Goal: Task Accomplishment & Management: Use online tool/utility

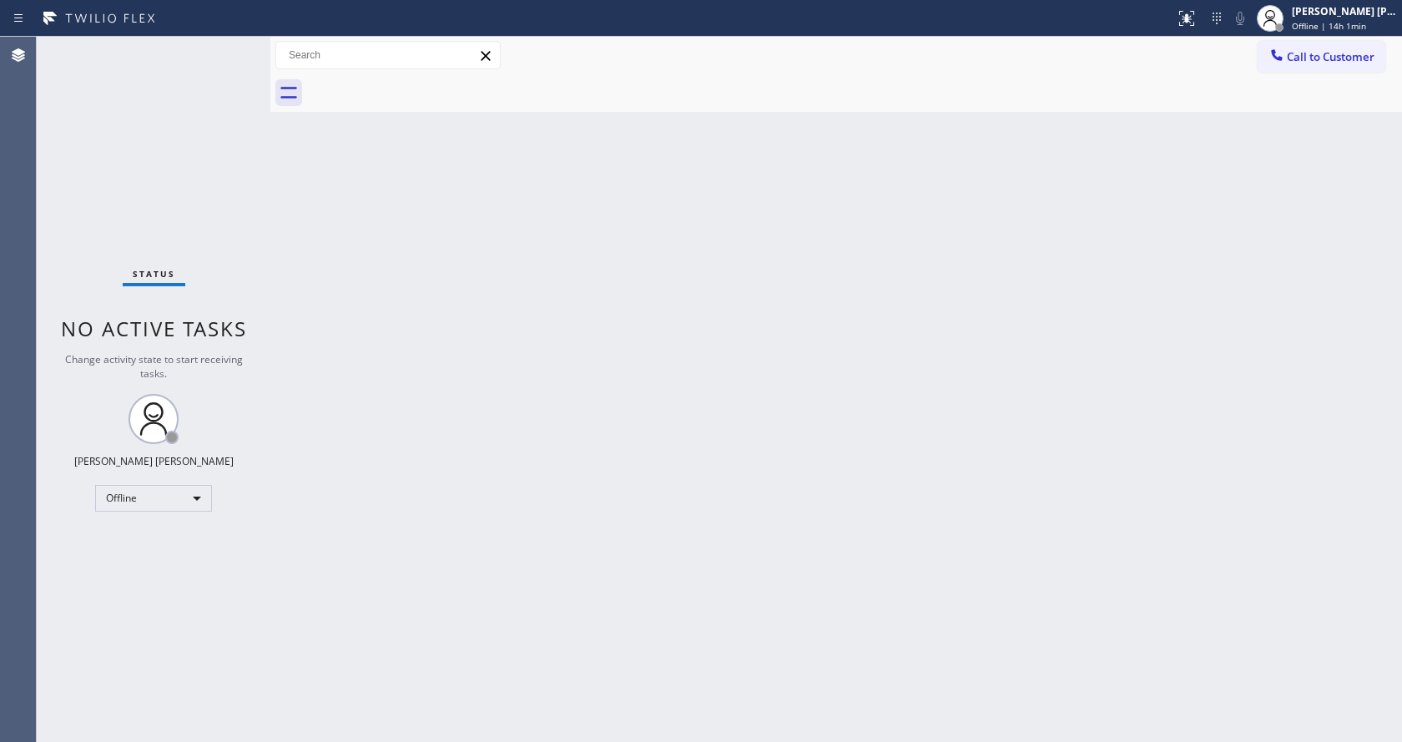
click at [277, 243] on div "Back to Dashboard Change Sender ID Customers Technicians Select a contact Outbo…" at bounding box center [836, 389] width 1132 height 705
click at [609, 533] on div "Back to Dashboard Change Sender ID Customers Technicians Select a contact Outbo…" at bounding box center [836, 389] width 1132 height 705
click at [1085, 548] on div "Back to Dashboard Change Sender ID Customers Technicians Select a contact Outbo…" at bounding box center [836, 389] width 1132 height 705
click at [921, 430] on div "Back to Dashboard Change Sender ID Customers Technicians Select a contact Outbo…" at bounding box center [836, 389] width 1132 height 705
click at [463, 635] on div "Back to Dashboard Change Sender ID Customers Technicians Select a contact Outbo…" at bounding box center [836, 389] width 1132 height 705
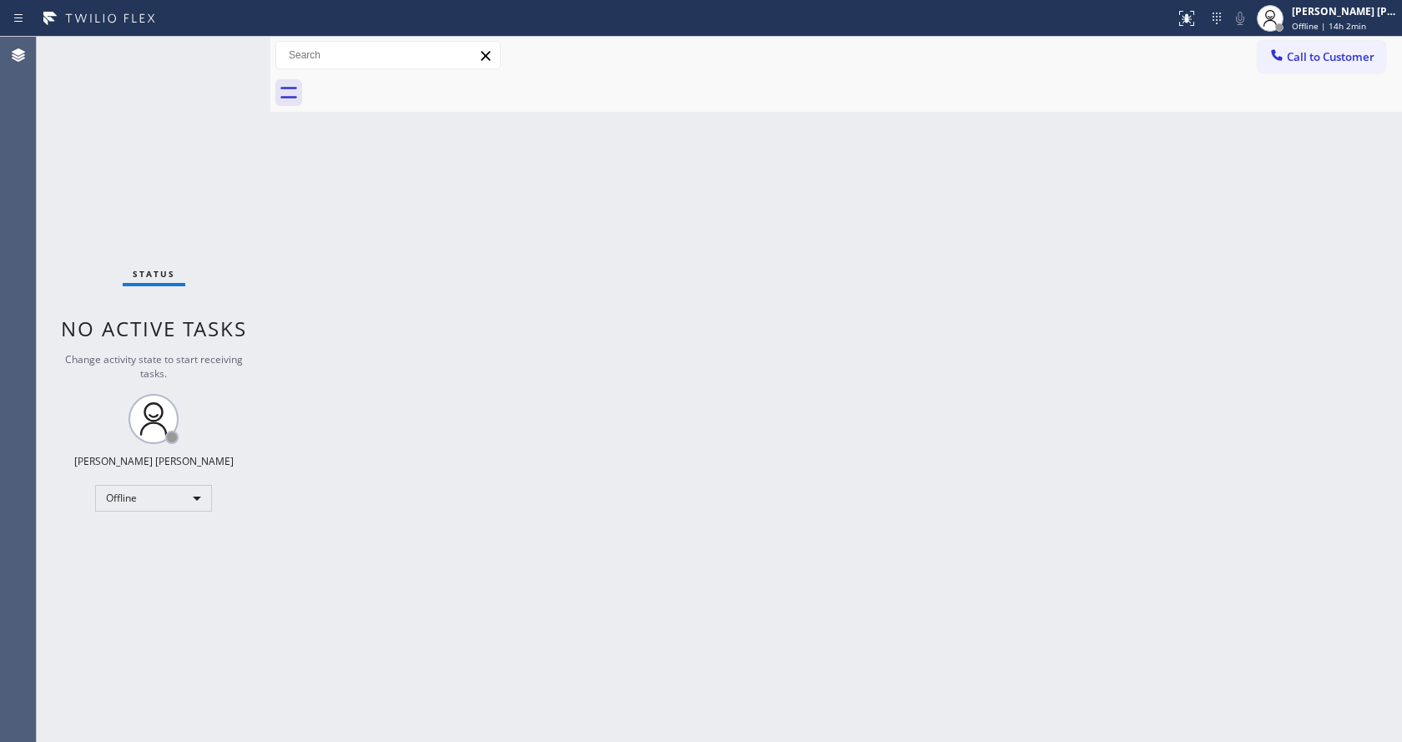
click at [363, 144] on div "Back to Dashboard Change Sender ID Customers Technicians Select a contact Outbo…" at bounding box center [836, 389] width 1132 height 705
click at [507, 358] on div "Back to Dashboard Change Sender ID Customers Technicians Select a contact Outbo…" at bounding box center [836, 389] width 1132 height 705
click at [802, 586] on div "Back to Dashboard Change Sender ID Customers Technicians Select a contact Outbo…" at bounding box center [836, 389] width 1132 height 705
click at [1062, 238] on div "Back to Dashboard Change Sender ID Customers Technicians Select a contact Outbo…" at bounding box center [836, 389] width 1132 height 705
drag, startPoint x: 301, startPoint y: 214, endPoint x: 694, endPoint y: 170, distance: 395.5
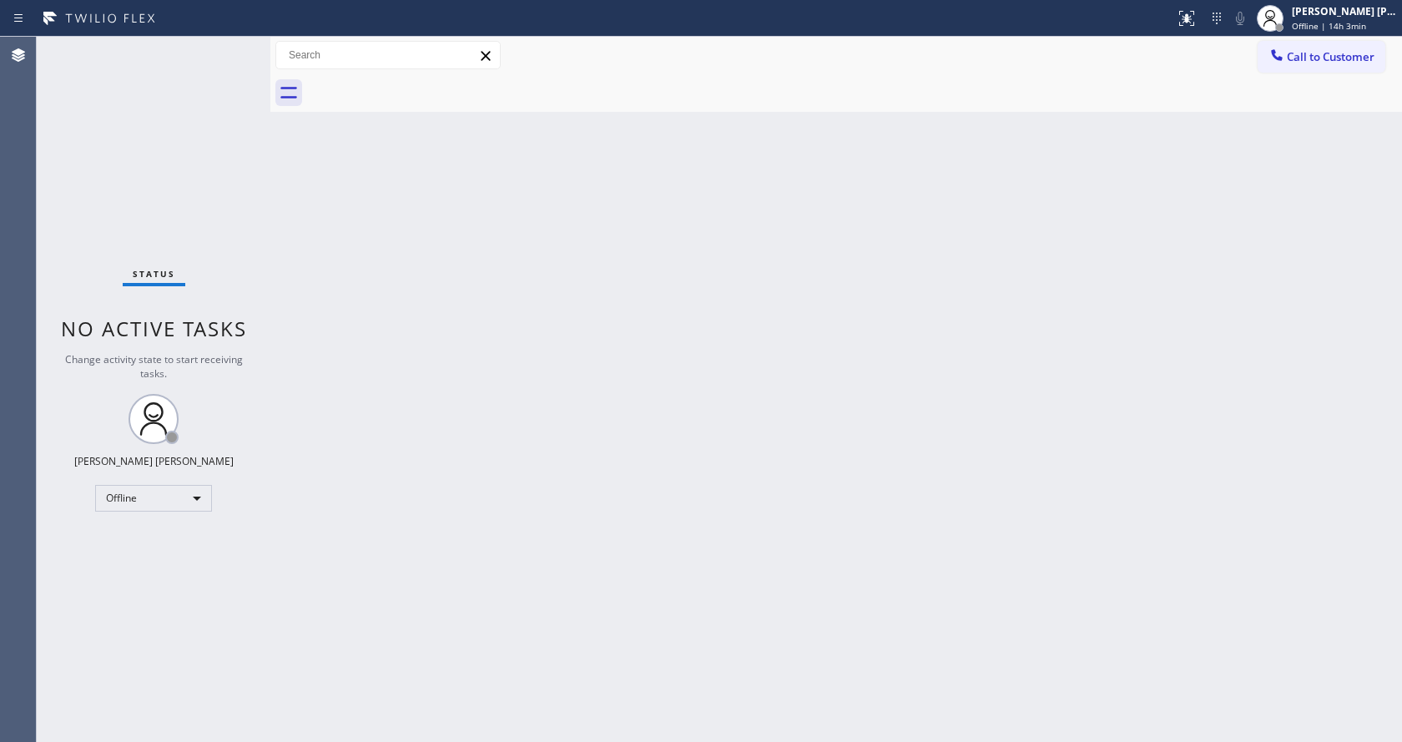
click at [328, 216] on div "Back to Dashboard Change Sender ID Customers Technicians Select a contact Outbo…" at bounding box center [836, 389] width 1132 height 705
click at [365, 477] on div "Back to Dashboard Change Sender ID Customers Technicians Select a contact Outbo…" at bounding box center [836, 389] width 1132 height 705
click at [874, 500] on div "Back to Dashboard Change Sender ID Customers Technicians Select a contact Outbo…" at bounding box center [836, 389] width 1132 height 705
click at [239, 45] on div "Status No active tasks Change activity state to start receiving tasks. [PERSON_…" at bounding box center [154, 389] width 234 height 705
click at [1155, 326] on div "Back to Dashboard Change Sender ID Customers Technicians Select a contact Outbo…" at bounding box center [836, 389] width 1132 height 705
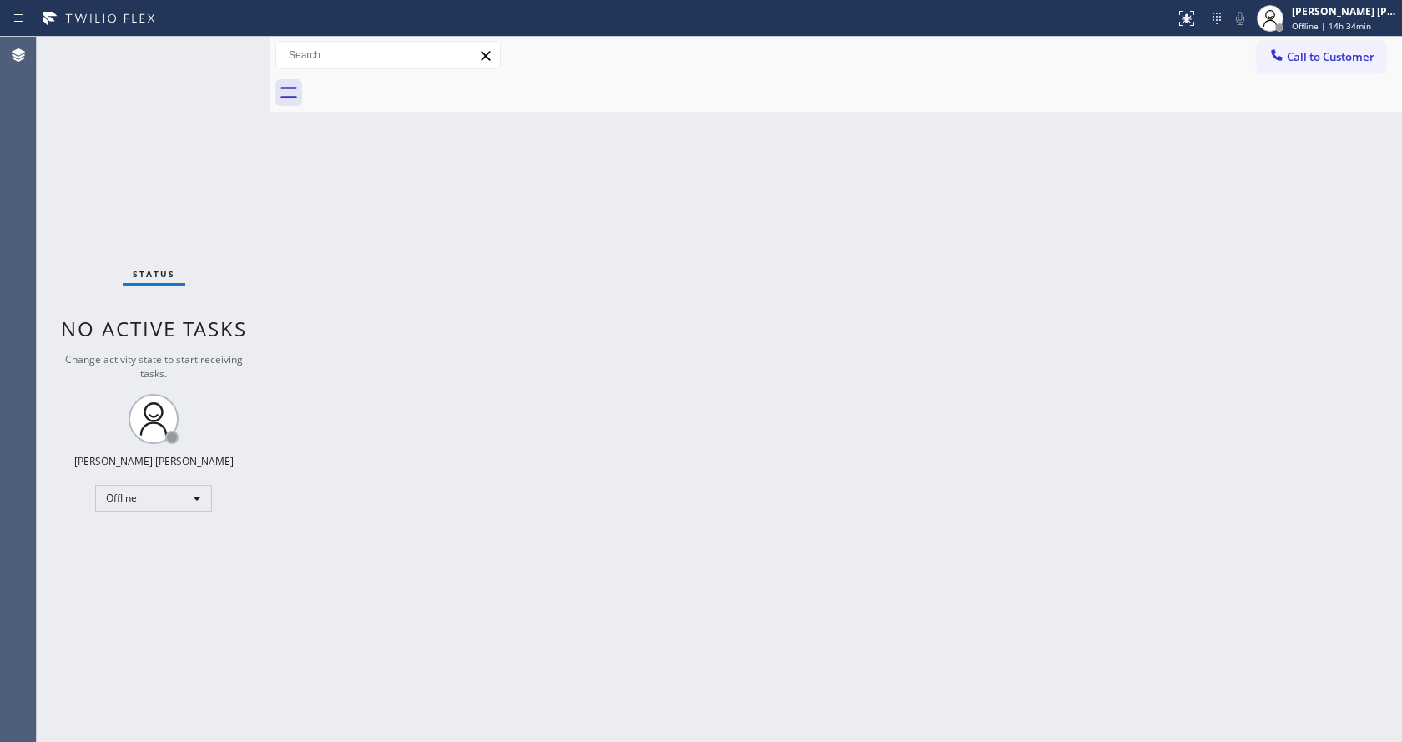
click at [1308, 280] on div "Back to Dashboard Change Sender ID Customers Technicians Select a contact Outbo…" at bounding box center [836, 389] width 1132 height 705
click at [320, 296] on div "Back to Dashboard Change Sender ID Customers Technicians Select a contact Outbo…" at bounding box center [836, 389] width 1132 height 705
click at [324, 250] on div "Back to Dashboard Change Sender ID Customers Technicians Select a contact Outbo…" at bounding box center [836, 389] width 1132 height 705
click at [1350, 25] on span "Offline | 15h 1min" at bounding box center [1329, 26] width 74 height 12
click at [1281, 85] on button "Available" at bounding box center [1318, 89] width 167 height 22
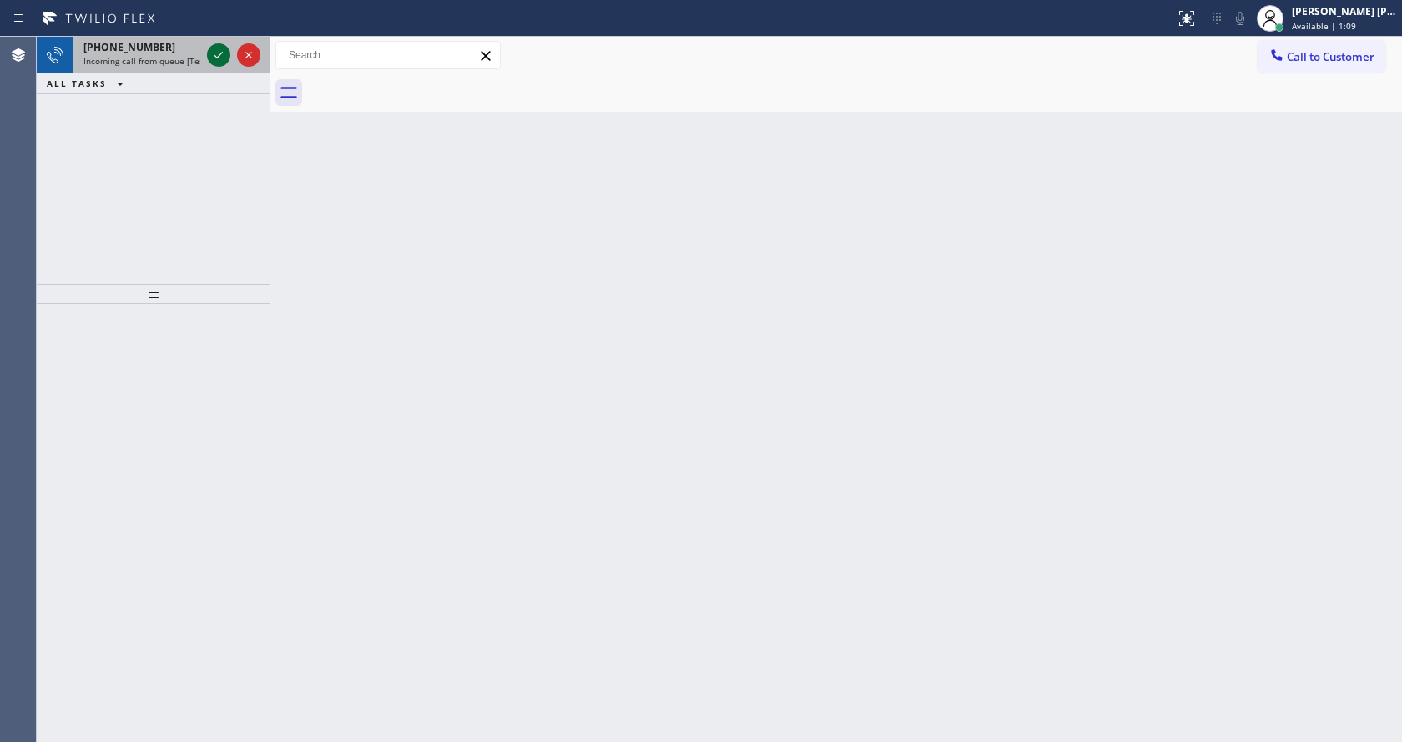
click at [216, 61] on icon at bounding box center [219, 55] width 20 height 20
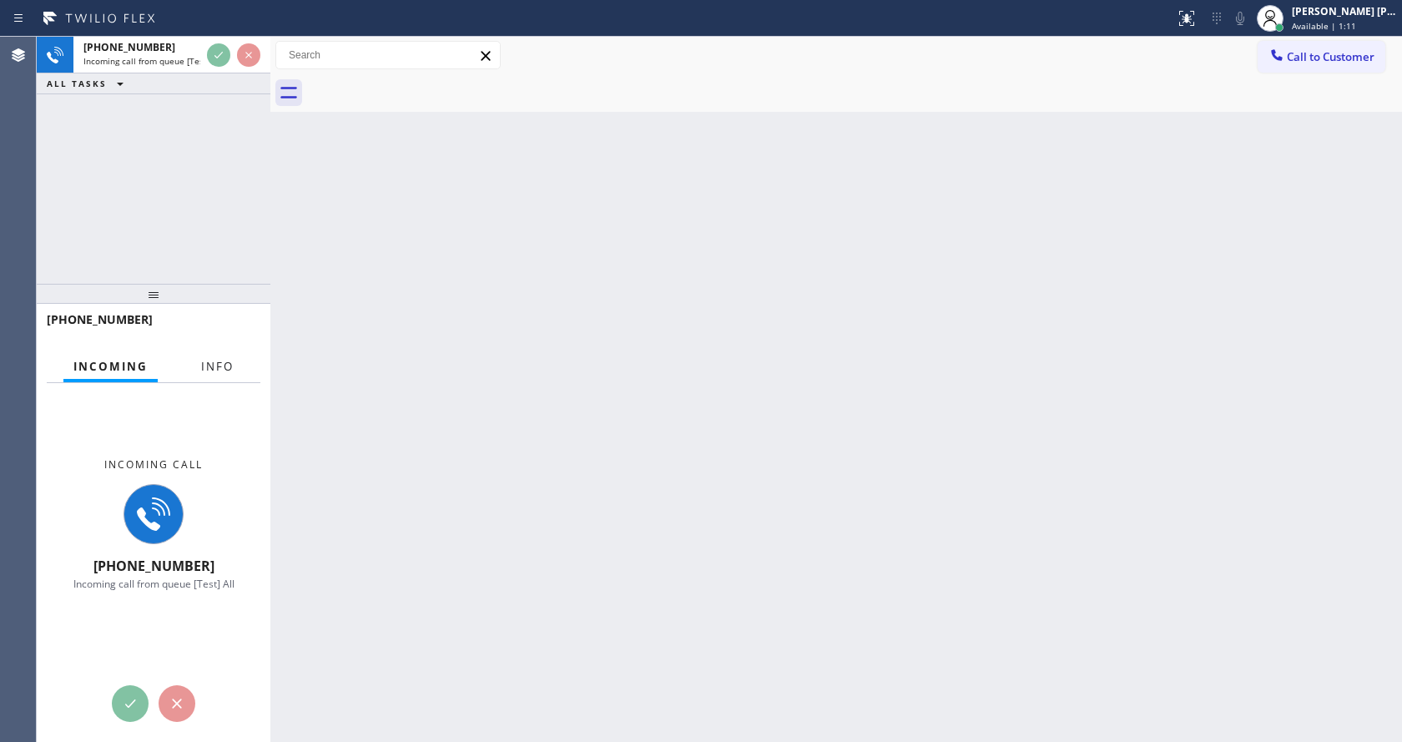
click at [226, 359] on span "Info" at bounding box center [217, 366] width 33 height 15
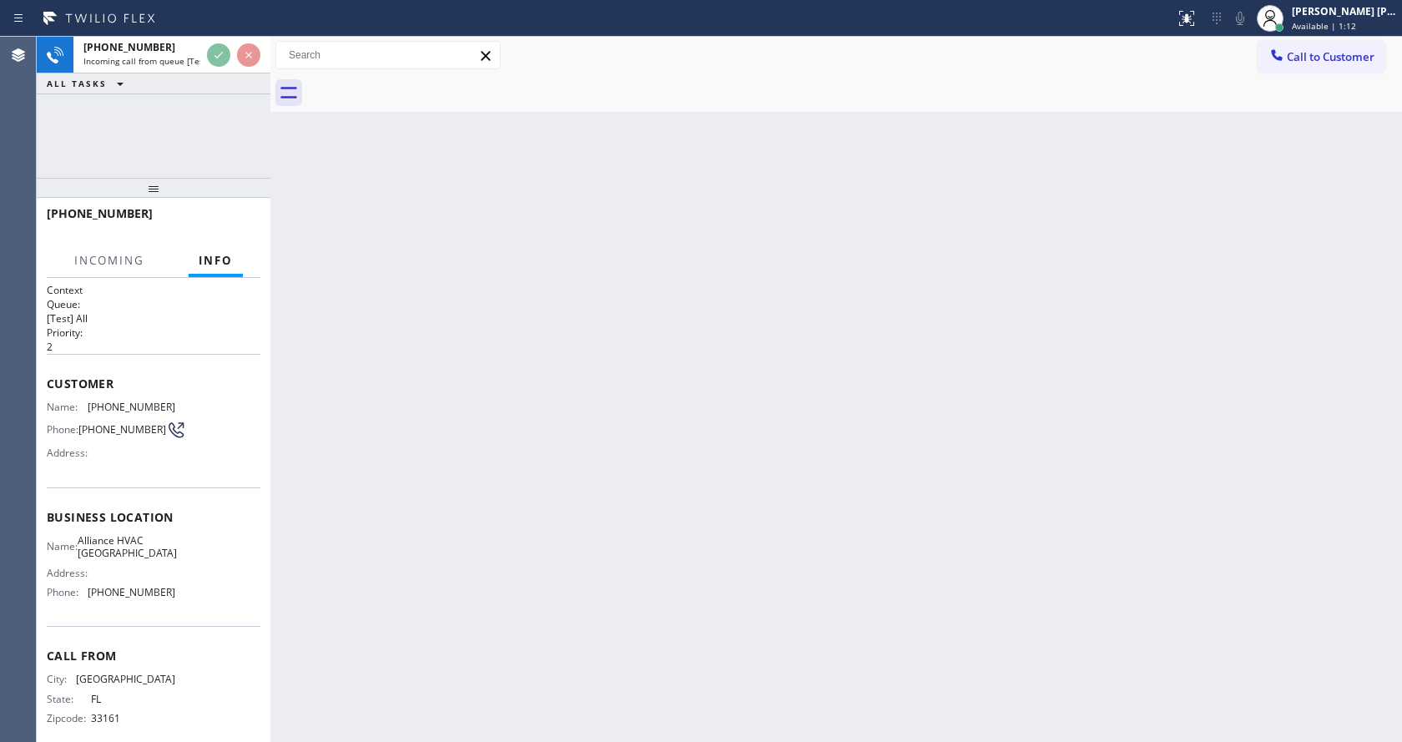
drag, startPoint x: 157, startPoint y: 295, endPoint x: 156, endPoint y: 124, distance: 171.1
click at [156, 124] on div "[PHONE_NUMBER] Incoming call from queue [Test] All ALL TASKS ALL TASKS ACTIVE T…" at bounding box center [154, 389] width 234 height 705
click at [699, 488] on div "Back to Dashboard Change Sender ID Customers Technicians Select a contact Outbo…" at bounding box center [836, 389] width 1132 height 705
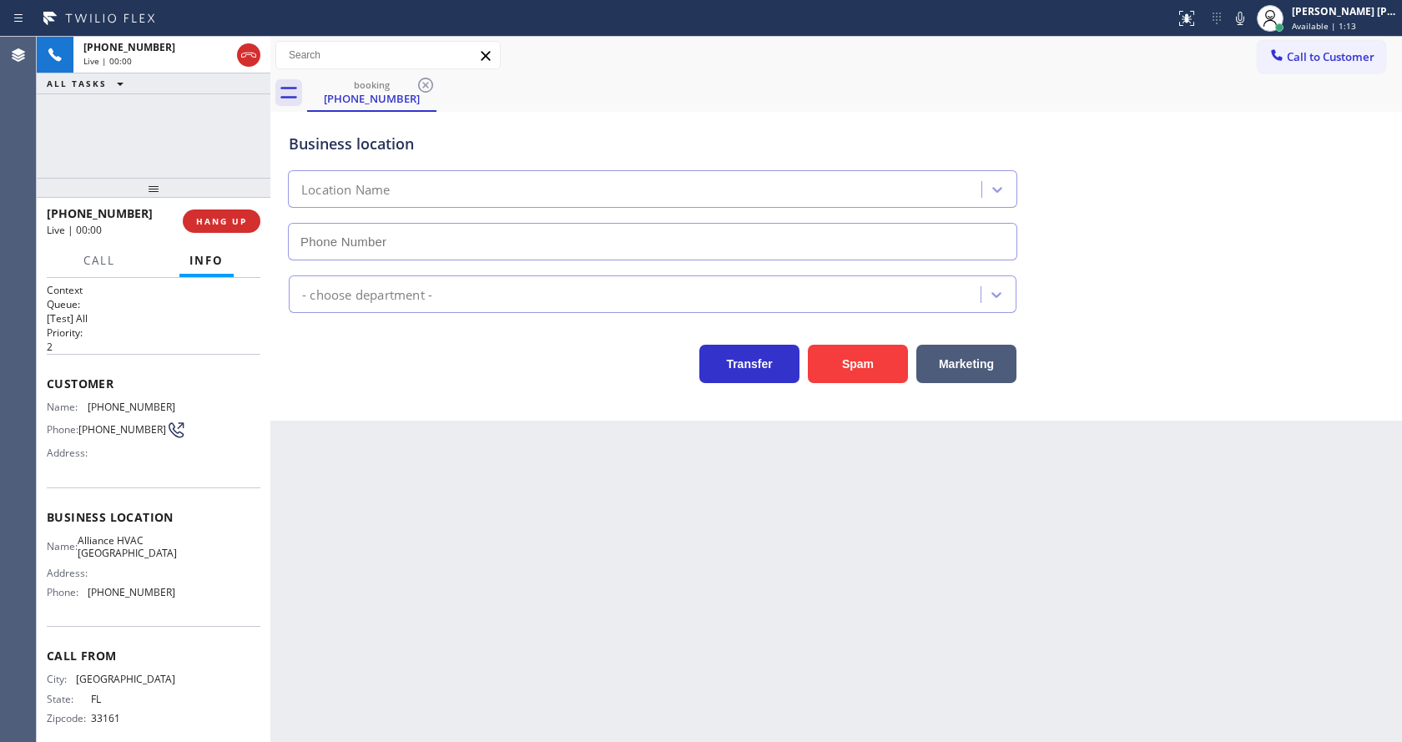
type input "[PHONE_NUMBER]"
click at [553, 463] on div "Back to Dashboard Change Sender ID Customers Technicians Select a contact Outbo…" at bounding box center [836, 389] width 1132 height 705
click at [563, 584] on div "Back to Dashboard Change Sender ID Customers Technicians Select a contact Outbo…" at bounding box center [836, 389] width 1132 height 705
click at [330, 423] on div "Back to Dashboard Change Sender ID Customers Technicians Select a contact Outbo…" at bounding box center [836, 389] width 1132 height 705
click at [871, 362] on button "Spam" at bounding box center [858, 364] width 100 height 38
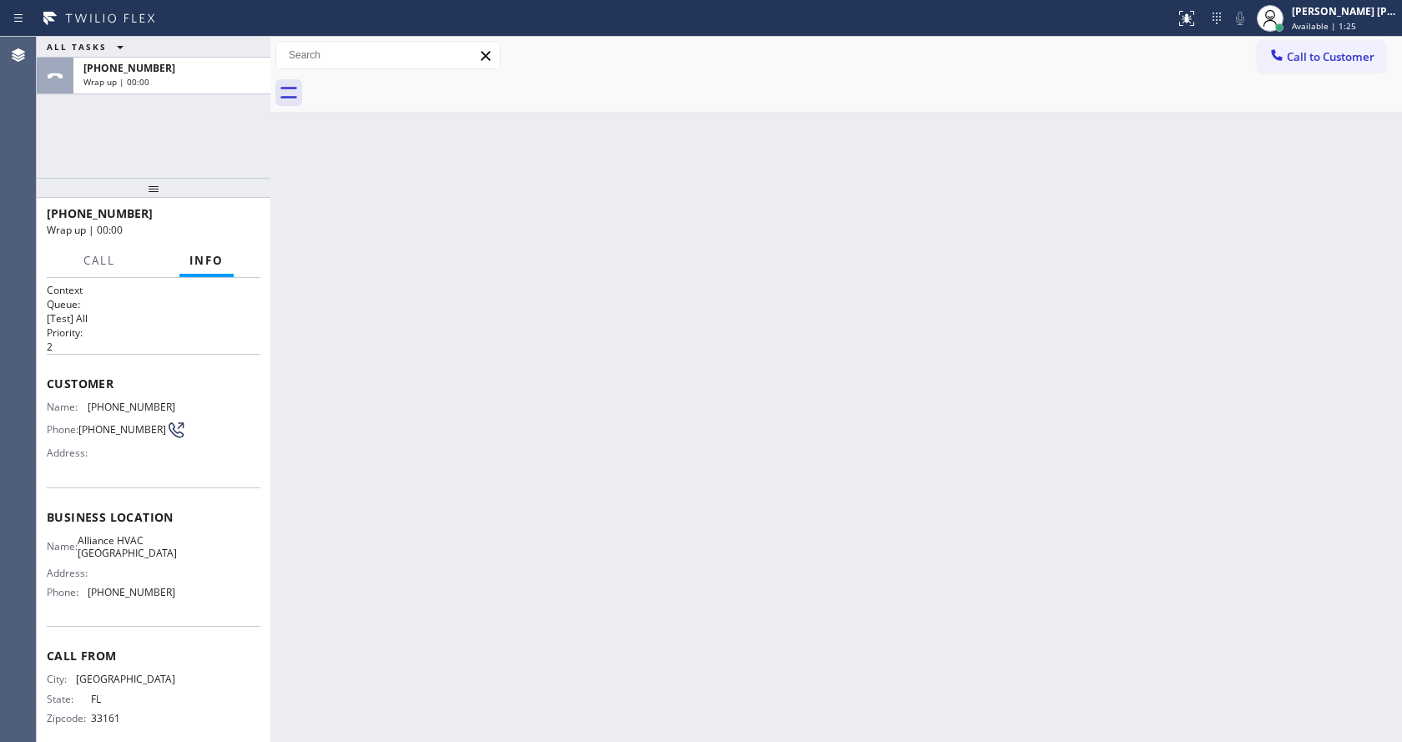
click at [568, 467] on div "Back to Dashboard Change Sender ID Customers Technicians Select a contact Outbo…" at bounding box center [836, 389] width 1132 height 705
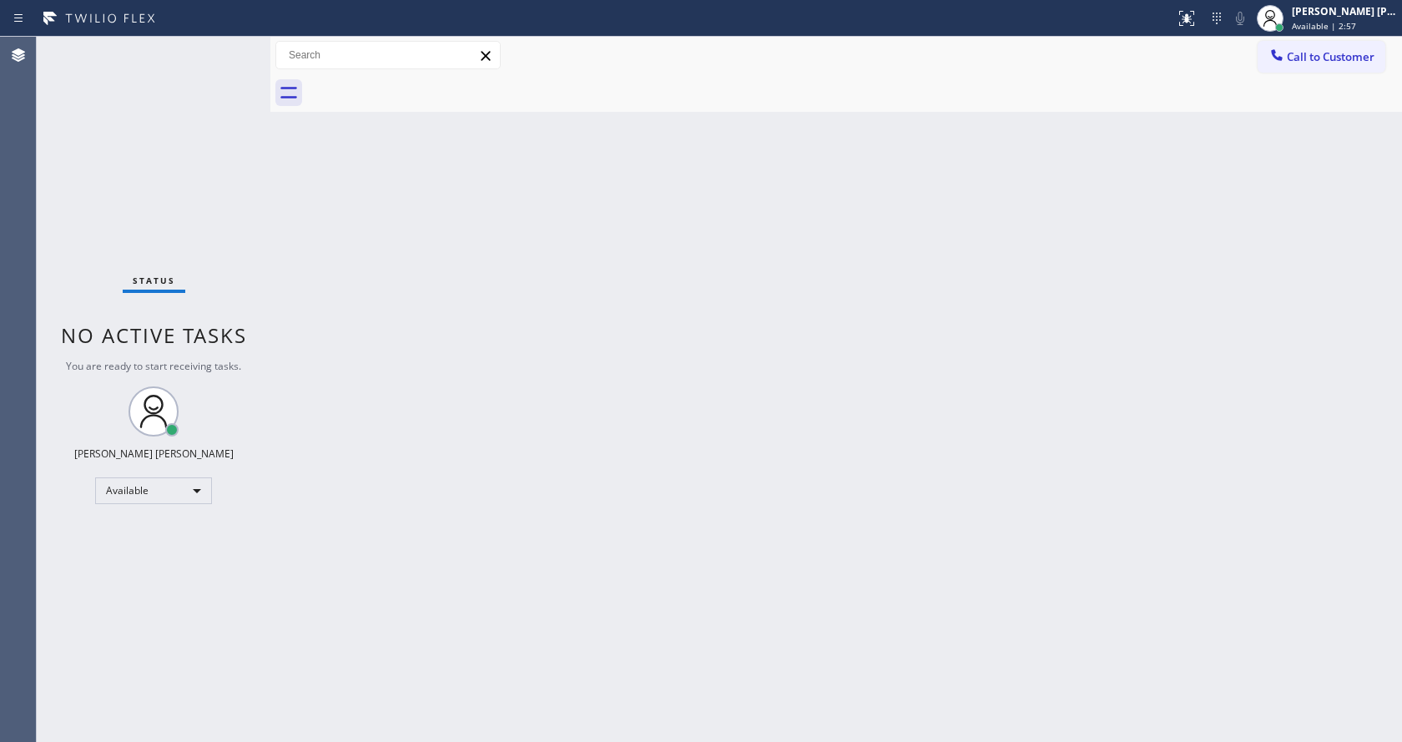
click at [595, 448] on div "Back to Dashboard Change Sender ID Customers Technicians Select a contact Outbo…" at bounding box center [836, 389] width 1132 height 705
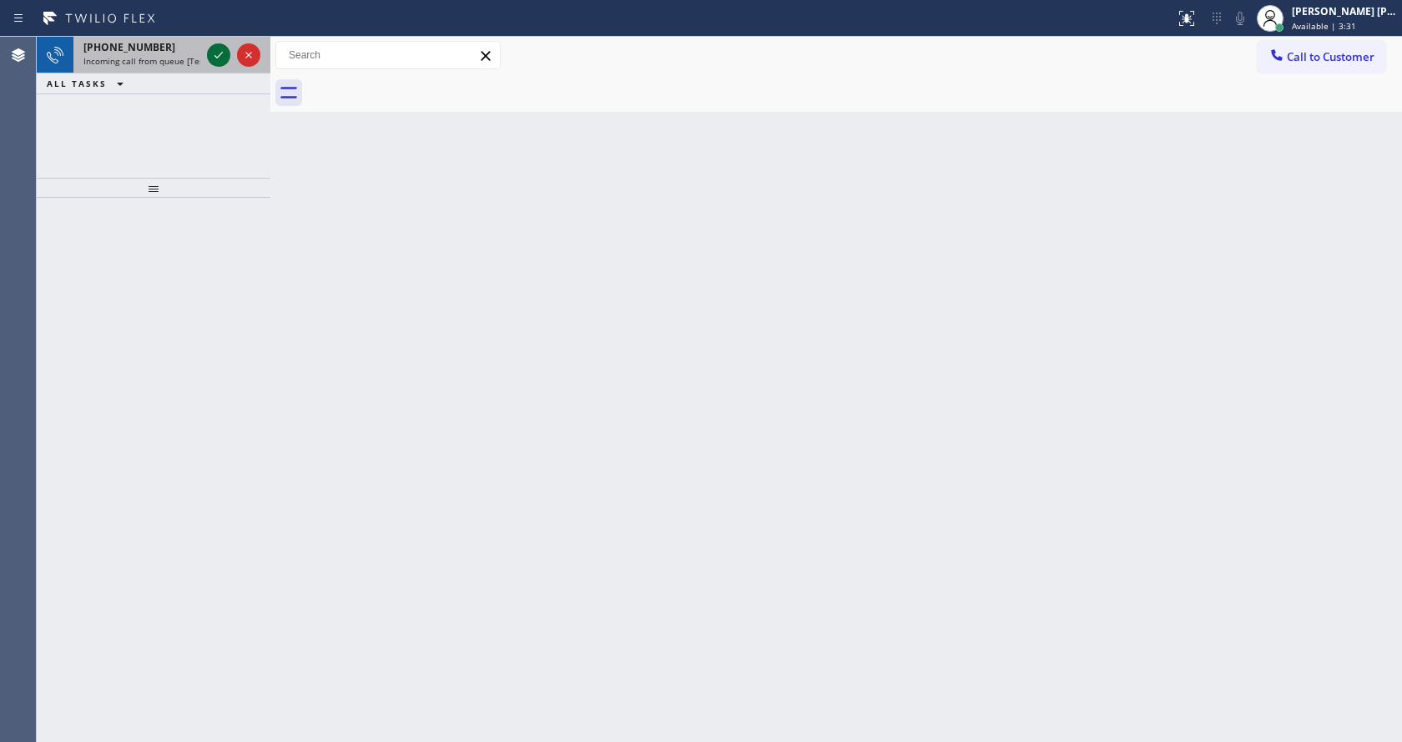
click at [215, 51] on icon at bounding box center [219, 55] width 20 height 20
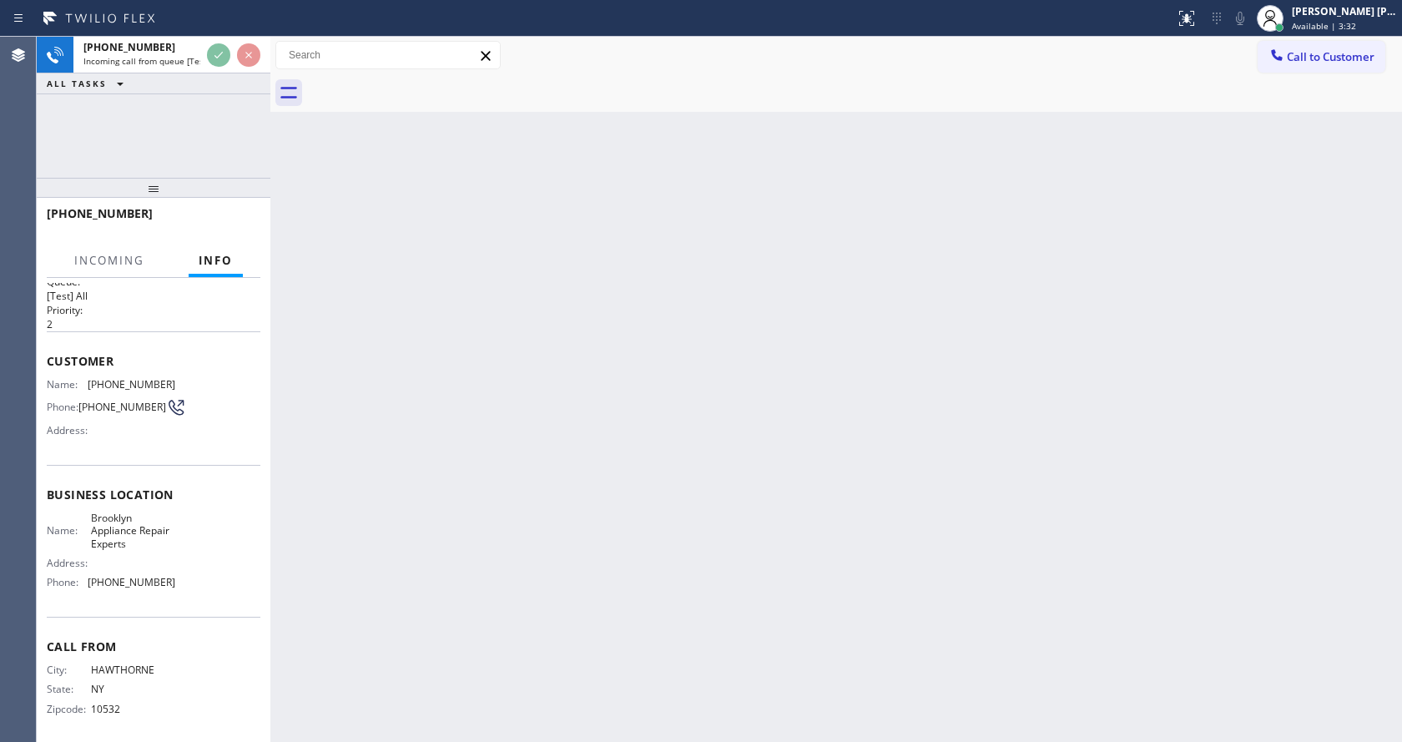
scroll to position [34, 0]
click at [702, 499] on div "Back to Dashboard Change Sender ID Customers Technicians Select a contact Outbo…" at bounding box center [836, 389] width 1132 height 705
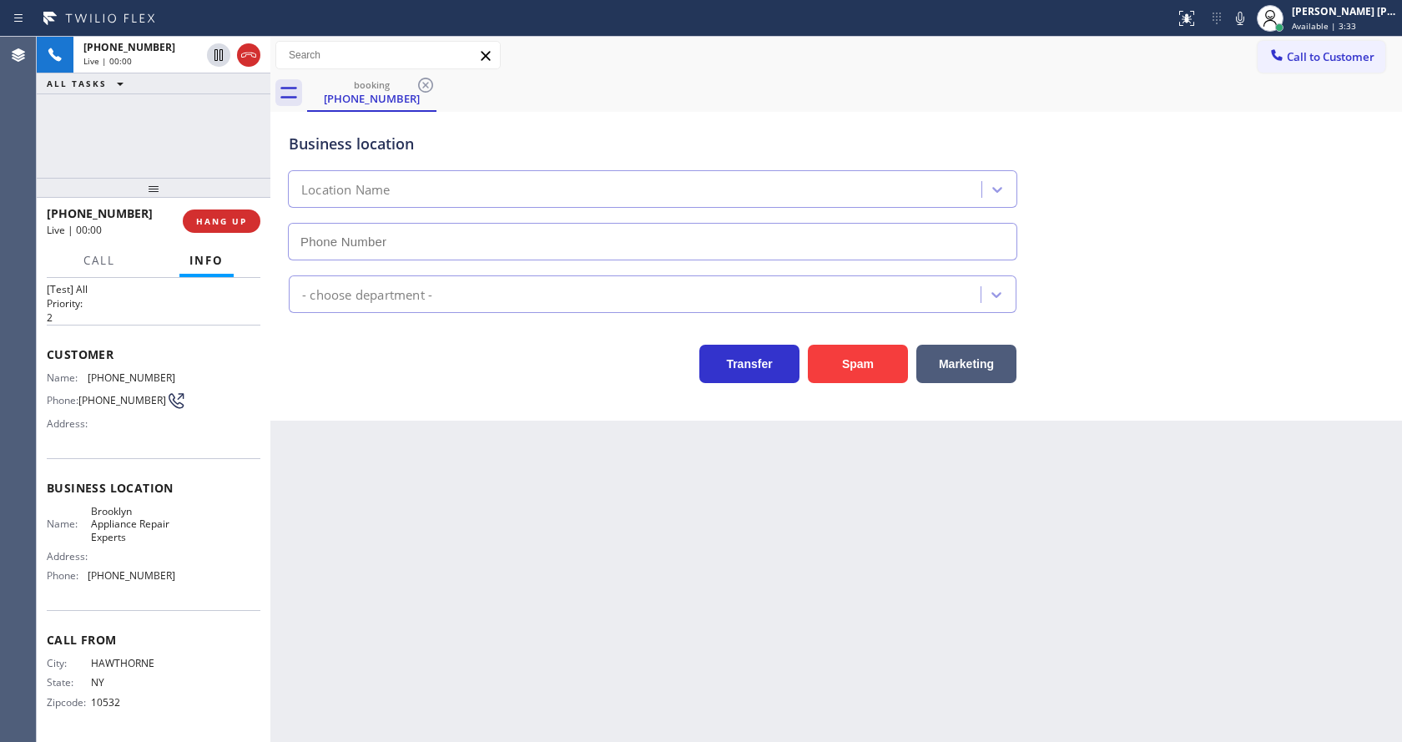
click at [902, 606] on div "Back to Dashboard Change Sender ID Customers Technicians Select a contact Outbo…" at bounding box center [836, 389] width 1132 height 705
type input "[PHONE_NUMBER]"
click at [575, 573] on div "Back to Dashboard Change Sender ID Customers Technicians Select a contact Outbo…" at bounding box center [836, 389] width 1132 height 705
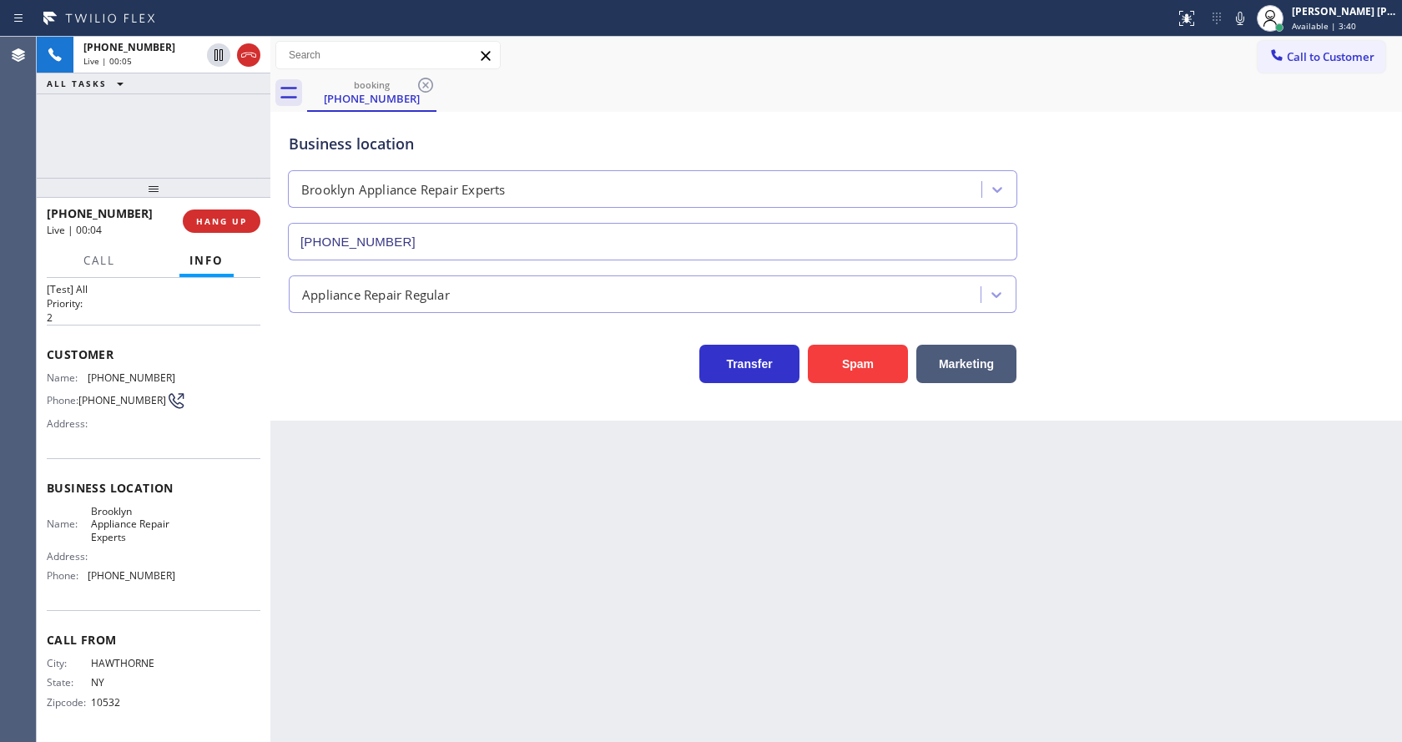
drag, startPoint x: 356, startPoint y: 517, endPoint x: 359, endPoint y: 529, distance: 12.8
click at [356, 517] on div "Back to Dashboard Change Sender ID Customers Technicians Select a contact Outbo…" at bounding box center [836, 389] width 1132 height 705
click at [181, 338] on div "Customer Name: [PHONE_NUMBER] Phone: [PHONE_NUMBER] Address:" at bounding box center [154, 392] width 214 height 134
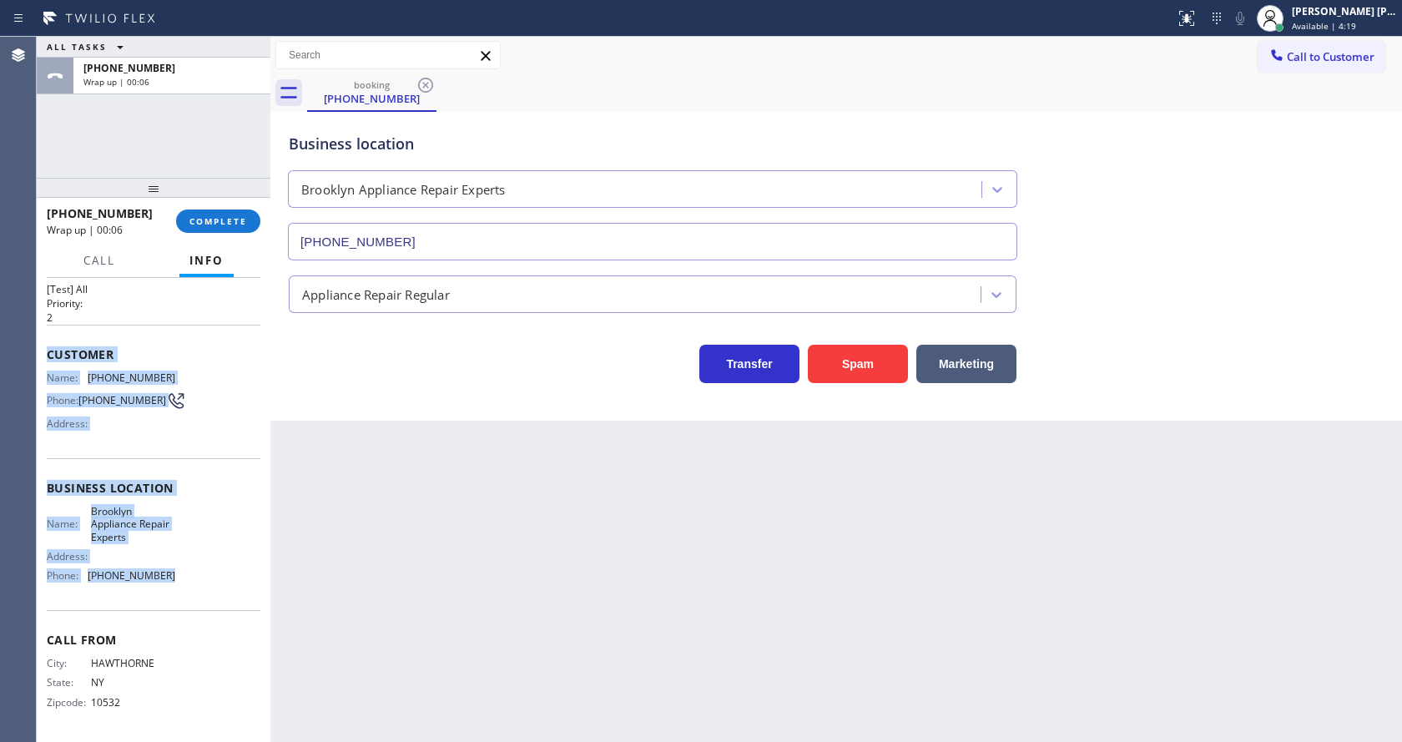
drag, startPoint x: 44, startPoint y: 346, endPoint x: 185, endPoint y: 583, distance: 275.1
click at [185, 583] on div "Context Queue: [Test] All Priority: 2 Customer Name: [PHONE_NUMBER] Phone: [PHO…" at bounding box center [154, 510] width 234 height 464
copy div "Customer Name: [PHONE_NUMBER] Phone: [PHONE_NUMBER] Address: Business location …"
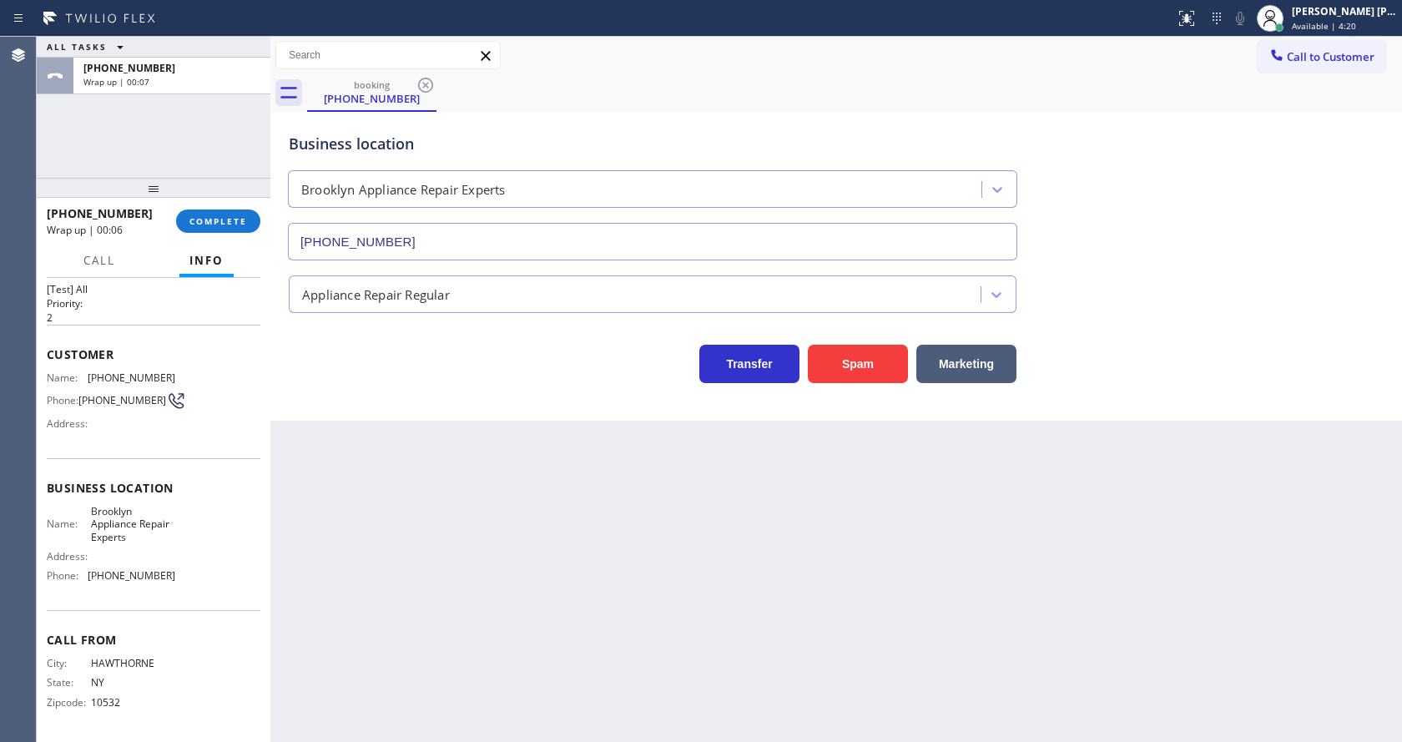
drag, startPoint x: 467, startPoint y: 595, endPoint x: 431, endPoint y: 699, distance: 109.8
click at [467, 597] on div "Back to Dashboard Change Sender ID Customers Technicians Select a contact Outbo…" at bounding box center [836, 389] width 1132 height 705
drag, startPoint x: 831, startPoint y: 649, endPoint x: 577, endPoint y: 702, distance: 259.9
click at [824, 653] on div "Back to Dashboard Change Sender ID Customers Technicians Select a contact Outbo…" at bounding box center [836, 389] width 1132 height 705
drag, startPoint x: 400, startPoint y: 416, endPoint x: 361, endPoint y: 371, distance: 59.2
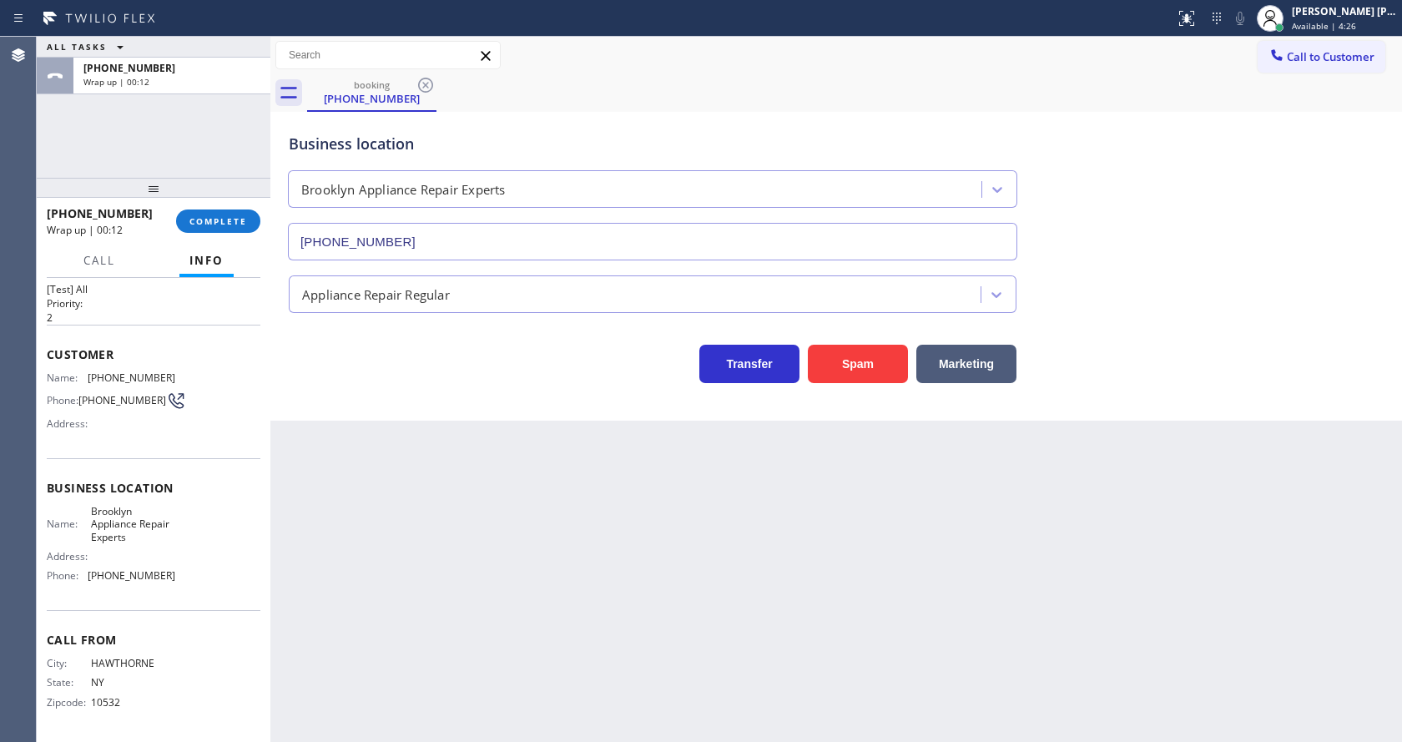
click at [400, 416] on div "Business location [GEOGRAPHIC_DATA] Appliance Repair Experts [PHONE_NUMBER] App…" at bounding box center [836, 266] width 1132 height 309
click at [200, 220] on span "COMPLETE" at bounding box center [218, 221] width 58 height 12
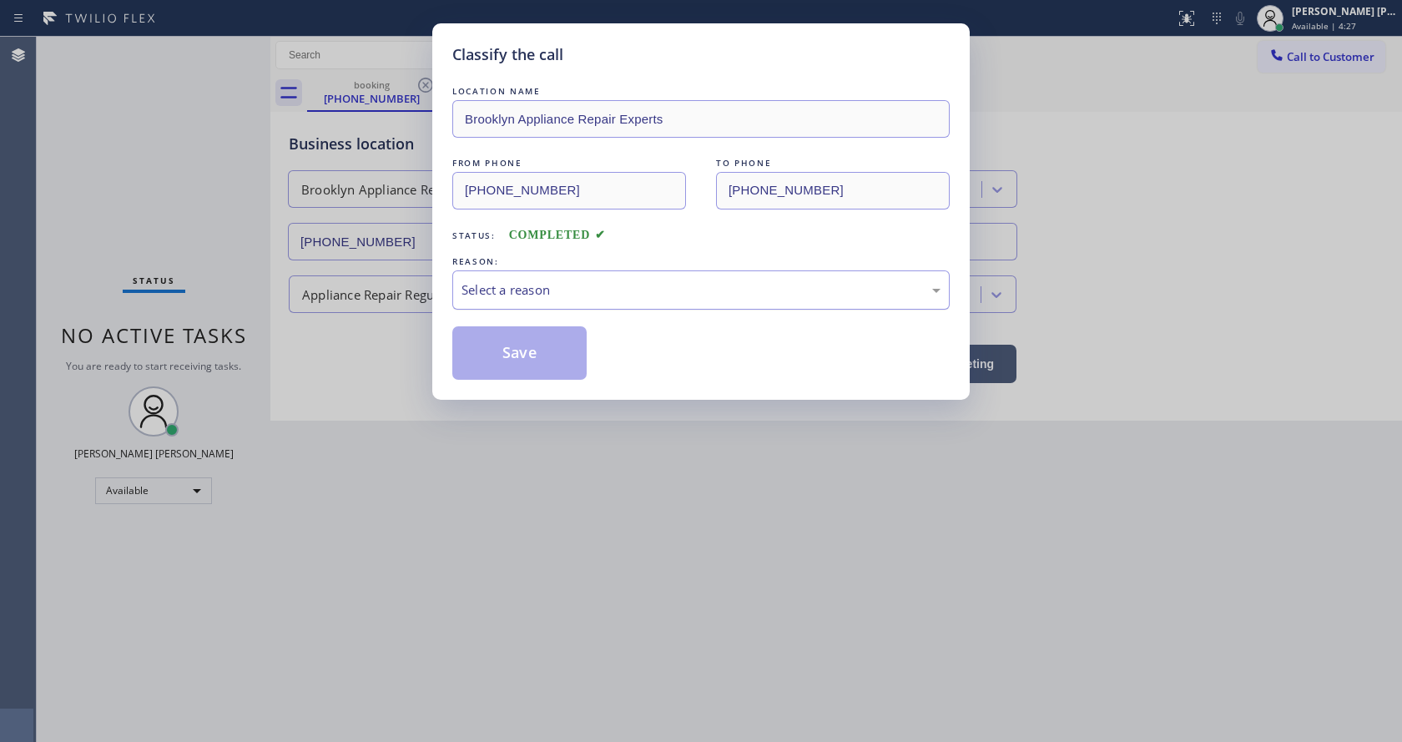
click at [573, 300] on div "Select a reason" at bounding box center [700, 289] width 497 height 39
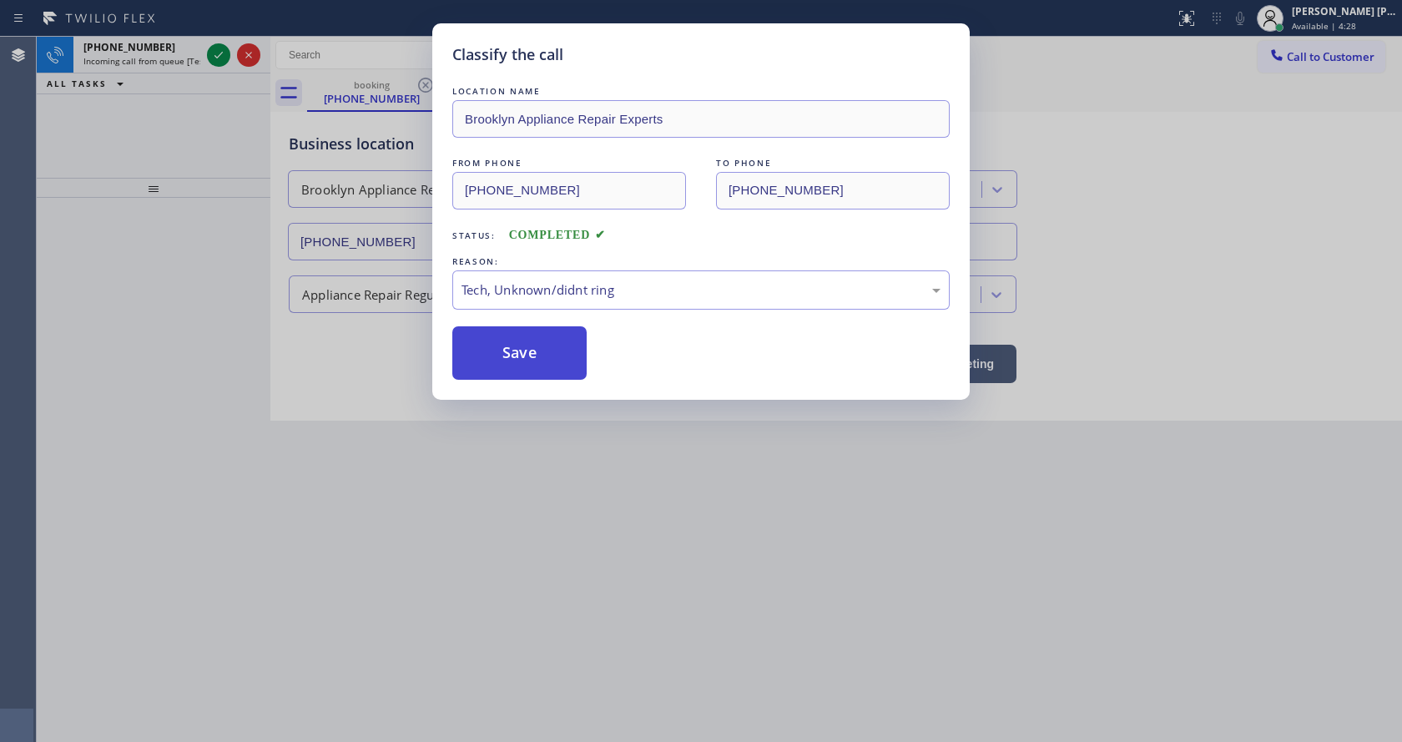
click at [511, 371] on button "Save" at bounding box center [519, 352] width 134 height 53
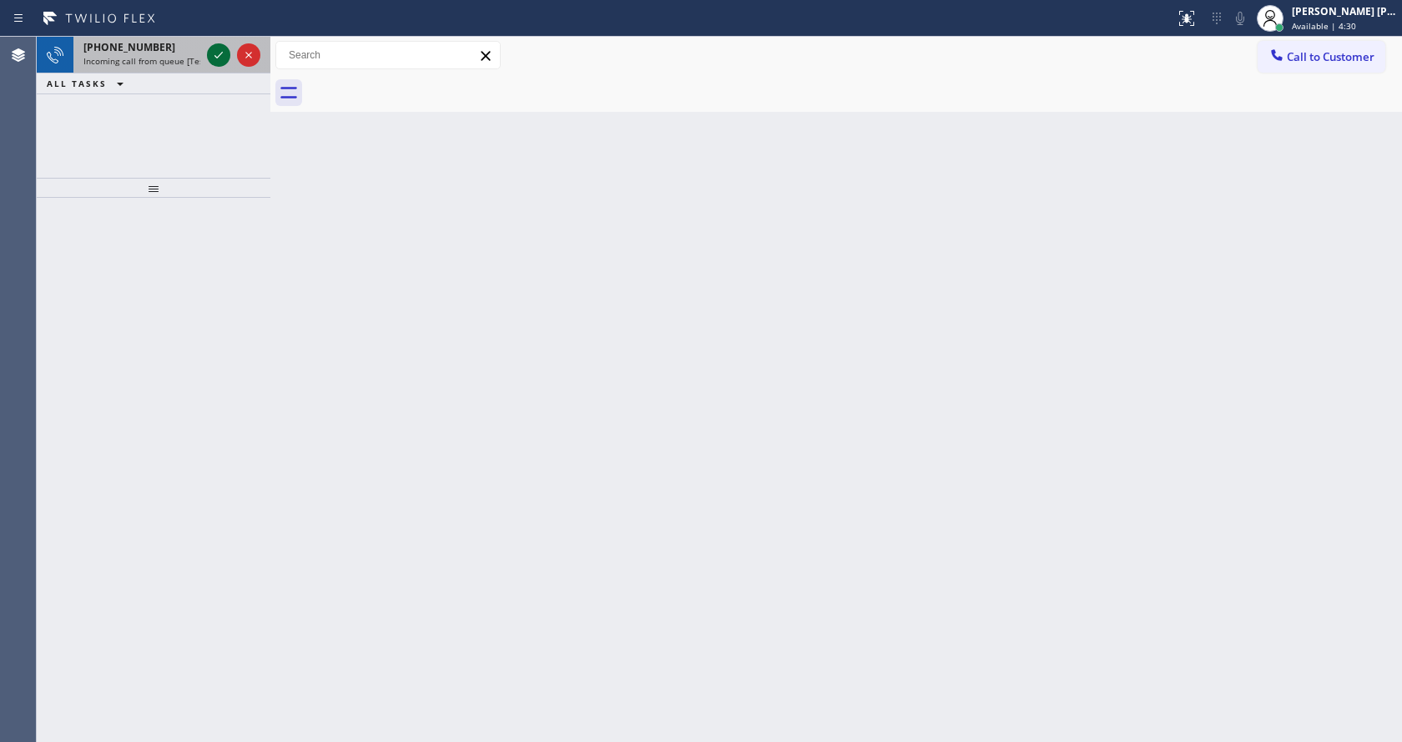
click at [216, 54] on icon at bounding box center [219, 55] width 20 height 20
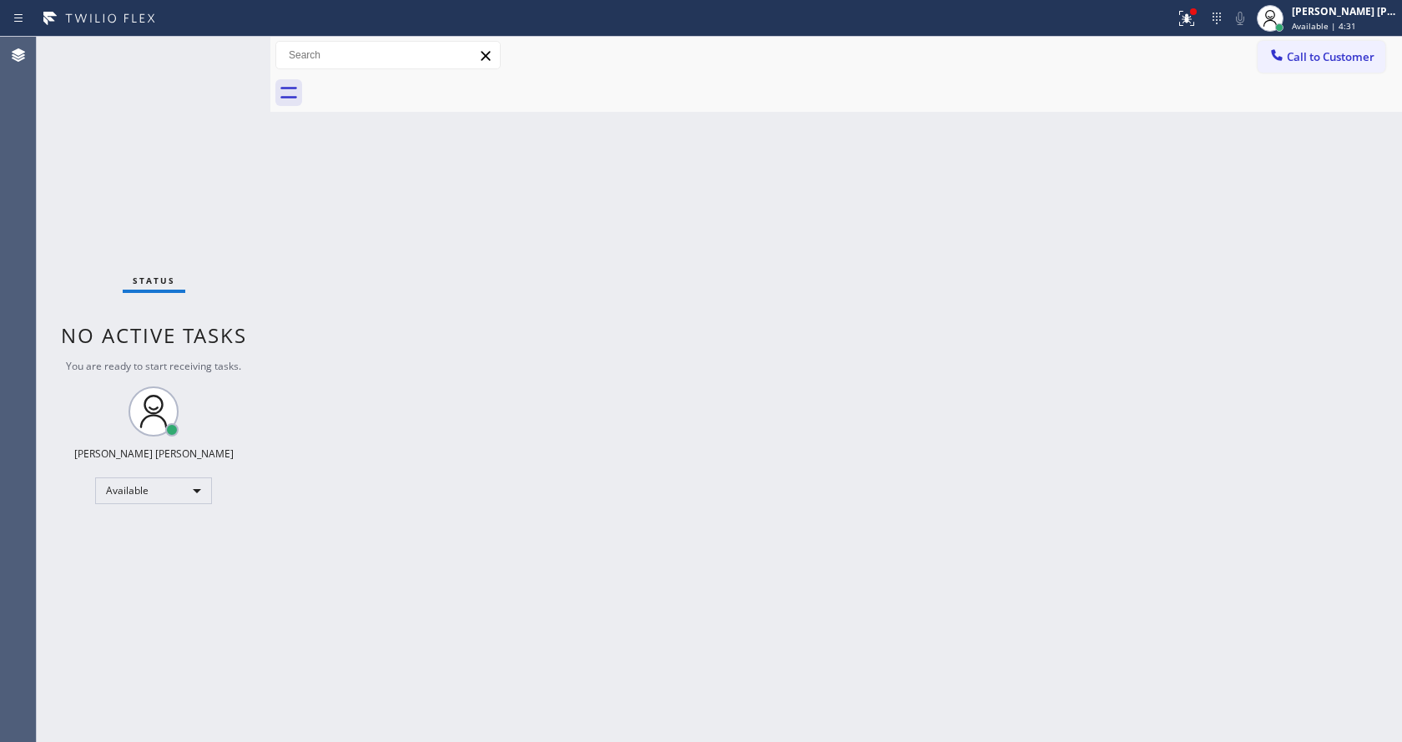
click at [661, 591] on div "Back to Dashboard Change Sender ID Customers Technicians Select a contact Outbo…" at bounding box center [836, 389] width 1132 height 705
click at [250, 240] on div "Status No active tasks You are ready to start receiving tasks. [PERSON_NAME] [P…" at bounding box center [154, 389] width 234 height 705
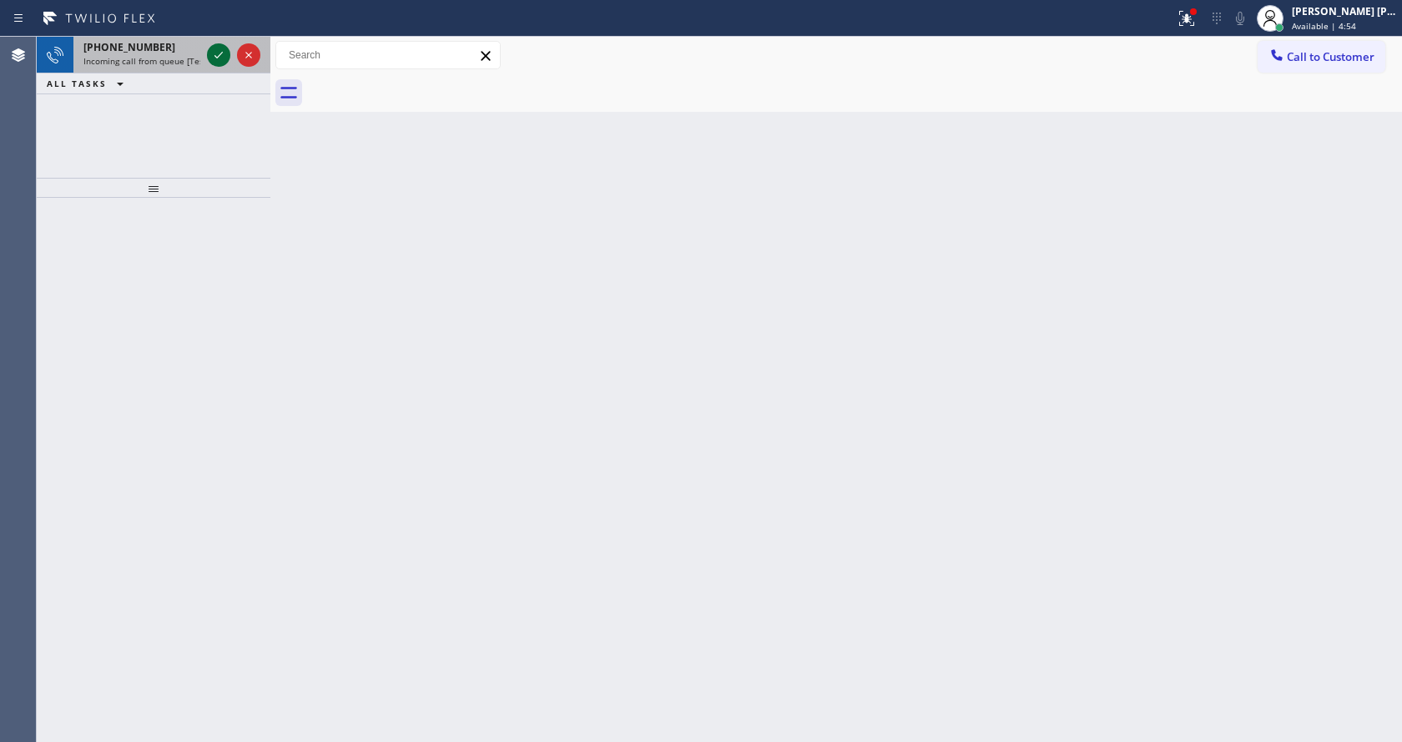
click at [221, 60] on icon at bounding box center [219, 55] width 20 height 20
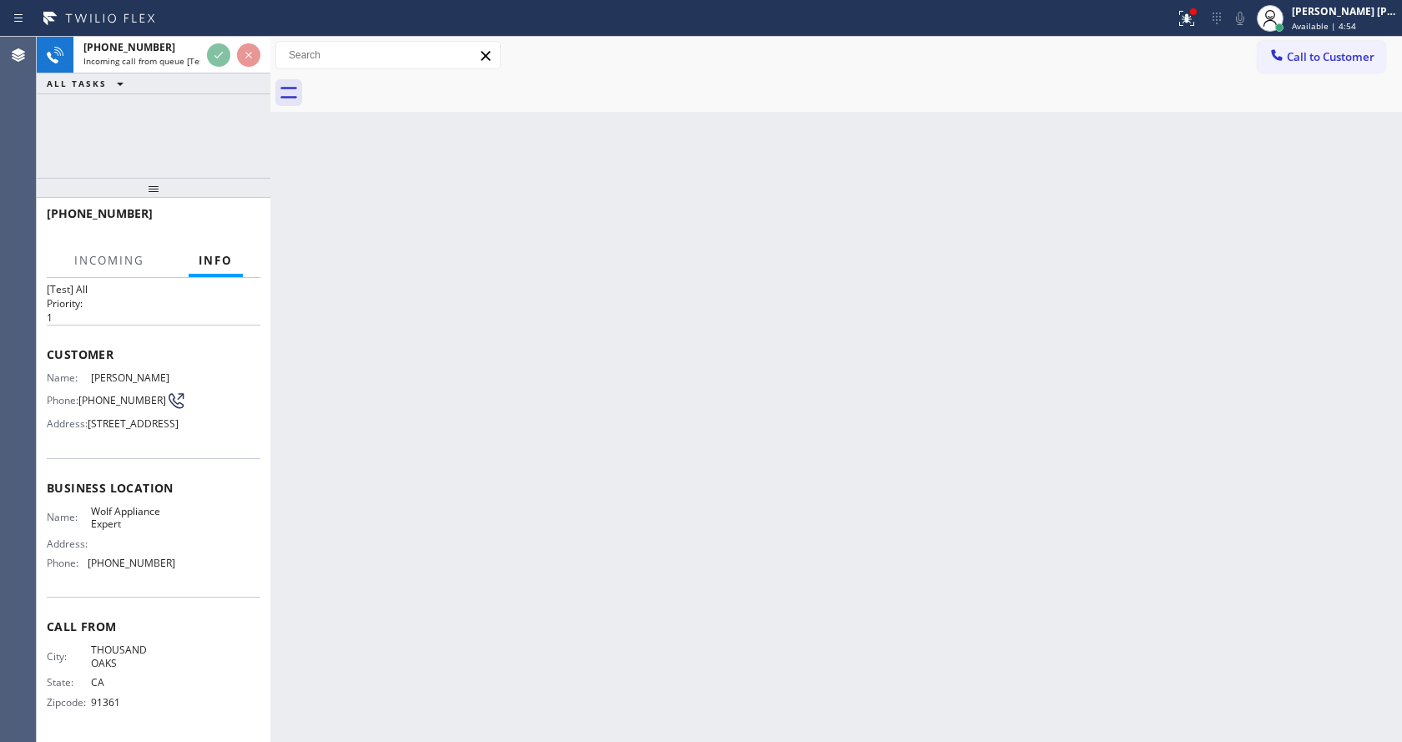
scroll to position [60, 0]
click at [649, 426] on div "Back to Dashboard Change Sender ID Customers Technicians Select a contact Outbo…" at bounding box center [836, 389] width 1132 height 705
click at [407, 456] on div "Back to Dashboard Change Sender ID Customers Technicians Select a contact Outbo…" at bounding box center [836, 389] width 1132 height 705
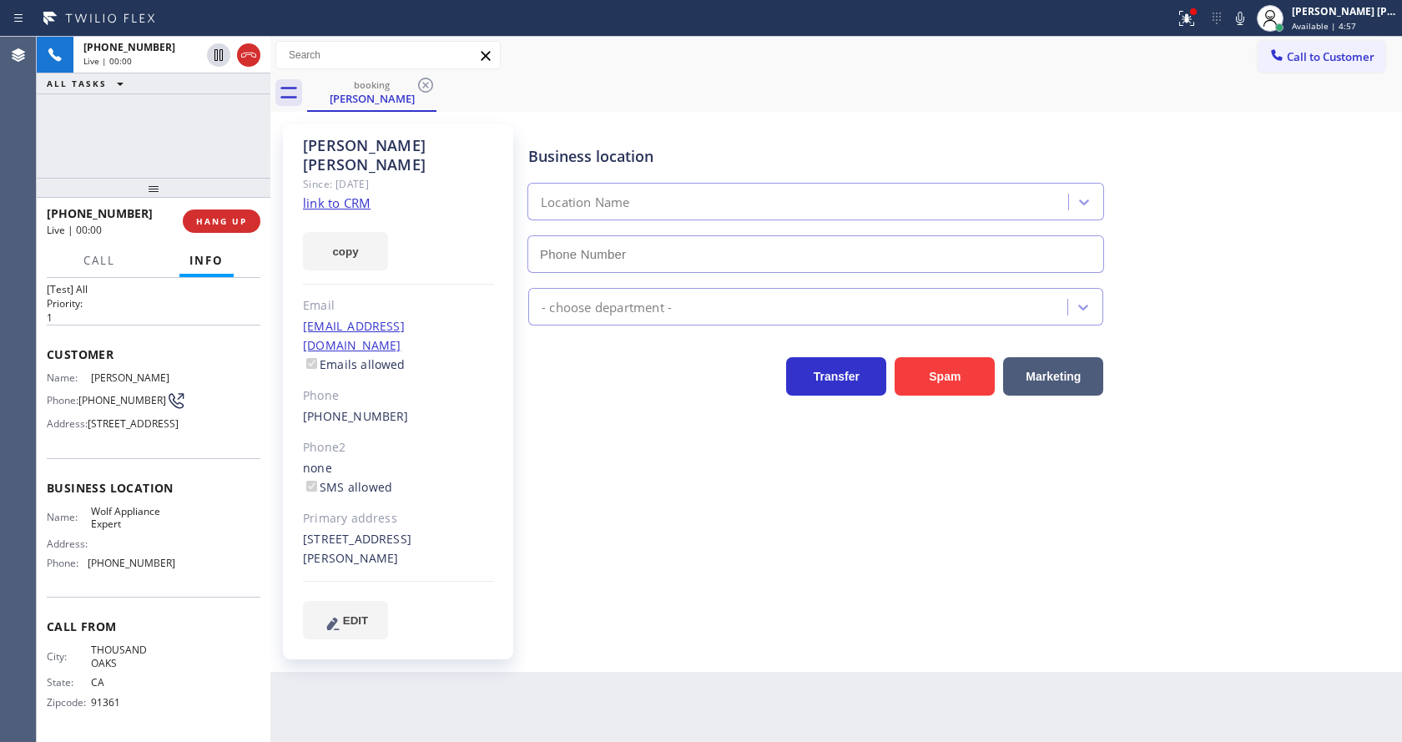
type input "[PHONE_NUMBER]"
click at [640, 451] on div "Business location Wolf Appliance Expert [PHONE_NUMBER] Appliance Repair High En…" at bounding box center [961, 382] width 873 height 506
click at [351, 194] on link "link to CRM" at bounding box center [337, 202] width 68 height 17
click at [1245, 28] on button at bounding box center [1240, 18] width 23 height 23
click at [1168, 16] on div at bounding box center [588, 18] width 1162 height 27
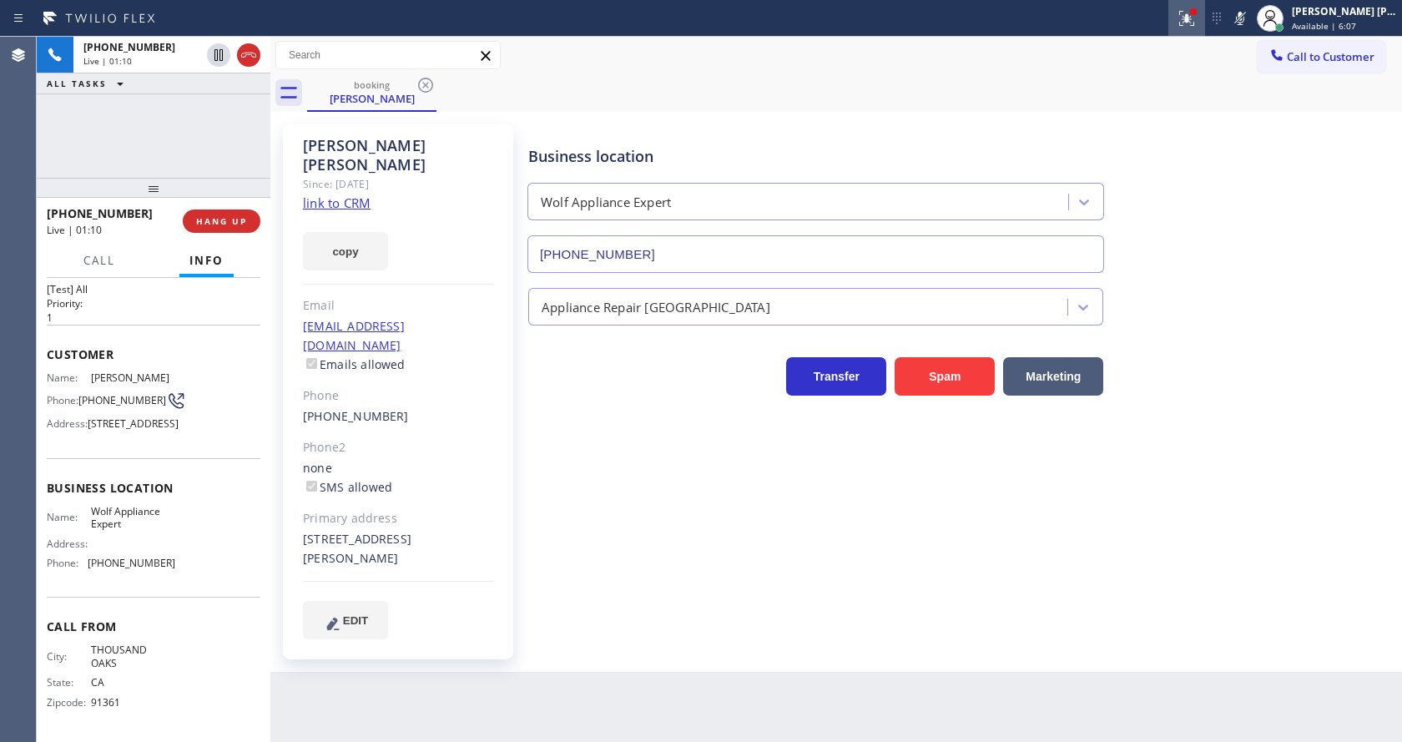
click at [1189, 14] on icon at bounding box center [1187, 18] width 20 height 20
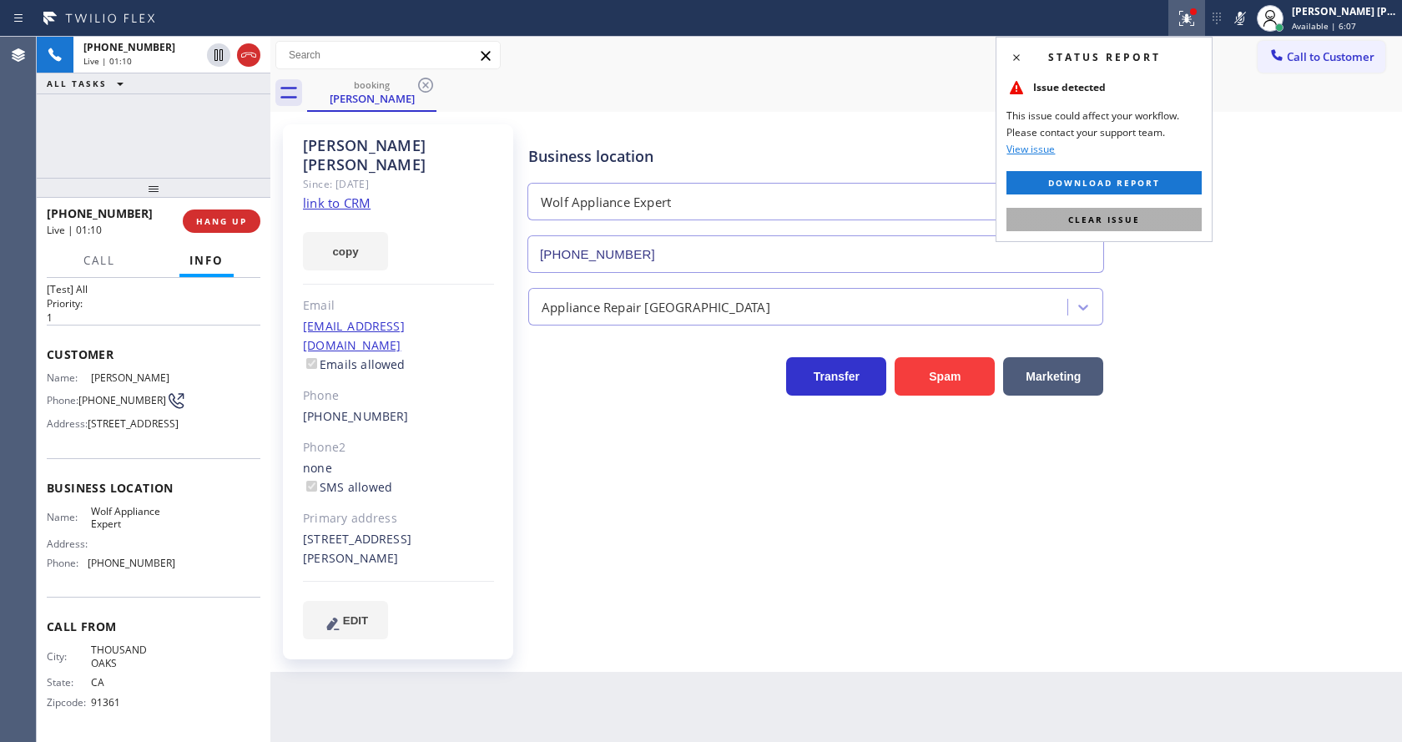
click at [1142, 209] on button "Clear issue" at bounding box center [1104, 219] width 195 height 23
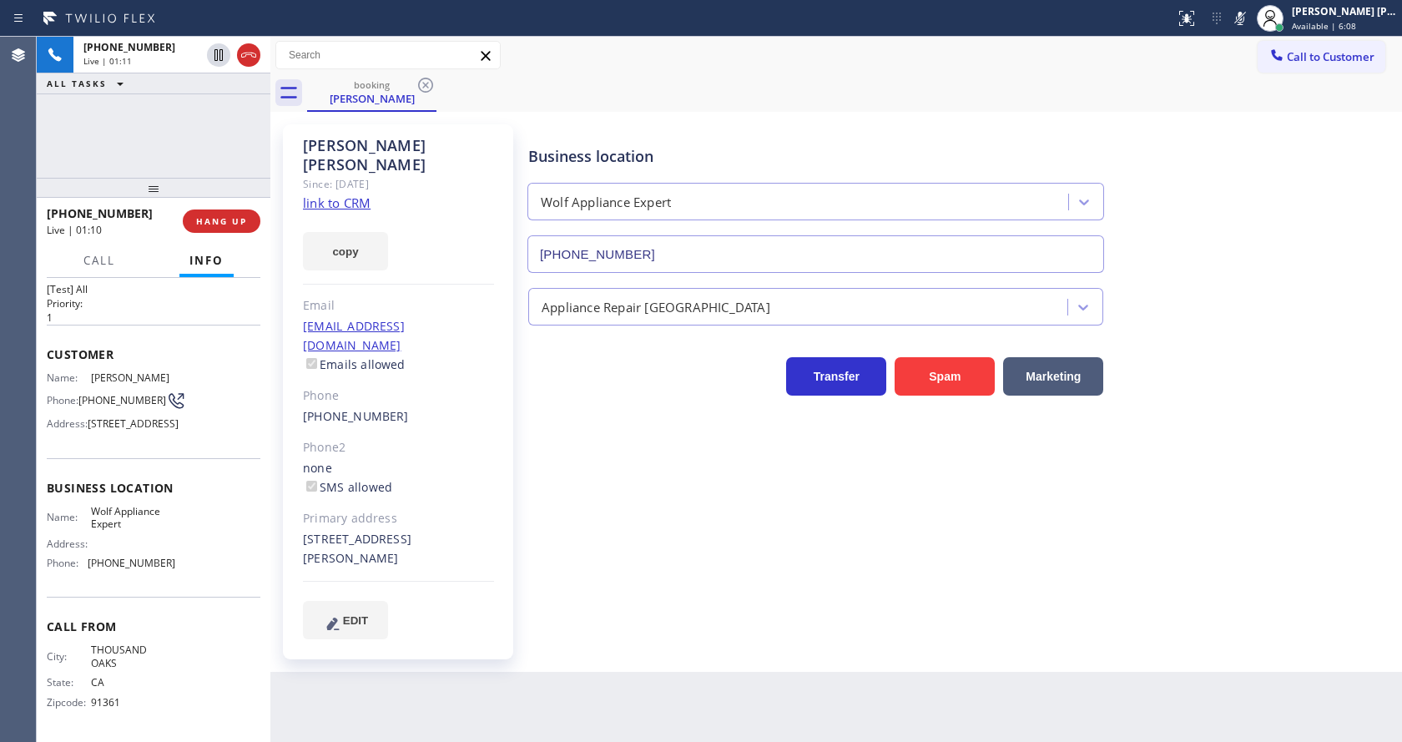
click at [1283, 197] on div "Business location Wolf Appliance Expert [PHONE_NUMBER]" at bounding box center [961, 197] width 873 height 151
click at [214, 48] on icon at bounding box center [219, 55] width 20 height 20
click at [507, 553] on div "[PERSON_NAME] Since: [DATE] link to CRM copy Email [EMAIL_ADDRESS][DOMAIN_NAME]…" at bounding box center [398, 391] width 230 height 535
click at [635, 581] on div "Business location Wolf Appliance Expert [PHONE_NUMBER] Appliance Repair High En…" at bounding box center [961, 382] width 873 height 506
click at [220, 53] on icon at bounding box center [219, 55] width 20 height 20
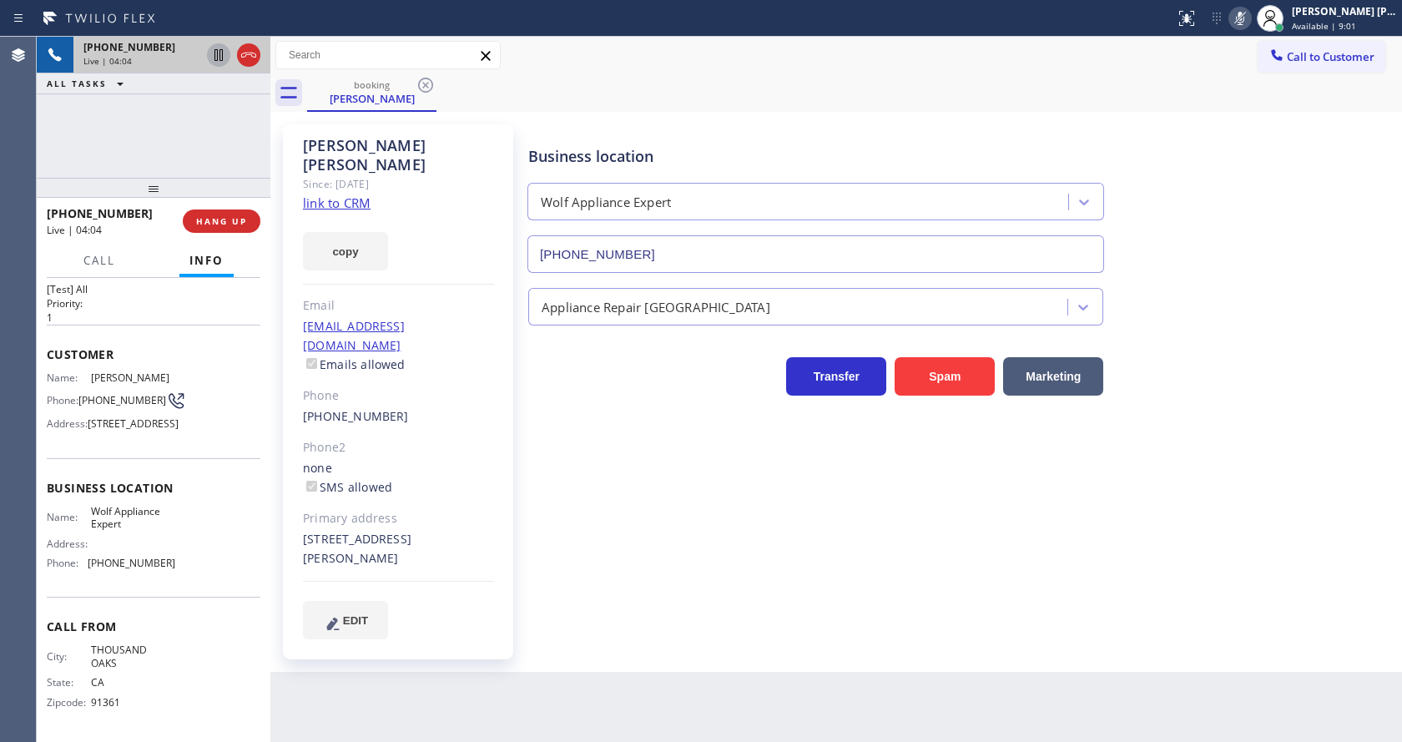
click at [1244, 17] on icon at bounding box center [1240, 18] width 20 height 20
click at [1294, 251] on div "Business location Wolf Appliance Expert [PHONE_NUMBER]" at bounding box center [961, 197] width 873 height 151
click at [623, 474] on div "Business location Wolf Appliance Expert [PHONE_NUMBER] Appliance Repair High En…" at bounding box center [961, 382] width 873 height 506
click at [613, 482] on div "Business location Wolf Appliance Expert [PHONE_NUMBER] Appliance Repair High En…" at bounding box center [961, 382] width 873 height 506
click at [512, 674] on div "Back to Dashboard Change Sender ID Customers Technicians Select a contact Outbo…" at bounding box center [836, 389] width 1132 height 705
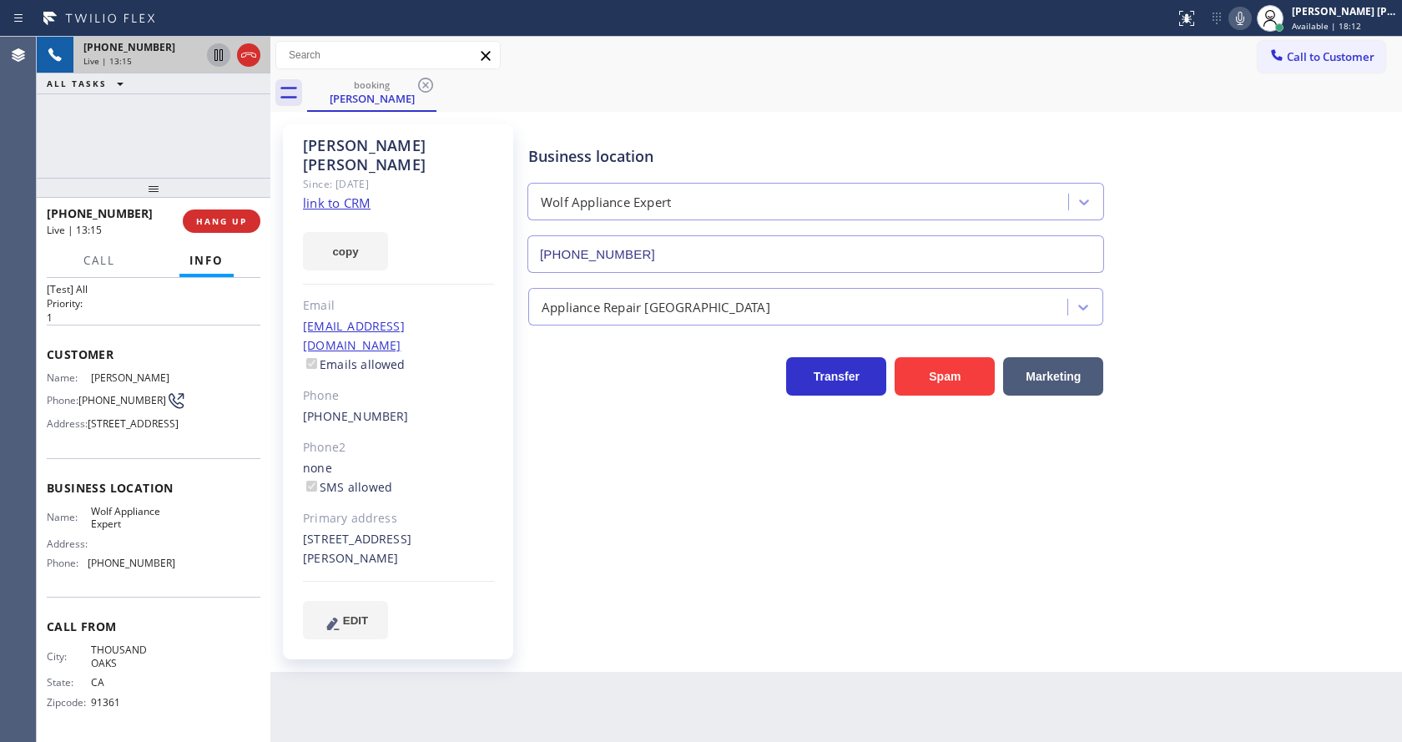
click at [599, 566] on div "Business location Wolf Appliance Expert [PHONE_NUMBER] Appliance Repair High En…" at bounding box center [961, 382] width 873 height 506
click at [1243, 15] on icon at bounding box center [1240, 18] width 20 height 20
click at [644, 579] on div "Business location Wolf Appliance Expert [PHONE_NUMBER] Appliance Repair High En…" at bounding box center [961, 382] width 873 height 506
click at [626, 588] on div "Business location Wolf Appliance Expert [PHONE_NUMBER] Appliance Repair High En…" at bounding box center [961, 382] width 873 height 506
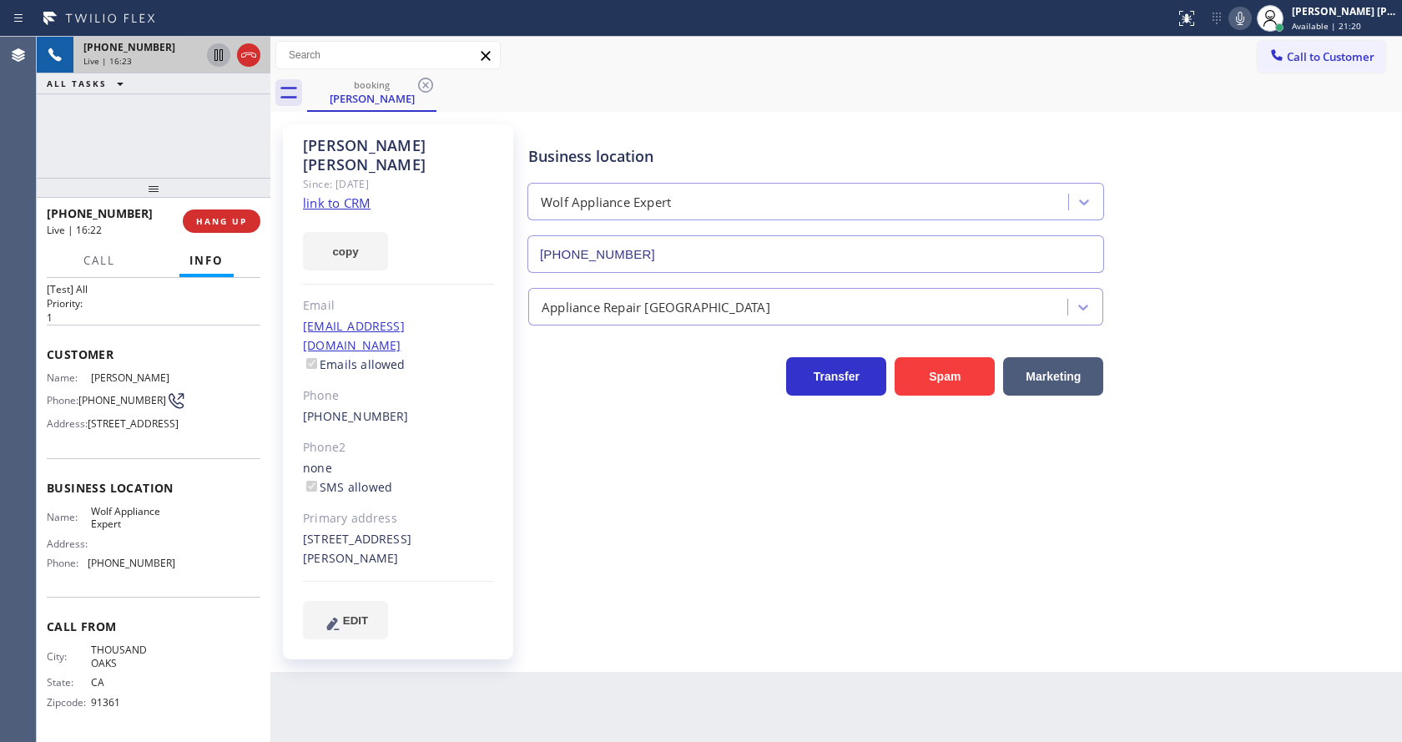
click at [621, 519] on div "Business location Wolf Appliance Expert [PHONE_NUMBER] Appliance Repair High En…" at bounding box center [961, 382] width 873 height 506
click at [594, 557] on div "Business location Wolf Appliance Expert [PHONE_NUMBER] Appliance Repair High En…" at bounding box center [961, 382] width 873 height 506
click at [1186, 366] on div "Transfer Spam Marketing" at bounding box center [961, 368] width 873 height 53
click at [1244, 20] on icon at bounding box center [1240, 18] width 8 height 13
click at [218, 50] on icon at bounding box center [219, 55] width 8 height 12
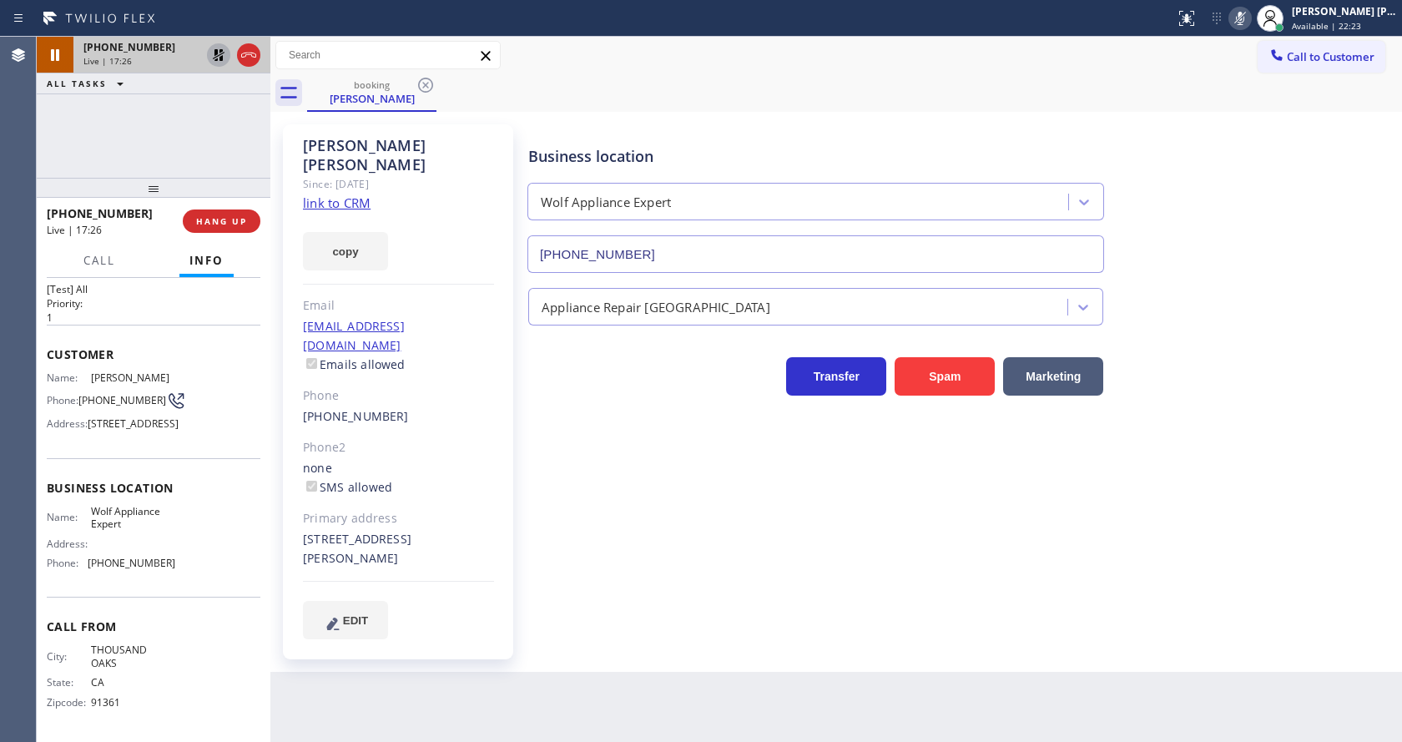
click at [548, 527] on div "Business location Wolf Appliance Expert [PHONE_NUMBER] Appliance Repair High En…" at bounding box center [961, 382] width 873 height 506
drag, startPoint x: 846, startPoint y: 640, endPoint x: 820, endPoint y: 635, distance: 27.2
click at [841, 640] on div "Back to Dashboard Change Sender ID Customers Technicians Select a contact Outbo…" at bounding box center [836, 389] width 1132 height 705
click at [210, 310] on p "1" at bounding box center [154, 317] width 214 height 14
click at [618, 529] on div "Business location Wolf Appliance Expert [PHONE_NUMBER] Appliance Repair High En…" at bounding box center [961, 382] width 873 height 506
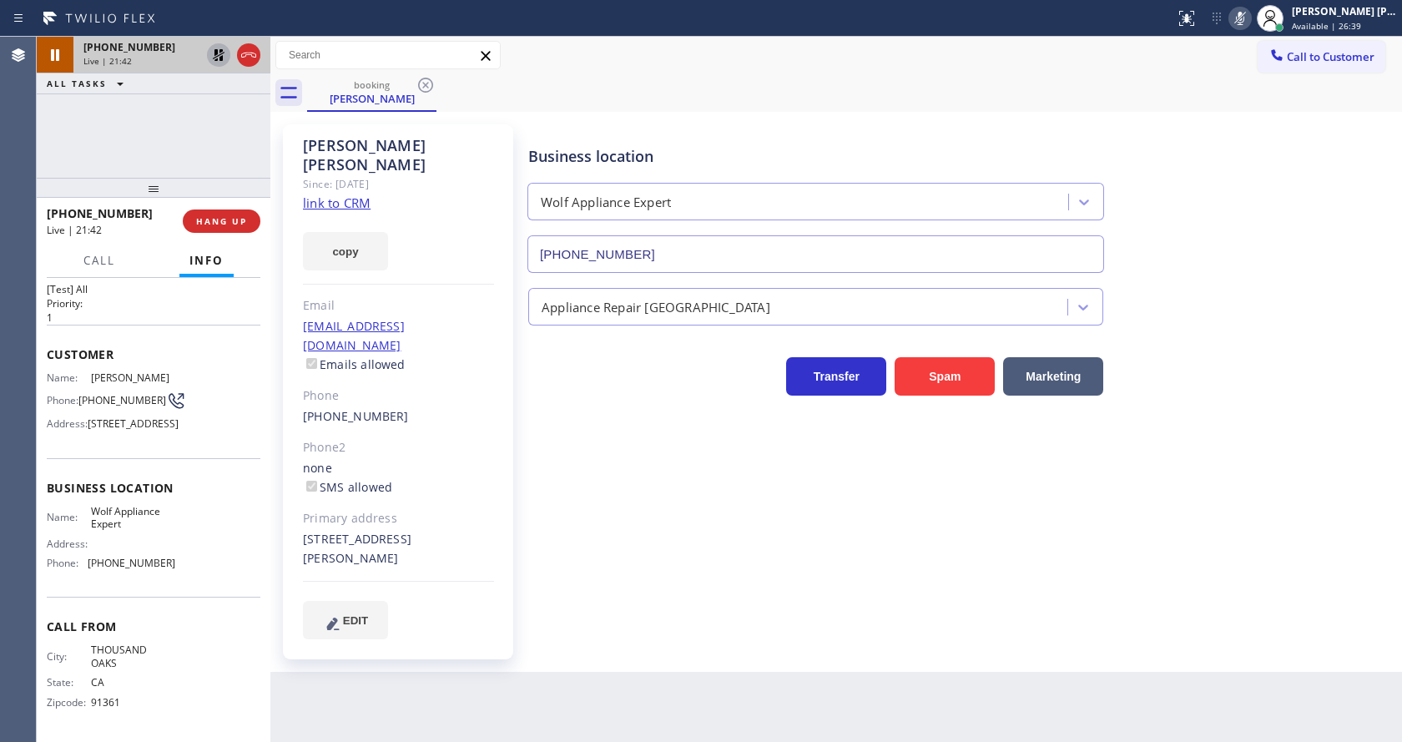
click at [1285, 302] on div "Appliance Repair [GEOGRAPHIC_DATA]" at bounding box center [961, 303] width 873 height 44
click at [553, 731] on div "Back to Dashboard Change Sender ID Customers Technicians Select a contact Outbo…" at bounding box center [836, 389] width 1132 height 705
click at [1232, 421] on div "Business location Wolf Appliance Expert [PHONE_NUMBER] Appliance Repair High En…" at bounding box center [961, 382] width 873 height 506
click at [1241, 26] on icon at bounding box center [1240, 18] width 20 height 20
click at [216, 48] on icon at bounding box center [219, 55] width 20 height 20
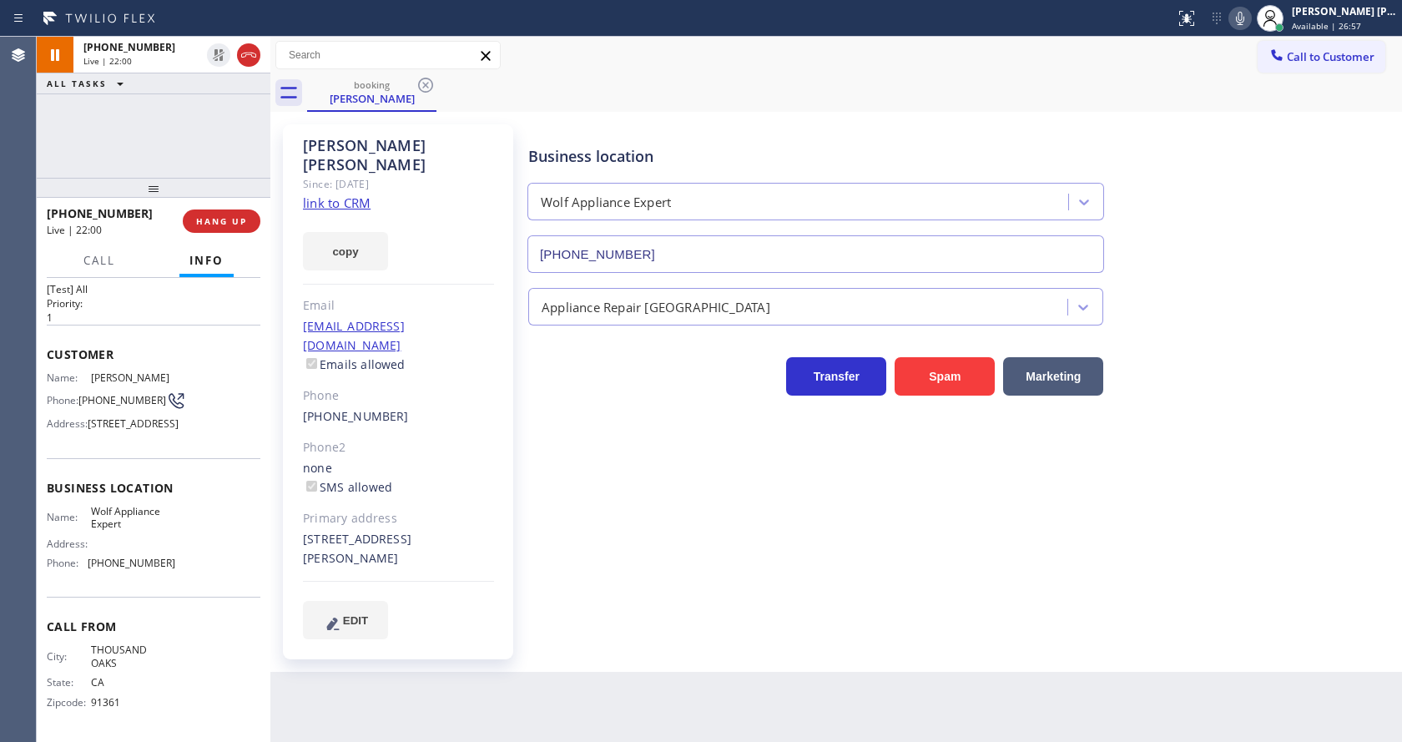
click at [613, 559] on div "Business location Wolf Appliance Expert [PHONE_NUMBER] Appliance Repair High En…" at bounding box center [961, 382] width 873 height 506
click at [642, 674] on div "Back to Dashboard Change Sender ID Customers Technicians Select a contact Outbo…" at bounding box center [836, 389] width 1132 height 705
click at [618, 566] on div "Business location Wolf Appliance Expert [PHONE_NUMBER] Appliance Repair High En…" at bounding box center [961, 382] width 873 height 506
click at [485, 386] on div "Phone" at bounding box center [398, 395] width 191 height 19
click at [223, 442] on div "Customer Name: [PERSON_NAME] Phone: [PHONE_NUMBER] Address: [STREET_ADDRESS]" at bounding box center [154, 392] width 214 height 134
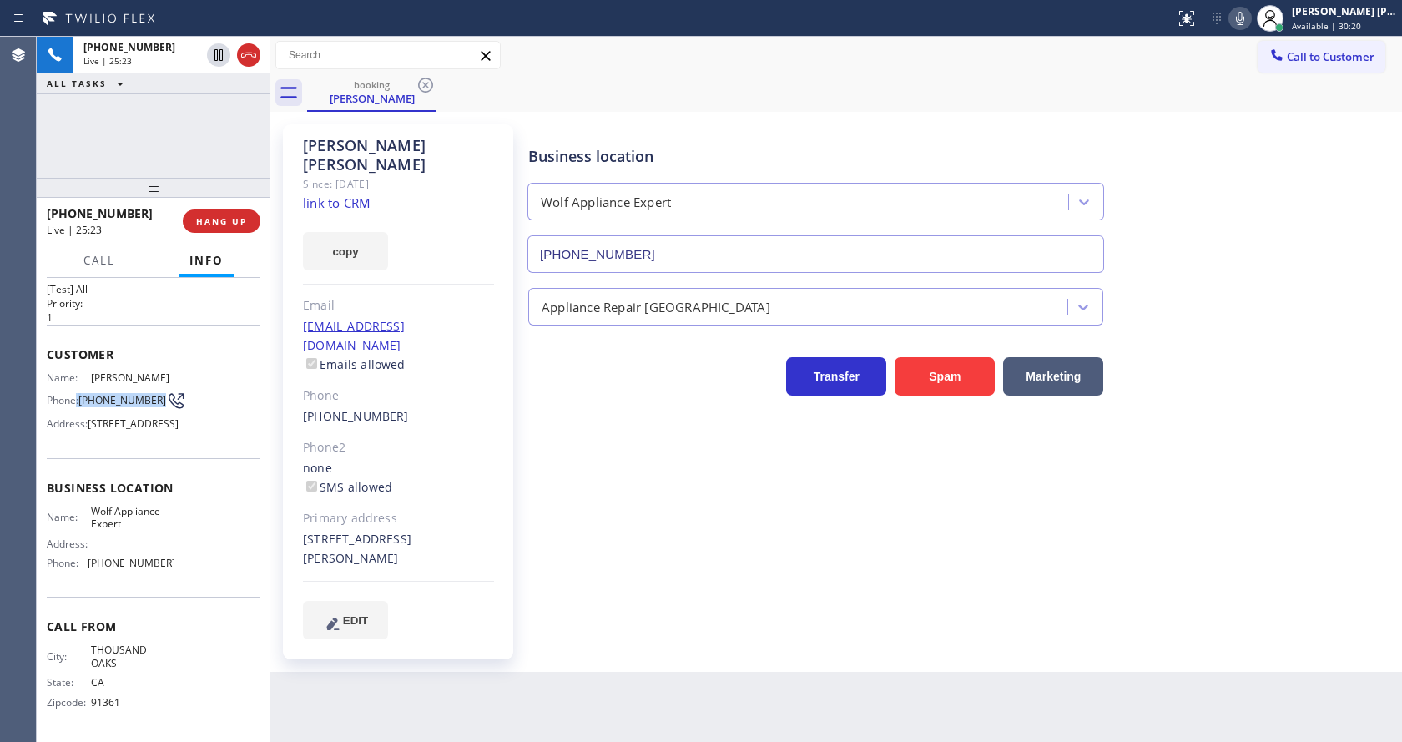
drag, startPoint x: 78, startPoint y: 364, endPoint x: 120, endPoint y: 385, distance: 47.4
click at [120, 391] on div "Phone: [PHONE_NUMBER]" at bounding box center [111, 401] width 129 height 20
click at [119, 394] on span "[PHONE_NUMBER]" at bounding box center [122, 400] width 88 height 13
drag, startPoint x: 80, startPoint y: 362, endPoint x: 116, endPoint y: 381, distance: 40.3
click at [116, 391] on div "Phone: [PHONE_NUMBER]" at bounding box center [111, 401] width 129 height 20
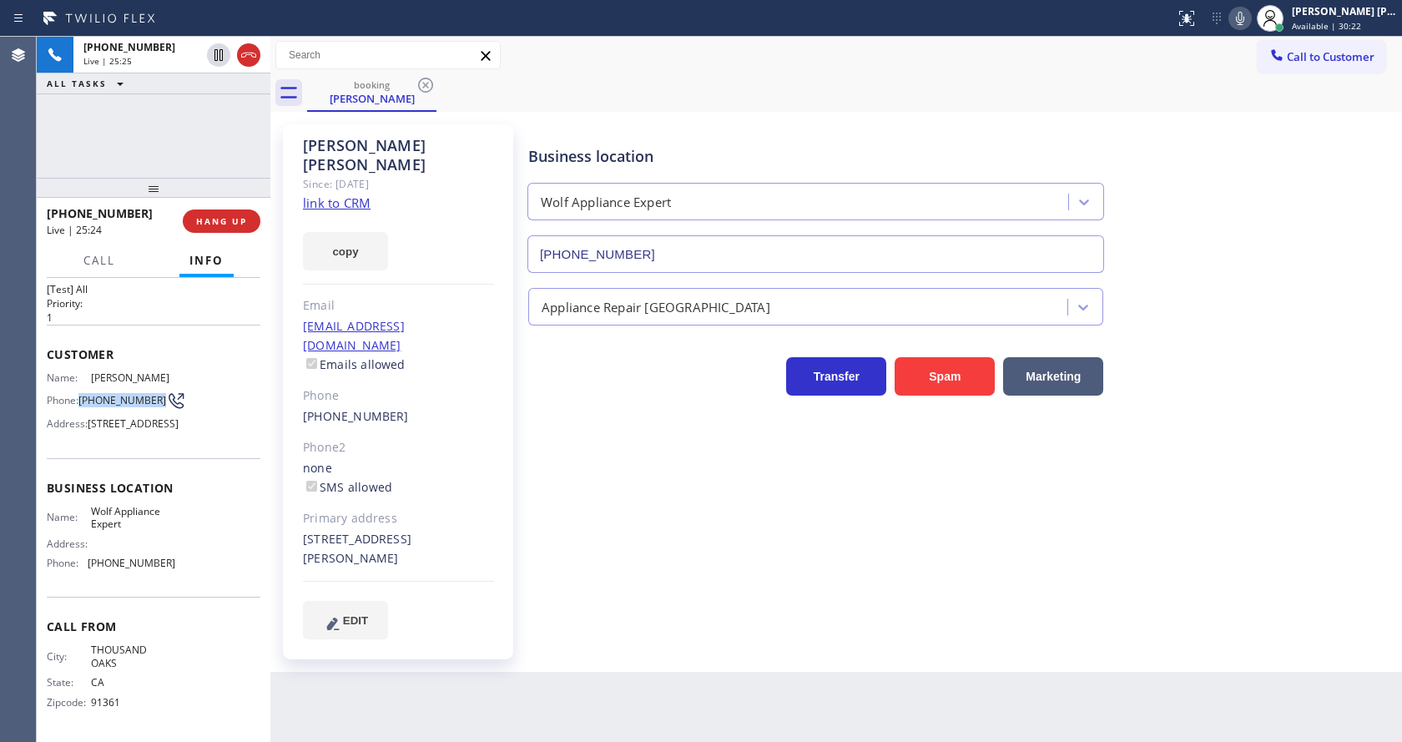
copy span "[PHONE_NUMBER]"
click at [661, 525] on div "Business location Wolf Appliance Expert [PHONE_NUMBER] Appliance Repair High En…" at bounding box center [961, 382] width 873 height 506
click at [811, 604] on div "Business location Wolf Appliance Expert [PHONE_NUMBER] Appliance Repair High En…" at bounding box center [961, 398] width 873 height 539
click at [1396, 214] on div "Business location Wolf Appliance Expert [PHONE_NUMBER]" at bounding box center [961, 197] width 873 height 151
click at [1250, 11] on icon at bounding box center [1240, 18] width 20 height 20
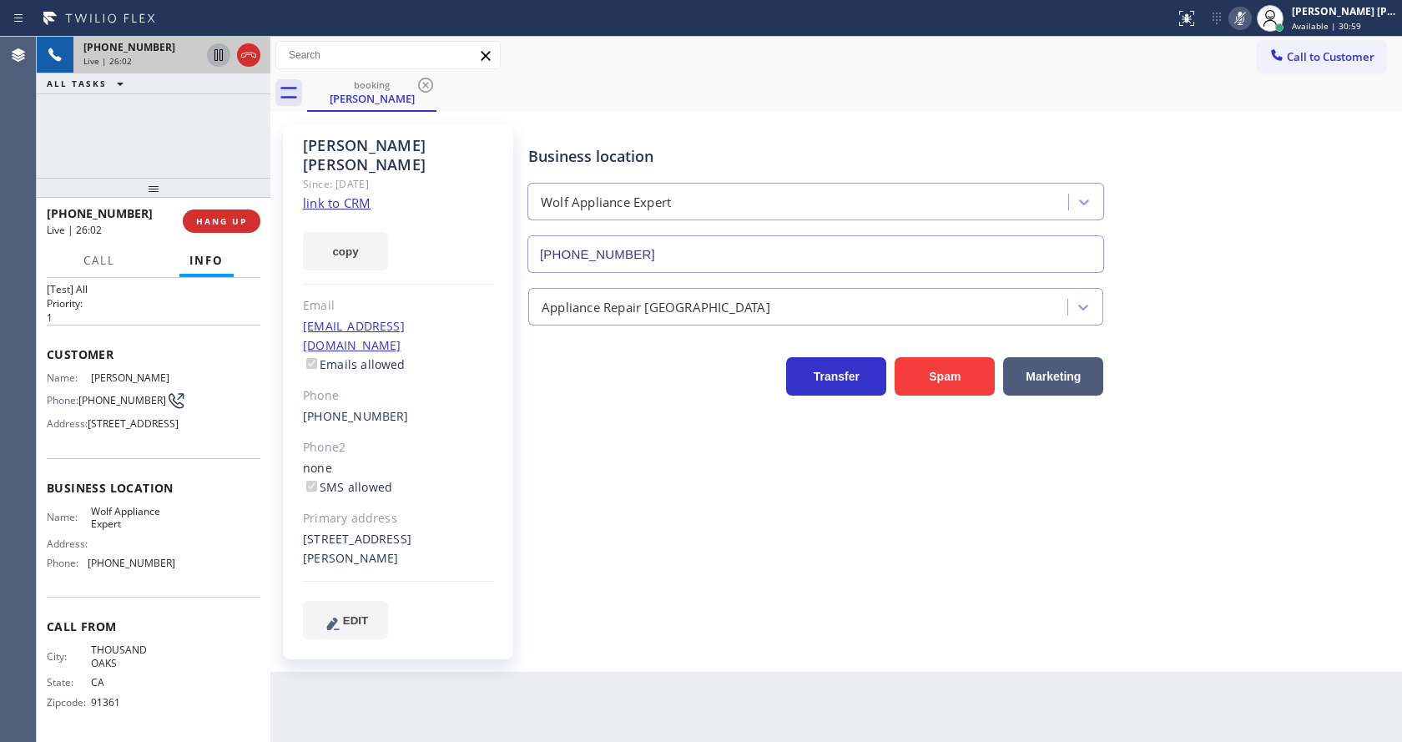
click at [219, 53] on icon at bounding box center [219, 55] width 20 height 20
click at [679, 621] on div "Business location Wolf Appliance Expert [PHONE_NUMBER] Appliance Repair High En…" at bounding box center [961, 398] width 873 height 539
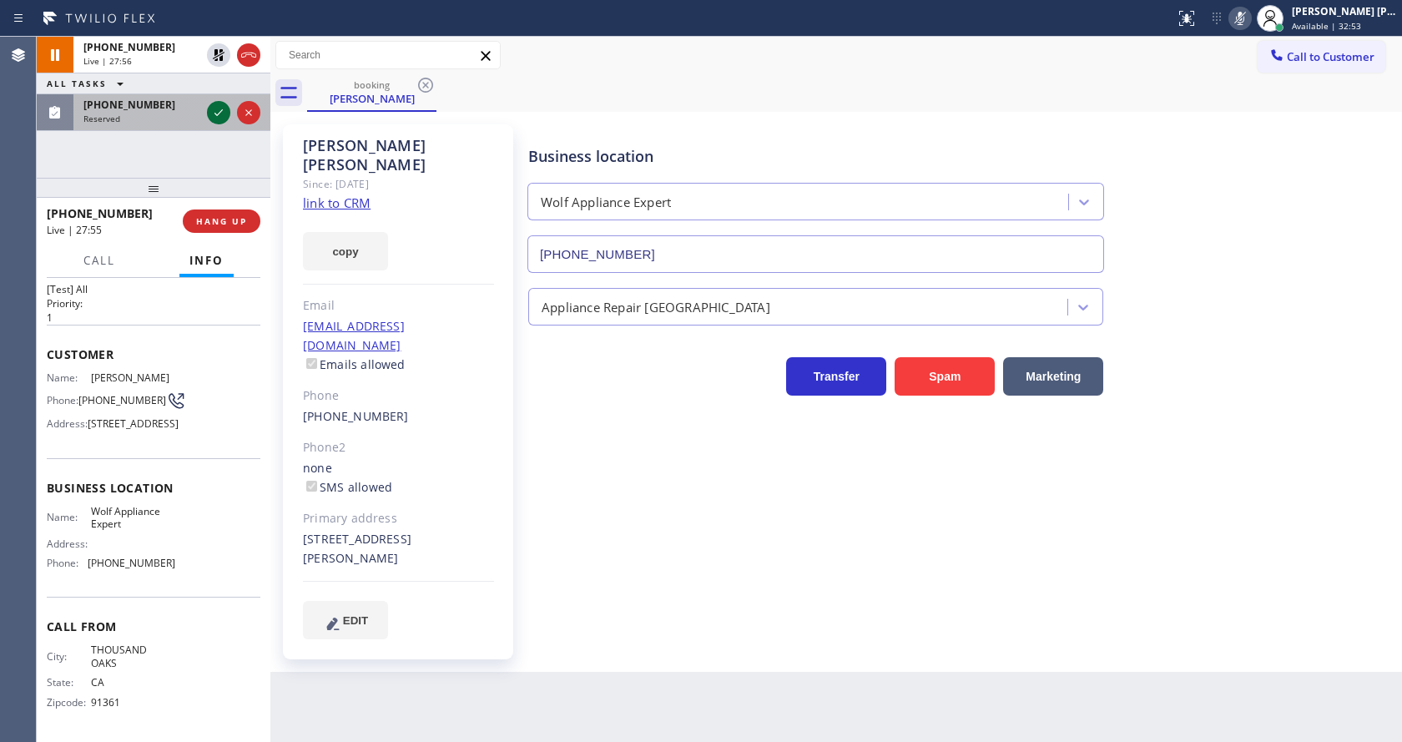
click at [219, 109] on icon at bounding box center [219, 113] width 20 height 20
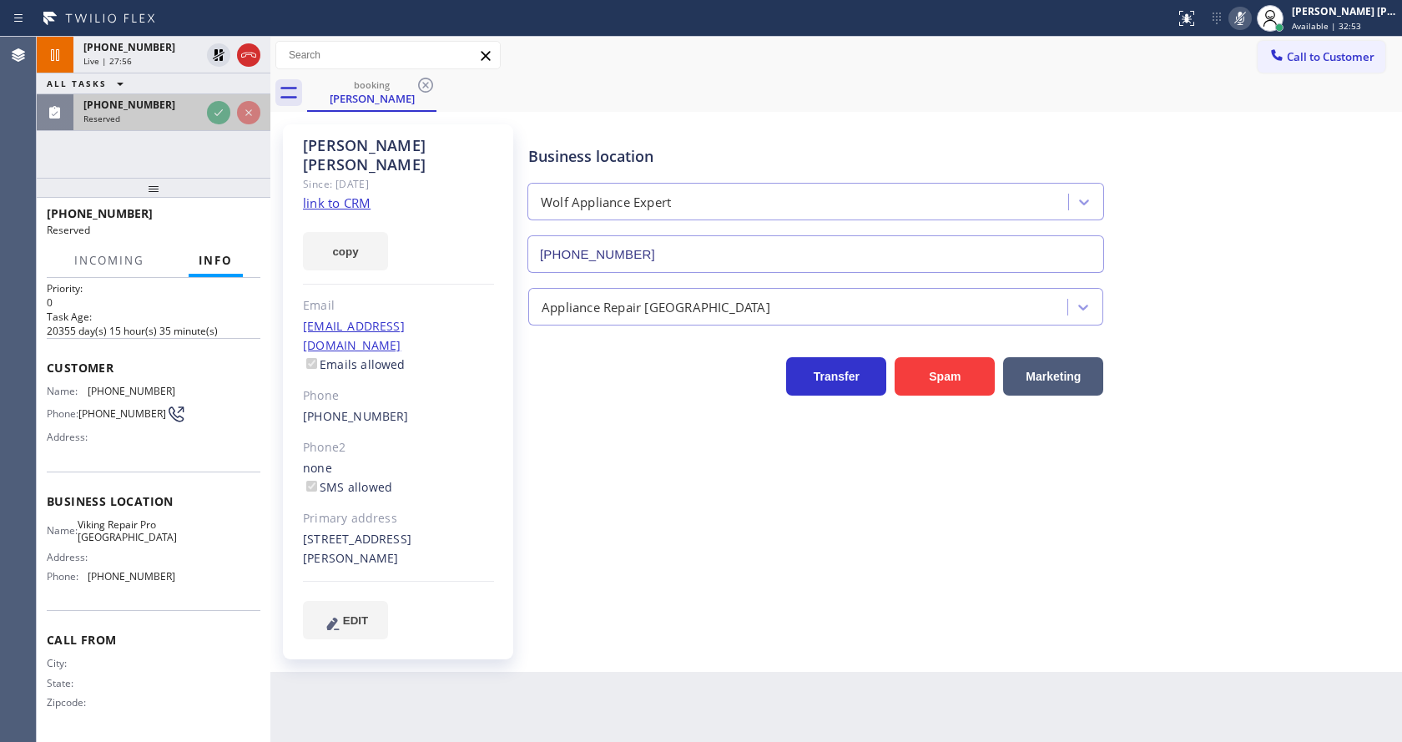
scroll to position [50, 0]
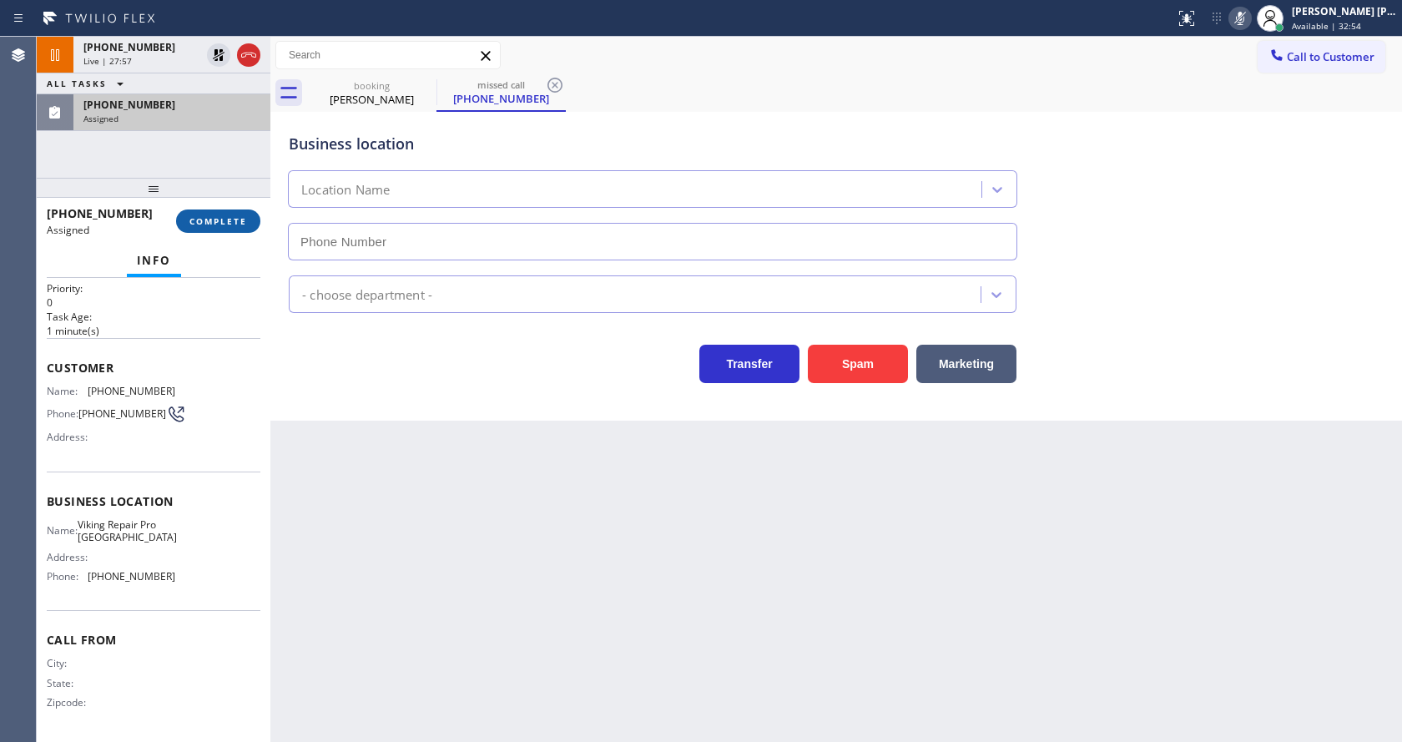
click at [204, 220] on span "COMPLETE" at bounding box center [218, 221] width 58 height 12
type input "[PHONE_NUMBER]"
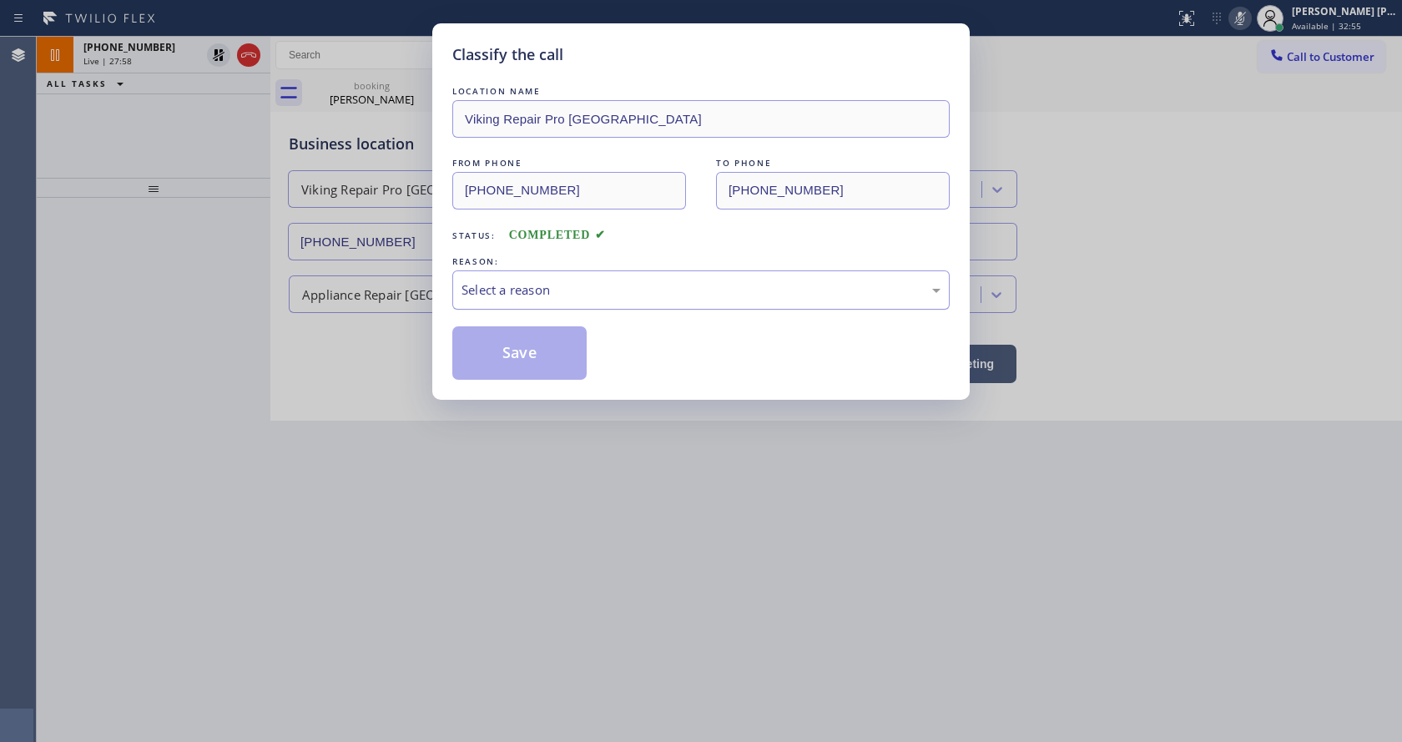
click at [499, 298] on div "Select a reason" at bounding box center [701, 289] width 479 height 19
click at [507, 351] on button "Save" at bounding box center [519, 352] width 134 height 53
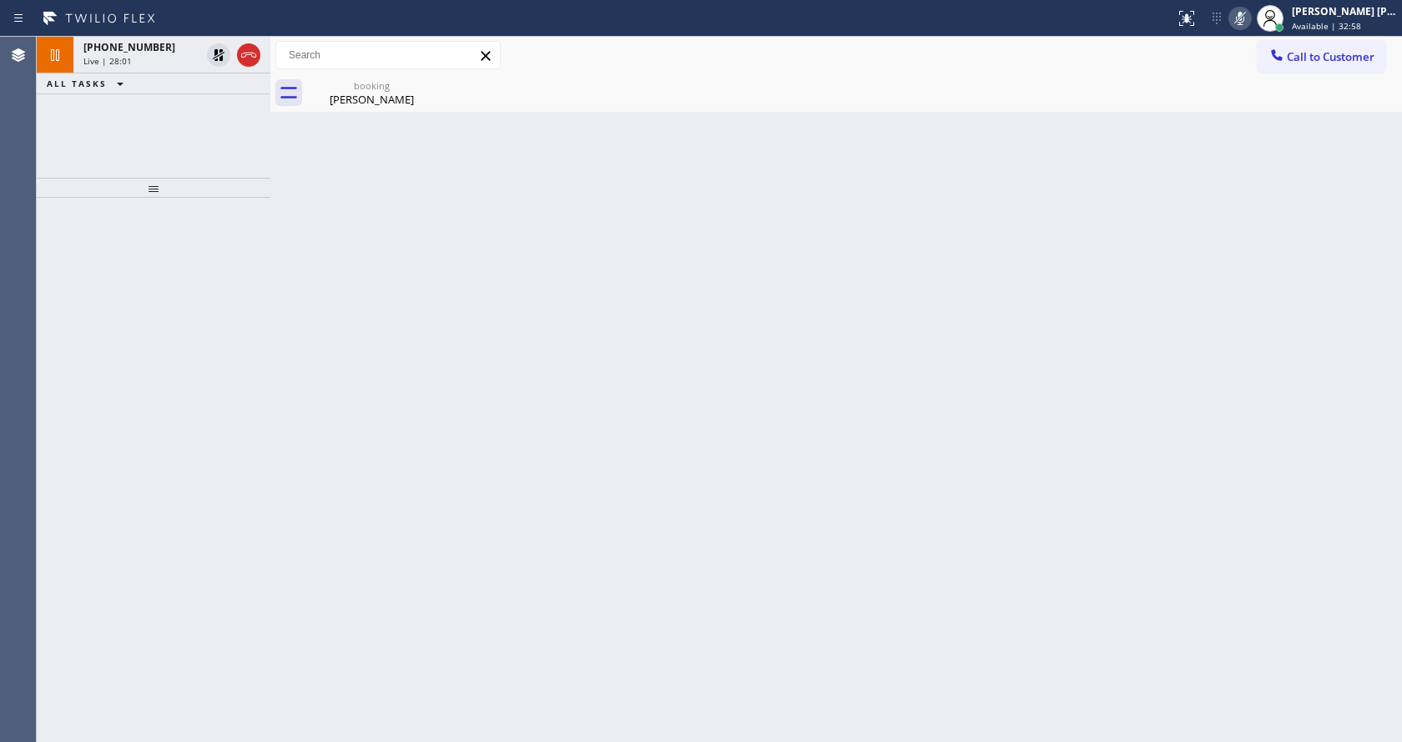
click at [154, 50] on div "[PHONE_NUMBER]" at bounding box center [141, 47] width 117 height 14
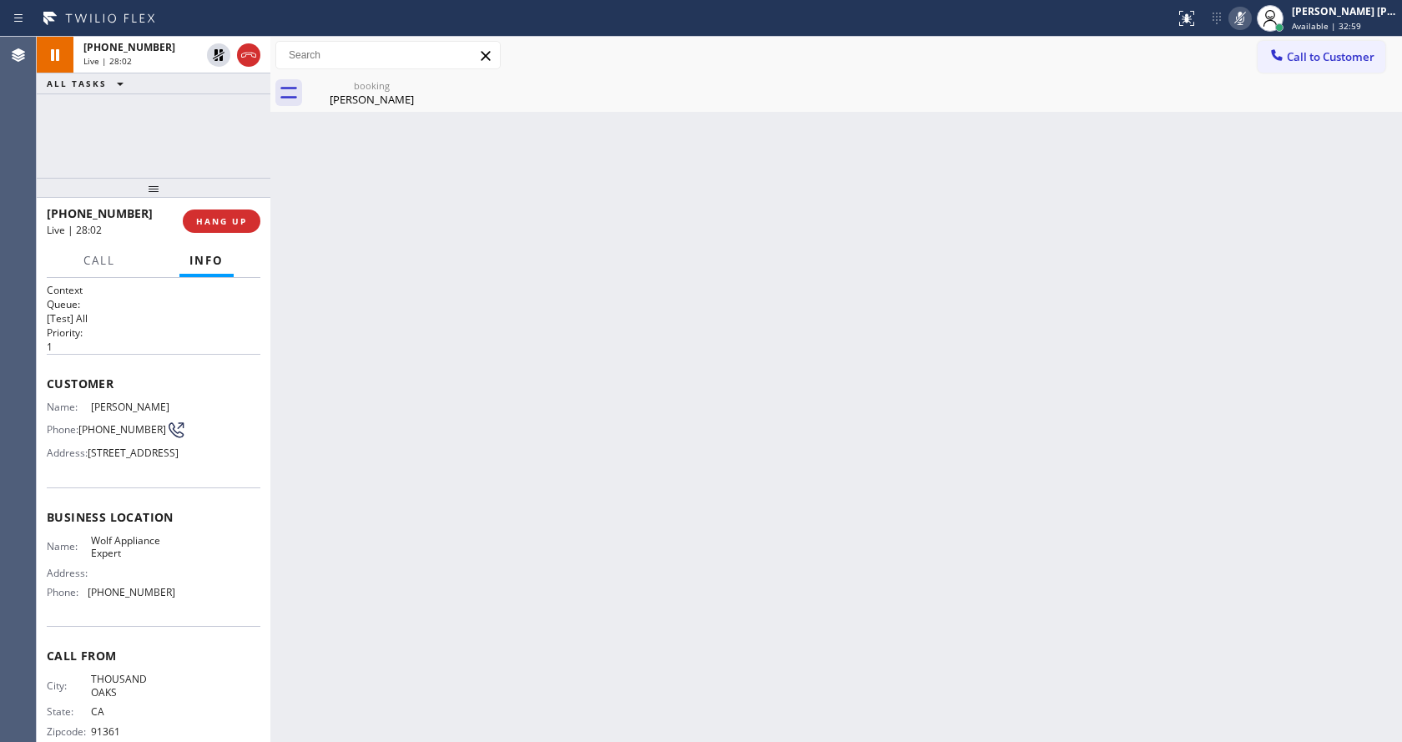
click at [114, 487] on div "Customer Name: [PERSON_NAME] Phone: [PHONE_NUMBER] Address: [STREET_ADDRESS]" at bounding box center [154, 421] width 214 height 134
drag, startPoint x: 79, startPoint y: 421, endPoint x: 111, endPoint y: 435, distance: 34.7
click at [111, 435] on div "Phone: [PHONE_NUMBER]" at bounding box center [111, 430] width 129 height 20
copy span "[PHONE_NUMBER]"
click at [628, 397] on div "Back to Dashboard Change Sender ID Customers Technicians Select a contact Outbo…" at bounding box center [836, 389] width 1132 height 705
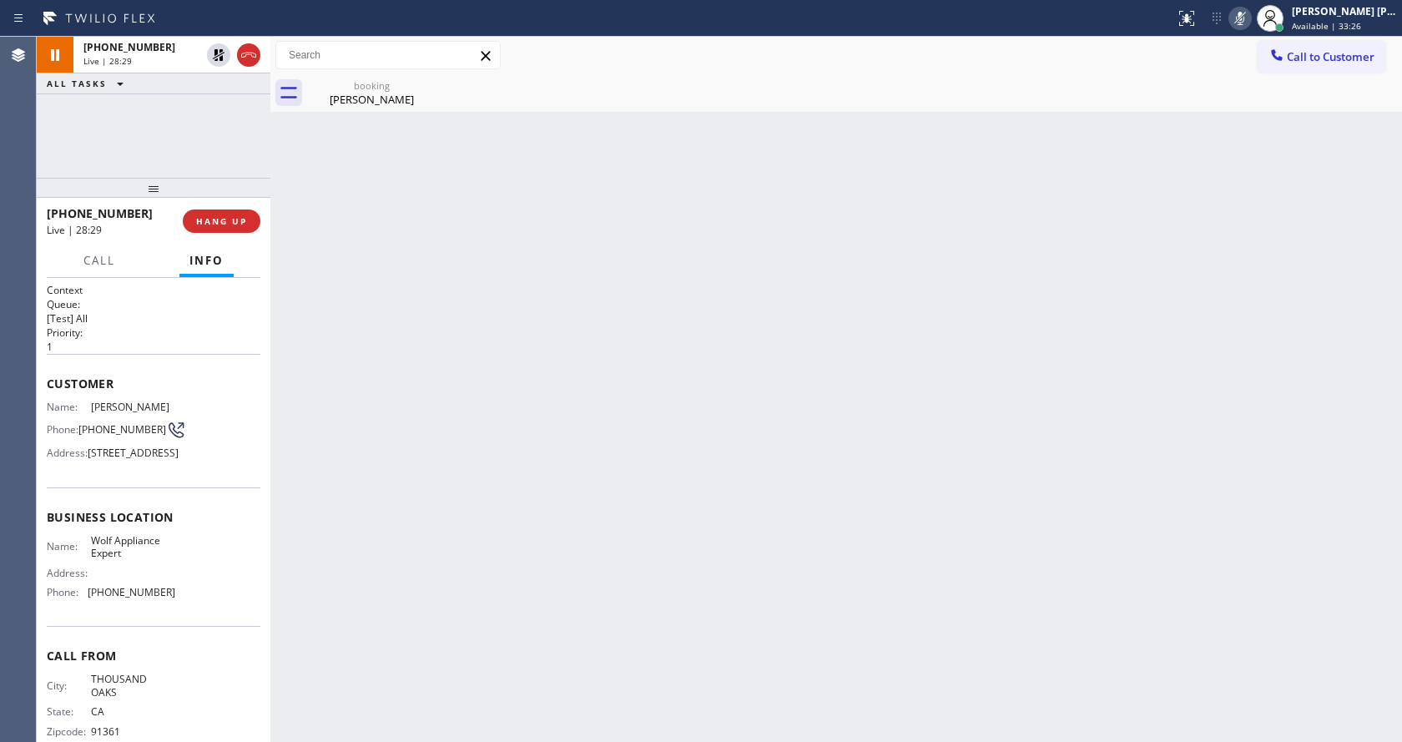
click at [585, 593] on div "Back to Dashboard Change Sender ID Customers Technicians Select a contact Outbo…" at bounding box center [836, 389] width 1132 height 705
click at [321, 98] on div "[PERSON_NAME]" at bounding box center [372, 99] width 126 height 15
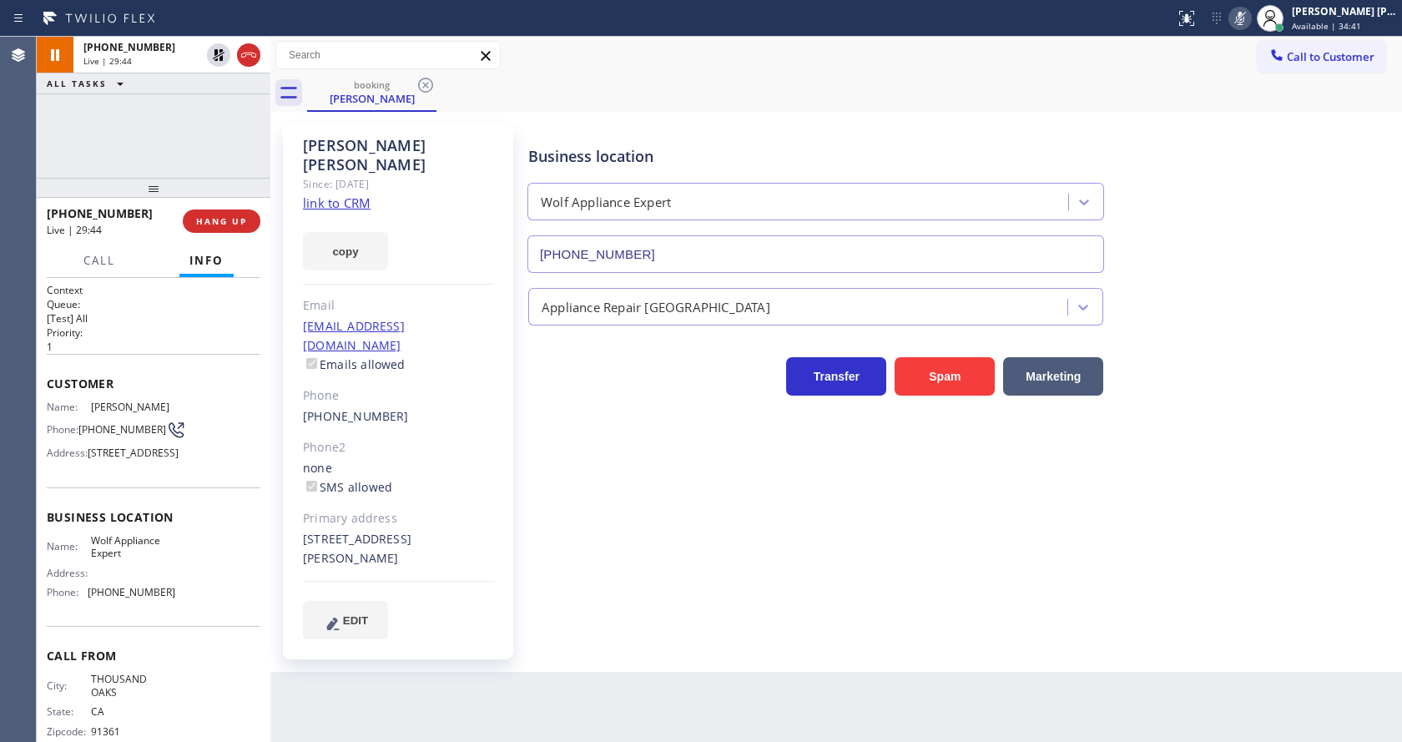
click at [569, 448] on div "Business location Wolf Appliance Expert [PHONE_NUMBER] Appliance Repair High En…" at bounding box center [961, 382] width 873 height 506
click at [216, 48] on icon at bounding box center [219, 55] width 20 height 20
click at [1237, 18] on div at bounding box center [1240, 18] width 23 height 20
click at [1285, 279] on div "Appliance Repair [GEOGRAPHIC_DATA]" at bounding box center [961, 299] width 873 height 53
click at [589, 660] on div "Back to Dashboard Change Sender ID Customers Technicians Select a contact Outbo…" at bounding box center [836, 389] width 1132 height 705
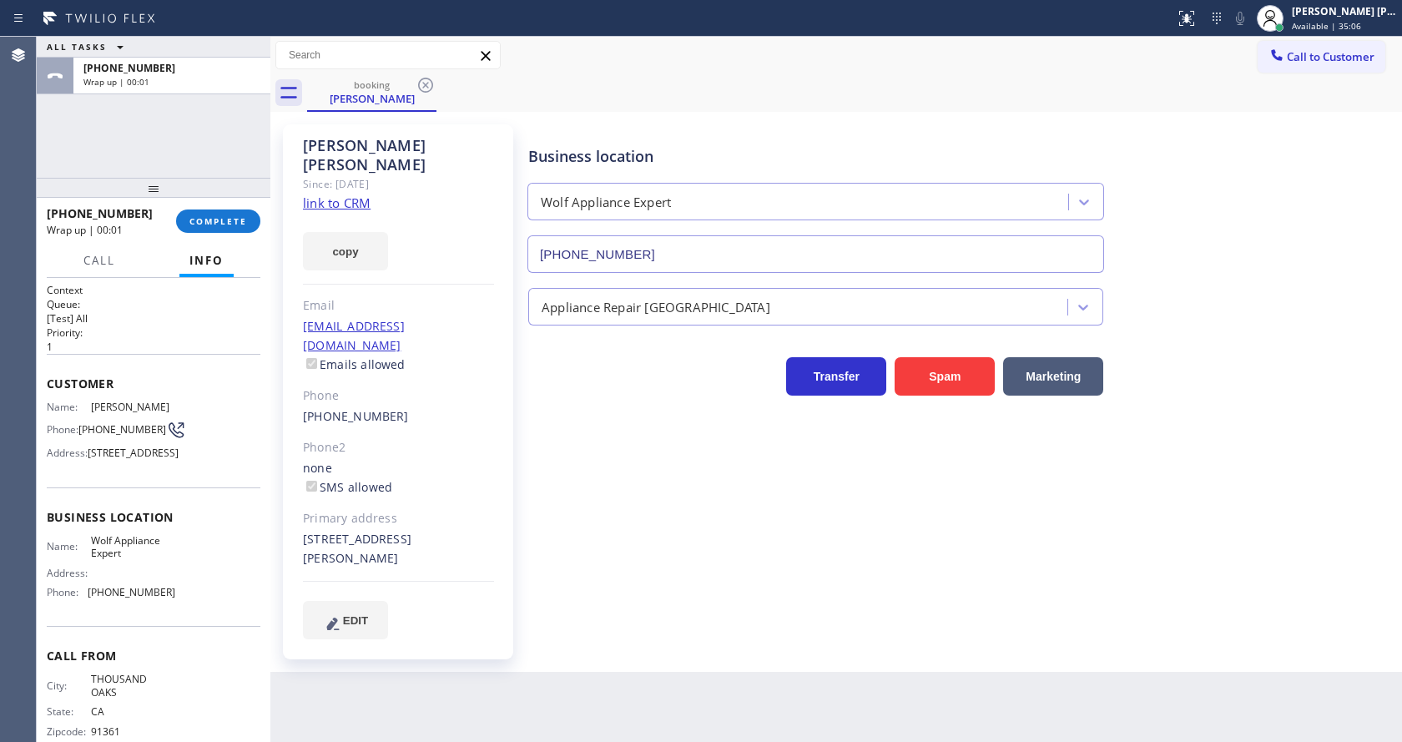
click at [425, 213] on div "copy" at bounding box center [398, 242] width 191 height 58
click at [199, 215] on span "COMPLETE" at bounding box center [218, 221] width 58 height 12
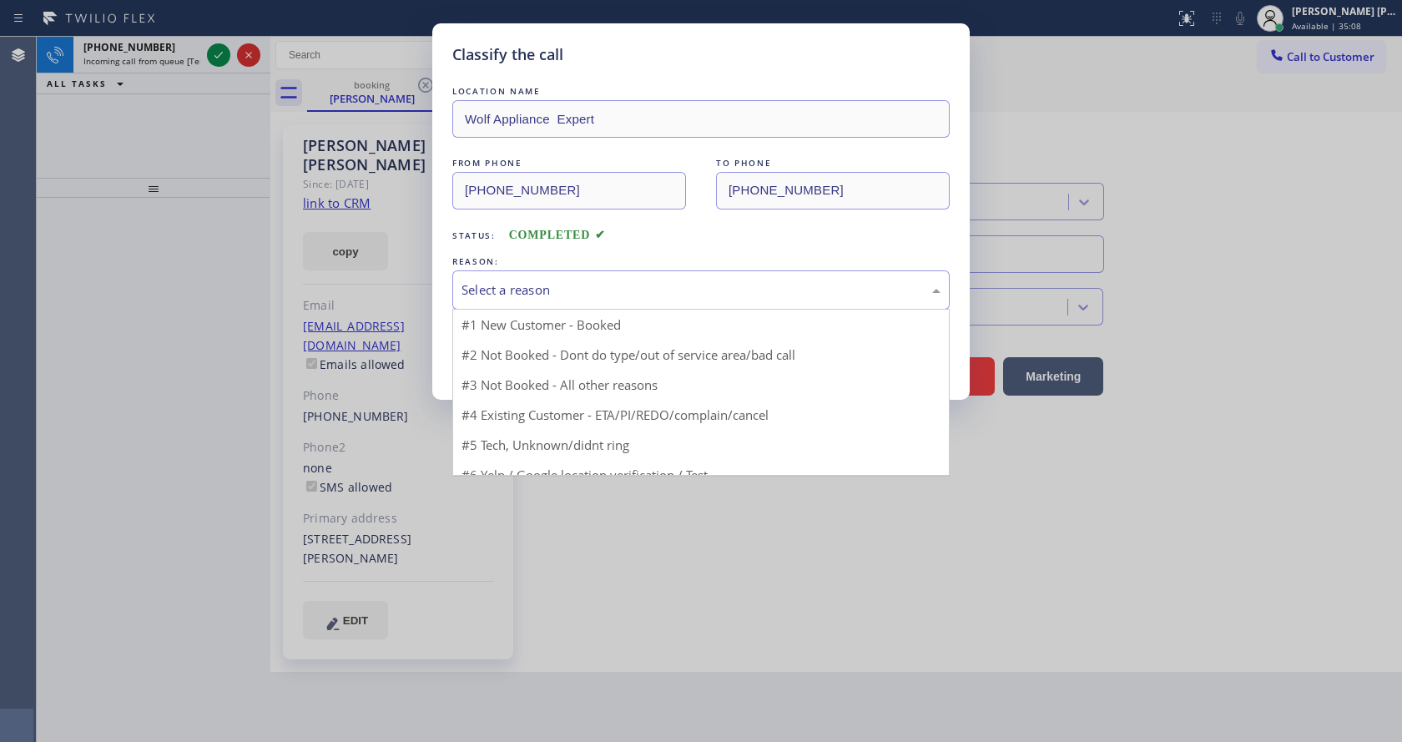
click at [517, 291] on div "Select a reason" at bounding box center [701, 289] width 479 height 19
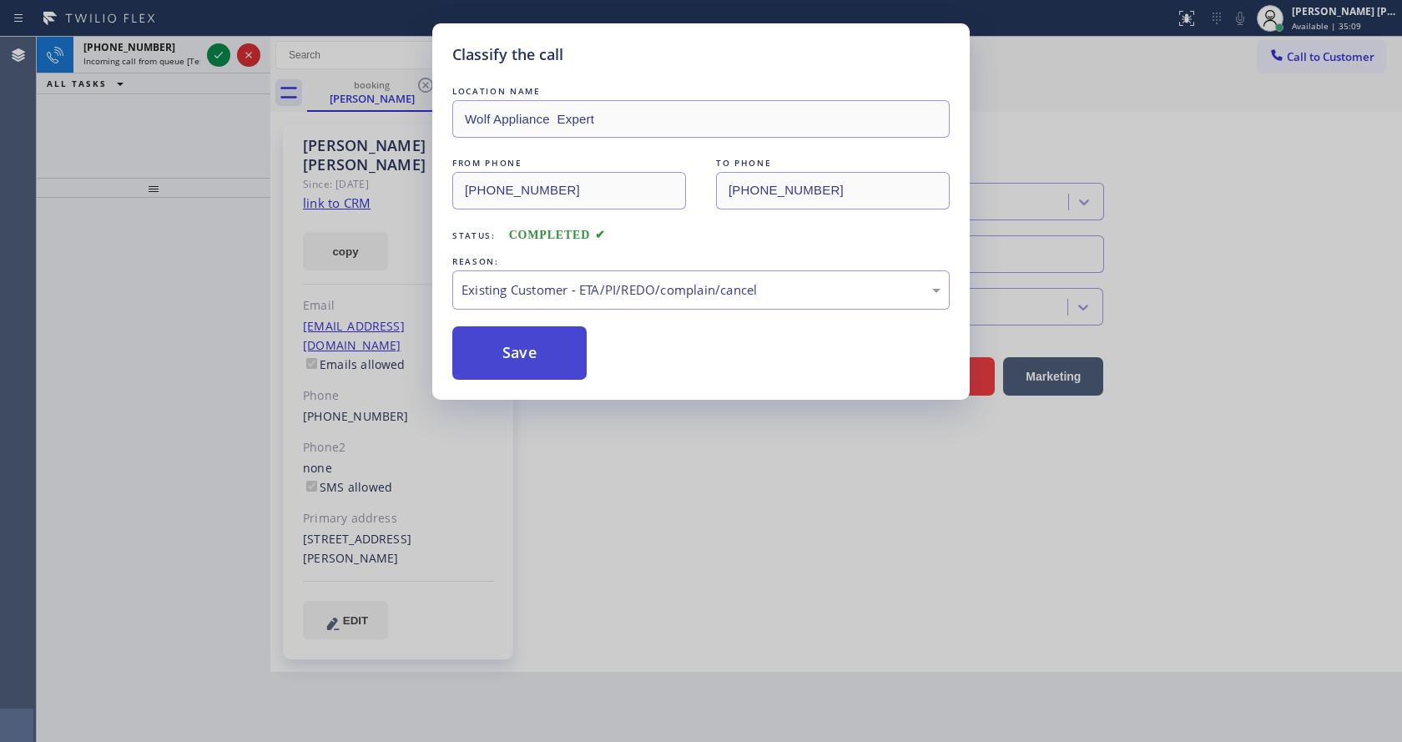
click at [503, 361] on button "Save" at bounding box center [519, 352] width 134 height 53
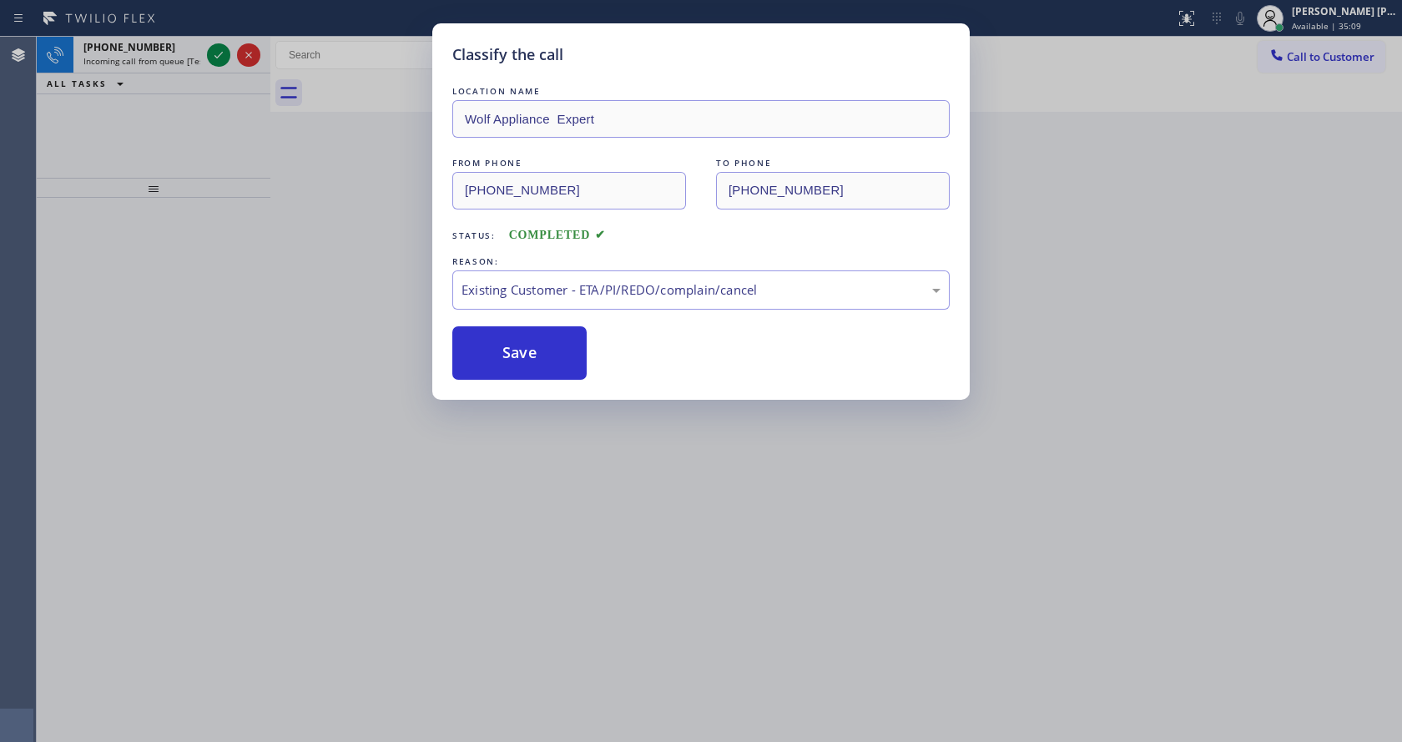
click at [625, 558] on div "Classify the call LOCATION NAME Wolf Appliance Expert FROM PHONE [PHONE_NUMBER]…" at bounding box center [701, 371] width 1402 height 742
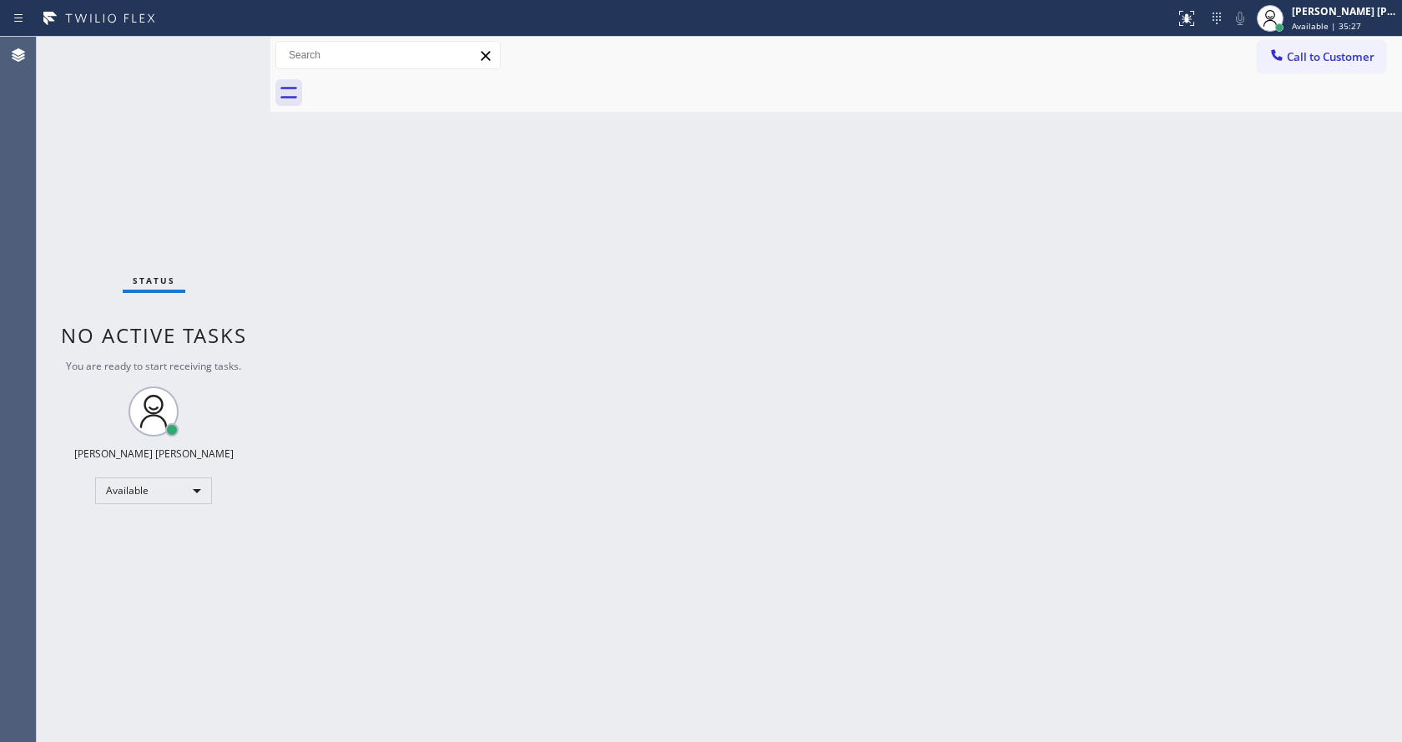
click at [1259, 326] on div "Back to Dashboard Change Sender ID Customers Technicians Select a contact Outbo…" at bounding box center [836, 389] width 1132 height 705
click at [664, 530] on div "Back to Dashboard Change Sender ID Customers Technicians Select a contact Outbo…" at bounding box center [836, 389] width 1132 height 705
drag, startPoint x: 154, startPoint y: 204, endPoint x: 174, endPoint y: 103, distance: 102.1
click at [154, 204] on div "Status No active tasks You are ready to start receiving tasks. [PERSON_NAME] [P…" at bounding box center [154, 389] width 234 height 705
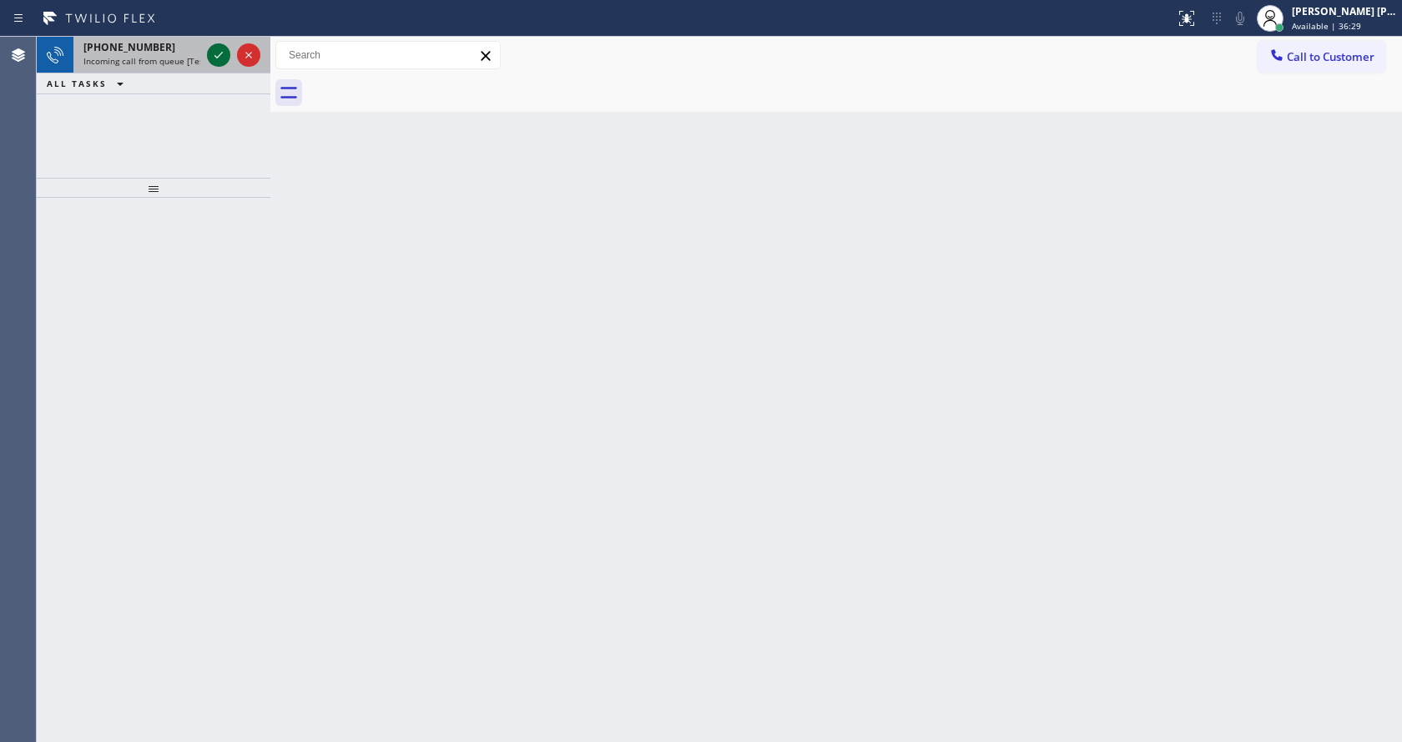
click at [220, 56] on icon at bounding box center [219, 55] width 20 height 20
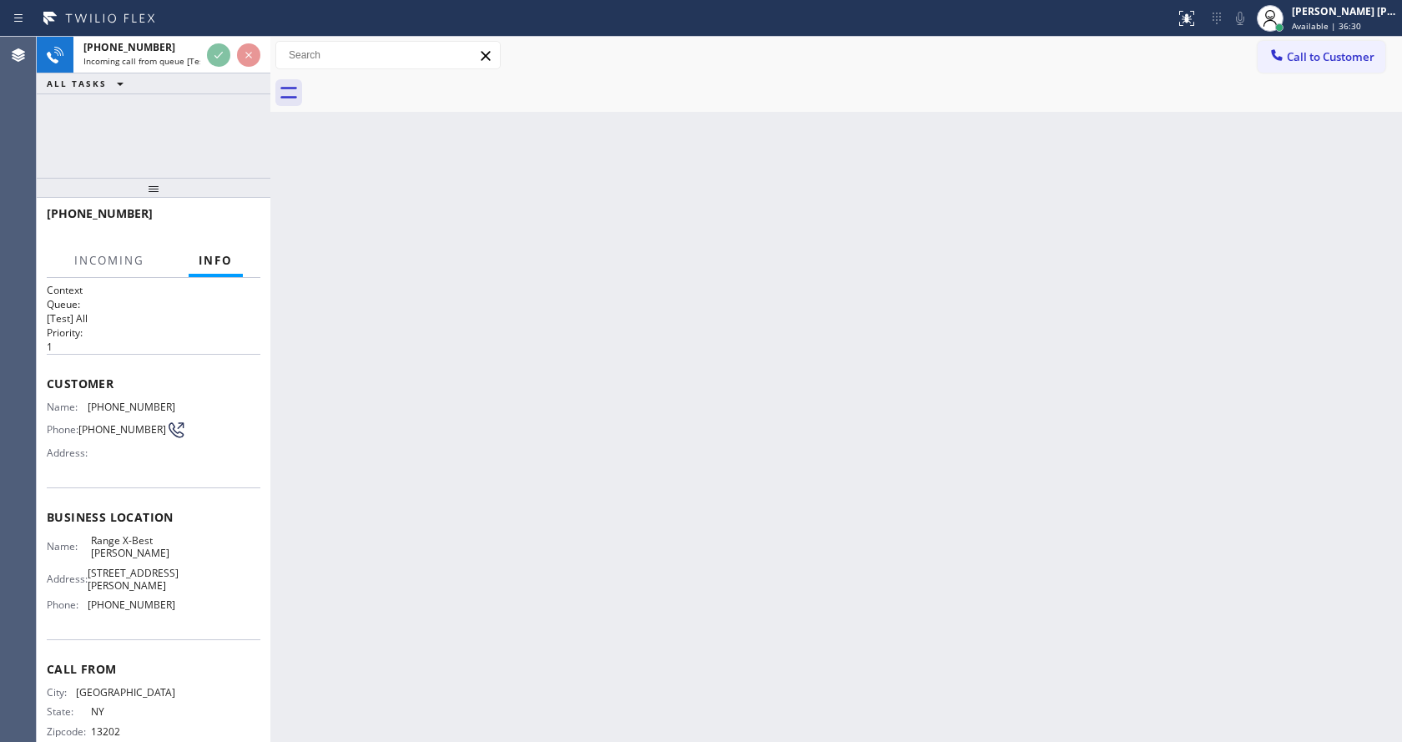
scroll to position [17, 0]
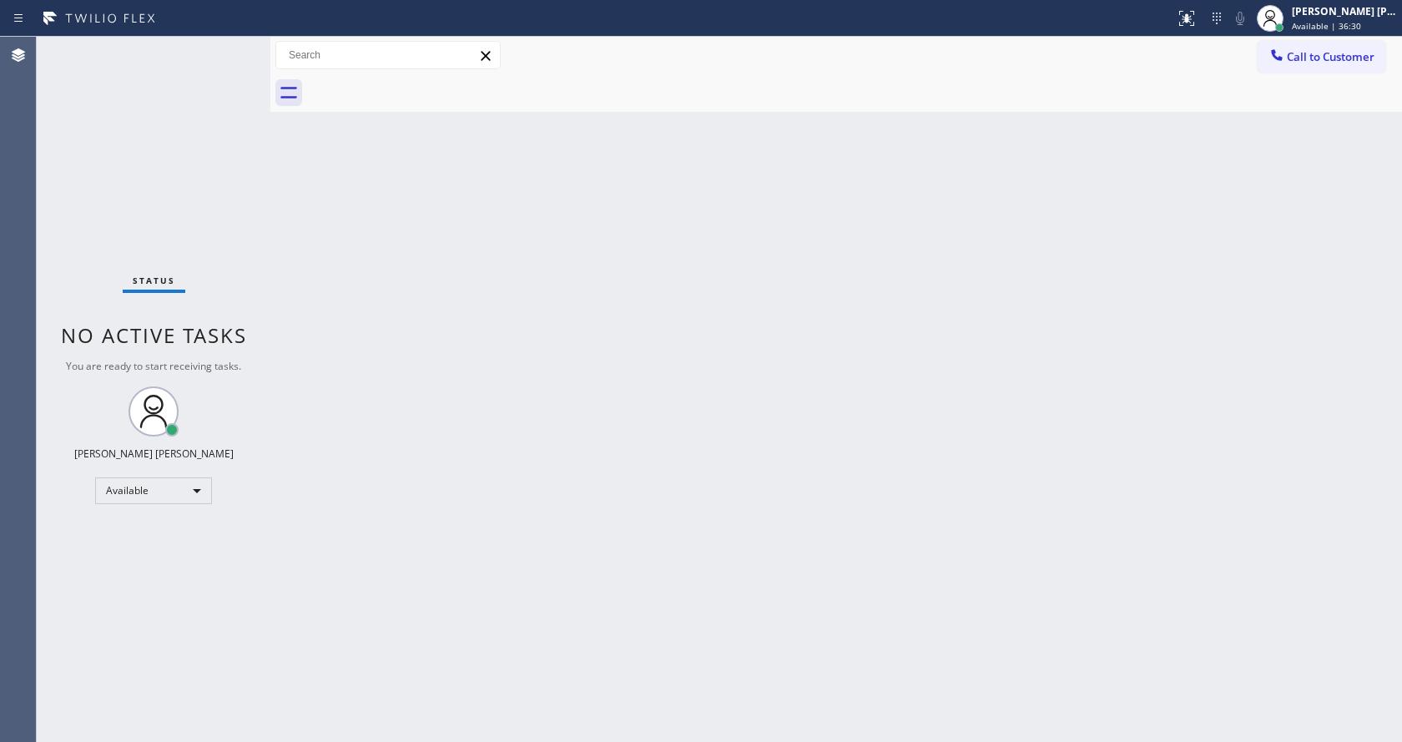
click at [697, 419] on div "Back to Dashboard Change Sender ID Customers Technicians Select a contact Outbo…" at bounding box center [836, 389] width 1132 height 705
click at [450, 377] on div "Back to Dashboard Change Sender ID Customers Technicians Select a contact Outbo…" at bounding box center [836, 389] width 1132 height 705
click at [379, 328] on div "Back to Dashboard Change Sender ID Customers Technicians Select a contact Outbo…" at bounding box center [836, 389] width 1132 height 705
click at [104, 129] on div "Status No active tasks You are ready to start receiving tasks. [PERSON_NAME] [P…" at bounding box center [154, 389] width 234 height 705
click at [814, 334] on div "Back to Dashboard Change Sender ID Customers Technicians Select a contact Outbo…" at bounding box center [836, 389] width 1132 height 705
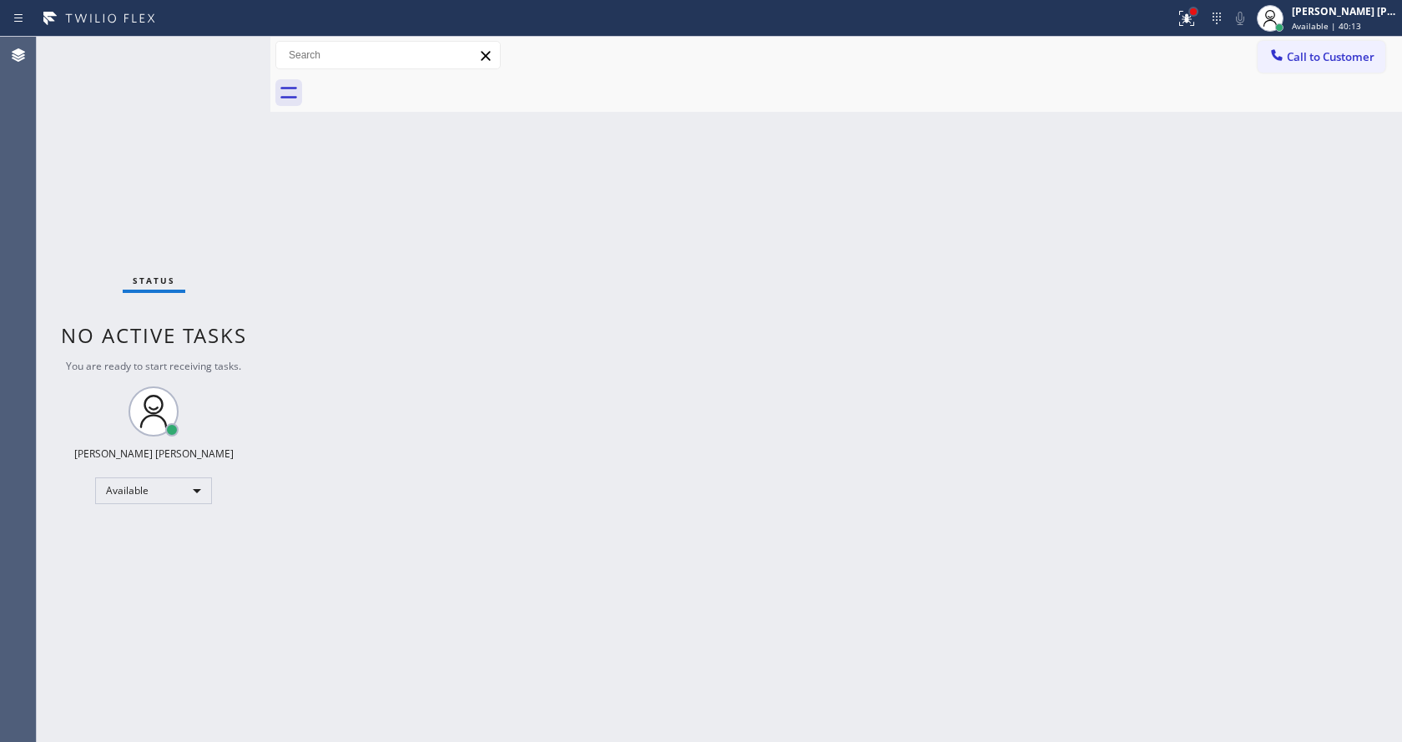
click at [1197, 12] on div at bounding box center [1193, 11] width 7 height 7
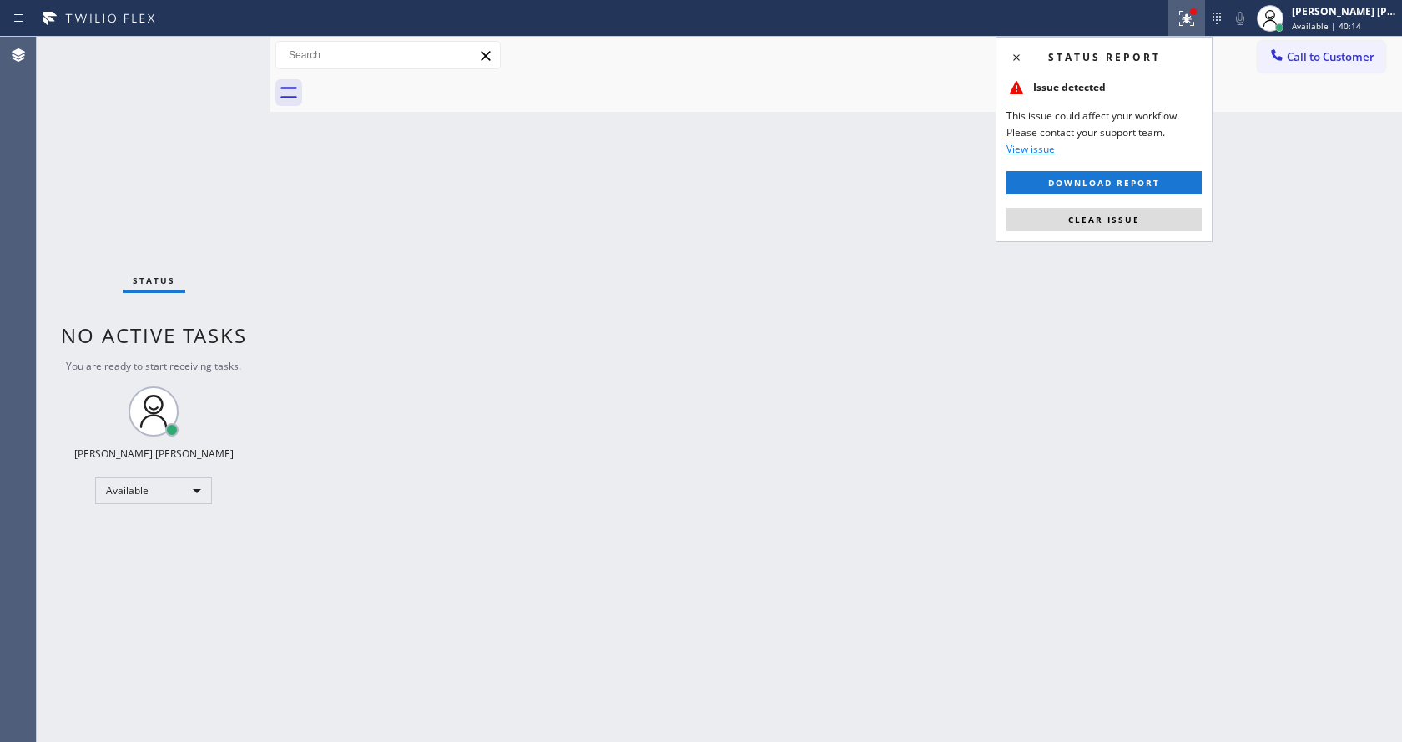
click at [1129, 204] on div "Status report Issue detected This issue could affect your workflow. Please cont…" at bounding box center [1104, 139] width 217 height 205
click at [1060, 280] on div "Back to Dashboard Change Sender ID Customers Technicians Select a contact Outbo…" at bounding box center [836, 389] width 1132 height 705
click at [1083, 225] on button "Clear issue" at bounding box center [1104, 219] width 195 height 23
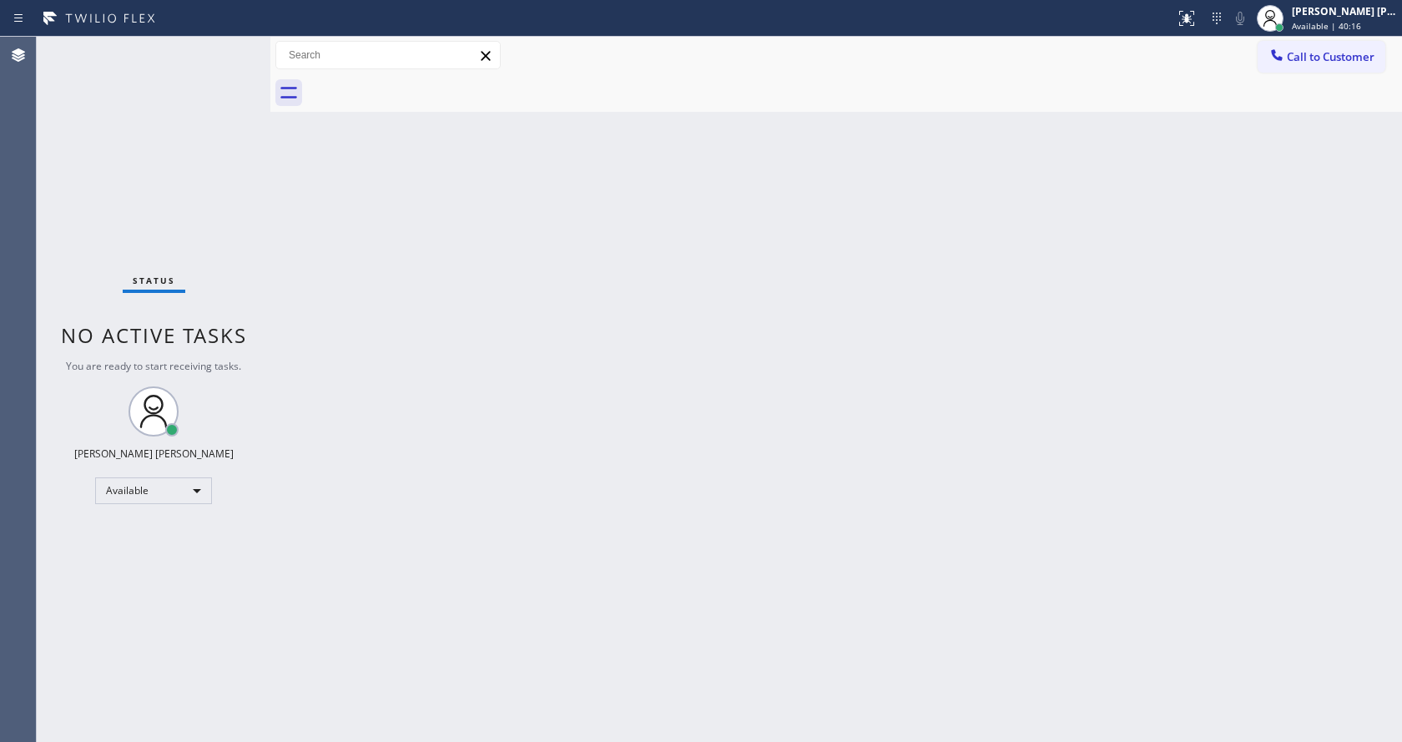
click at [758, 413] on div "Back to Dashboard Change Sender ID Customers Technicians Select a contact Outbo…" at bounding box center [836, 389] width 1132 height 705
click at [992, 462] on div "Back to Dashboard Change Sender ID Customers Technicians Select a contact Outbo…" at bounding box center [836, 389] width 1132 height 705
click at [305, 251] on div "Back to Dashboard Change Sender ID Customers Technicians Select a contact Outbo…" at bounding box center [836, 389] width 1132 height 705
click at [385, 207] on div "Back to Dashboard Change Sender ID Customers Technicians Select a contact Outbo…" at bounding box center [836, 389] width 1132 height 705
click at [405, 496] on div "Back to Dashboard Change Sender ID Customers Technicians Select a contact Outbo…" at bounding box center [836, 389] width 1132 height 705
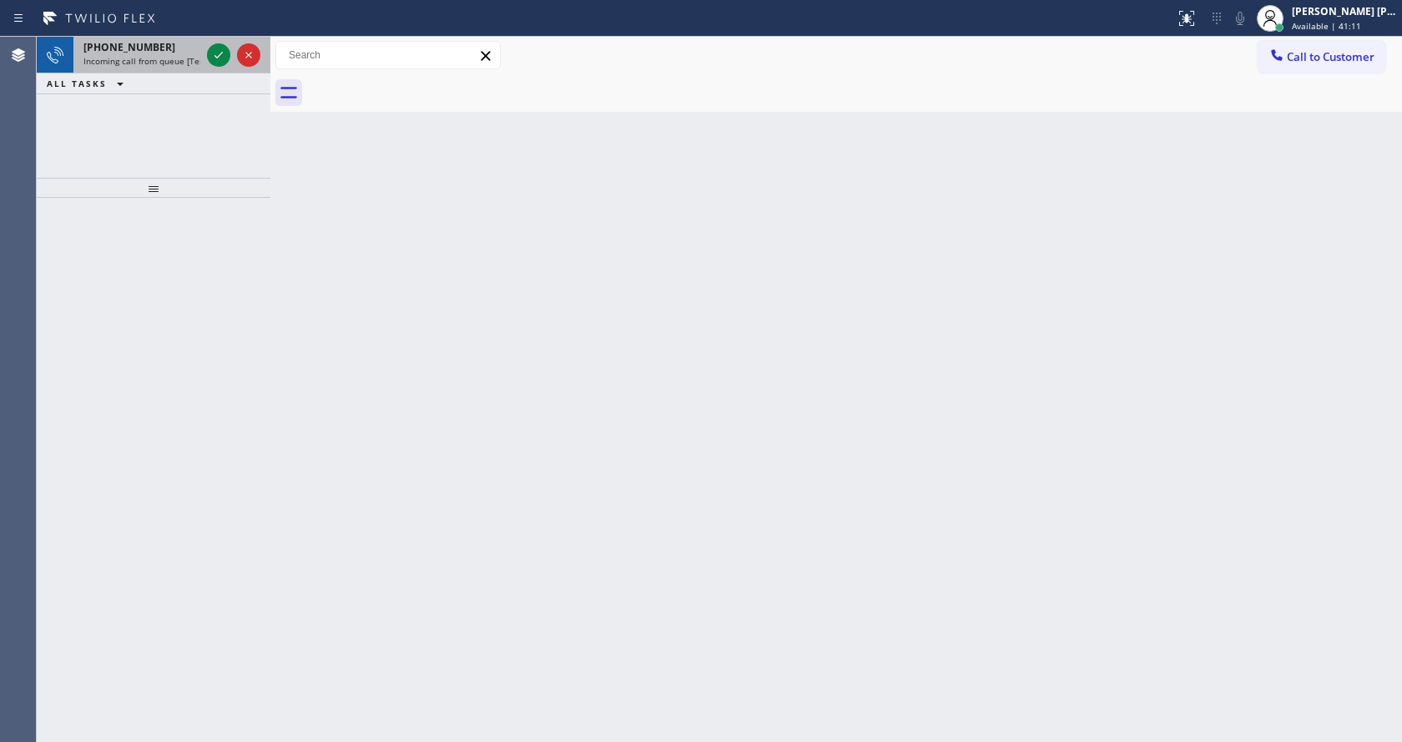
click at [188, 53] on div "[PHONE_NUMBER]" at bounding box center [141, 47] width 117 height 14
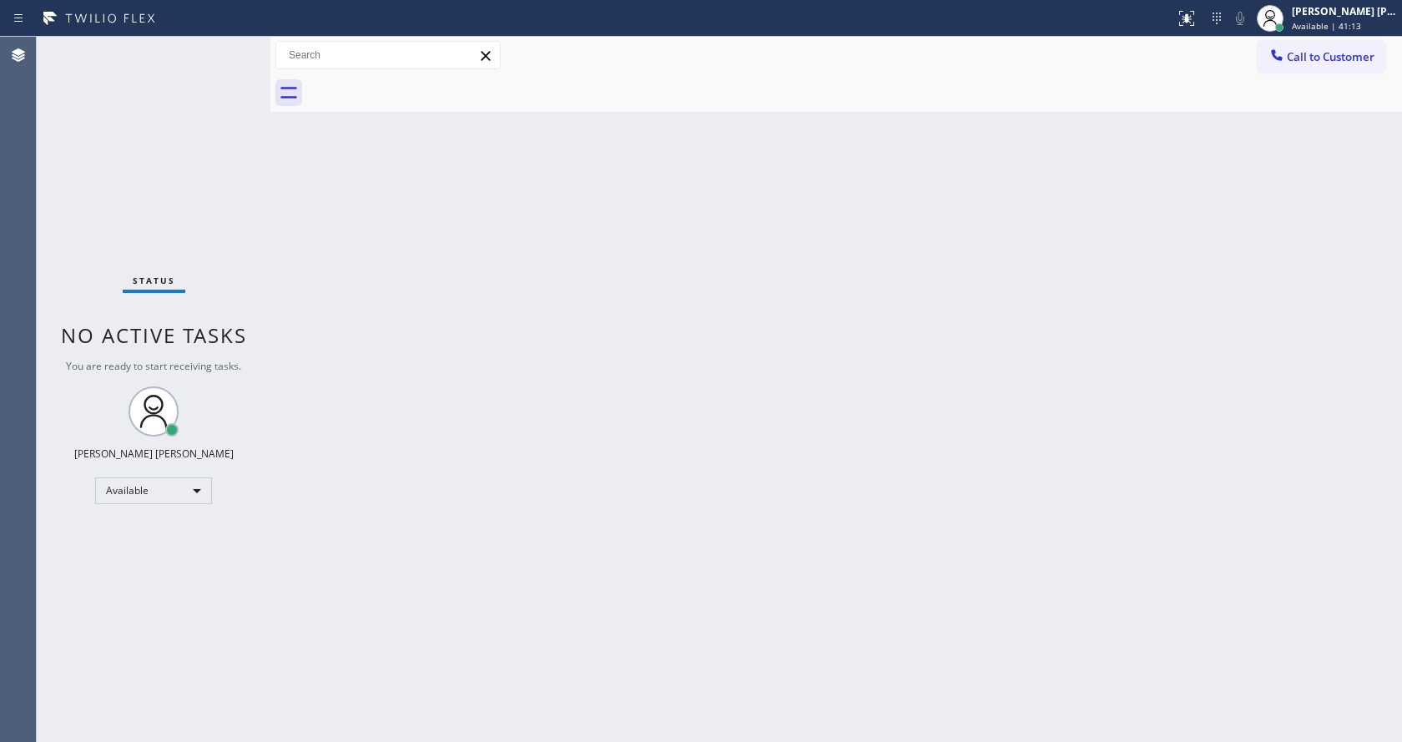
click at [1067, 217] on div "Back to Dashboard Change Sender ID Customers Technicians Select a contact Outbo…" at bounding box center [836, 389] width 1132 height 705
click at [244, 225] on div "Status No active tasks You are ready to start receiving tasks. [PERSON_NAME] [P…" at bounding box center [154, 389] width 234 height 705
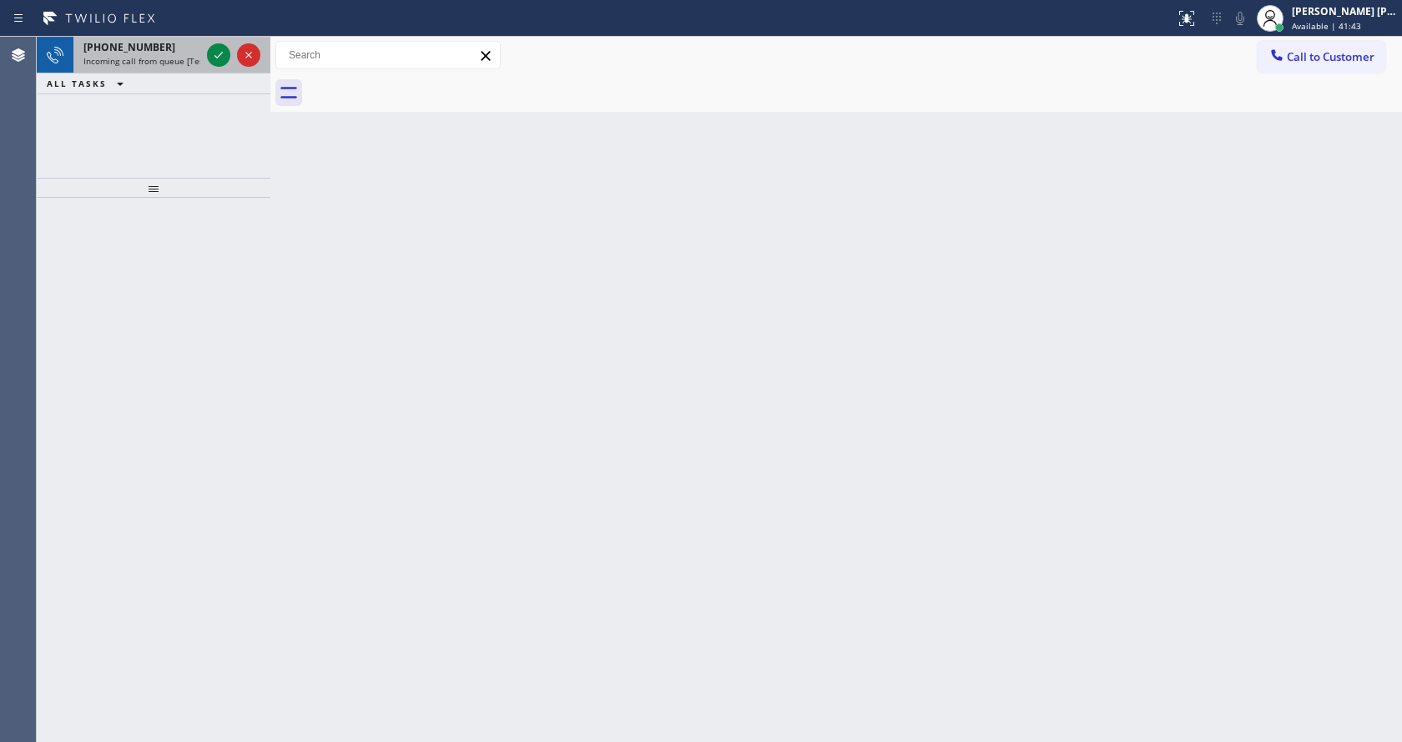
click at [189, 69] on div "[PHONE_NUMBER] Incoming call from queue [Test] All" at bounding box center [138, 55] width 130 height 37
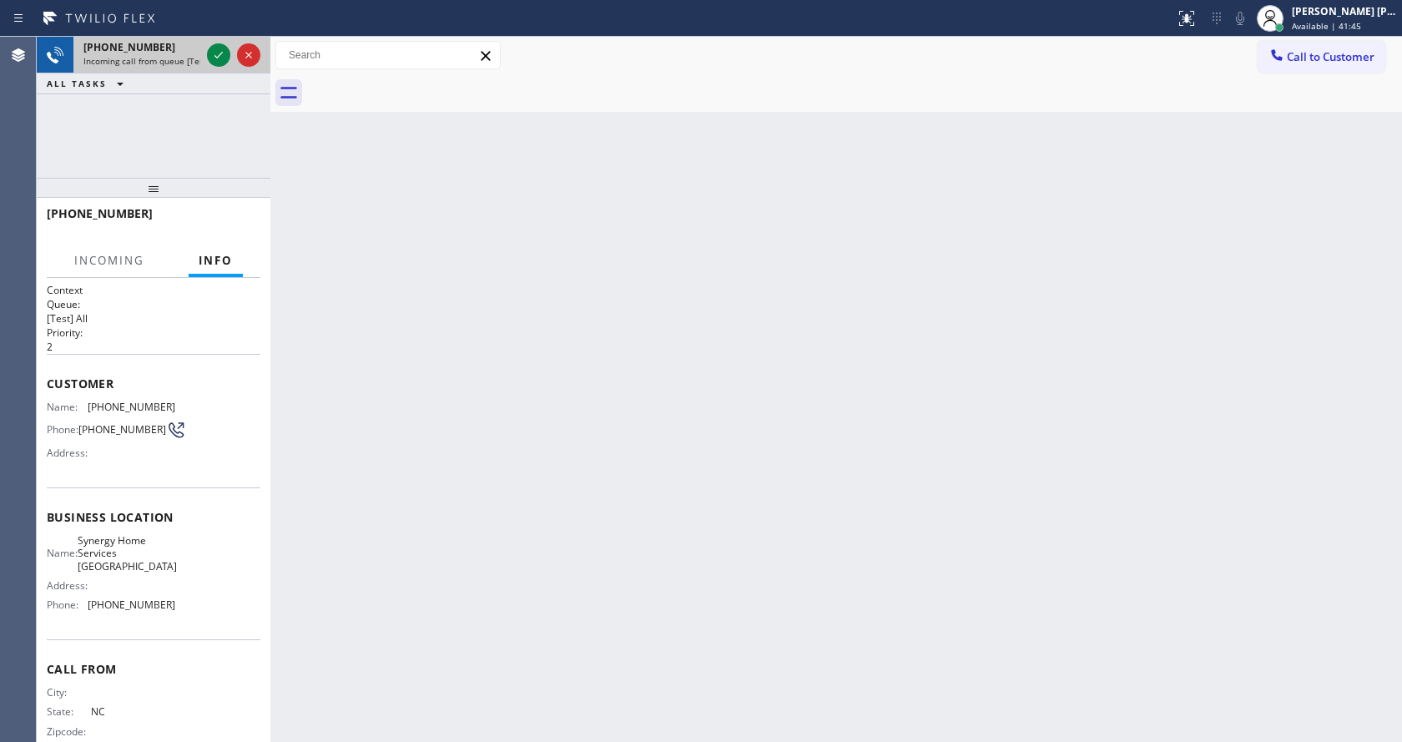
click at [205, 51] on div at bounding box center [234, 55] width 60 height 37
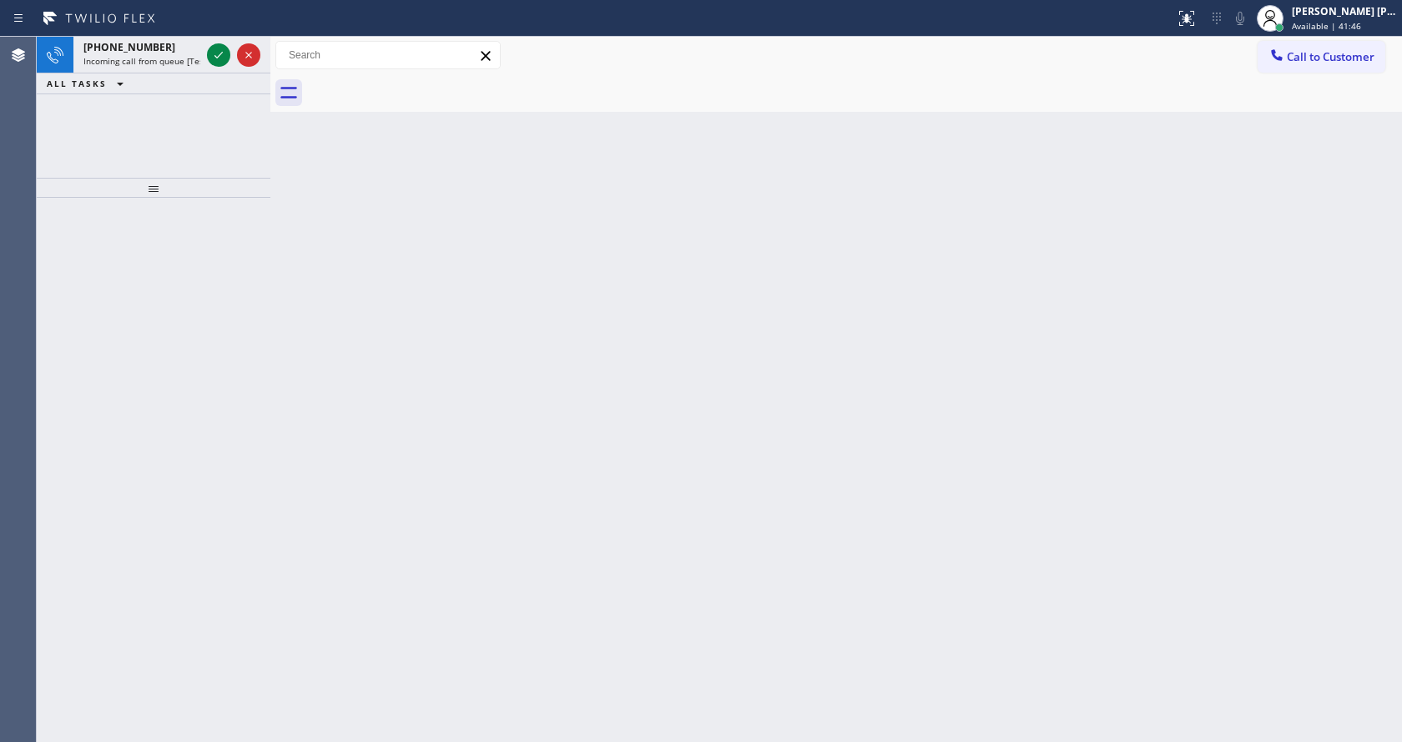
click at [584, 346] on div "Back to Dashboard Change Sender ID Customers Technicians Select a contact Outbo…" at bounding box center [836, 389] width 1132 height 705
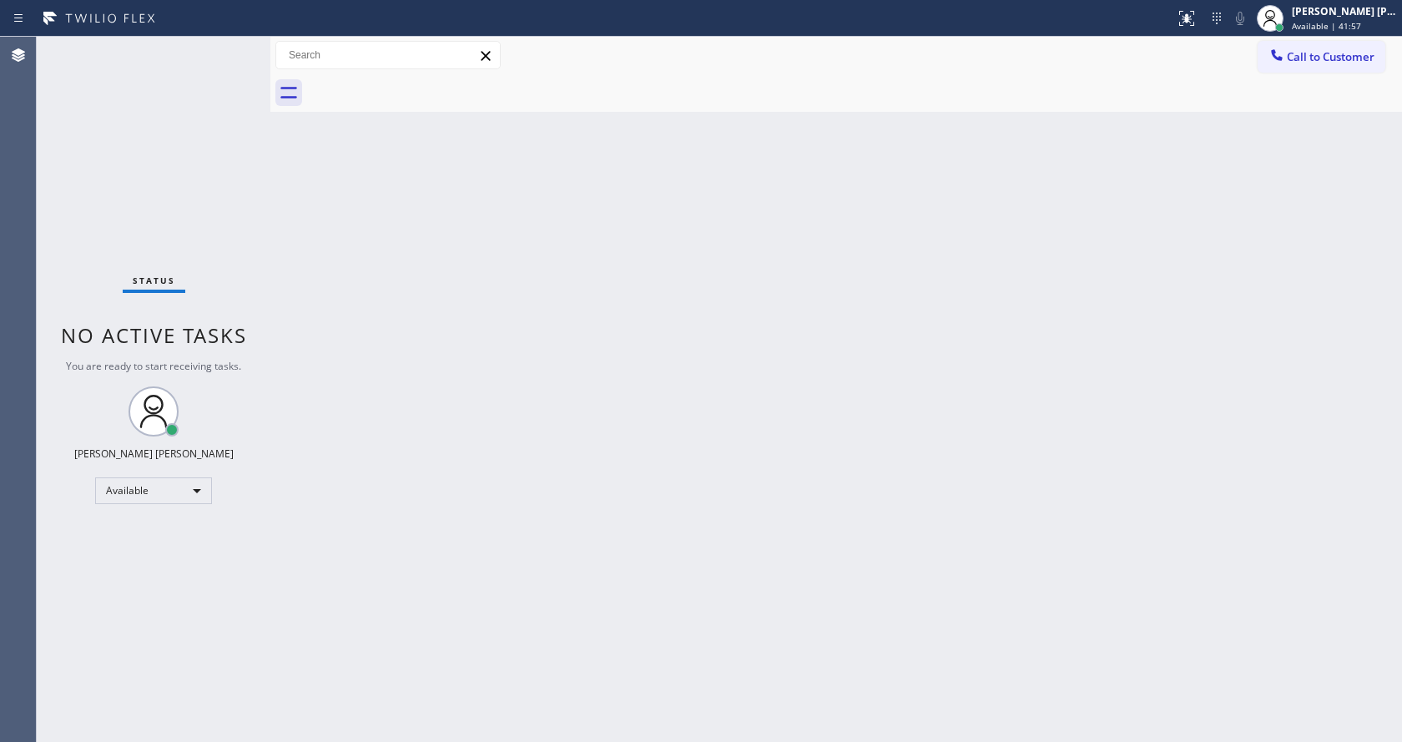
click at [210, 49] on div "Status No active tasks You are ready to start receiving tasks. [PERSON_NAME] [P…" at bounding box center [154, 389] width 234 height 705
click at [472, 454] on div "Back to Dashboard Change Sender ID Customers Technicians Select a contact Outbo…" at bounding box center [836, 389] width 1132 height 705
click at [270, 250] on div at bounding box center [270, 389] width 0 height 705
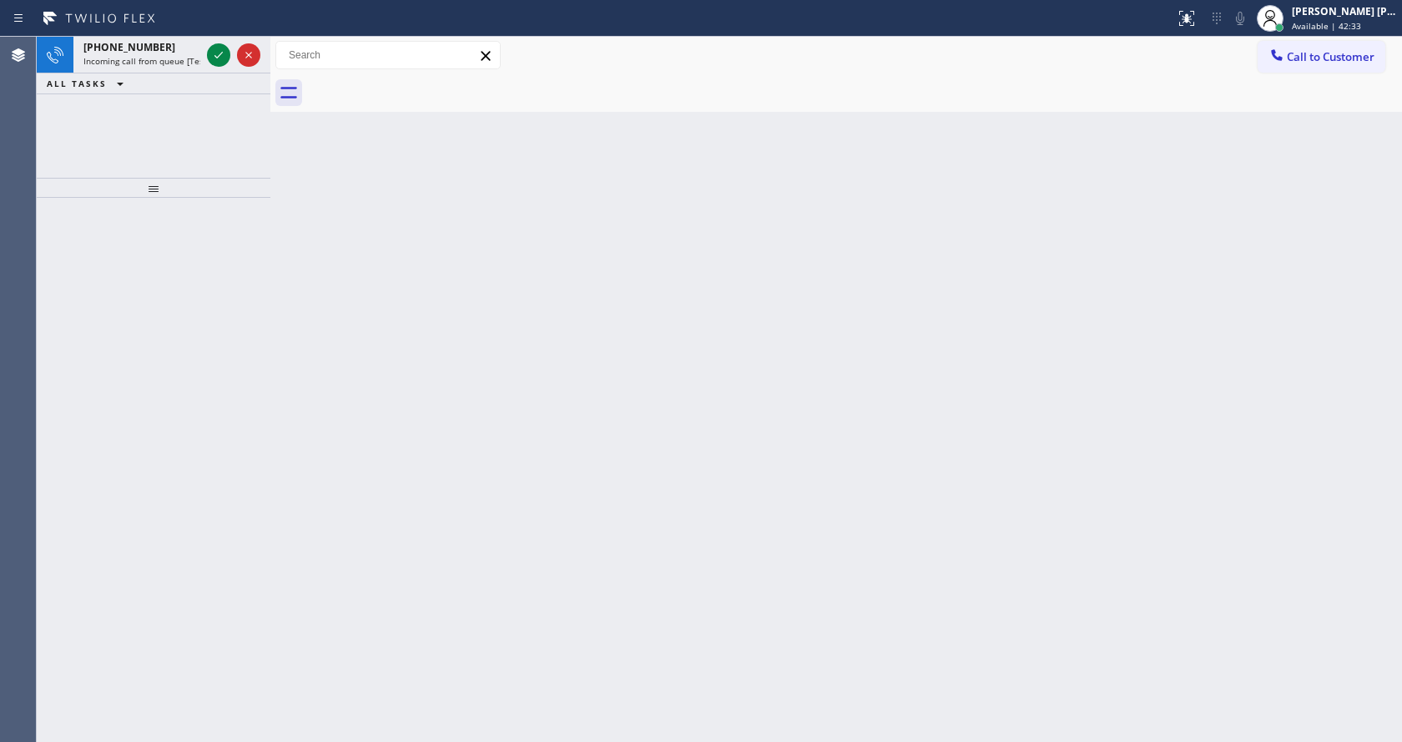
click at [798, 425] on div "Back to Dashboard Change Sender ID Customers Technicians Select a contact Outbo…" at bounding box center [836, 389] width 1132 height 705
click at [220, 51] on icon at bounding box center [219, 55] width 20 height 20
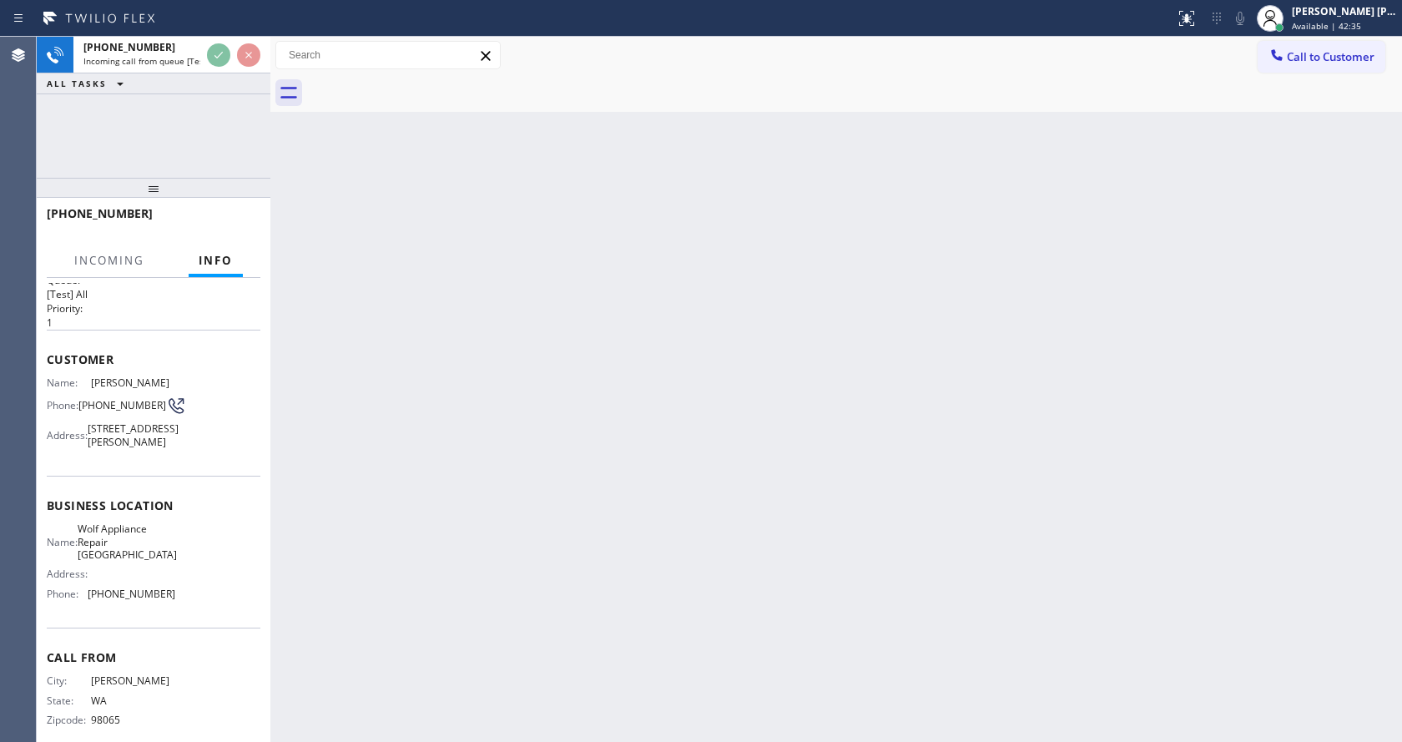
scroll to position [48, 0]
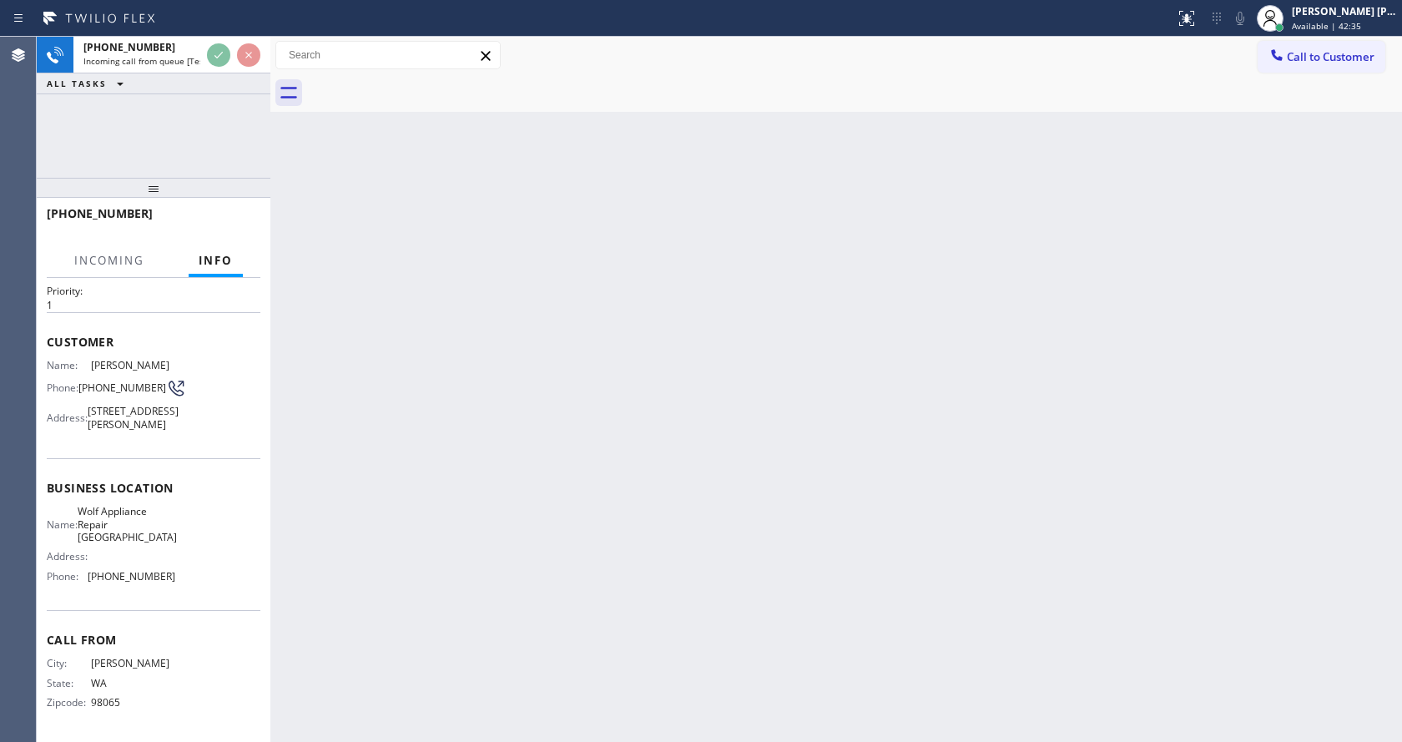
click at [734, 478] on div "Back to Dashboard Change Sender ID Customers Technicians Select a contact Outbo…" at bounding box center [836, 389] width 1132 height 705
click at [1009, 581] on div "Back to Dashboard Change Sender ID Customers Technicians Select a contact Outbo…" at bounding box center [836, 389] width 1132 height 705
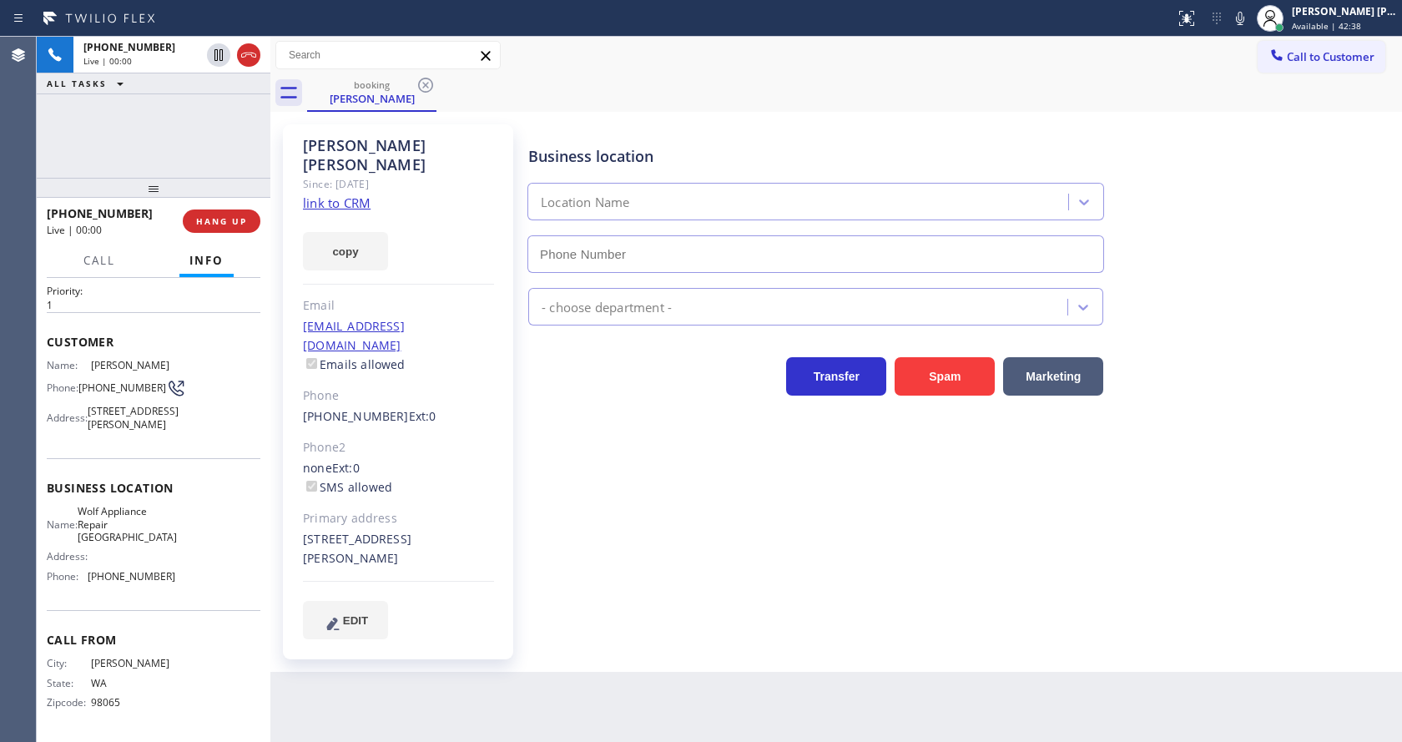
type input "[PHONE_NUMBER]"
click at [601, 516] on div "Business location Wolf Appliance Repair [GEOGRAPHIC_DATA] [PHONE_NUMBER] Applia…" at bounding box center [961, 382] width 873 height 506
click at [356, 194] on link "link to CRM" at bounding box center [337, 202] width 68 height 17
click at [484, 397] on div "[PERSON_NAME] Since: [DATE] link to CRM copy Email [EMAIL_ADDRESS][DOMAIN_NAME]…" at bounding box center [398, 391] width 230 height 535
click at [1401, 244] on div "[PERSON_NAME] Since: [DATE] link to CRM copy Email [EMAIL_ADDRESS][DOMAIN_NAME]…" at bounding box center [836, 392] width 1132 height 560
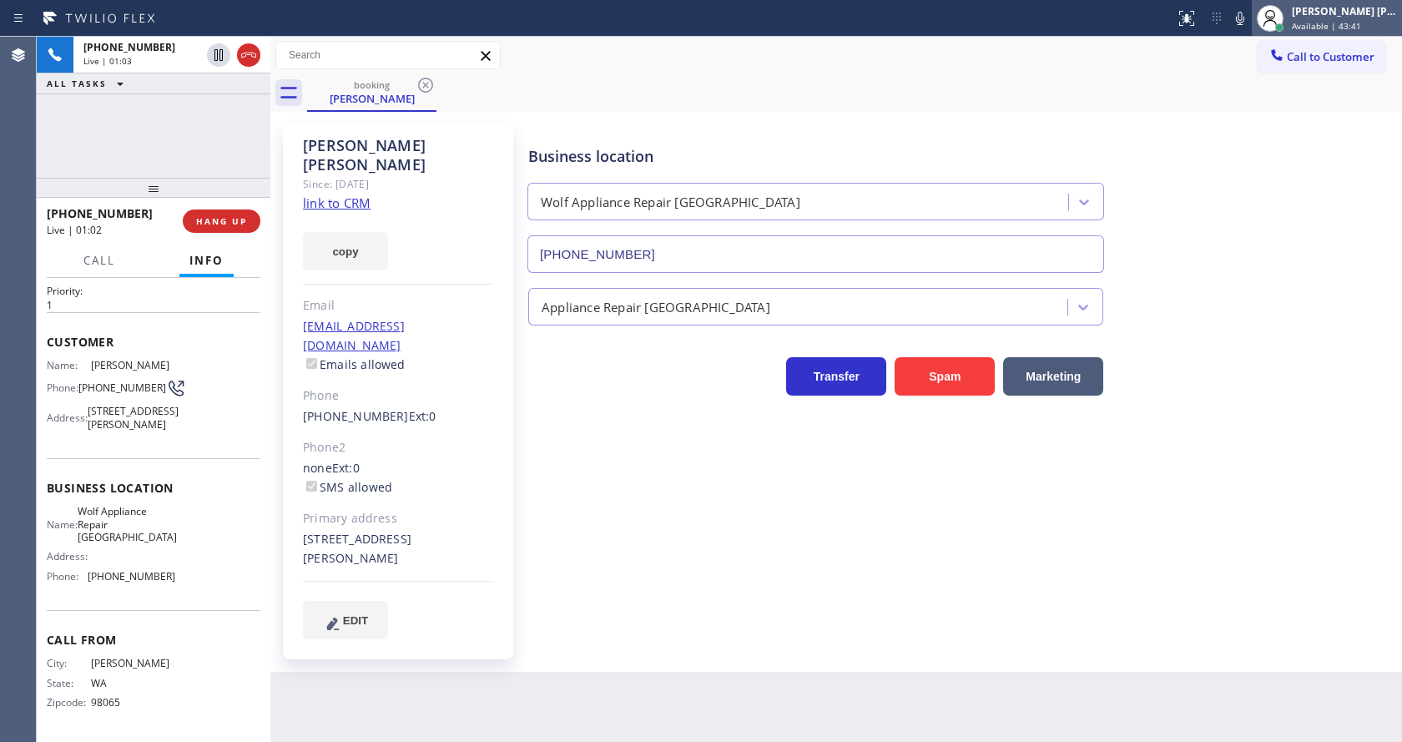
click at [1260, 23] on div at bounding box center [1270, 18] width 37 height 37
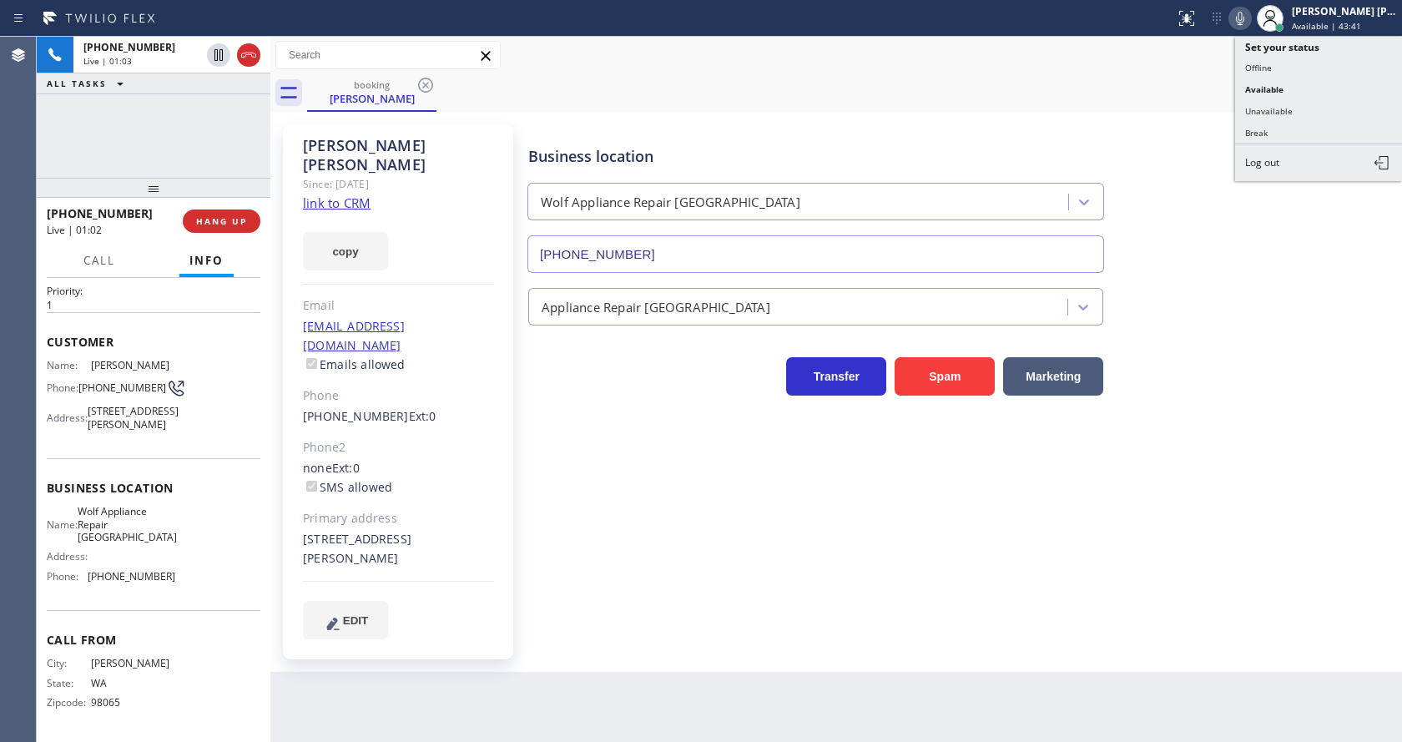
click at [1240, 17] on icon at bounding box center [1240, 18] width 20 height 20
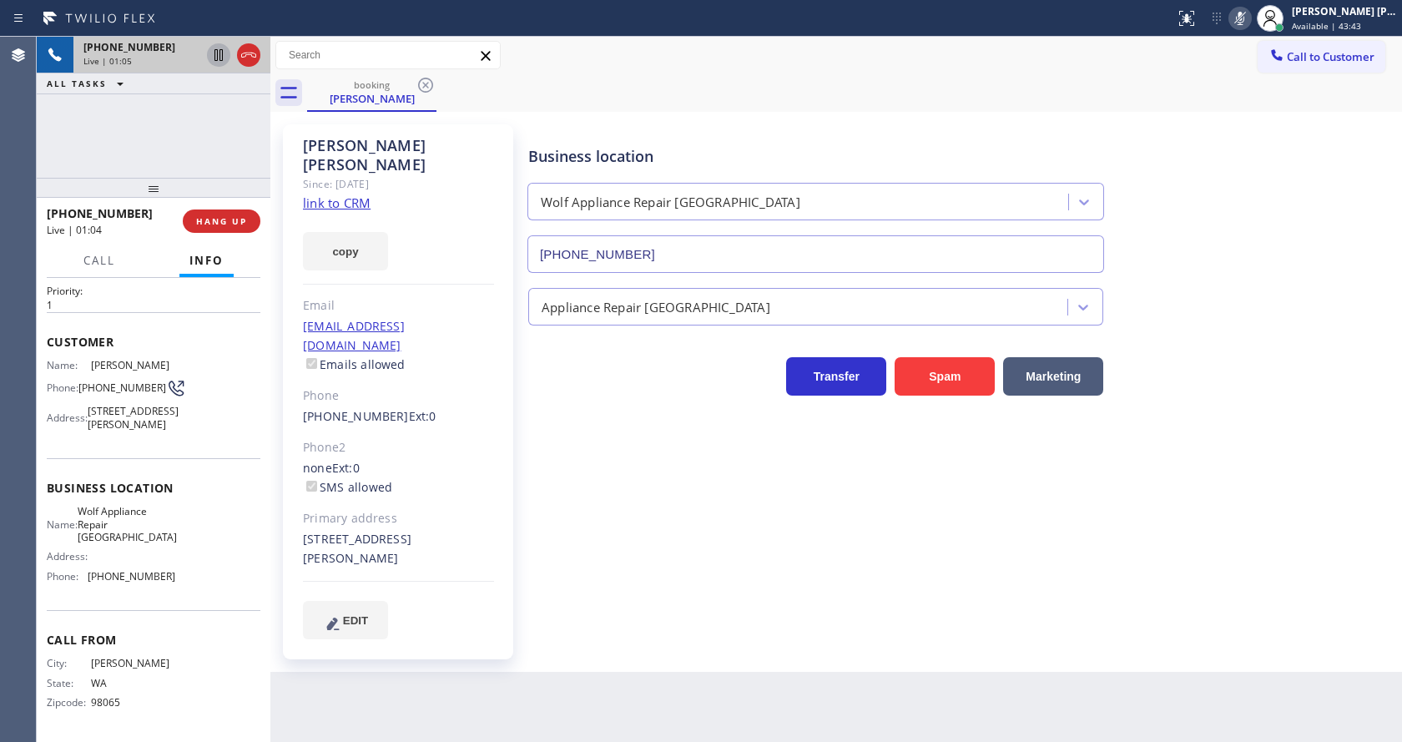
click at [214, 53] on icon at bounding box center [219, 55] width 20 height 20
click at [600, 532] on div "Business location Wolf Appliance Repair [GEOGRAPHIC_DATA] [PHONE_NUMBER] Applia…" at bounding box center [961, 382] width 873 height 506
click at [1178, 231] on div "Business location Wolf Appliance Repair [GEOGRAPHIC_DATA] [PHONE_NUMBER]" at bounding box center [961, 197] width 873 height 151
click at [215, 50] on icon at bounding box center [219, 55] width 12 height 12
click at [1247, 8] on icon at bounding box center [1240, 18] width 20 height 20
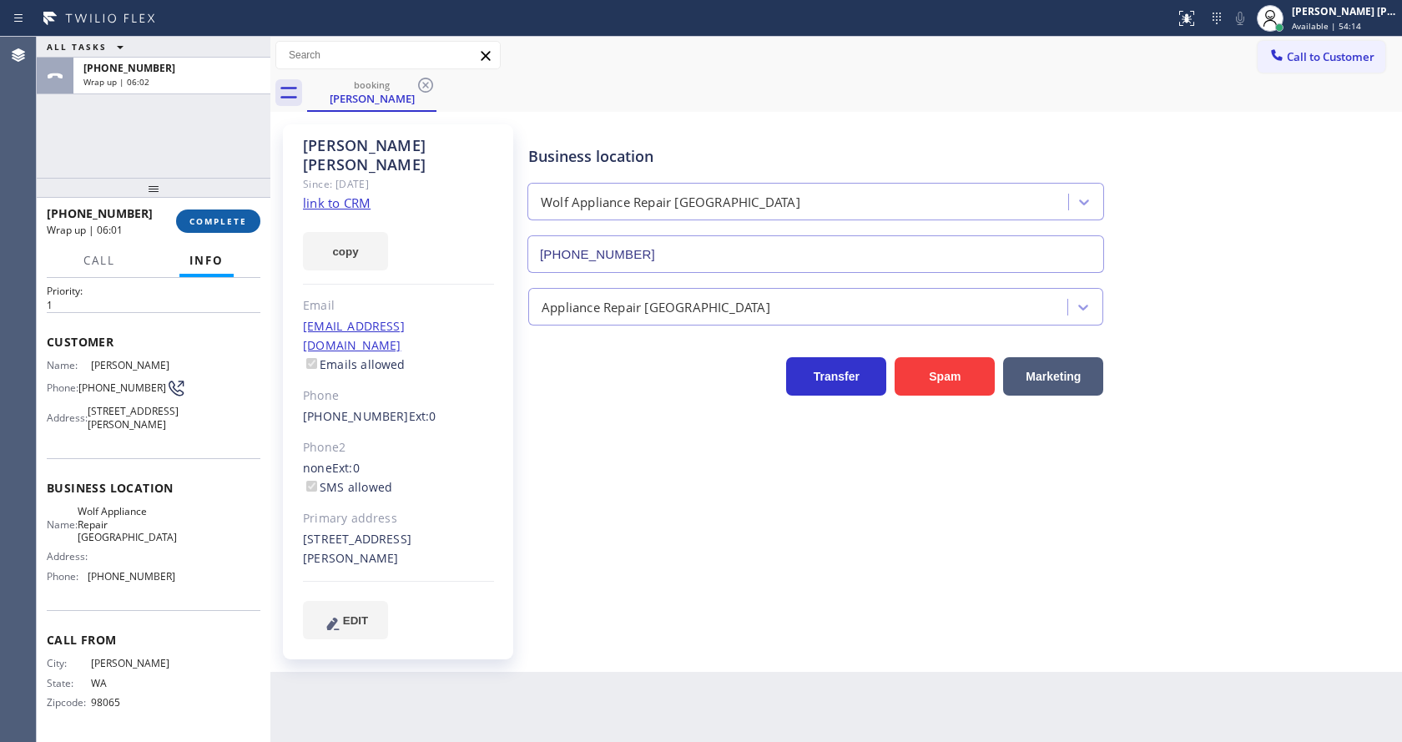
click at [202, 221] on span "COMPLETE" at bounding box center [218, 221] width 58 height 12
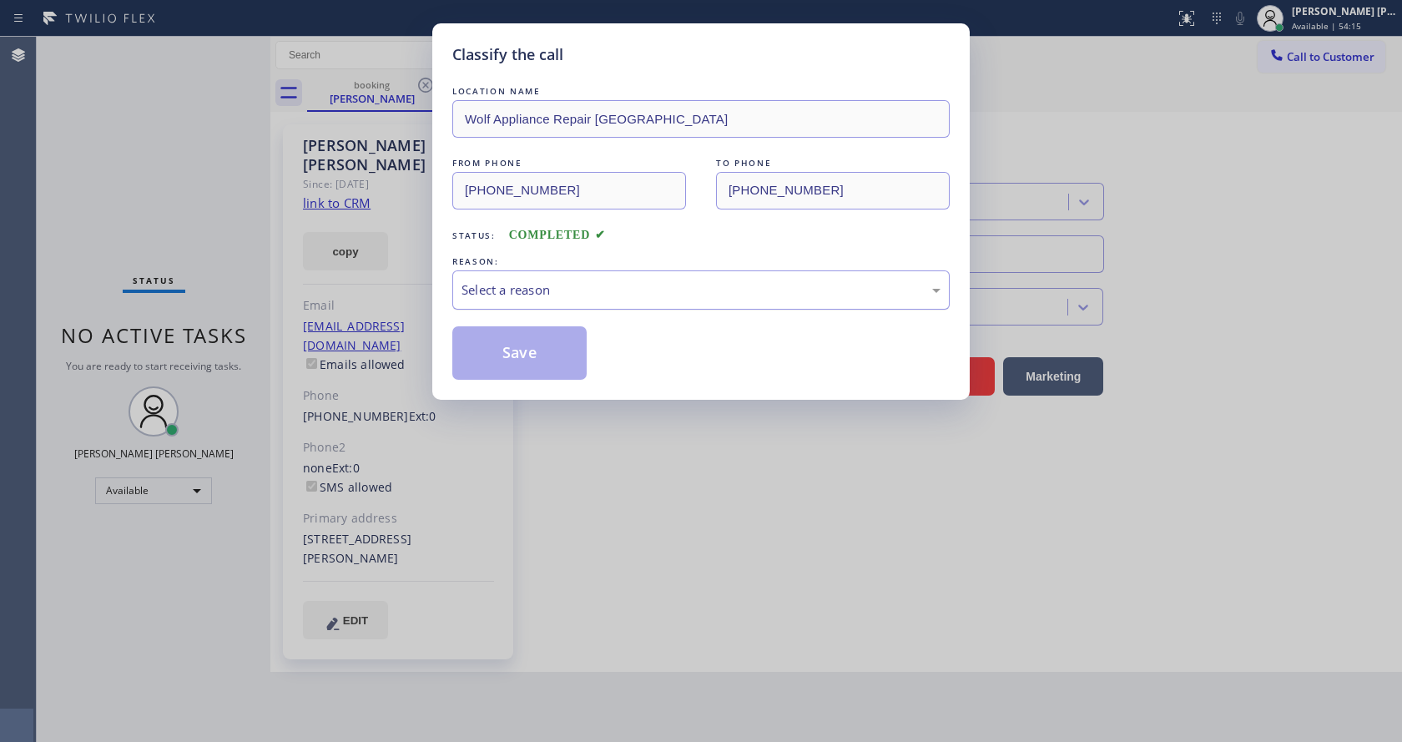
click at [531, 290] on div "Select a reason" at bounding box center [701, 289] width 479 height 19
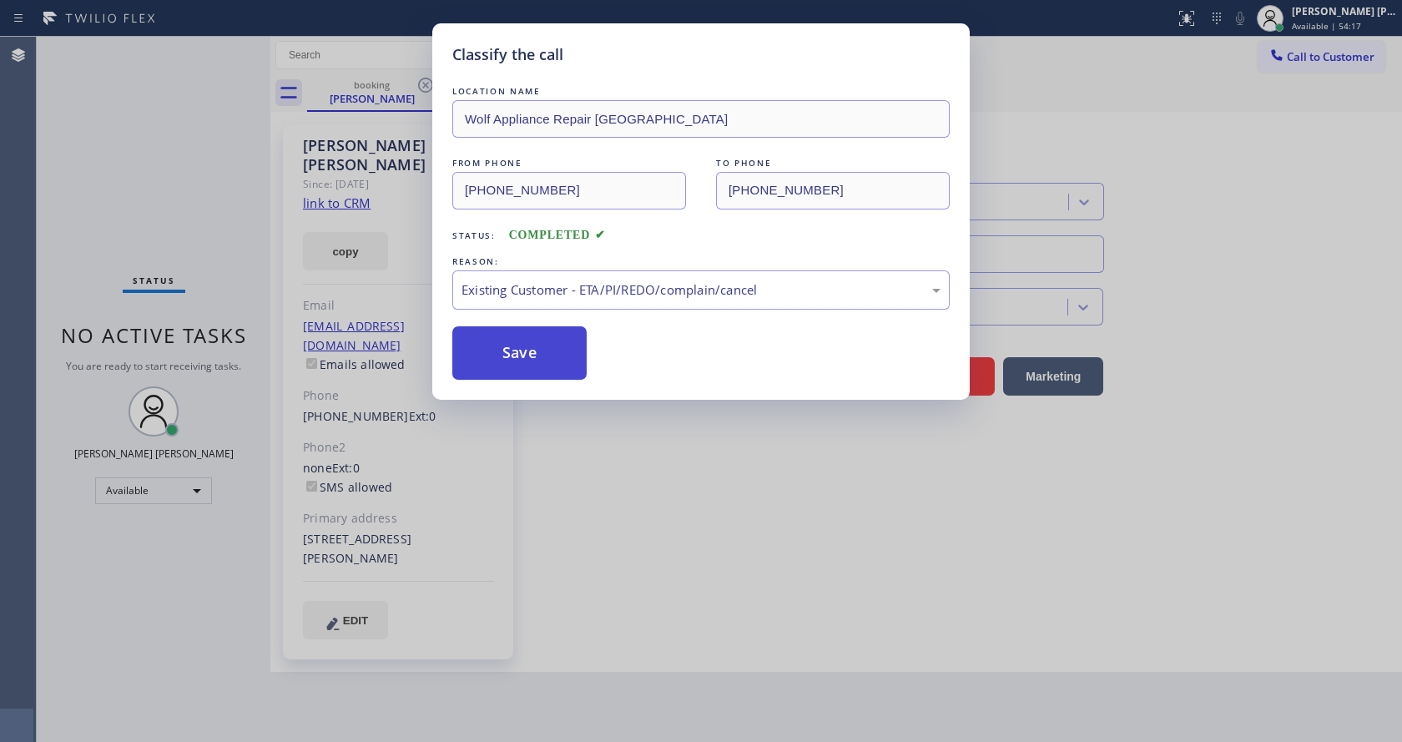
click at [507, 340] on button "Save" at bounding box center [519, 352] width 134 height 53
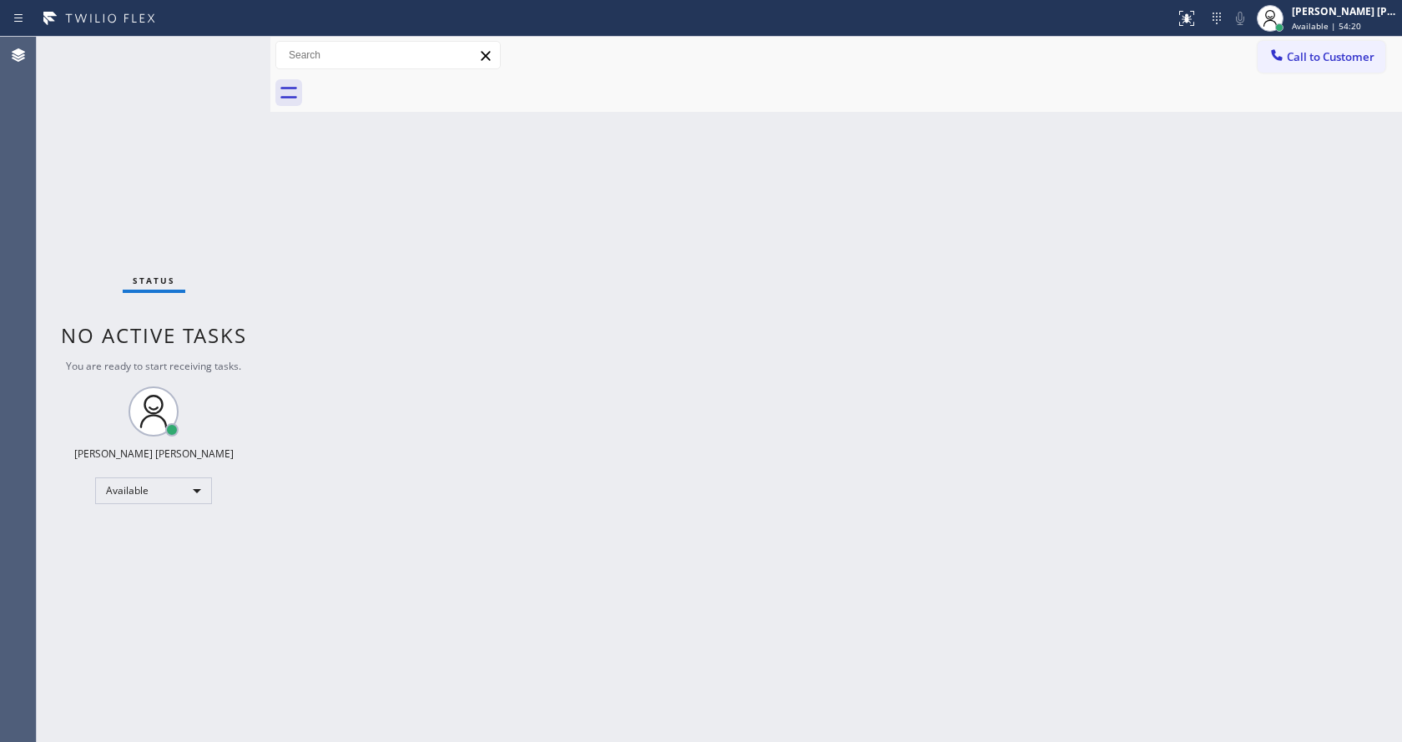
click at [738, 371] on div "Back to Dashboard Change Sender ID Customers Technicians Select a contact Outbo…" at bounding box center [836, 389] width 1132 height 705
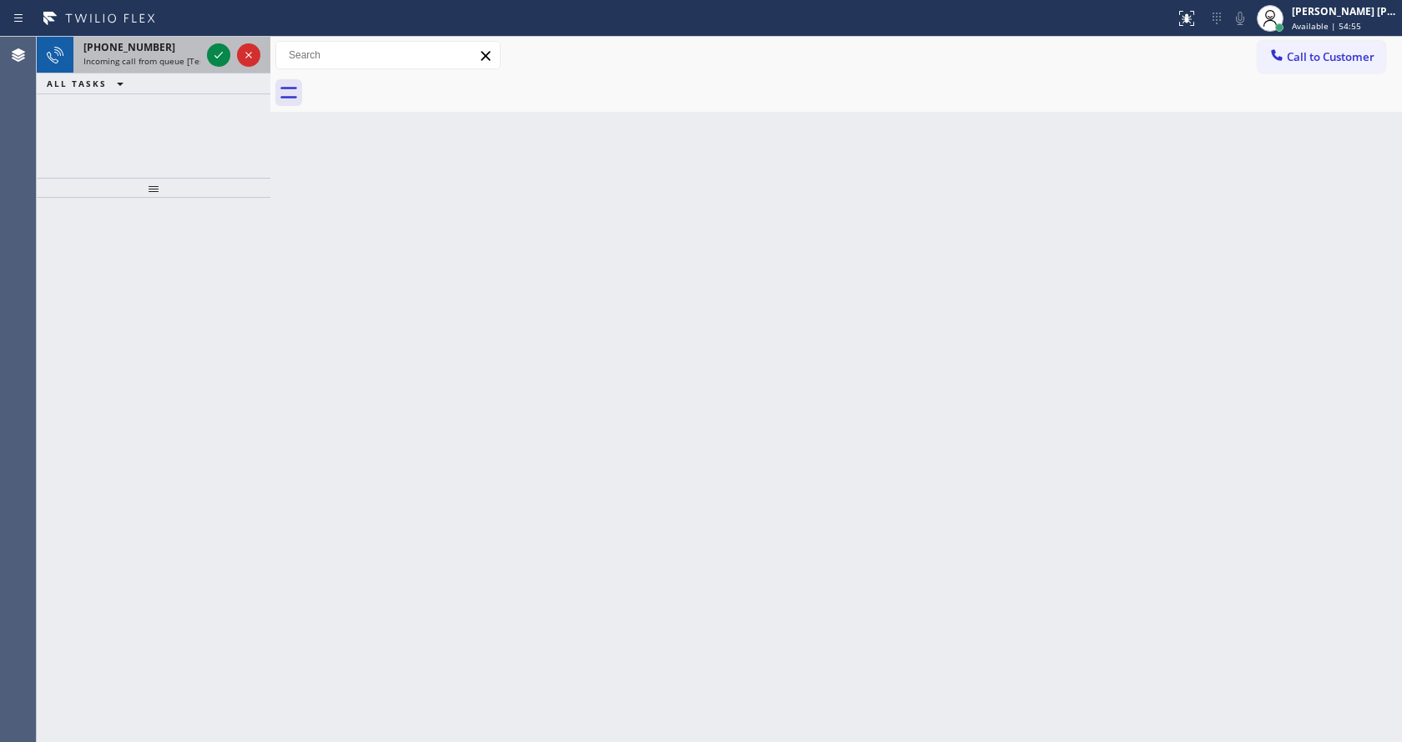
click at [174, 67] on div "[PHONE_NUMBER] Incoming call from queue [Test] All" at bounding box center [138, 55] width 130 height 37
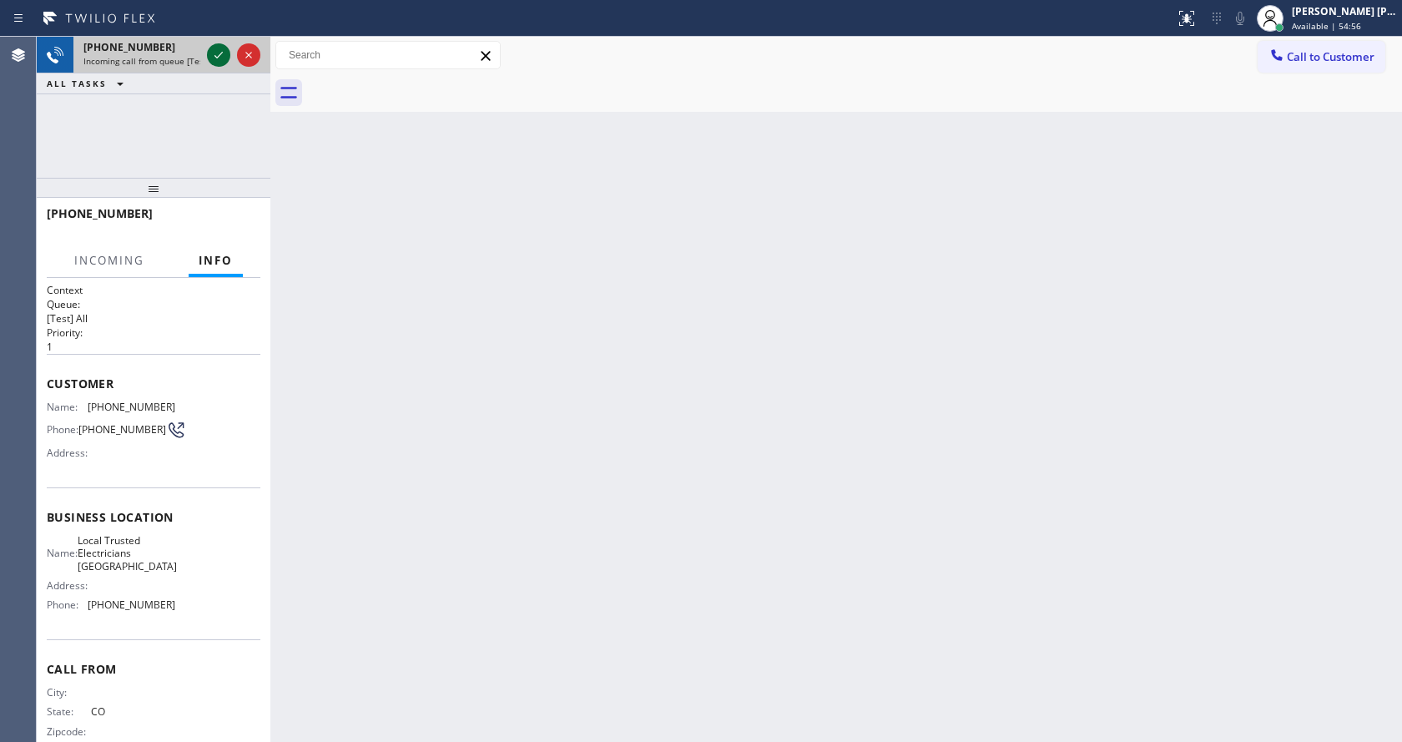
click at [213, 59] on icon at bounding box center [219, 55] width 20 height 20
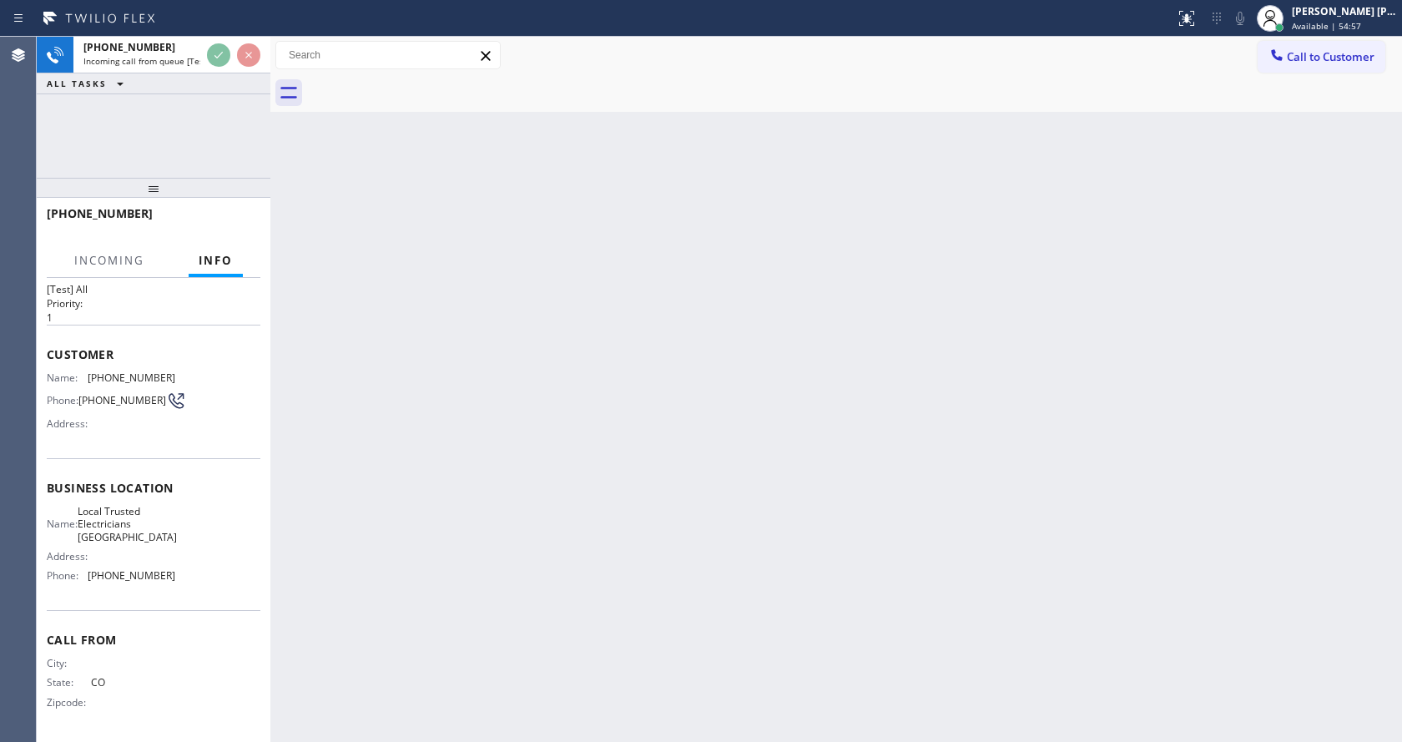
scroll to position [34, 0]
click at [684, 395] on div "Back to Dashboard Change Sender ID Customers Technicians Select a contact Outbo…" at bounding box center [836, 389] width 1132 height 705
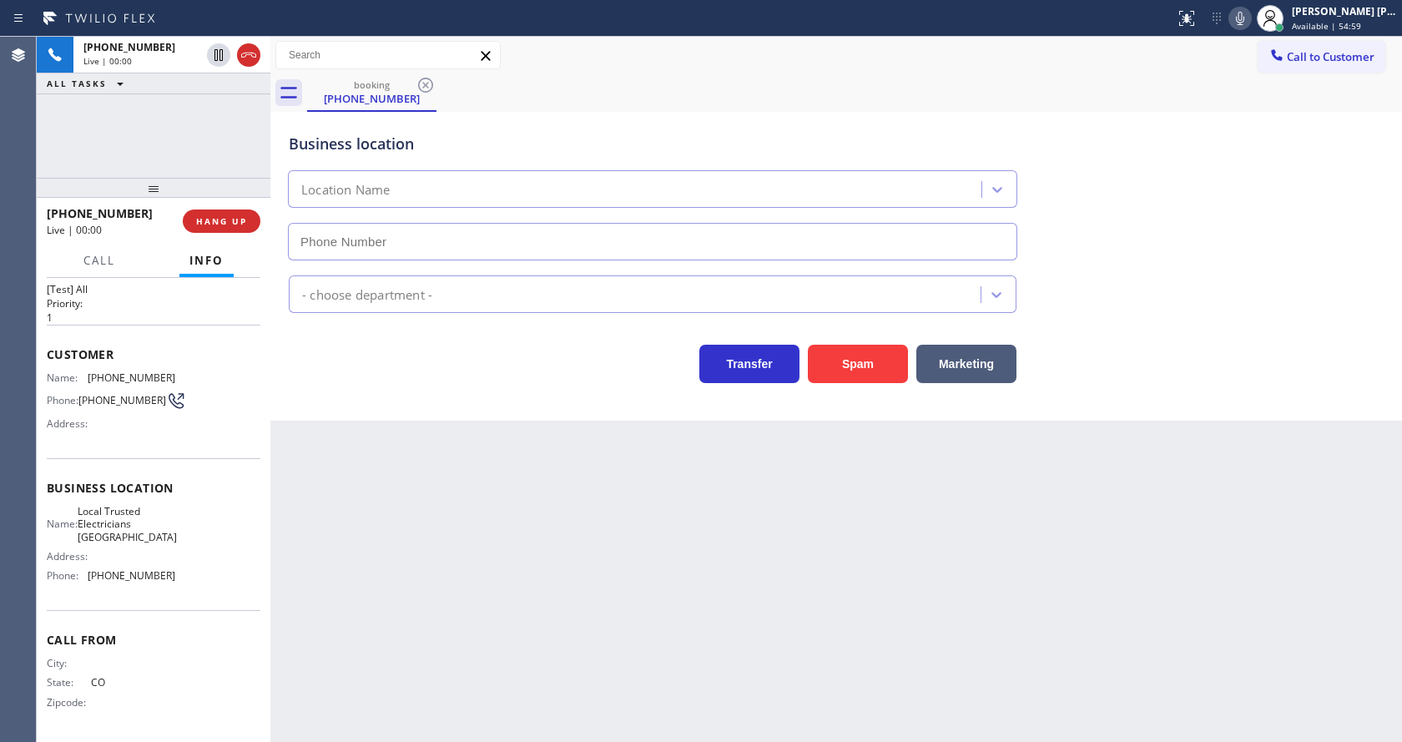
type input "[PHONE_NUMBER]"
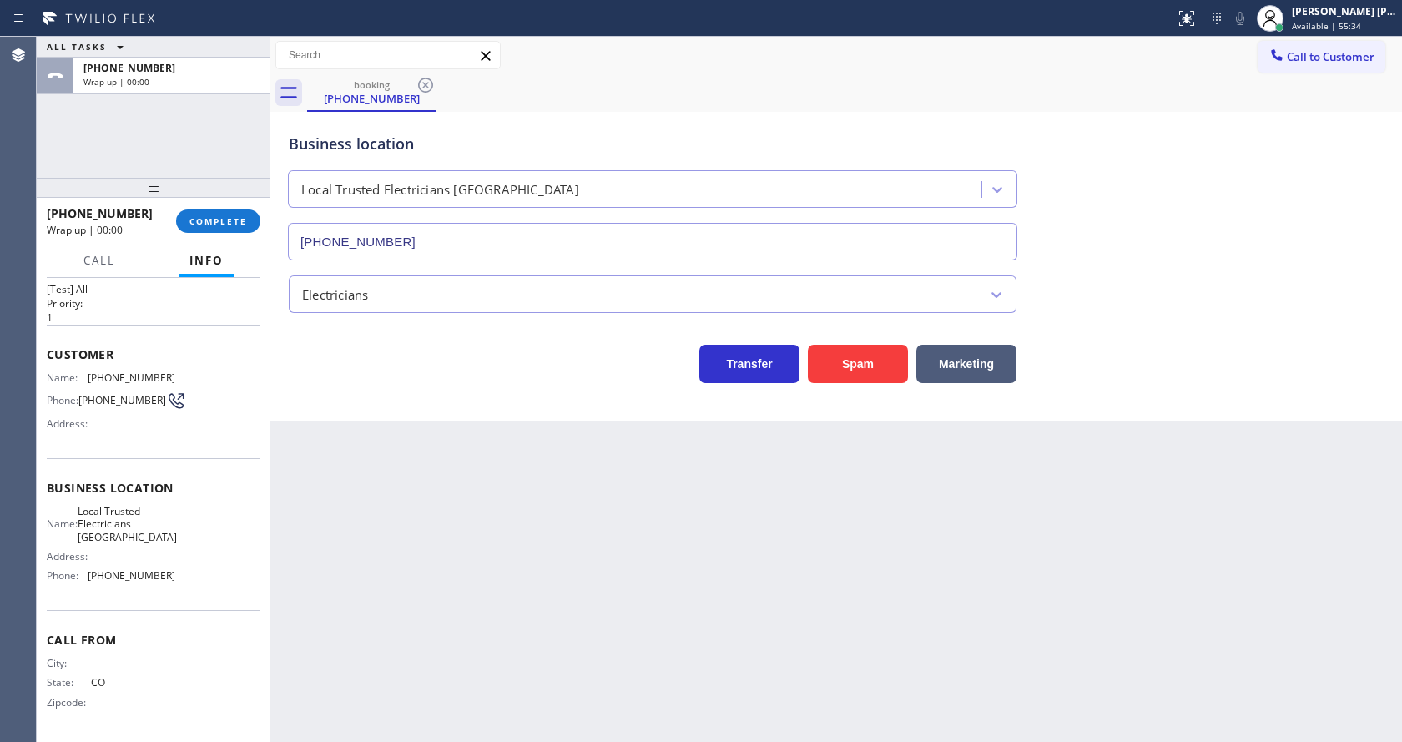
click at [291, 378] on div "Transfer Spam Marketing" at bounding box center [652, 359] width 734 height 47
click at [194, 225] on span "COMPLETE" at bounding box center [218, 221] width 58 height 12
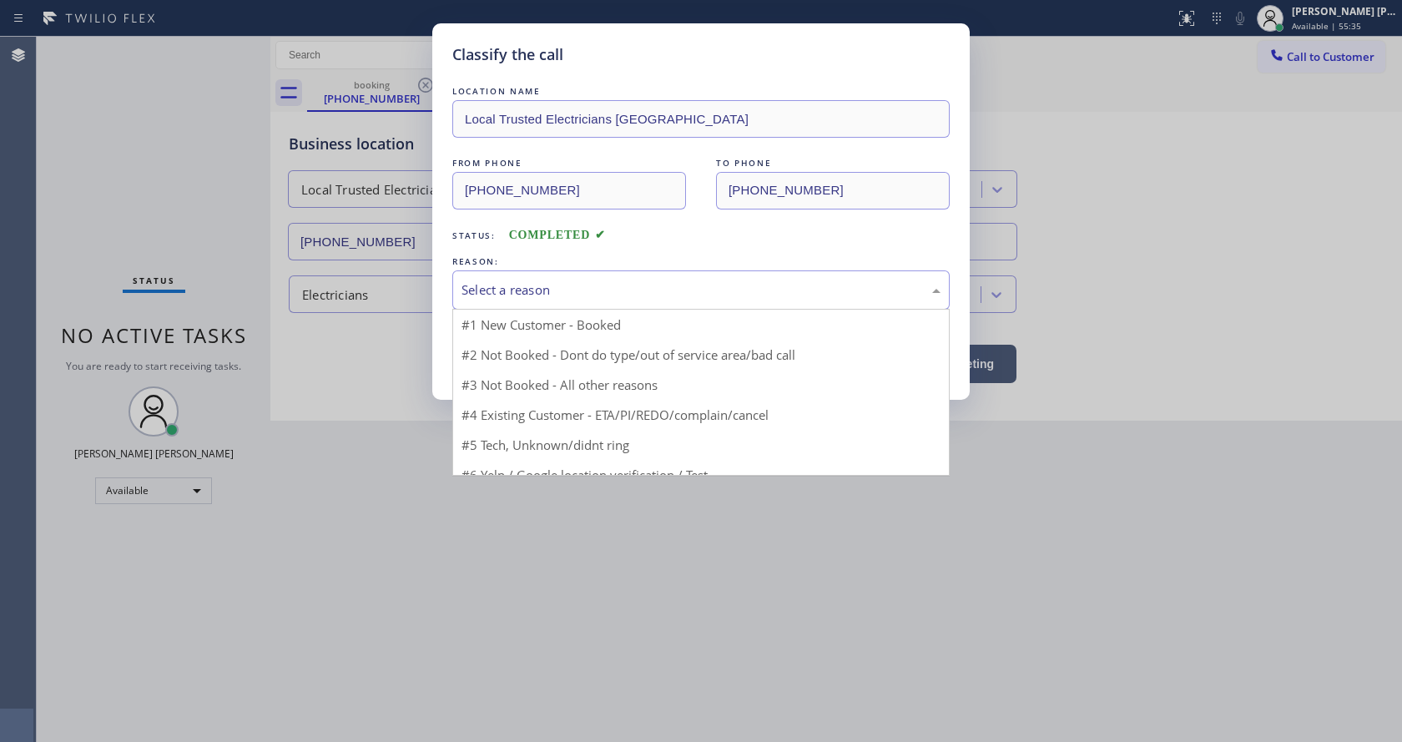
click at [551, 291] on div "Select a reason" at bounding box center [701, 289] width 479 height 19
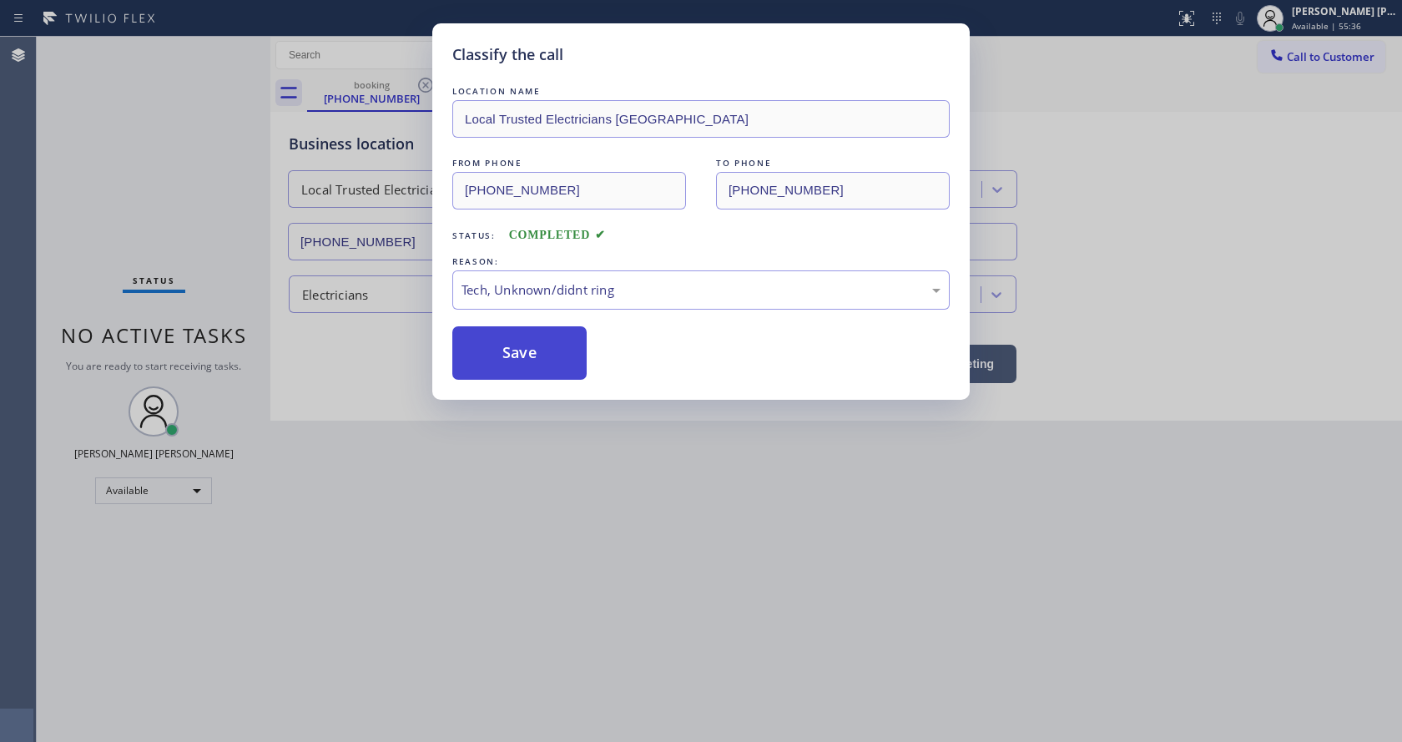
click at [523, 364] on button "Save" at bounding box center [519, 352] width 134 height 53
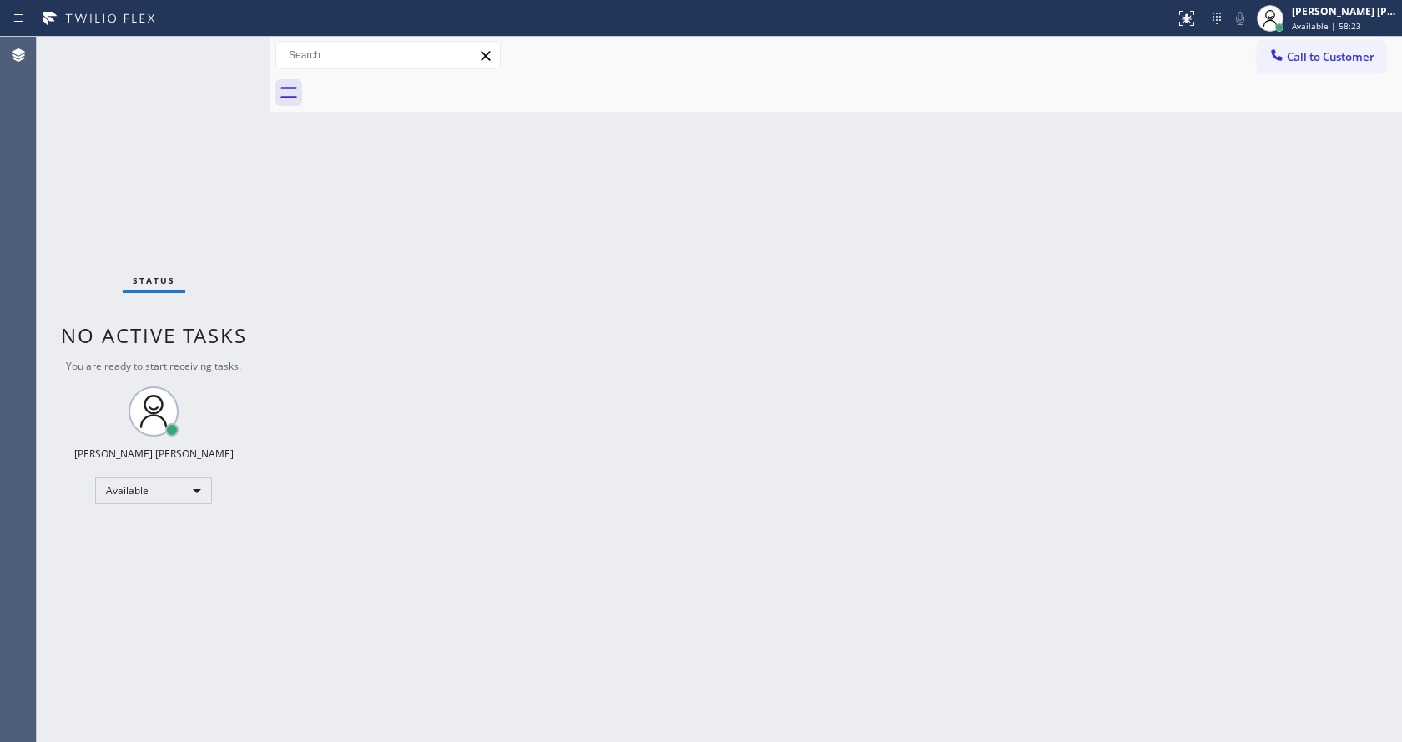
click at [240, 285] on div "Status No active tasks You are ready to start receiving tasks. [PERSON_NAME] [P…" at bounding box center [154, 389] width 234 height 705
click at [210, 54] on div "Status No active tasks You are ready to start receiving tasks. [PERSON_NAME] [P…" at bounding box center [154, 389] width 234 height 705
click at [676, 354] on div "Back to Dashboard Change Sender ID Customers Technicians Select a contact Outbo…" at bounding box center [836, 389] width 1132 height 705
click at [685, 536] on div "Back to Dashboard Change Sender ID Customers Technicians Select a contact Outbo…" at bounding box center [836, 389] width 1132 height 705
click at [356, 261] on div "Back to Dashboard Change Sender ID Customers Technicians Select a contact Outbo…" at bounding box center [836, 389] width 1132 height 705
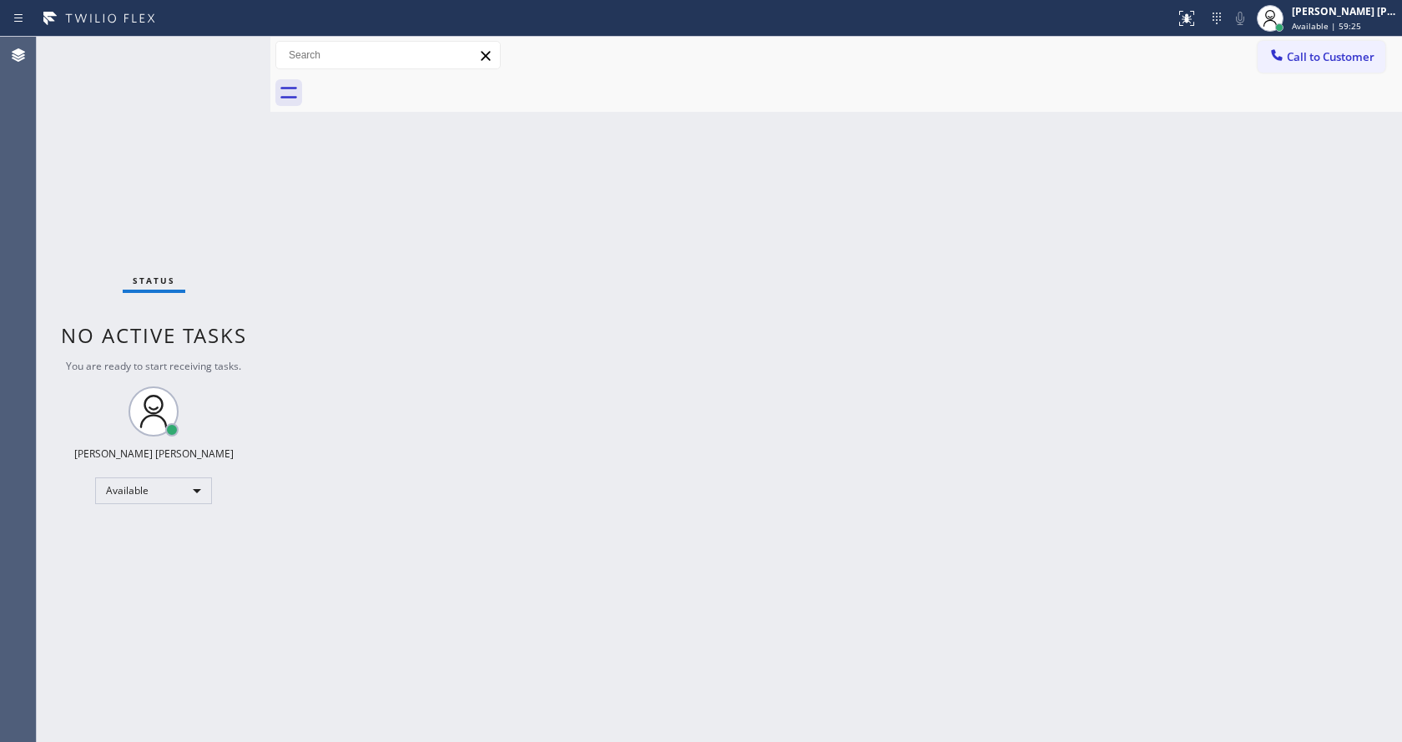
click at [620, 524] on div "Back to Dashboard Change Sender ID Customers Technicians Select a contact Outbo…" at bounding box center [836, 389] width 1132 height 705
click at [406, 506] on div "Back to Dashboard Change Sender ID Customers Technicians Select a contact Outbo…" at bounding box center [836, 389] width 1132 height 705
click at [313, 148] on div "Back to Dashboard Change Sender ID Customers Technicians Select a contact Outbo…" at bounding box center [836, 389] width 1132 height 705
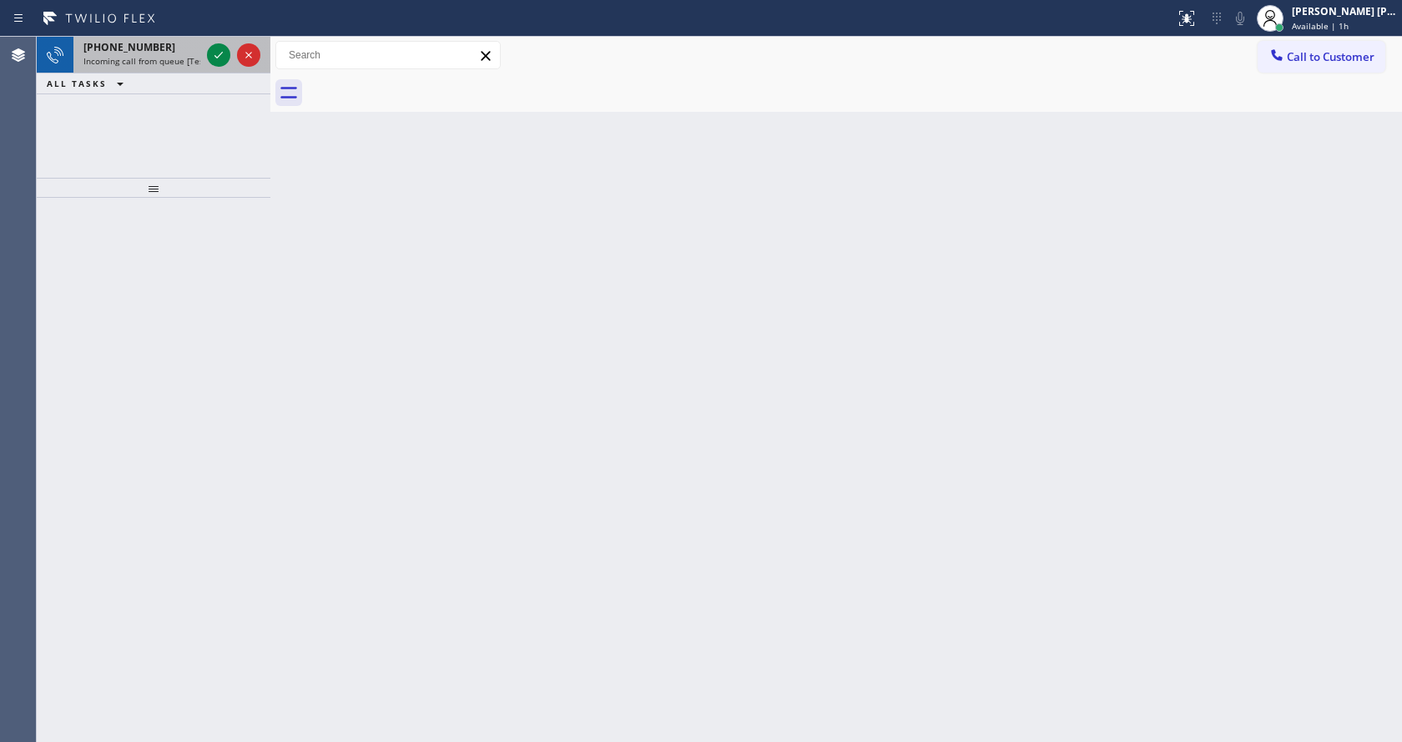
click at [163, 56] on span "Incoming call from queue [Test] All" at bounding box center [152, 61] width 139 height 12
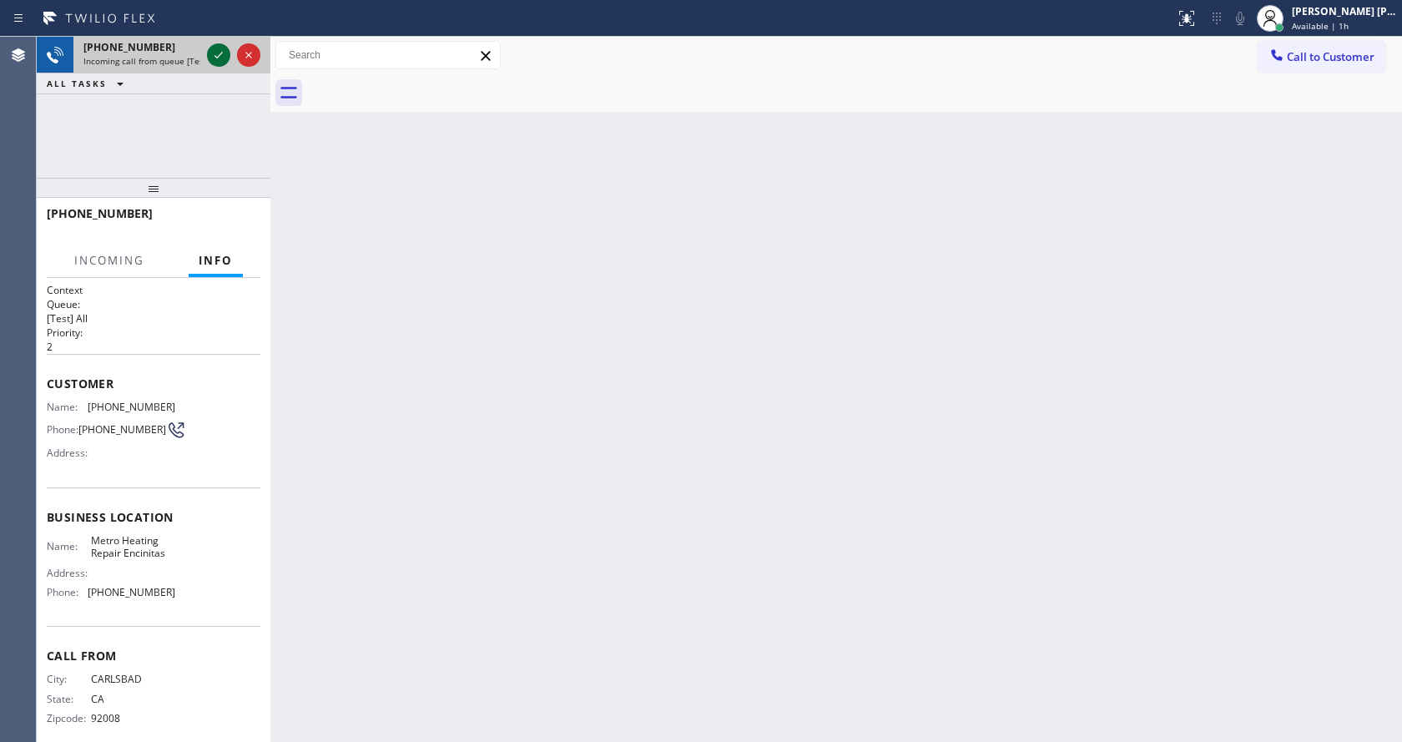
click at [219, 55] on icon at bounding box center [219, 55] width 20 height 20
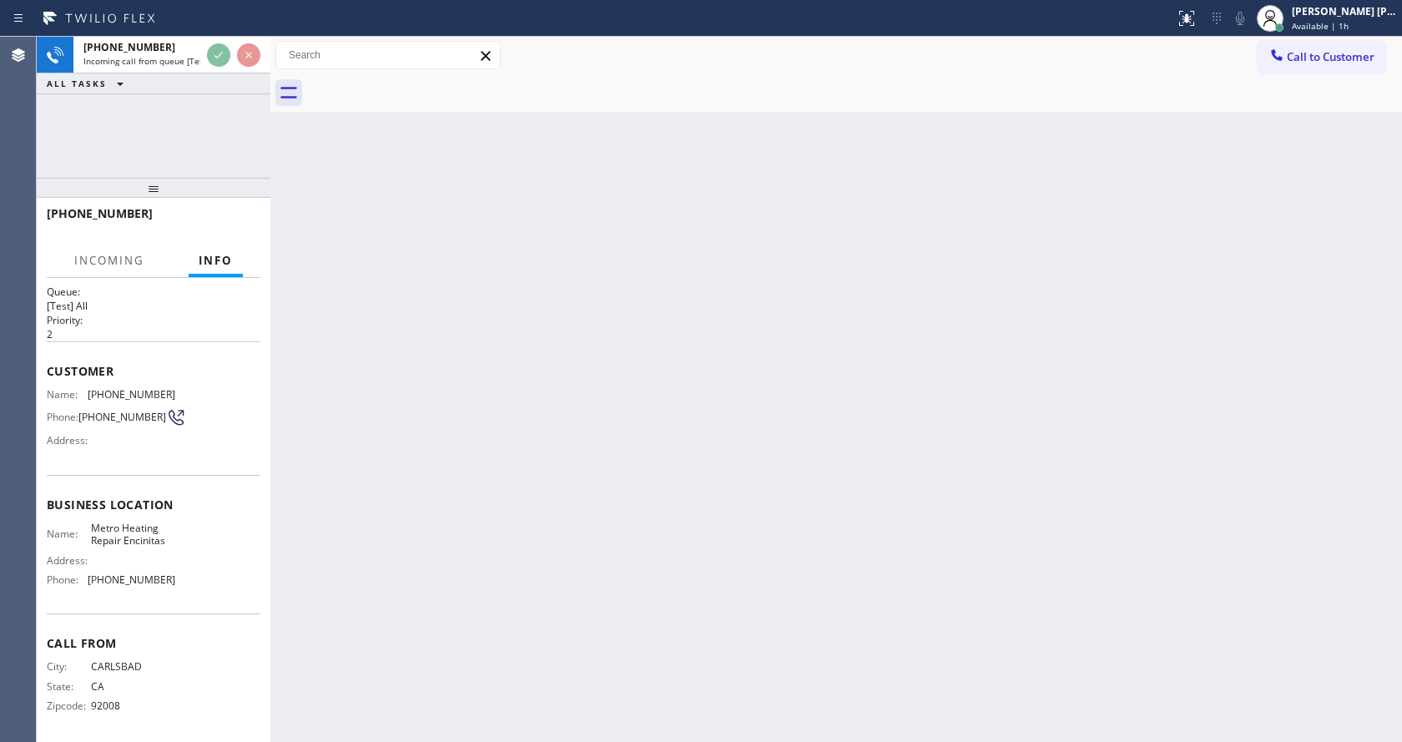
scroll to position [22, 0]
drag, startPoint x: 603, startPoint y: 469, endPoint x: 595, endPoint y: 458, distance: 13.2
click at [603, 465] on div "Back to Dashboard Change Sender ID Customers Technicians Select a contact Outbo…" at bounding box center [836, 389] width 1132 height 705
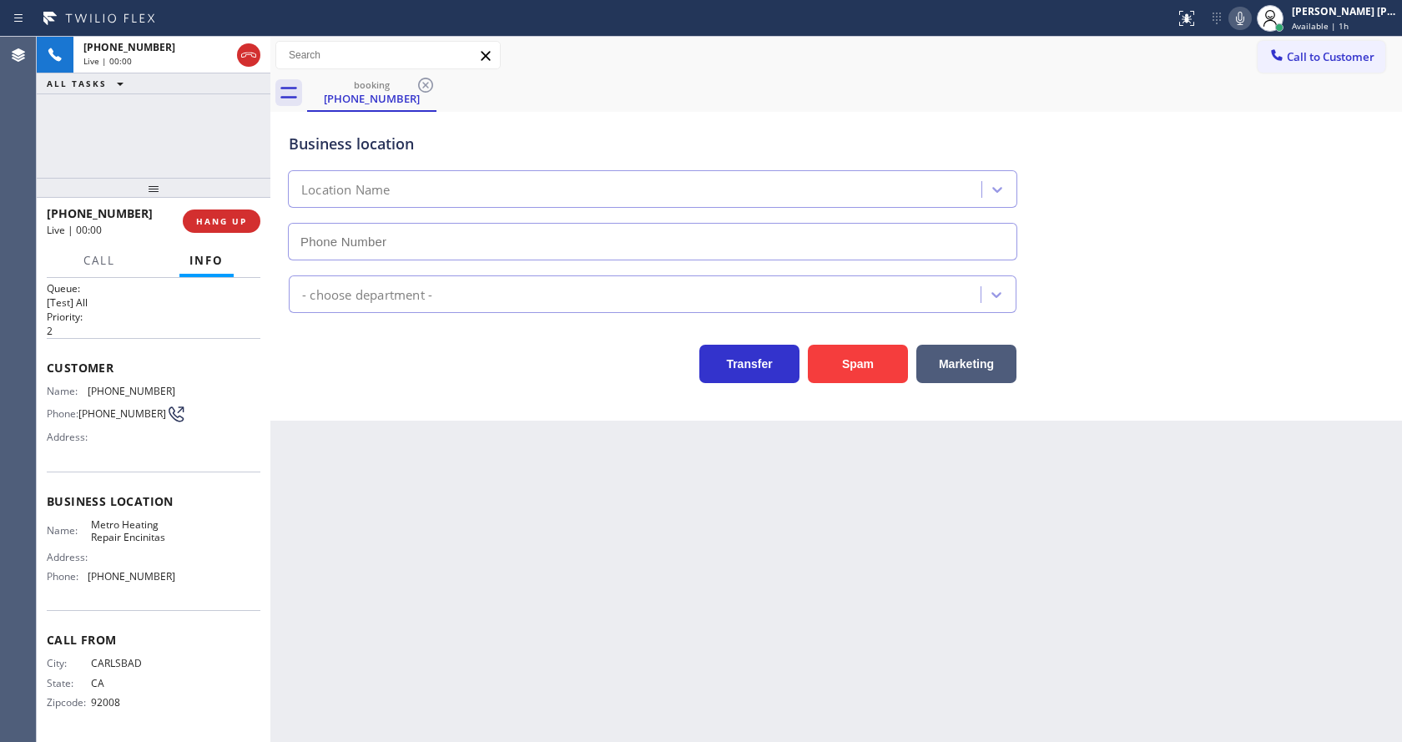
type input "[PHONE_NUMBER]"
click at [854, 354] on button "Spam" at bounding box center [858, 364] width 100 height 38
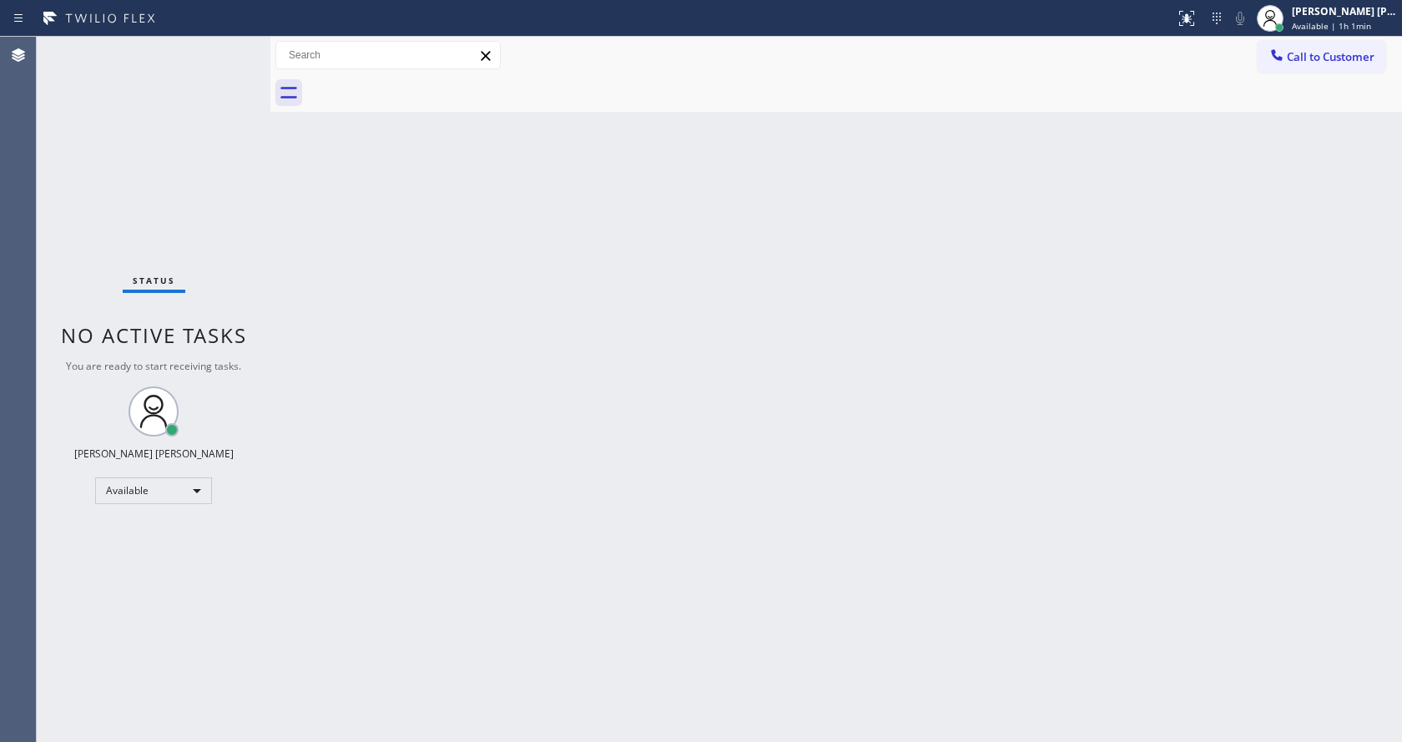
click at [188, 59] on div "Status No active tasks You are ready to start receiving tasks. [PERSON_NAME] [P…" at bounding box center [154, 389] width 234 height 705
click at [828, 462] on div "Back to Dashboard Change Sender ID Customers Technicians Select a contact Outbo…" at bounding box center [836, 389] width 1132 height 705
click at [148, 220] on div "Status No active tasks You are ready to start receiving tasks. [PERSON_NAME] [P…" at bounding box center [154, 389] width 234 height 705
click at [239, 47] on div "Status No active tasks You are ready to start receiving tasks. [PERSON_NAME] [P…" at bounding box center [154, 389] width 234 height 705
click at [608, 570] on div "Back to Dashboard Change Sender ID Customers Technicians Select a contact Outbo…" at bounding box center [836, 389] width 1132 height 705
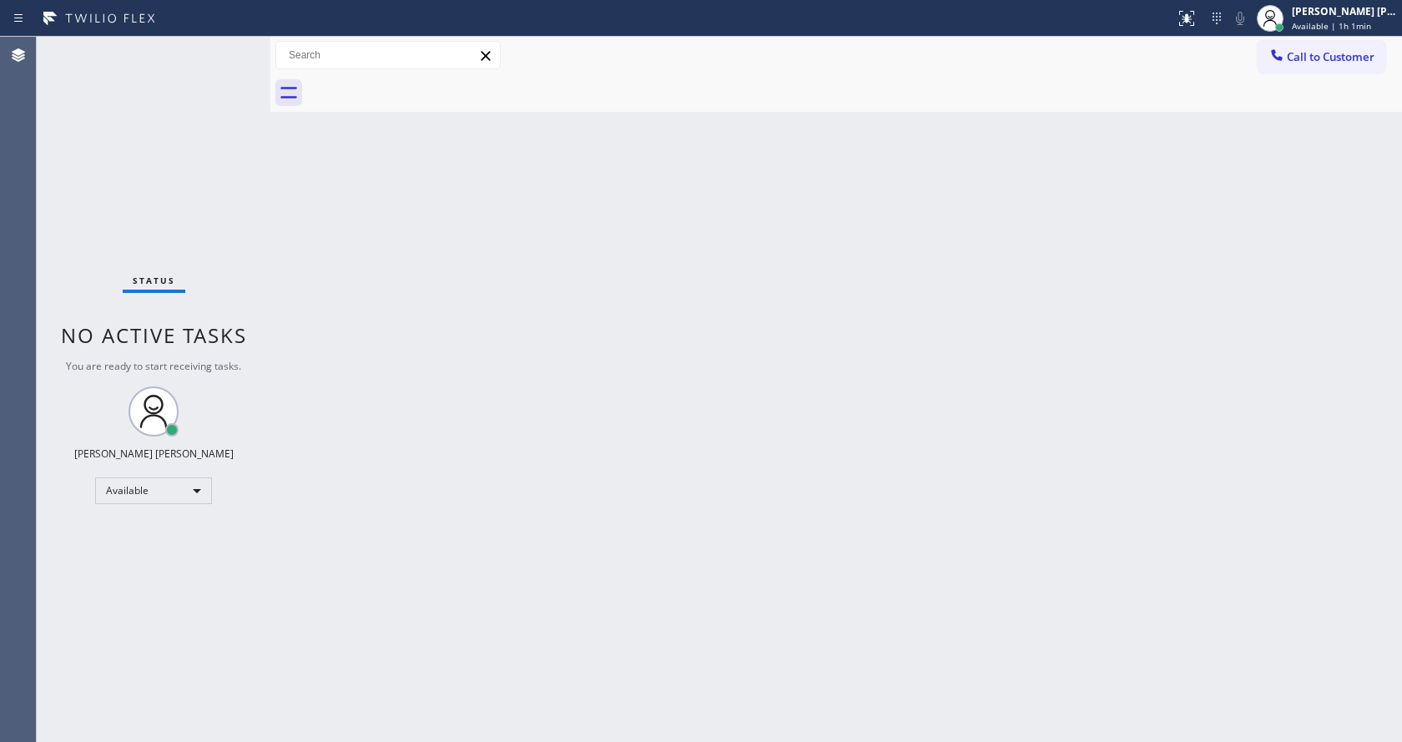
click at [276, 247] on div "Back to Dashboard Change Sender ID Customers Technicians Select a contact Outbo…" at bounding box center [836, 389] width 1132 height 705
click at [320, 282] on div "Back to Dashboard Change Sender ID Customers Technicians Select a contact Outbo…" at bounding box center [836, 389] width 1132 height 705
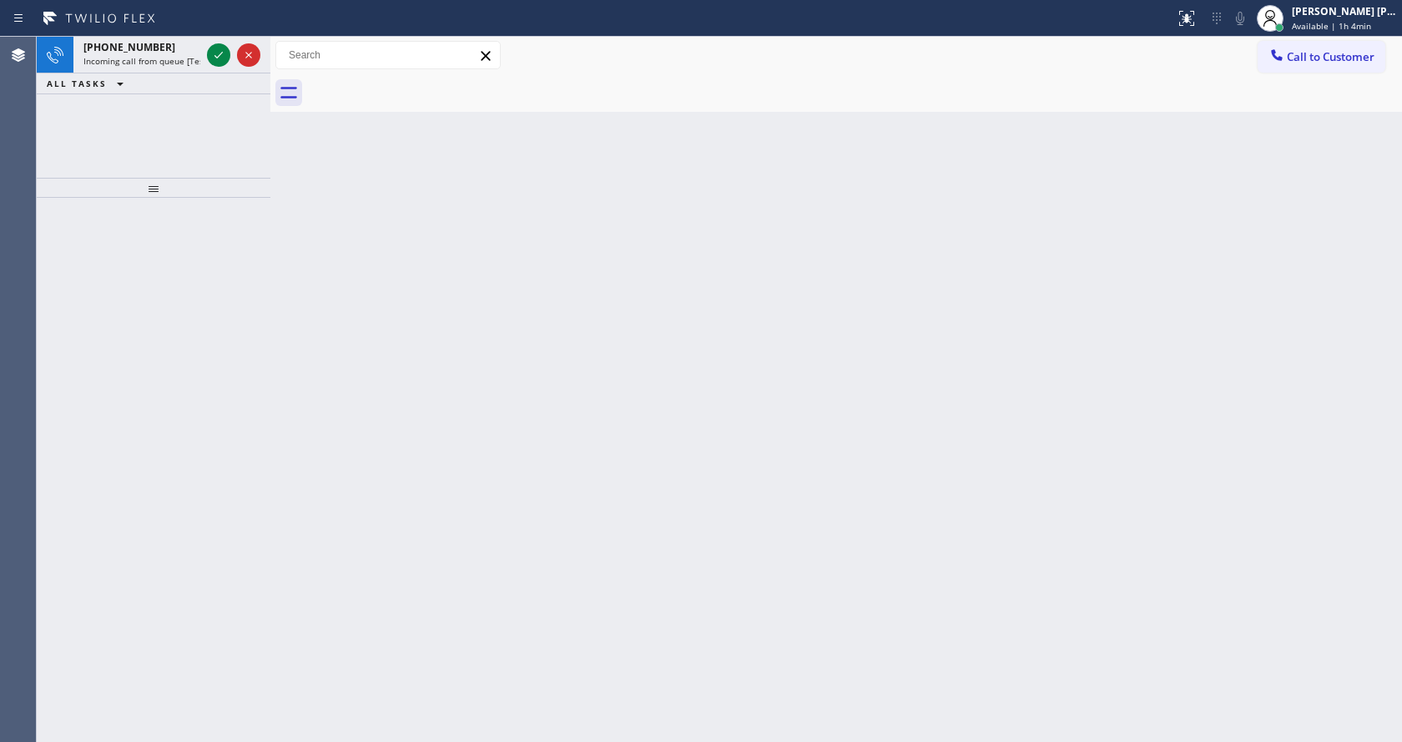
click at [149, 199] on div "[PHONE_NUMBER] Incoming call from queue [Test] All ALL TASKS ALL TASKS ACTIVE T…" at bounding box center [154, 389] width 234 height 705
click at [173, 63] on span "Incoming call from queue [Test] All" at bounding box center [152, 61] width 139 height 12
click at [179, 62] on span "Incoming call from queue [Test] All" at bounding box center [152, 61] width 139 height 12
click at [199, 51] on div "[PHONE_NUMBER]" at bounding box center [141, 47] width 117 height 14
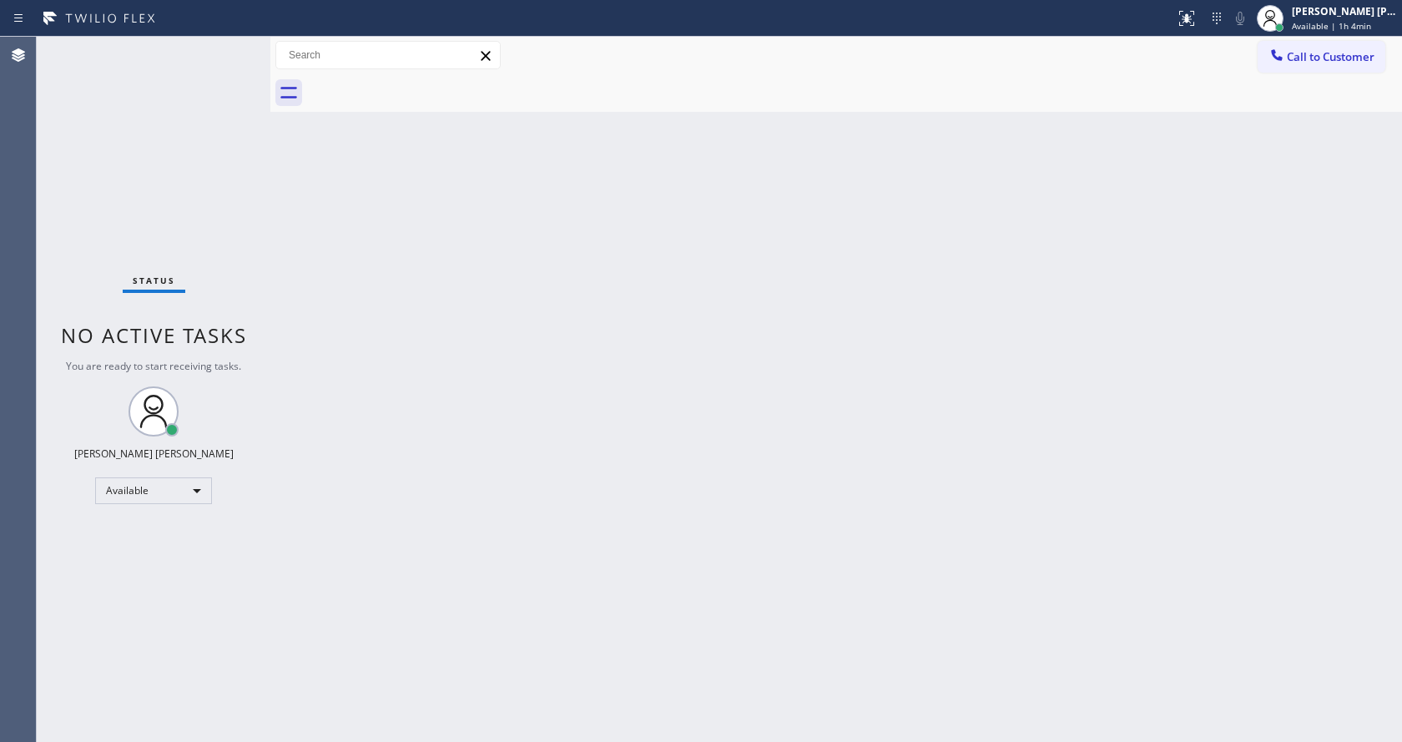
click at [621, 219] on div "Back to Dashboard Change Sender ID Customers Technicians Select a contact Outbo…" at bounding box center [836, 389] width 1132 height 705
click at [318, 271] on div "Back to Dashboard Change Sender ID Customers Technicians Select a contact Outbo…" at bounding box center [836, 389] width 1132 height 705
click at [231, 44] on div "Status No active tasks You are ready to start receiving tasks. [PERSON_NAME] [P…" at bounding box center [154, 389] width 234 height 705
click at [297, 254] on div "Back to Dashboard Change Sender ID Customers Technicians Select a contact Outbo…" at bounding box center [836, 389] width 1132 height 705
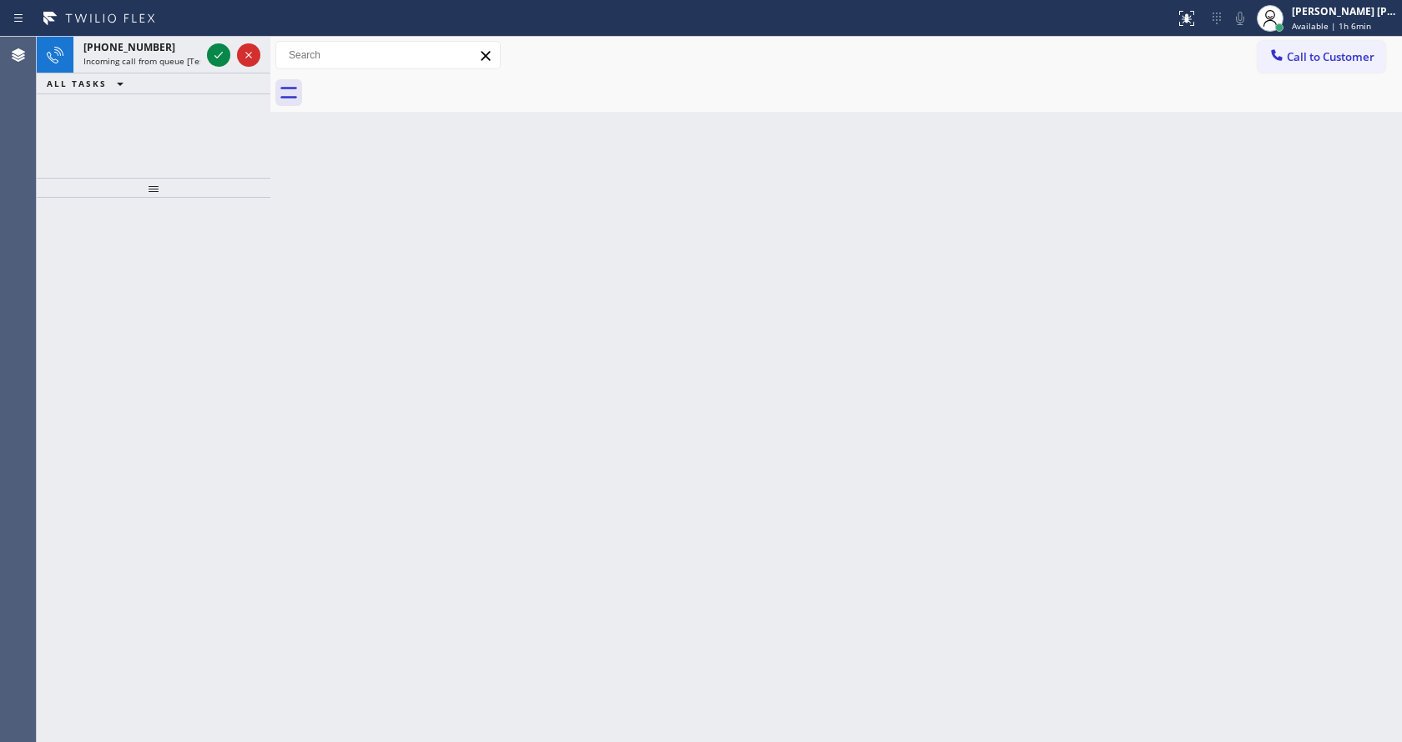
click at [336, 216] on div "Back to Dashboard Change Sender ID Customers Technicians Select a contact Outbo…" at bounding box center [836, 389] width 1132 height 705
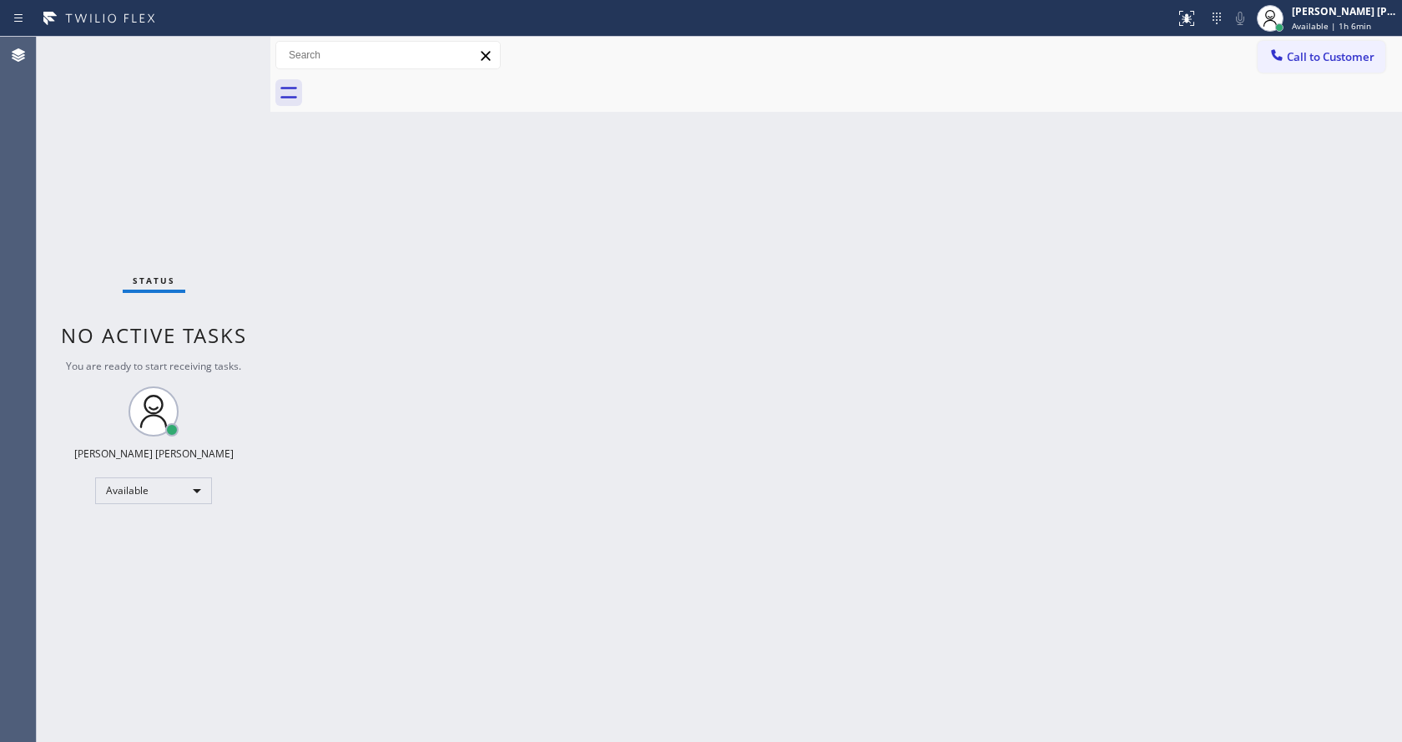
click at [747, 220] on div "Back to Dashboard Change Sender ID Customers Technicians Select a contact Outbo…" at bounding box center [836, 389] width 1132 height 705
click at [196, 53] on div "Status No active tasks You are ready to start receiving tasks. [PERSON_NAME] [P…" at bounding box center [154, 389] width 234 height 705
click at [263, 265] on div "Status No active tasks You are ready to start receiving tasks. [PERSON_NAME] [P…" at bounding box center [154, 389] width 234 height 705
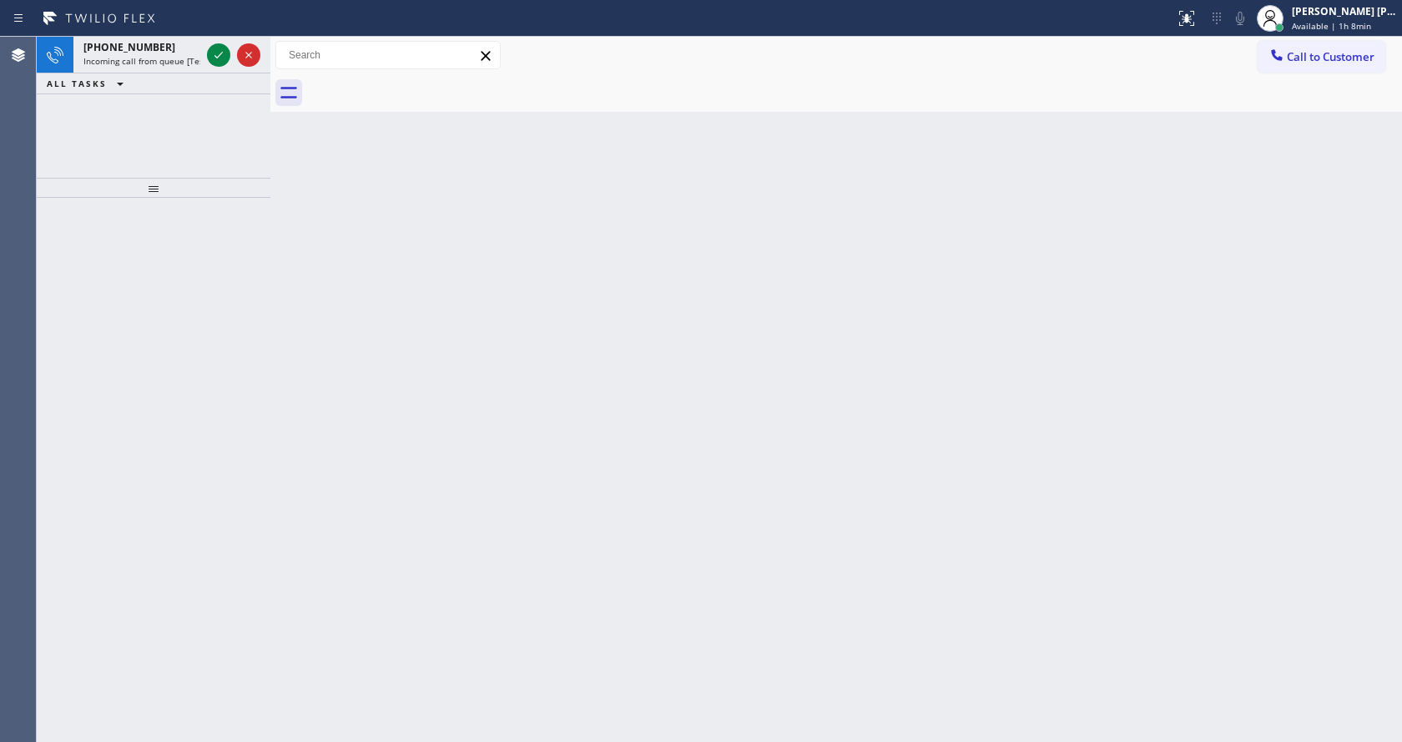
click at [354, 260] on div "Back to Dashboard Change Sender ID Customers Technicians Select a contact Outbo…" at bounding box center [836, 389] width 1132 height 705
click at [163, 52] on div "[PHONE_NUMBER]" at bounding box center [141, 47] width 117 height 14
click at [189, 52] on div "[PHONE_NUMBER]" at bounding box center [141, 47] width 117 height 14
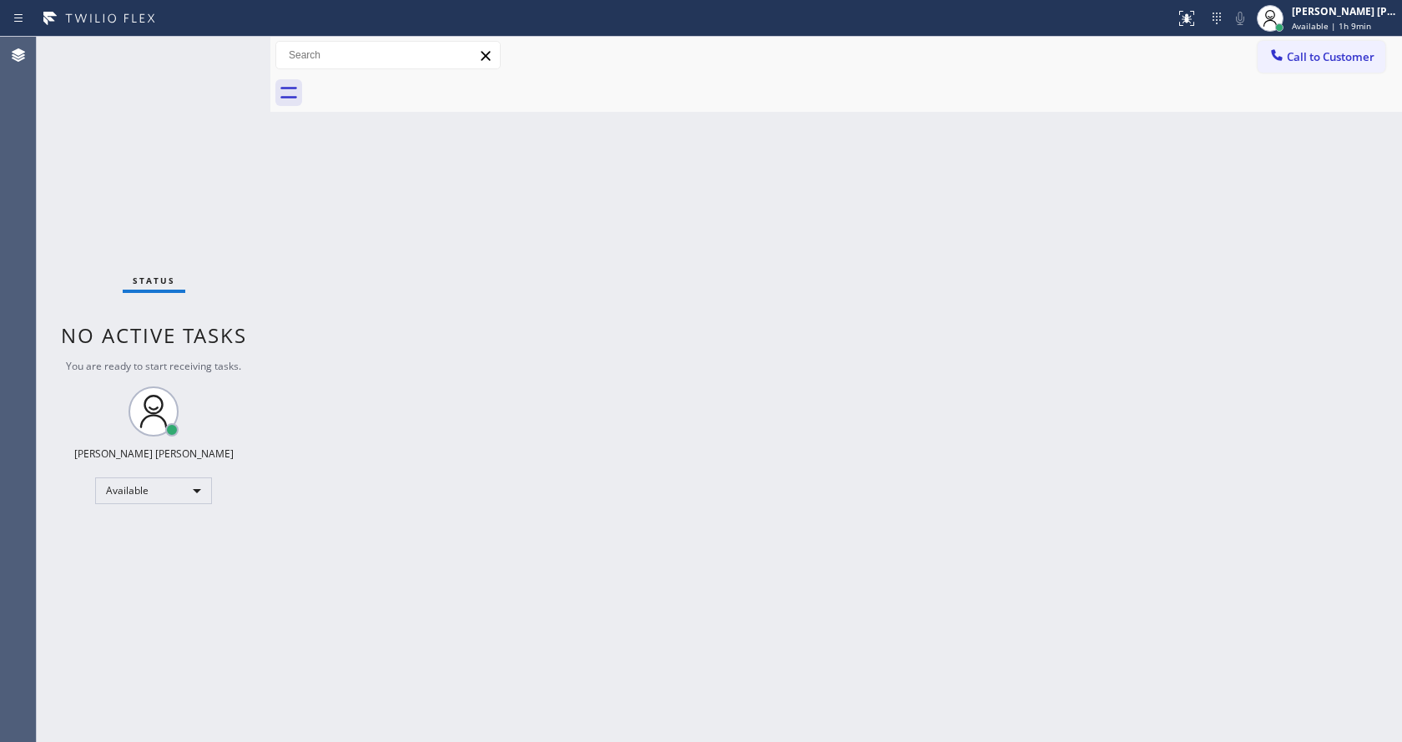
click at [400, 267] on div "Back to Dashboard Change Sender ID Customers Technicians Select a contact Outbo…" at bounding box center [836, 389] width 1132 height 705
click at [866, 393] on div "Back to Dashboard Change Sender ID Customers Technicians Select a contact Outbo…" at bounding box center [836, 389] width 1132 height 705
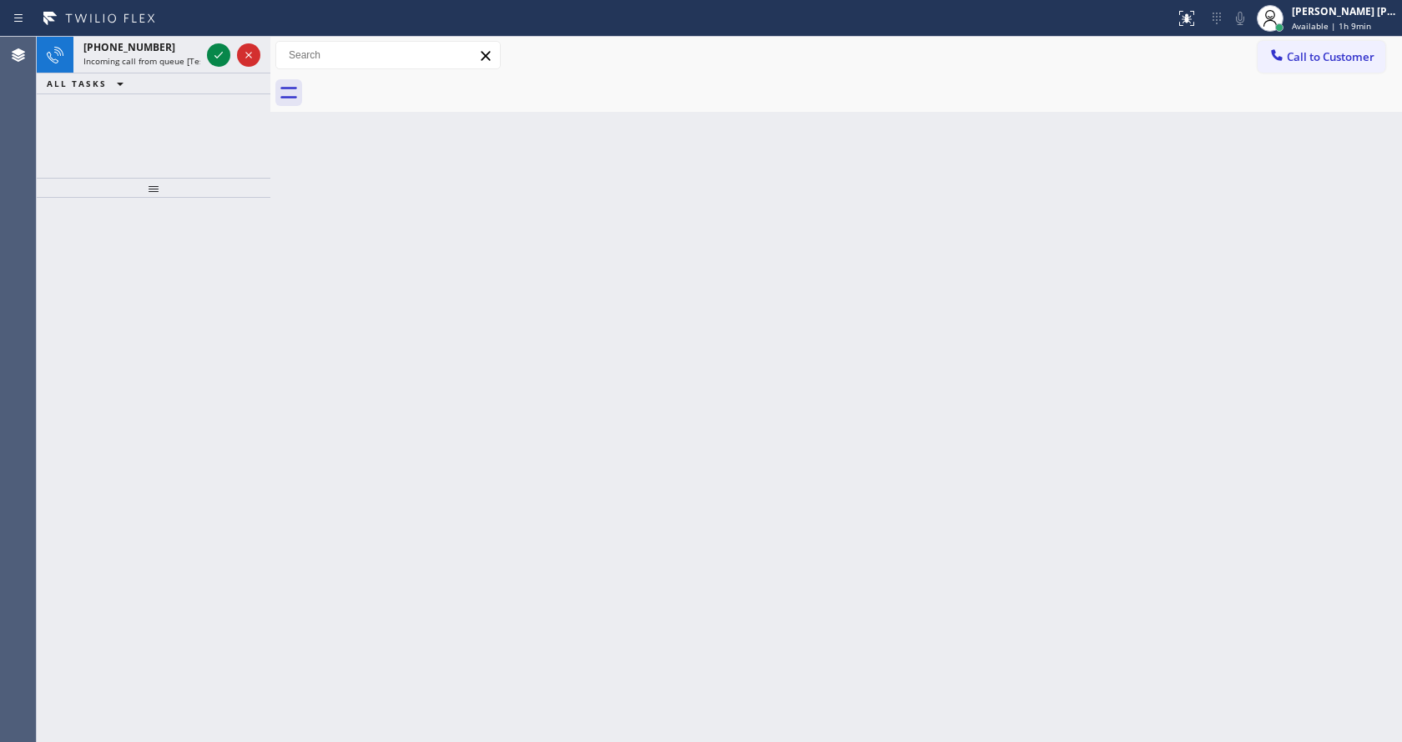
click at [649, 393] on div "Back to Dashboard Change Sender ID Customers Technicians Select a contact Outbo…" at bounding box center [836, 389] width 1132 height 705
click at [225, 52] on icon at bounding box center [219, 55] width 20 height 20
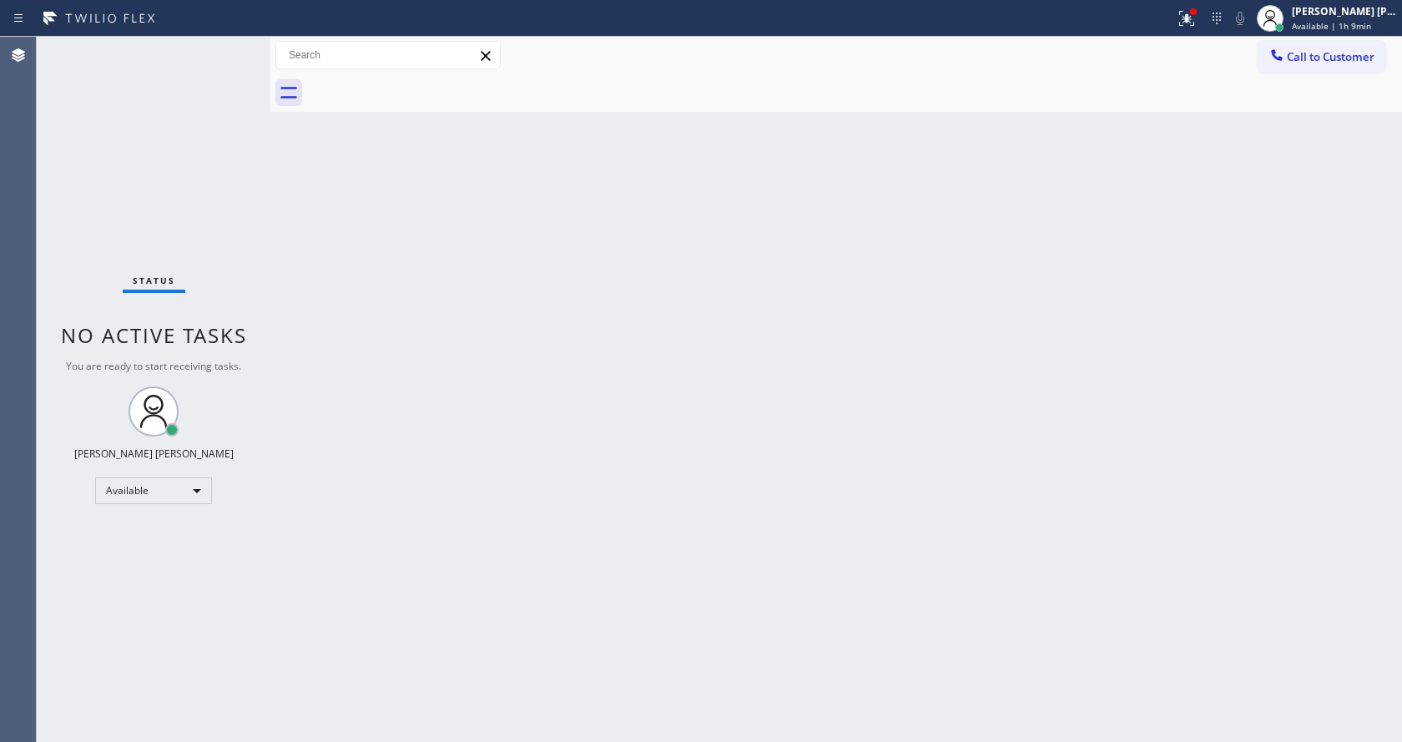
click at [225, 52] on div "Status No active tasks You are ready to start receiving tasks. [PERSON_NAME] [P…" at bounding box center [154, 389] width 234 height 705
drag, startPoint x: 497, startPoint y: 388, endPoint x: 516, endPoint y: 530, distance: 143.1
click at [500, 404] on div "Back to Dashboard Change Sender ID Customers Technicians Select a contact Outbo…" at bounding box center [836, 389] width 1132 height 705
click at [429, 412] on div "Back to Dashboard Change Sender ID Customers Technicians Select a contact Outbo…" at bounding box center [836, 389] width 1132 height 705
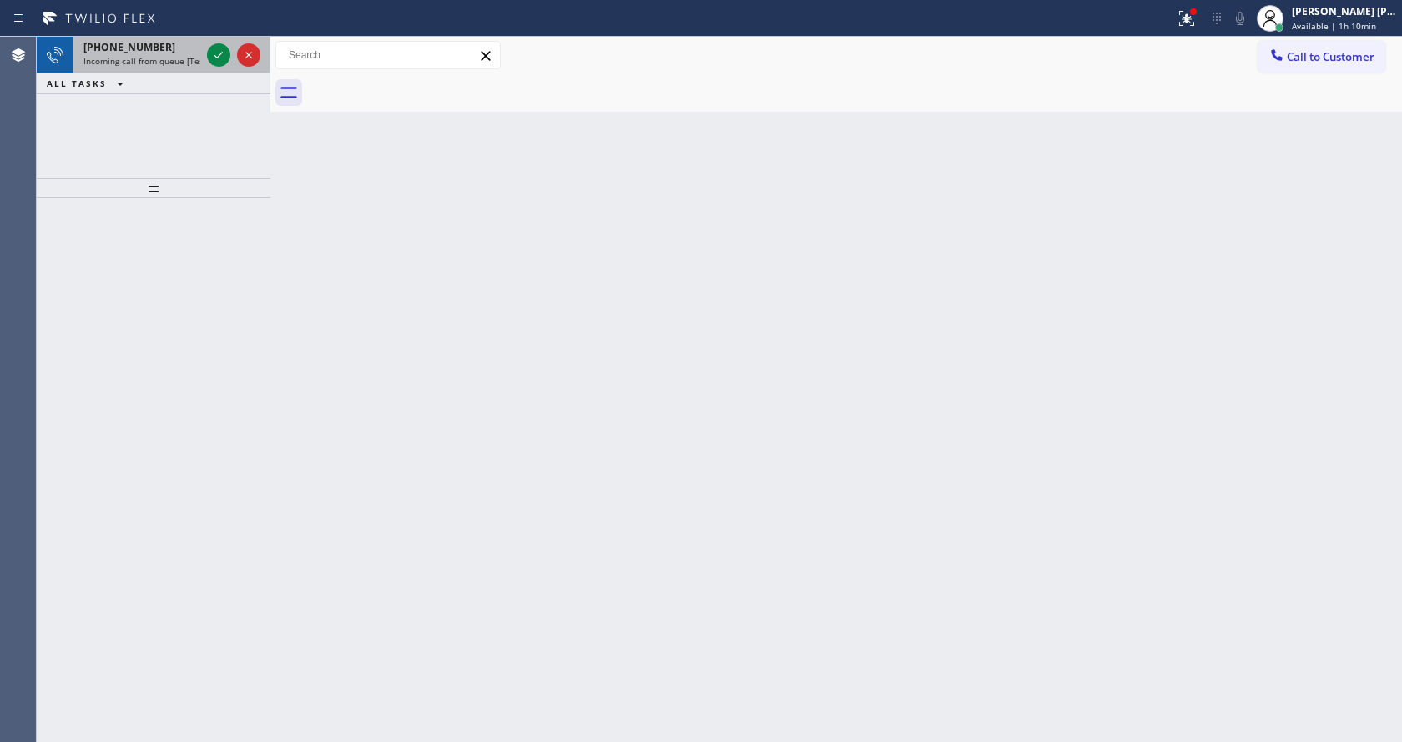
click at [174, 55] on span "Incoming call from queue [Test] All" at bounding box center [152, 61] width 139 height 12
click at [518, 432] on div "Back to Dashboard Change Sender ID Customers Technicians Select a contact Outbo…" at bounding box center [836, 389] width 1132 height 705
click at [526, 733] on div "Back to Dashboard Change Sender ID Customers Technicians Select a contact Outbo…" at bounding box center [836, 389] width 1132 height 705
click at [391, 311] on div "Back to Dashboard Change Sender ID Customers Technicians Select a contact Outbo…" at bounding box center [836, 389] width 1132 height 705
click at [373, 206] on div "Back to Dashboard Change Sender ID Customers Technicians Select a contact Outbo…" at bounding box center [836, 389] width 1132 height 705
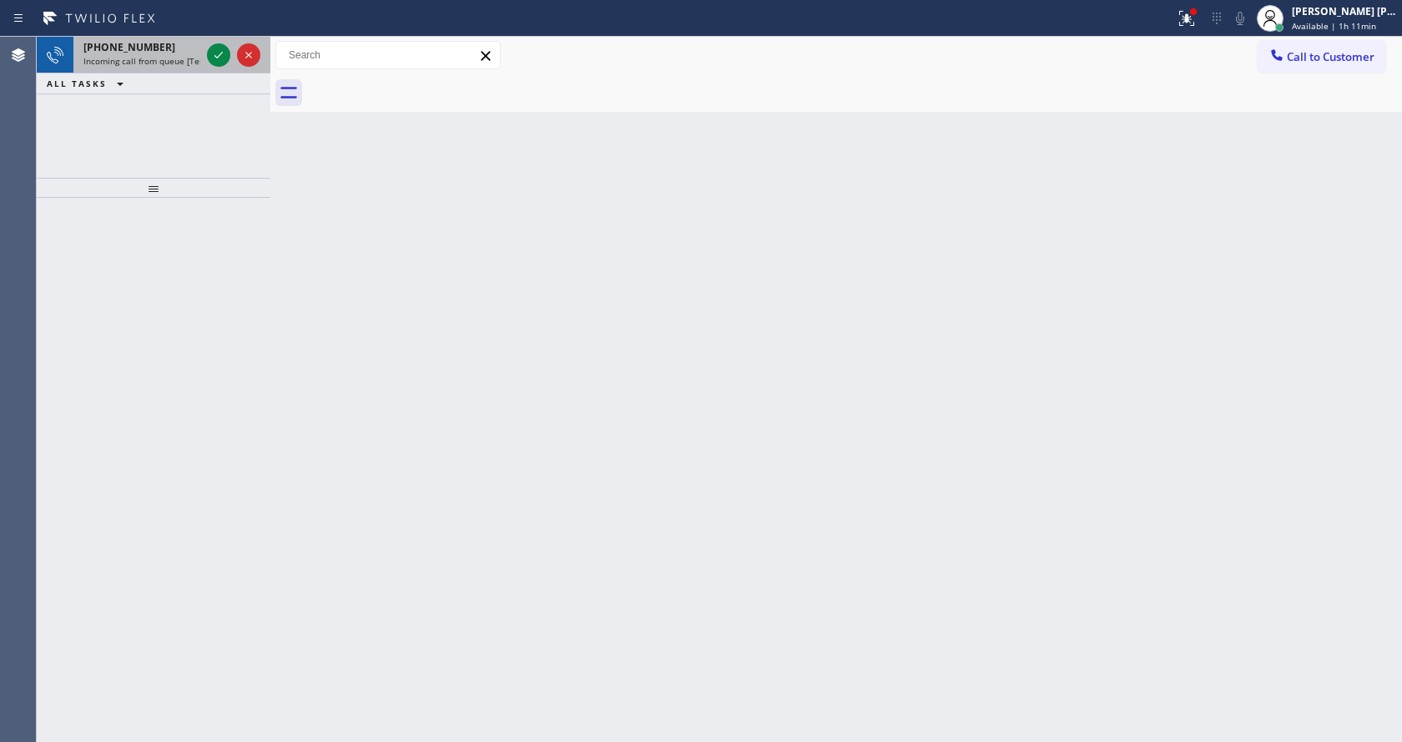
click at [165, 58] on span "Incoming call from queue [Test] All" at bounding box center [152, 61] width 139 height 12
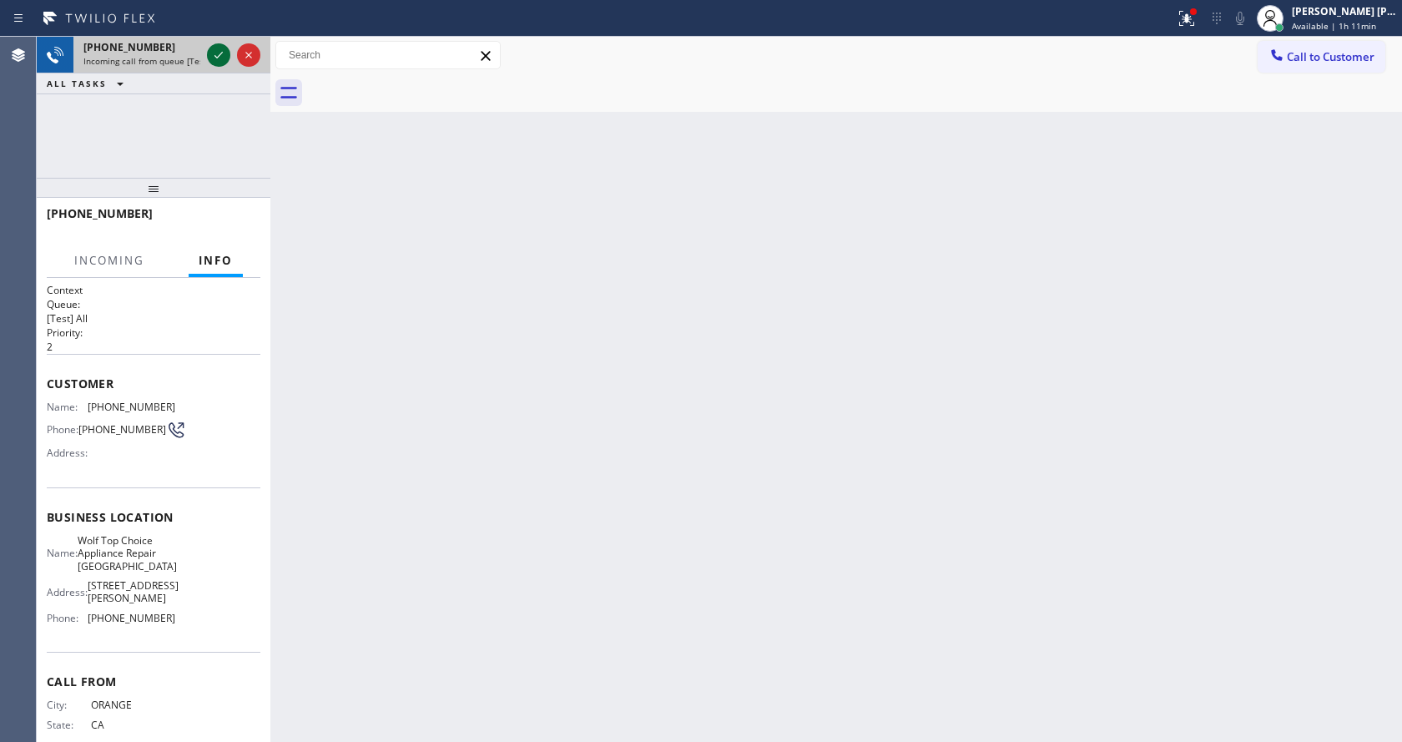
click at [214, 48] on icon at bounding box center [219, 55] width 20 height 20
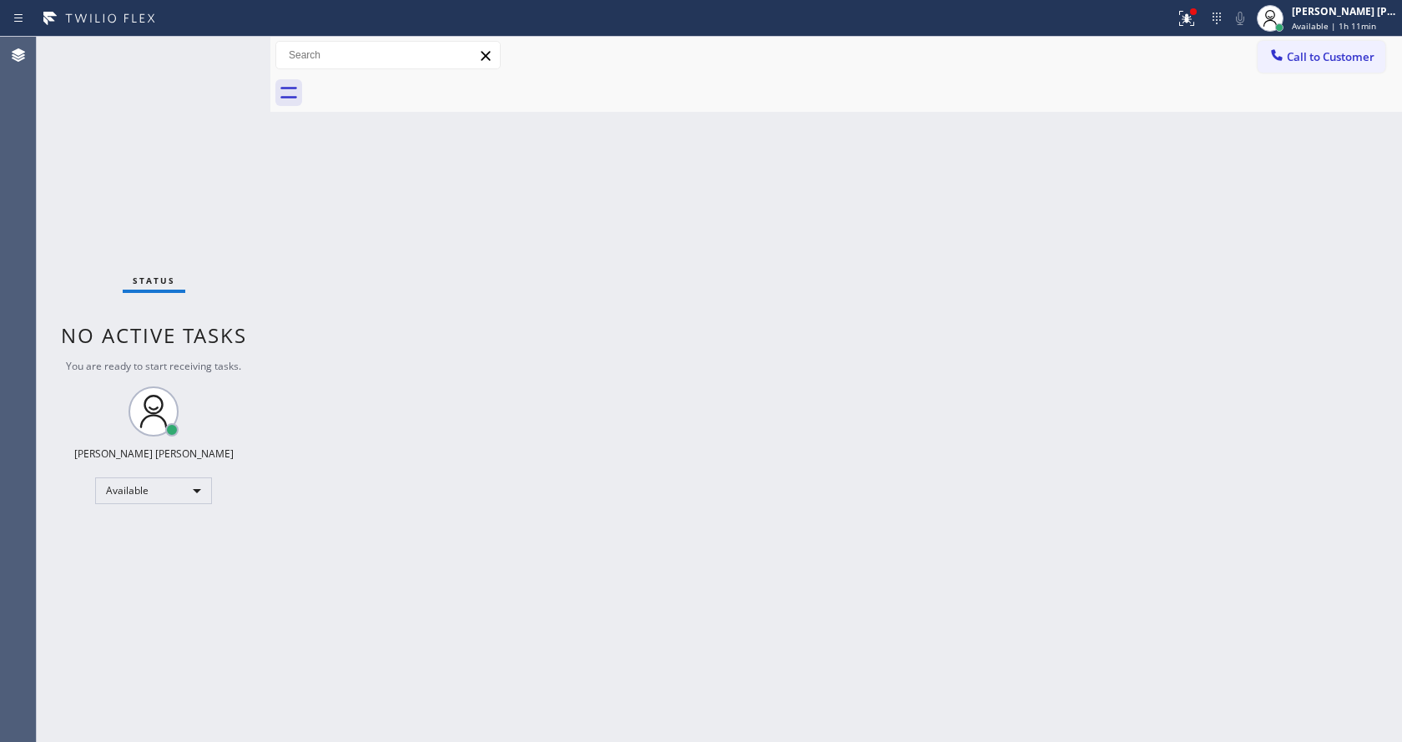
click at [728, 376] on div "Back to Dashboard Change Sender ID Customers Technicians Select a contact Outbo…" at bounding box center [836, 389] width 1132 height 705
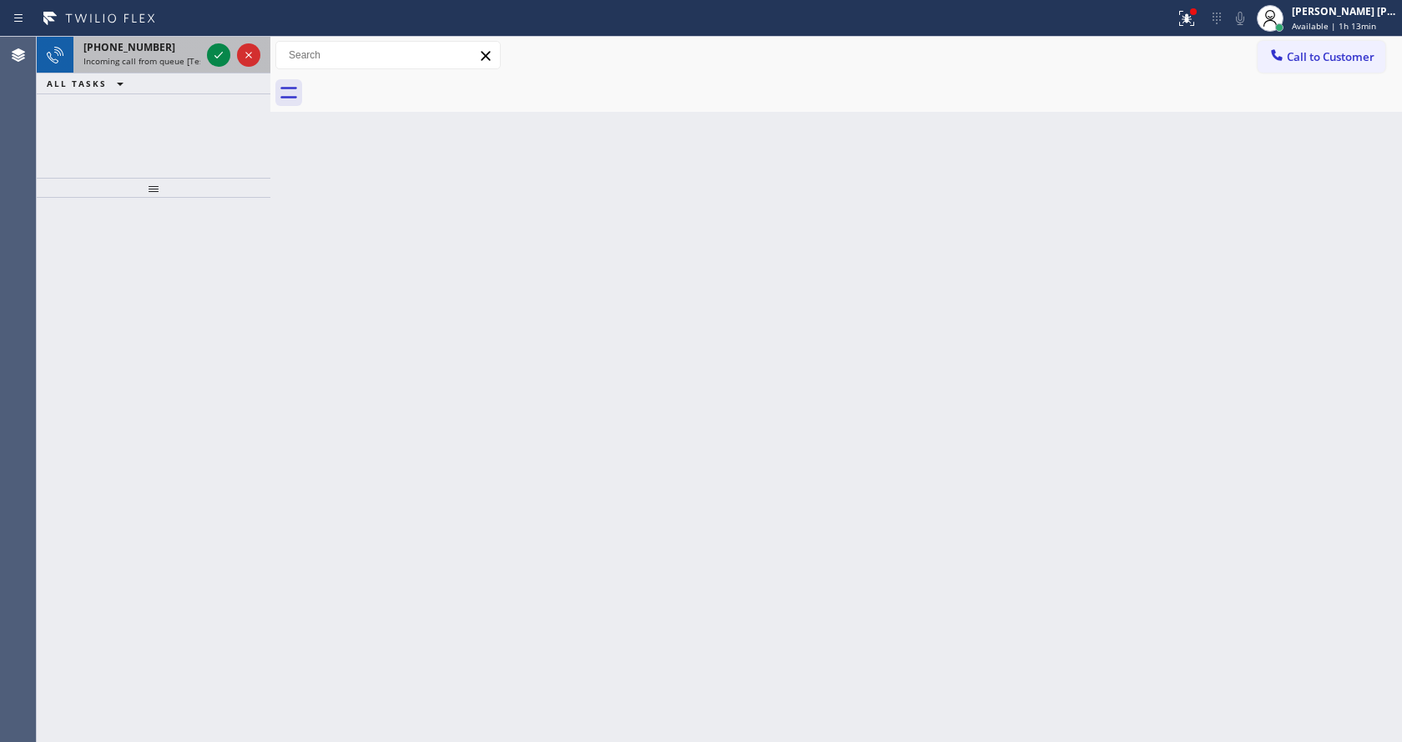
click at [180, 62] on span "Incoming call from queue [Test] All" at bounding box center [152, 61] width 139 height 12
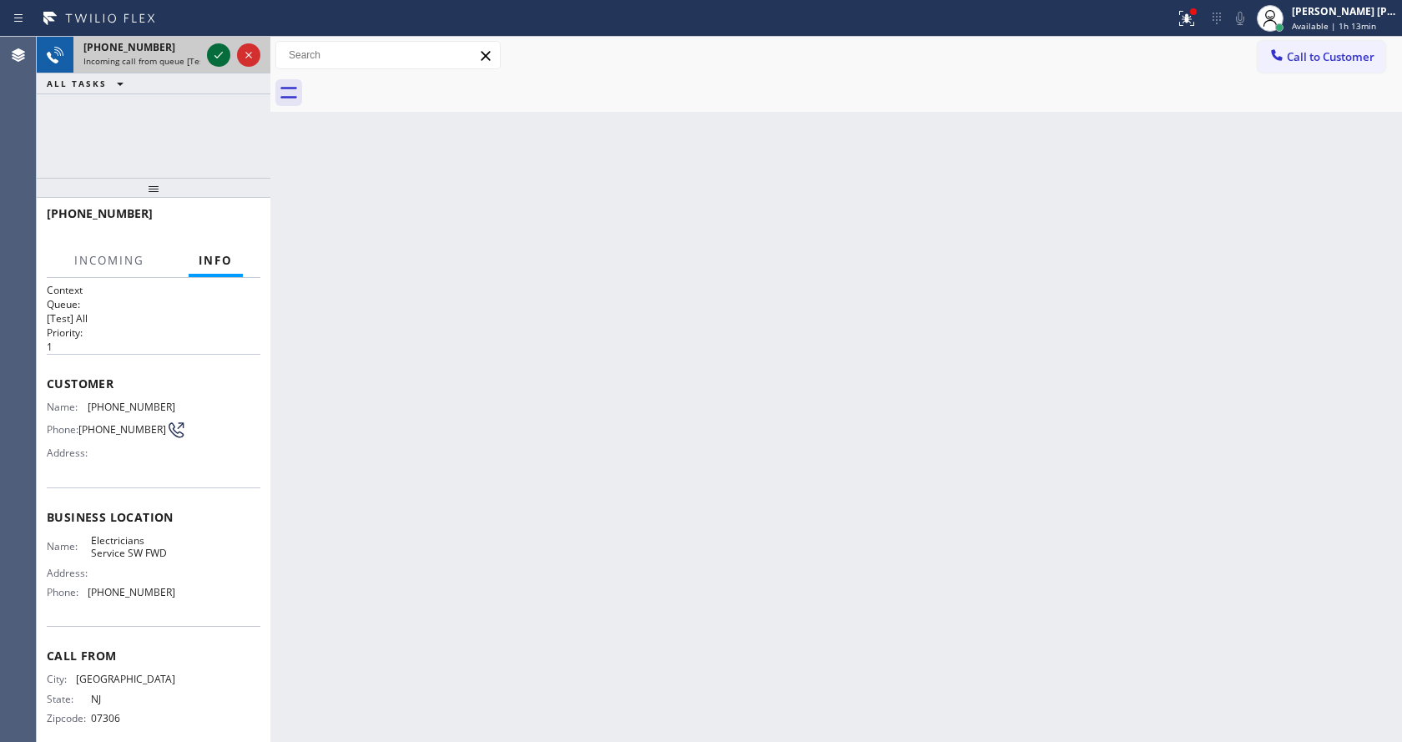
click at [217, 52] on icon at bounding box center [219, 55] width 20 height 20
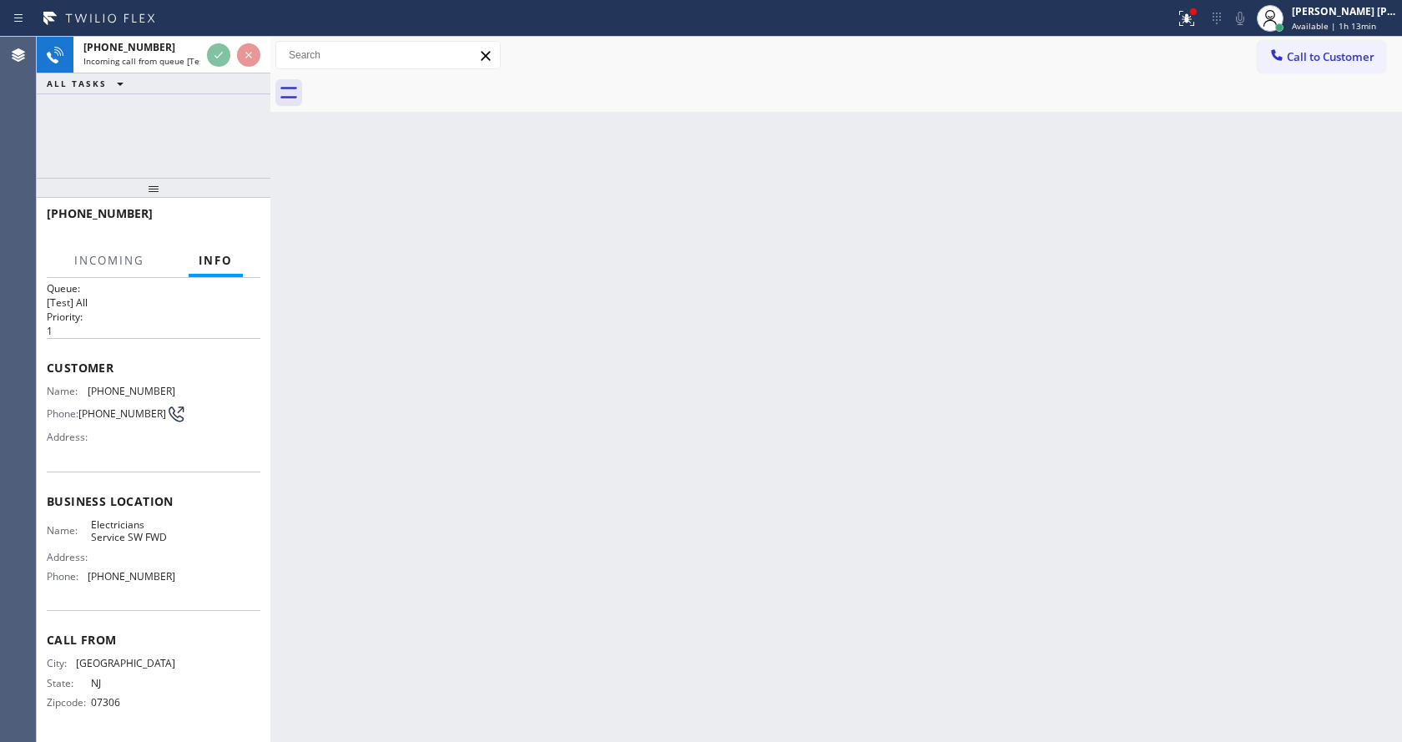
scroll to position [22, 0]
click at [510, 445] on div "Back to Dashboard Change Sender ID Customers Technicians Select a contact Outbo…" at bounding box center [836, 389] width 1132 height 705
click at [448, 438] on div "Back to Dashboard Change Sender ID Customers Technicians Select a contact Outbo…" at bounding box center [836, 389] width 1132 height 705
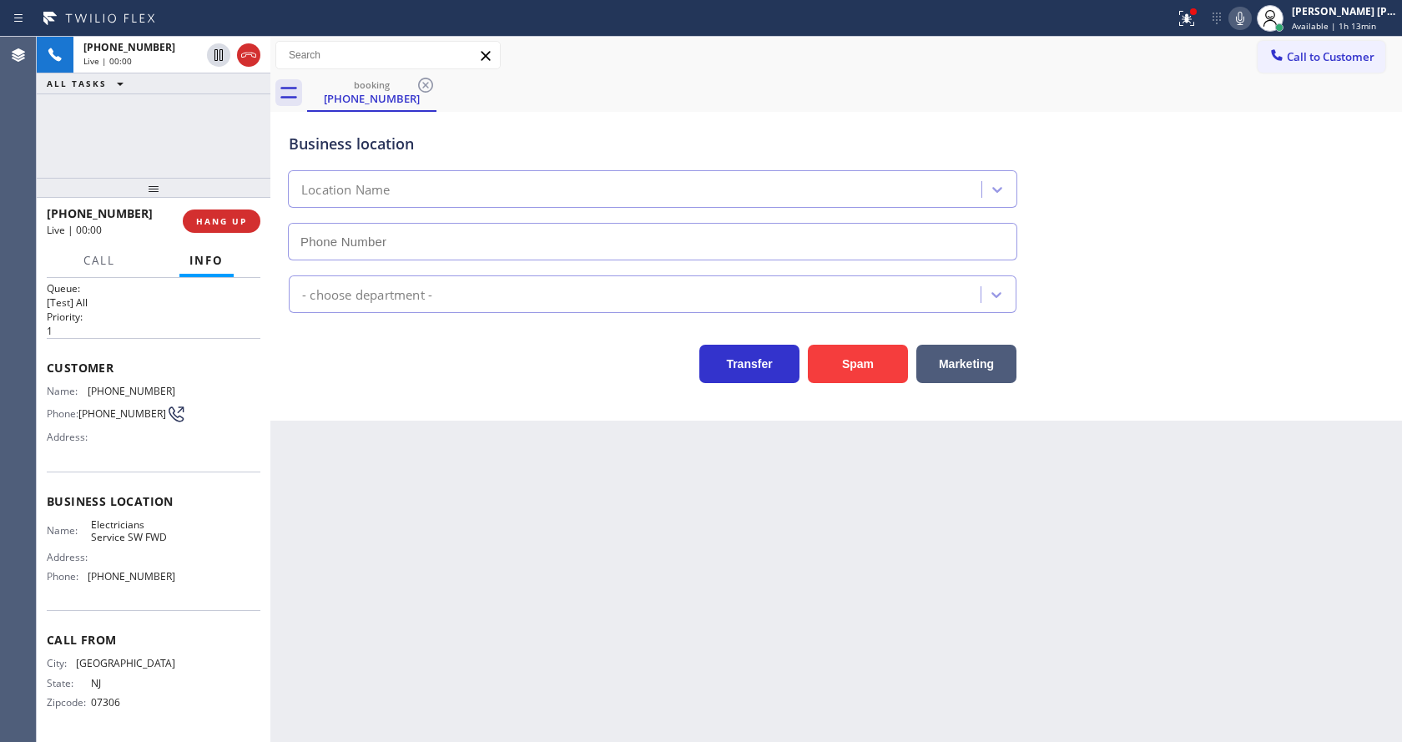
type input "[PHONE_NUMBER]"
click at [856, 364] on button "Spam" at bounding box center [858, 364] width 100 height 38
click at [1199, 4] on button at bounding box center [1186, 18] width 37 height 37
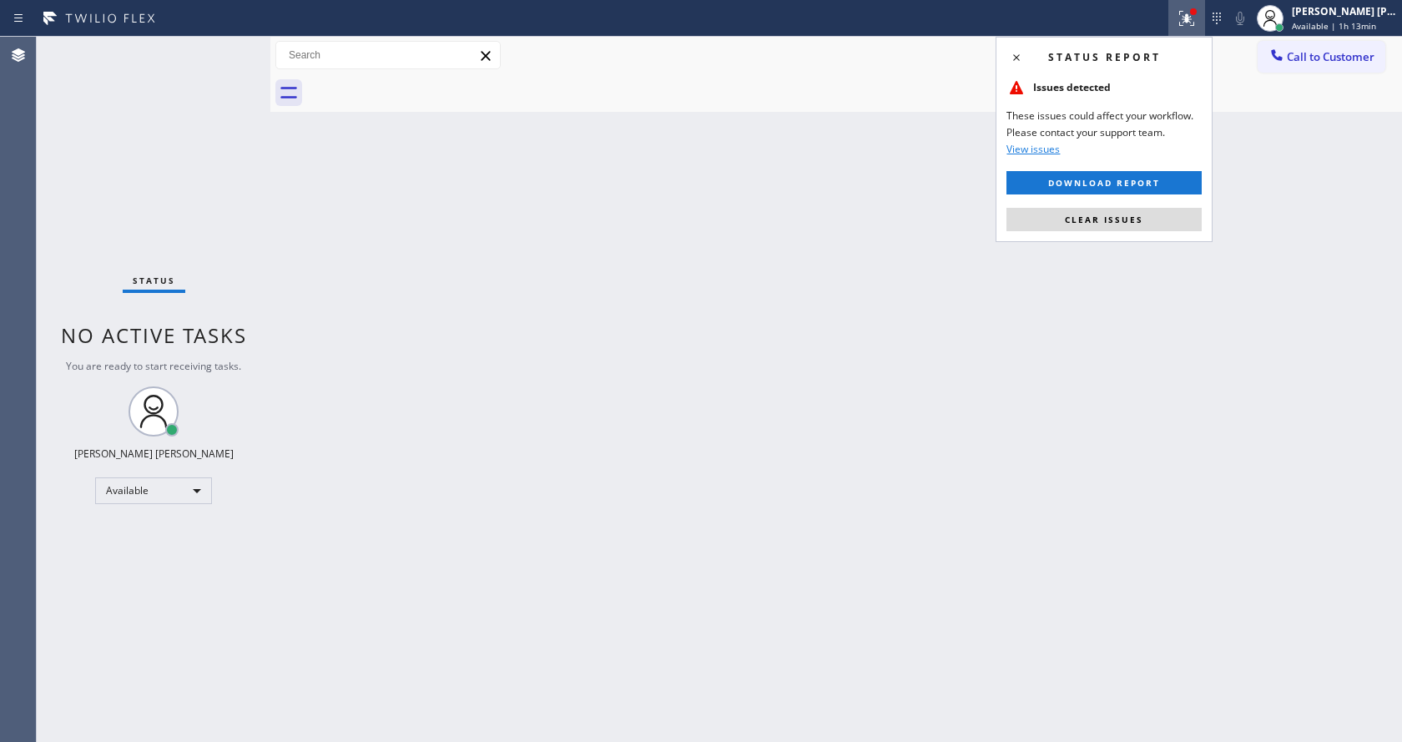
click at [1147, 222] on button "Clear issues" at bounding box center [1104, 219] width 195 height 23
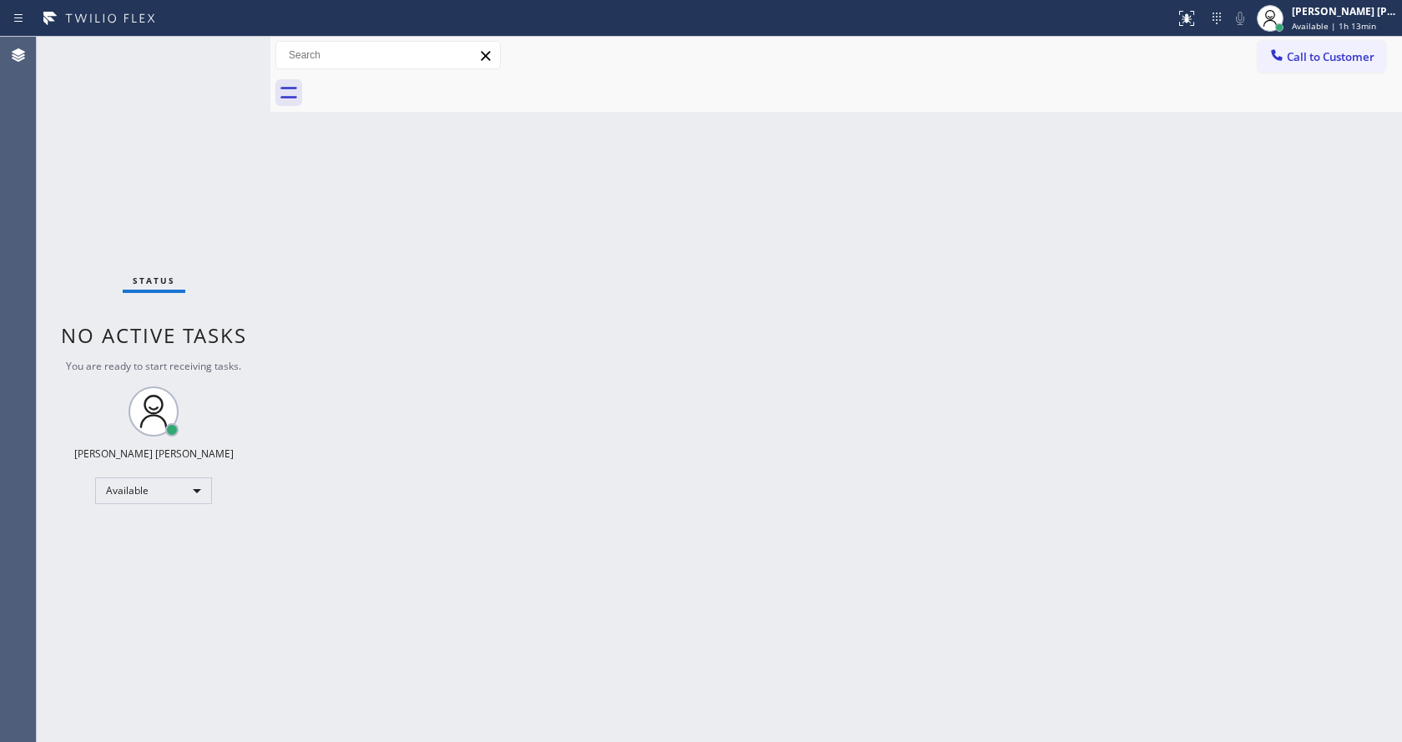
click at [1093, 348] on div "Back to Dashboard Change Sender ID Customers Technicians Select a contact Outbo…" at bounding box center [836, 389] width 1132 height 705
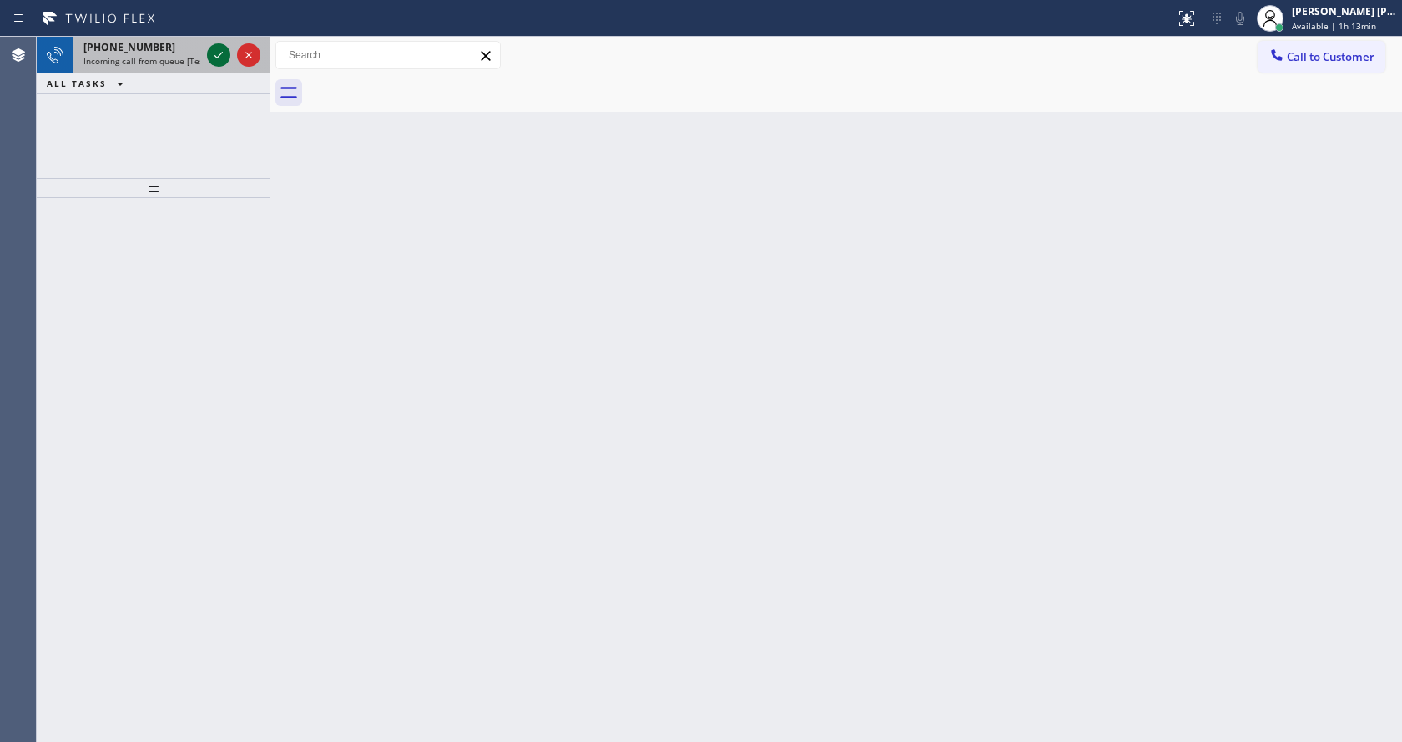
click at [222, 58] on icon at bounding box center [219, 55] width 20 height 20
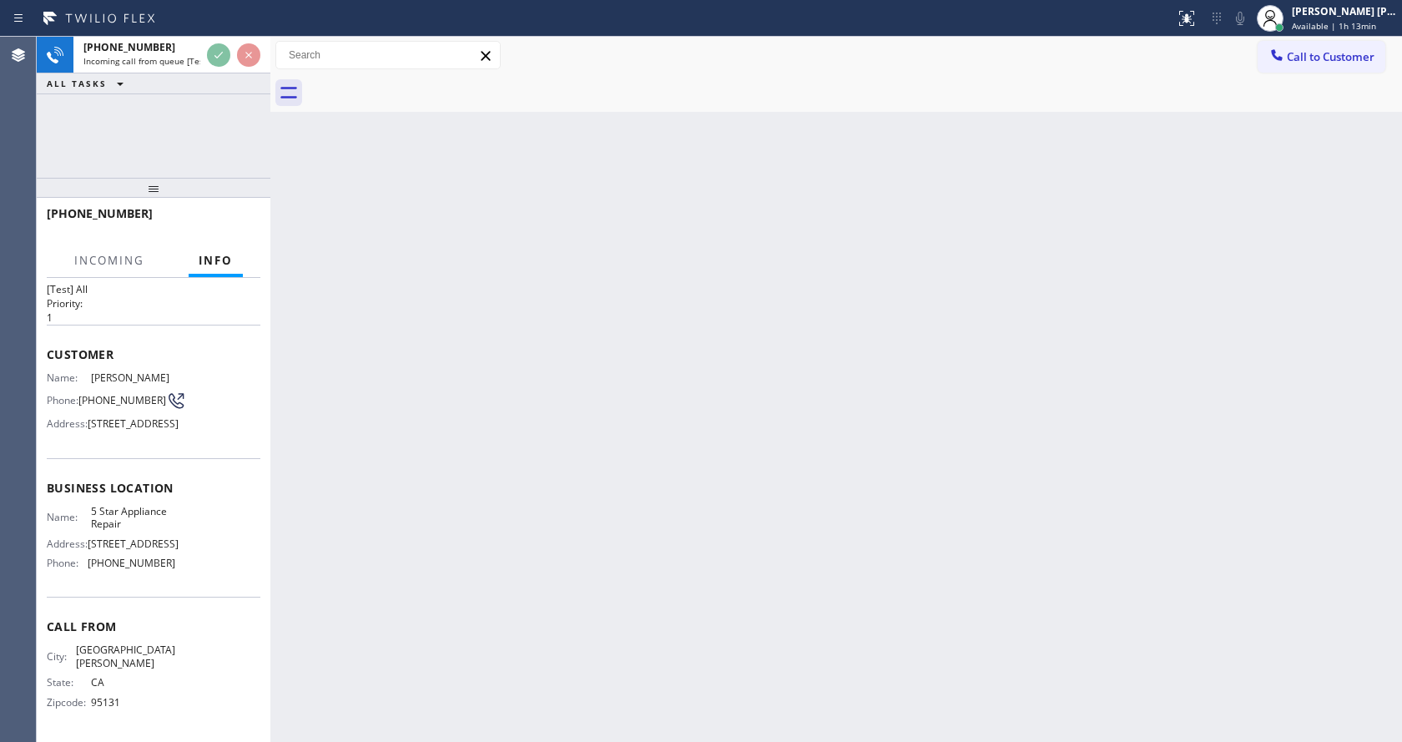
scroll to position [60, 0]
click at [577, 526] on div "Back to Dashboard Change Sender ID Customers Technicians Select a contact Outbo…" at bounding box center [836, 389] width 1132 height 705
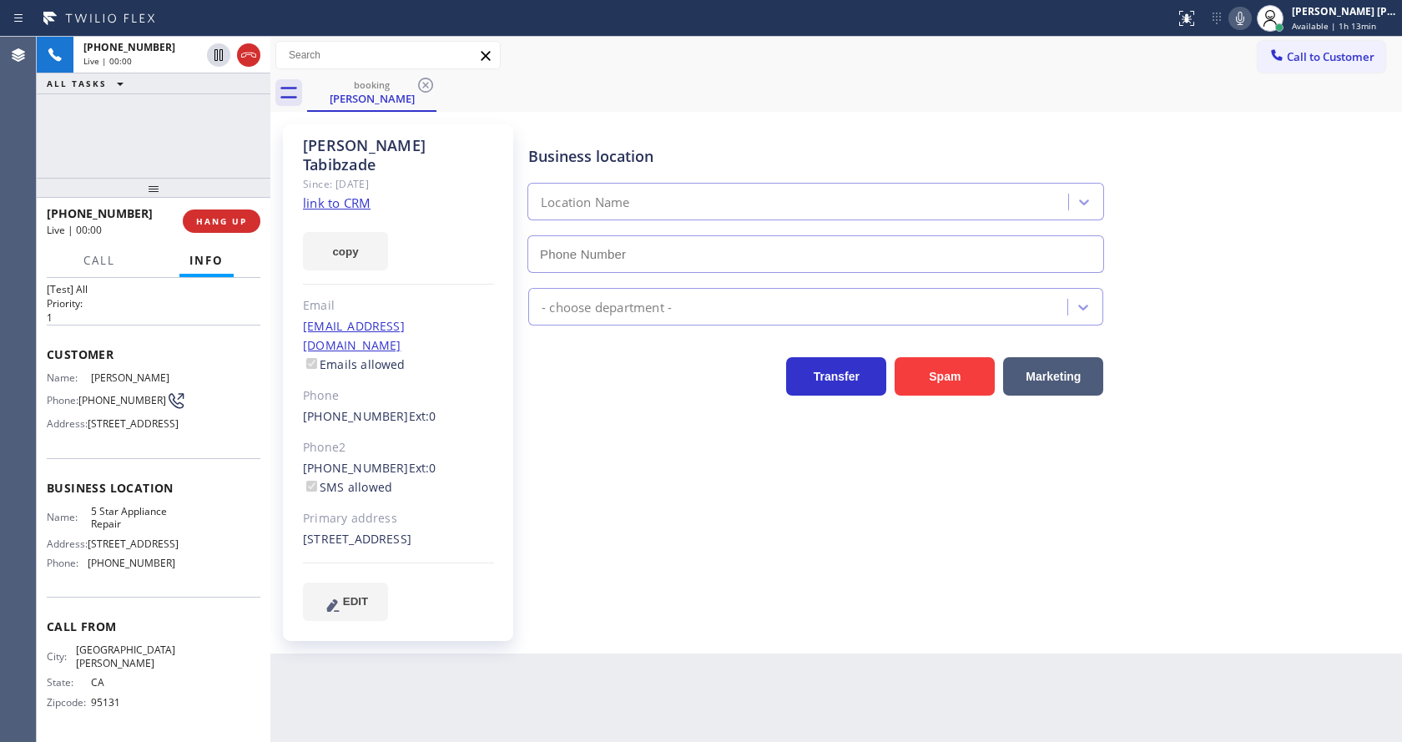
drag, startPoint x: 451, startPoint y: 423, endPoint x: 432, endPoint y: 394, distance: 34.5
click at [432, 394] on div "[PERSON_NAME] Since: [DATE] link to CRM copy Email [EMAIL_ADDRESS][DOMAIN_NAME]…" at bounding box center [398, 382] width 230 height 517
type input "[PHONE_NUMBER]"
click at [633, 490] on div "Business location 5 Star Appliance Repair [PHONE_NUMBER] 5 Star Appliance Trans…" at bounding box center [961, 372] width 873 height 487
click at [347, 194] on link "link to CRM" at bounding box center [337, 202] width 68 height 17
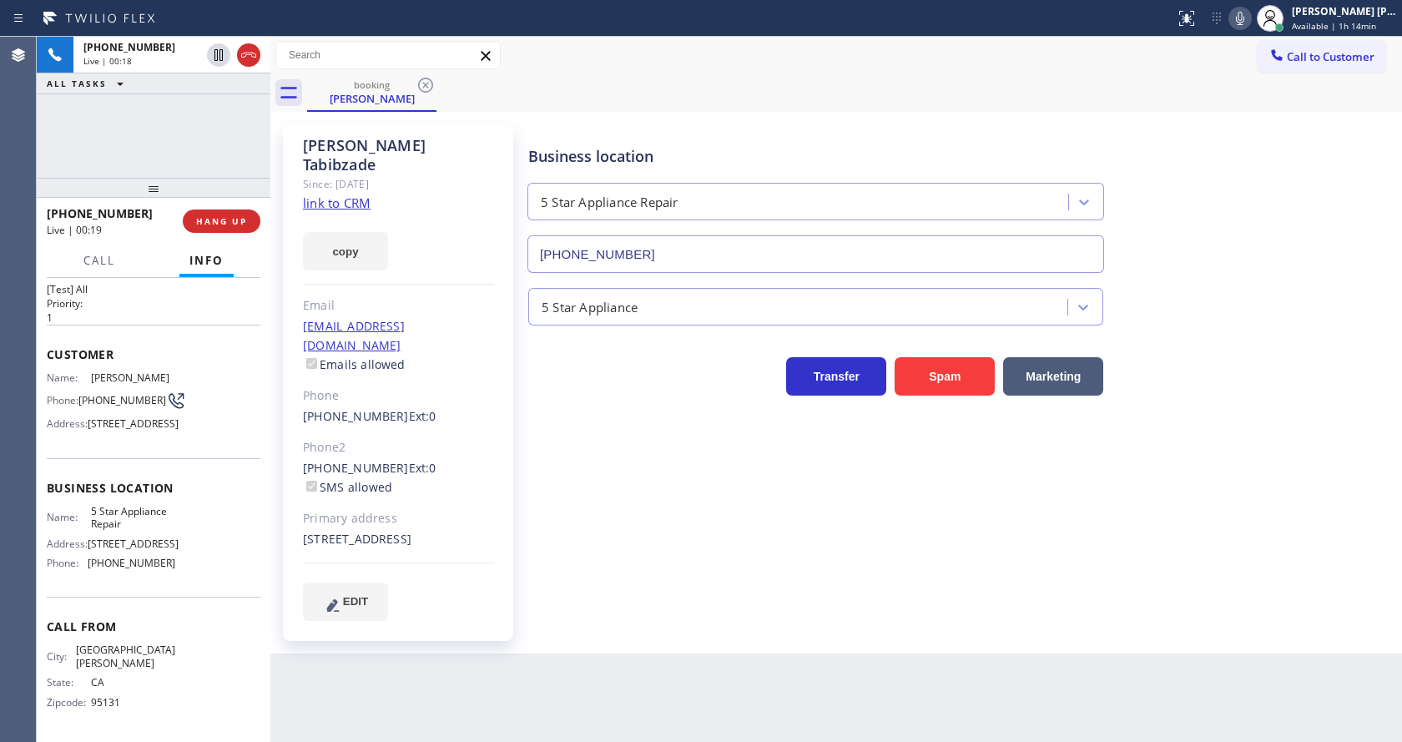
click at [364, 194] on link "link to CRM" at bounding box center [337, 202] width 68 height 17
click at [1240, 23] on icon at bounding box center [1240, 18] width 20 height 20
click at [1241, 23] on icon at bounding box center [1240, 18] width 20 height 20
click at [1261, 109] on div "booking [PERSON_NAME]" at bounding box center [854, 93] width 1095 height 38
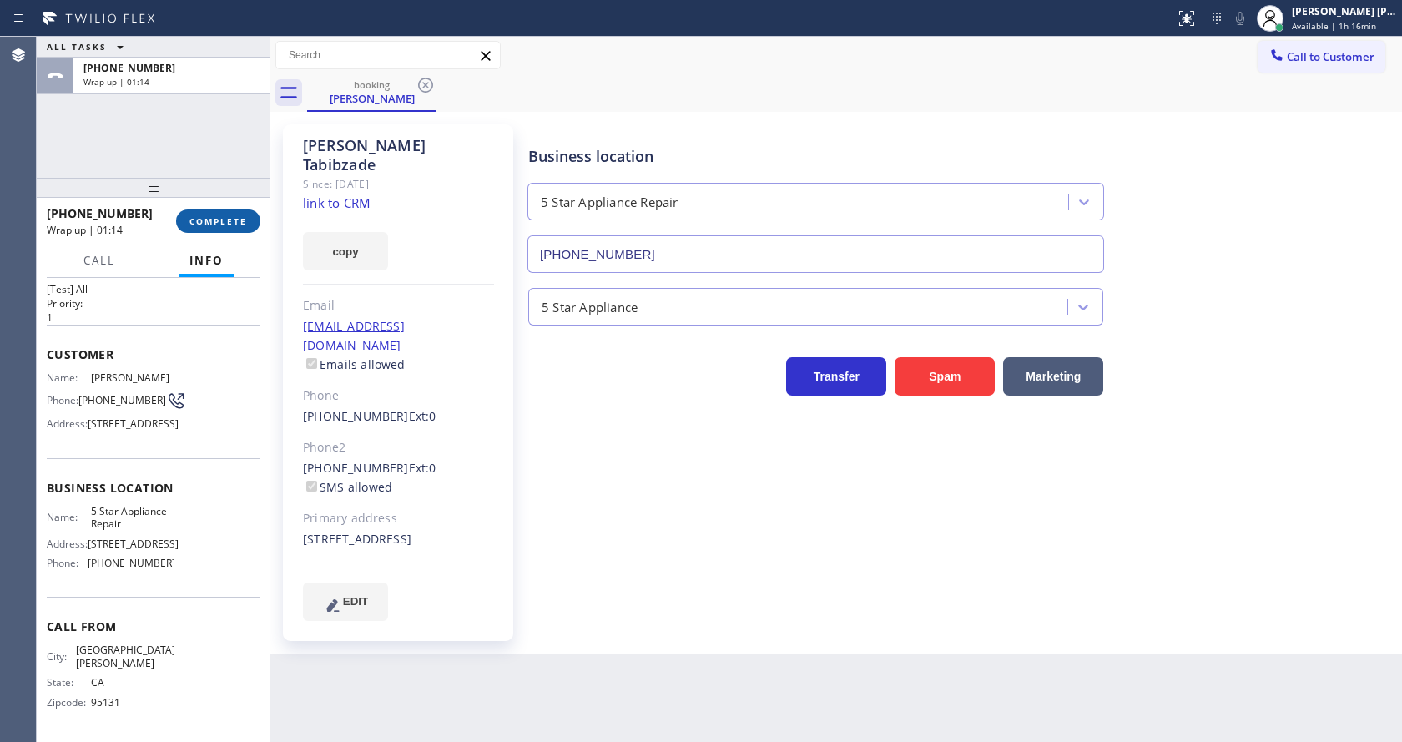
click at [215, 225] on span "COMPLETE" at bounding box center [218, 221] width 58 height 12
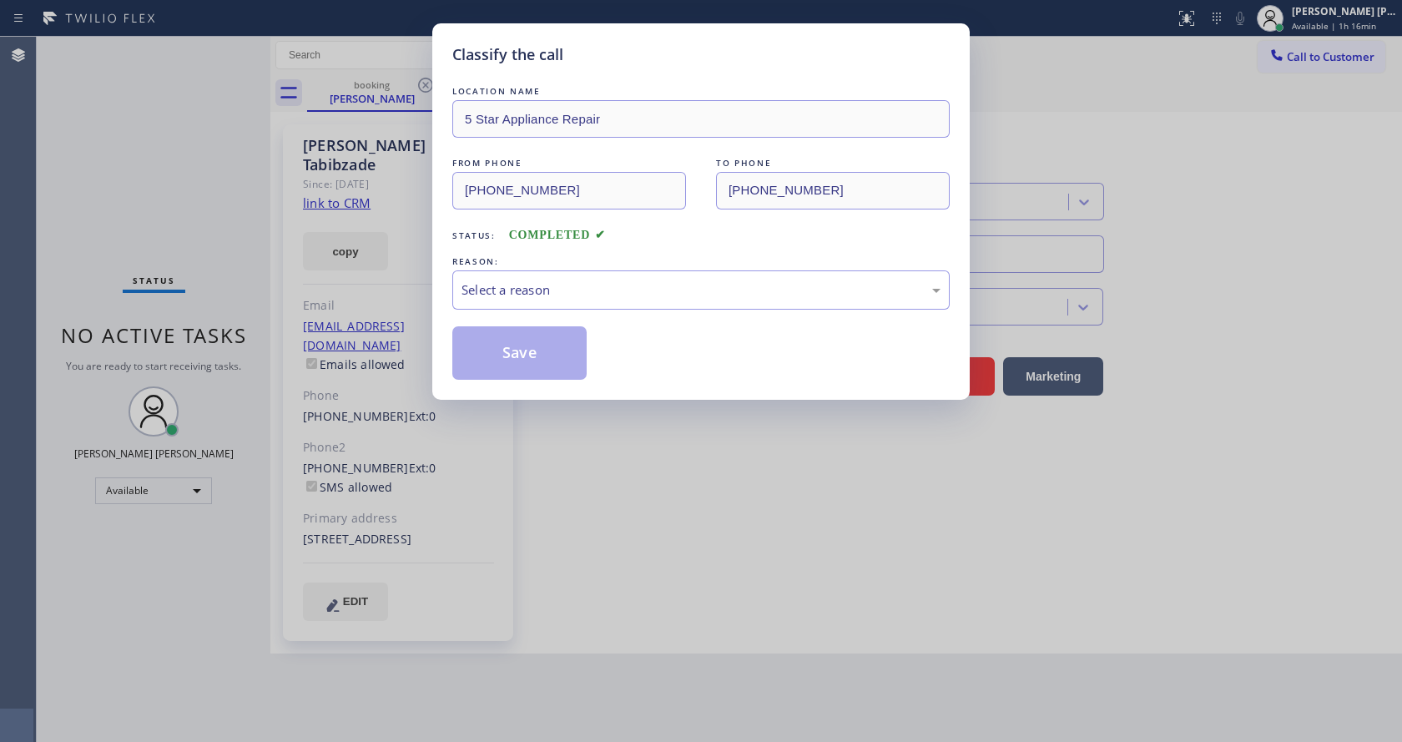
click at [497, 293] on div "Select a reason" at bounding box center [701, 289] width 479 height 19
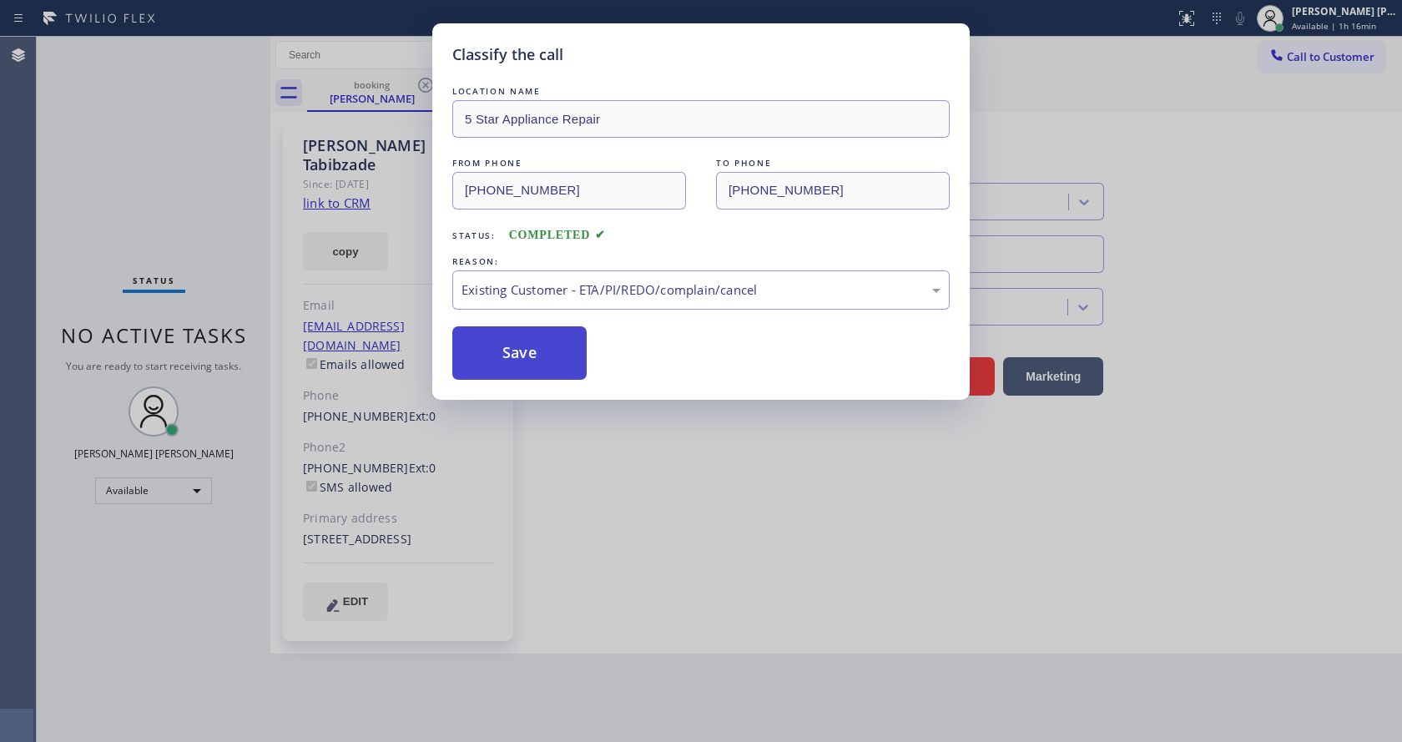
click at [512, 346] on button "Save" at bounding box center [519, 352] width 134 height 53
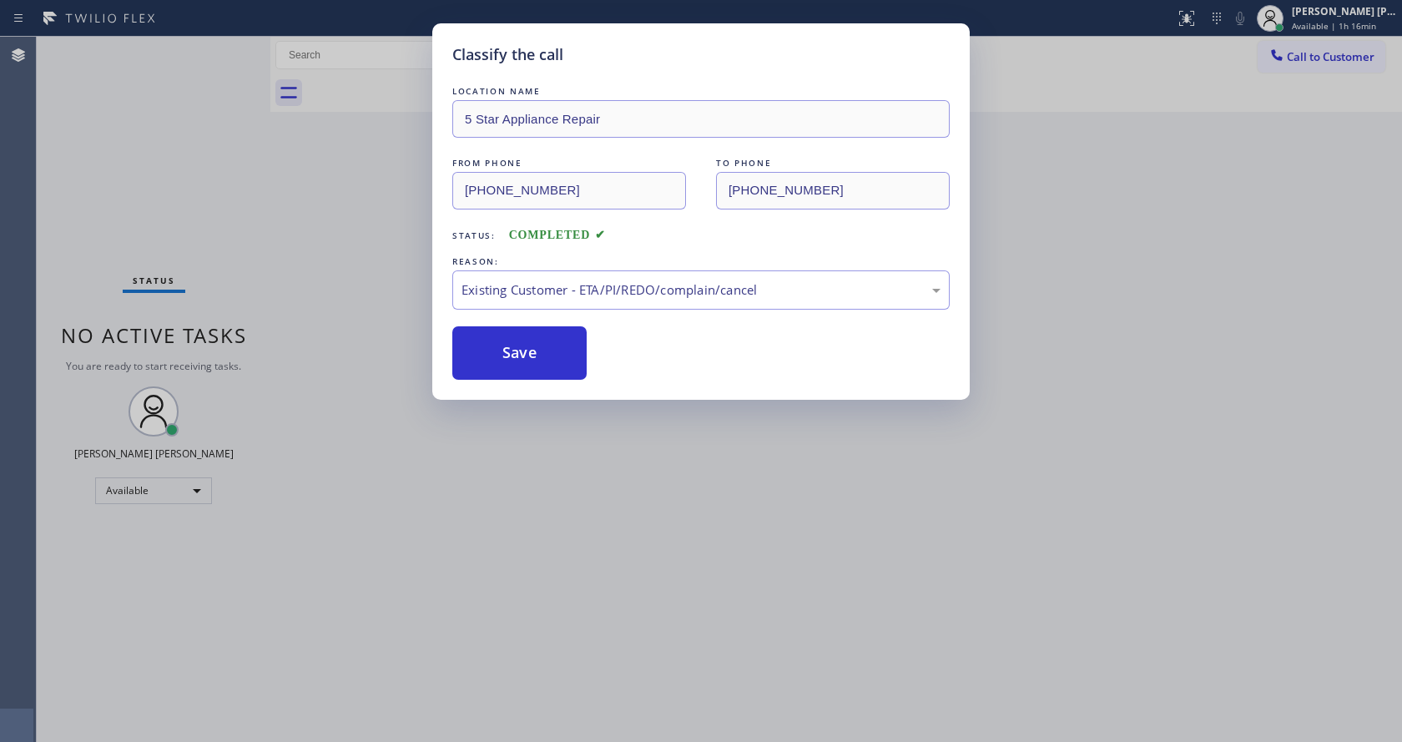
click at [649, 573] on div "Classify the call LOCATION NAME 5 Star Appliance Repair FROM PHONE [PHONE_NUMBE…" at bounding box center [701, 371] width 1402 height 742
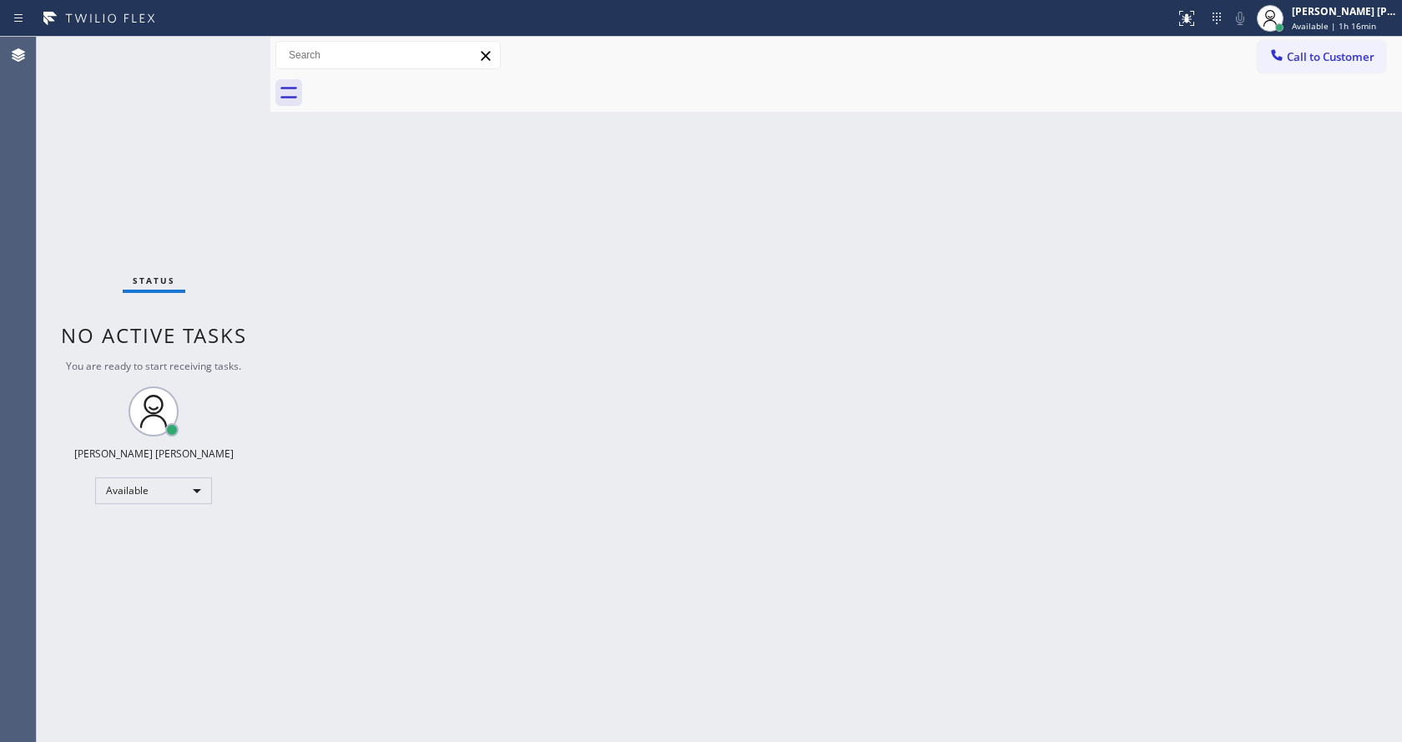
click at [344, 193] on div "Back to Dashboard Change Sender ID Customers Technicians Select a contact Outbo…" at bounding box center [836, 389] width 1132 height 705
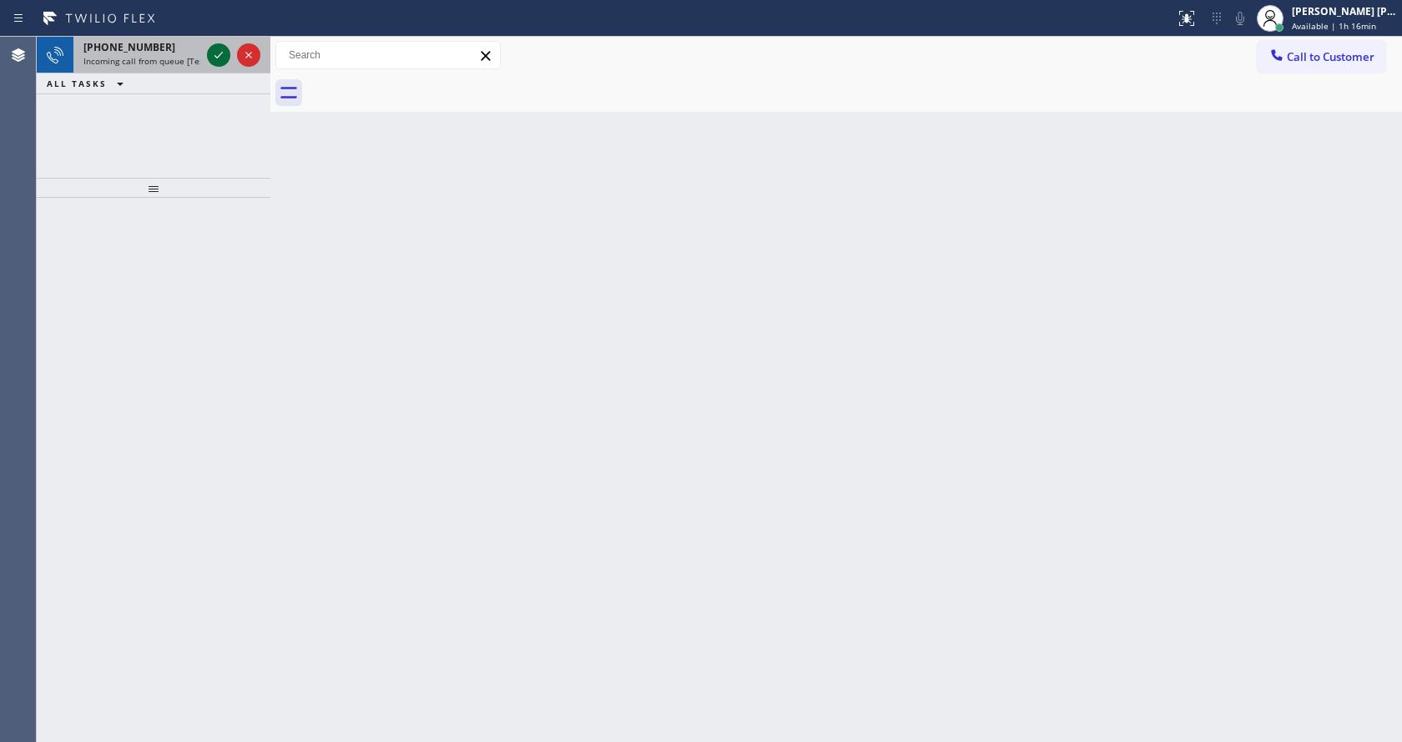
click at [211, 58] on icon at bounding box center [219, 55] width 20 height 20
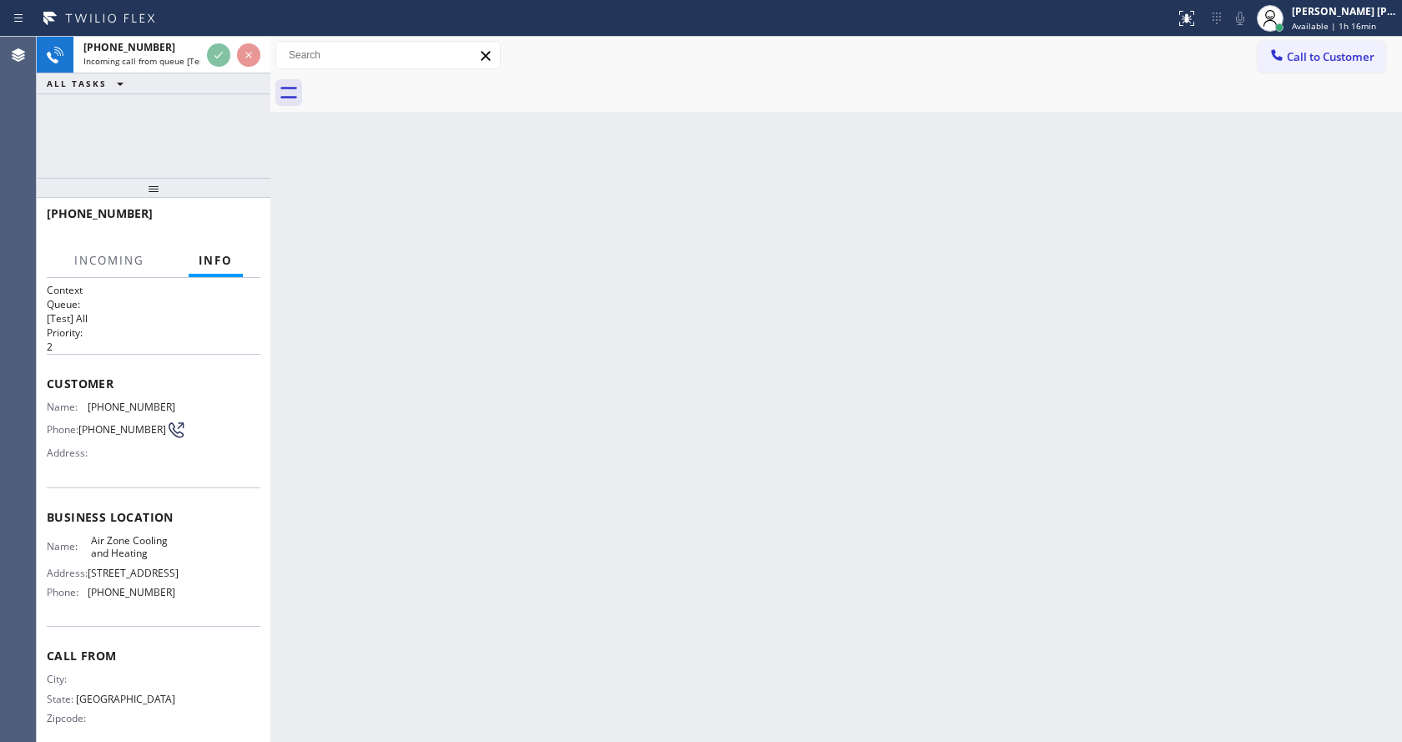
scroll to position [73, 0]
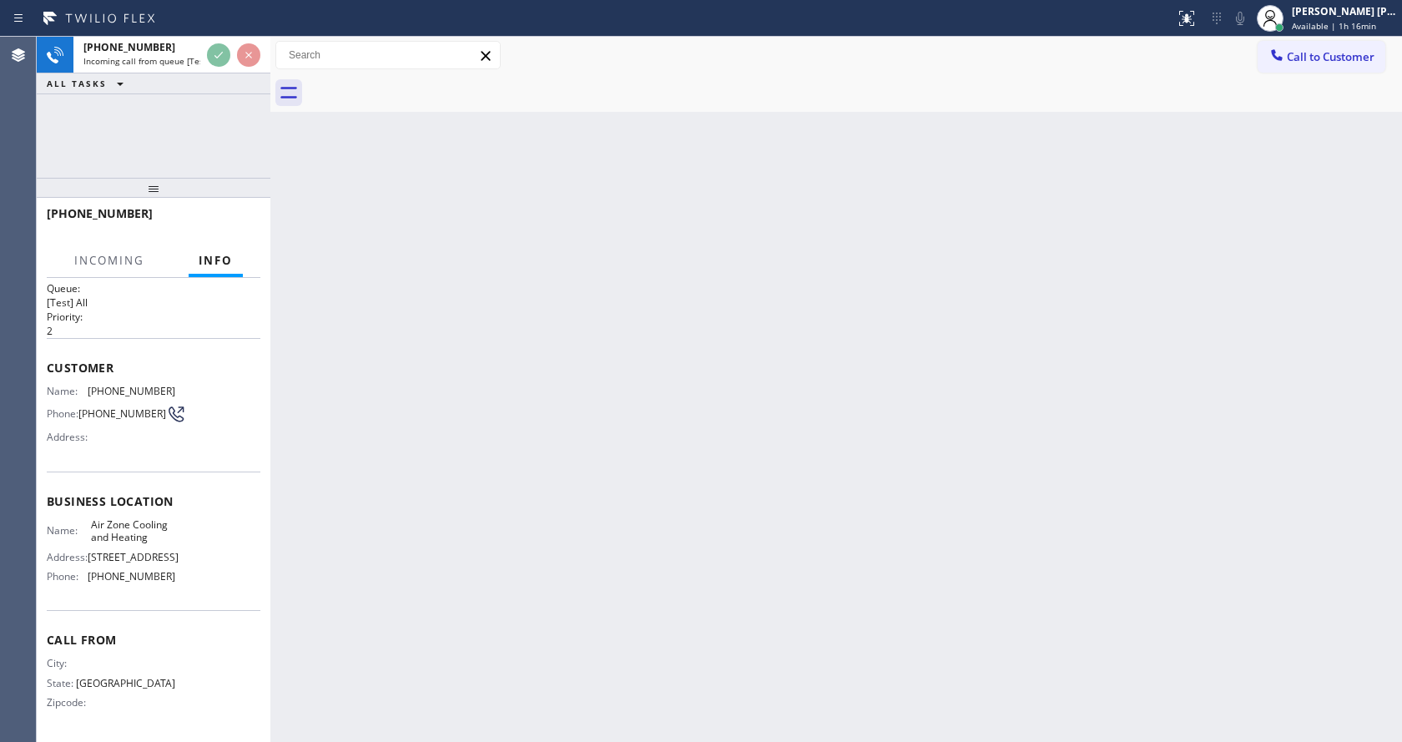
click at [579, 447] on div "Back to Dashboard Change Sender ID Customers Technicians Select a contact Outbo…" at bounding box center [836, 389] width 1132 height 705
click at [844, 528] on div "Back to Dashboard Change Sender ID Customers Technicians Select a contact Outbo…" at bounding box center [836, 389] width 1132 height 705
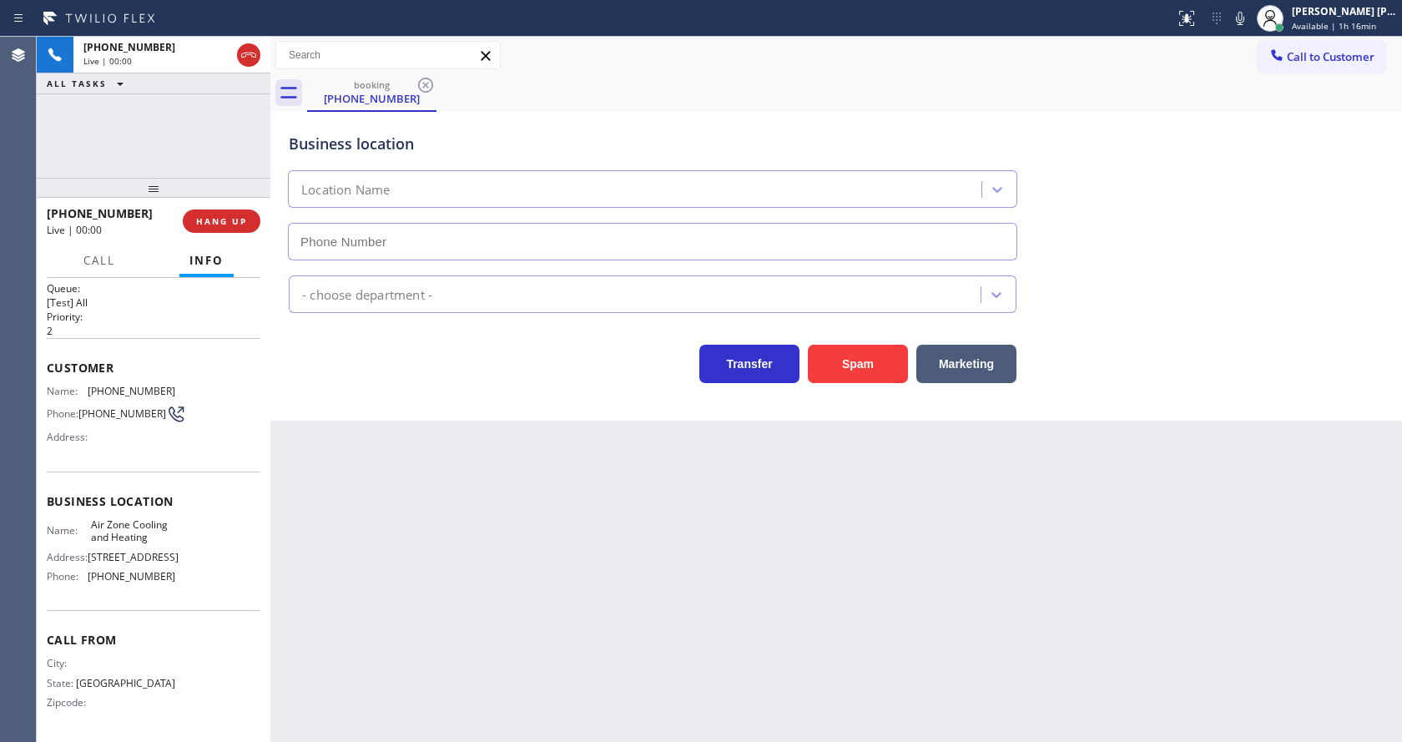
type input "[PHONE_NUMBER]"
click at [827, 371] on button "Spam" at bounding box center [858, 364] width 100 height 38
click at [560, 741] on html "Status report No issues detected If you experience an issue, please download th…" at bounding box center [701, 371] width 1402 height 742
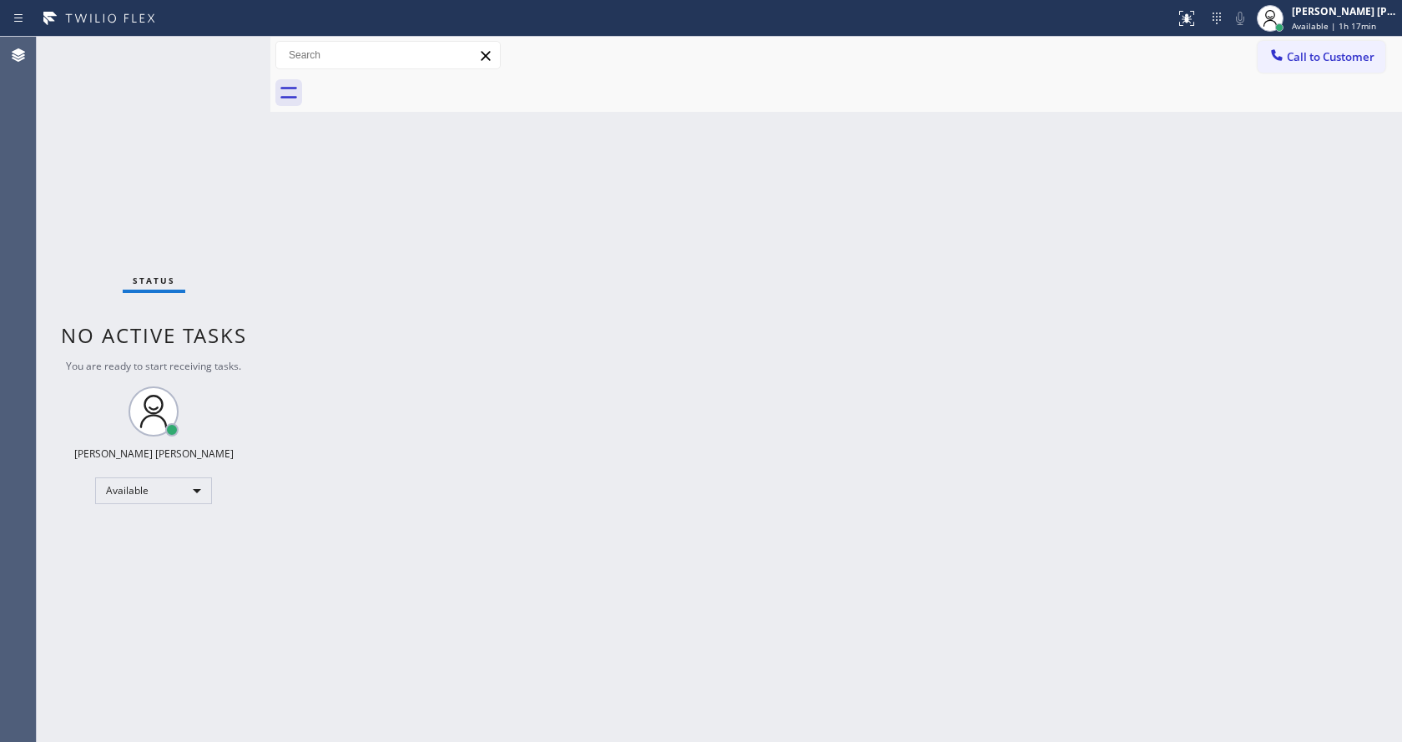
click at [623, 457] on div "Back to Dashboard Change Sender ID Customers Technicians Select a contact Outbo…" at bounding box center [836, 389] width 1132 height 705
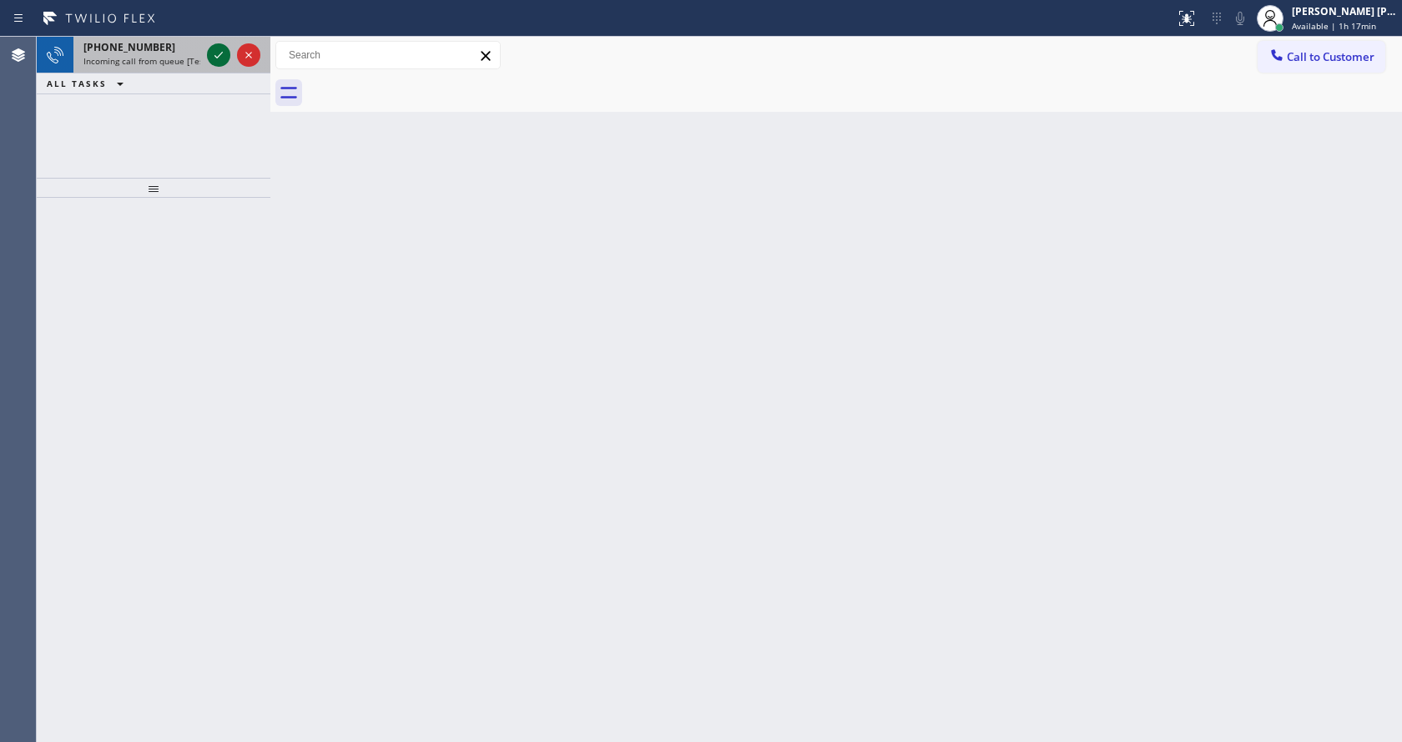
click at [229, 53] on div at bounding box center [218, 55] width 23 height 20
click at [210, 49] on icon at bounding box center [219, 55] width 20 height 20
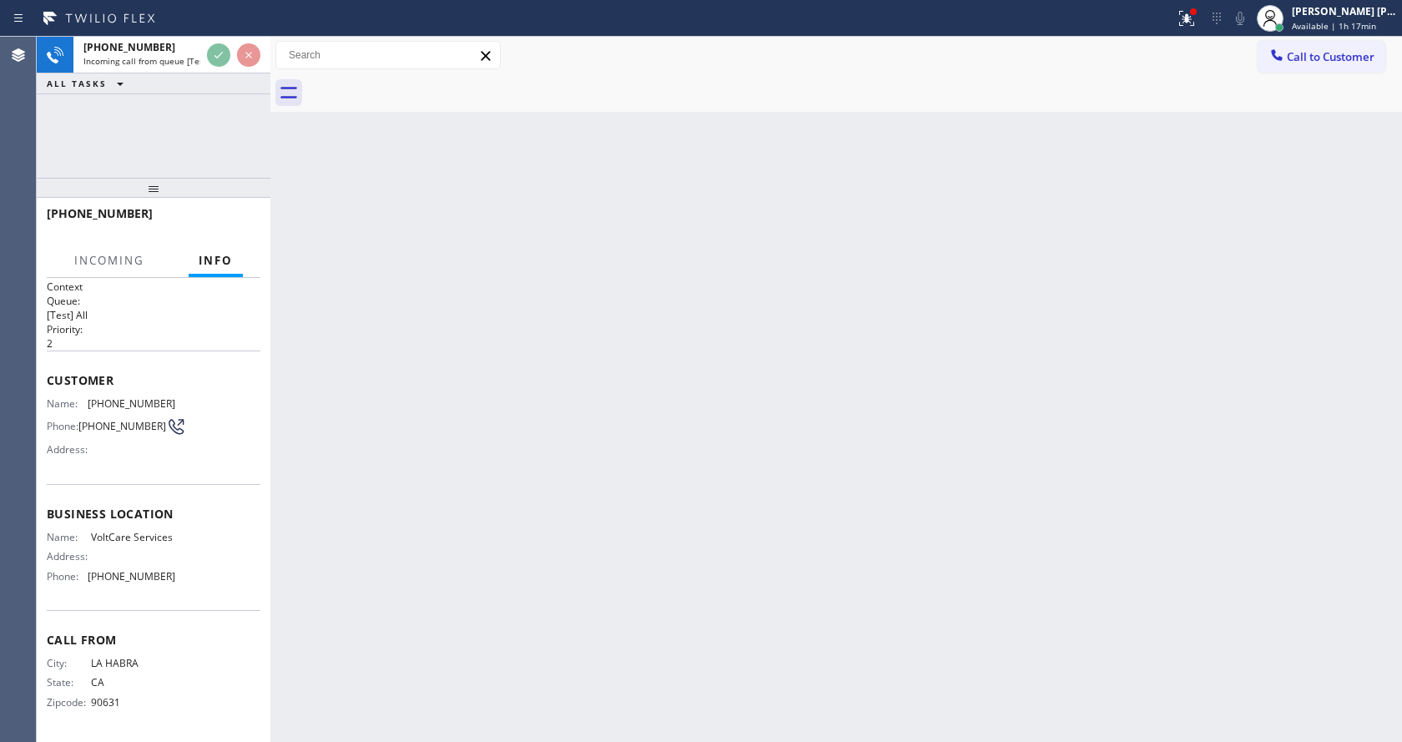
scroll to position [22, 0]
click at [524, 522] on div "Back to Dashboard Change Sender ID Customers Technicians Select a contact Outbo…" at bounding box center [836, 389] width 1132 height 705
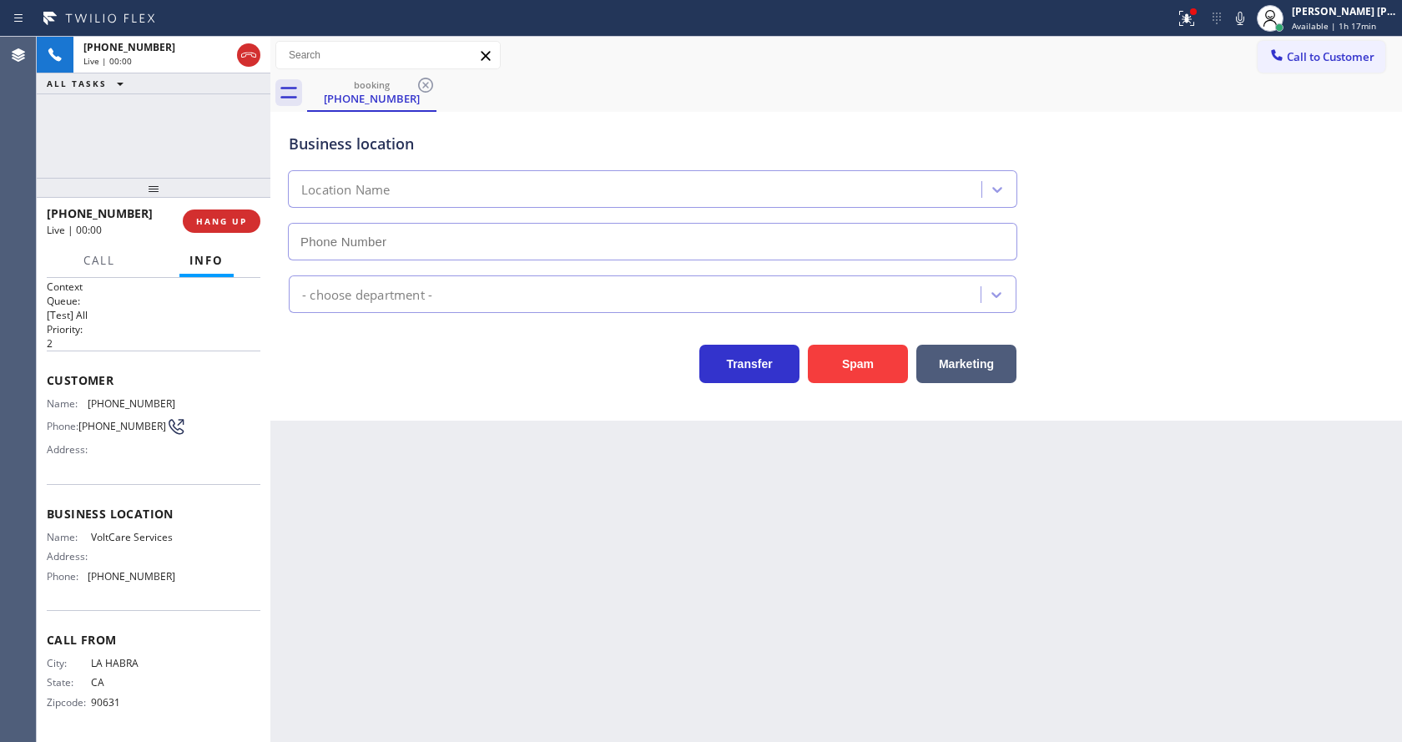
type input "[PHONE_NUMBER]"
click at [867, 361] on button "Spam" at bounding box center [858, 364] width 100 height 38
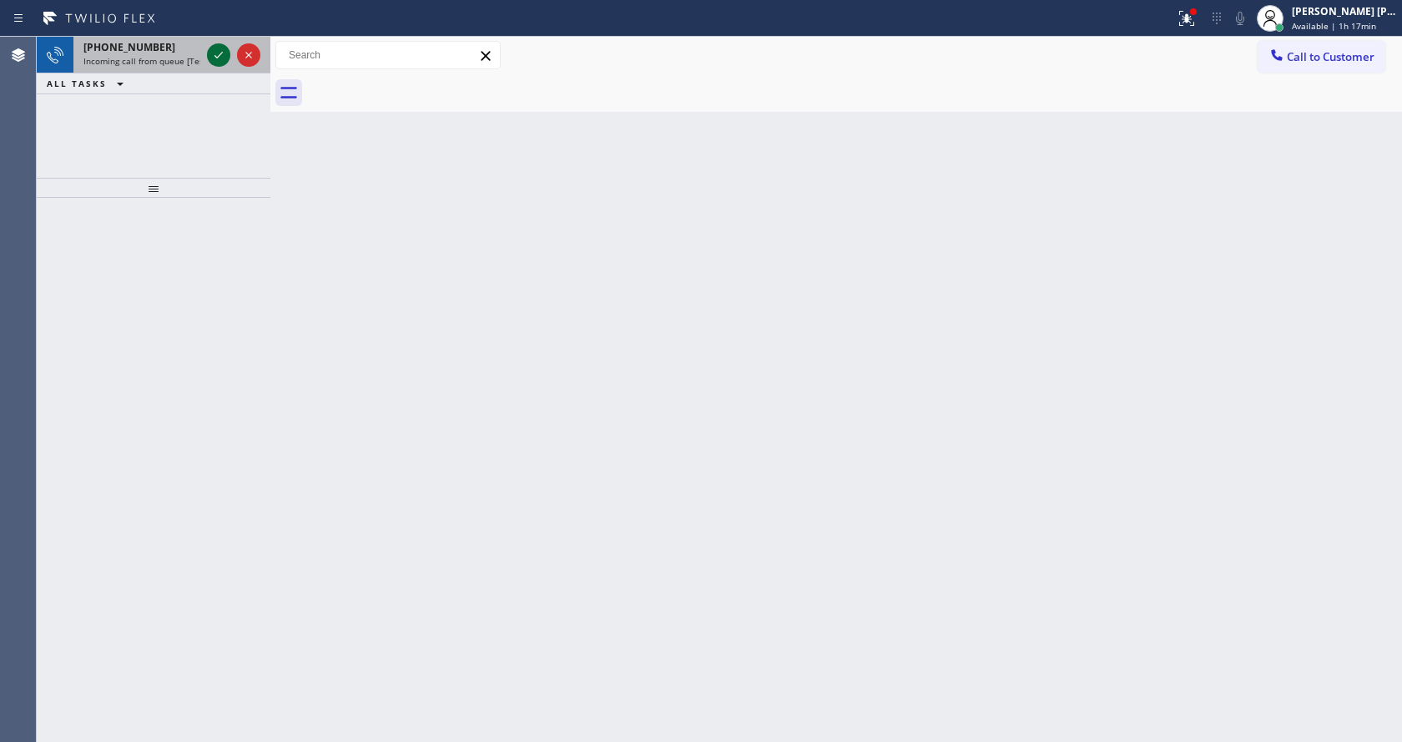
click at [219, 48] on icon at bounding box center [219, 55] width 20 height 20
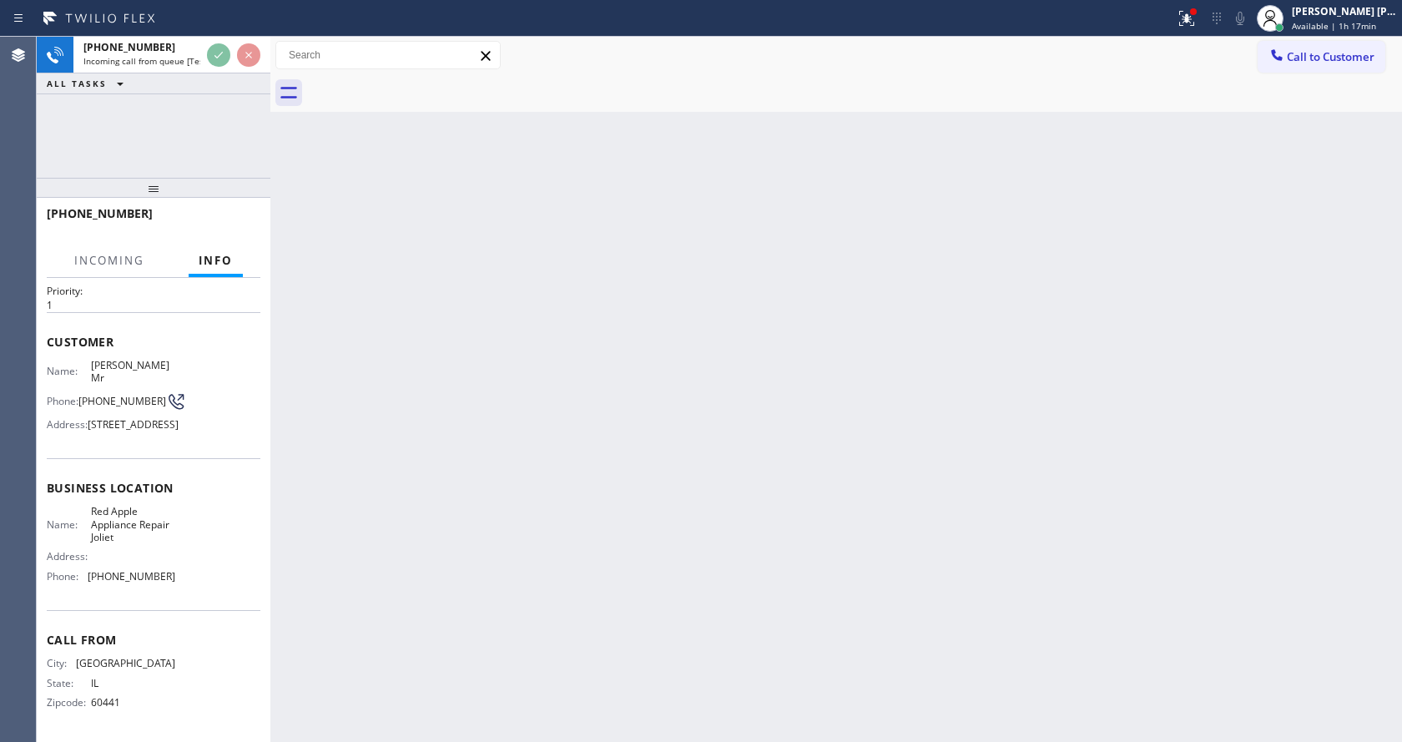
scroll to position [73, 0]
click at [628, 424] on div "Back to Dashboard Change Sender ID Customers Technicians Select a contact Outbo…" at bounding box center [836, 389] width 1132 height 705
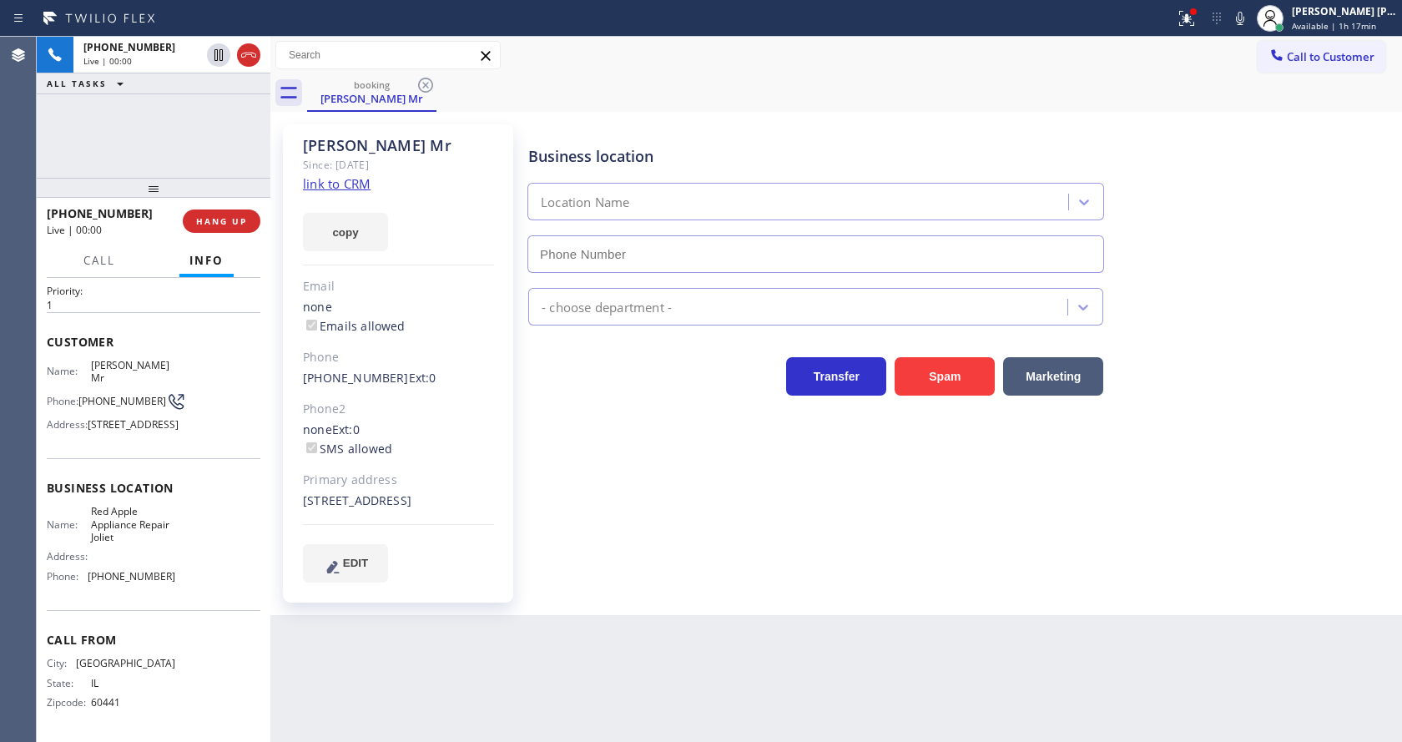
type input "[PHONE_NUMBER]"
click at [704, 453] on div "Business location Red Apple Appliance Repair [GEOGRAPHIC_DATA] [PHONE_NUMBER] A…" at bounding box center [961, 353] width 873 height 449
click at [364, 182] on link "link to CRM" at bounding box center [337, 183] width 68 height 17
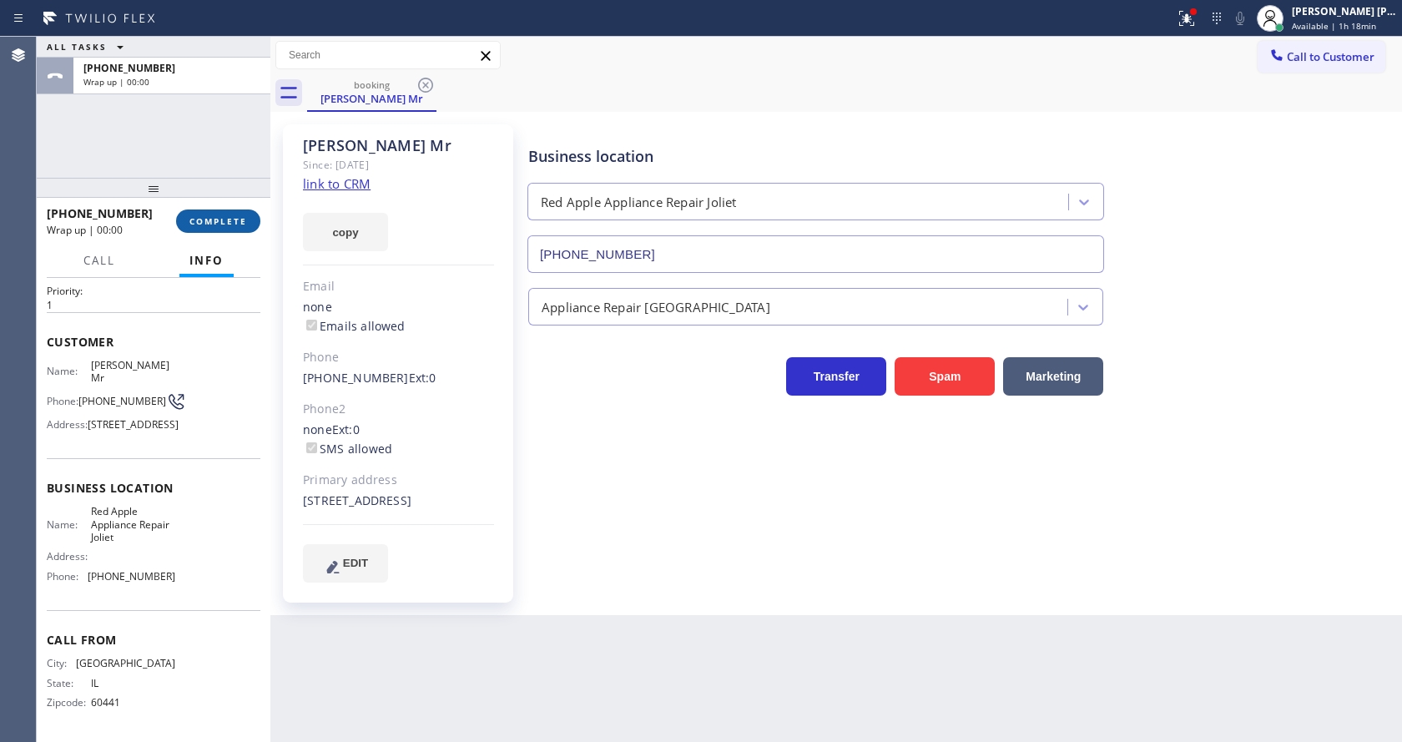
click at [213, 221] on span "COMPLETE" at bounding box center [218, 221] width 58 height 12
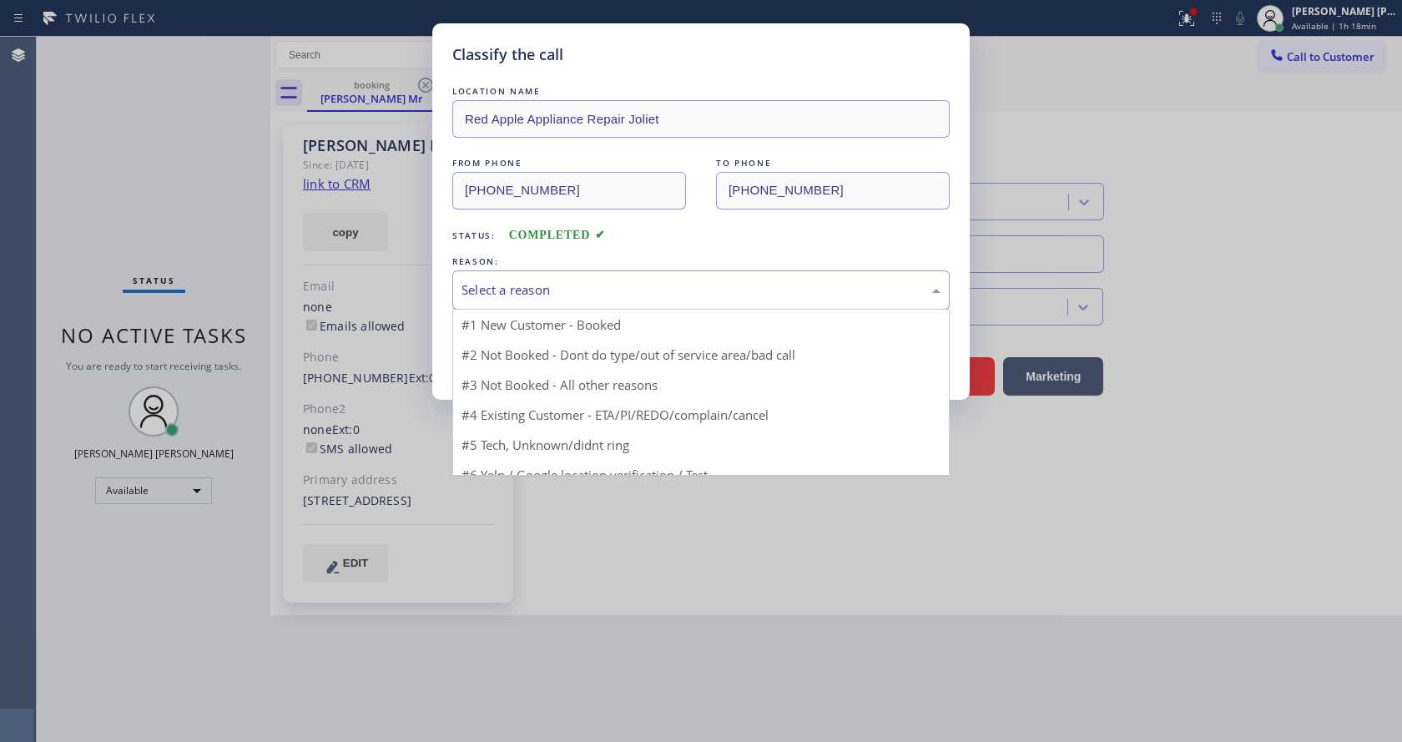
drag, startPoint x: 502, startPoint y: 274, endPoint x: 535, endPoint y: 304, distance: 44.9
click at [504, 279] on div "Select a reason" at bounding box center [700, 289] width 497 height 39
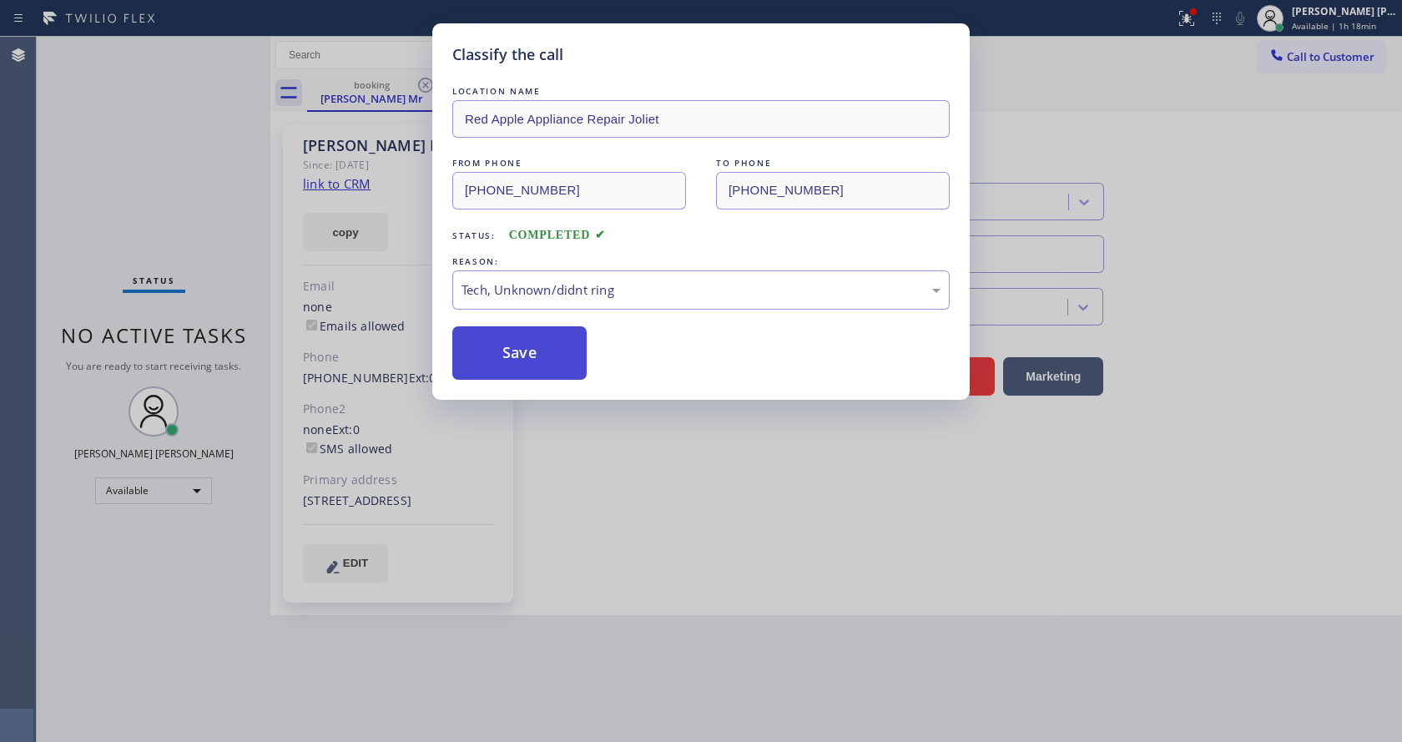
click at [532, 357] on button "Save" at bounding box center [519, 352] width 134 height 53
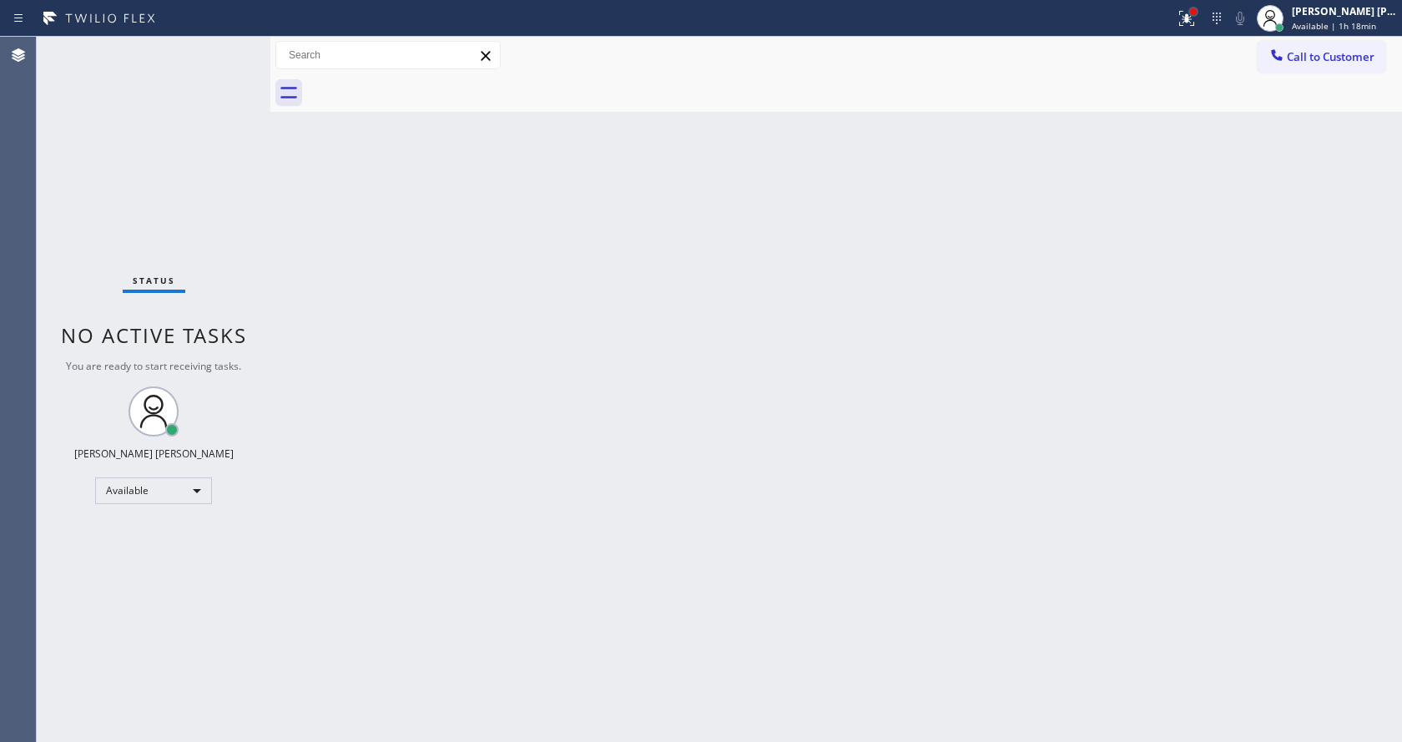
click at [1197, 10] on div at bounding box center [1193, 11] width 7 height 7
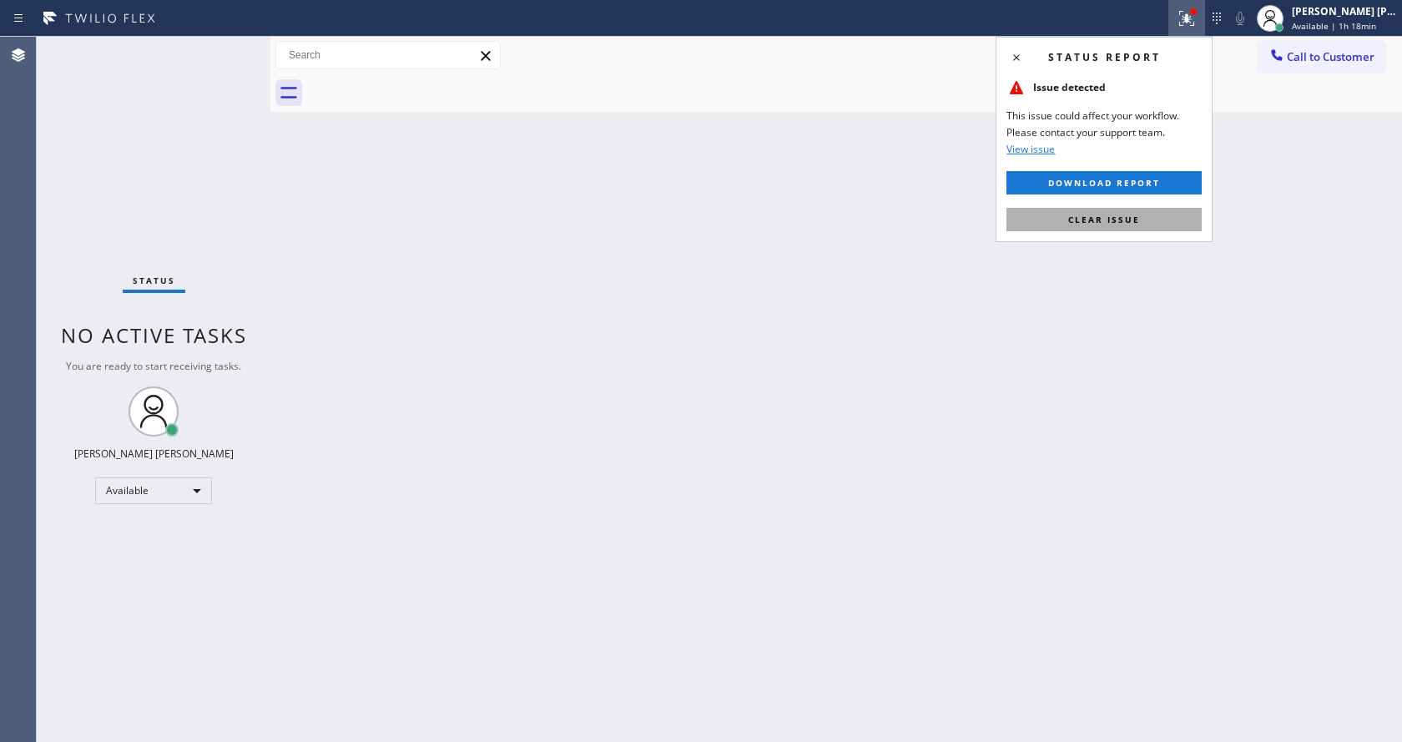
click at [1116, 221] on span "Clear issue" at bounding box center [1104, 220] width 72 height 12
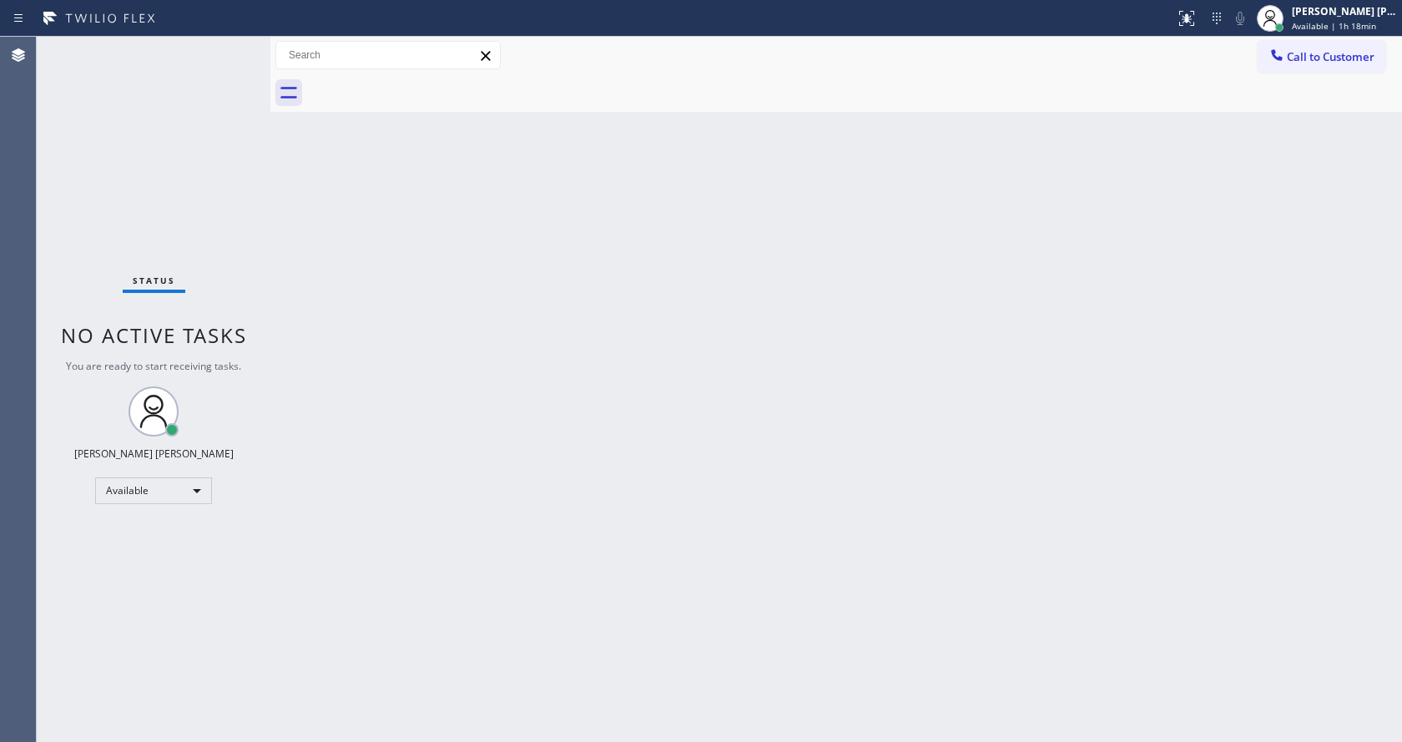
click at [749, 464] on div "Back to Dashboard Change Sender ID Customers Technicians Select a contact Outbo…" at bounding box center [836, 389] width 1132 height 705
click at [1300, 325] on div "Back to Dashboard Change Sender ID Customers Technicians Select a contact Outbo…" at bounding box center [836, 389] width 1132 height 705
click at [907, 396] on div "Back to Dashboard Change Sender ID Customers Technicians Select a contact Outbo…" at bounding box center [836, 389] width 1132 height 705
click at [120, 171] on div "Status No active tasks You are ready to start receiving tasks. [PERSON_NAME] [P…" at bounding box center [154, 389] width 234 height 705
click at [488, 555] on div "Back to Dashboard Change Sender ID Customers Technicians Select a contact Outbo…" at bounding box center [836, 389] width 1132 height 705
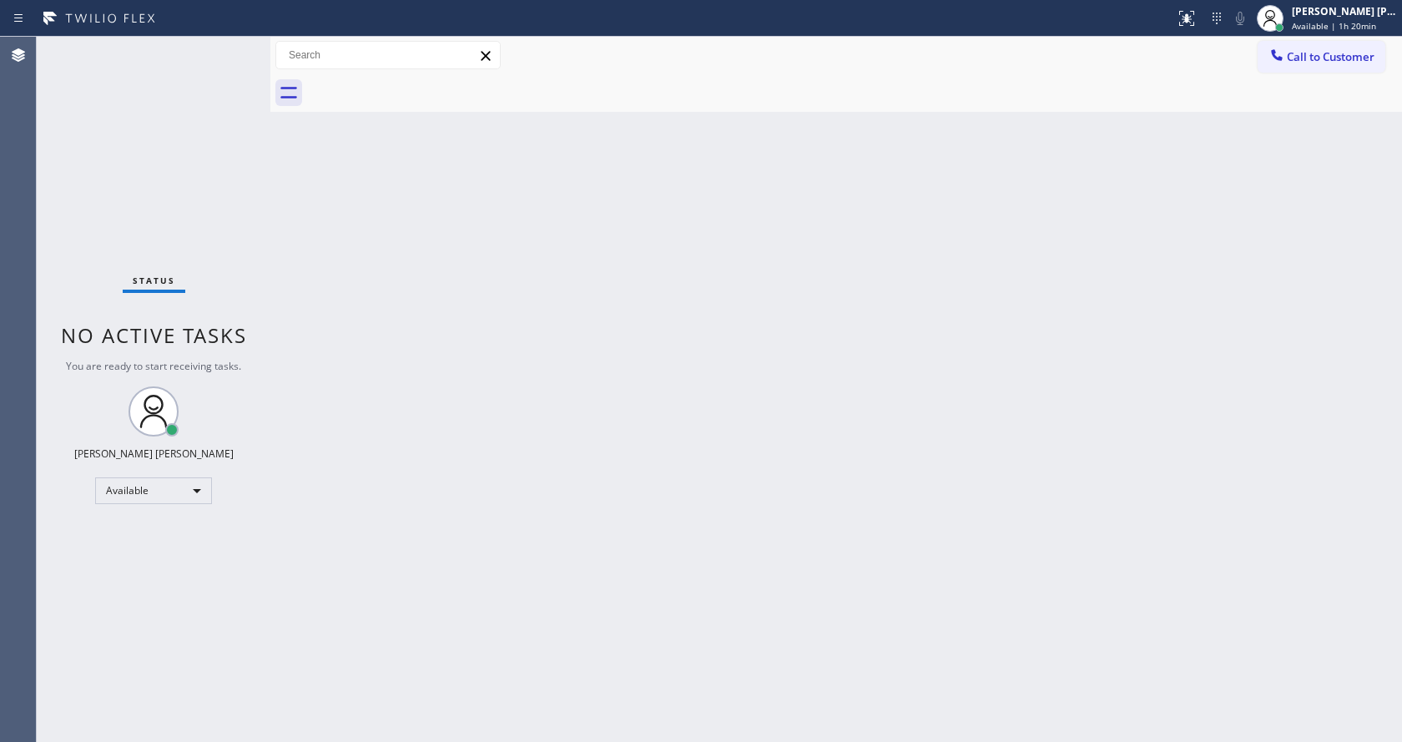
drag, startPoint x: 306, startPoint y: 214, endPoint x: 264, endPoint y: 179, distance: 54.6
click at [306, 214] on div "Back to Dashboard Change Sender ID Customers Technicians Select a contact Outbo…" at bounding box center [836, 389] width 1132 height 705
click at [213, 52] on div "Status No active tasks You are ready to start receiving tasks. [PERSON_NAME] [P…" at bounding box center [154, 389] width 234 height 705
click at [770, 428] on div "Back to Dashboard Change Sender ID Customers Technicians Select a contact Outbo…" at bounding box center [836, 389] width 1132 height 705
click at [251, 177] on div "Status No active tasks You are ready to start receiving tasks. [PERSON_NAME] [P…" at bounding box center [154, 389] width 234 height 705
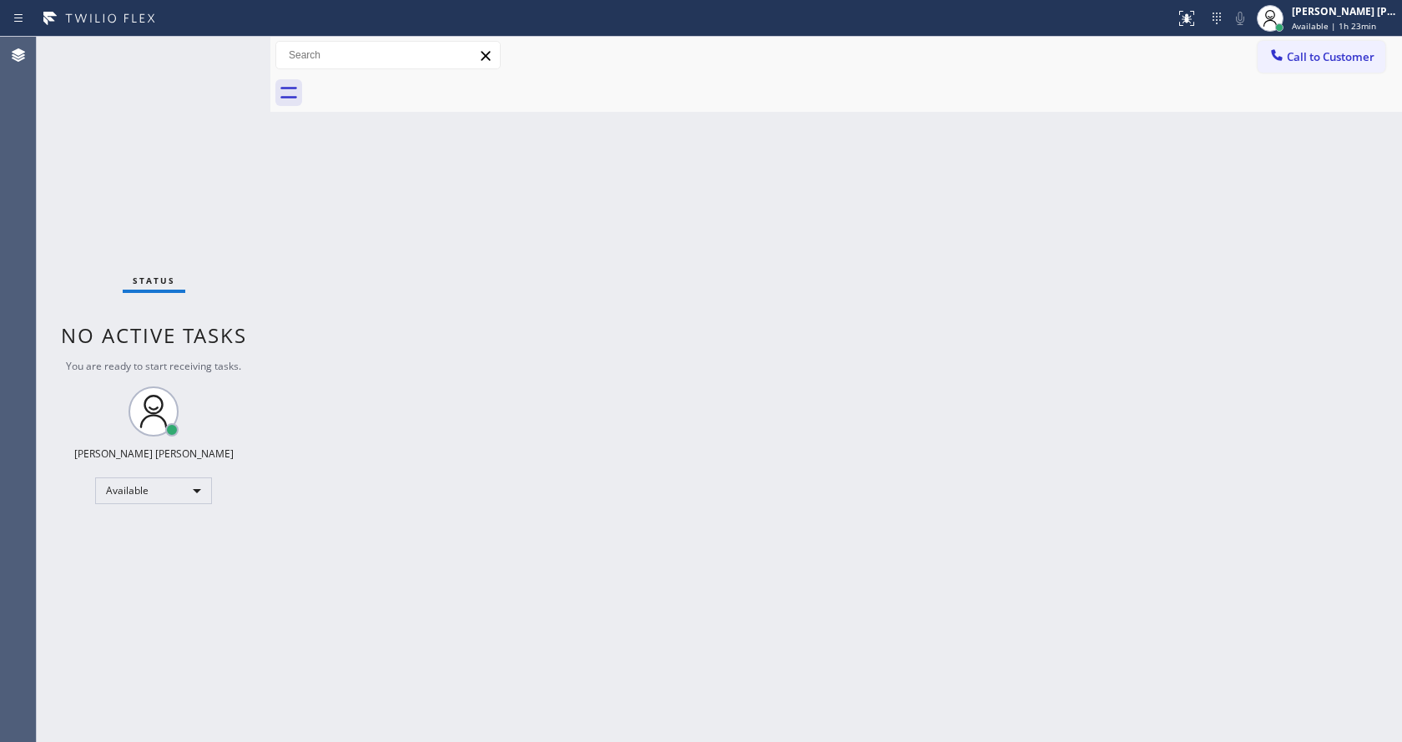
click at [999, 202] on div "Back to Dashboard Change Sender ID Customers Technicians Select a contact Outbo…" at bounding box center [836, 389] width 1132 height 705
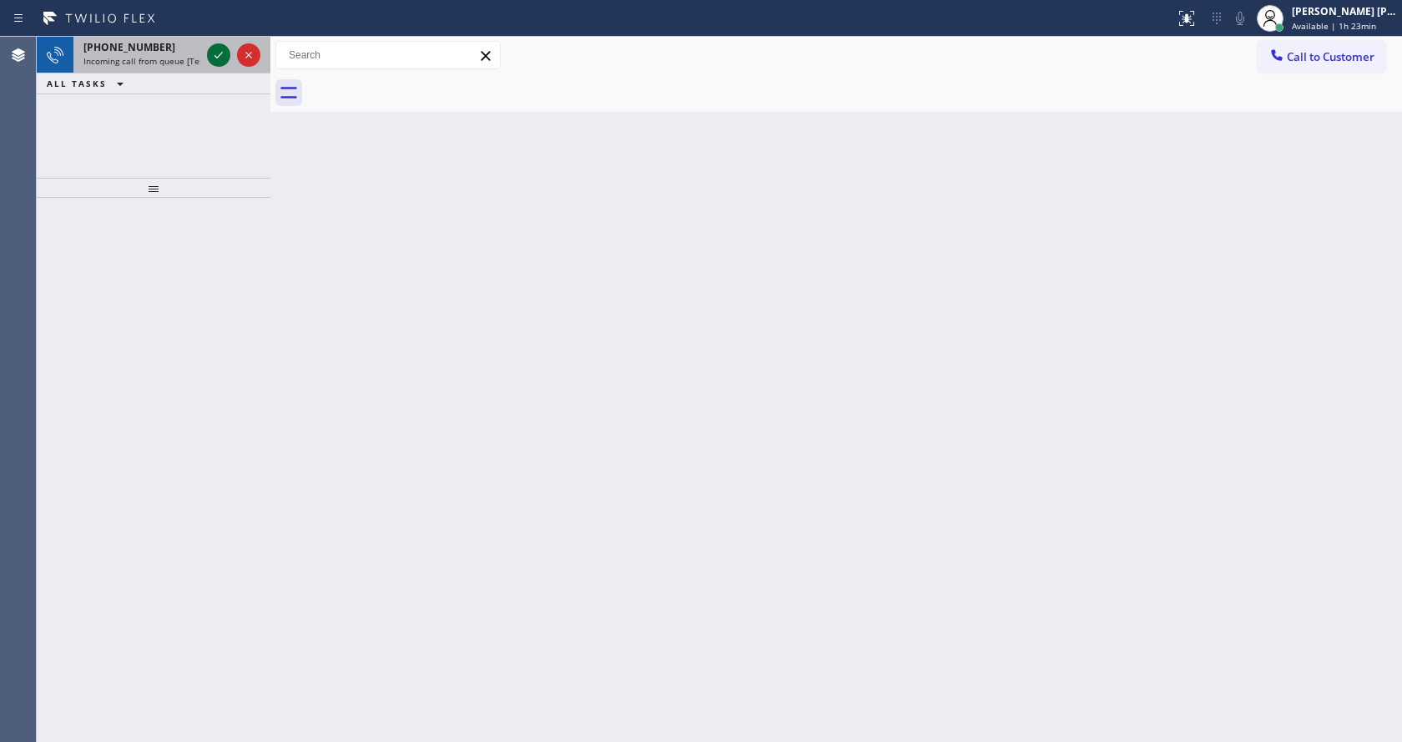
click at [220, 58] on icon at bounding box center [219, 55] width 20 height 20
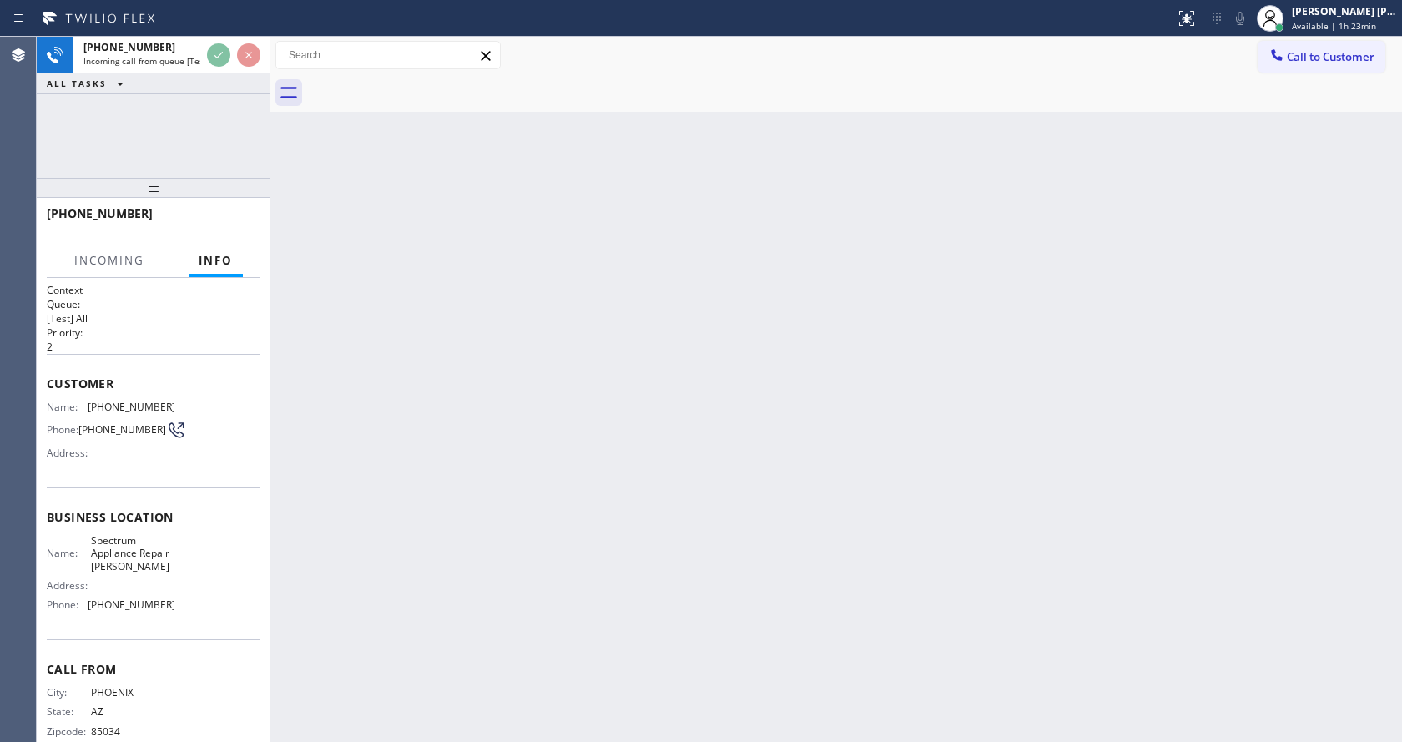
scroll to position [18, 0]
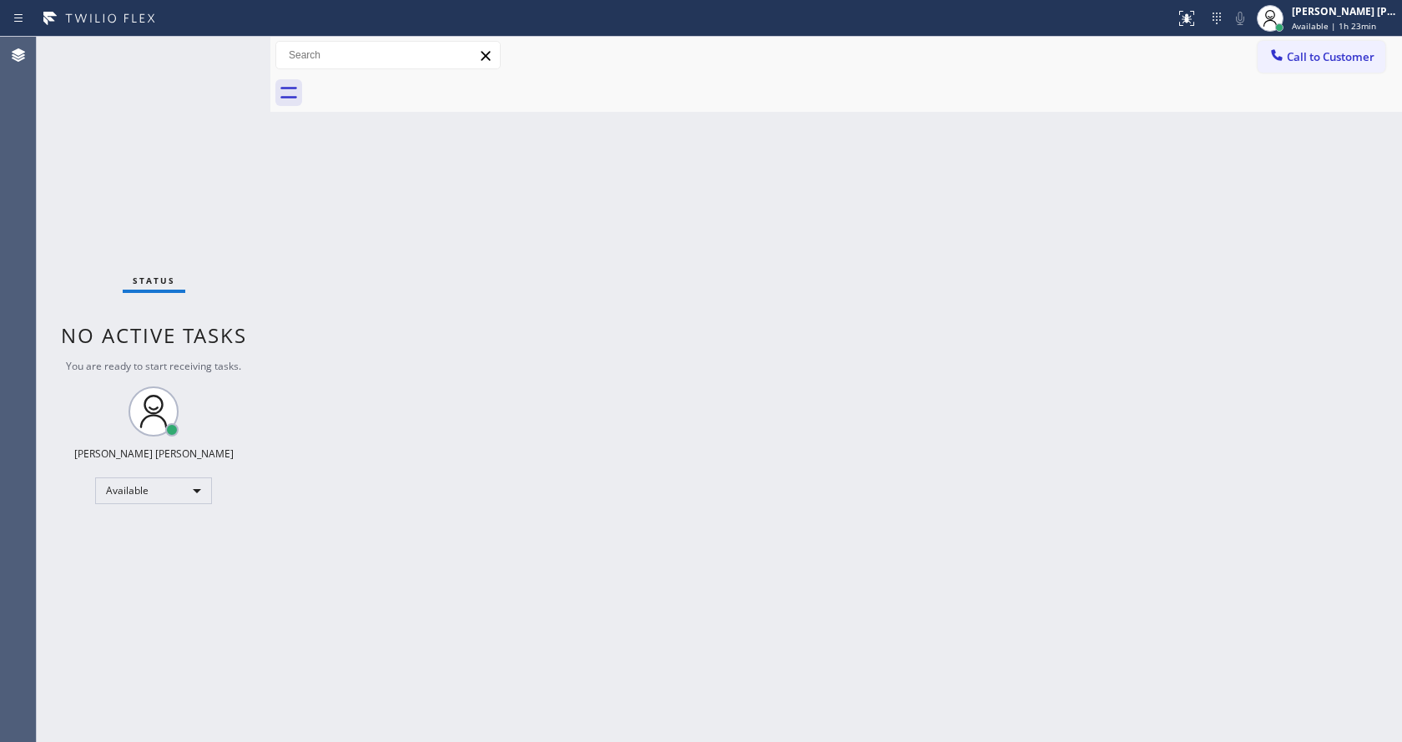
click at [660, 465] on div "Back to Dashboard Change Sender ID Customers Technicians Select a contact Outbo…" at bounding box center [836, 389] width 1132 height 705
click at [228, 48] on div "Status No active tasks You are ready to start receiving tasks. [PERSON_NAME] [P…" at bounding box center [154, 389] width 234 height 705
click at [230, 44] on div "Status No active tasks You are ready to start receiving tasks. [PERSON_NAME] [P…" at bounding box center [154, 389] width 234 height 705
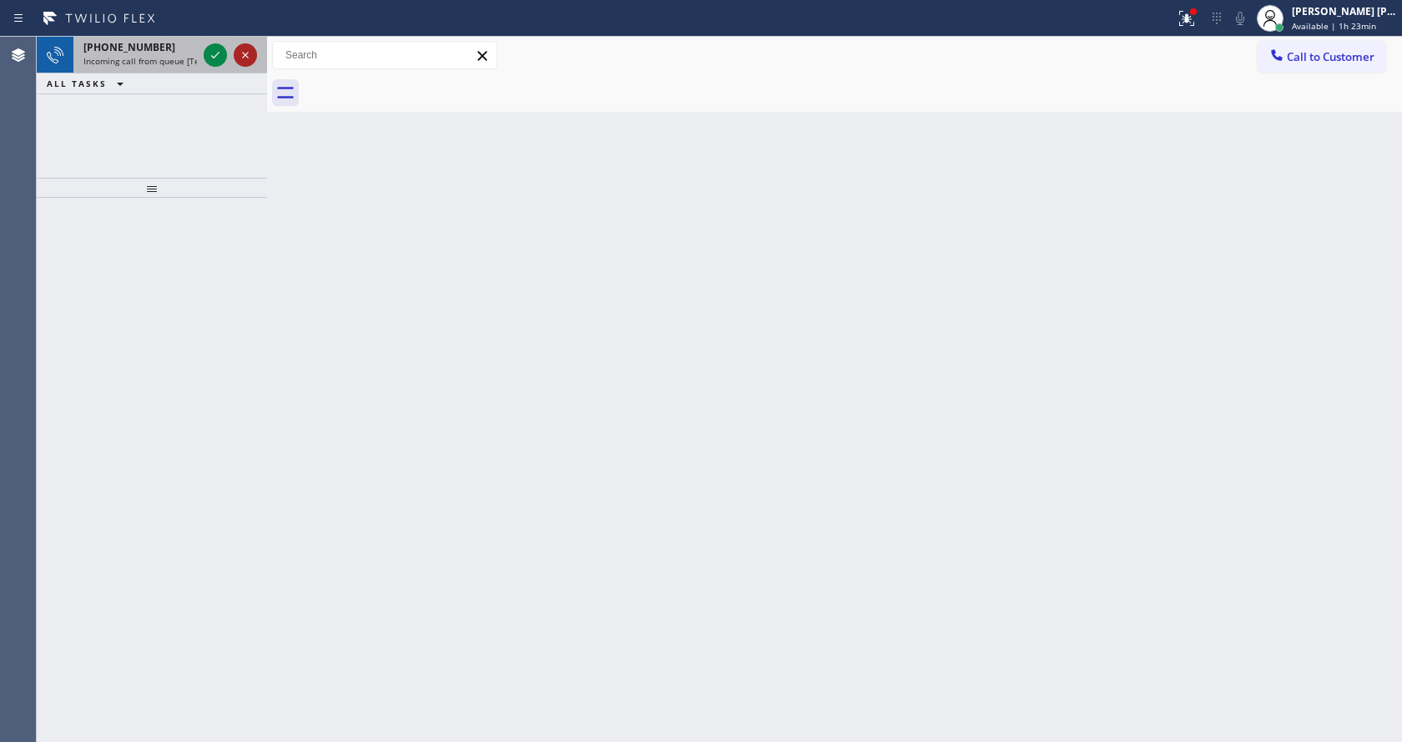
drag, startPoint x: 270, startPoint y: 48, endPoint x: 242, endPoint y: 51, distance: 28.5
click at [242, 51] on div "[PHONE_NUMBER] Incoming call from queue [Test] All ALL TASKS ALL TASKS ACTIVE T…" at bounding box center [719, 389] width 1365 height 705
click at [207, 57] on icon at bounding box center [215, 55] width 20 height 20
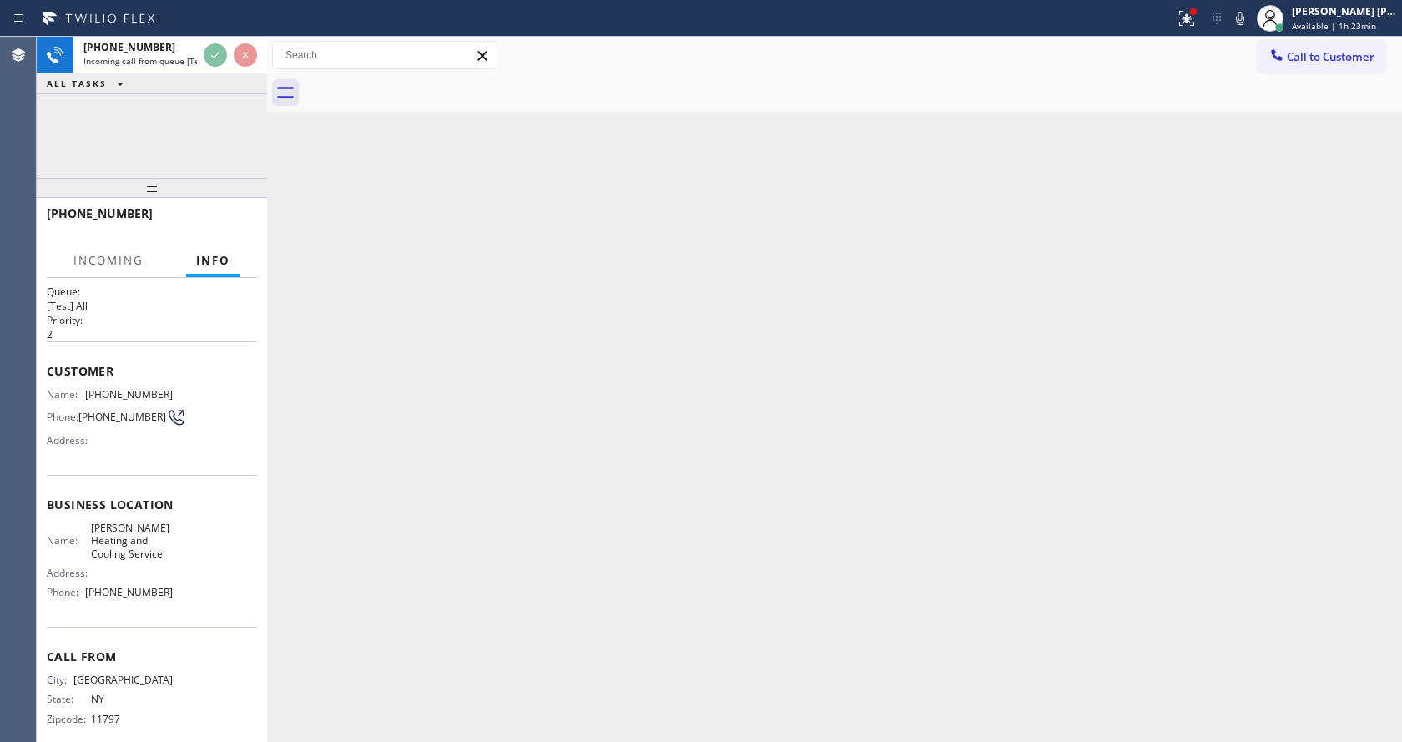
scroll to position [34, 0]
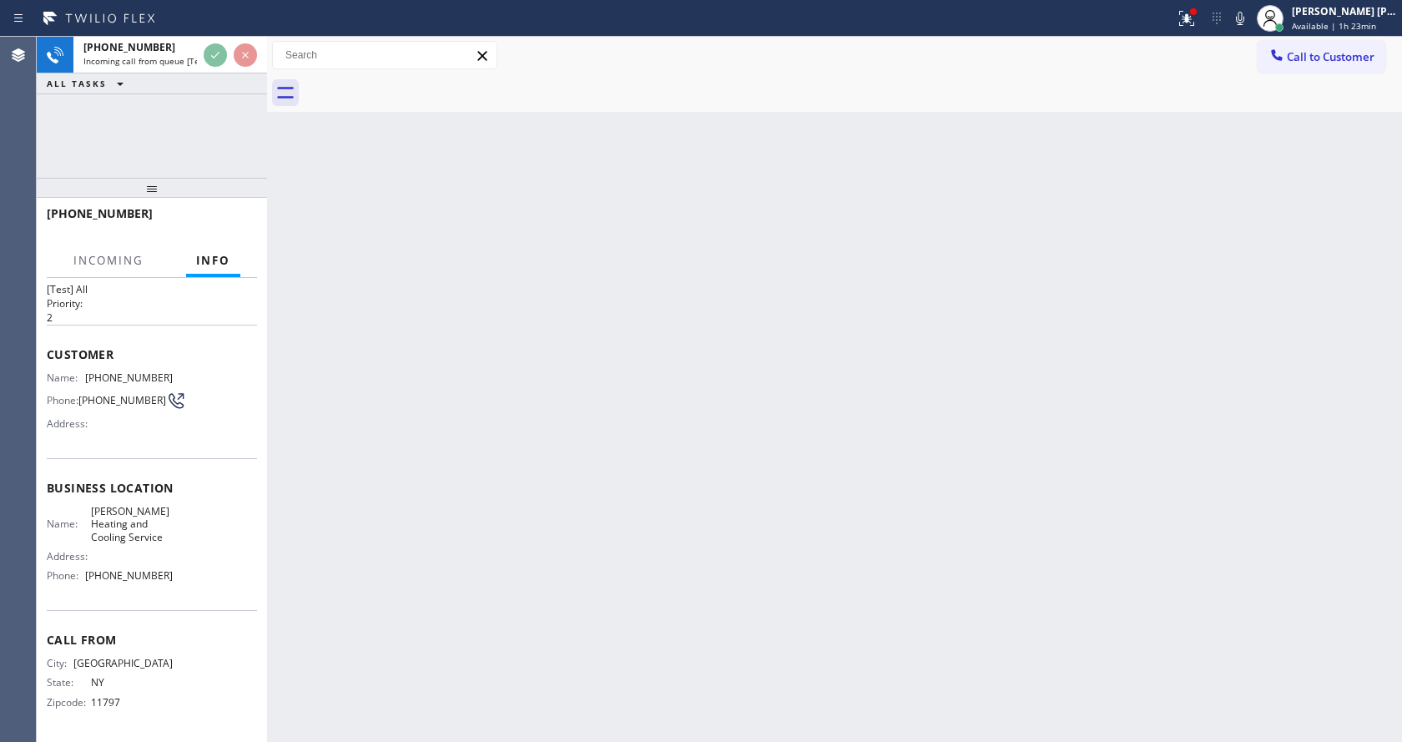
click at [397, 515] on div "Back to Dashboard Change Sender ID Customers Technicians Select a contact Outbo…" at bounding box center [834, 389] width 1135 height 705
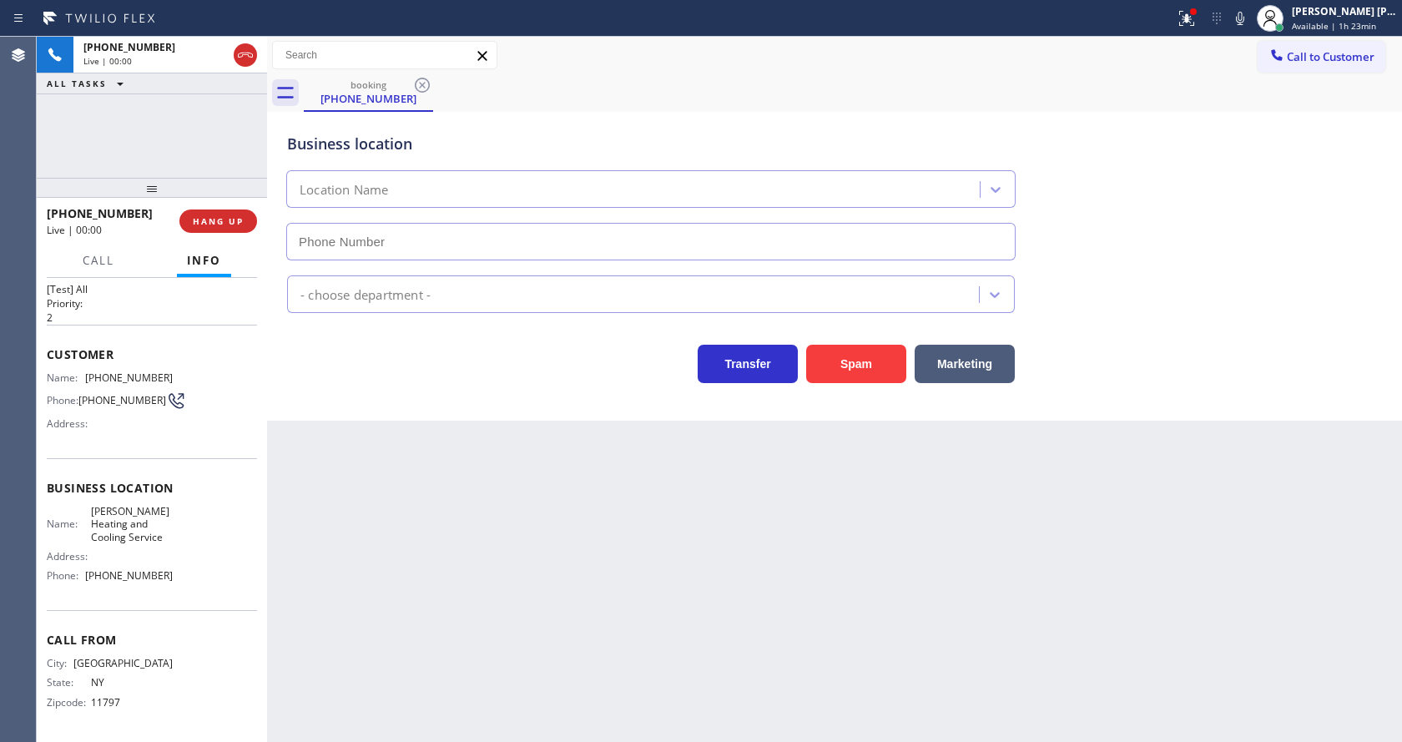
type input "[PHONE_NUMBER]"
click at [845, 377] on button "Spam" at bounding box center [856, 364] width 100 height 38
click at [521, 629] on div "Back to Dashboard Change Sender ID Customers Technicians Select a contact Outbo…" at bounding box center [834, 389] width 1135 height 705
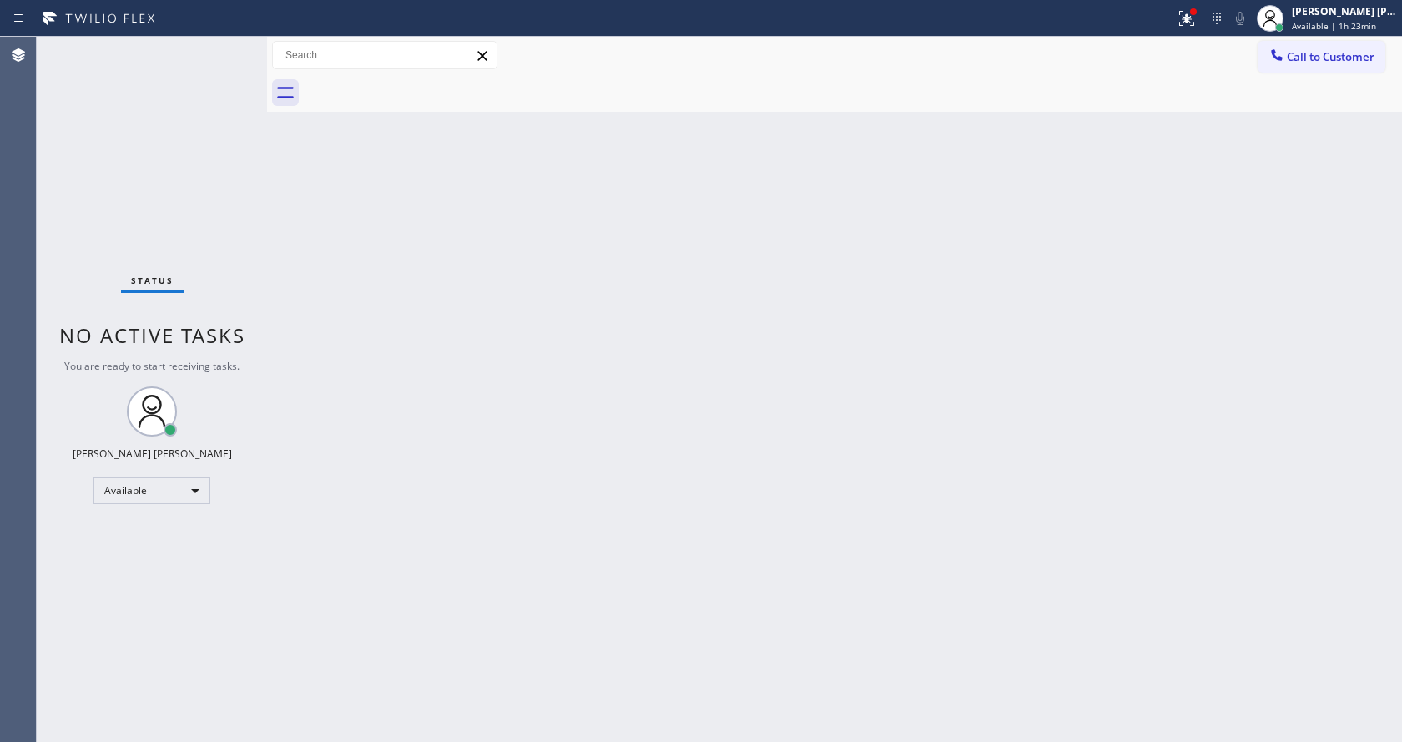
click at [225, 45] on div "Status No active tasks You are ready to start receiving tasks. [PERSON_NAME] [P…" at bounding box center [152, 389] width 230 height 705
click at [229, 45] on div "Status No active tasks You are ready to start receiving tasks. [PERSON_NAME] [P…" at bounding box center [152, 389] width 230 height 705
click at [205, 53] on div "Status No active tasks You are ready to start receiving tasks. [PERSON_NAME] [P…" at bounding box center [152, 389] width 230 height 705
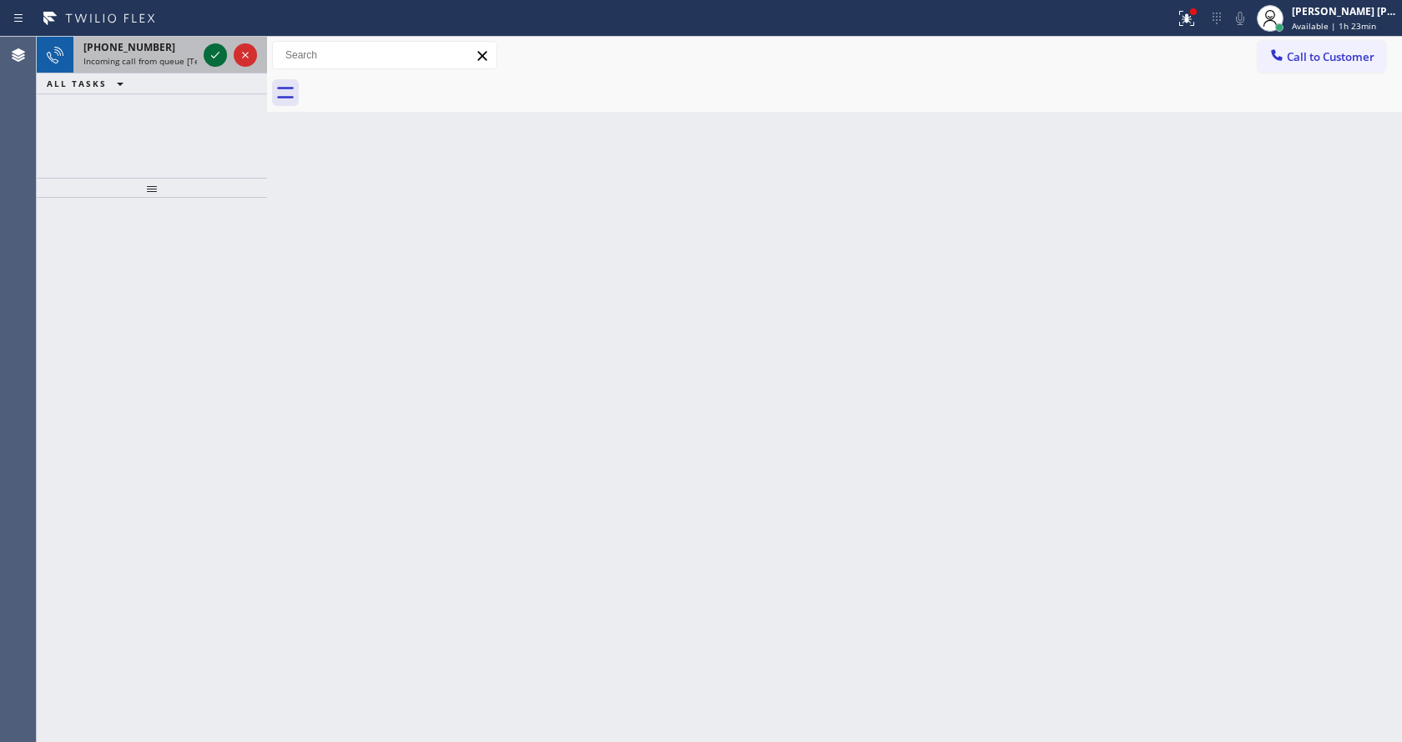
click at [210, 61] on icon at bounding box center [215, 55] width 20 height 20
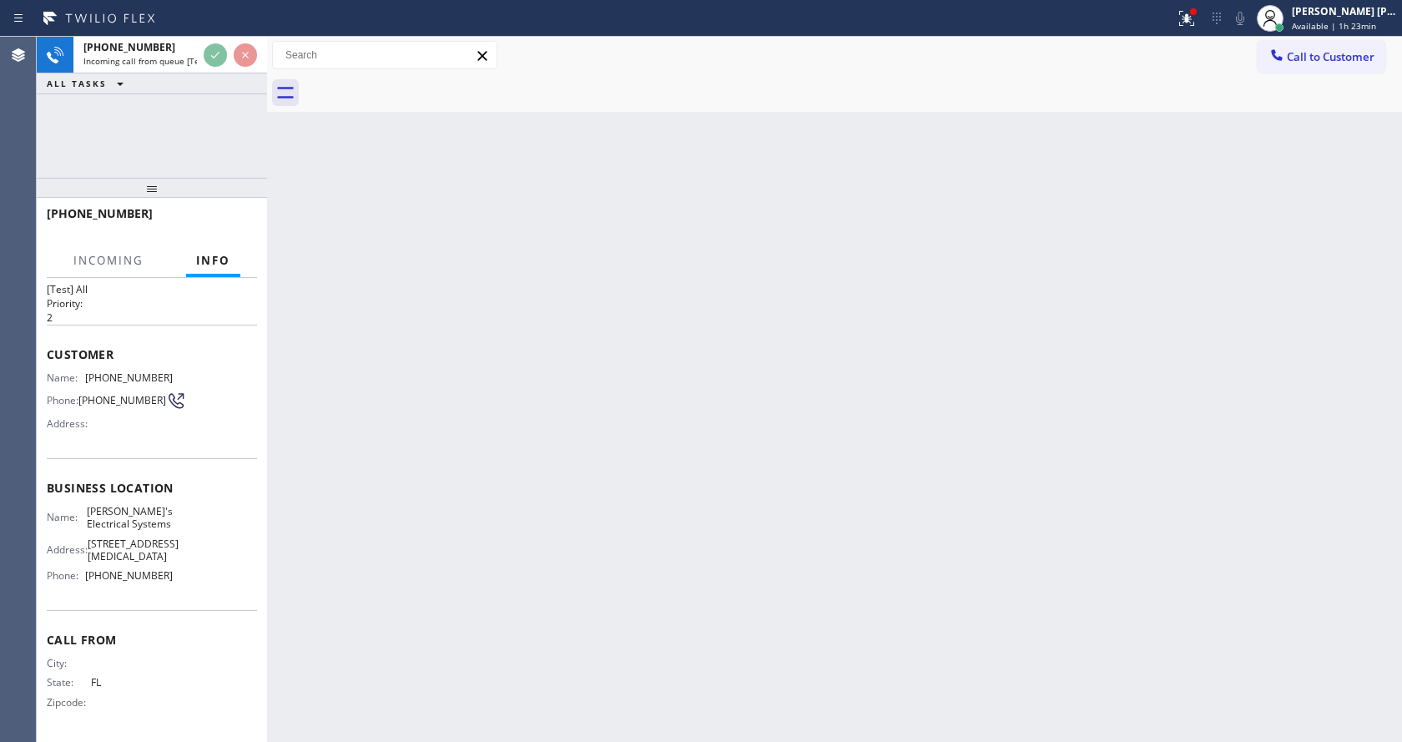
scroll to position [60, 0]
click at [629, 566] on div "Back to Dashboard Change Sender ID Customers Technicians Select a contact Outbo…" at bounding box center [834, 389] width 1135 height 705
click at [442, 423] on div "Back to Dashboard Change Sender ID Customers Technicians Select a contact Outbo…" at bounding box center [834, 389] width 1135 height 705
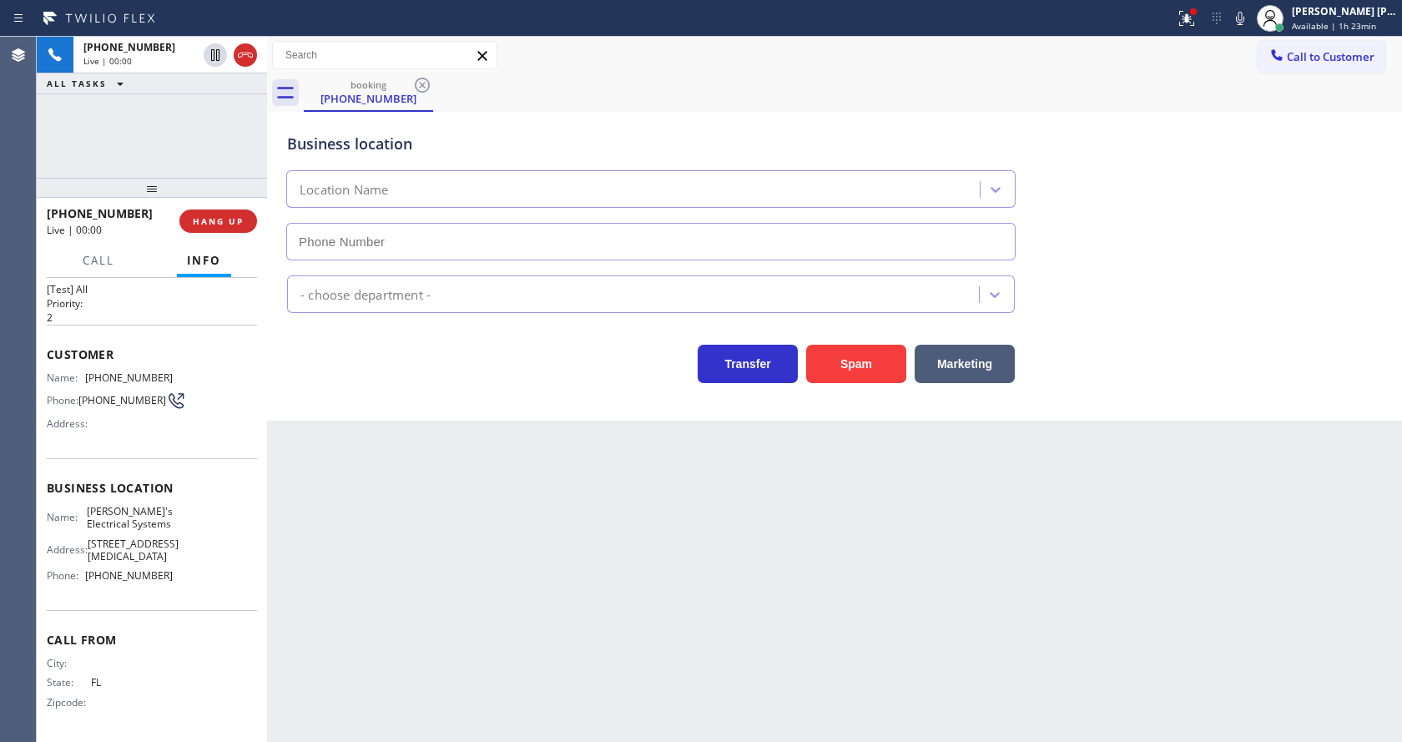
type input "[PHONE_NUMBER]"
click at [855, 348] on button "Spam" at bounding box center [856, 364] width 100 height 38
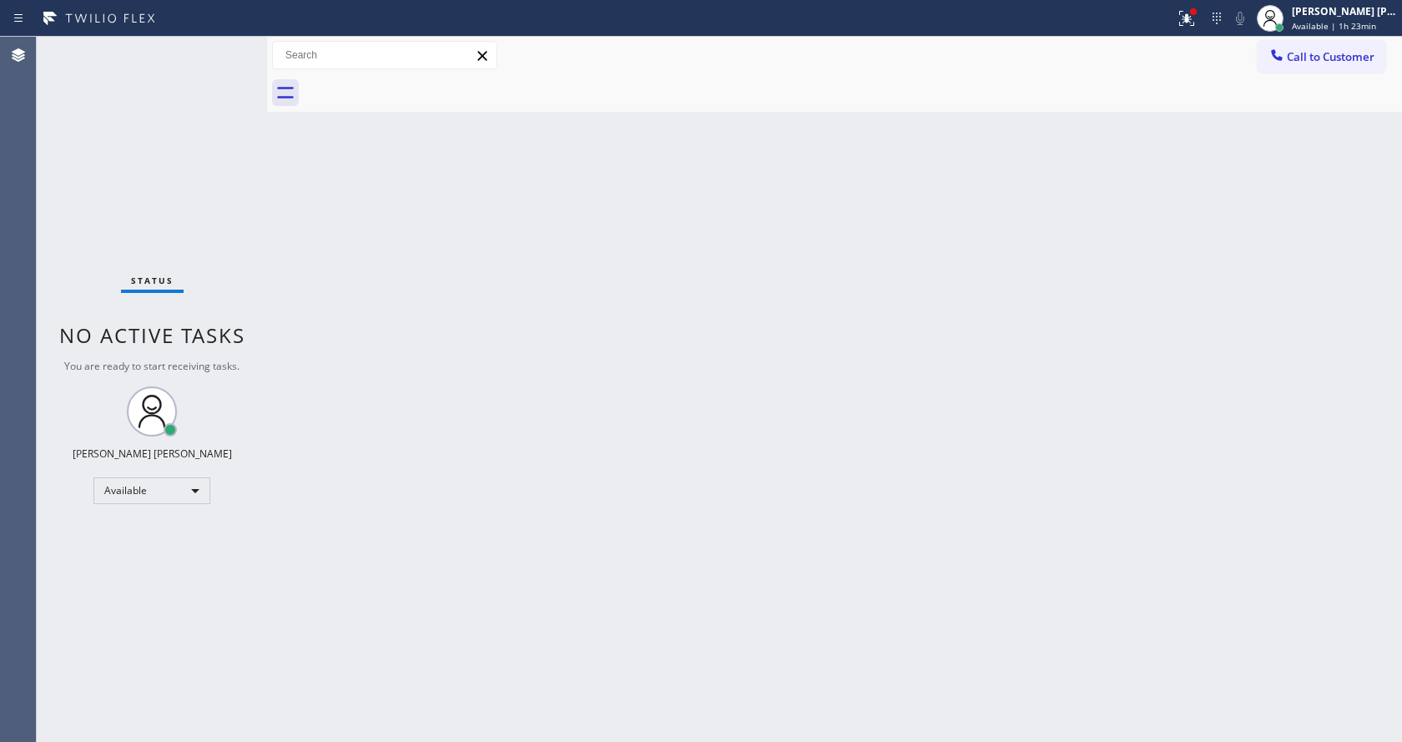
click at [583, 217] on div "Back to Dashboard Change Sender ID Customers Technicians Select a contact Outbo…" at bounding box center [834, 389] width 1135 height 705
click at [1168, 5] on div at bounding box center [588, 18] width 1162 height 27
click at [1192, 13] on icon at bounding box center [1187, 18] width 20 height 20
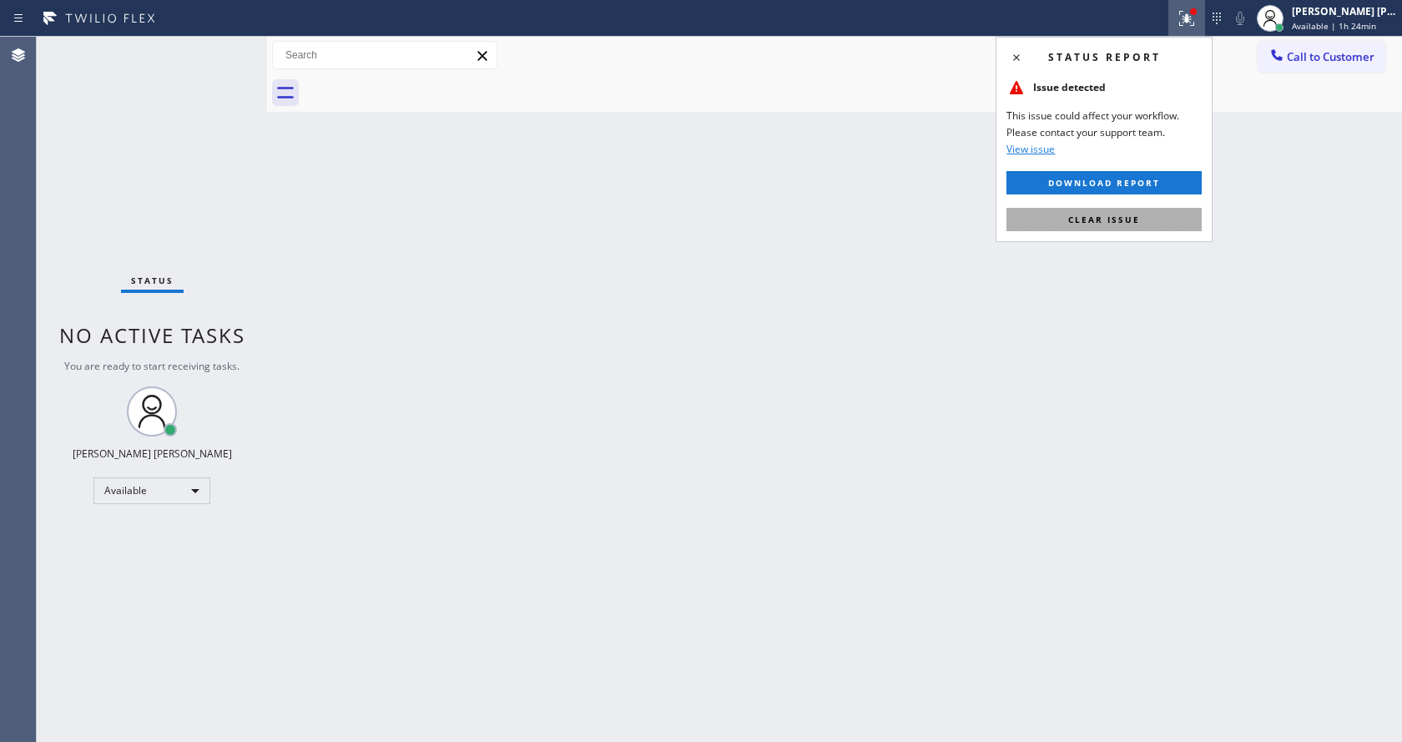
click at [1113, 215] on span "Clear issue" at bounding box center [1104, 220] width 72 height 12
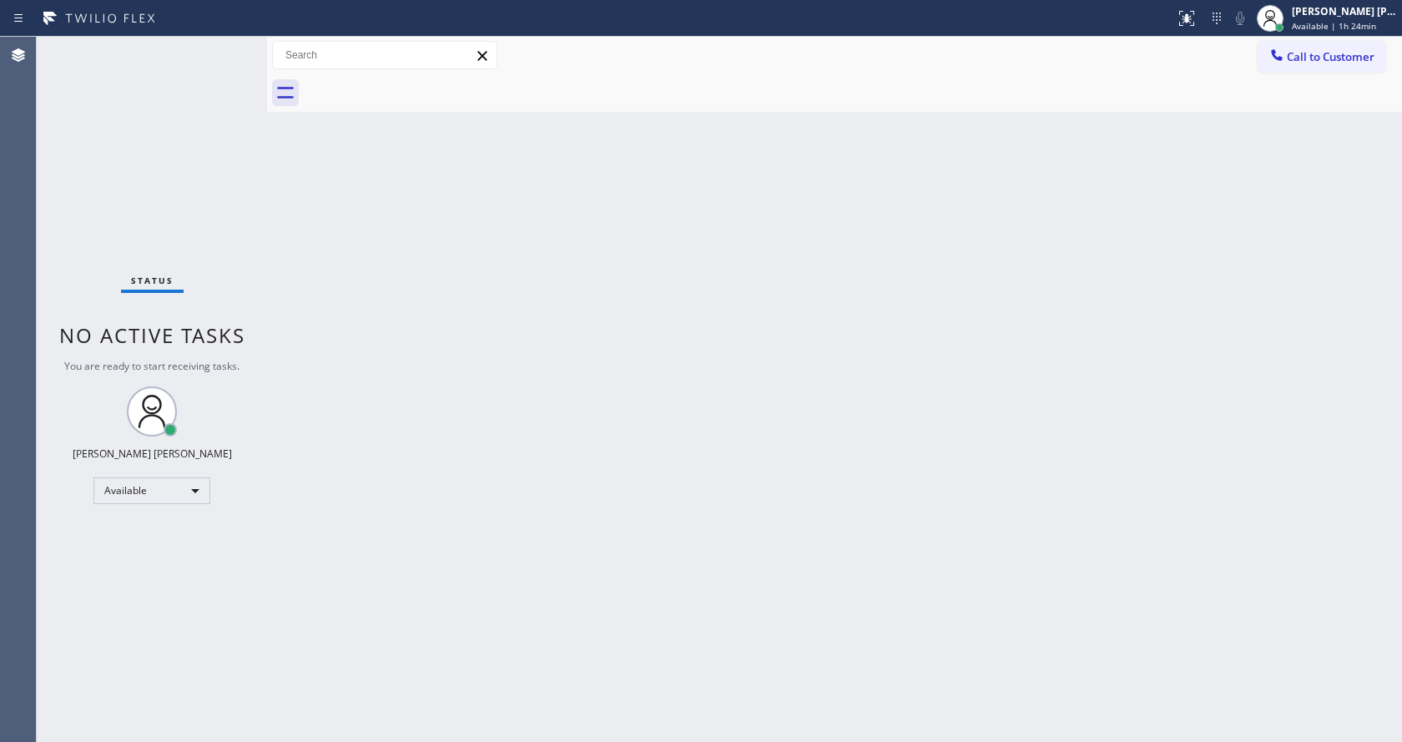
click at [1118, 225] on div "Back to Dashboard Change Sender ID Customers Technicians Select a contact Outbo…" at bounding box center [834, 389] width 1135 height 705
drag, startPoint x: 840, startPoint y: 475, endPoint x: 728, endPoint y: 542, distance: 130.3
click at [826, 487] on div "Back to Dashboard Change Sender ID Customers Technicians Select a contact Outbo…" at bounding box center [834, 389] width 1135 height 705
click at [528, 739] on div "Back to Dashboard Change Sender ID Customers Technicians Select a contact Outbo…" at bounding box center [834, 389] width 1135 height 705
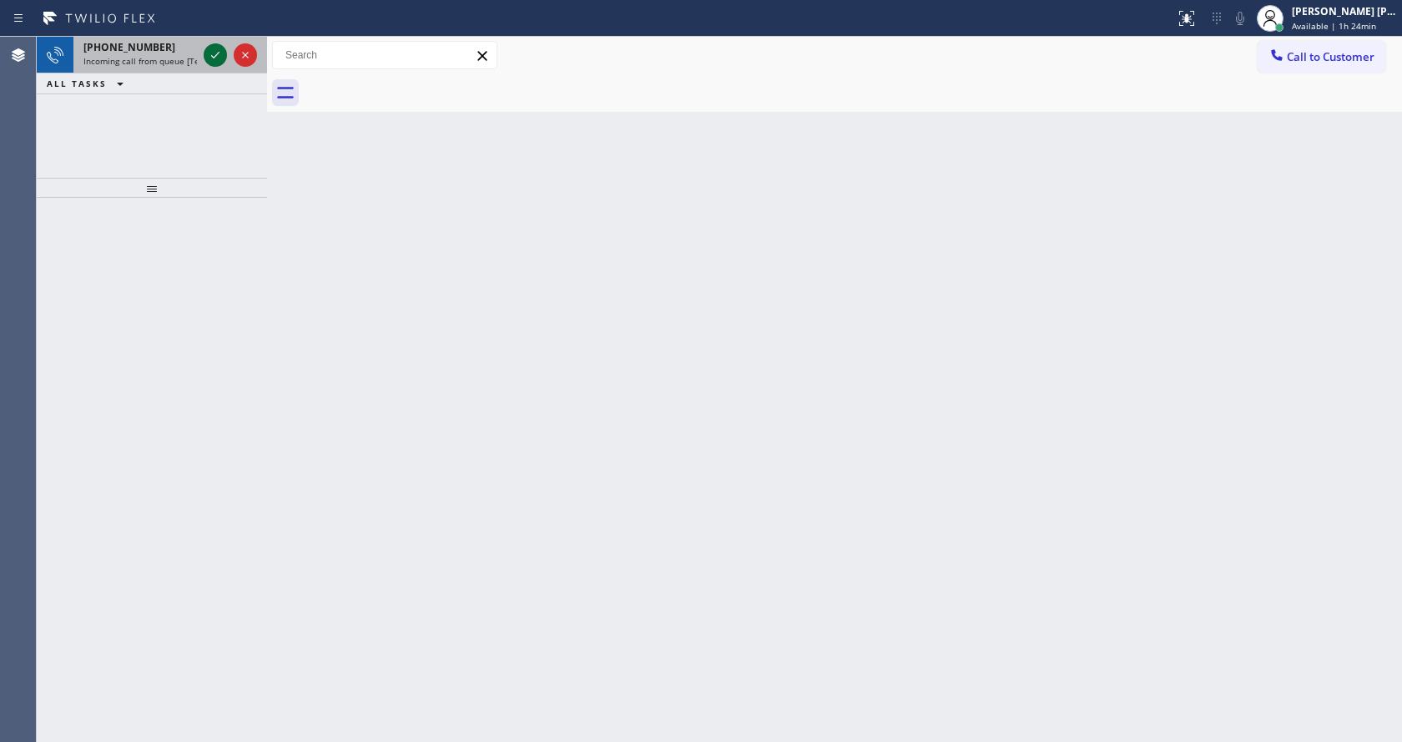
click at [218, 53] on icon at bounding box center [215, 55] width 8 height 7
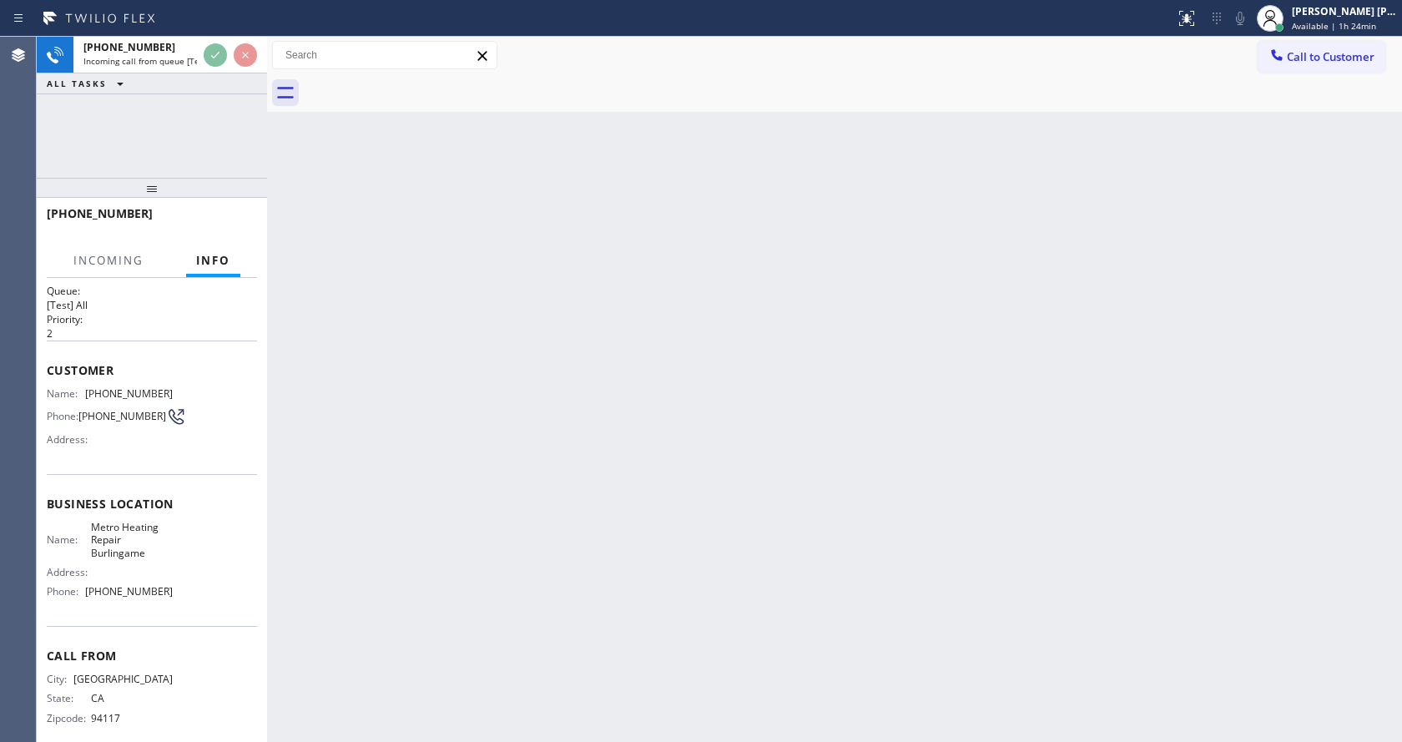
scroll to position [34, 0]
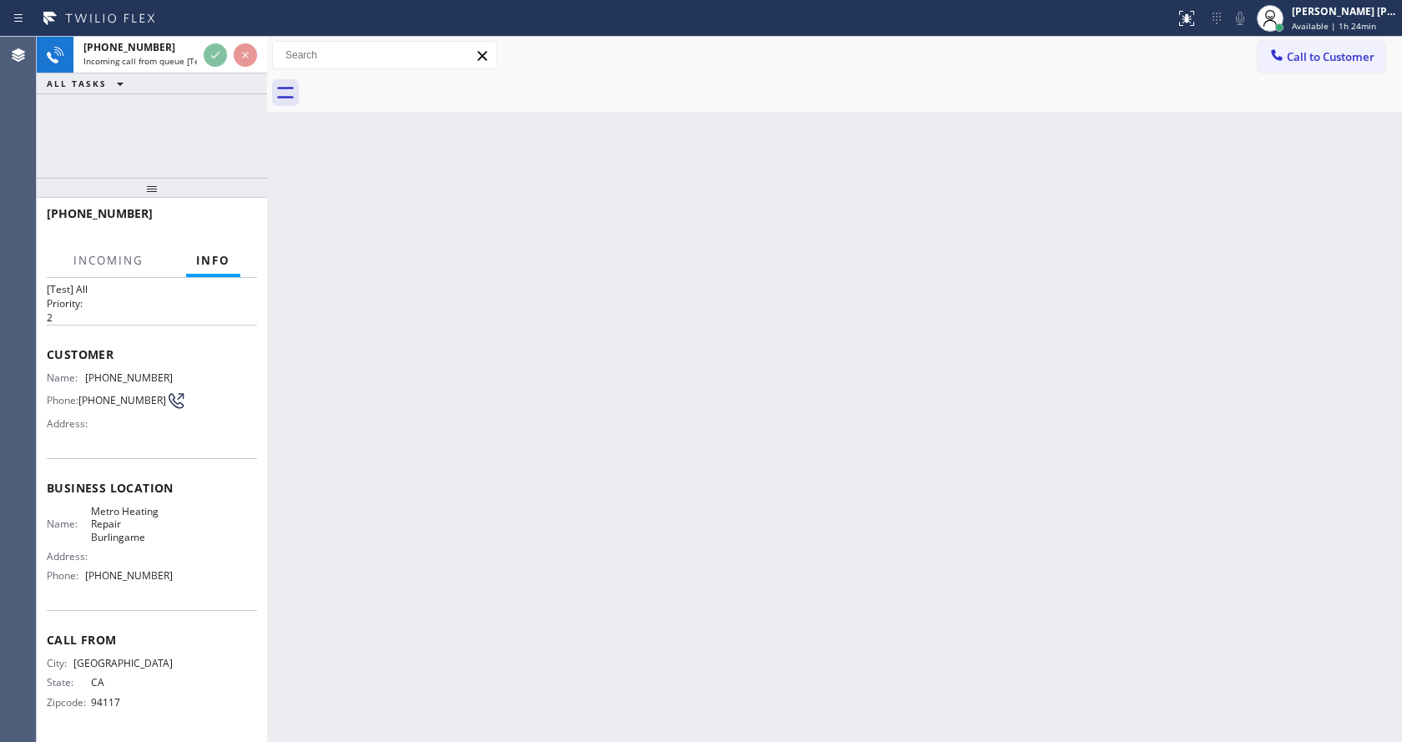
click at [679, 396] on div "Back to Dashboard Change Sender ID Customers Technicians Select a contact Outbo…" at bounding box center [834, 389] width 1135 height 705
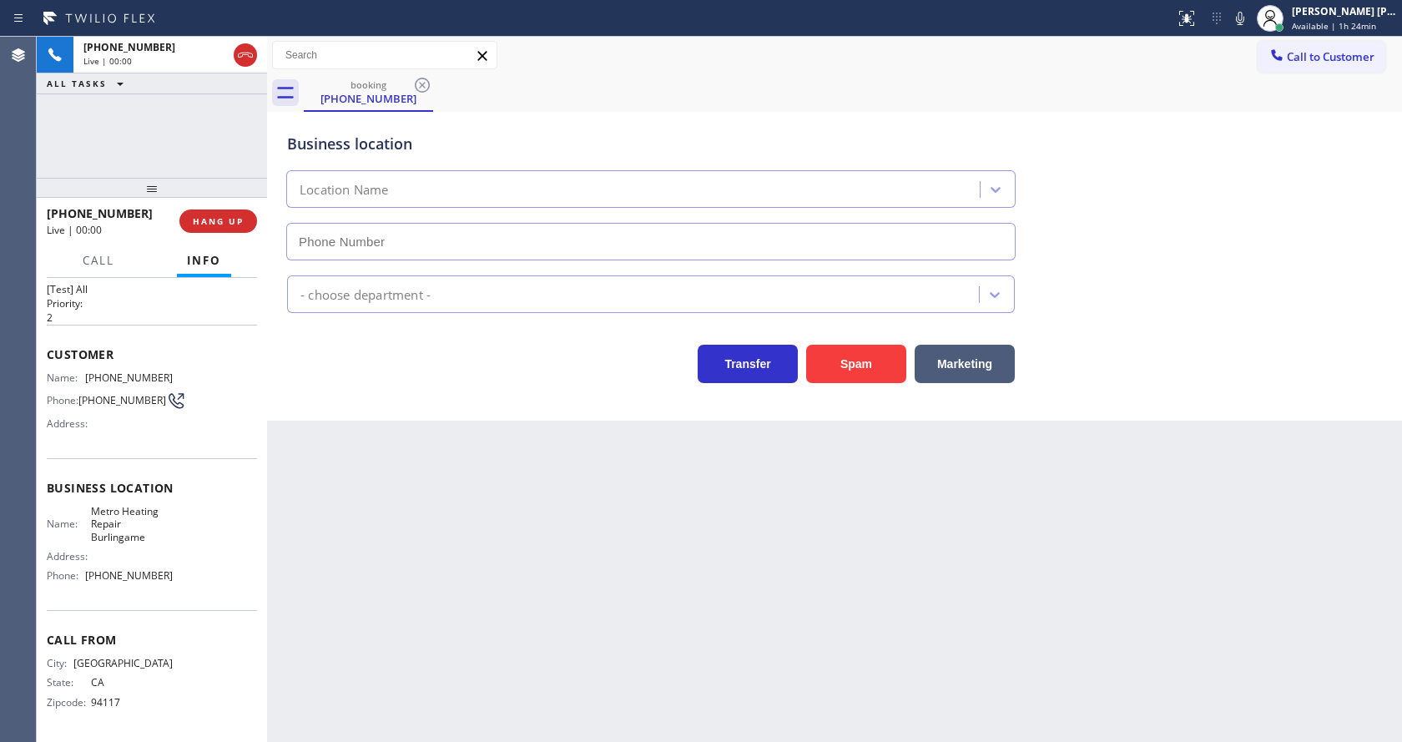
type input "[PHONE_NUMBER]"
click at [852, 366] on button "Spam" at bounding box center [856, 364] width 100 height 38
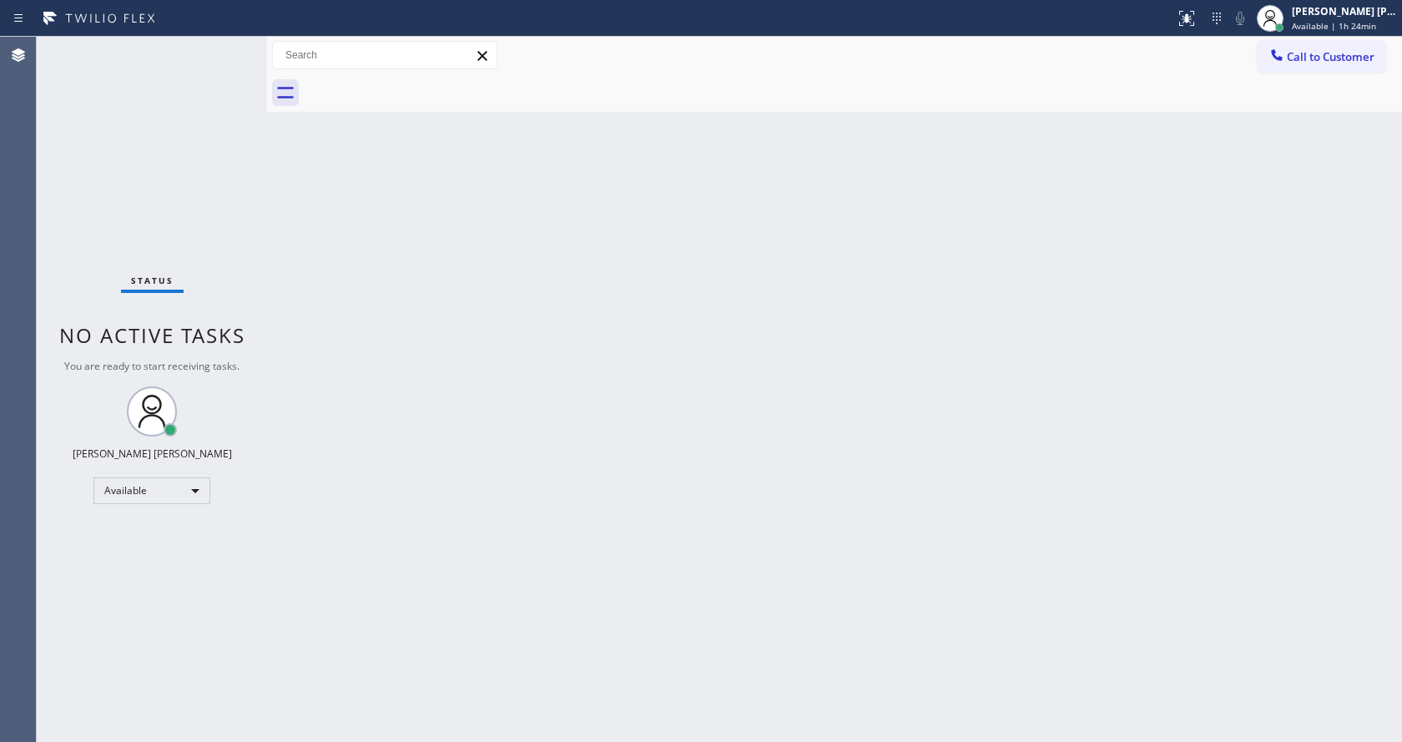
click at [218, 56] on div "Status No active tasks You are ready to start receiving tasks. [PERSON_NAME] [P…" at bounding box center [152, 389] width 230 height 705
click at [267, 164] on div at bounding box center [267, 389] width 0 height 705
click at [215, 60] on div "Status No active tasks You are ready to start receiving tasks. [PERSON_NAME] [P…" at bounding box center [152, 389] width 230 height 705
click at [338, 280] on div "Back to Dashboard Change Sender ID Customers Technicians Select a contact Outbo…" at bounding box center [834, 389] width 1135 height 705
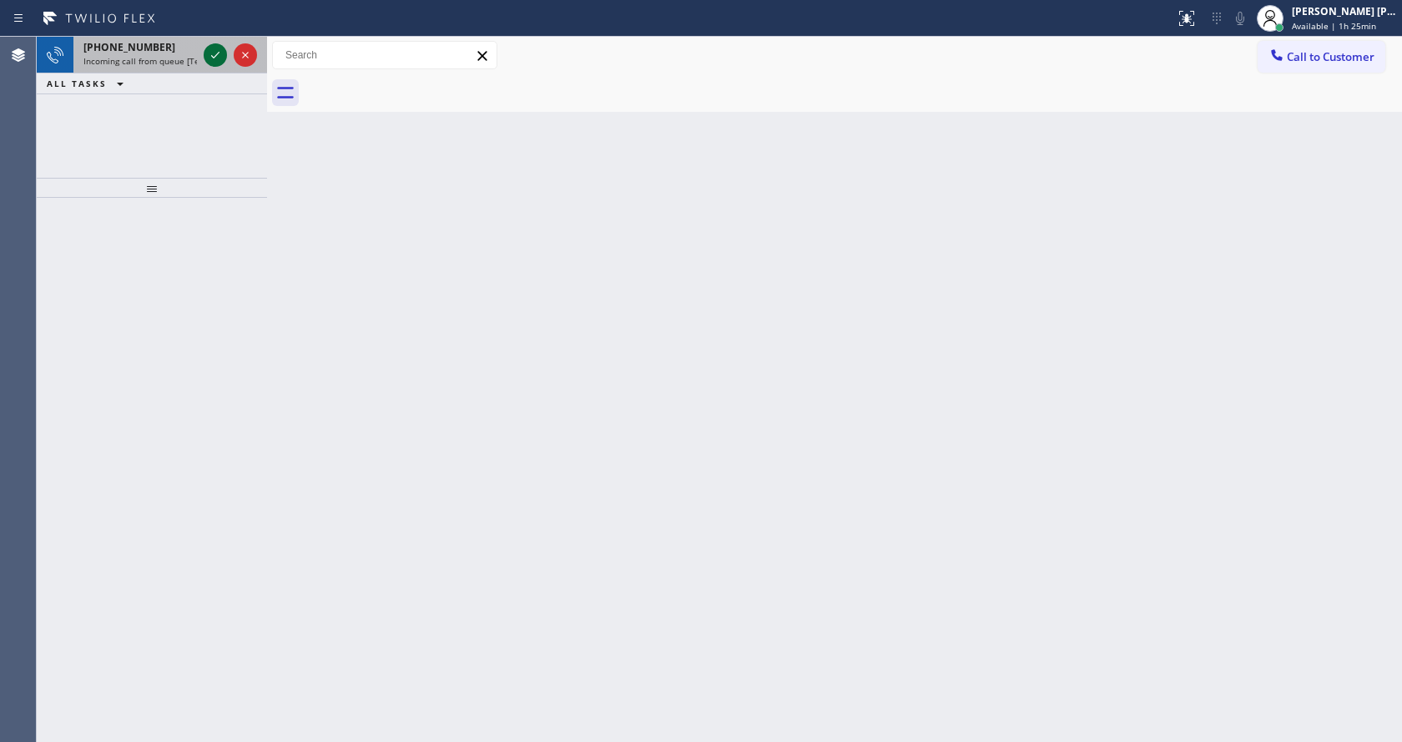
click at [213, 50] on icon at bounding box center [215, 55] width 20 height 20
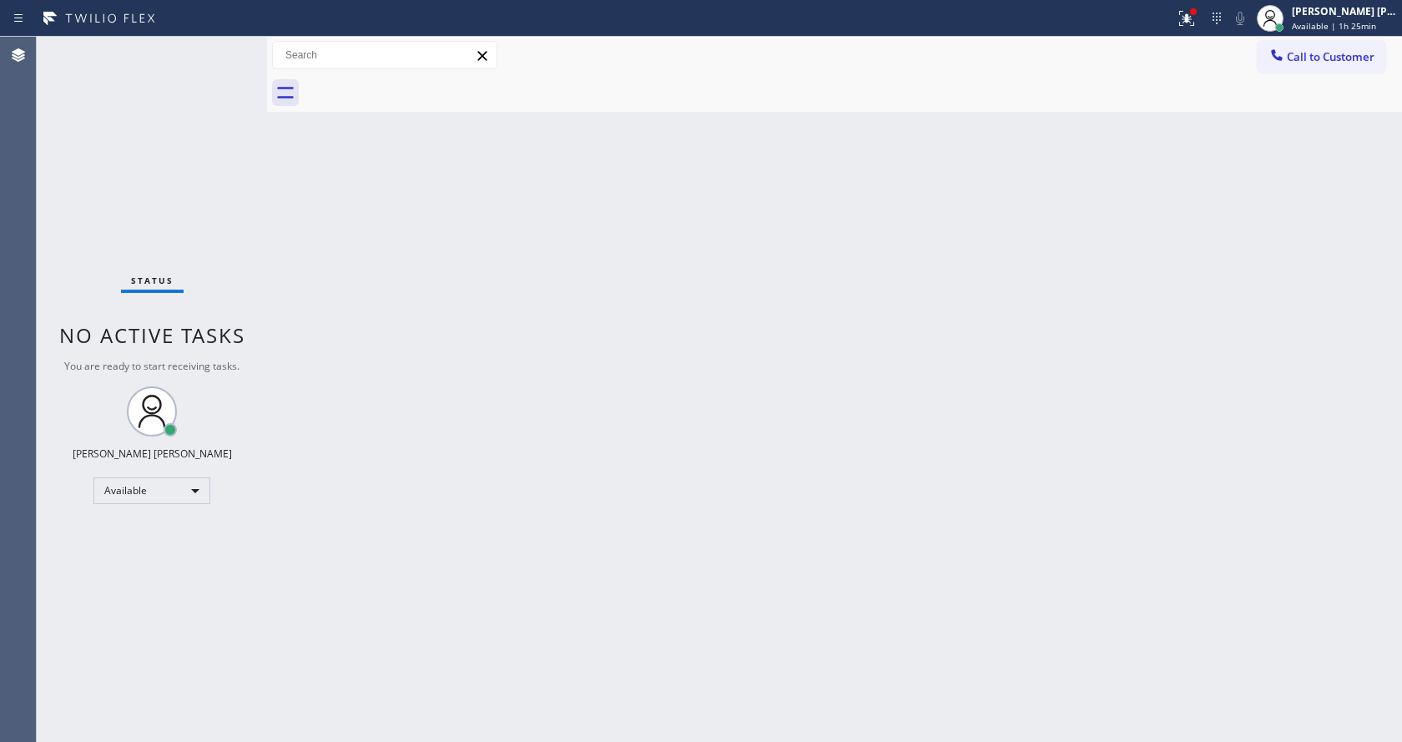
click at [1176, 279] on div "Back to Dashboard Change Sender ID Customers Technicians Select a contact Outbo…" at bounding box center [834, 389] width 1135 height 705
click at [1189, 8] on icon at bounding box center [1187, 18] width 20 height 20
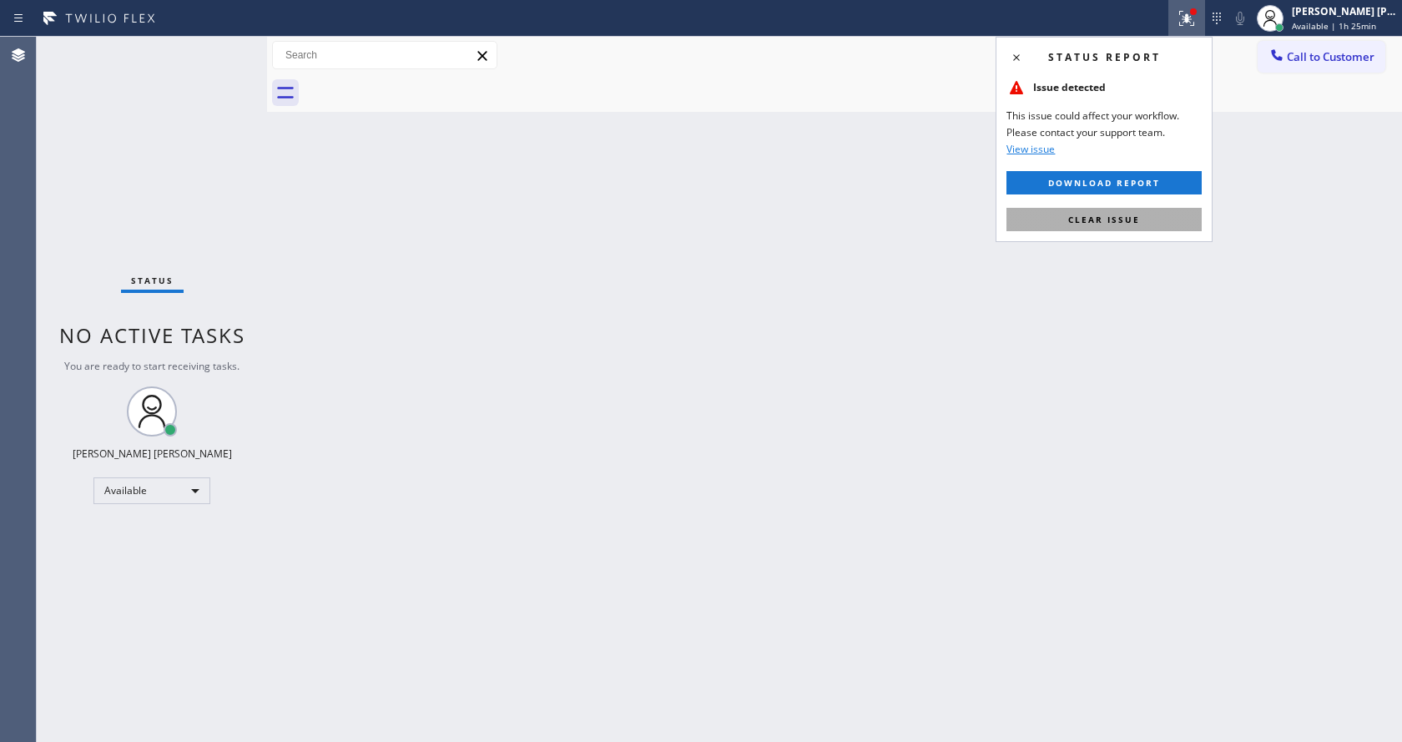
click at [1112, 216] on span "Clear issue" at bounding box center [1104, 220] width 72 height 12
click at [1143, 243] on div "Back to Dashboard Change Sender ID Customers Technicians Select a contact Outbo…" at bounding box center [834, 389] width 1135 height 705
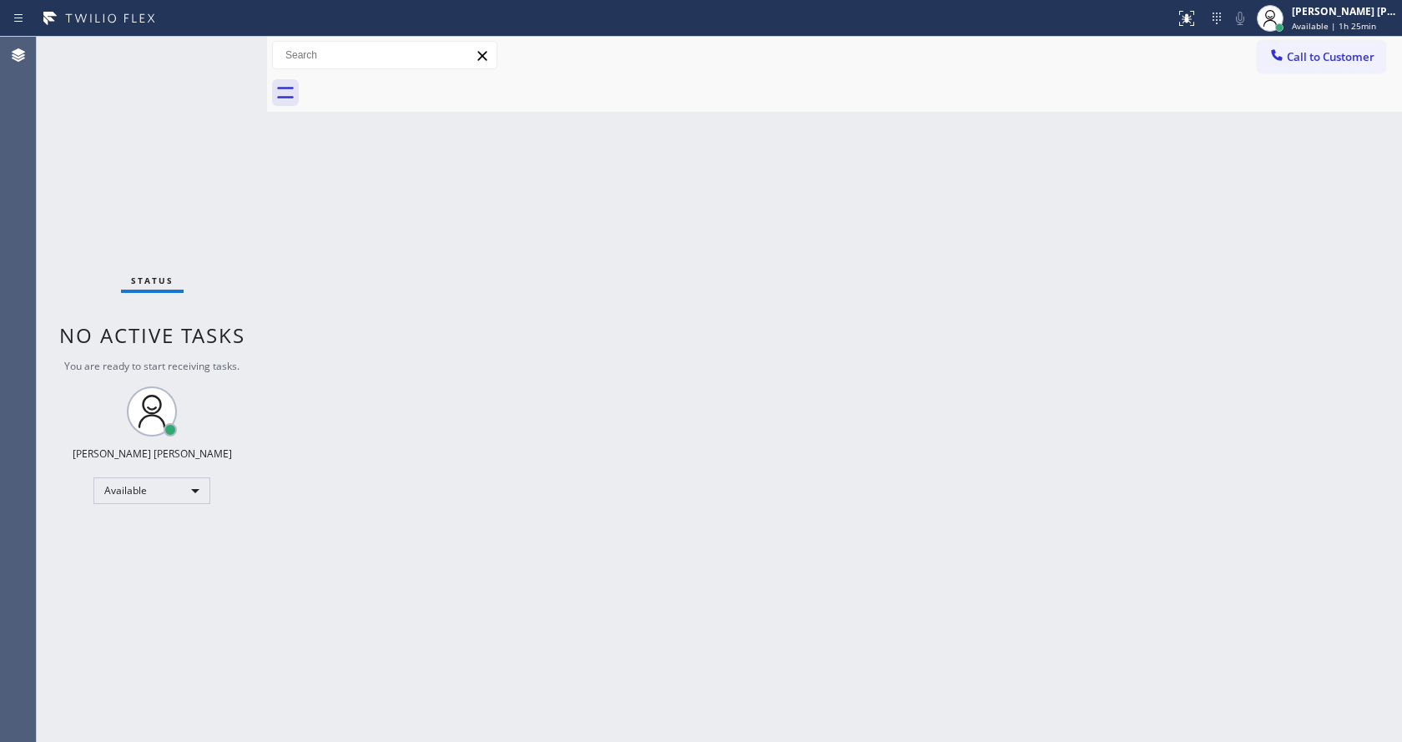
drag, startPoint x: 326, startPoint y: 275, endPoint x: 284, endPoint y: 69, distance: 210.3
click at [326, 275] on div "Back to Dashboard Change Sender ID Customers Technicians Select a contact Outbo…" at bounding box center [834, 389] width 1135 height 705
click at [217, 174] on div "Status No active tasks You are ready to start receiving tasks. [PERSON_NAME] [P…" at bounding box center [152, 389] width 230 height 705
drag, startPoint x: 265, startPoint y: 52, endPoint x: 240, endPoint y: 51, distance: 25.1
click at [240, 51] on div "Status No active tasks You are ready to start receiving tasks. [PERSON_NAME] [P…" at bounding box center [719, 389] width 1365 height 705
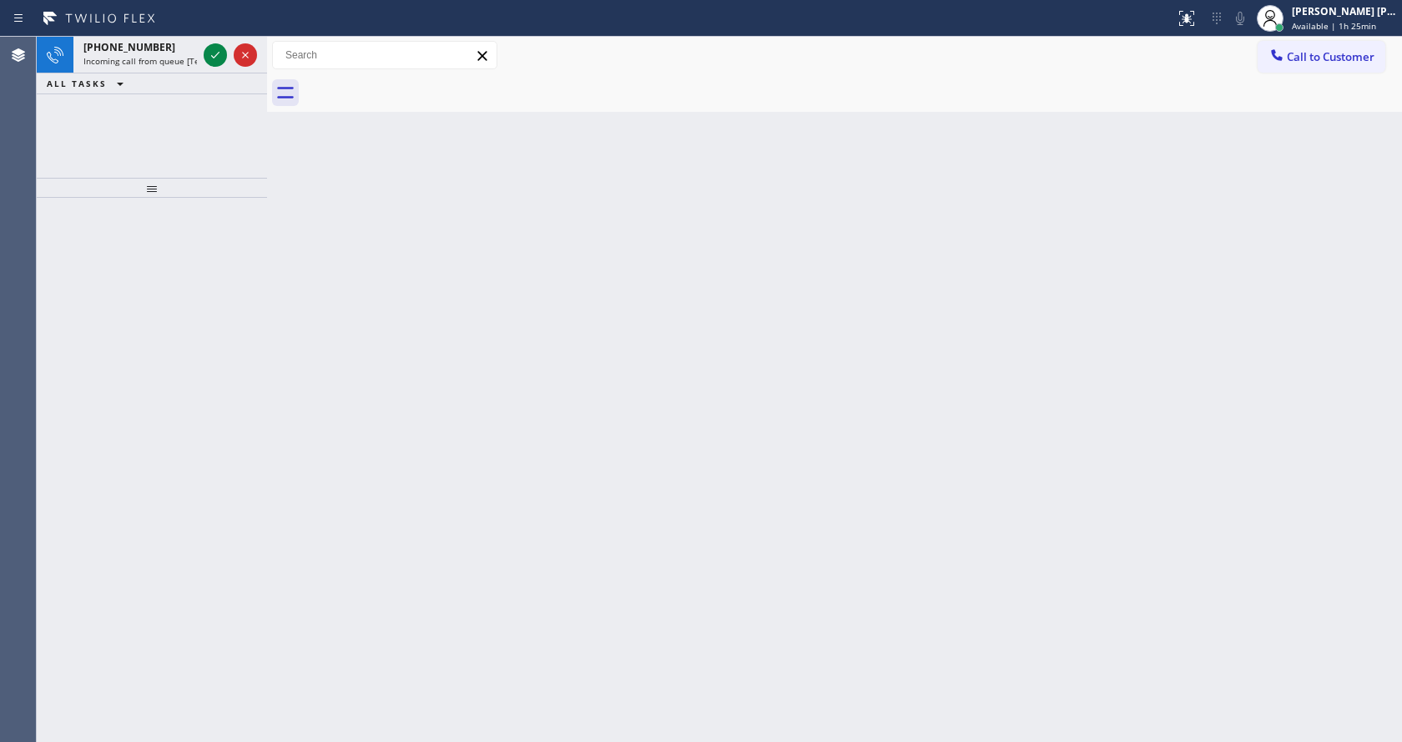
click at [230, 46] on div at bounding box center [230, 55] width 60 height 37
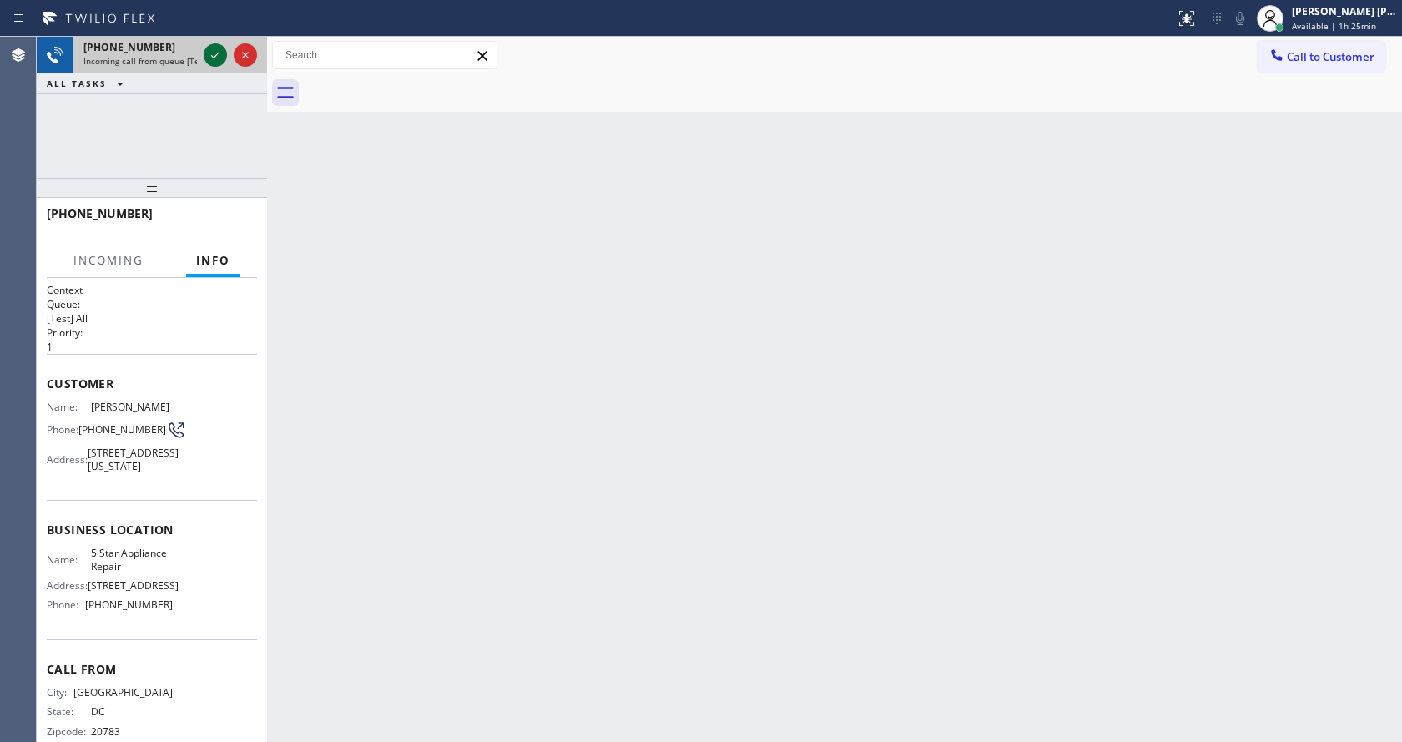
click at [216, 51] on icon at bounding box center [215, 55] width 20 height 20
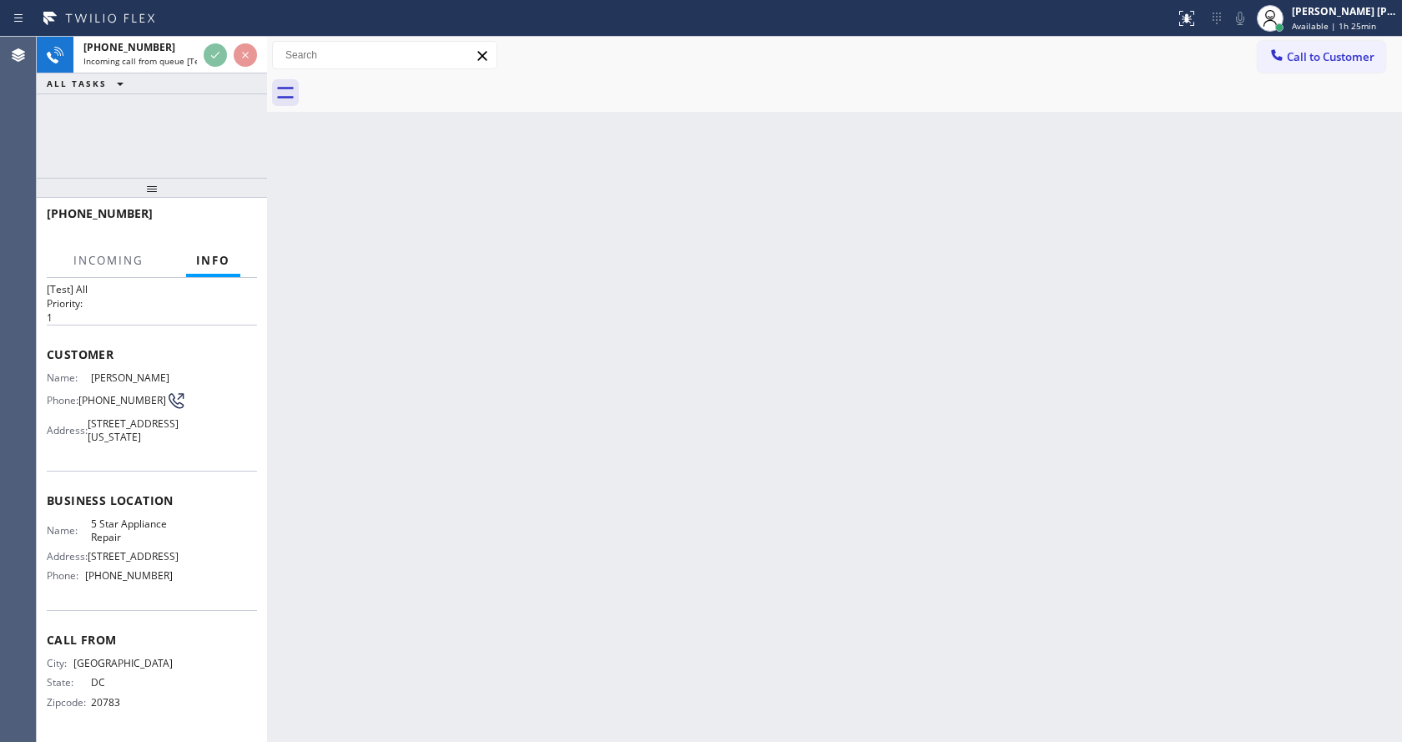
scroll to position [60, 0]
click at [568, 472] on div "Back to Dashboard Change Sender ID Customers Technicians Select a contact Outbo…" at bounding box center [834, 389] width 1135 height 705
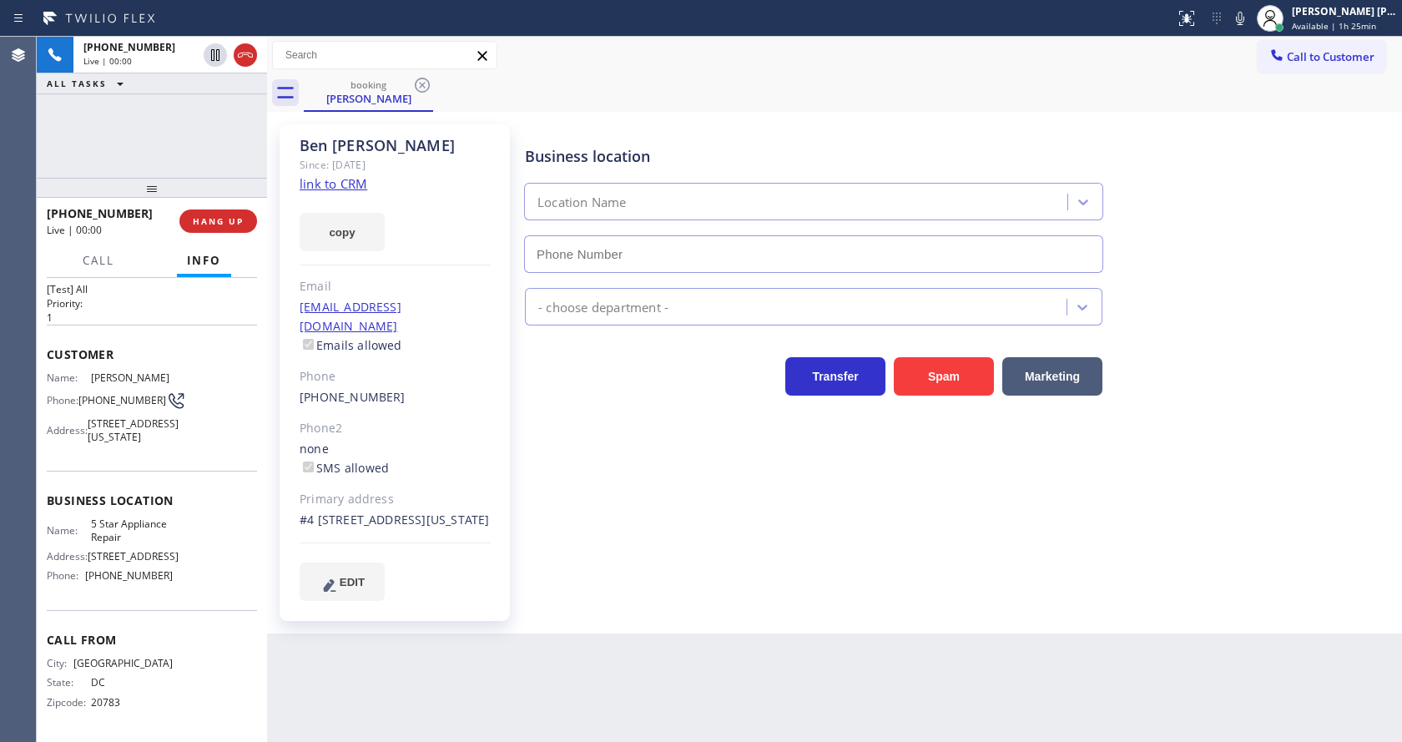
type input "[PHONE_NUMBER]"
click at [361, 187] on link "link to CRM" at bounding box center [334, 183] width 68 height 17
click at [215, 55] on icon at bounding box center [215, 55] width 8 height 12
click at [1250, 18] on icon at bounding box center [1240, 18] width 20 height 20
drag, startPoint x: 1228, startPoint y: 189, endPoint x: 1200, endPoint y: 149, distance: 47.9
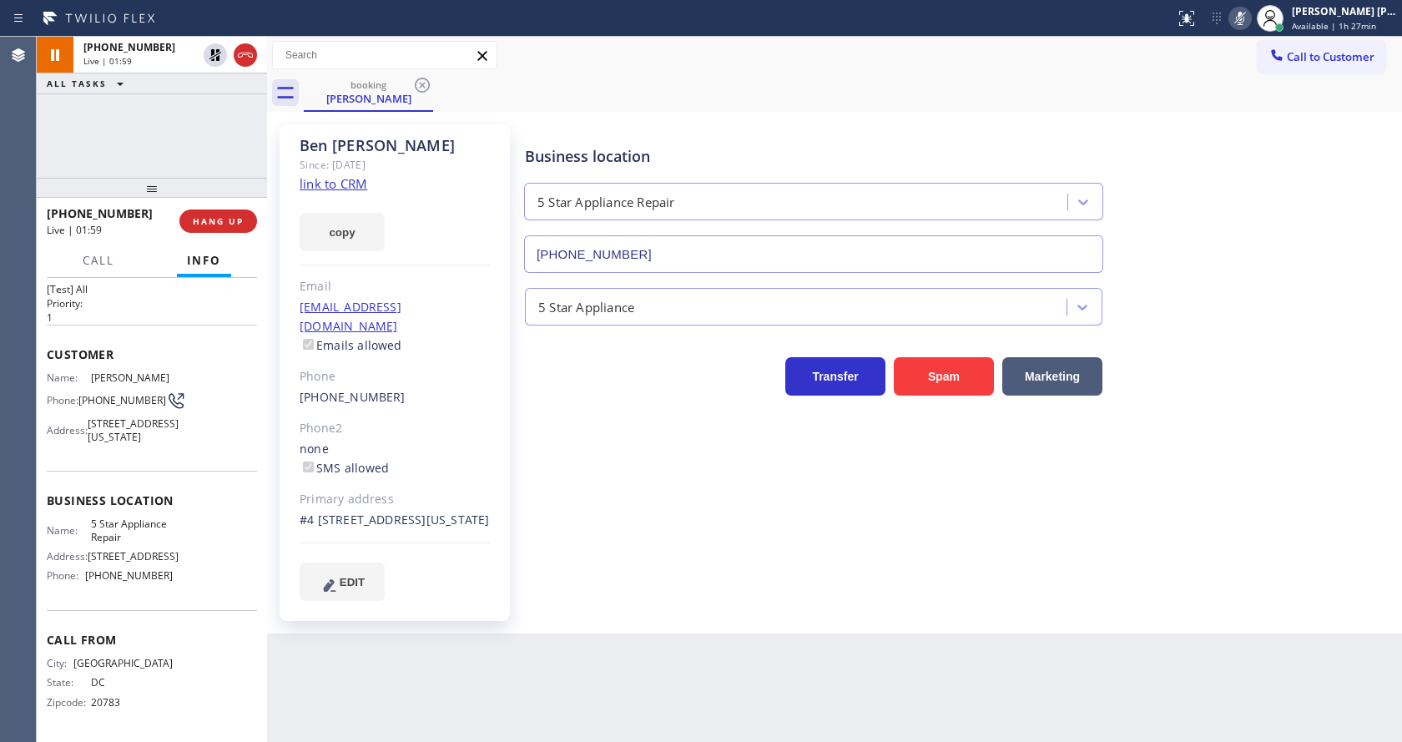
click at [1228, 189] on div "Business location 5 Star Appliance Repair [PHONE_NUMBER]" at bounding box center [960, 197] width 876 height 151
click at [598, 532] on div "Business location 5 Star Appliance Repair [PHONE_NUMBER] 5 Star Appliance Trans…" at bounding box center [960, 362] width 876 height 467
click at [452, 388] on div "[PHONE_NUMBER]" at bounding box center [395, 397] width 191 height 19
click at [610, 657] on div "Back to Dashboard Change Sender ID Customers Technicians Select a contact Outbo…" at bounding box center [834, 389] width 1135 height 705
click at [558, 606] on div "Business location 5 Star Appliance Repair [PHONE_NUMBER] 5 Star Appliance Trans…" at bounding box center [960, 379] width 876 height 501
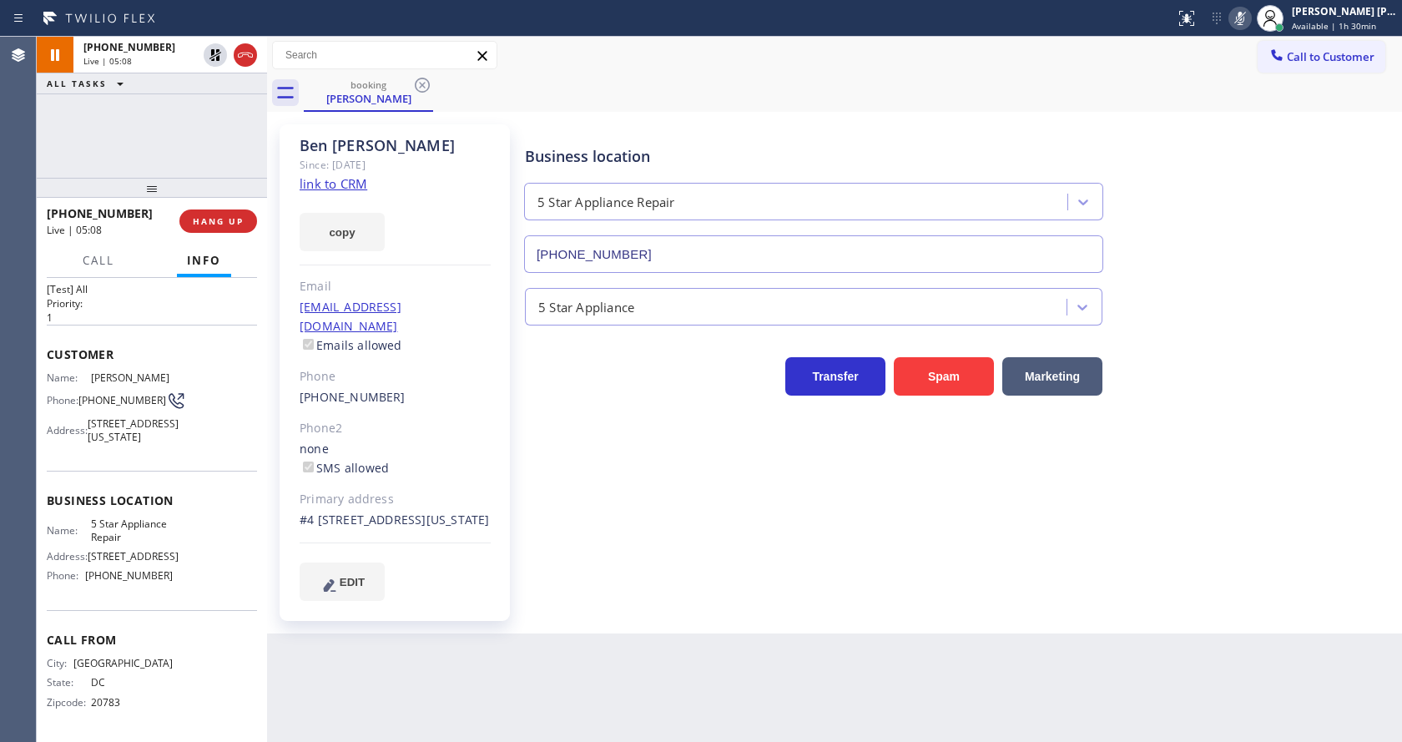
click at [720, 681] on div "Back to Dashboard Change Sender ID Customers Technicians Select a contact Outbo…" at bounding box center [834, 389] width 1135 height 705
click at [1305, 103] on div "booking [PERSON_NAME]" at bounding box center [853, 93] width 1098 height 38
click at [1244, 14] on icon at bounding box center [1240, 18] width 20 height 20
click at [218, 46] on icon at bounding box center [215, 55] width 20 height 20
click at [602, 425] on div "Business location 5 Star Appliance Repair [PHONE_NUMBER] 5 Star Appliance Trans…" at bounding box center [960, 362] width 876 height 467
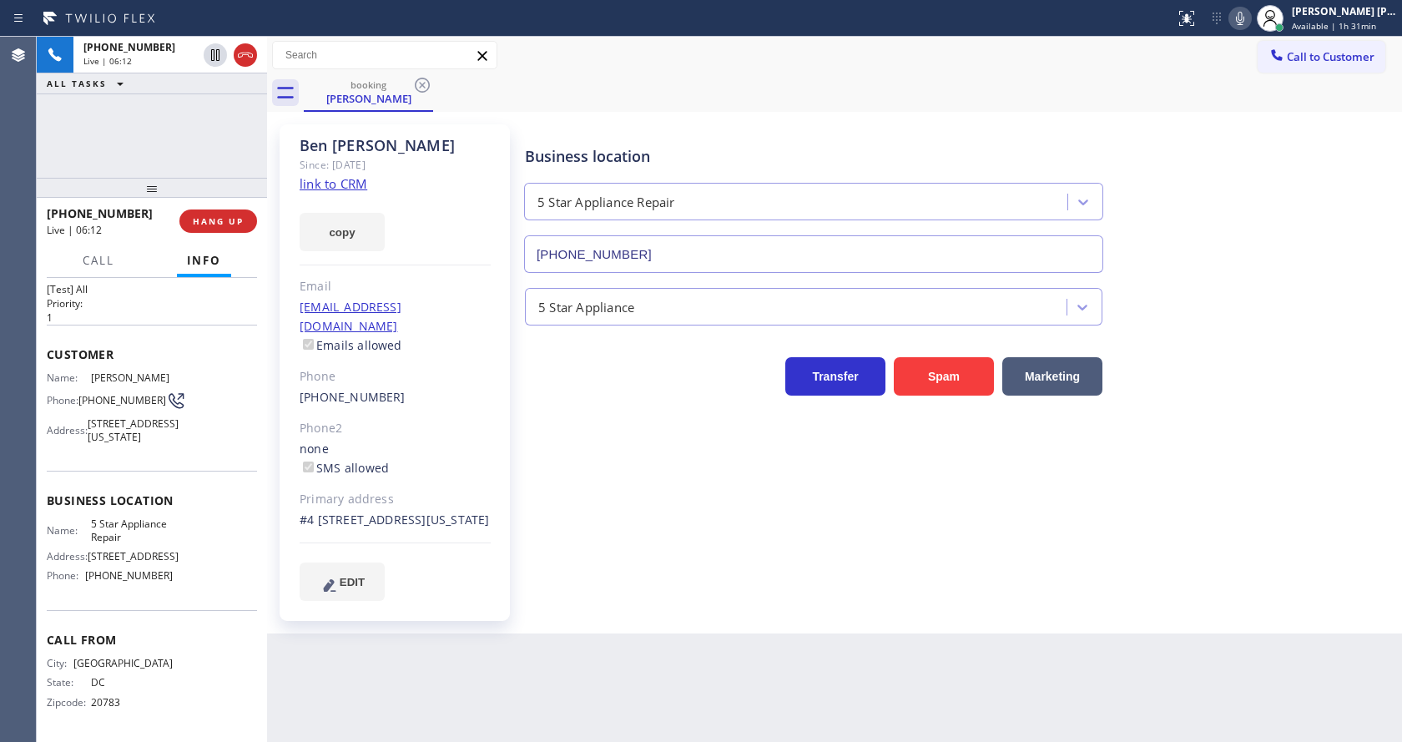
click at [602, 463] on div "Business location 5 Star Appliance Repair [PHONE_NUMBER] 5 Star Appliance Trans…" at bounding box center [960, 362] width 876 height 467
click at [629, 465] on div "Business location 5 Star Appliance Repair [PHONE_NUMBER] 5 Star Appliance Trans…" at bounding box center [960, 362] width 876 height 467
drag, startPoint x: 201, startPoint y: 305, endPoint x: 208, endPoint y: 277, distance: 29.2
click at [201, 325] on div "Customer Name: [PERSON_NAME] Phone: [PHONE_NUMBER] Address: [STREET_ADDRESS][US…" at bounding box center [152, 398] width 210 height 146
click at [208, 218] on span "HANG UP" at bounding box center [218, 221] width 51 height 12
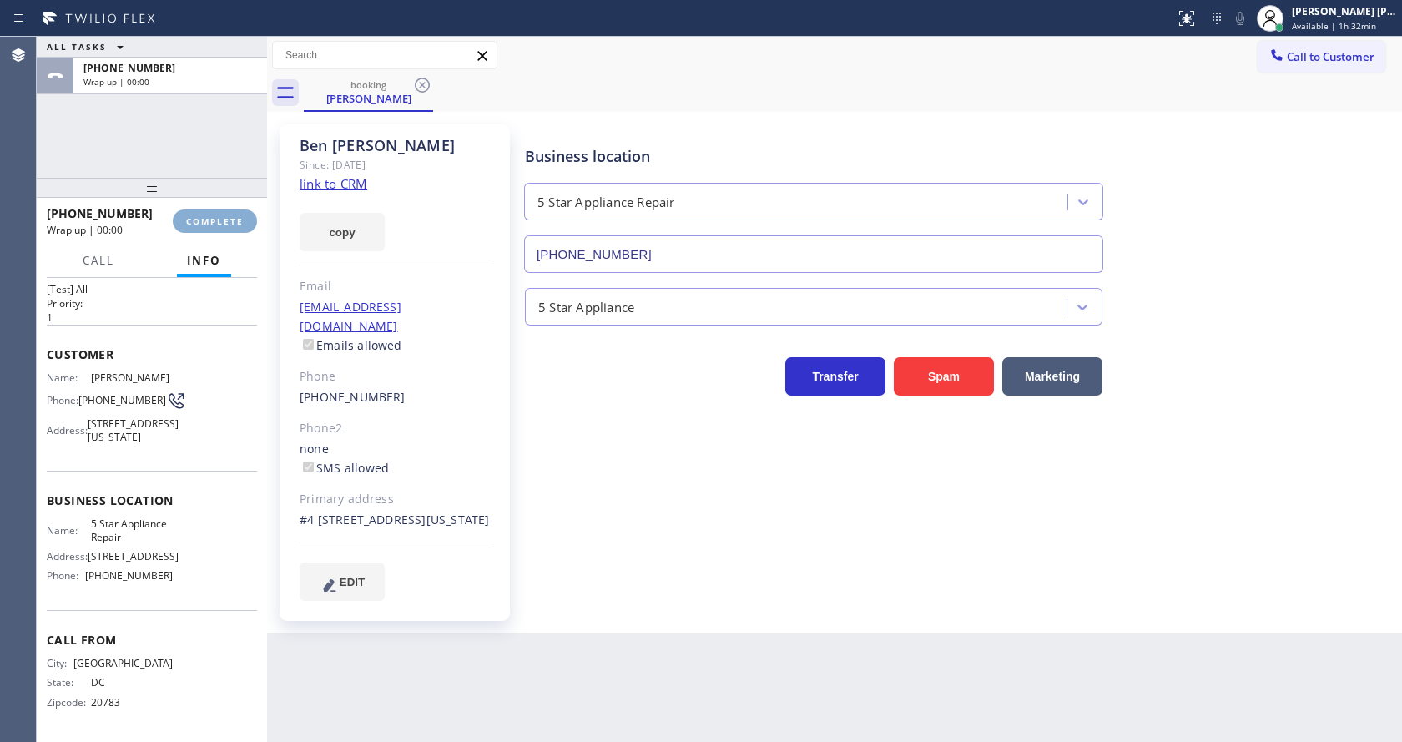
click at [208, 218] on span "COMPLETE" at bounding box center [215, 221] width 58 height 12
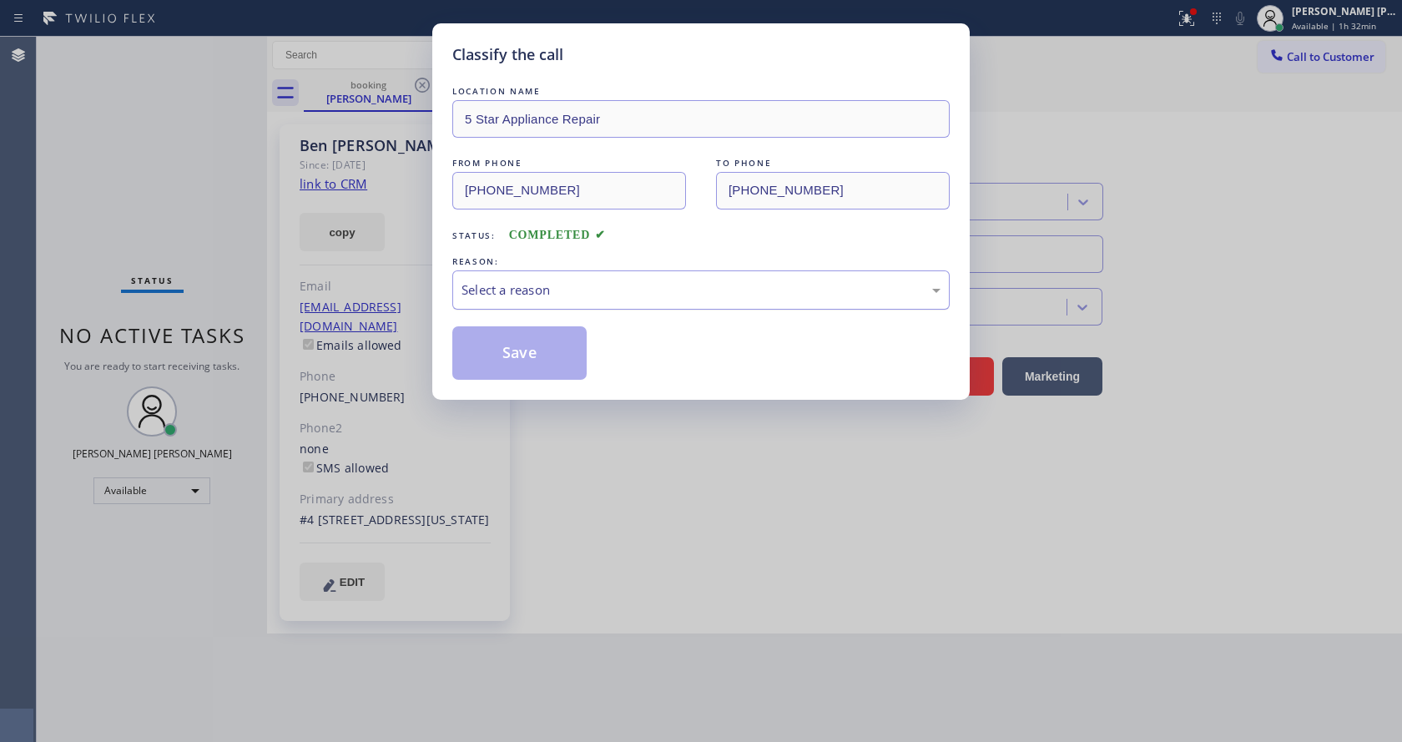
click at [492, 300] on div "Select a reason" at bounding box center [700, 289] width 497 height 39
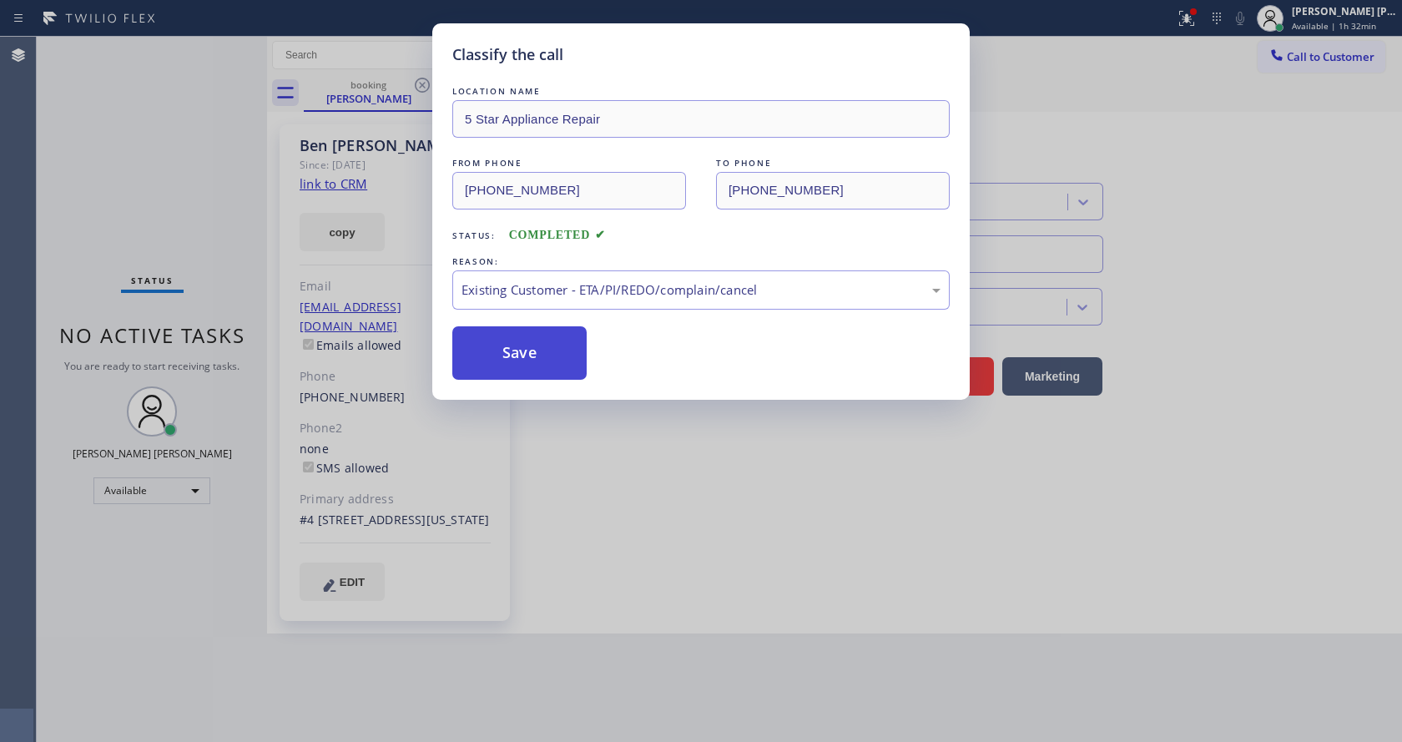
click at [503, 354] on button "Save" at bounding box center [519, 352] width 134 height 53
click at [582, 447] on div "Classify the call LOCATION NAME 5 Star Appliance Repair FROM PHONE [PHONE_NUMBE…" at bounding box center [701, 371] width 1402 height 742
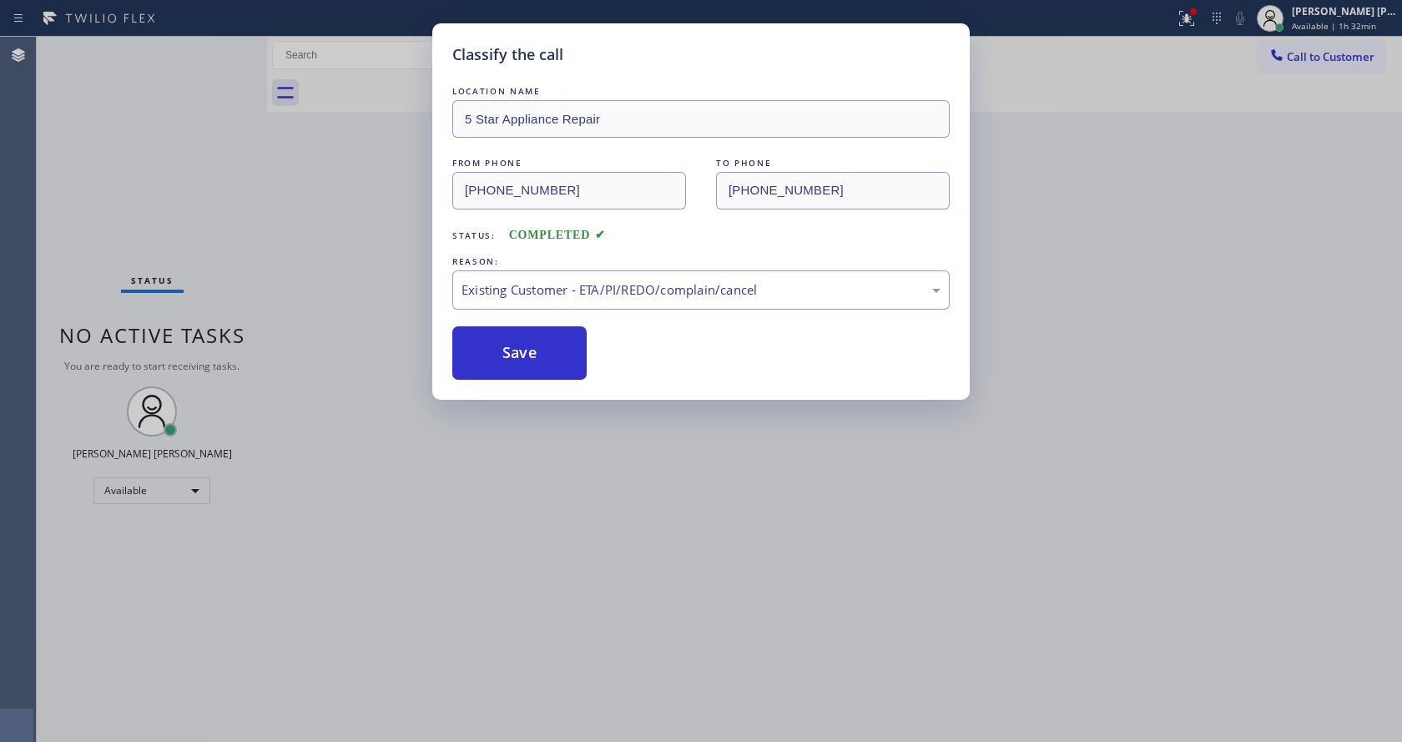
click at [693, 588] on div "Back to Dashboard Change Sender ID Customers Technicians Select a contact Outbo…" at bounding box center [834, 389] width 1135 height 705
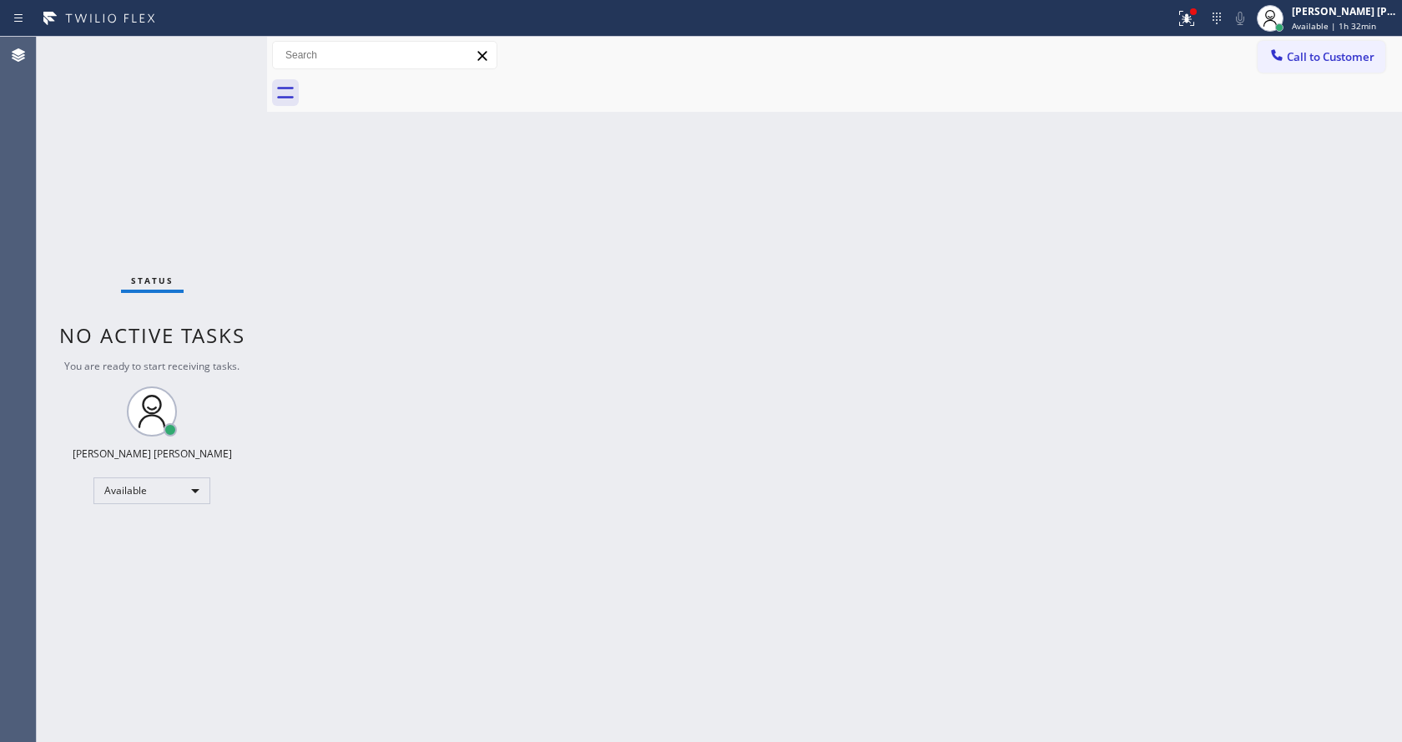
click at [612, 350] on div "Back to Dashboard Change Sender ID Customers Technicians Select a contact Outbo…" at bounding box center [834, 389] width 1135 height 705
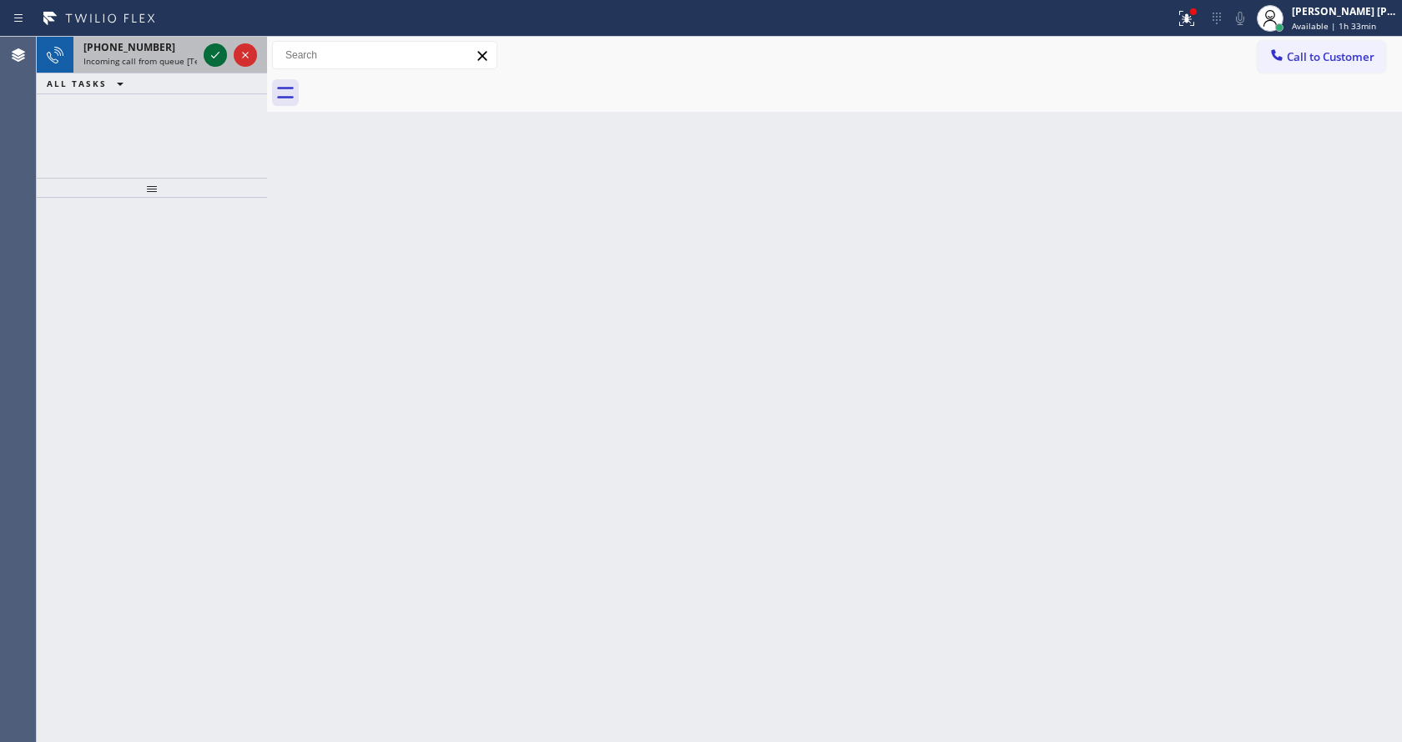
click at [213, 46] on icon at bounding box center [215, 55] width 20 height 20
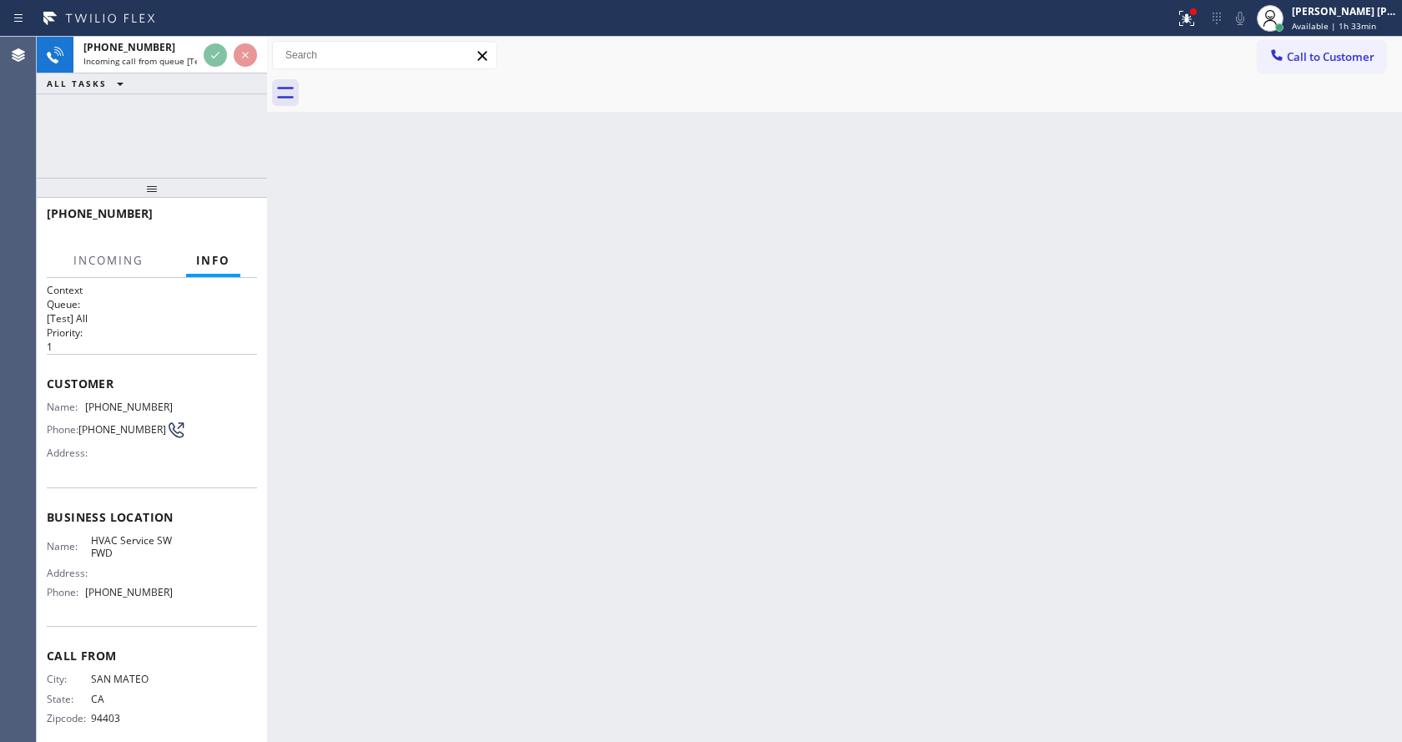
click at [608, 446] on div "Back to Dashboard Change Sender ID Customers Technicians Select a contact Outbo…" at bounding box center [834, 389] width 1135 height 705
click at [586, 531] on div "Back to Dashboard Change Sender ID Customers Technicians Select a contact Outbo…" at bounding box center [834, 389] width 1135 height 705
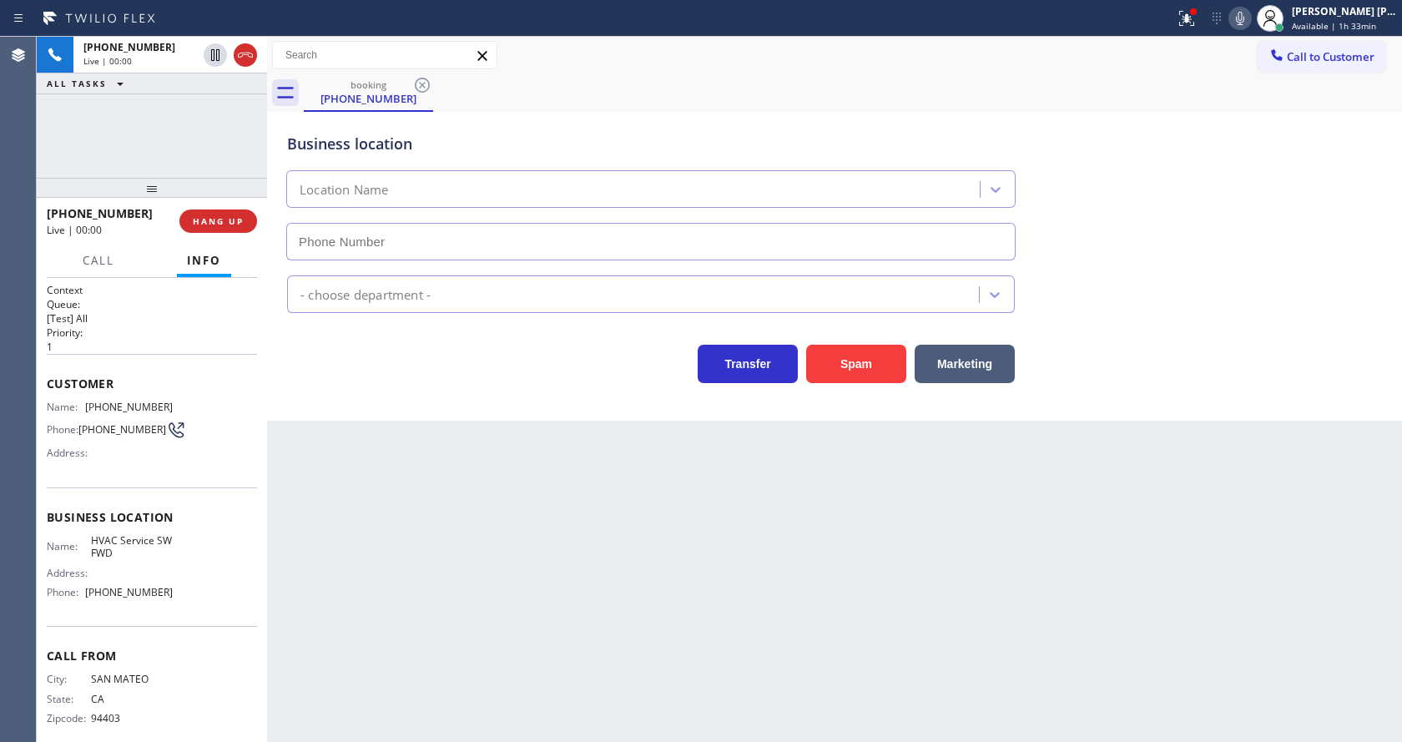
type input "[PHONE_NUMBER]"
click at [373, 556] on div "Back to Dashboard Change Sender ID Customers Technicians Select a contact Outbo…" at bounding box center [834, 389] width 1135 height 705
drag, startPoint x: 489, startPoint y: 577, endPoint x: 522, endPoint y: 725, distance: 152.1
click at [495, 598] on div "Back to Dashboard Change Sender ID Customers Technicians Select a contact Outbo…" at bounding box center [834, 389] width 1135 height 705
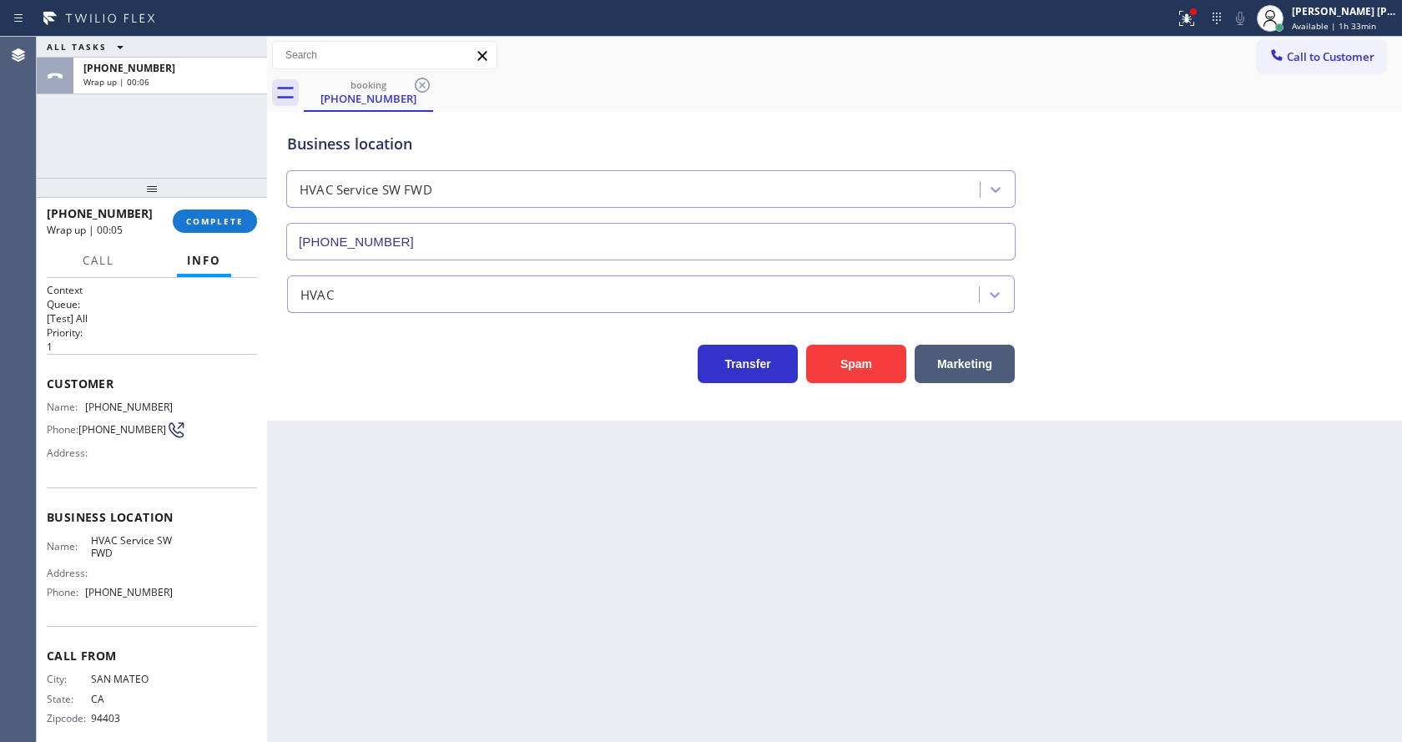
click at [185, 206] on div "[PHONE_NUMBER] Wrap up | 00:05 COMPLETE" at bounding box center [152, 220] width 210 height 43
click at [189, 209] on button "COMPLETE" at bounding box center [215, 220] width 84 height 23
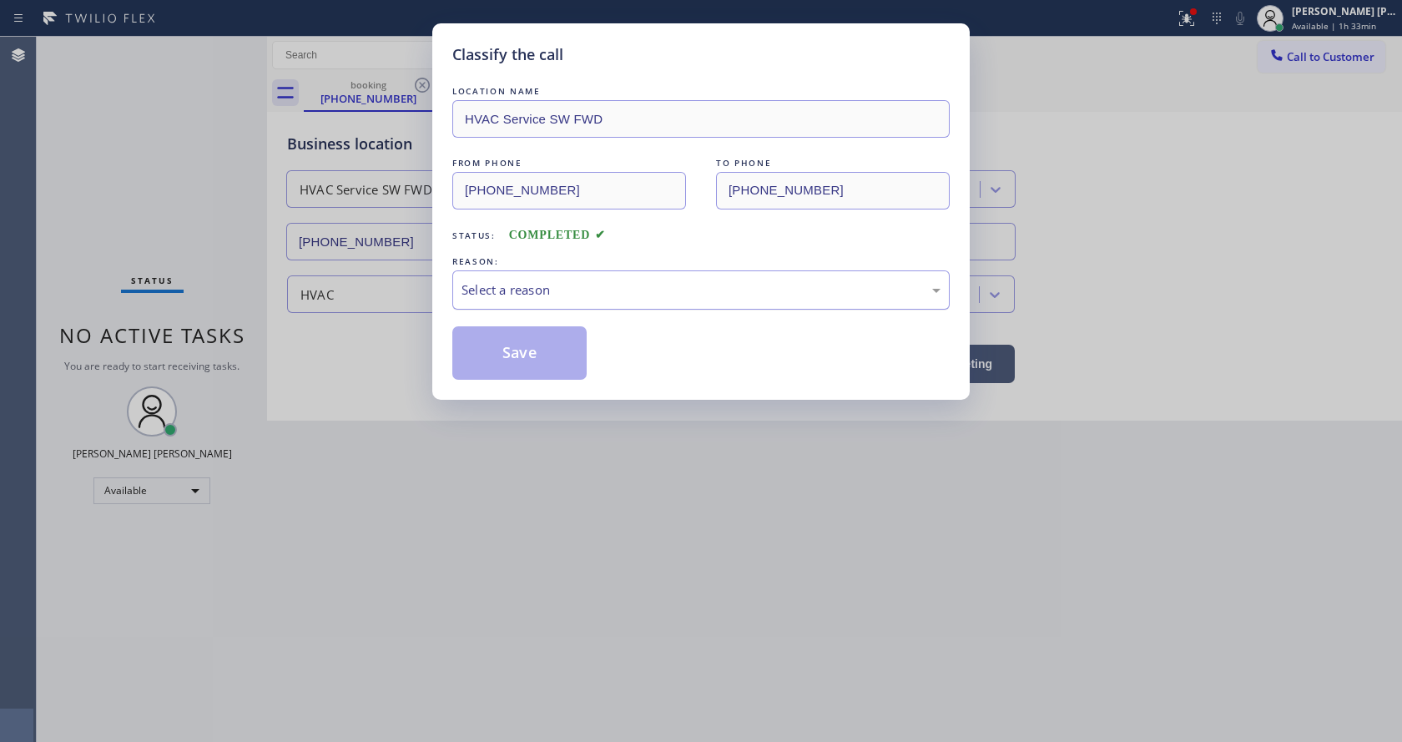
click at [553, 280] on div "Select a reason" at bounding box center [701, 289] width 479 height 19
click at [545, 363] on button "Save" at bounding box center [519, 352] width 134 height 53
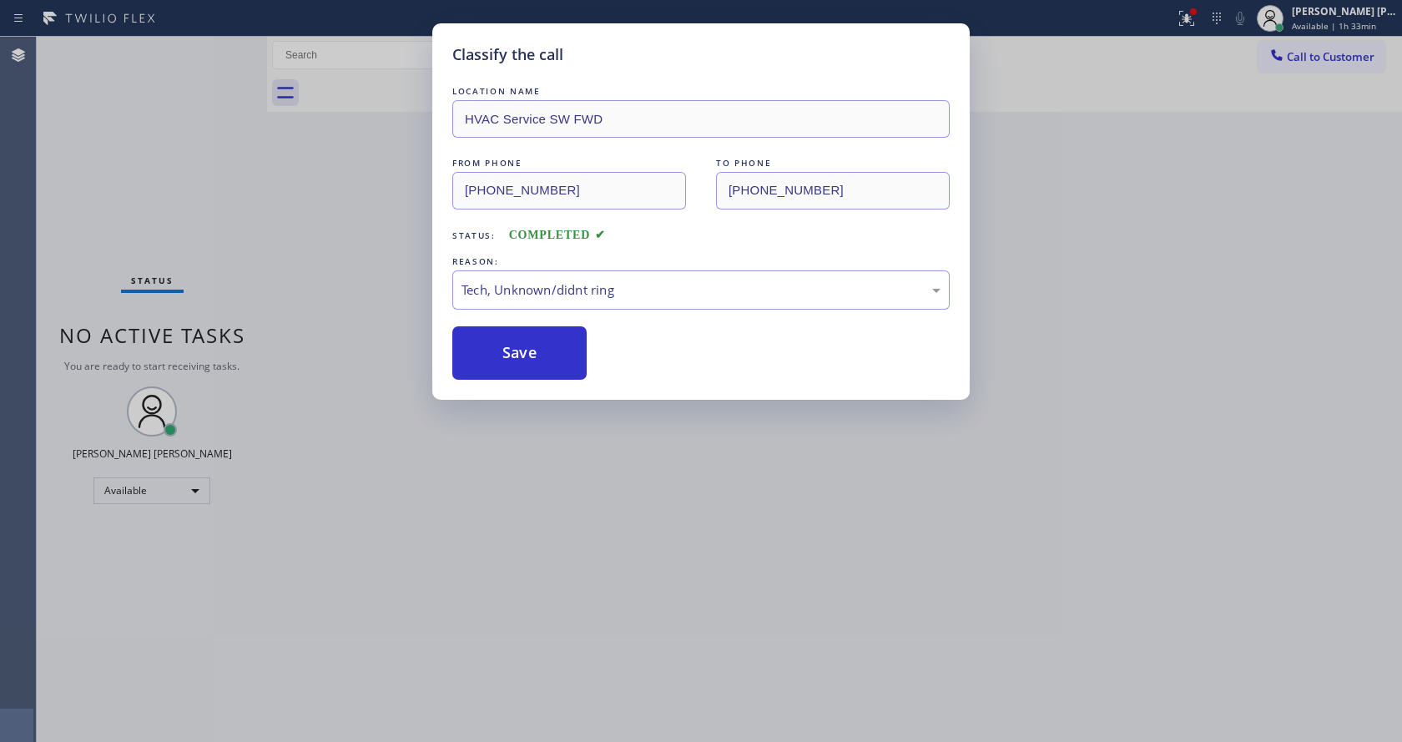
click at [614, 518] on div "Classify the call LOCATION NAME HVAC Service SW FWD FROM PHONE [PHONE_NUMBER] T…" at bounding box center [701, 371] width 1402 height 742
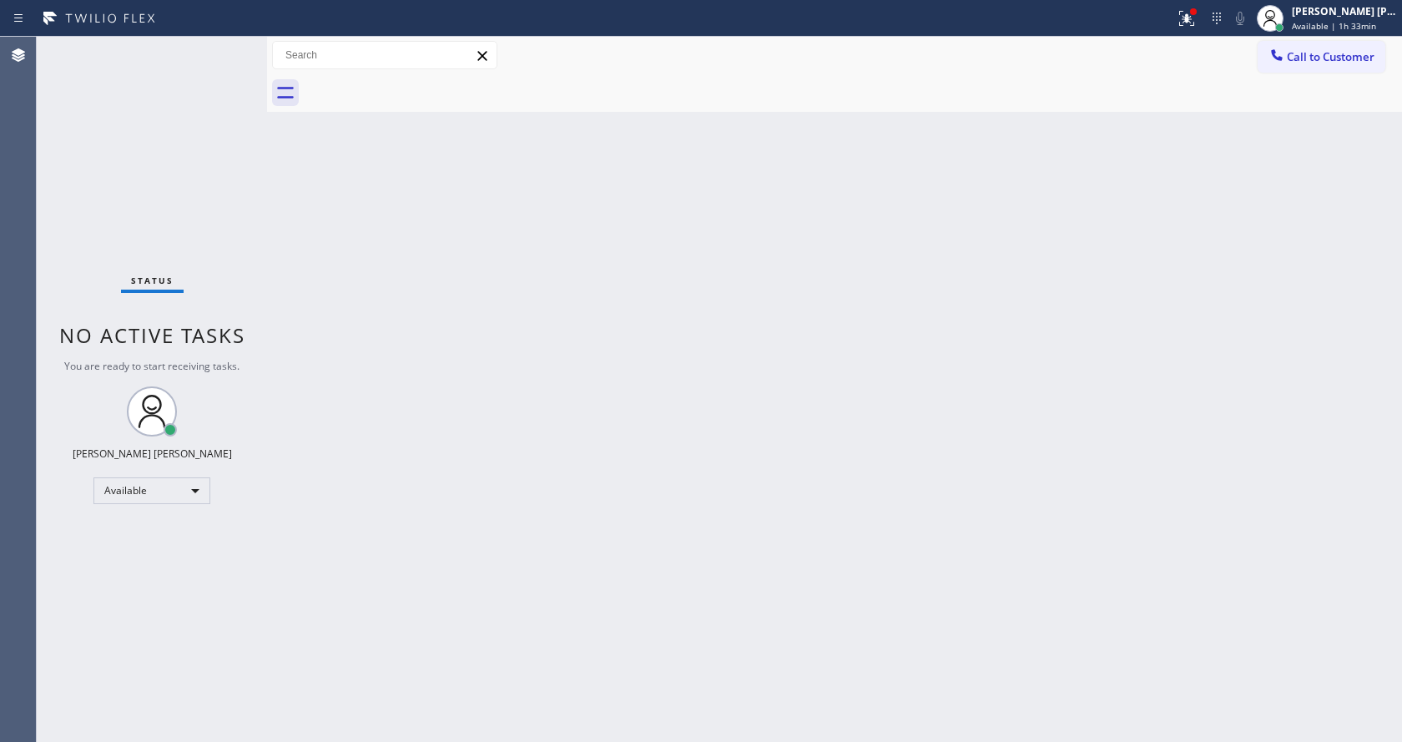
click at [313, 294] on div "Back to Dashboard Change Sender ID Customers Technicians Select a contact Outbo…" at bounding box center [834, 389] width 1135 height 705
click at [647, 355] on div "Back to Dashboard Change Sender ID Customers Technicians Select a contact Outbo…" at bounding box center [834, 389] width 1135 height 705
click at [1196, 11] on div at bounding box center [1194, 12] width 10 height 10
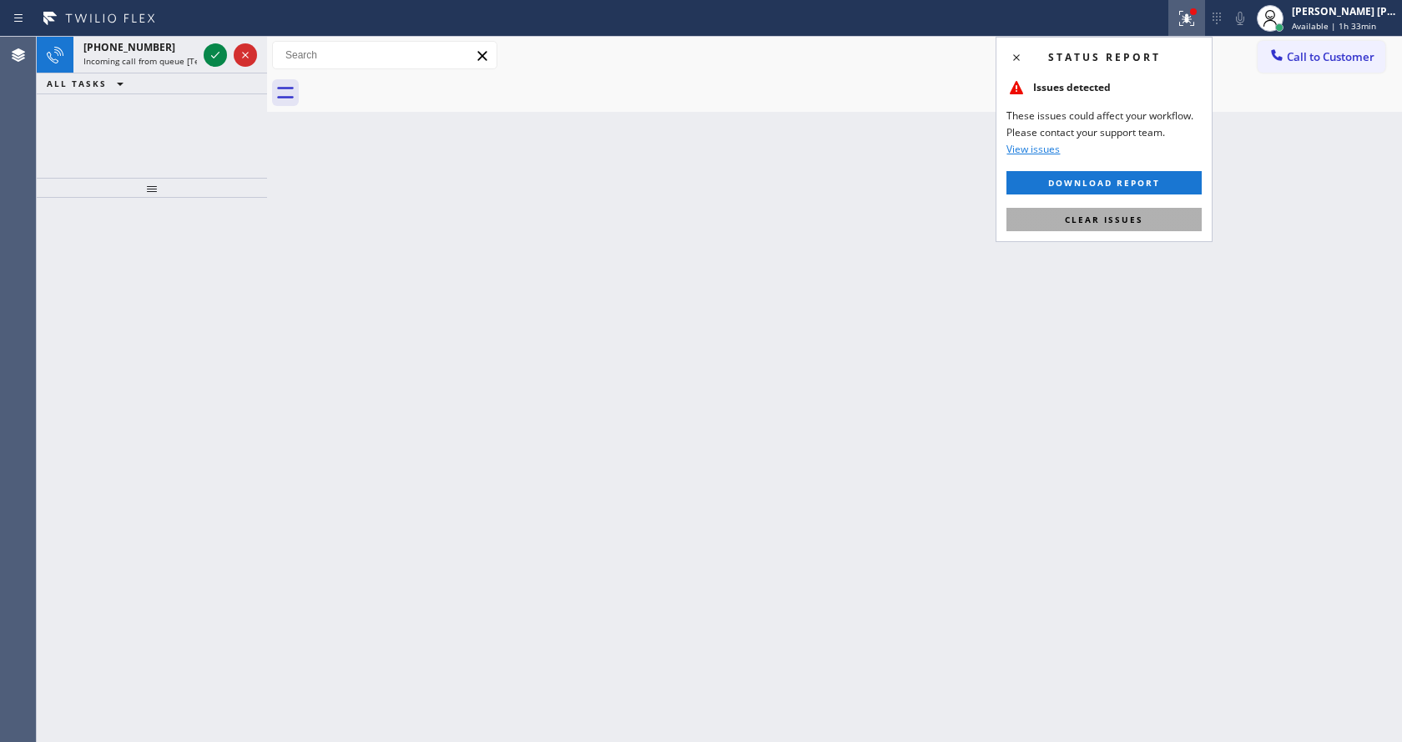
click at [1136, 216] on span "Clear issues" at bounding box center [1104, 220] width 78 height 12
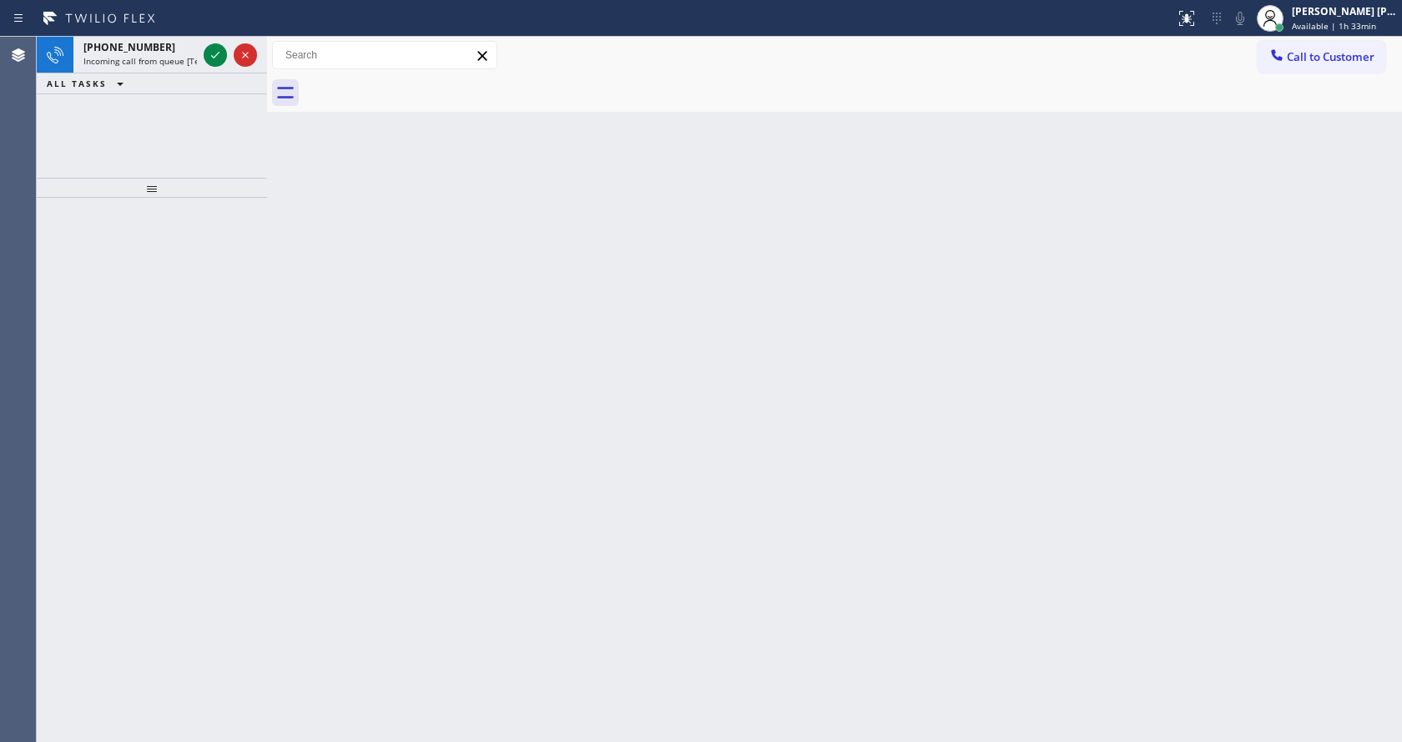
click at [1000, 296] on div "Back to Dashboard Change Sender ID Customers Technicians Select a contact Outbo…" at bounding box center [834, 389] width 1135 height 705
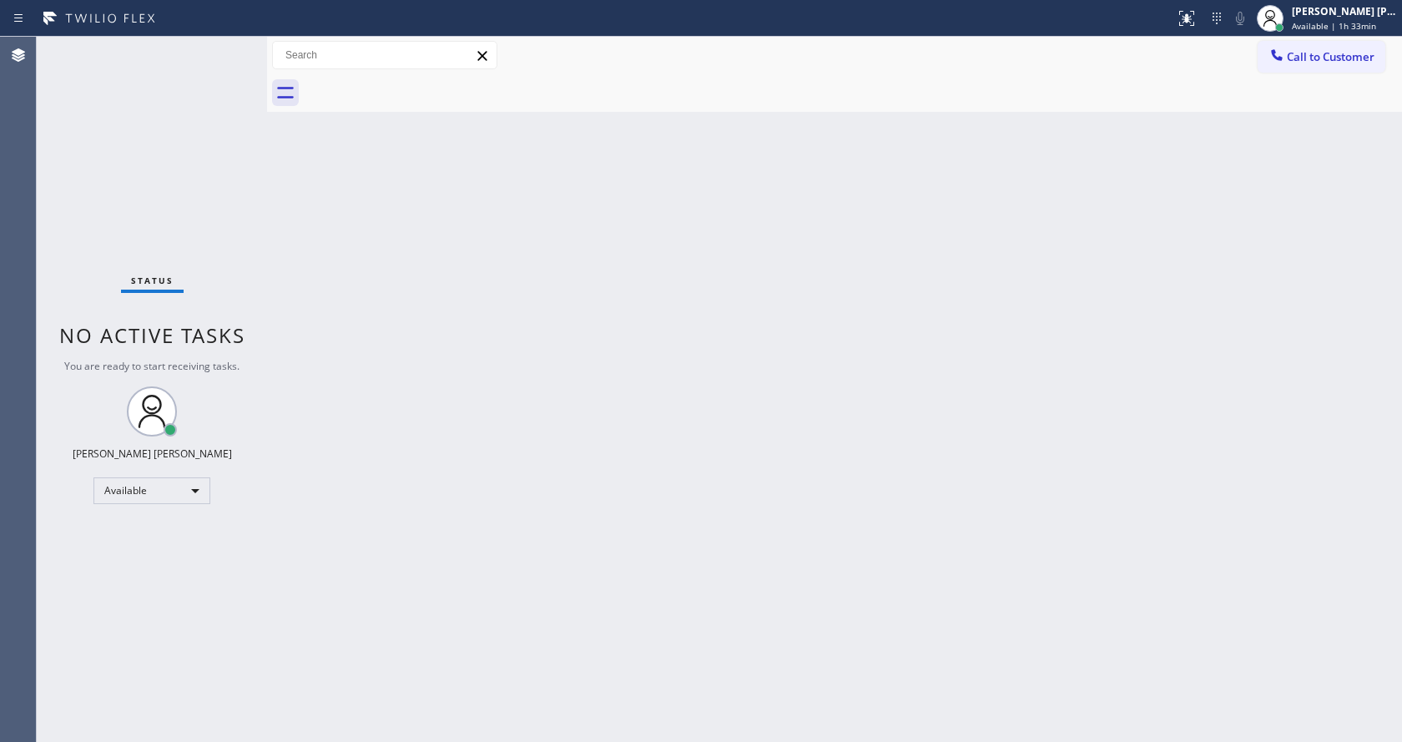
click at [408, 195] on div "Back to Dashboard Change Sender ID Customers Technicians Select a contact Outbo…" at bounding box center [834, 389] width 1135 height 705
click at [194, 59] on div "Status No active tasks You are ready to start receiving tasks. [PERSON_NAME] [P…" at bounding box center [152, 389] width 230 height 705
click at [891, 298] on div "Back to Dashboard Change Sender ID Customers Technicians Select a contact Outbo…" at bounding box center [834, 389] width 1135 height 705
click at [699, 391] on div "Back to Dashboard Change Sender ID Customers Technicians Select a contact Outbo…" at bounding box center [834, 389] width 1135 height 705
click at [356, 291] on div "Back to Dashboard Change Sender ID Customers Technicians Select a contact Outbo…" at bounding box center [834, 389] width 1135 height 705
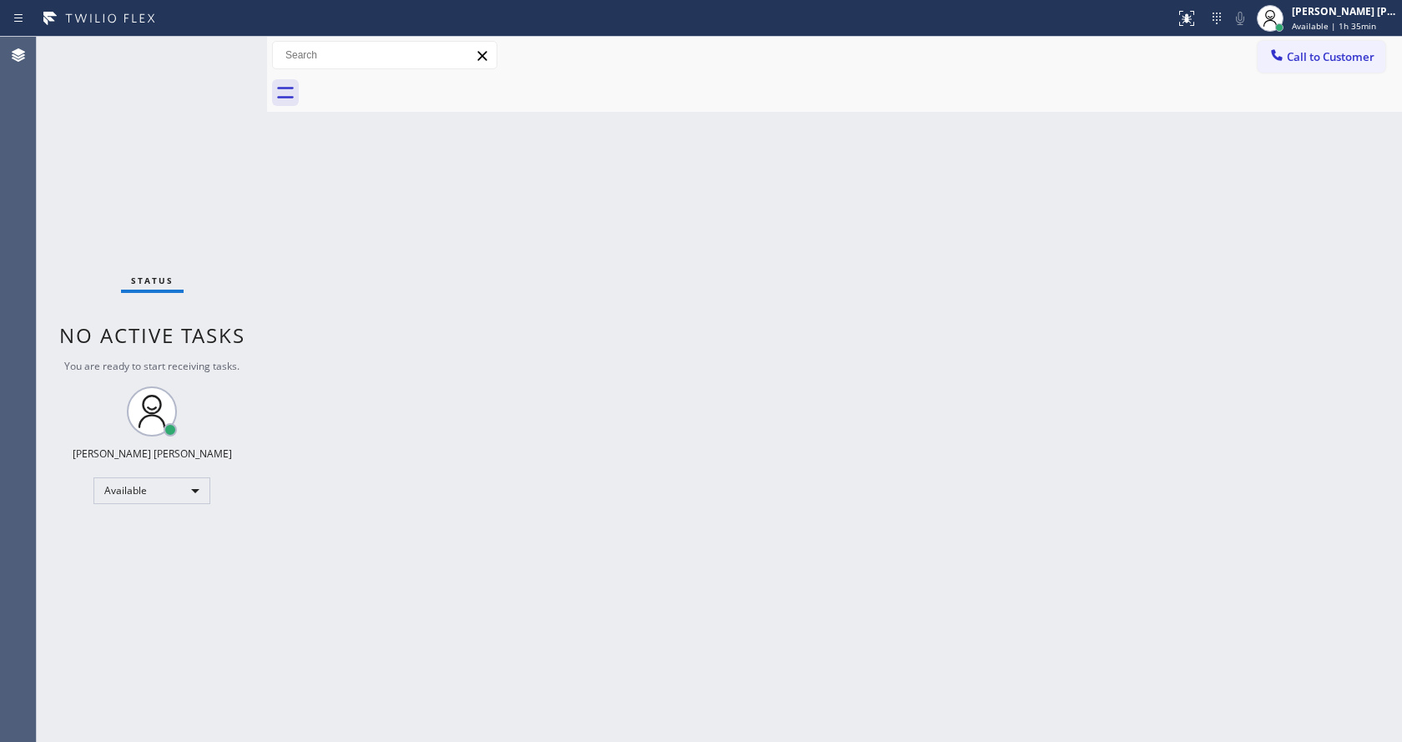
click at [628, 517] on div "Back to Dashboard Change Sender ID Customers Technicians Select a contact Outbo…" at bounding box center [834, 389] width 1135 height 705
click at [598, 357] on div "Back to Dashboard Change Sender ID Customers Technicians Select a contact Outbo…" at bounding box center [834, 389] width 1135 height 705
drag, startPoint x: 301, startPoint y: 252, endPoint x: 258, endPoint y: 197, distance: 70.1
click at [301, 252] on div "Back to Dashboard Change Sender ID Customers Technicians Select a contact Outbo…" at bounding box center [834, 389] width 1135 height 705
drag, startPoint x: 264, startPoint y: 56, endPoint x: 230, endPoint y: 54, distance: 33.4
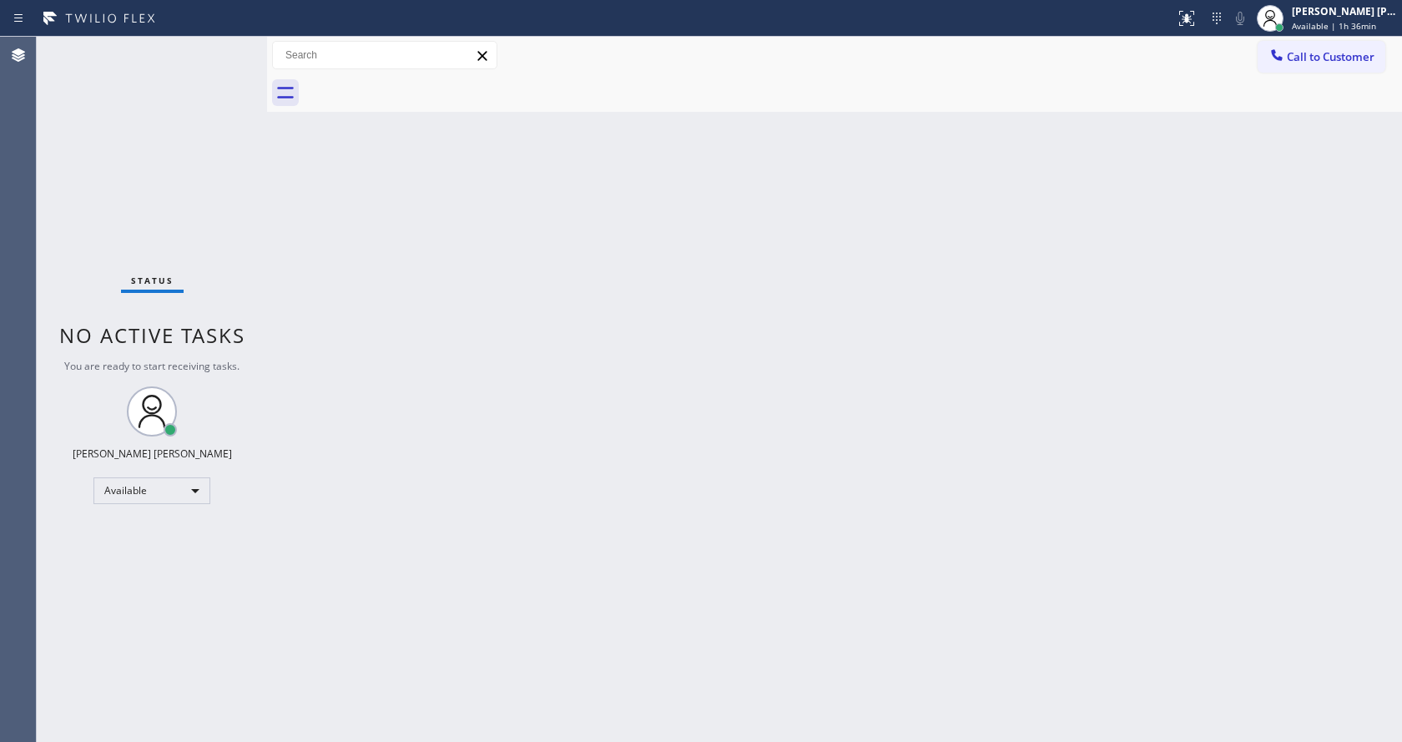
click at [230, 54] on div "Status No active tasks You are ready to start receiving tasks. [PERSON_NAME] [P…" at bounding box center [719, 389] width 1365 height 705
click at [226, 44] on div "Status No active tasks You are ready to start receiving tasks. [PERSON_NAME] [P…" at bounding box center [152, 389] width 230 height 705
click at [225, 49] on div "Status No active tasks You are ready to start receiving tasks. [PERSON_NAME] [P…" at bounding box center [152, 389] width 230 height 705
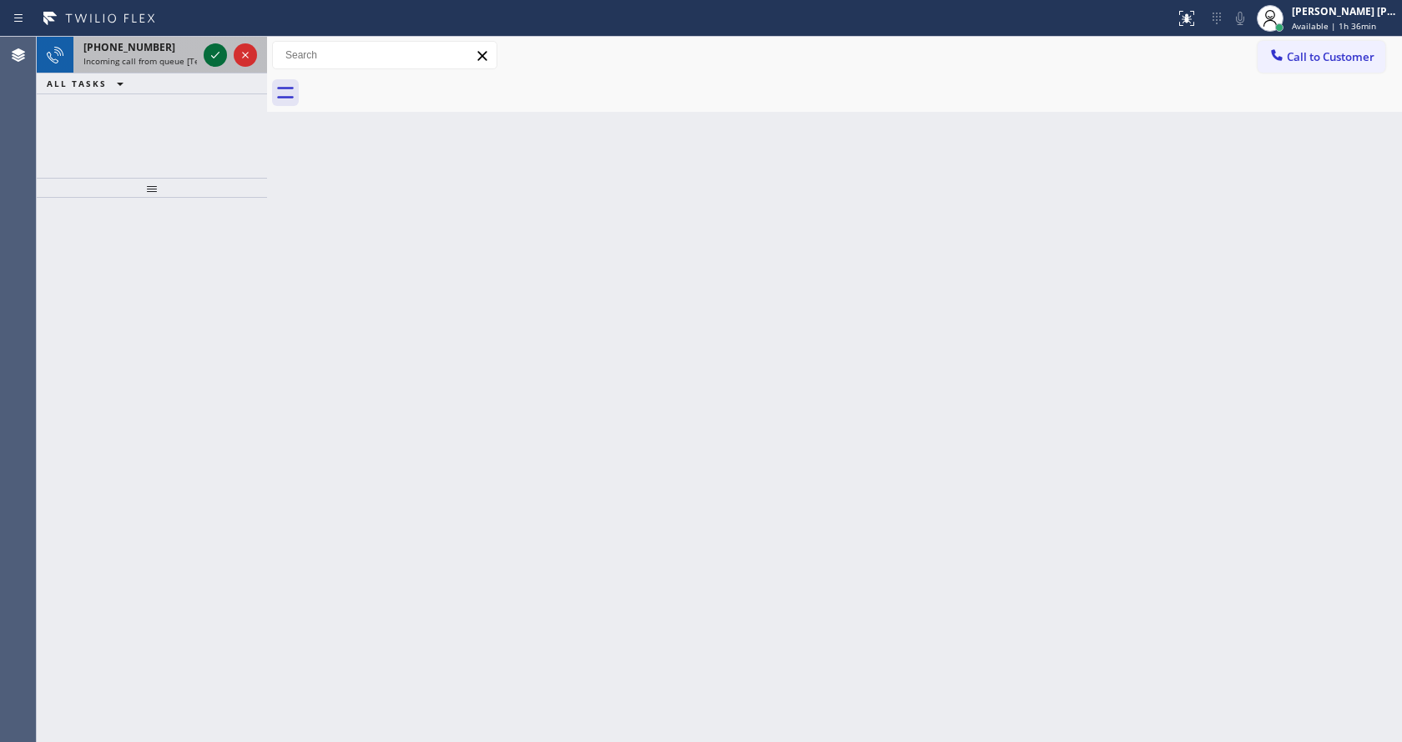
click at [225, 49] on div at bounding box center [215, 55] width 23 height 20
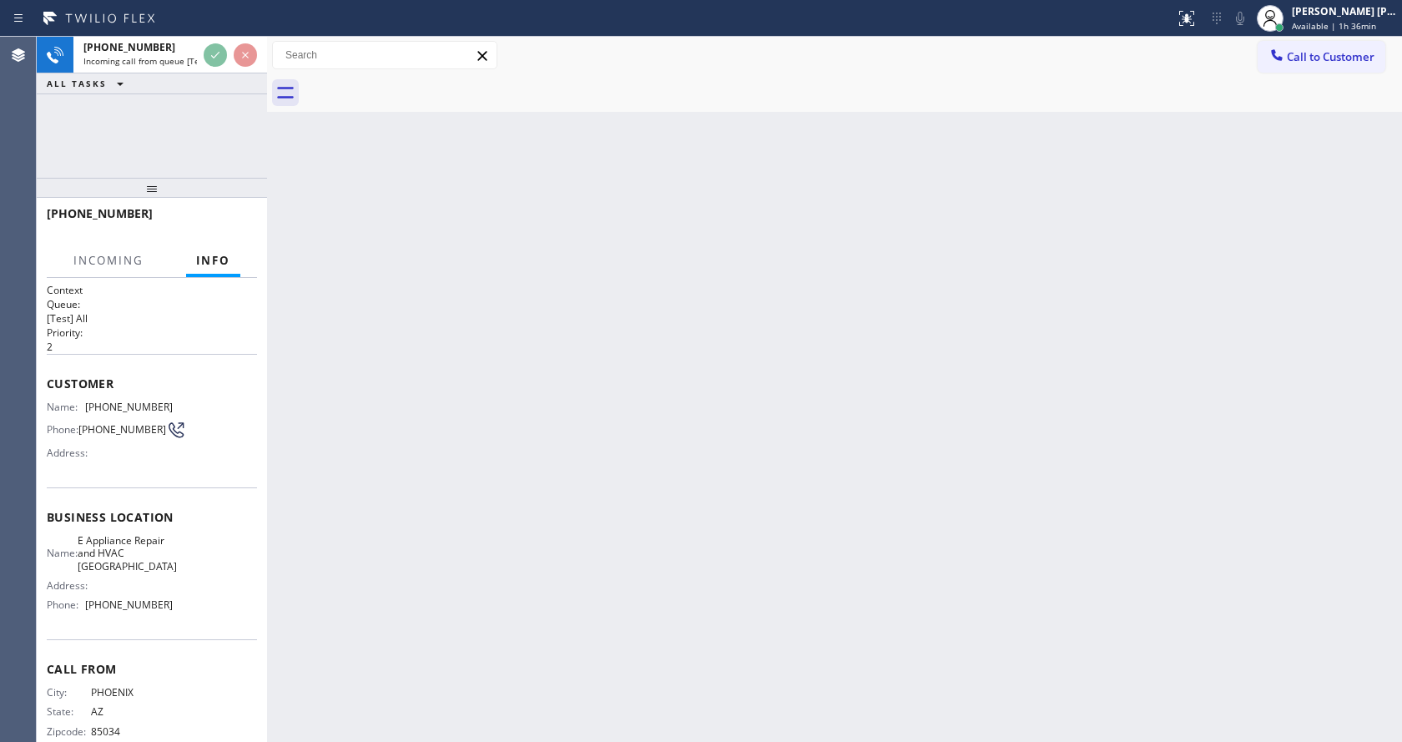
scroll to position [34, 0]
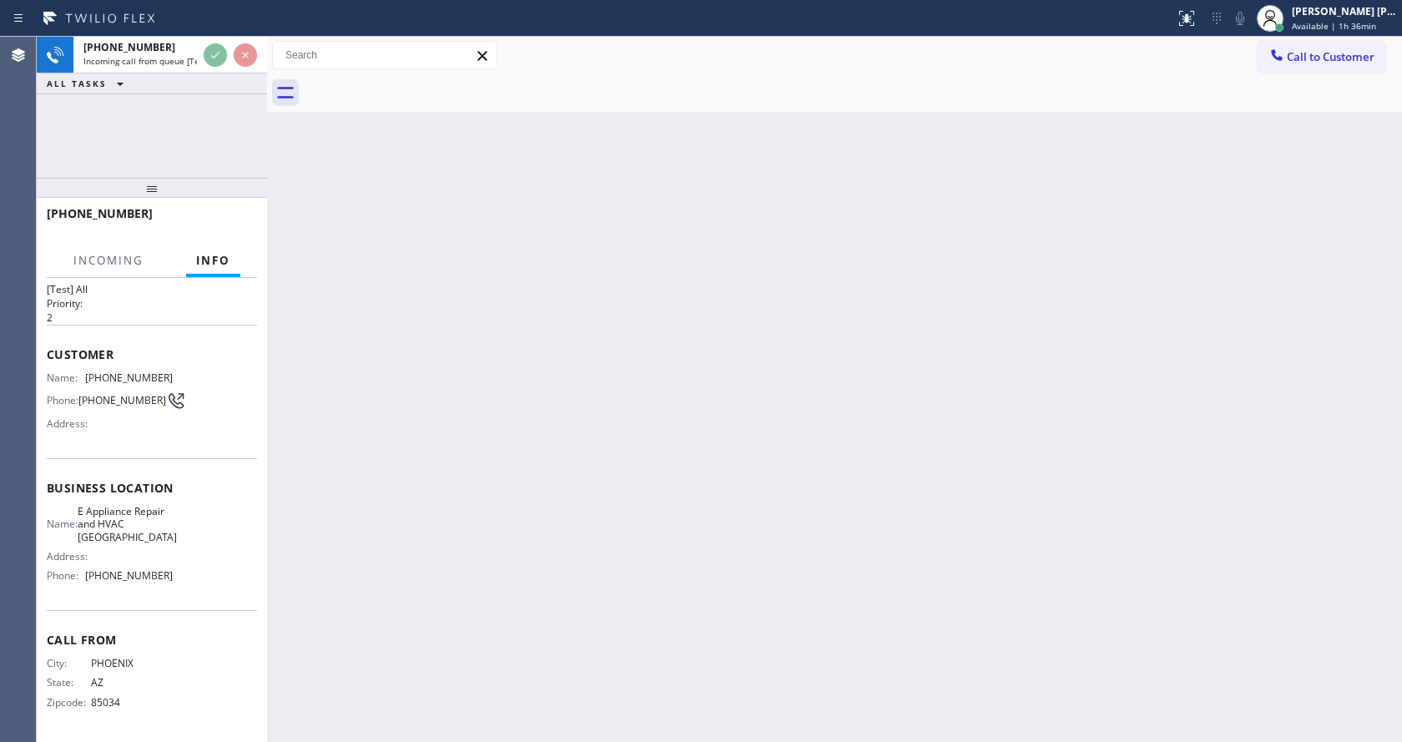
click at [606, 563] on div "Back to Dashboard Change Sender ID Customers Technicians Select a contact Outbo…" at bounding box center [834, 389] width 1135 height 705
click at [600, 450] on div "Back to Dashboard Change Sender ID Customers Technicians Select a contact Outbo…" at bounding box center [834, 389] width 1135 height 705
click at [497, 431] on div "Back to Dashboard Change Sender ID Customers Technicians Select a contact Outbo…" at bounding box center [834, 389] width 1135 height 705
click at [1023, 338] on div "Back to Dashboard Change Sender ID Customers Technicians Select a contact Outbo…" at bounding box center [834, 389] width 1135 height 705
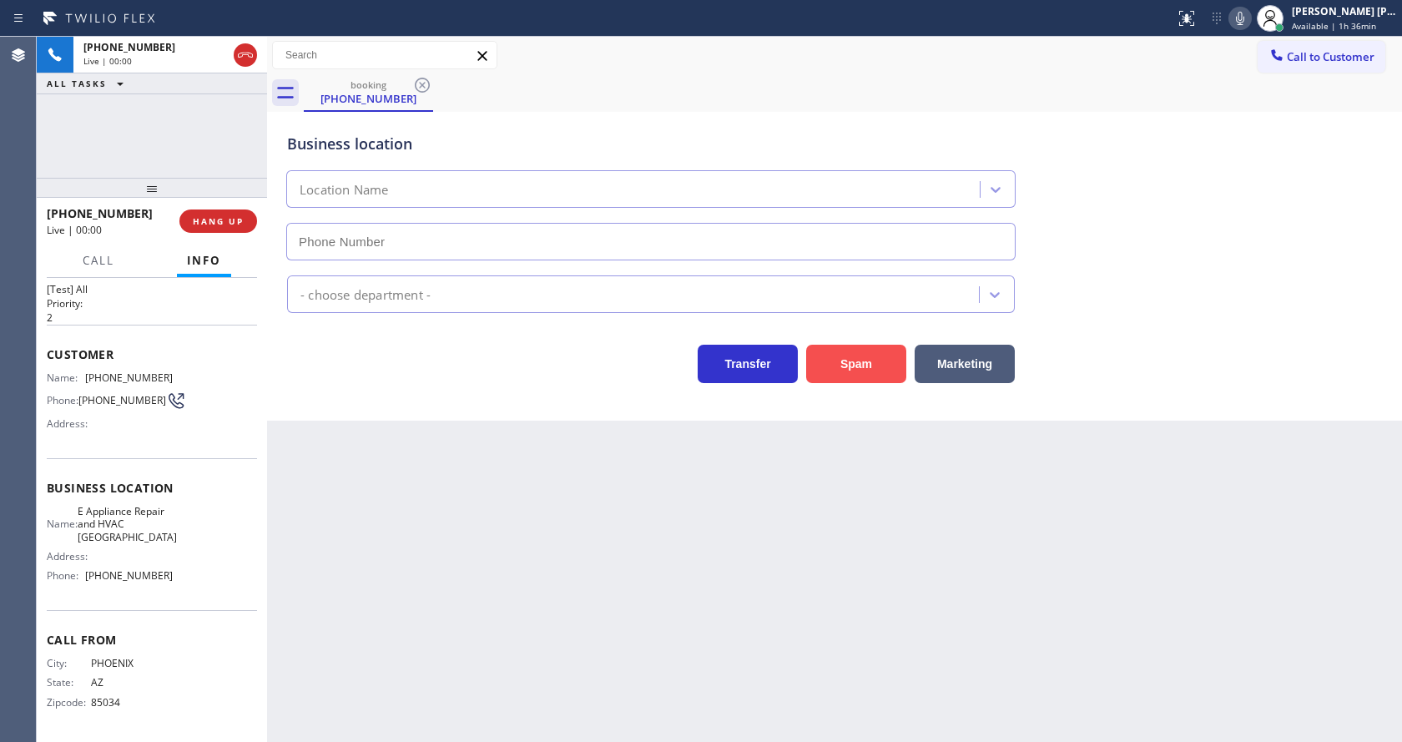
type input "[PHONE_NUMBER]"
click at [845, 363] on button "Spam" at bounding box center [856, 364] width 100 height 38
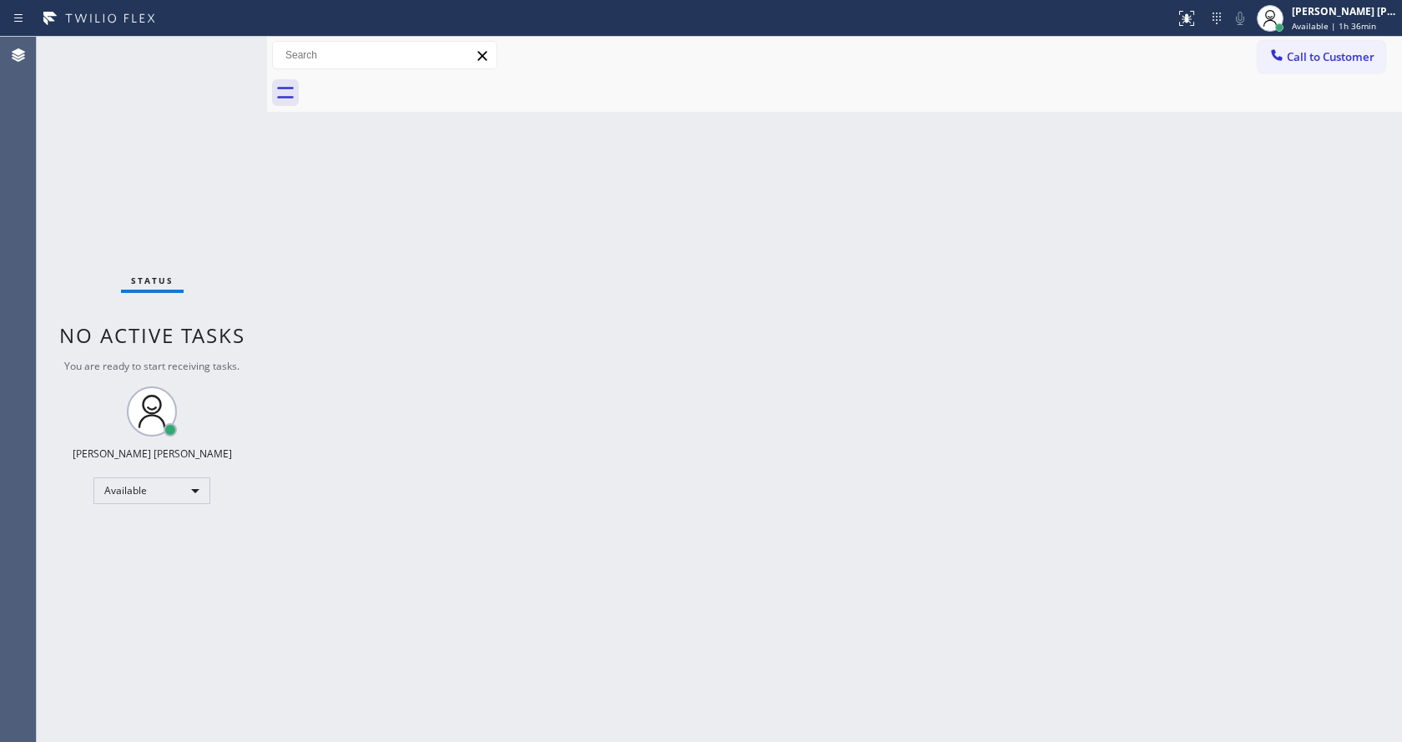
click at [523, 604] on div "Back to Dashboard Change Sender ID Customers Technicians Select a contact Outbo…" at bounding box center [834, 389] width 1135 height 705
click at [342, 295] on div "Back to Dashboard Change Sender ID Customers Technicians Select a contact Outbo…" at bounding box center [834, 389] width 1135 height 705
click at [805, 598] on div "Back to Dashboard Change Sender ID Customers Technicians Select a contact Outbo…" at bounding box center [834, 389] width 1135 height 705
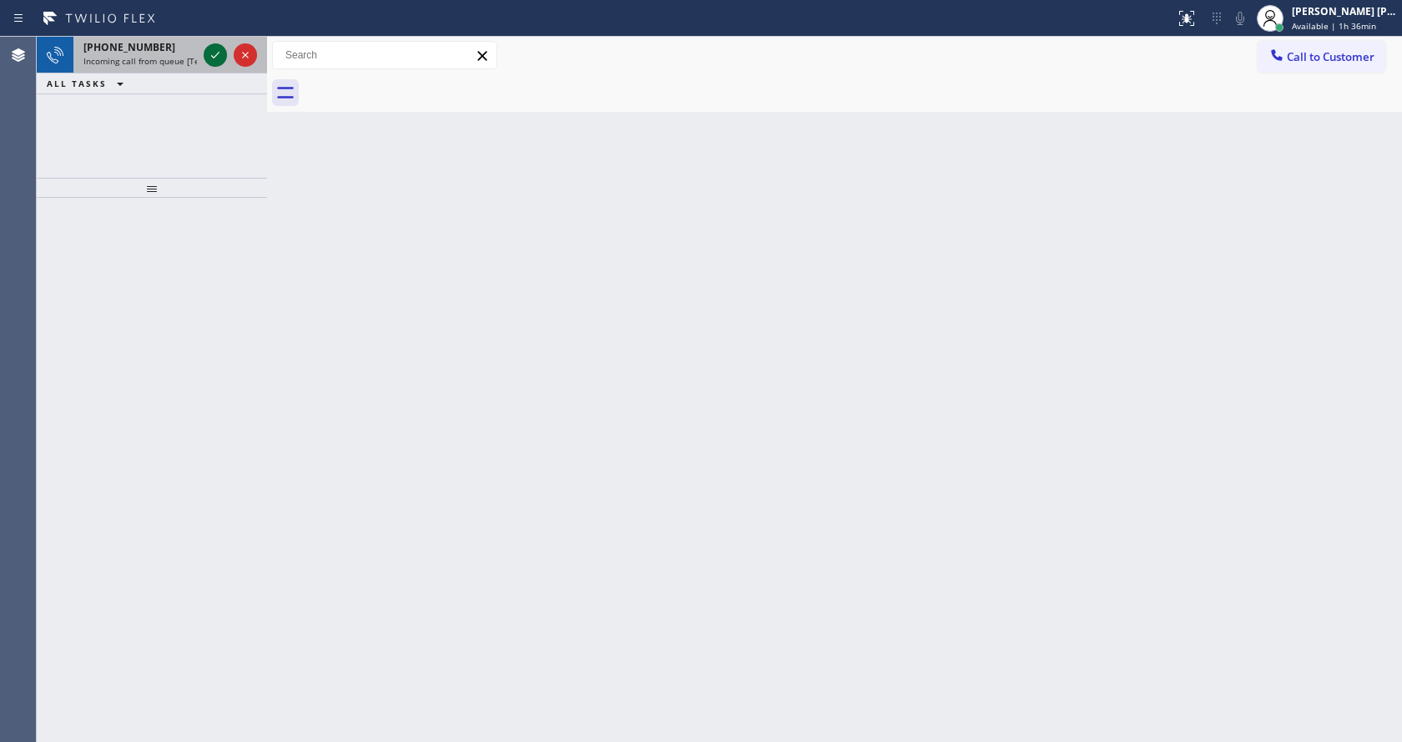
click at [226, 55] on div at bounding box center [215, 55] width 23 height 20
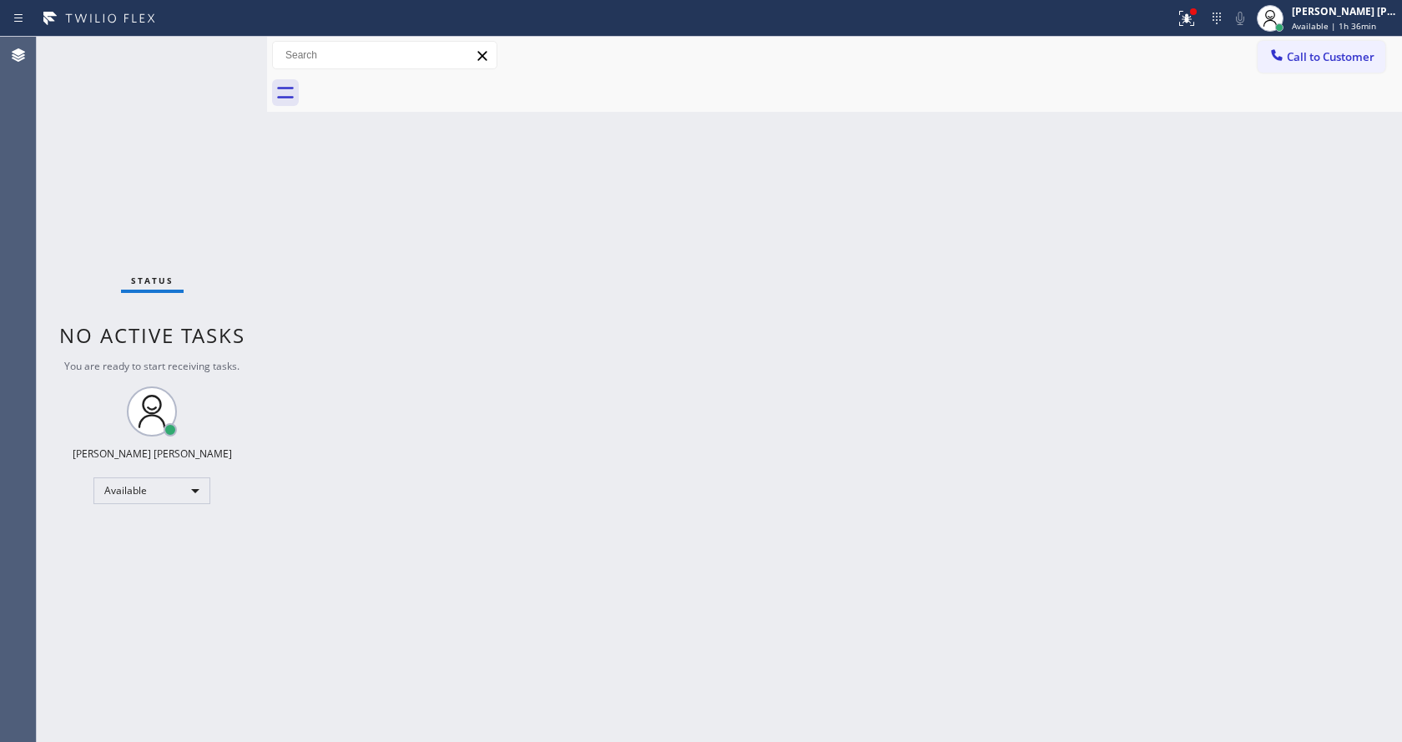
click at [917, 330] on div "Back to Dashboard Change Sender ID Customers Technicians Select a contact Outbo…" at bounding box center [834, 389] width 1135 height 705
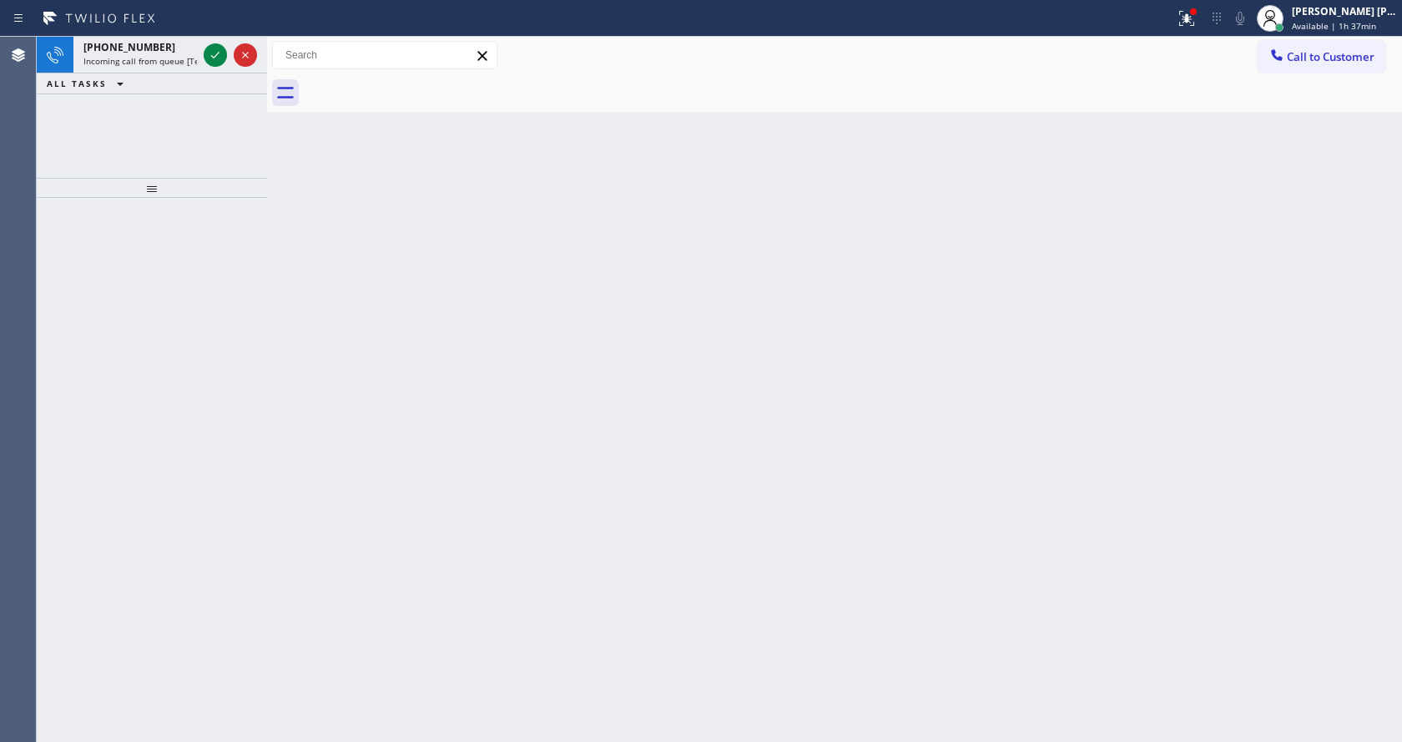
click at [471, 245] on div "Back to Dashboard Change Sender ID Customers Technicians Select a contact Outbo…" at bounding box center [834, 389] width 1135 height 705
click at [211, 57] on icon at bounding box center [215, 55] width 20 height 20
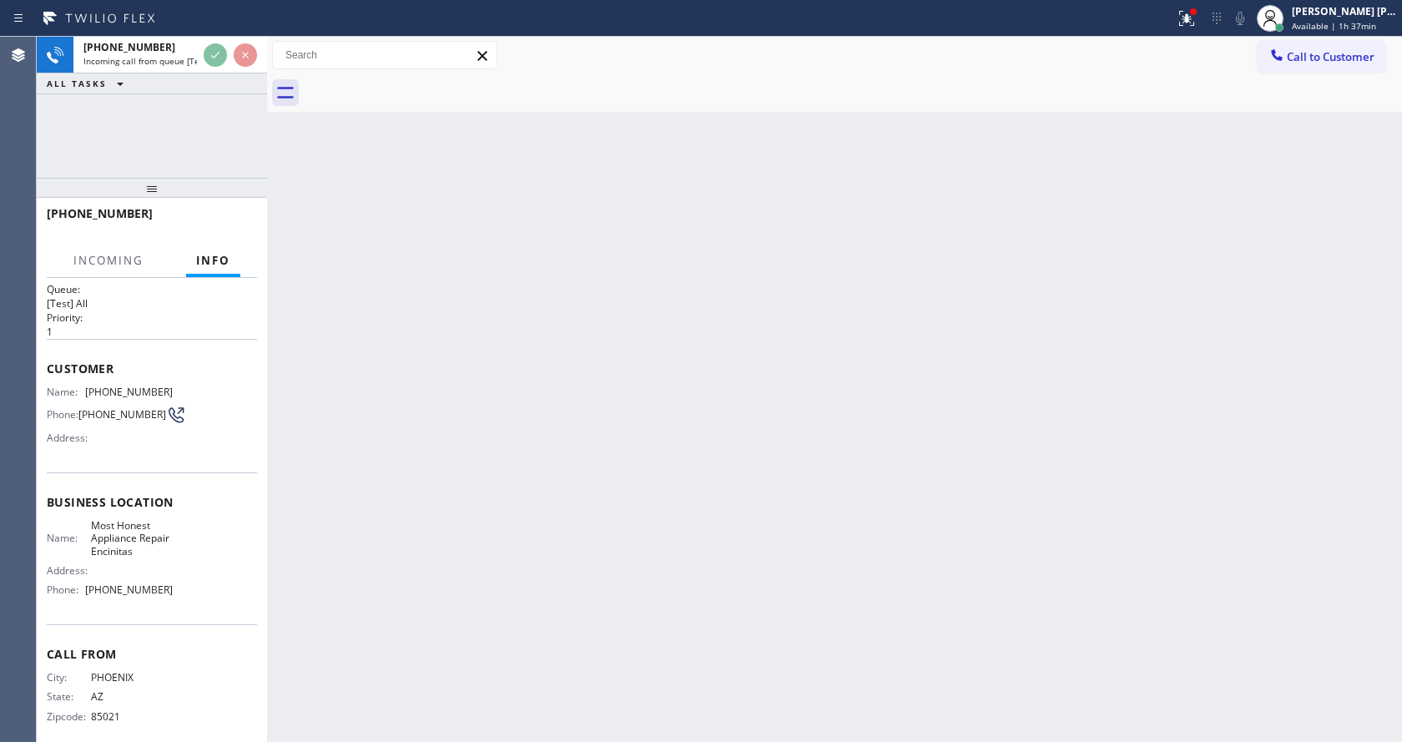
scroll to position [34, 0]
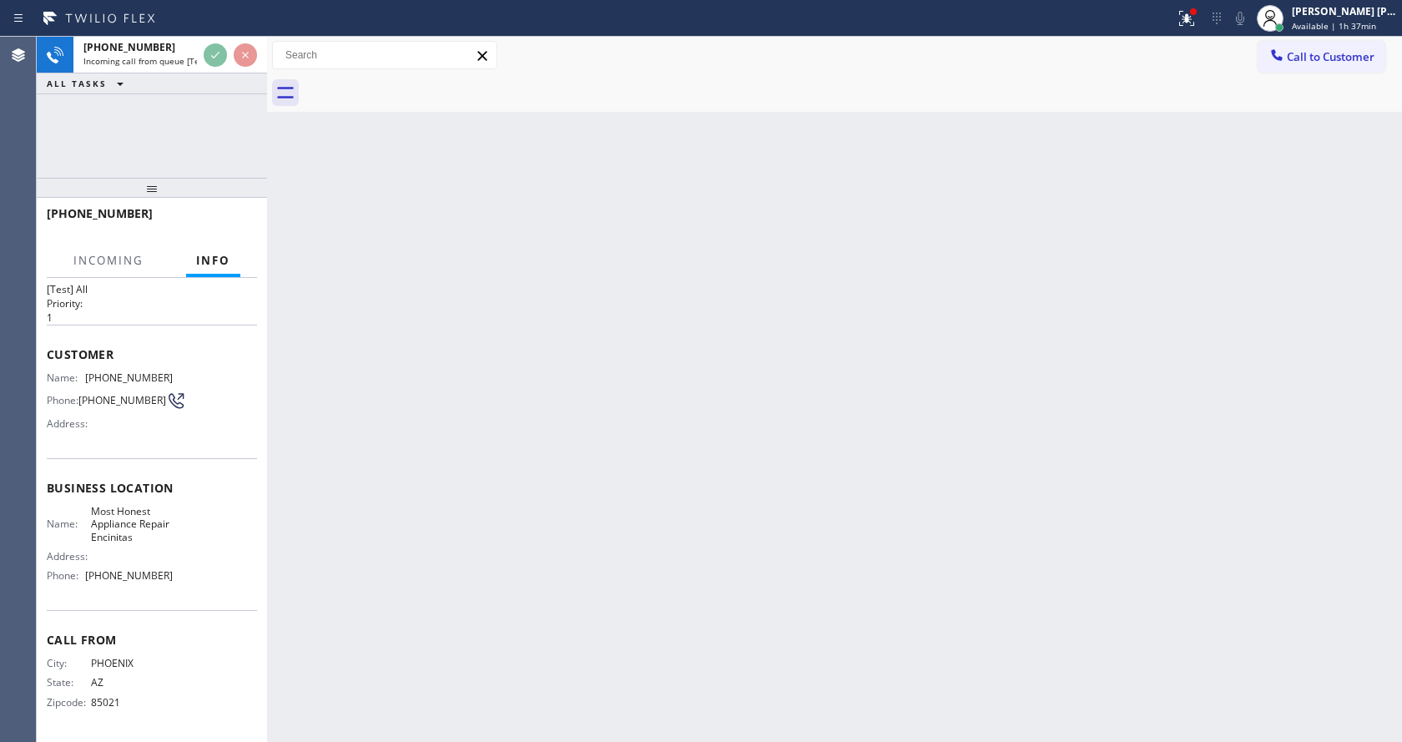
click at [542, 535] on div "Back to Dashboard Change Sender ID Customers Technicians Select a contact Outbo…" at bounding box center [834, 389] width 1135 height 705
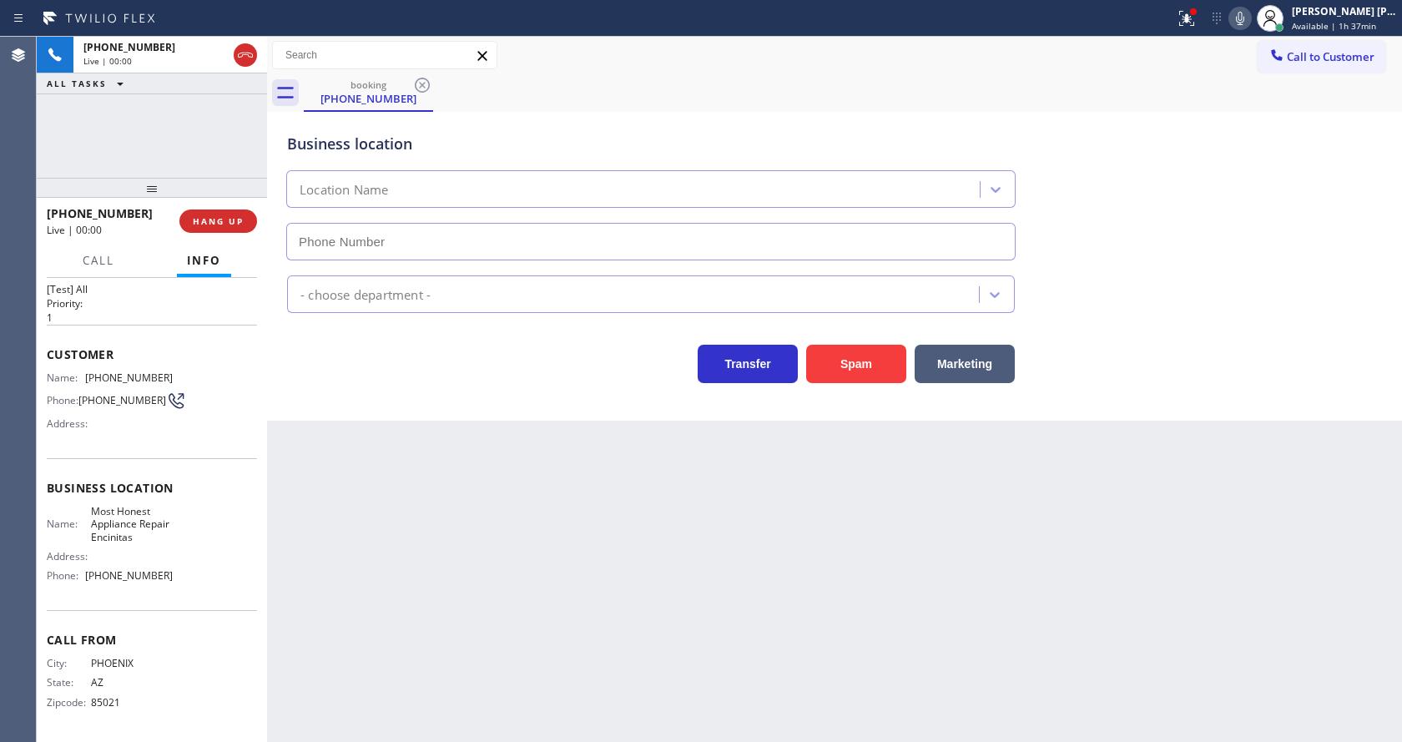
type input "[PHONE_NUMBER]"
click at [568, 547] on div "Back to Dashboard Change Sender ID Customers Technicians Select a contact Outbo…" at bounding box center [834, 389] width 1135 height 705
click at [388, 442] on div "Back to Dashboard Change Sender ID Customers Technicians Select a contact Outbo…" at bounding box center [834, 389] width 1135 height 705
click at [1193, 23] on icon at bounding box center [1187, 18] width 20 height 20
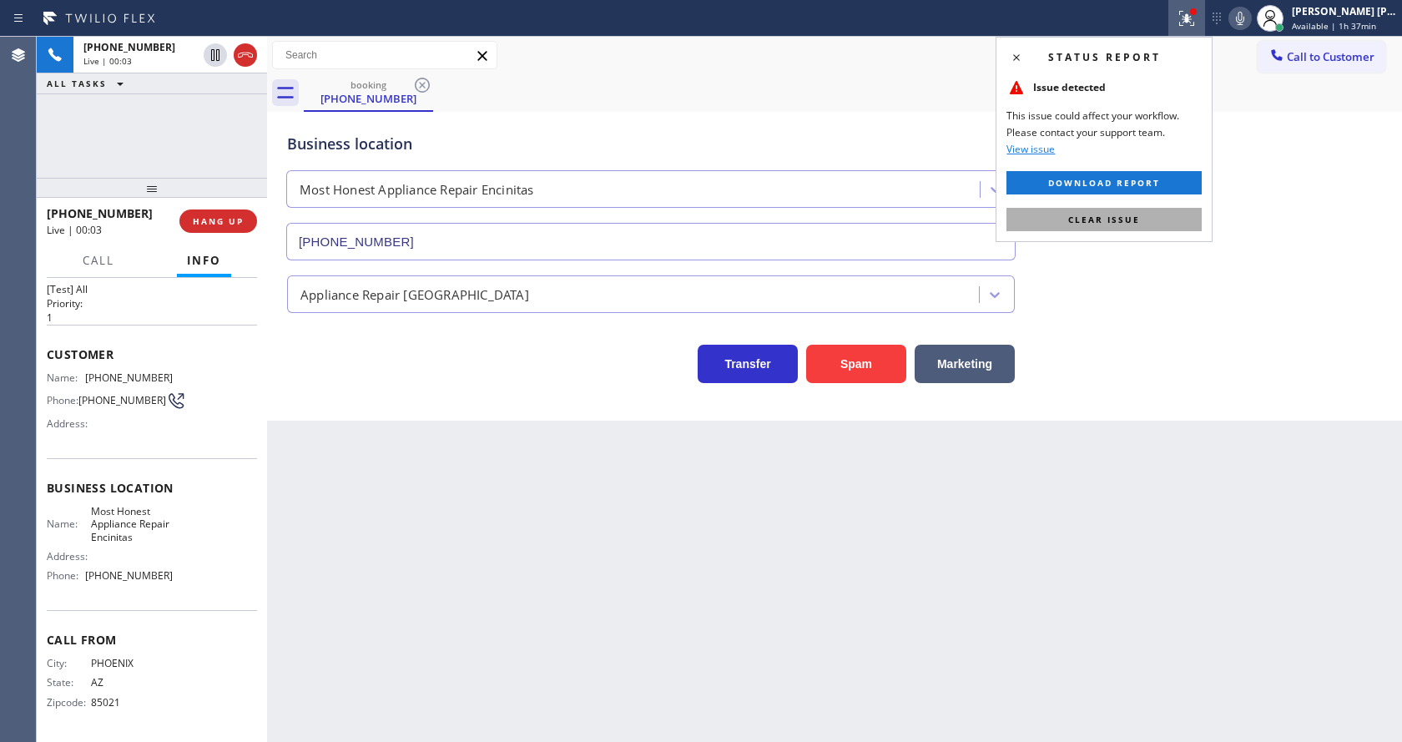
click at [1147, 213] on button "Clear issue" at bounding box center [1104, 219] width 195 height 23
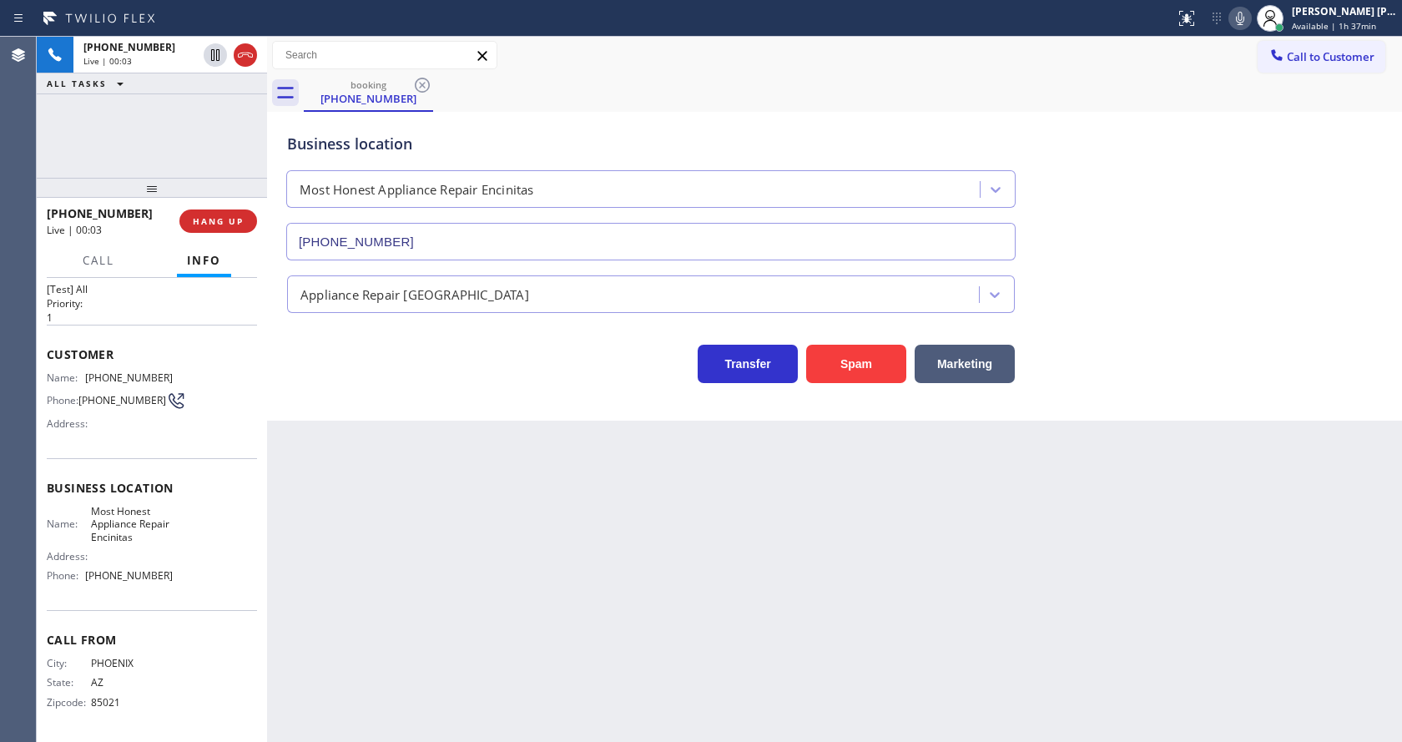
click at [1194, 170] on div "Business location Most Honest Appliance Repair Encinitas [PHONE_NUMBER]" at bounding box center [835, 184] width 1102 height 151
click at [1242, 12] on icon at bounding box center [1240, 18] width 20 height 20
click at [1224, 228] on div "Business location Most Honest Appliance Repair Encinitas [PHONE_NUMBER]" at bounding box center [835, 184] width 1102 height 151
click at [455, 684] on div "Back to Dashboard Change Sender ID Customers Technicians Select a contact Outbo…" at bounding box center [834, 389] width 1135 height 705
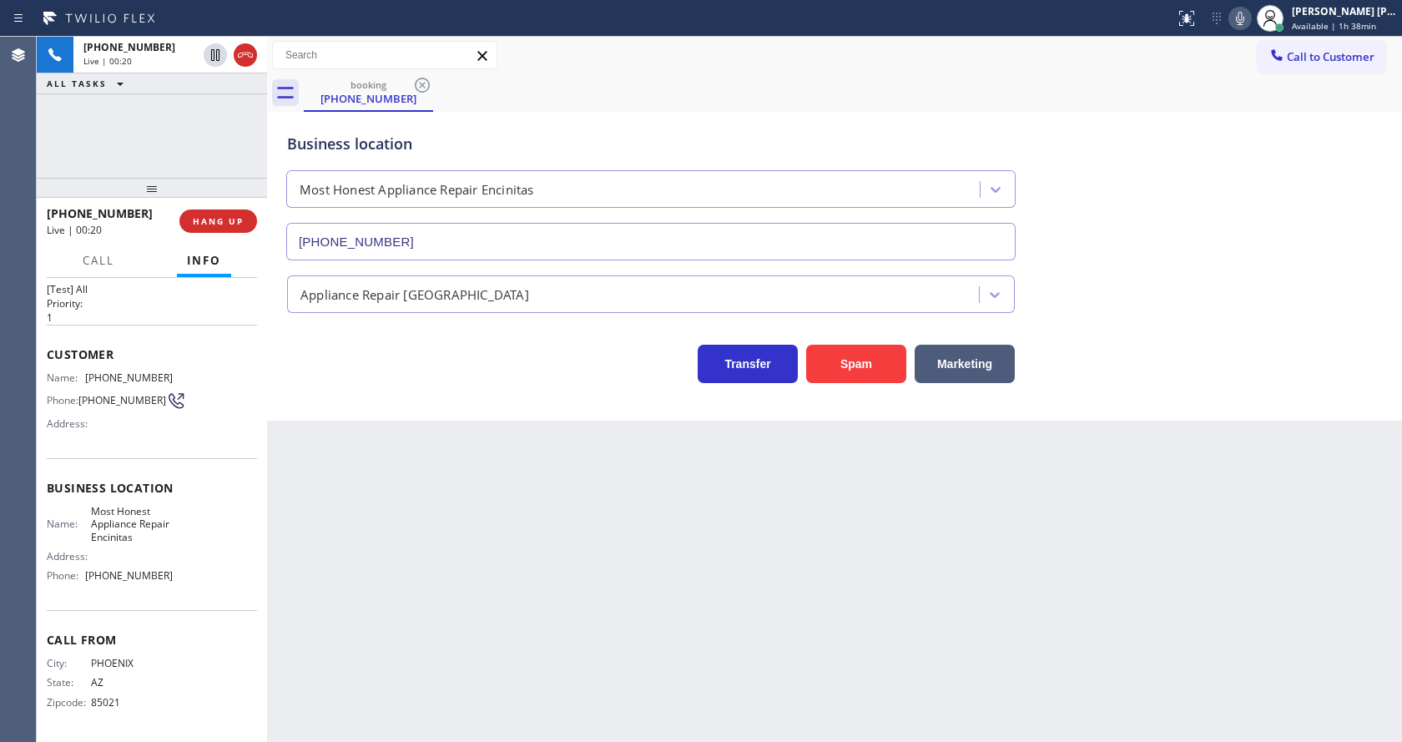
click at [928, 664] on div "Back to Dashboard Change Sender ID Customers Technicians Select a contact Outbo…" at bounding box center [834, 389] width 1135 height 705
click at [406, 574] on div "Back to Dashboard Change Sender ID Customers Technicians Select a contact Outbo…" at bounding box center [834, 389] width 1135 height 705
click at [151, 472] on div "Business location Name: Most Honest Appliance Repair Encinitas Address: Phone: …" at bounding box center [152, 534] width 210 height 152
drag, startPoint x: 85, startPoint y: 374, endPoint x: 180, endPoint y: 366, distance: 95.4
click at [180, 371] on div "Name: [PHONE_NUMBER] Phone: [PHONE_NUMBER] Address:" at bounding box center [152, 404] width 210 height 66
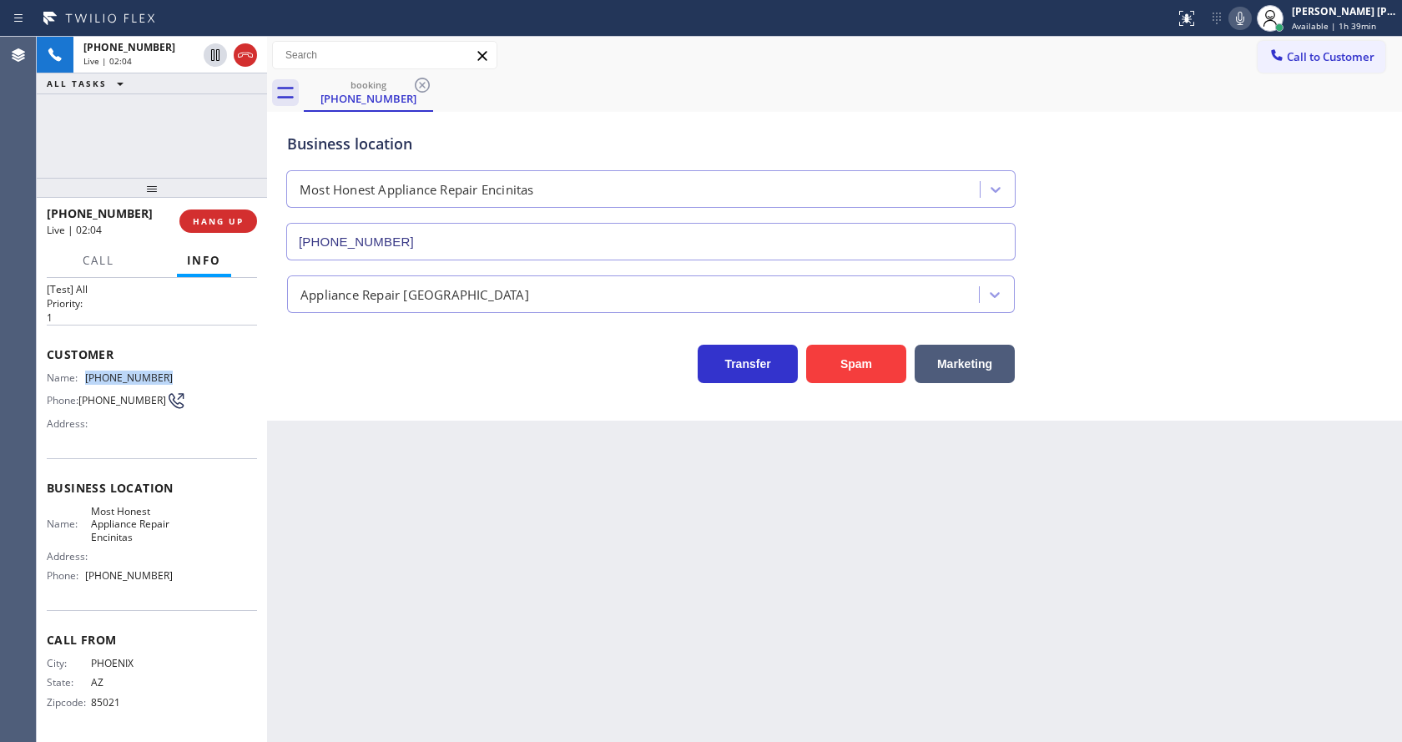
copy div "[PHONE_NUMBER]"
click at [300, 522] on div "Back to Dashboard Change Sender ID Customers Technicians Select a contact Outbo…" at bounding box center [834, 389] width 1135 height 705
drag, startPoint x: 379, startPoint y: 588, endPoint x: 386, endPoint y: 653, distance: 65.5
click at [382, 608] on div "Back to Dashboard Change Sender ID Customers Technicians Select a contact Outbo…" at bounding box center [834, 389] width 1135 height 705
click at [169, 496] on span "Business location" at bounding box center [152, 488] width 210 height 16
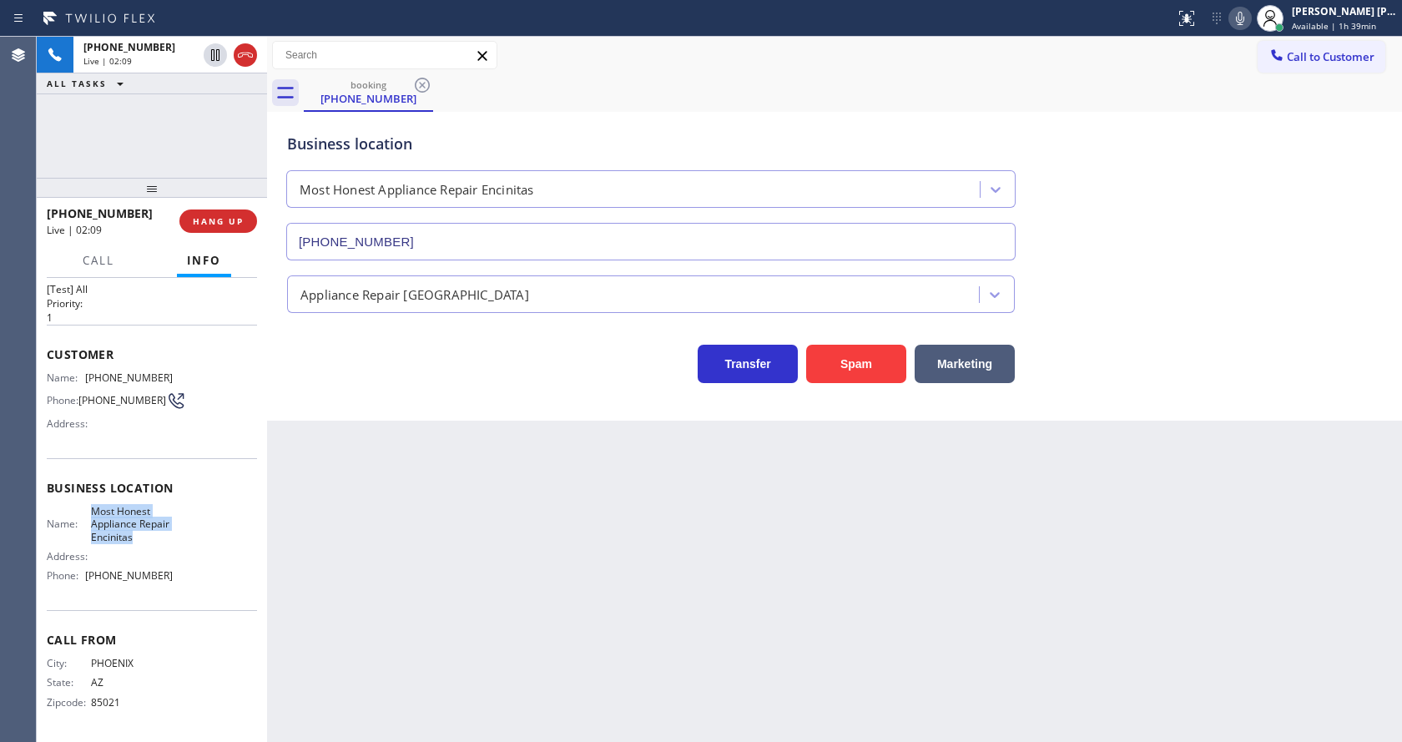
drag, startPoint x: 88, startPoint y: 510, endPoint x: 164, endPoint y: 541, distance: 82.0
click at [164, 541] on span "Most Honest Appliance Repair Encinitas" at bounding box center [132, 524] width 83 height 38
copy span "Most Honest Appliance Repair Encinitas"
drag, startPoint x: 400, startPoint y: 533, endPoint x: 375, endPoint y: 739, distance: 207.7
click at [400, 536] on div "Back to Dashboard Change Sender ID Customers Technicians Select a contact Outbo…" at bounding box center [834, 389] width 1135 height 705
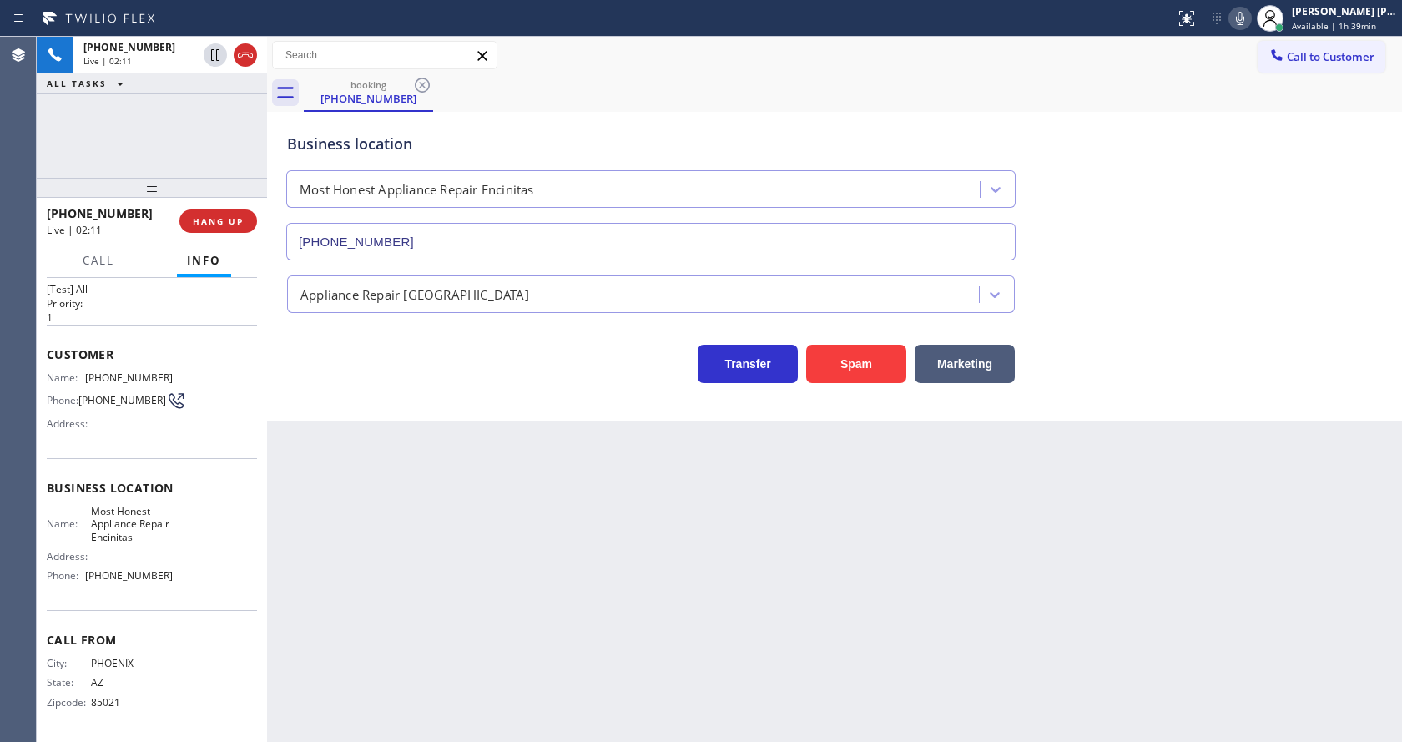
click at [237, 576] on div "Name: Most Honest Appliance Repair Encinitas Address: Phone: [PHONE_NUMBER]" at bounding box center [152, 547] width 210 height 84
drag, startPoint x: 83, startPoint y: 573, endPoint x: 179, endPoint y: 580, distance: 96.3
click at [179, 580] on div "Name: Most Honest Appliance Repair Encinitas Address: Phone: [PHONE_NUMBER]" at bounding box center [152, 547] width 210 height 84
copy div "[PHONE_NUMBER]"
drag, startPoint x: 391, startPoint y: 525, endPoint x: 371, endPoint y: 737, distance: 212.9
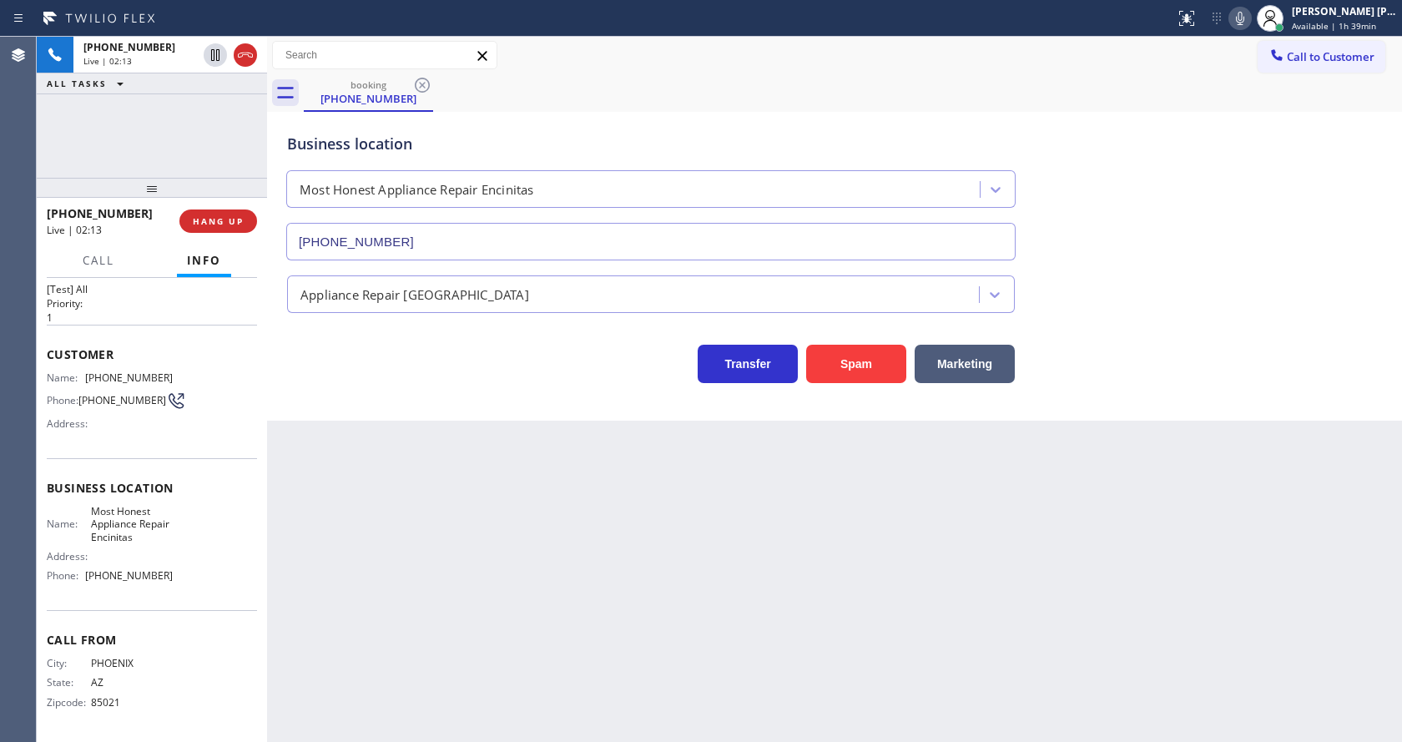
click at [391, 545] on div "Back to Dashboard Change Sender ID Customers Technicians Select a contact Outbo…" at bounding box center [834, 389] width 1135 height 705
click at [827, 581] on div "Back to Dashboard Change Sender ID Customers Technicians Select a contact Outbo…" at bounding box center [834, 389] width 1135 height 705
click at [1250, 15] on icon at bounding box center [1240, 18] width 20 height 20
click at [1259, 183] on div "Business location Most Honest Appliance Repair Encinitas [PHONE_NUMBER]" at bounding box center [835, 184] width 1102 height 151
click at [1241, 18] on icon at bounding box center [1240, 18] width 20 height 20
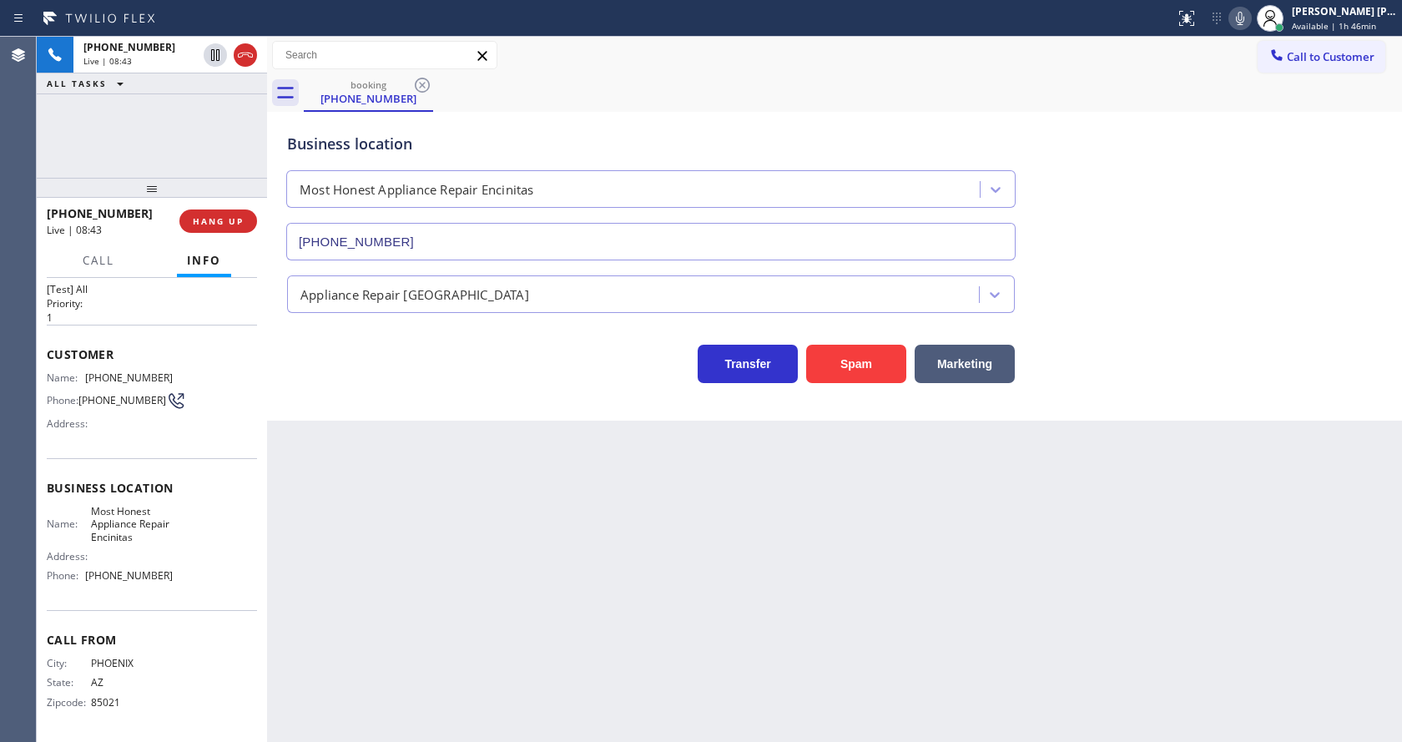
drag, startPoint x: 759, startPoint y: 652, endPoint x: 752, endPoint y: 669, distance: 18.0
click at [759, 652] on div "Back to Dashboard Change Sender ID Customers Technicians Select a contact Outbo…" at bounding box center [834, 389] width 1135 height 705
click at [502, 583] on div "Back to Dashboard Change Sender ID Customers Technicians Select a contact Outbo…" at bounding box center [834, 389] width 1135 height 705
click at [731, 655] on div "Back to Dashboard Change Sender ID Customers Technicians Select a contact Outbo…" at bounding box center [834, 389] width 1135 height 705
click at [528, 681] on div "Back to Dashboard Change Sender ID Customers Technicians Select a contact Outbo…" at bounding box center [834, 389] width 1135 height 705
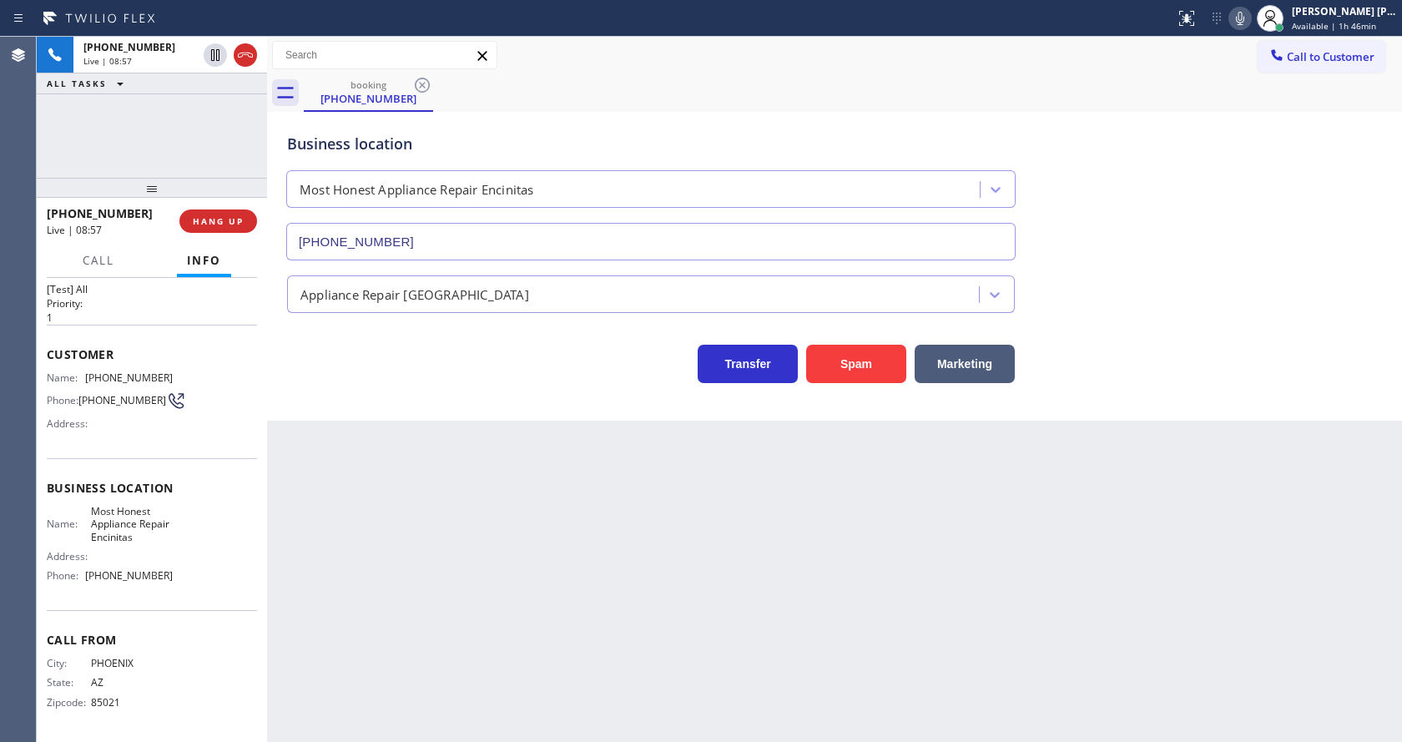
click at [753, 624] on div "Back to Dashboard Change Sender ID Customers Technicians Select a contact Outbo…" at bounding box center [834, 389] width 1135 height 705
click at [553, 586] on div "Back to Dashboard Change Sender ID Customers Technicians Select a contact Outbo…" at bounding box center [834, 389] width 1135 height 705
click at [683, 612] on div "Back to Dashboard Change Sender ID Customers Technicians Select a contact Outbo…" at bounding box center [834, 389] width 1135 height 705
click at [429, 483] on div "Back to Dashboard Change Sender ID Customers Technicians Select a contact Outbo…" at bounding box center [834, 389] width 1135 height 705
click at [709, 583] on div "Back to Dashboard Change Sender ID Customers Technicians Select a contact Outbo…" at bounding box center [834, 389] width 1135 height 705
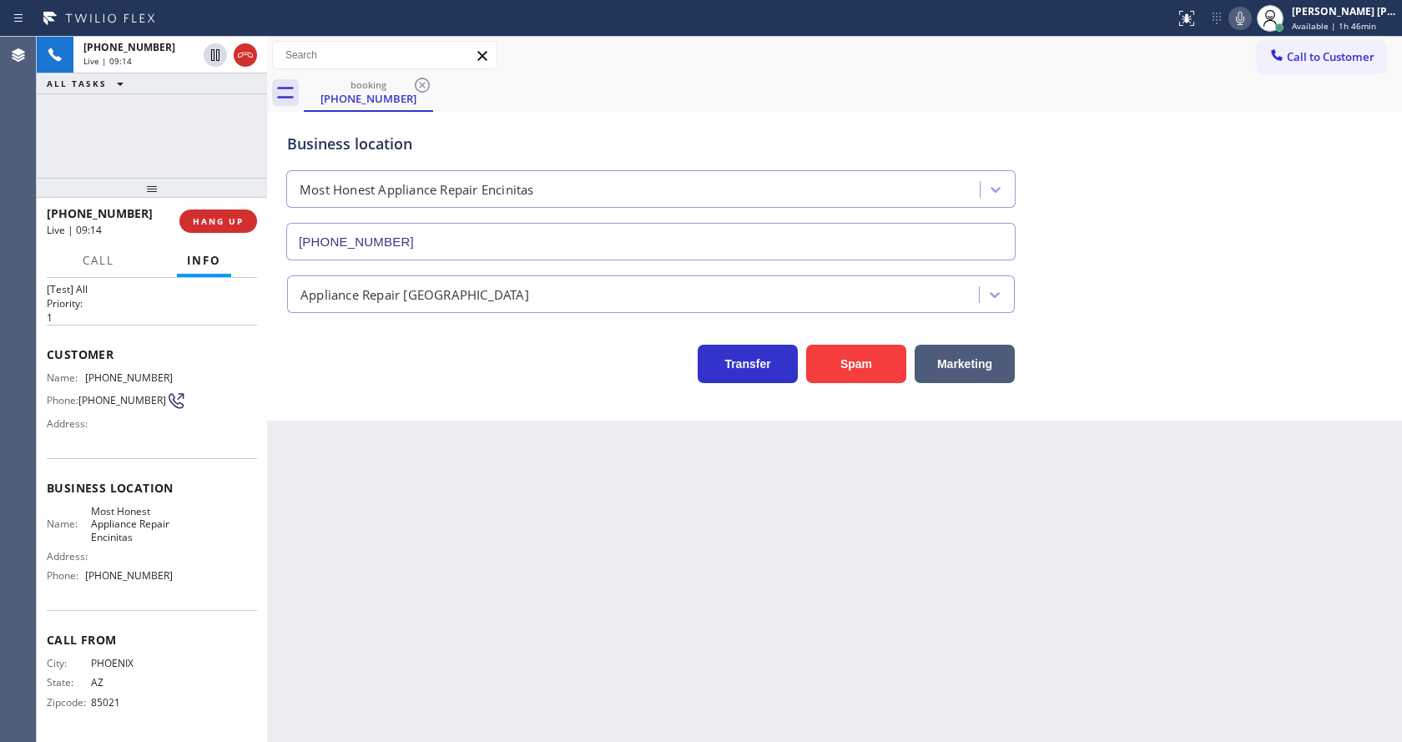
click at [508, 571] on div "Back to Dashboard Change Sender ID Customers Technicians Select a contact Outbo…" at bounding box center [834, 389] width 1135 height 705
click at [495, 575] on div "Back to Dashboard Change Sender ID Customers Technicians Select a contact Outbo…" at bounding box center [834, 389] width 1135 height 705
click at [418, 554] on div "Back to Dashboard Change Sender ID Customers Technicians Select a contact Outbo…" at bounding box center [834, 389] width 1135 height 705
click at [414, 605] on div "Back to Dashboard Change Sender ID Customers Technicians Select a contact Outbo…" at bounding box center [834, 389] width 1135 height 705
click at [737, 645] on div "Back to Dashboard Change Sender ID Customers Technicians Select a contact Outbo…" at bounding box center [834, 389] width 1135 height 705
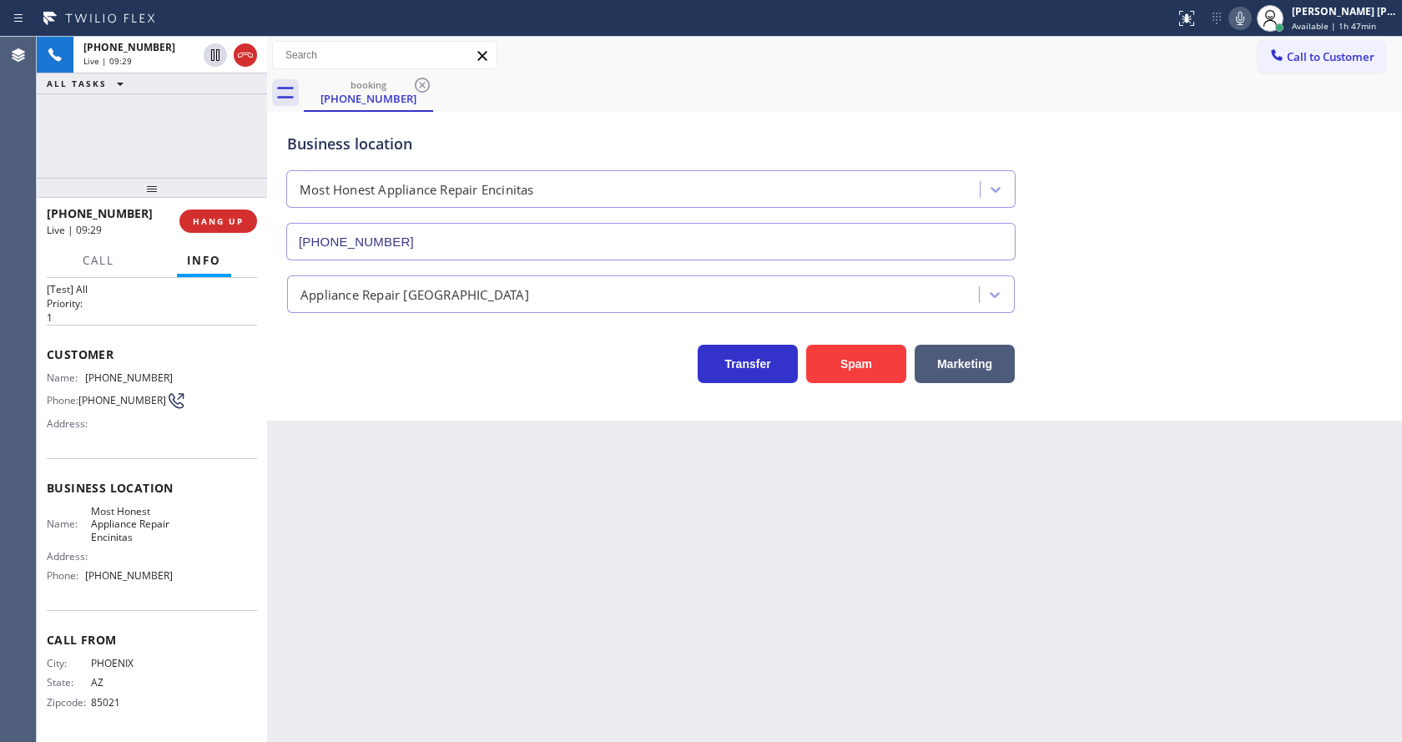
click at [391, 568] on div "Back to Dashboard Change Sender ID Customers Technicians Select a contact Outbo…" at bounding box center [834, 389] width 1135 height 705
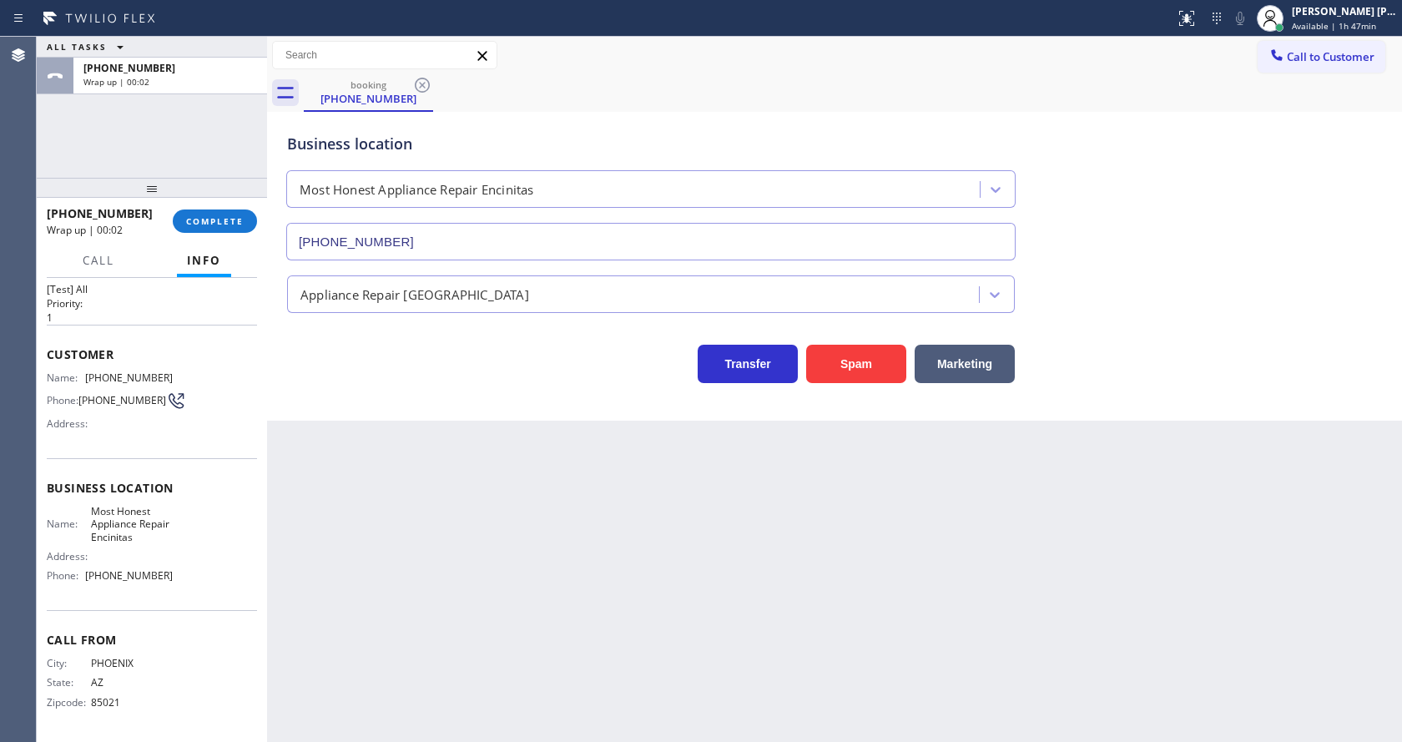
click at [592, 558] on div "Back to Dashboard Change Sender ID Customers Technicians Select a contact Outbo…" at bounding box center [834, 389] width 1135 height 705
click at [347, 408] on div "Business location Most Honest Appliance Repair Encinitas [PHONE_NUMBER] Applian…" at bounding box center [834, 266] width 1135 height 309
click at [210, 216] on span "COMPLETE" at bounding box center [215, 221] width 58 height 12
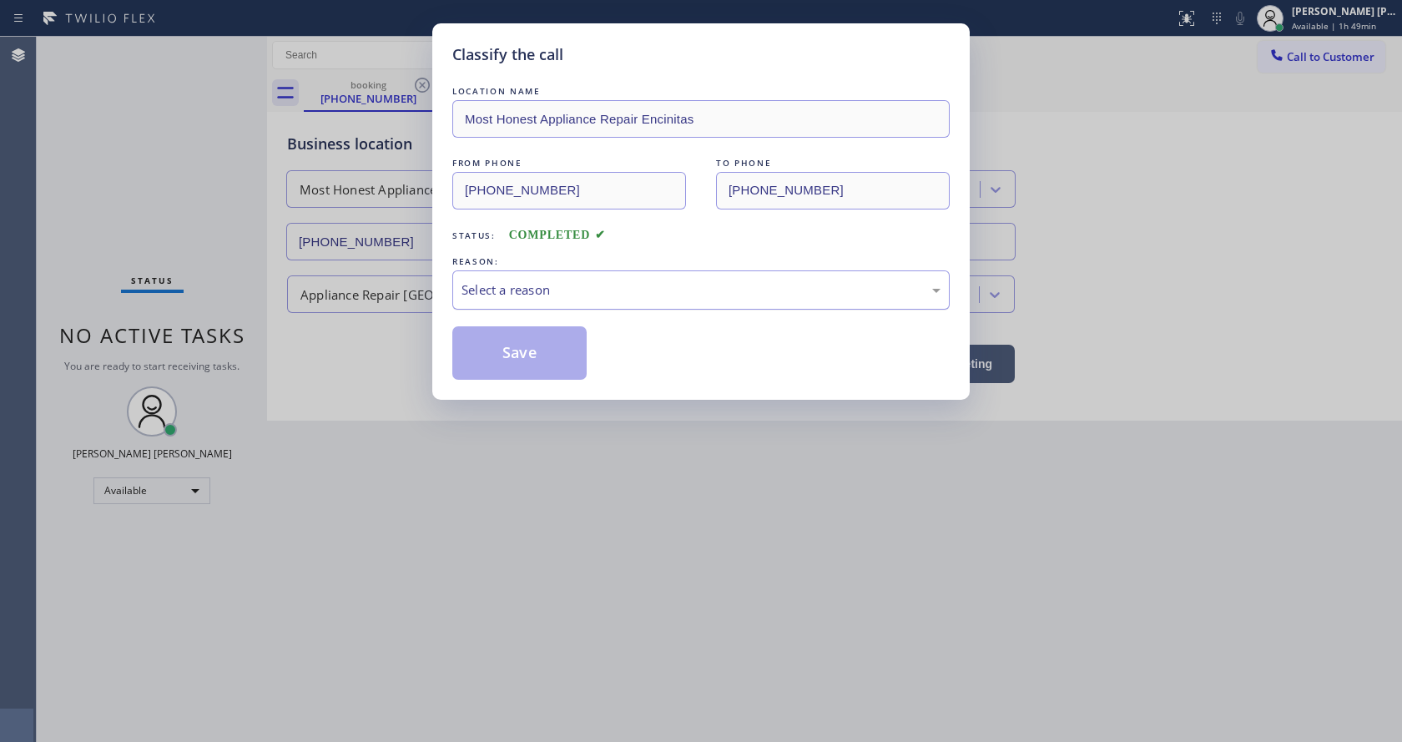
click at [530, 278] on div "Select a reason" at bounding box center [700, 289] width 497 height 39
click at [509, 358] on button "Save" at bounding box center [519, 352] width 134 height 53
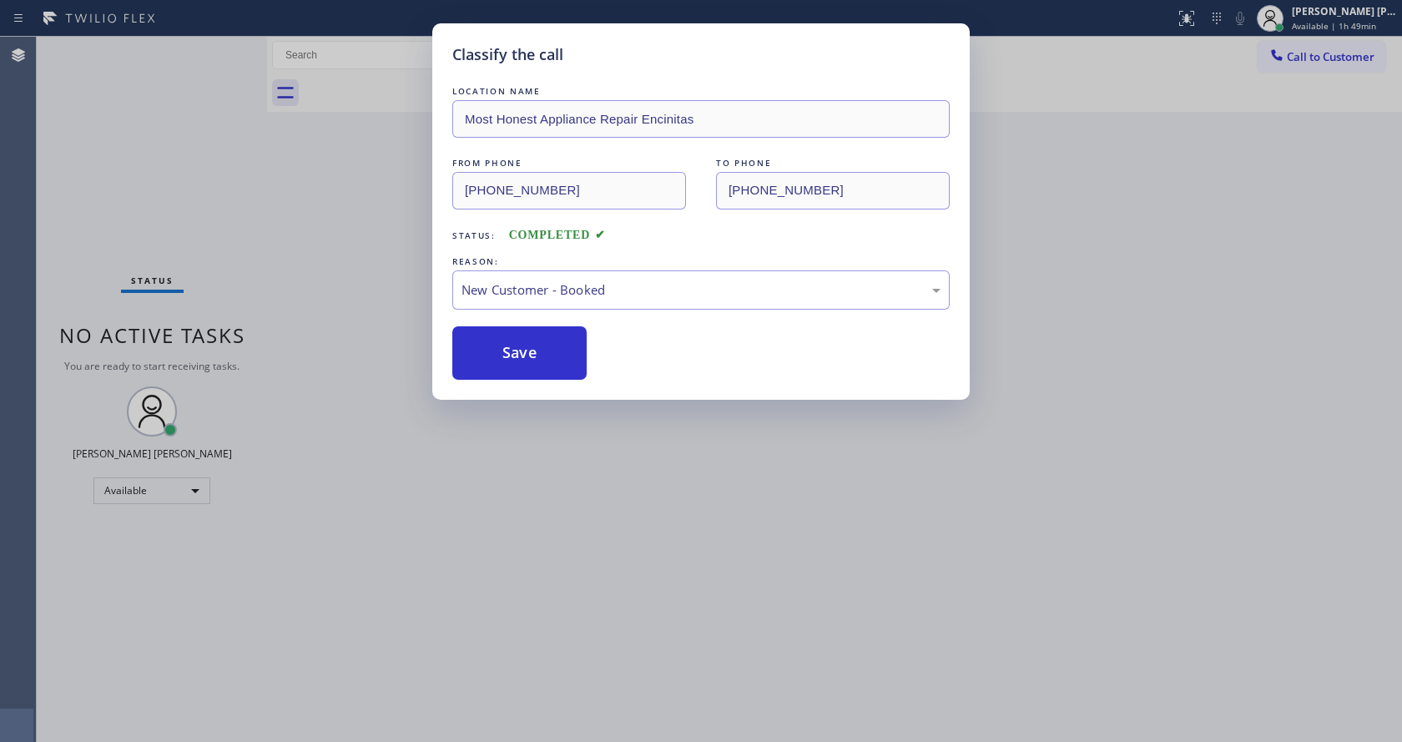
click at [665, 523] on div "Classify the call LOCATION NAME Most Honest Appliance Repair Encinitas FROM PHO…" at bounding box center [701, 371] width 1402 height 742
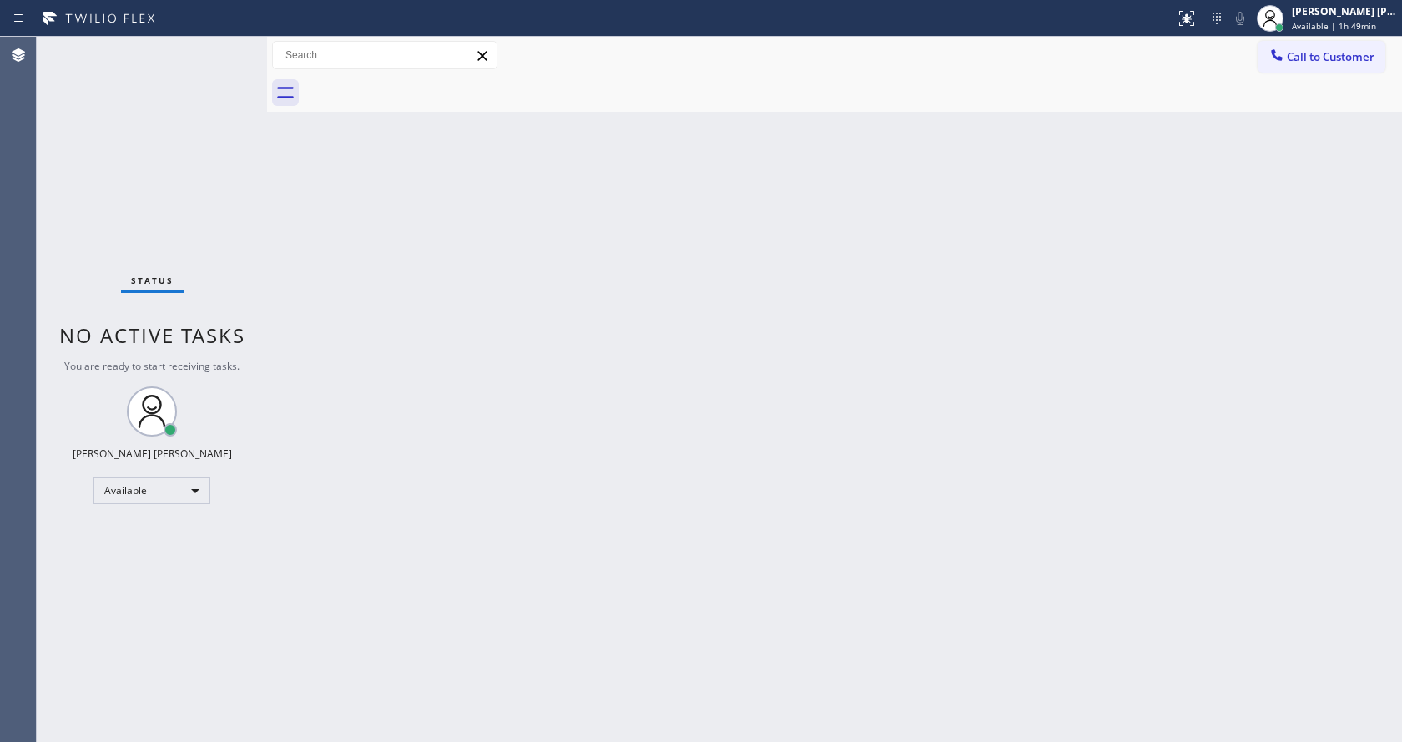
click at [756, 449] on div "Back to Dashboard Change Sender ID Customers Technicians Select a contact Outbo…" at bounding box center [834, 389] width 1135 height 705
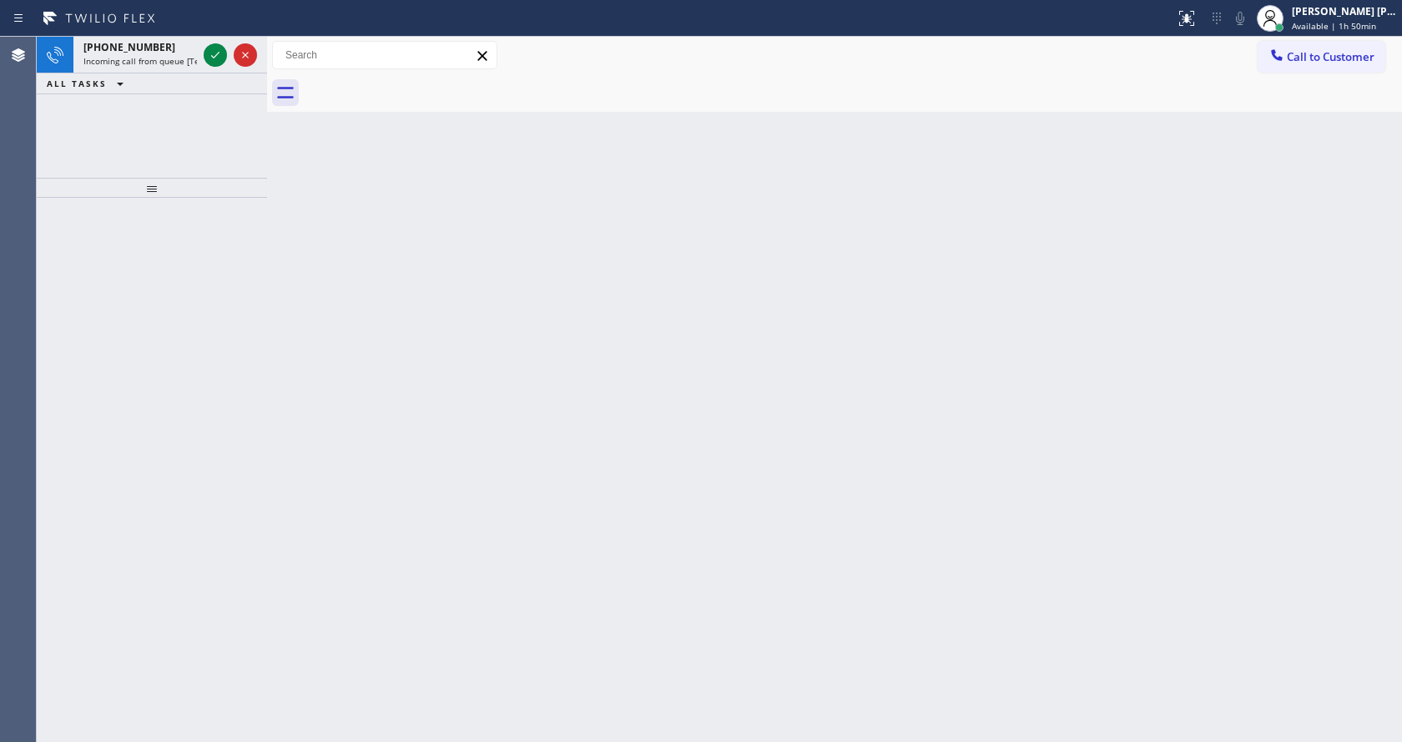
click at [341, 374] on div "Back to Dashboard Change Sender ID Customers Technicians Select a contact Outbo…" at bounding box center [834, 389] width 1135 height 705
click at [179, 62] on span "Incoming call from queue [Test] All" at bounding box center [152, 61] width 139 height 12
click at [942, 192] on div "Back to Dashboard Change Sender ID Customers Technicians Select a contact Outbo…" at bounding box center [834, 389] width 1135 height 705
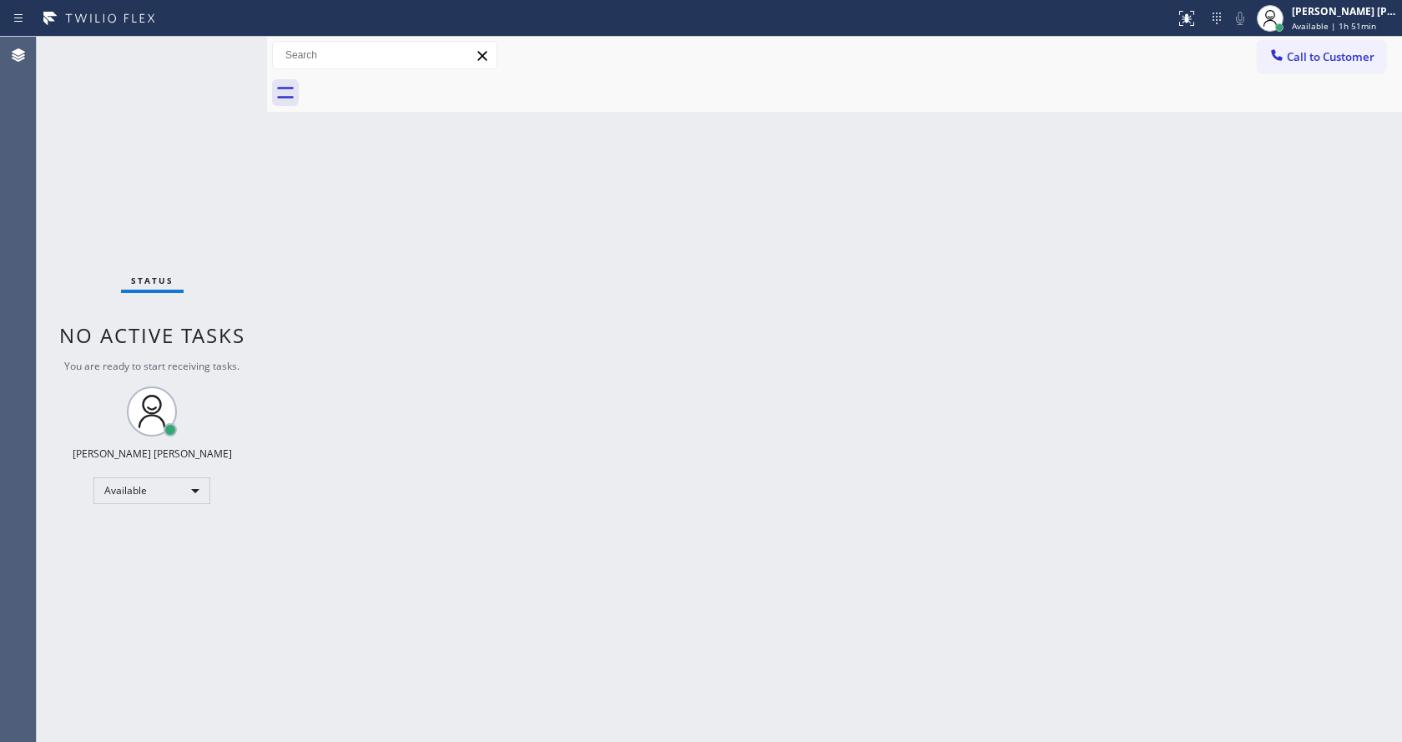
drag, startPoint x: 170, startPoint y: 216, endPoint x: 68, endPoint y: 43, distance: 201.3
click at [170, 215] on div "Status No active tasks You are ready to start receiving tasks. [PERSON_NAME] [P…" at bounding box center [152, 389] width 230 height 705
click at [688, 443] on div "Back to Dashboard Change Sender ID Customers Technicians Select a contact Outbo…" at bounding box center [834, 389] width 1135 height 705
click at [361, 267] on div "Back to Dashboard Change Sender ID Customers Technicians Select a contact Outbo…" at bounding box center [834, 389] width 1135 height 705
click at [1014, 211] on div "Back to Dashboard Change Sender ID Customers Technicians Select a contact Outbo…" at bounding box center [834, 389] width 1135 height 705
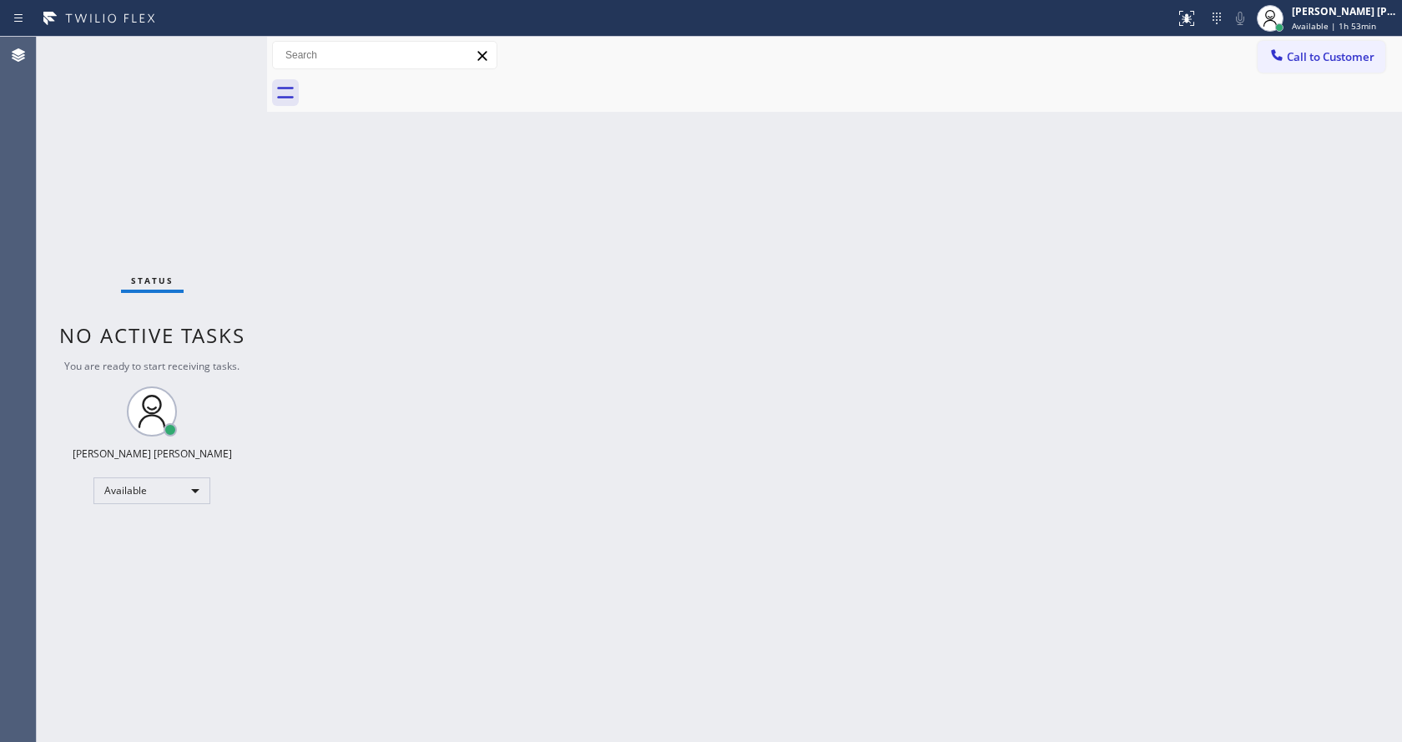
click at [652, 395] on div "Back to Dashboard Change Sender ID Customers Technicians Select a contact Outbo…" at bounding box center [834, 389] width 1135 height 705
click at [1309, 411] on div "Back to Dashboard Change Sender ID Customers Technicians Select a contact Outbo…" at bounding box center [834, 389] width 1135 height 705
click at [655, 563] on div "Back to Dashboard Change Sender ID Customers Technicians Select a contact Outbo…" at bounding box center [834, 389] width 1135 height 705
click at [1295, 390] on div "Back to Dashboard Change Sender ID Customers Technicians Select a contact Outbo…" at bounding box center [834, 389] width 1135 height 705
click at [630, 475] on div "Back to Dashboard Change Sender ID Customers Technicians Select a contact Outbo…" at bounding box center [834, 389] width 1135 height 705
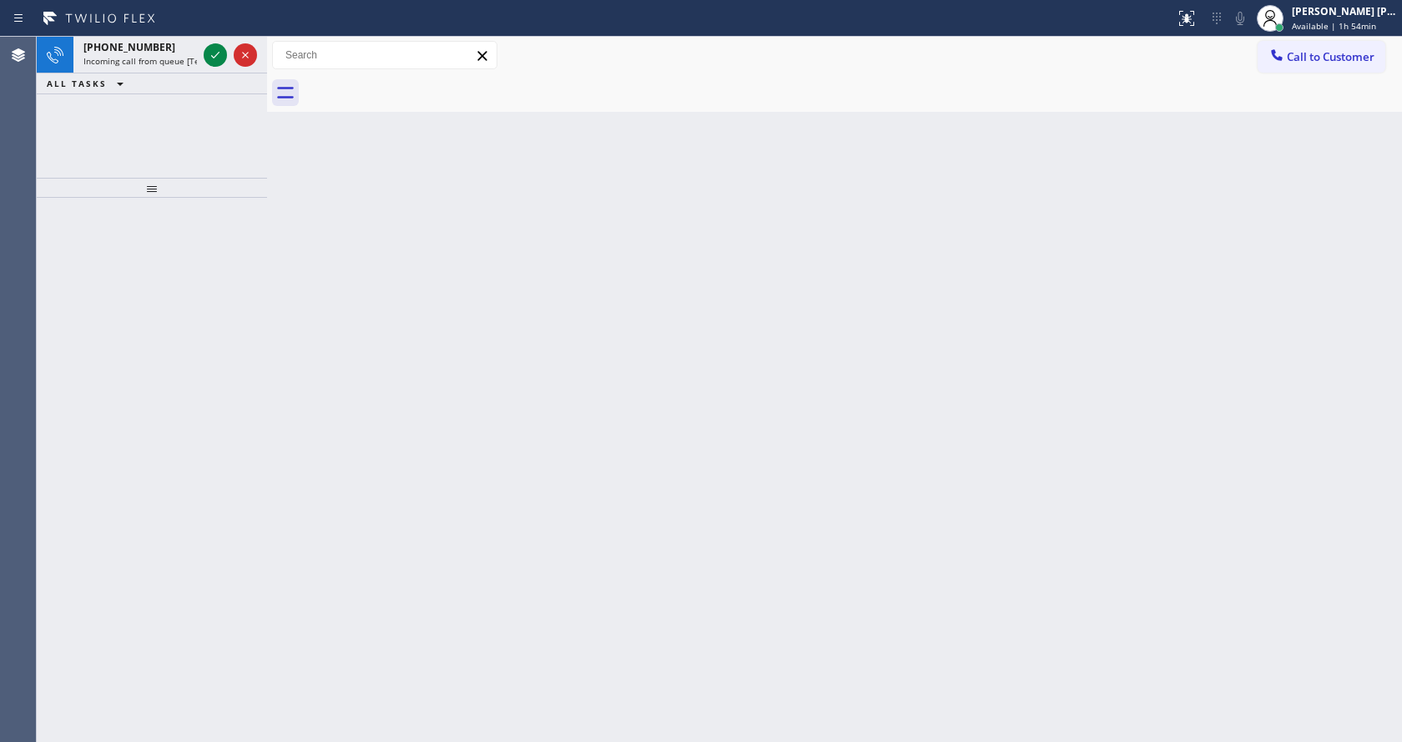
drag, startPoint x: 375, startPoint y: 314, endPoint x: 194, endPoint y: 182, distance: 224.0
click at [375, 314] on div "Back to Dashboard Change Sender ID Customers Technicians Select a contact Outbo…" at bounding box center [834, 389] width 1135 height 705
click at [210, 58] on icon at bounding box center [215, 55] width 20 height 20
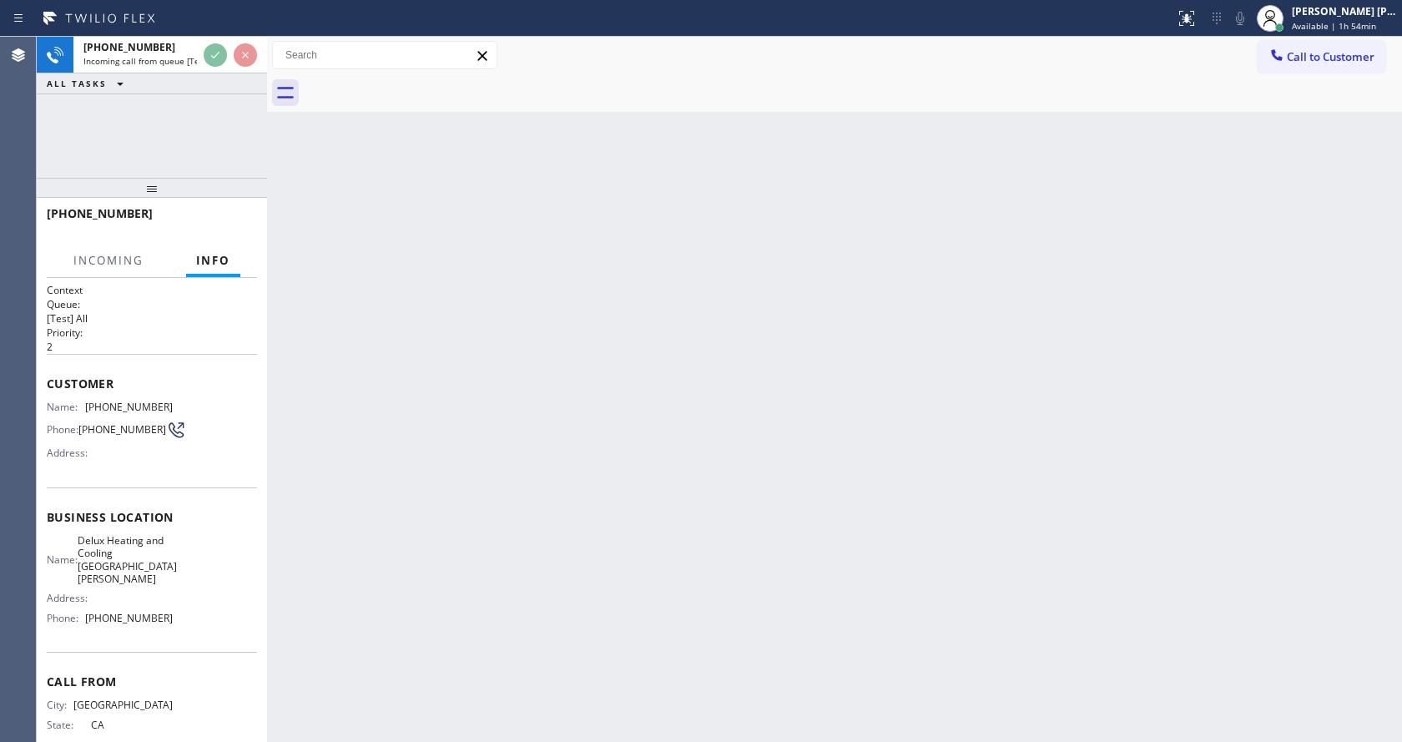
scroll to position [23, 0]
click at [681, 553] on div "Back to Dashboard Change Sender ID Customers Technicians Select a contact Outbo…" at bounding box center [834, 389] width 1135 height 705
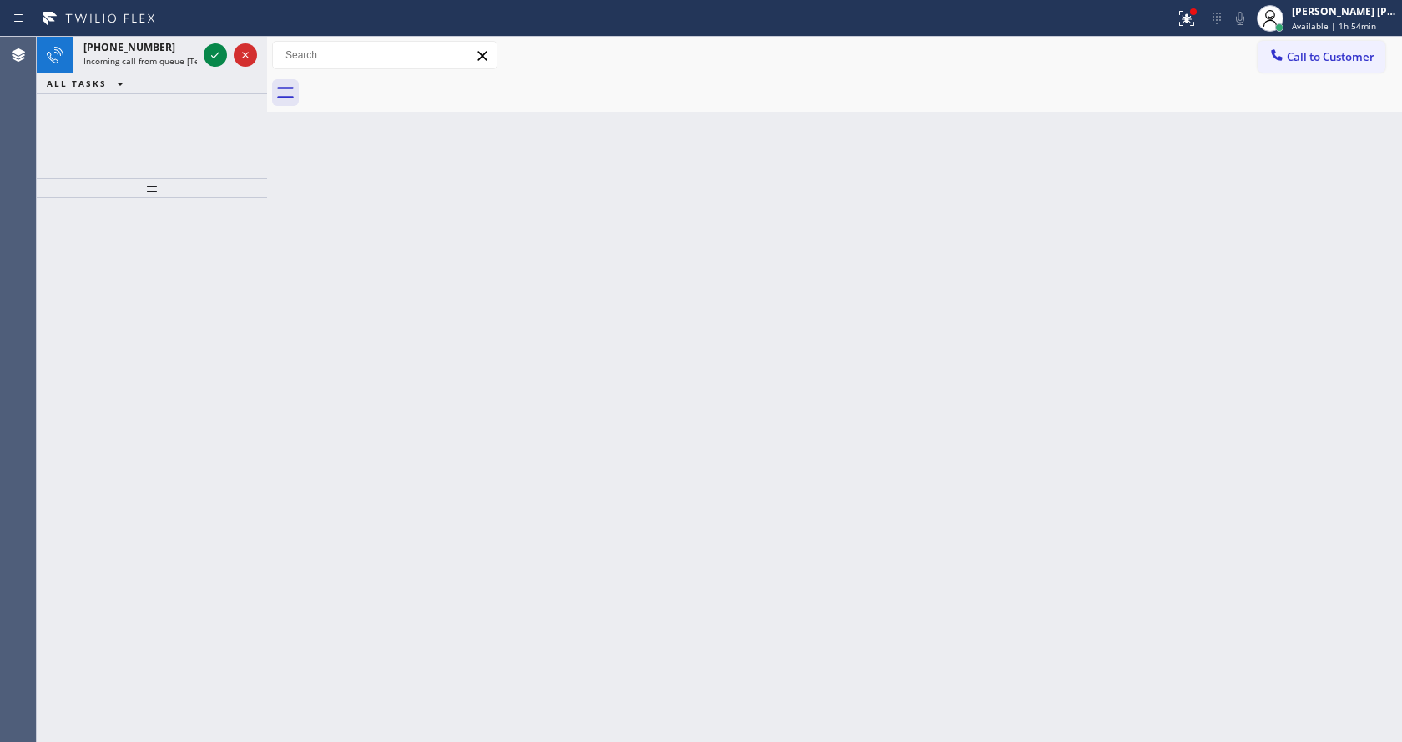
click at [213, 457] on div at bounding box center [152, 470] width 230 height 544
click at [217, 54] on icon at bounding box center [215, 55] width 8 height 7
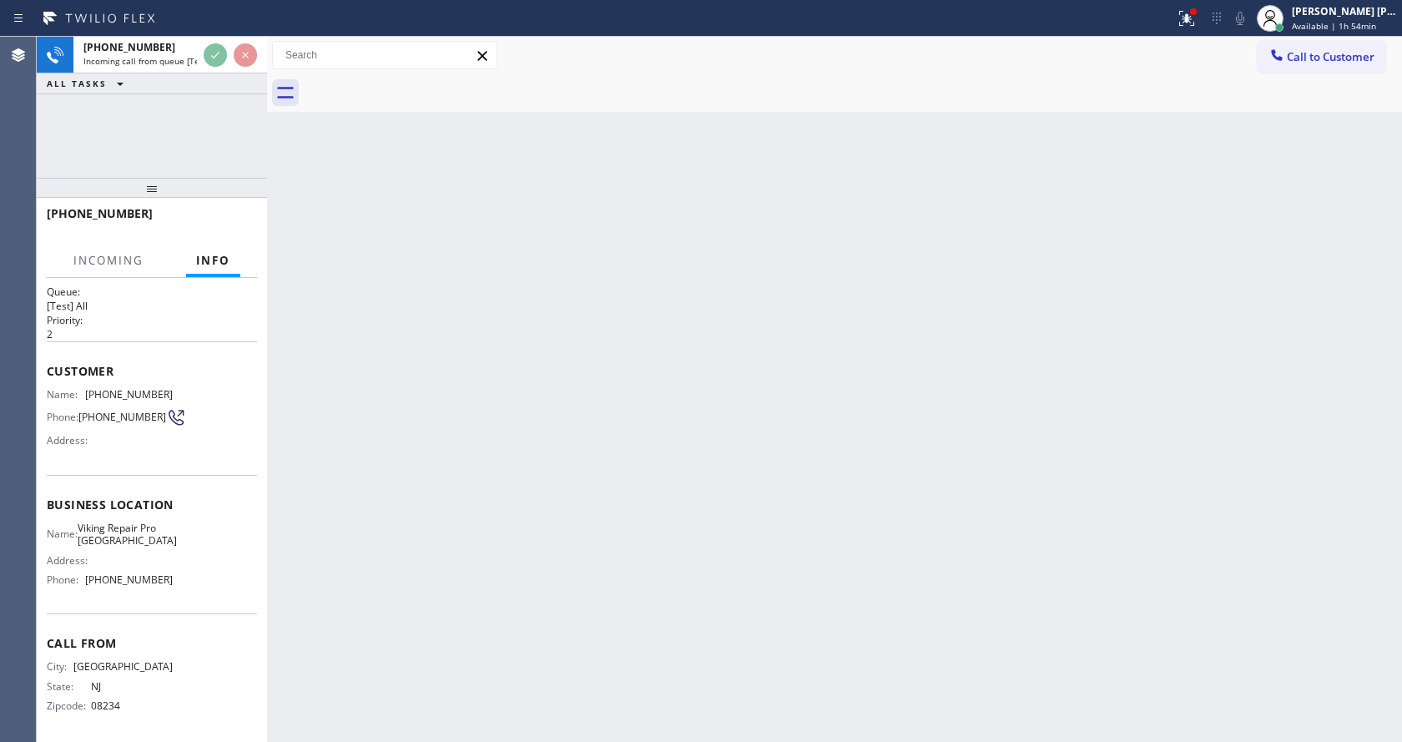
scroll to position [22, 0]
click at [531, 527] on div "Back to Dashboard Change Sender ID Customers Technicians Select a contact Outbo…" at bounding box center [834, 389] width 1135 height 705
click at [423, 416] on div "Back to Dashboard Change Sender ID Customers Technicians Select a contact Outbo…" at bounding box center [834, 389] width 1135 height 705
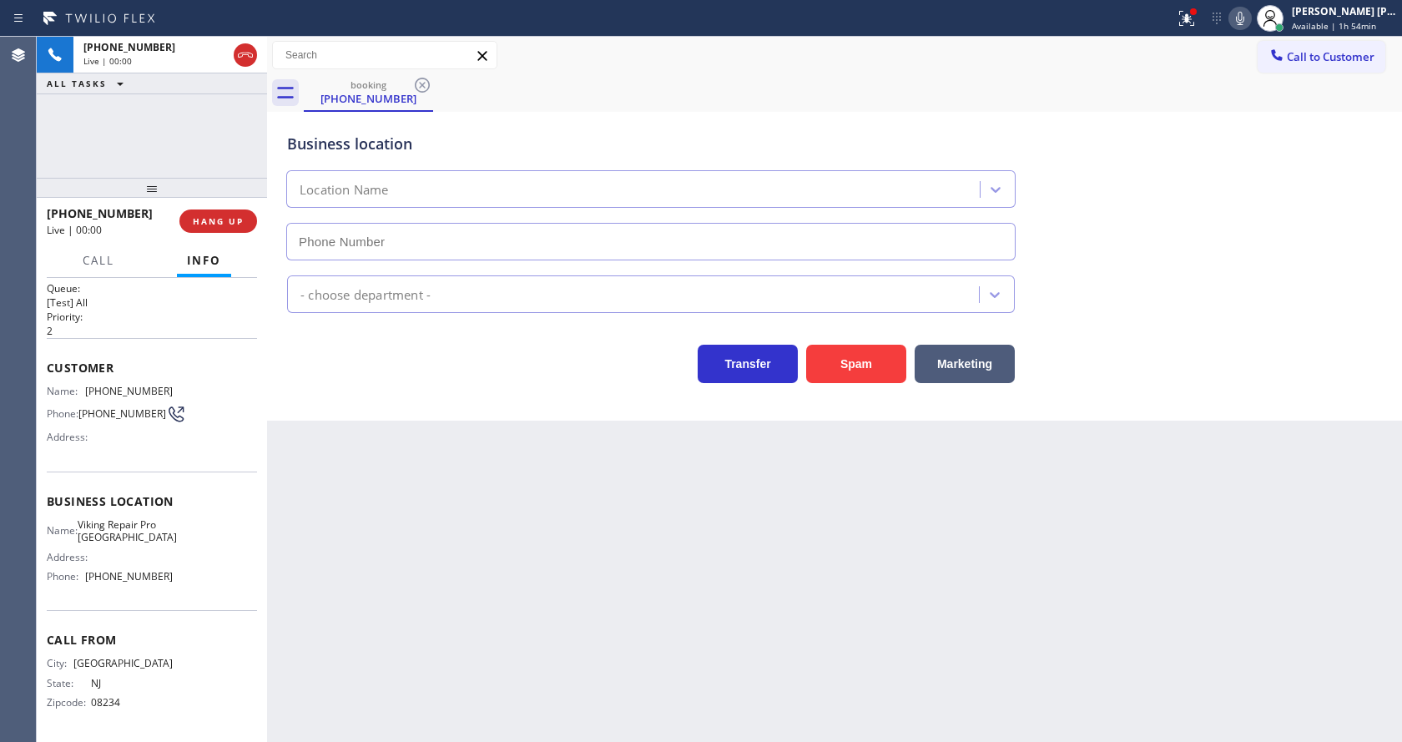
type input "[PHONE_NUMBER]"
click at [857, 365] on button "Spam" at bounding box center [856, 364] width 100 height 38
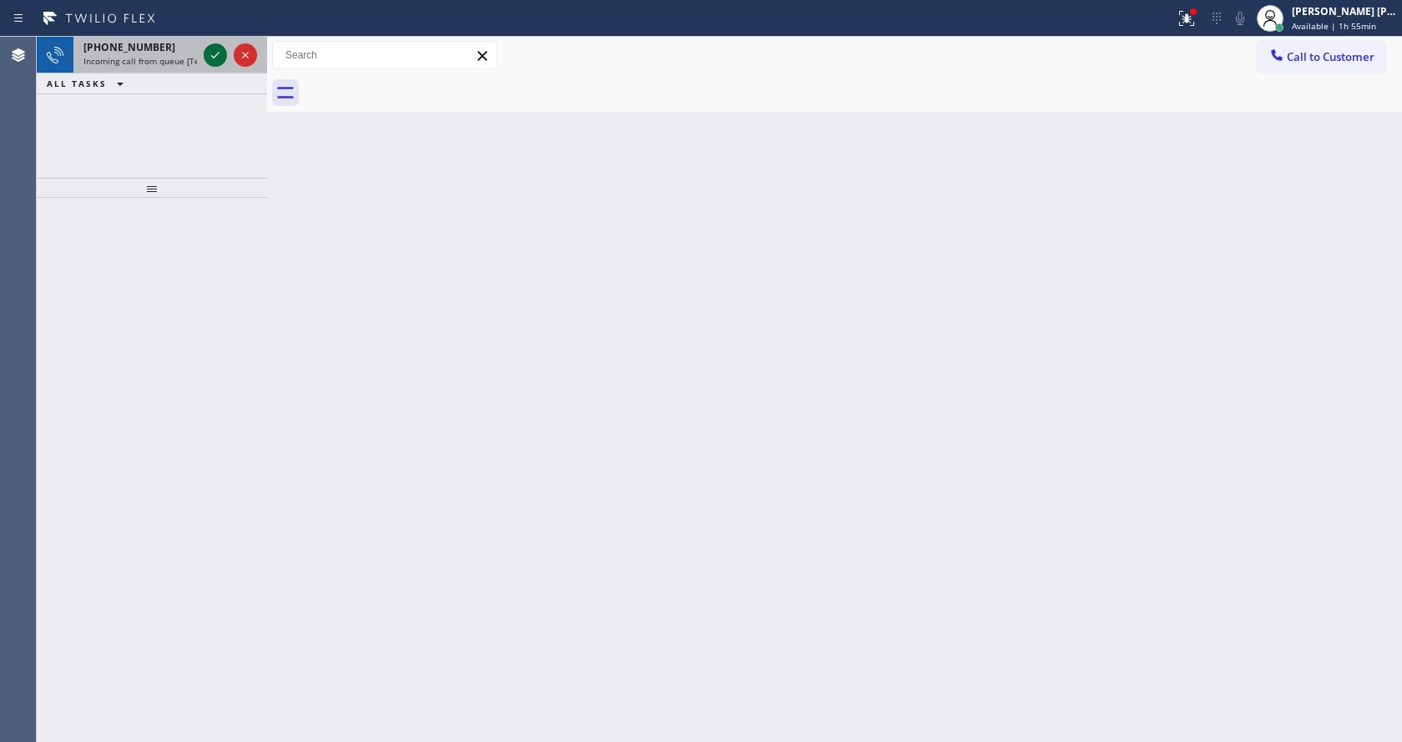
click at [208, 57] on icon at bounding box center [215, 55] width 20 height 20
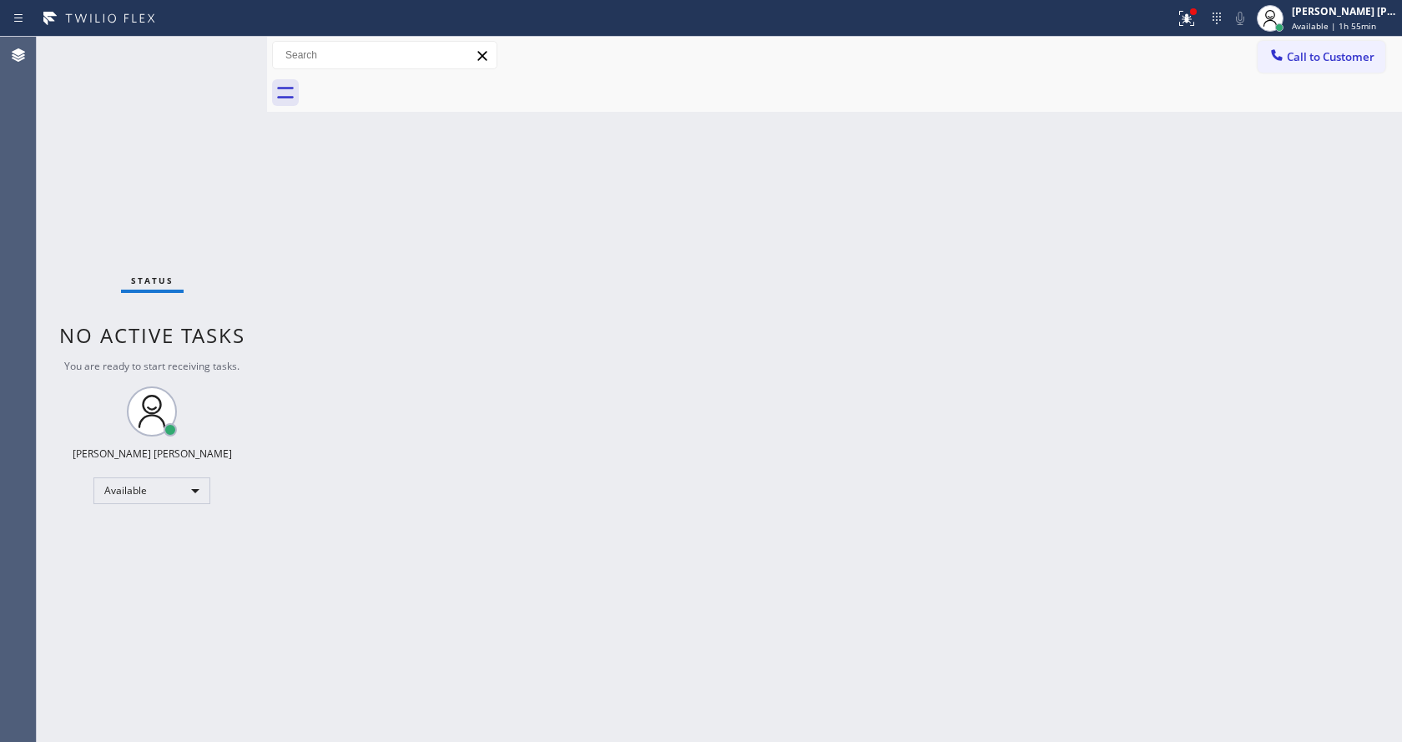
click at [458, 457] on div "Back to Dashboard Change Sender ID Customers Technicians Select a contact Outbo…" at bounding box center [834, 389] width 1135 height 705
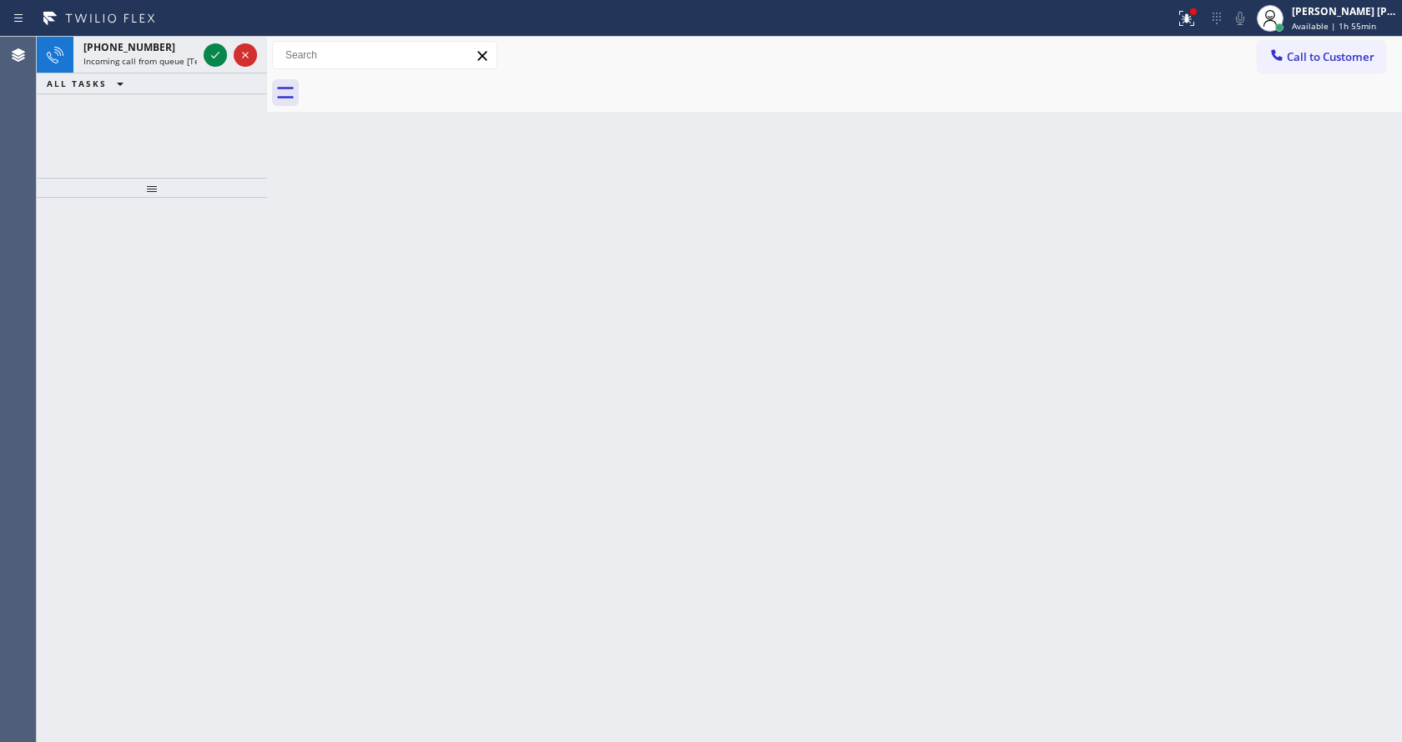
click at [232, 172] on div "[PHONE_NUMBER] Incoming call from queue [Test] All ALL TASKS ALL TASKS ACTIVE T…" at bounding box center [152, 107] width 230 height 141
click at [202, 59] on div at bounding box center [230, 55] width 60 height 37
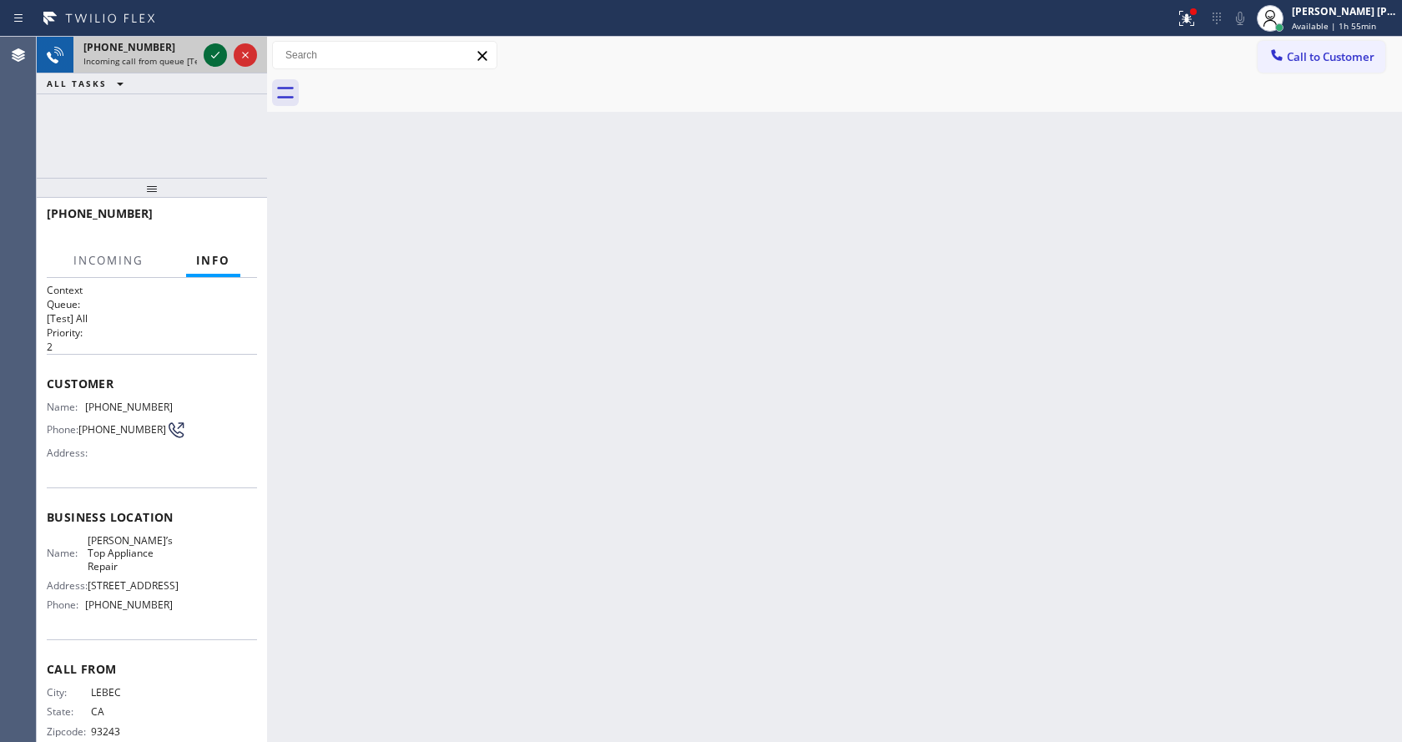
click at [215, 53] on icon at bounding box center [215, 55] width 20 height 20
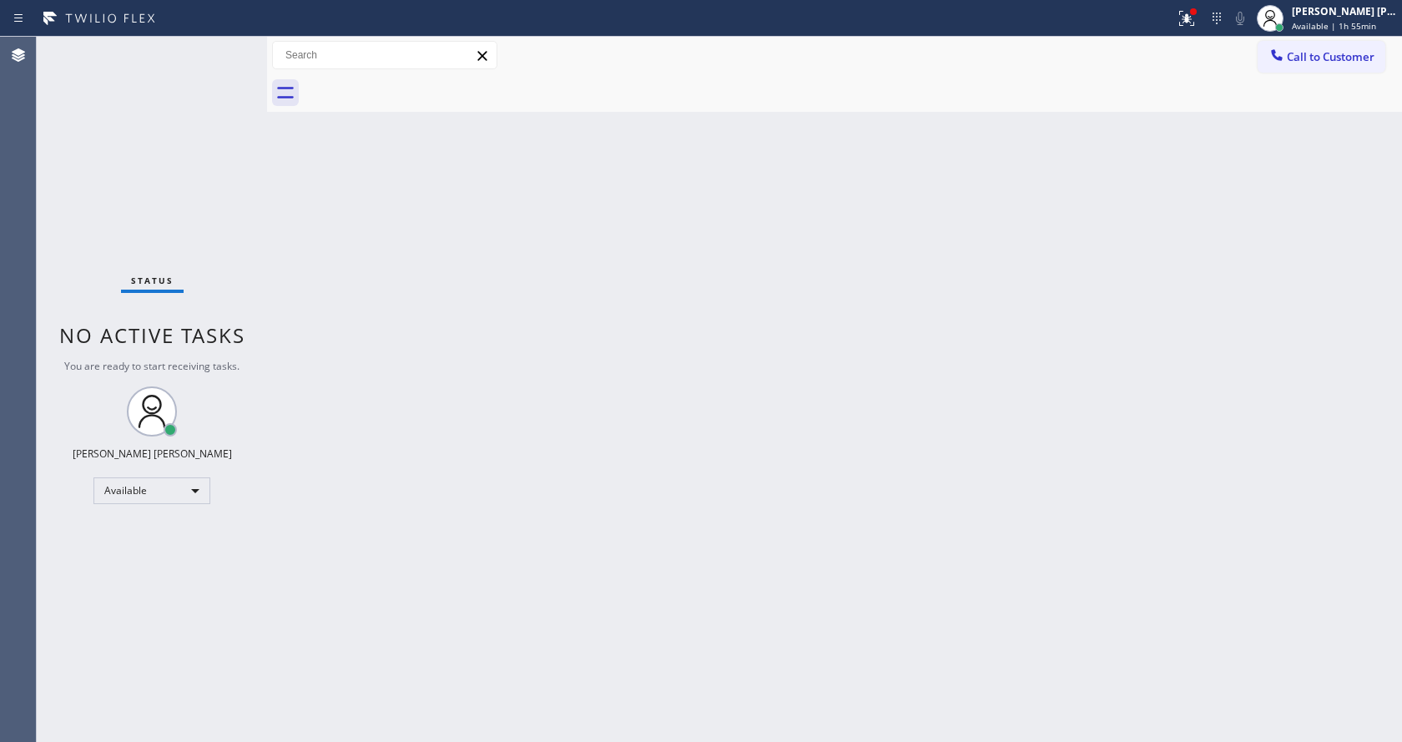
click at [553, 486] on div "Back to Dashboard Change Sender ID Customers Technicians Select a contact Outbo…" at bounding box center [834, 389] width 1135 height 705
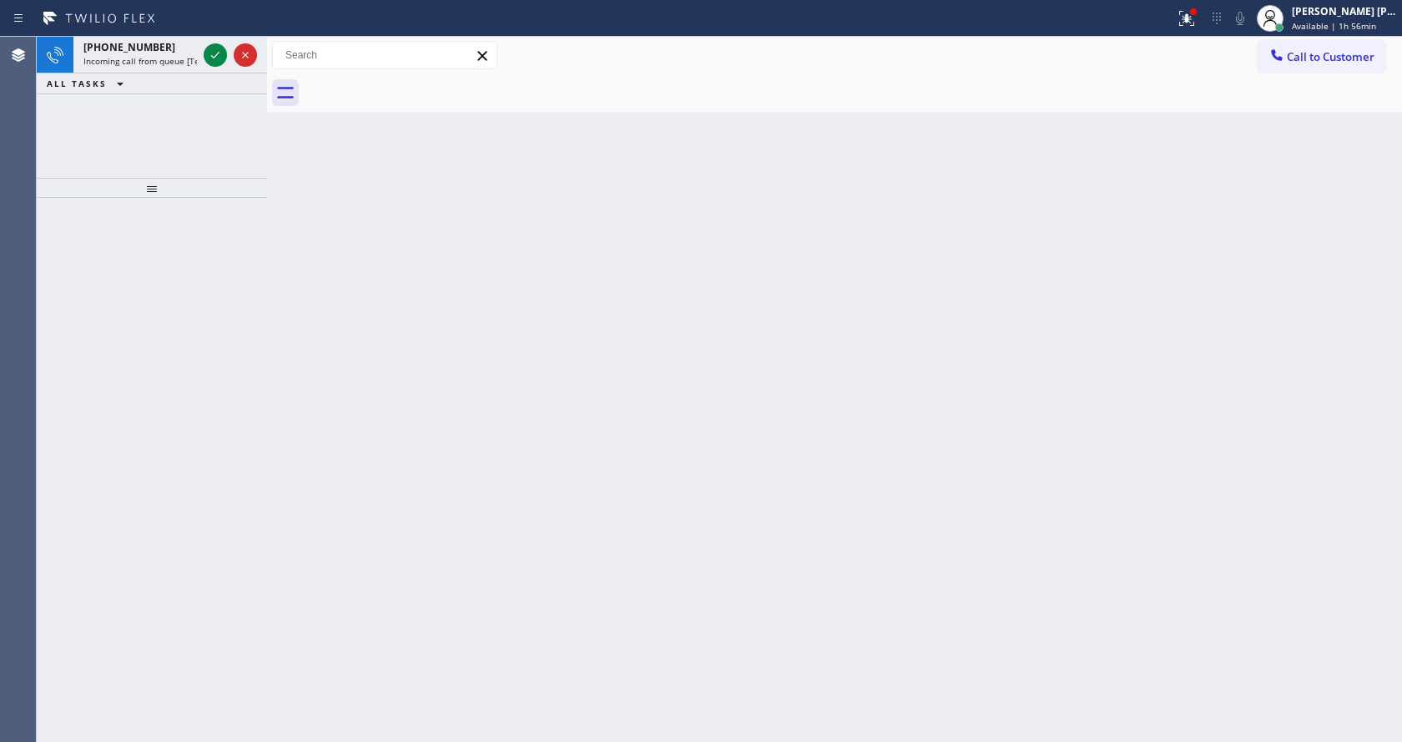
drag, startPoint x: 176, startPoint y: 330, endPoint x: 199, endPoint y: 295, distance: 42.1
click at [199, 295] on div at bounding box center [152, 470] width 230 height 544
click at [211, 55] on icon at bounding box center [215, 55] width 20 height 20
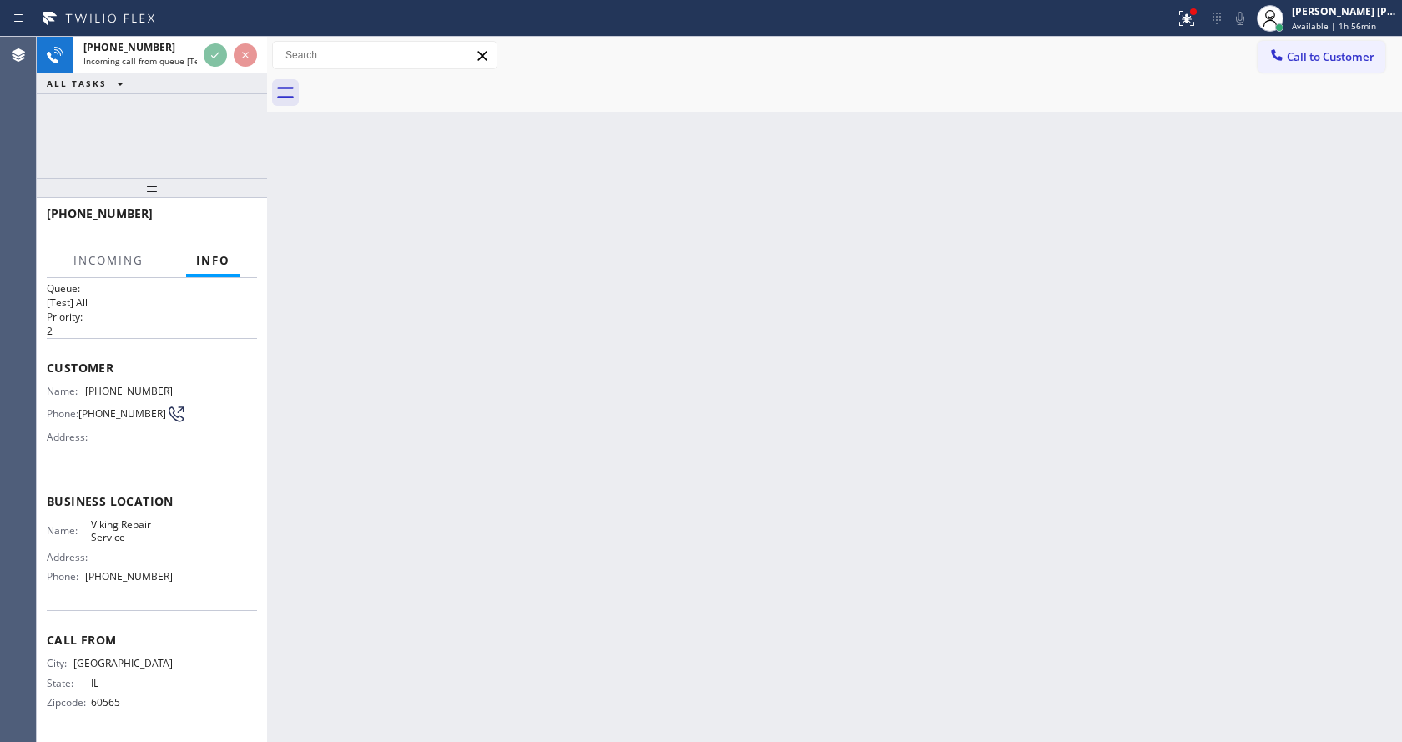
scroll to position [34, 0]
click at [522, 515] on div "Back to Dashboard Change Sender ID Customers Technicians Select a contact Outbo…" at bounding box center [834, 389] width 1135 height 705
click at [426, 432] on div "Back to Dashboard Change Sender ID Customers Technicians Select a contact Outbo…" at bounding box center [834, 389] width 1135 height 705
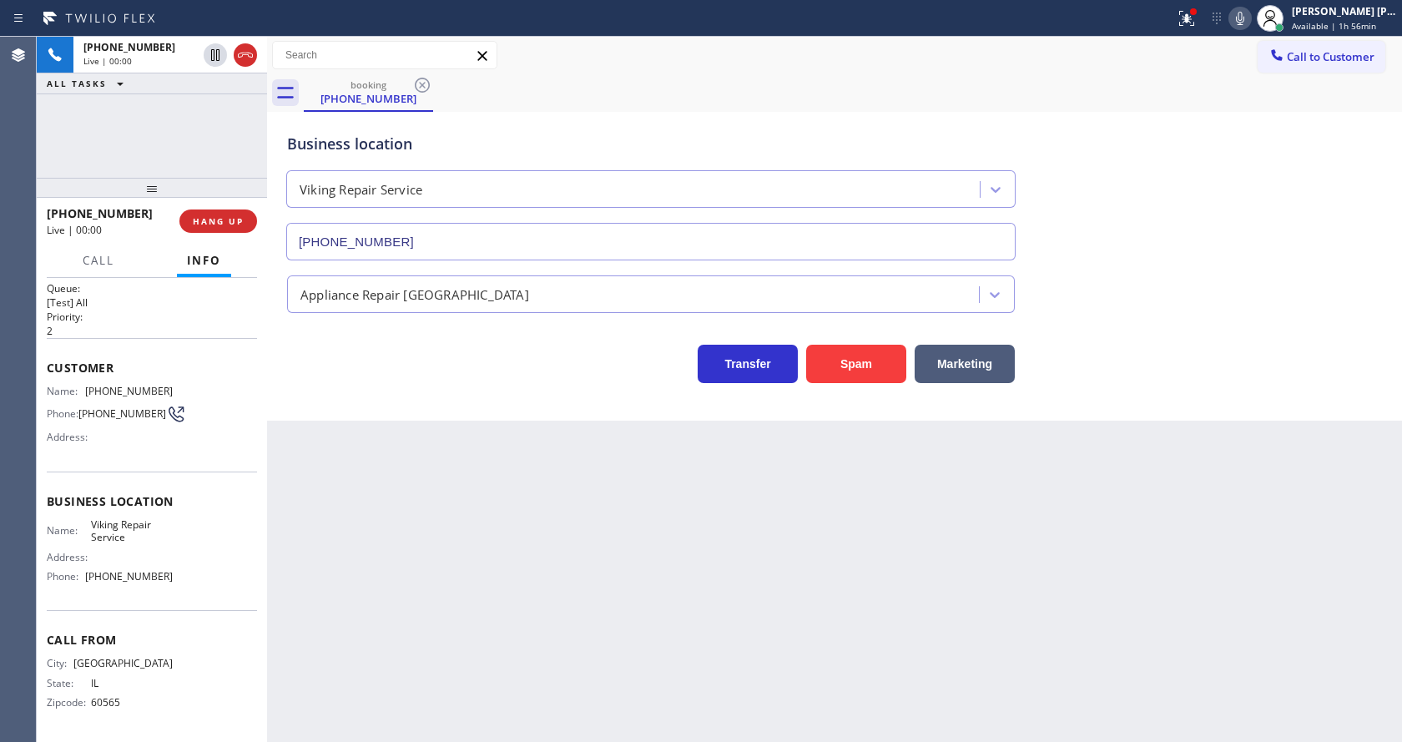
type input "[PHONE_NUMBER]"
click at [469, 507] on div "Back to Dashboard Change Sender ID Customers Technicians Select a contact Outbo…" at bounding box center [834, 389] width 1135 height 705
drag, startPoint x: 232, startPoint y: 572, endPoint x: 224, endPoint y: 571, distance: 8.4
click at [232, 572] on div "Name: Viking Repair Service Address: Phone: [PHONE_NUMBER]" at bounding box center [152, 554] width 210 height 72
drag, startPoint x: 83, startPoint y: 370, endPoint x: 177, endPoint y: 373, distance: 93.5
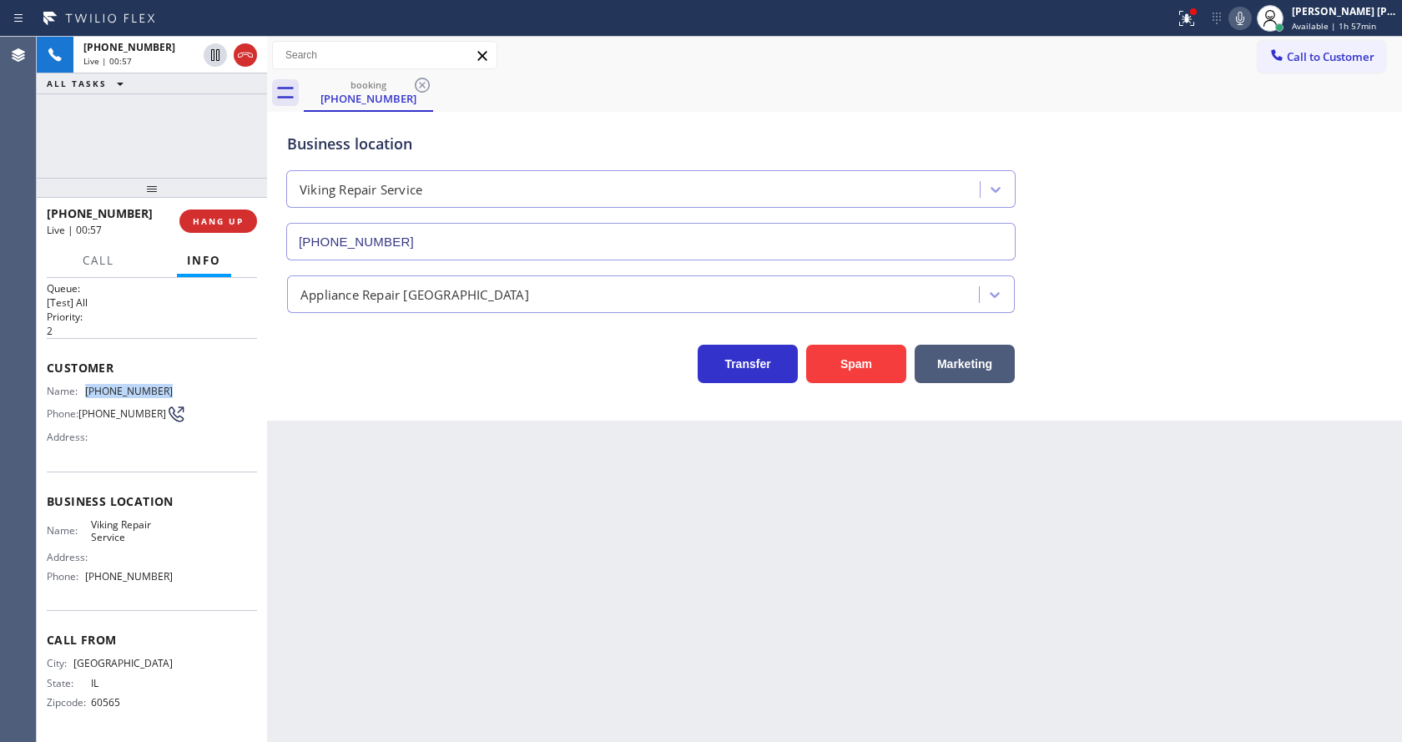
click at [177, 385] on div "Name: [PHONE_NUMBER] Phone: [PHONE_NUMBER] Address:" at bounding box center [152, 418] width 210 height 66
copy div "[PHONE_NUMBER]"
drag, startPoint x: 472, startPoint y: 542, endPoint x: 415, endPoint y: 734, distance: 201.0
click at [471, 552] on div "Back to Dashboard Change Sender ID Customers Technicians Select a contact Outbo…" at bounding box center [834, 389] width 1135 height 705
click at [129, 555] on div "Name: Viking Repair Service Address: Phone: [PHONE_NUMBER]" at bounding box center [110, 554] width 126 height 72
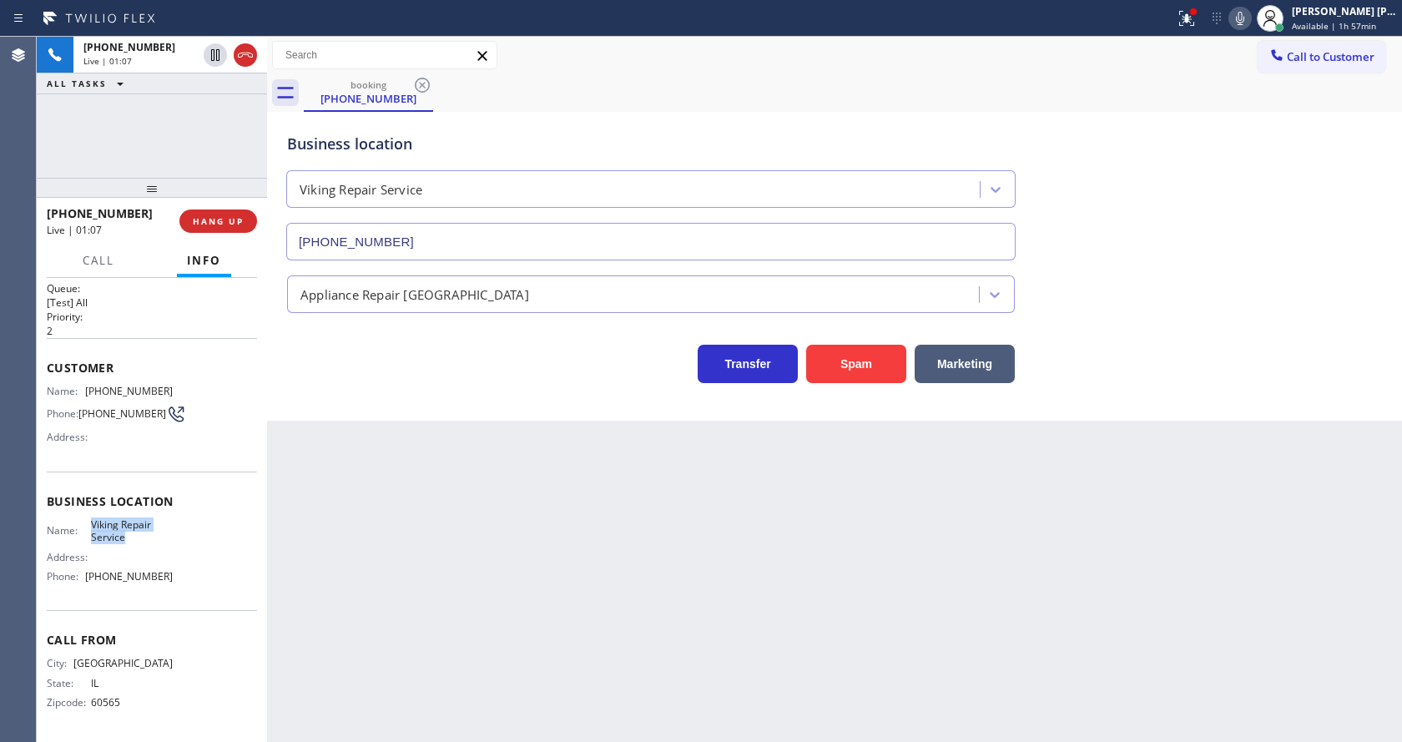
drag, startPoint x: 84, startPoint y: 511, endPoint x: 129, endPoint y: 530, distance: 49.0
click at [129, 530] on div "Name: Viking Repair Service" at bounding box center [110, 531] width 126 height 26
copy div "Viking Repair Service"
drag, startPoint x: 357, startPoint y: 562, endPoint x: 350, endPoint y: 739, distance: 177.1
click at [356, 568] on div "Back to Dashboard Change Sender ID Customers Technicians Select a contact Outbo…" at bounding box center [834, 389] width 1135 height 705
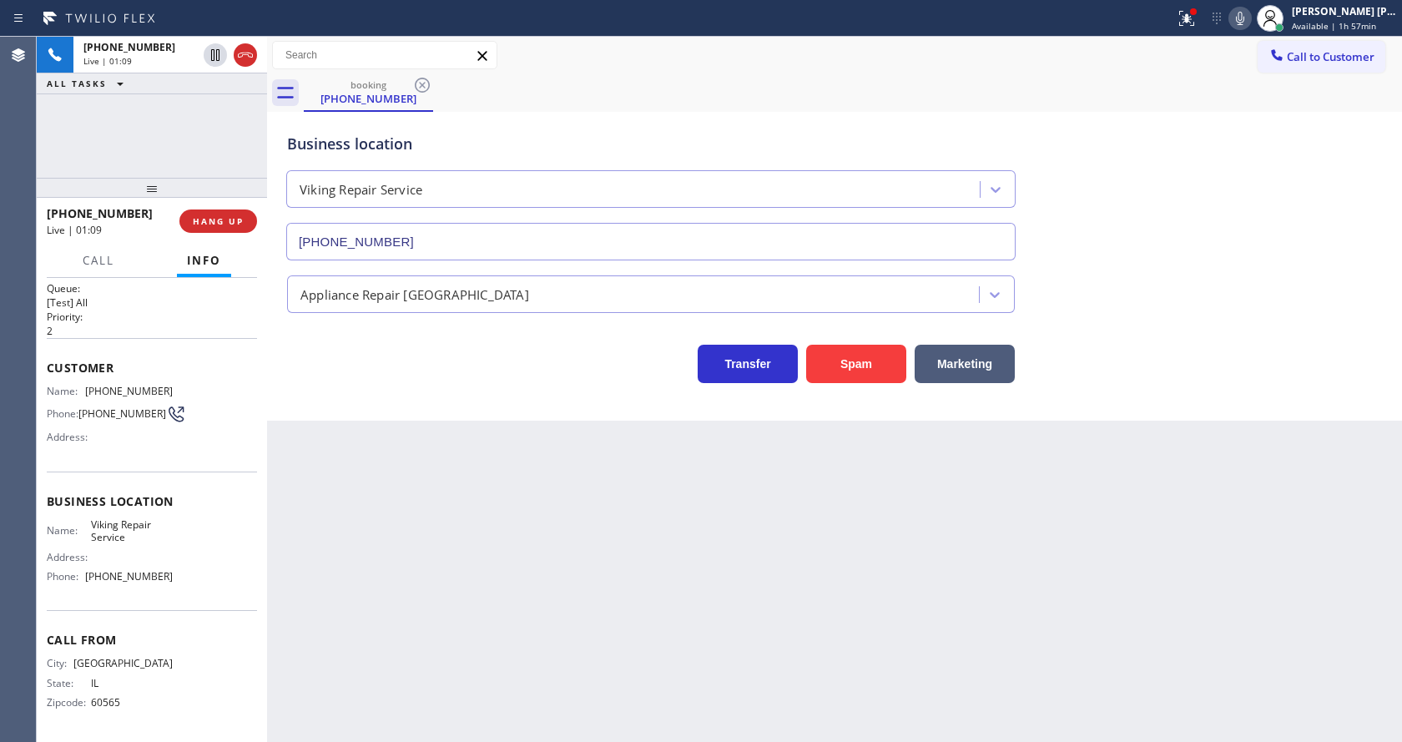
click at [155, 588] on div "Business location Name: Viking Repair Service Address: Phone: [PHONE_NUMBER]" at bounding box center [152, 541] width 210 height 139
drag, startPoint x: 85, startPoint y: 563, endPoint x: 172, endPoint y: 573, distance: 87.4
click at [172, 573] on div "Name: Viking Repair Service Address: Phone: [PHONE_NUMBER]" at bounding box center [152, 554] width 210 height 72
copy div "[PHONE_NUMBER]"
drag, startPoint x: 347, startPoint y: 558, endPoint x: 359, endPoint y: 740, distance: 182.3
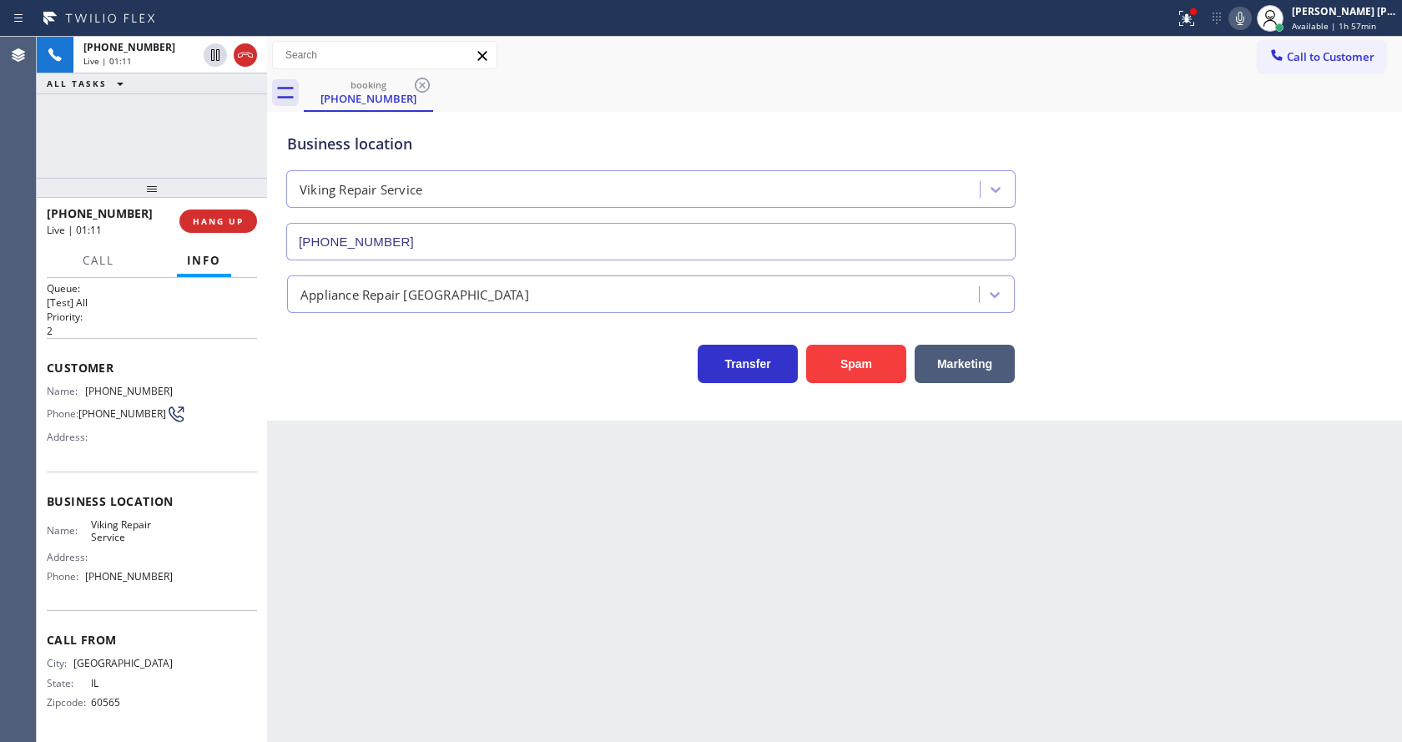
click at [349, 588] on div "Back to Dashboard Change Sender ID Customers Technicians Select a contact Outbo…" at bounding box center [834, 389] width 1135 height 705
click at [640, 575] on div "Back to Dashboard Change Sender ID Customers Technicians Select a contact Outbo…" at bounding box center [834, 389] width 1135 height 705
click at [488, 613] on div "Back to Dashboard Change Sender ID Customers Technicians Select a contact Outbo…" at bounding box center [834, 389] width 1135 height 705
click at [805, 532] on div "Back to Dashboard Change Sender ID Customers Technicians Select a contact Outbo…" at bounding box center [834, 389] width 1135 height 705
click at [217, 50] on icon at bounding box center [215, 55] width 8 height 12
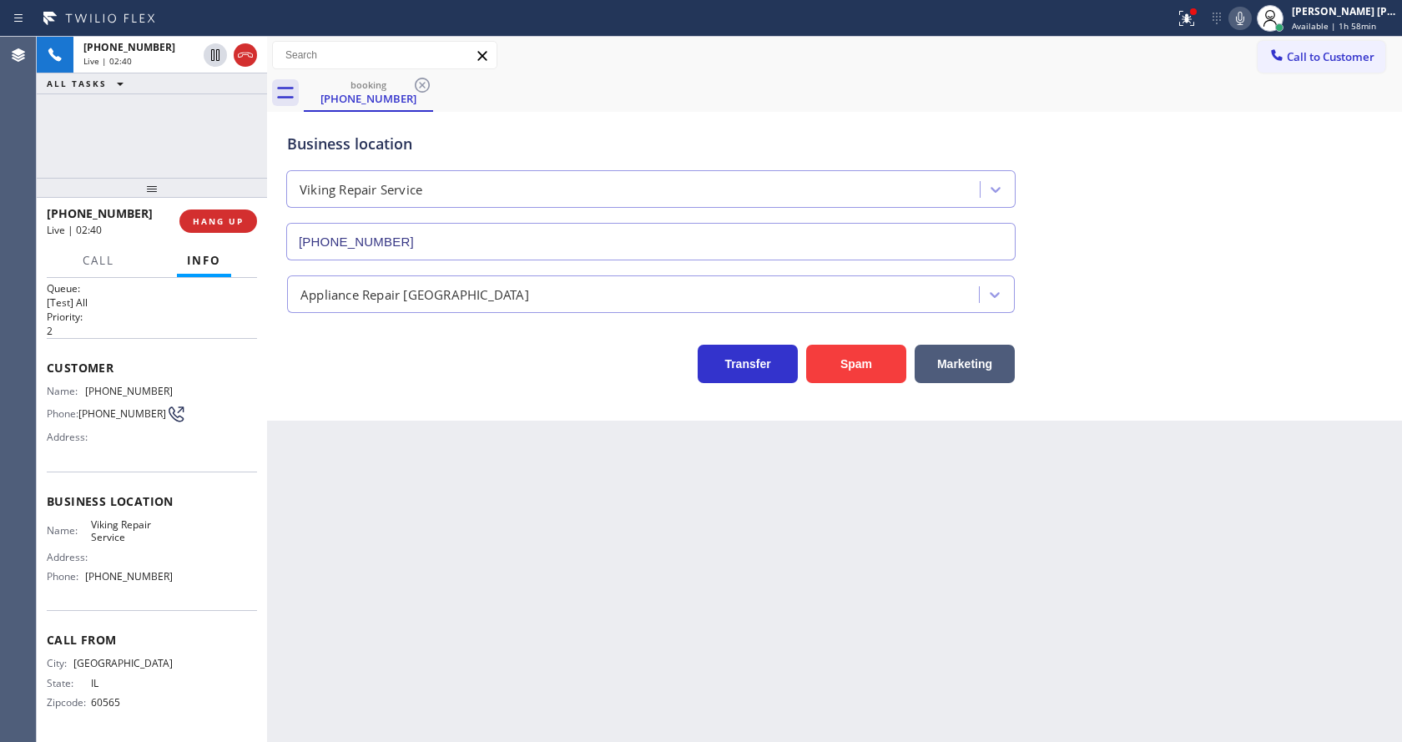
click at [1239, 18] on icon at bounding box center [1240, 18] width 20 height 20
click at [440, 507] on div "Back to Dashboard Change Sender ID Customers Technicians Select a contact Outbo…" at bounding box center [834, 389] width 1135 height 705
click at [682, 579] on div "Back to Dashboard Change Sender ID Customers Technicians Select a contact Outbo…" at bounding box center [834, 389] width 1135 height 705
click at [212, 53] on icon at bounding box center [215, 55] width 12 height 12
click at [1252, 18] on div at bounding box center [1240, 18] width 23 height 20
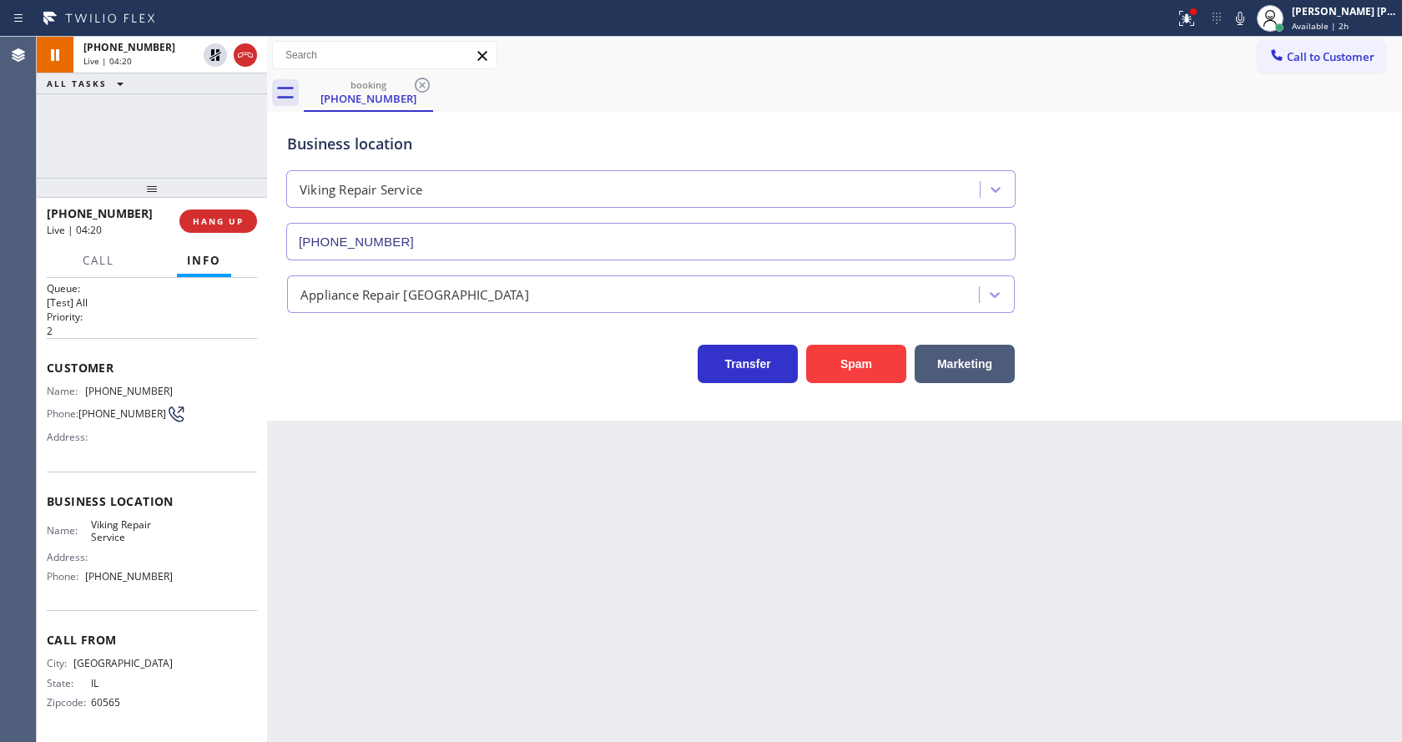
click at [1244, 106] on div "booking [PHONE_NUMBER]" at bounding box center [853, 93] width 1098 height 38
click at [1197, 27] on icon at bounding box center [1187, 18] width 20 height 20
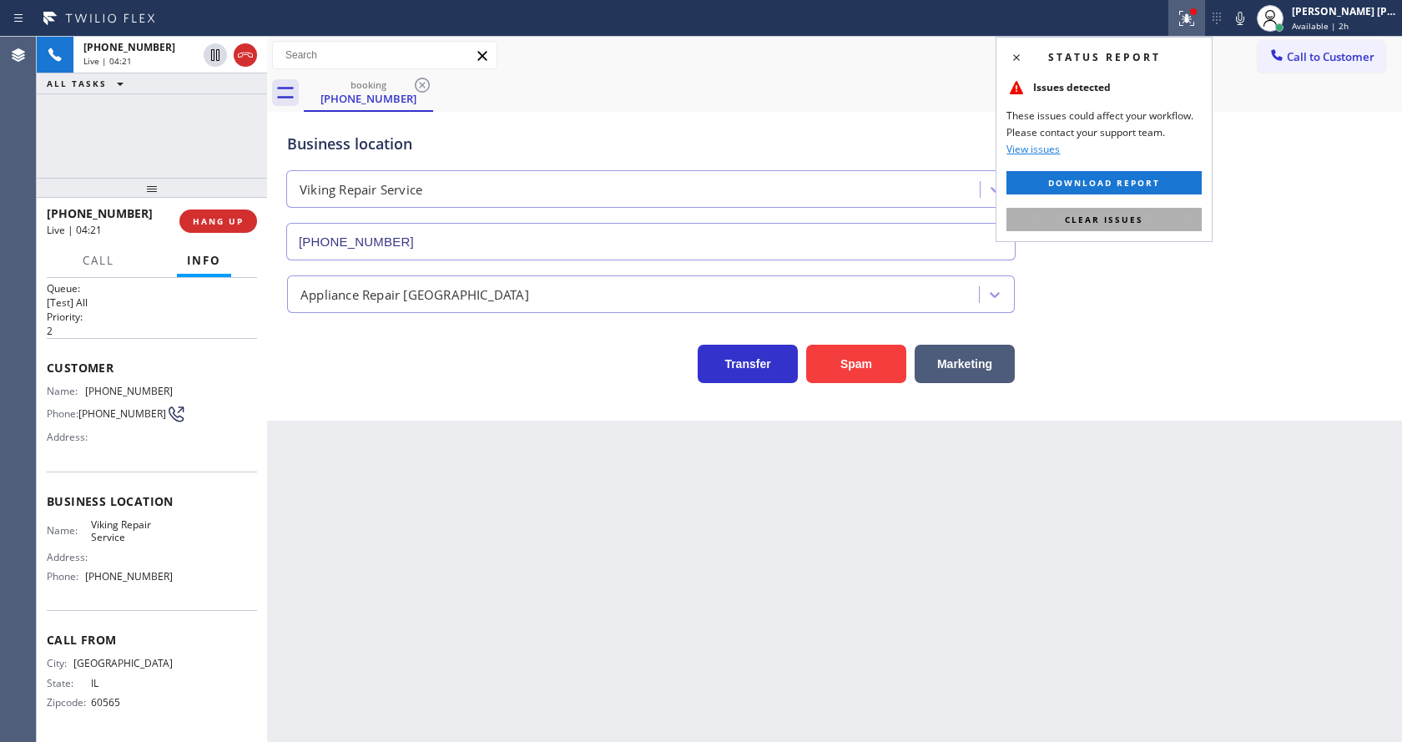
click at [1144, 215] on button "Clear issues" at bounding box center [1104, 219] width 195 height 23
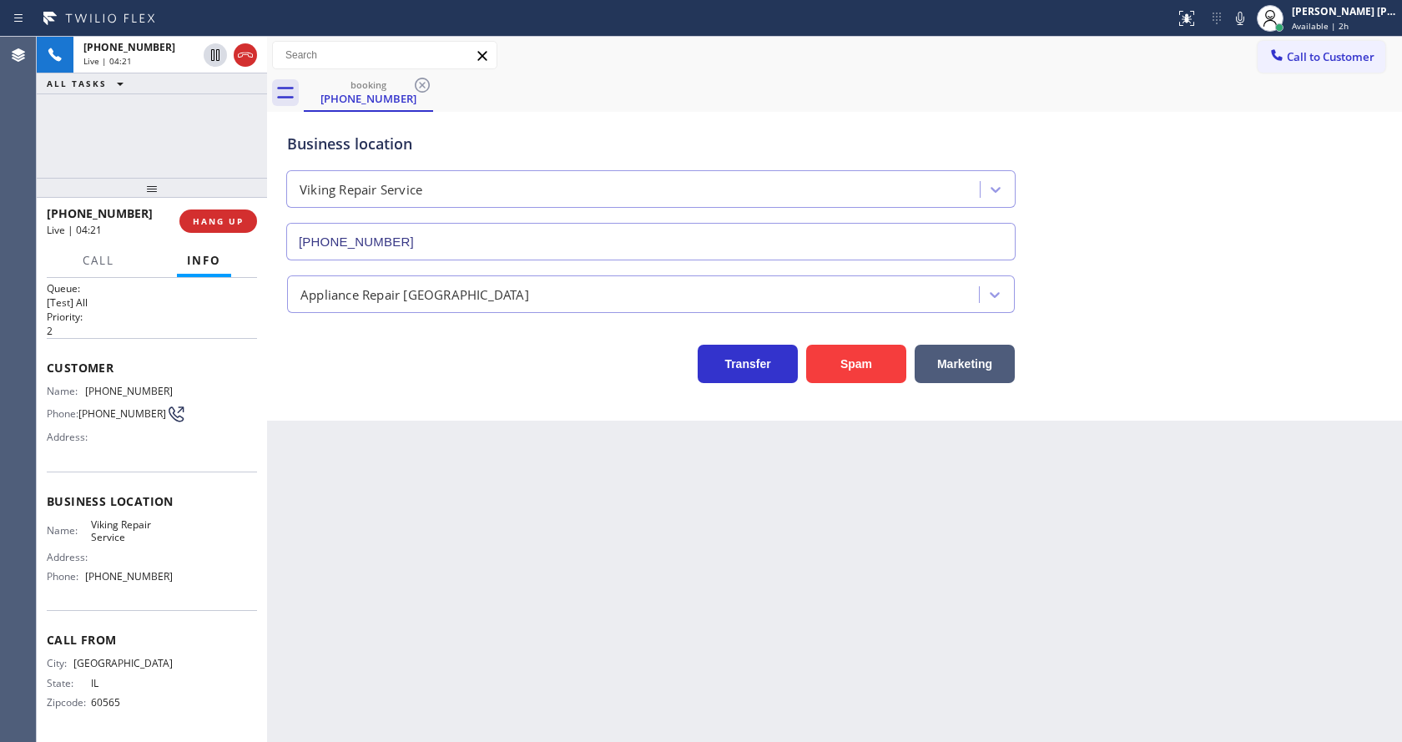
click at [1289, 244] on div "Business location Viking Repair Service [PHONE_NUMBER]" at bounding box center [835, 184] width 1102 height 151
click at [427, 643] on div "Back to Dashboard Change Sender ID Customers Technicians Select a contact Outbo…" at bounding box center [834, 389] width 1135 height 705
click at [753, 542] on div "Back to Dashboard Change Sender ID Customers Technicians Select a contact Outbo…" at bounding box center [834, 389] width 1135 height 705
click at [398, 492] on div "Back to Dashboard Change Sender ID Customers Technicians Select a contact Outbo…" at bounding box center [834, 389] width 1135 height 705
click at [582, 585] on div "Back to Dashboard Change Sender ID Customers Technicians Select a contact Outbo…" at bounding box center [834, 389] width 1135 height 705
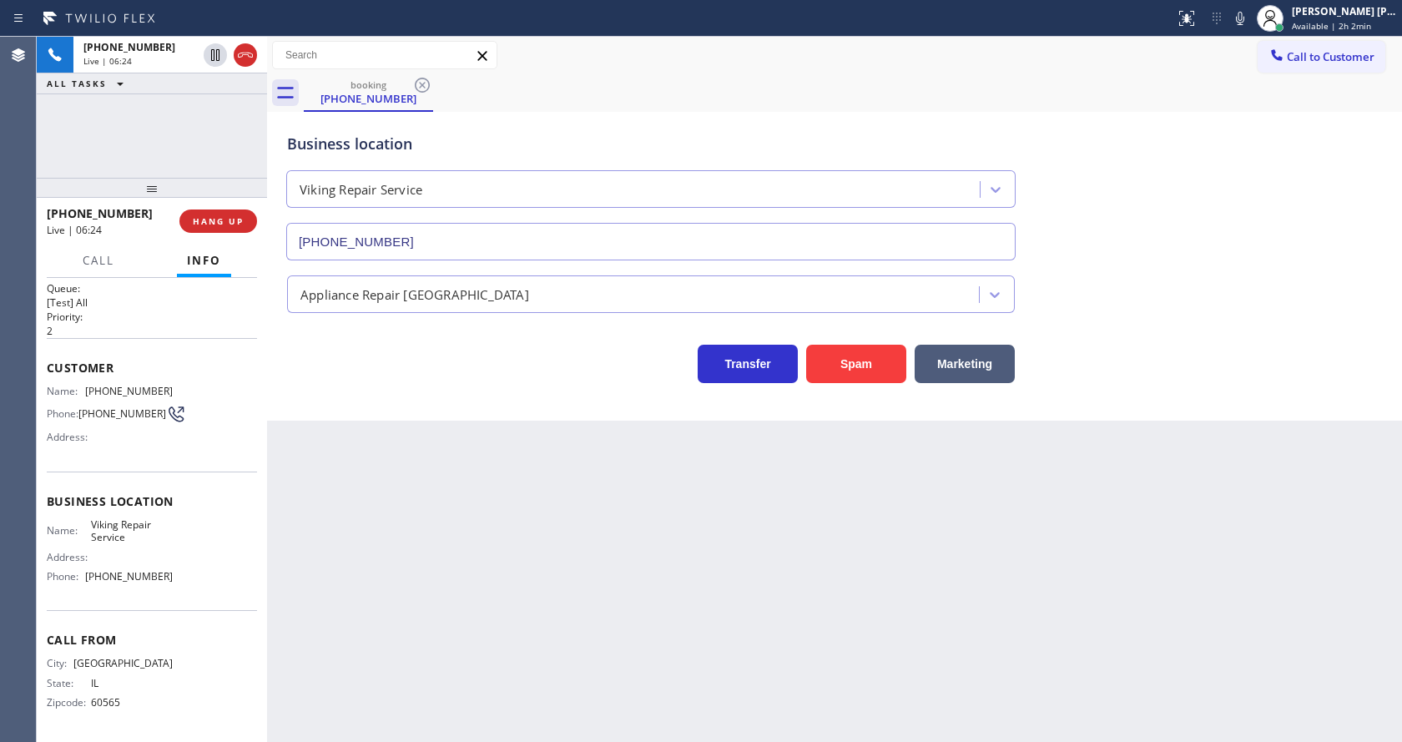
click at [513, 467] on div "Back to Dashboard Change Sender ID Customers Technicians Select a contact Outbo…" at bounding box center [834, 389] width 1135 height 705
click at [614, 588] on div "Back to Dashboard Change Sender ID Customers Technicians Select a contact Outbo…" at bounding box center [834, 389] width 1135 height 705
click at [406, 544] on div "Back to Dashboard Change Sender ID Customers Technicians Select a contact Outbo…" at bounding box center [834, 389] width 1135 height 705
click at [796, 489] on div "Back to Dashboard Change Sender ID Customers Technicians Select a contact Outbo…" at bounding box center [834, 389] width 1135 height 705
click at [1240, 26] on icon at bounding box center [1240, 18] width 20 height 20
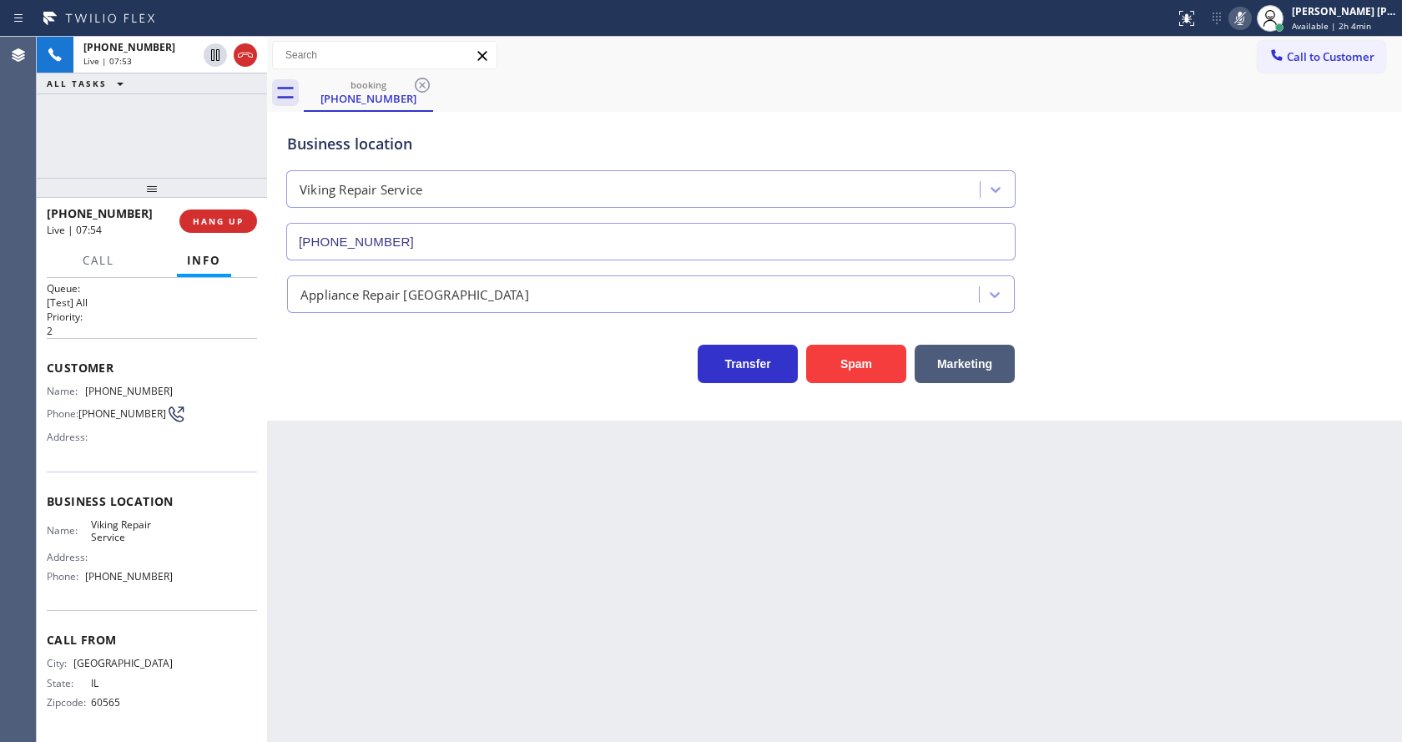
click at [1246, 16] on rect at bounding box center [1240, 17] width 12 height 12
click at [668, 544] on div "Back to Dashboard Change Sender ID Customers Technicians Select a contact Outbo…" at bounding box center [834, 389] width 1135 height 705
click at [426, 492] on div "Back to Dashboard Change Sender ID Customers Technicians Select a contact Outbo…" at bounding box center [834, 389] width 1135 height 705
click at [214, 111] on icon at bounding box center [215, 113] width 20 height 20
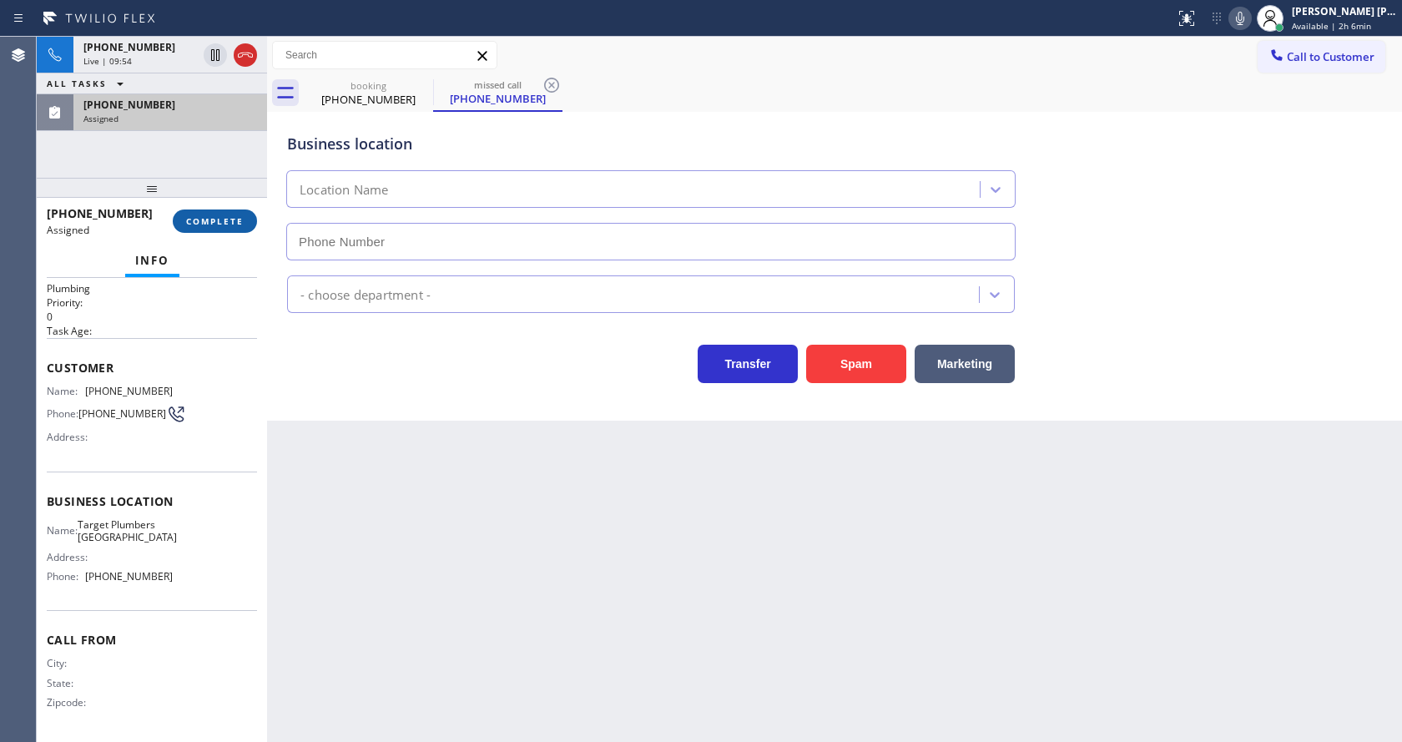
click at [203, 225] on span "COMPLETE" at bounding box center [215, 221] width 58 height 12
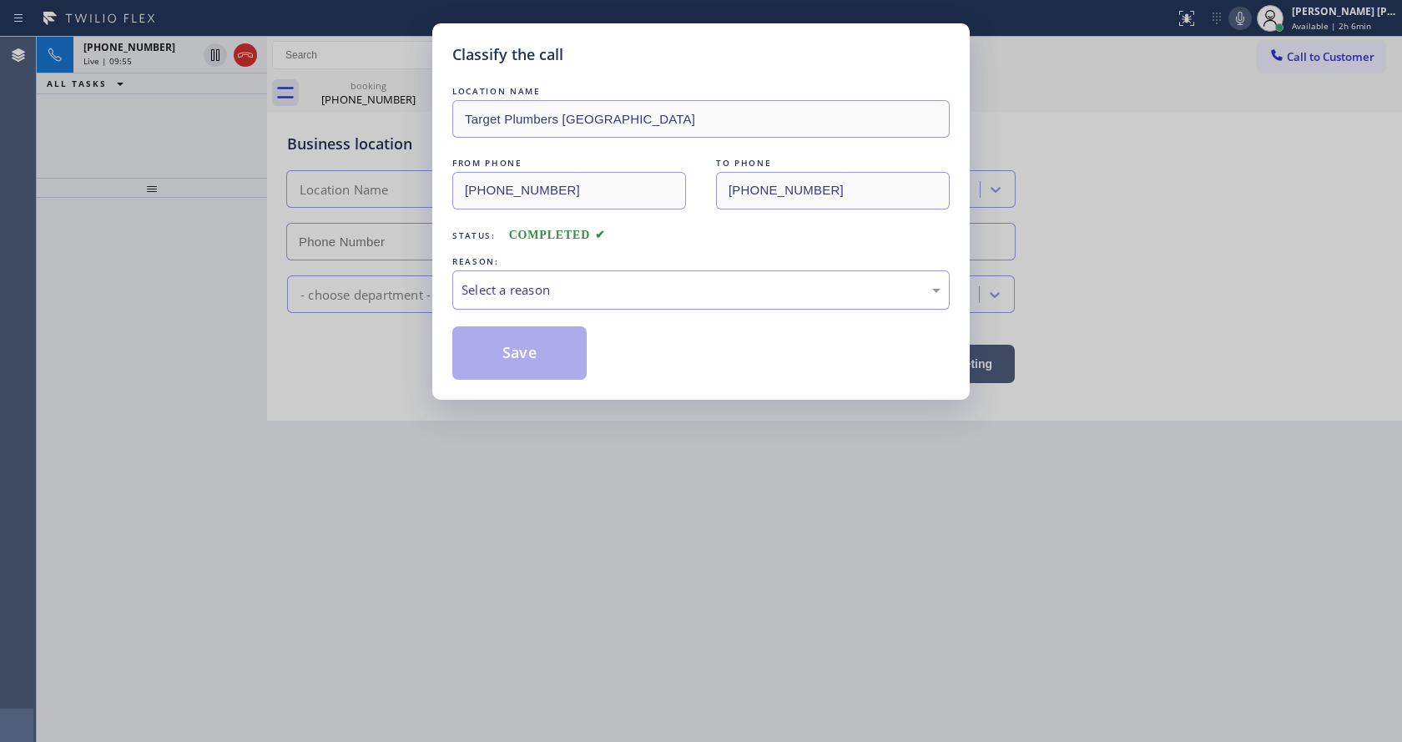
click at [554, 300] on div "Select a reason" at bounding box center [700, 289] width 497 height 39
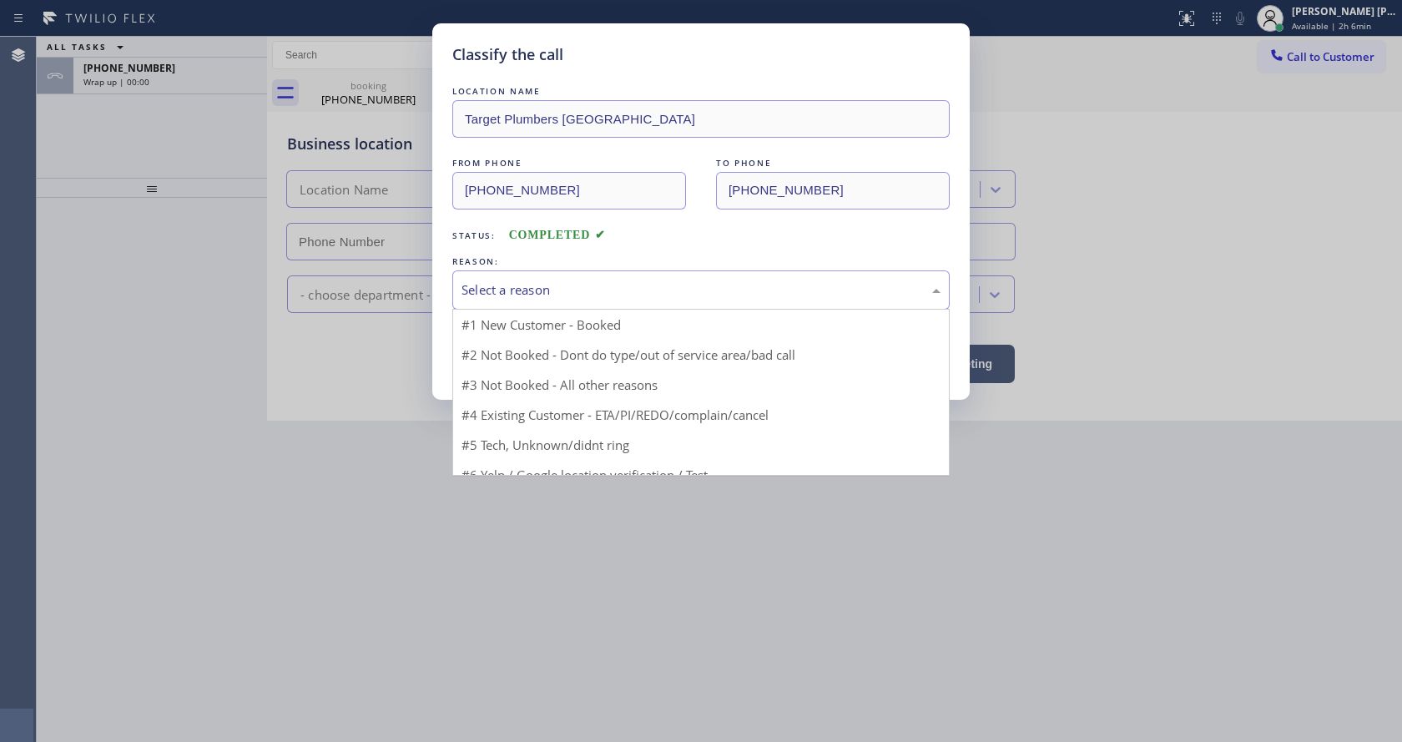
click at [550, 273] on div "Select a reason" at bounding box center [700, 289] width 497 height 39
click at [548, 290] on div "Select a reason" at bounding box center [701, 289] width 479 height 19
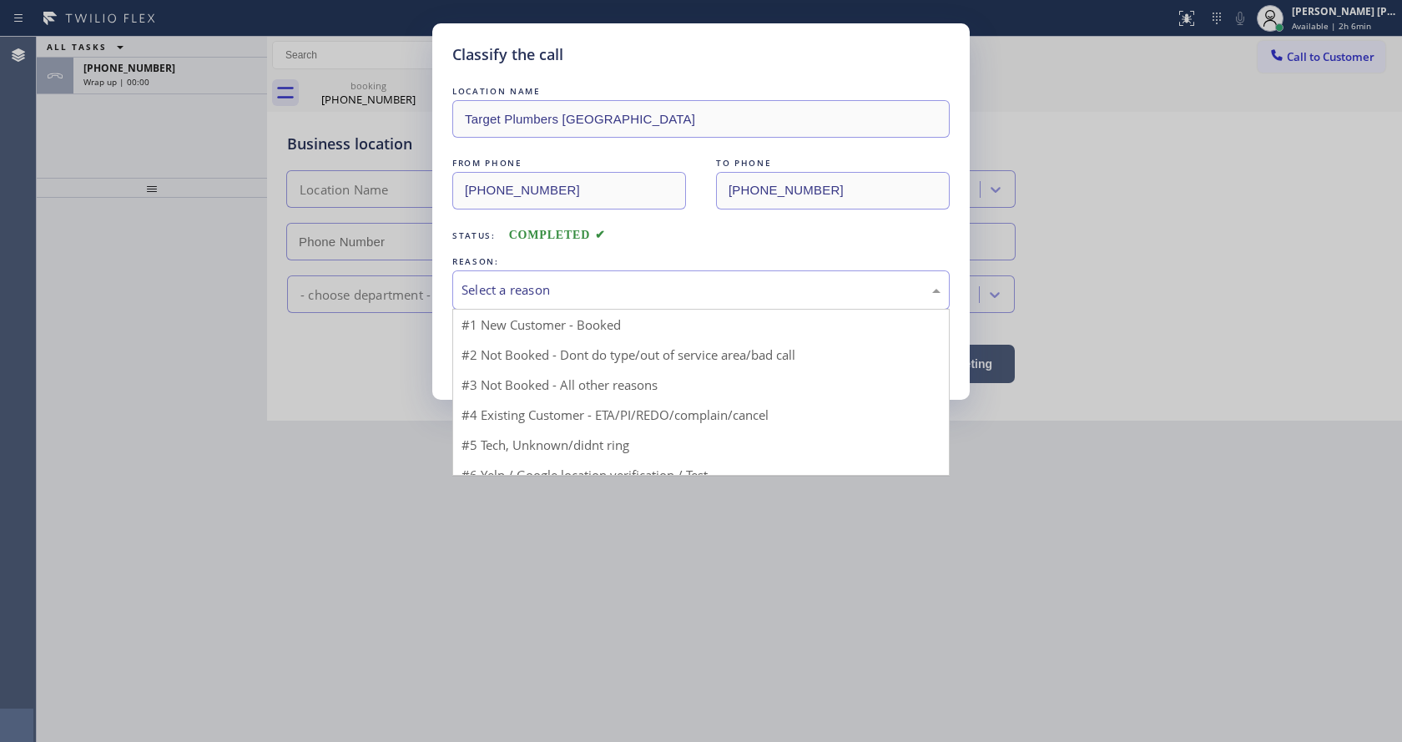
click at [548, 290] on div "Select a reason" at bounding box center [701, 289] width 479 height 19
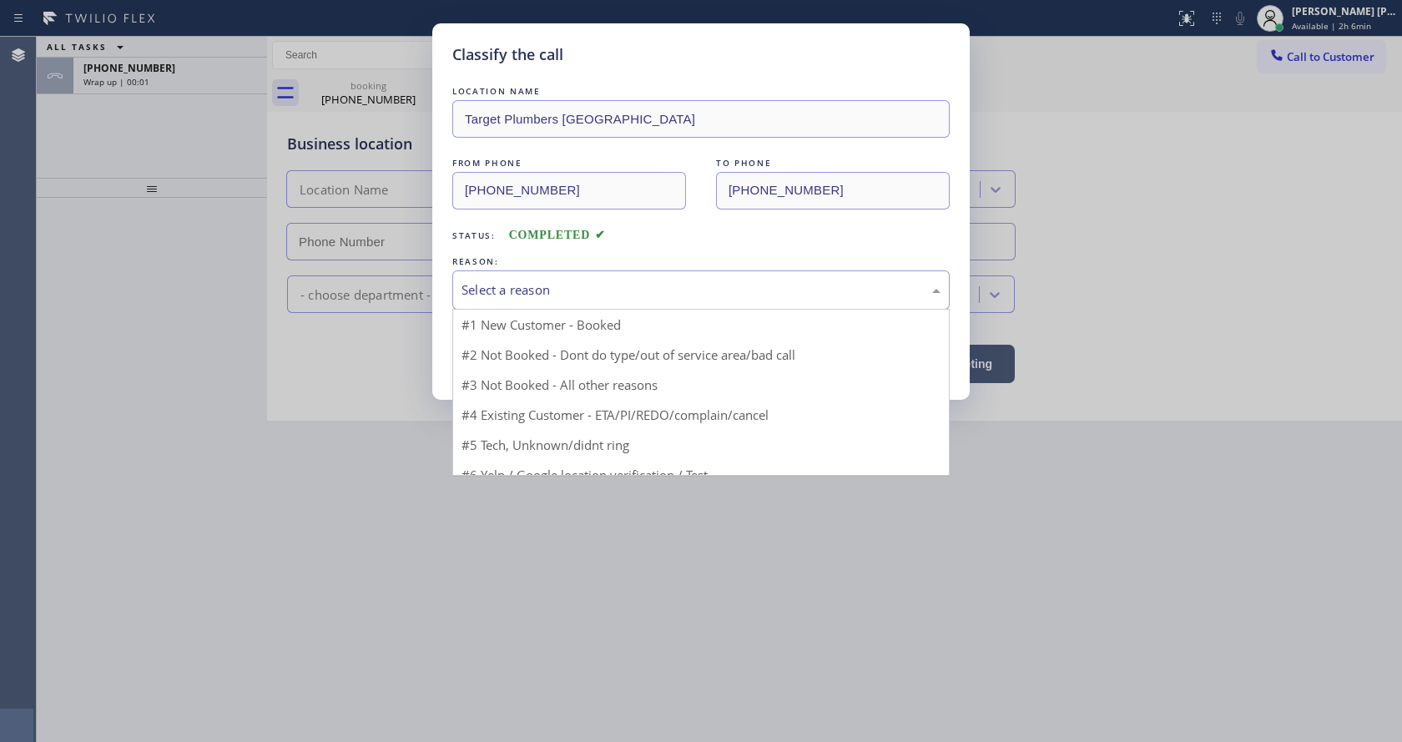
click at [548, 290] on div "Select a reason" at bounding box center [701, 289] width 479 height 19
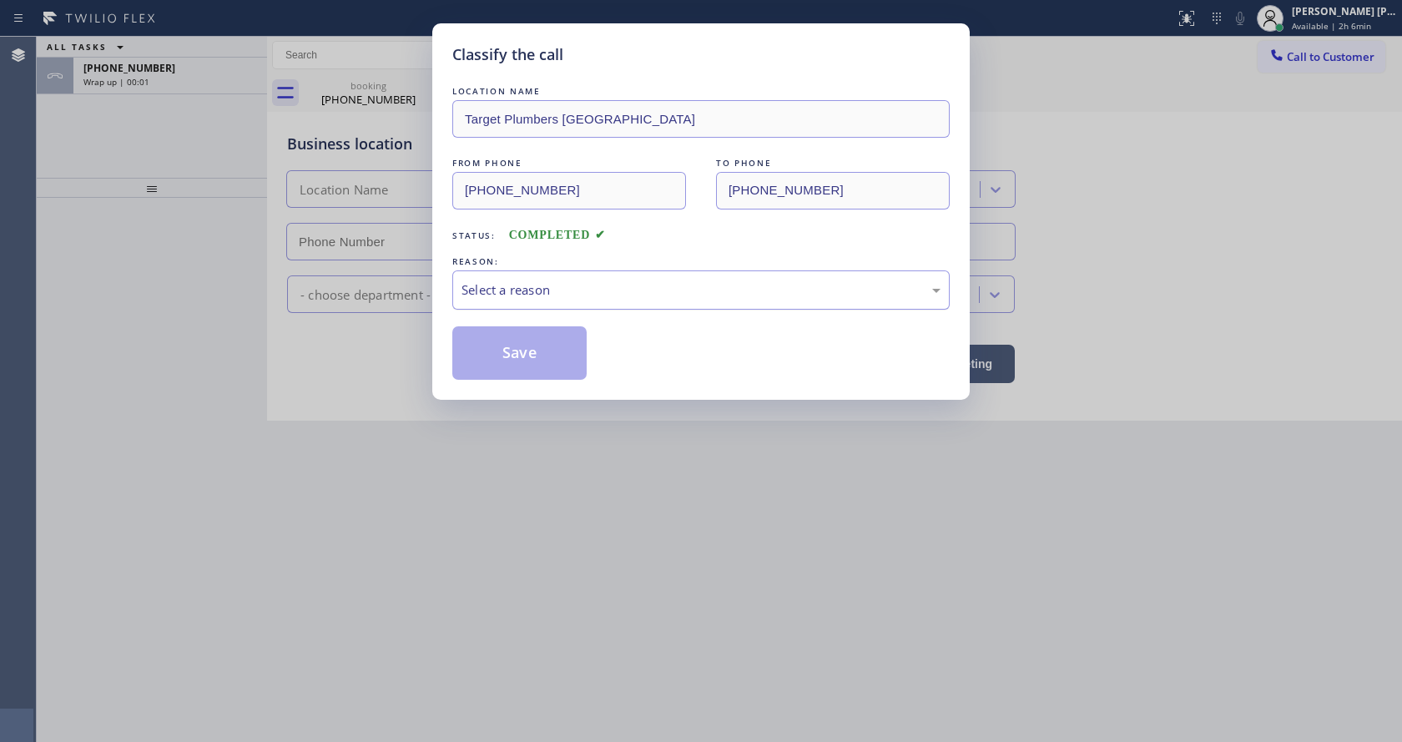
click at [548, 290] on div "Select a reason" at bounding box center [701, 289] width 479 height 19
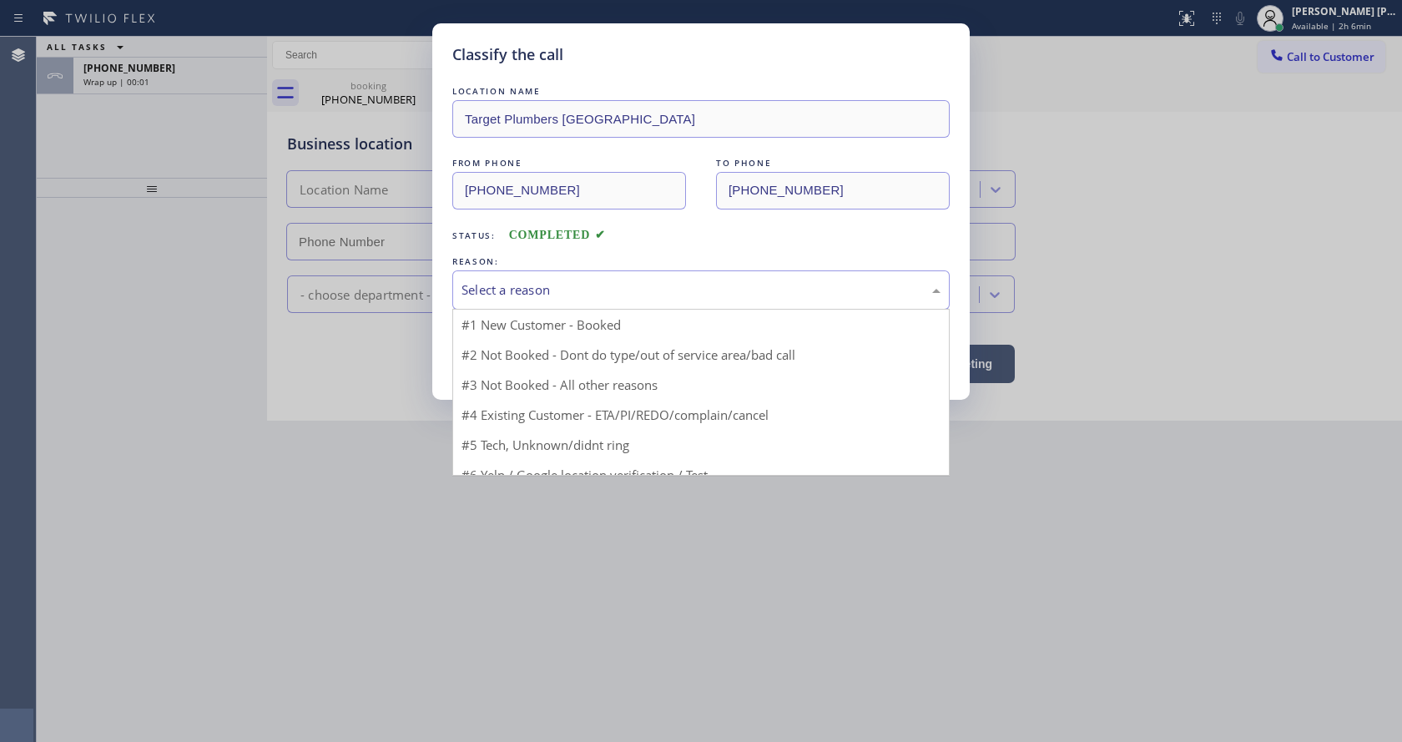
click at [548, 290] on div "Select a reason" at bounding box center [701, 289] width 479 height 19
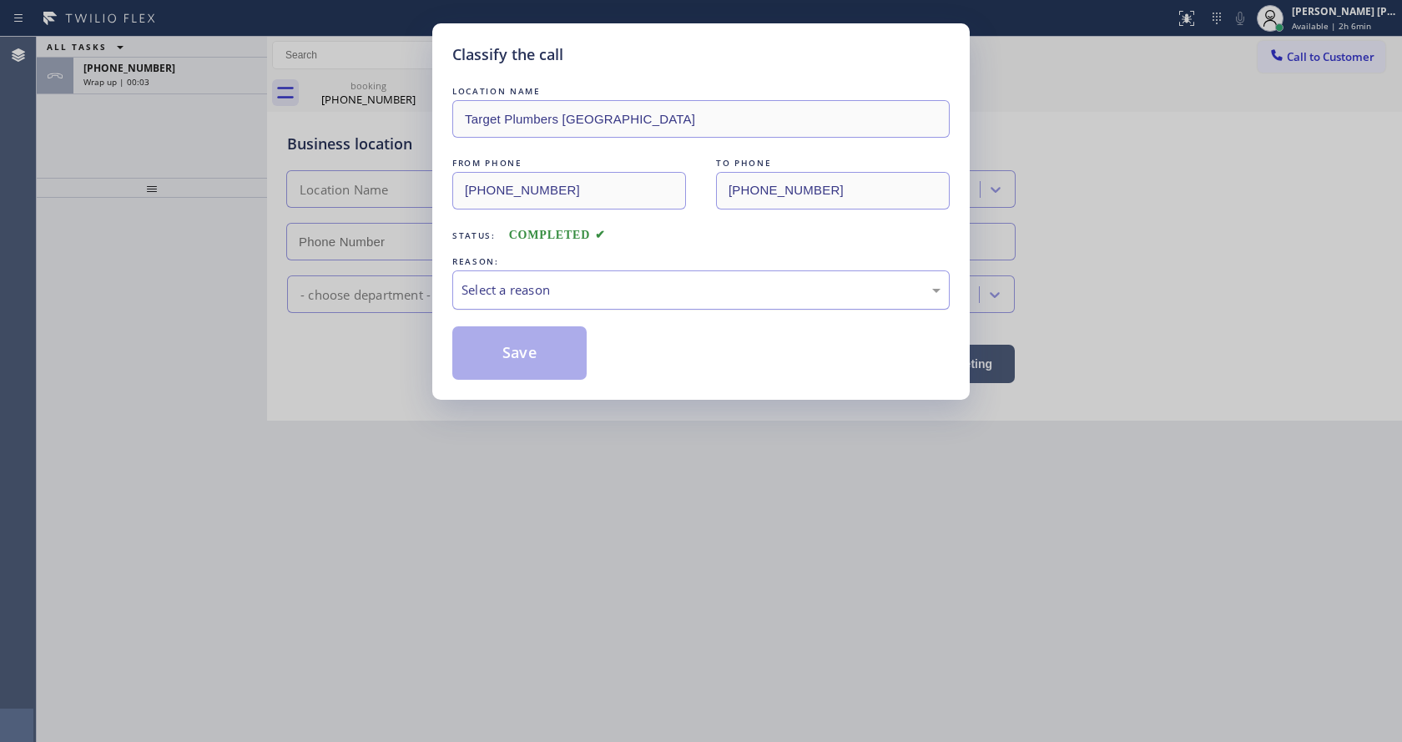
click at [548, 290] on div "Select a reason" at bounding box center [701, 289] width 479 height 19
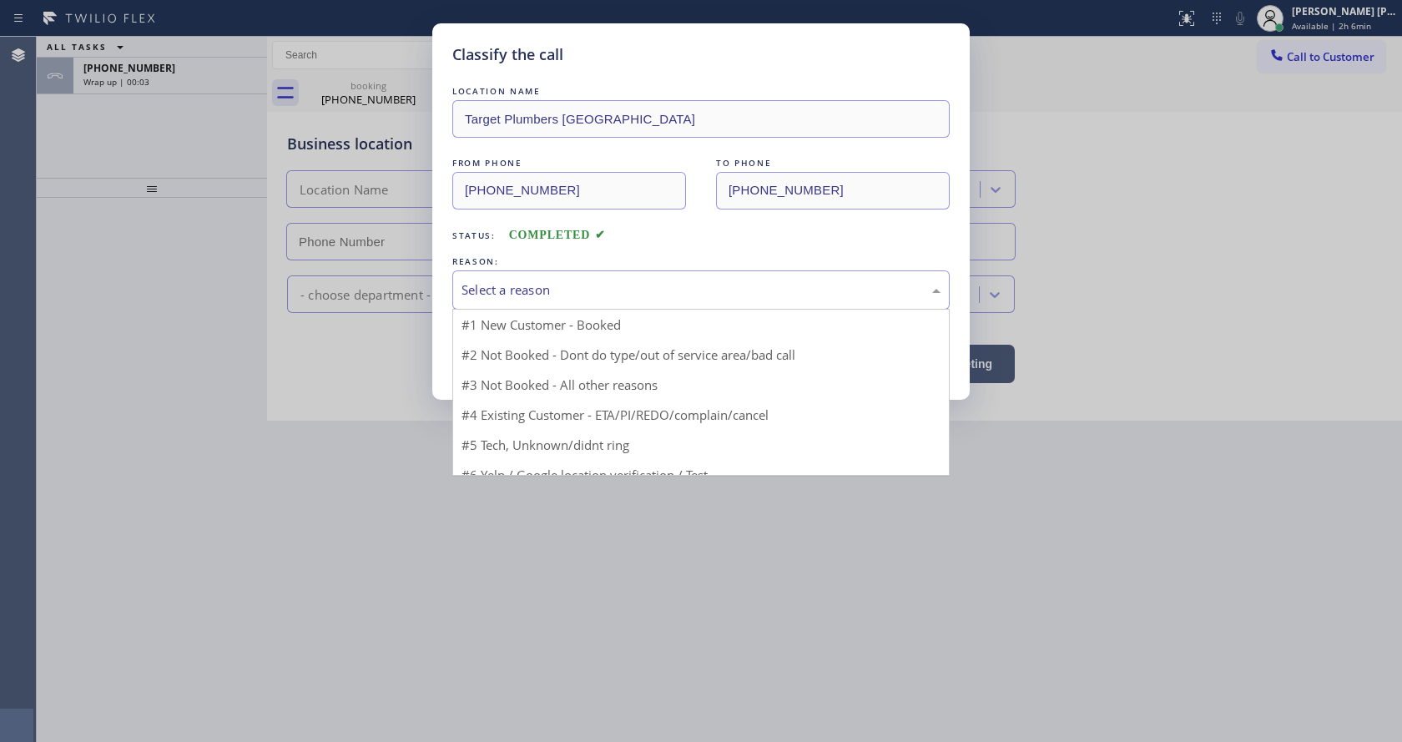
click at [548, 290] on div "Select a reason" at bounding box center [701, 289] width 479 height 19
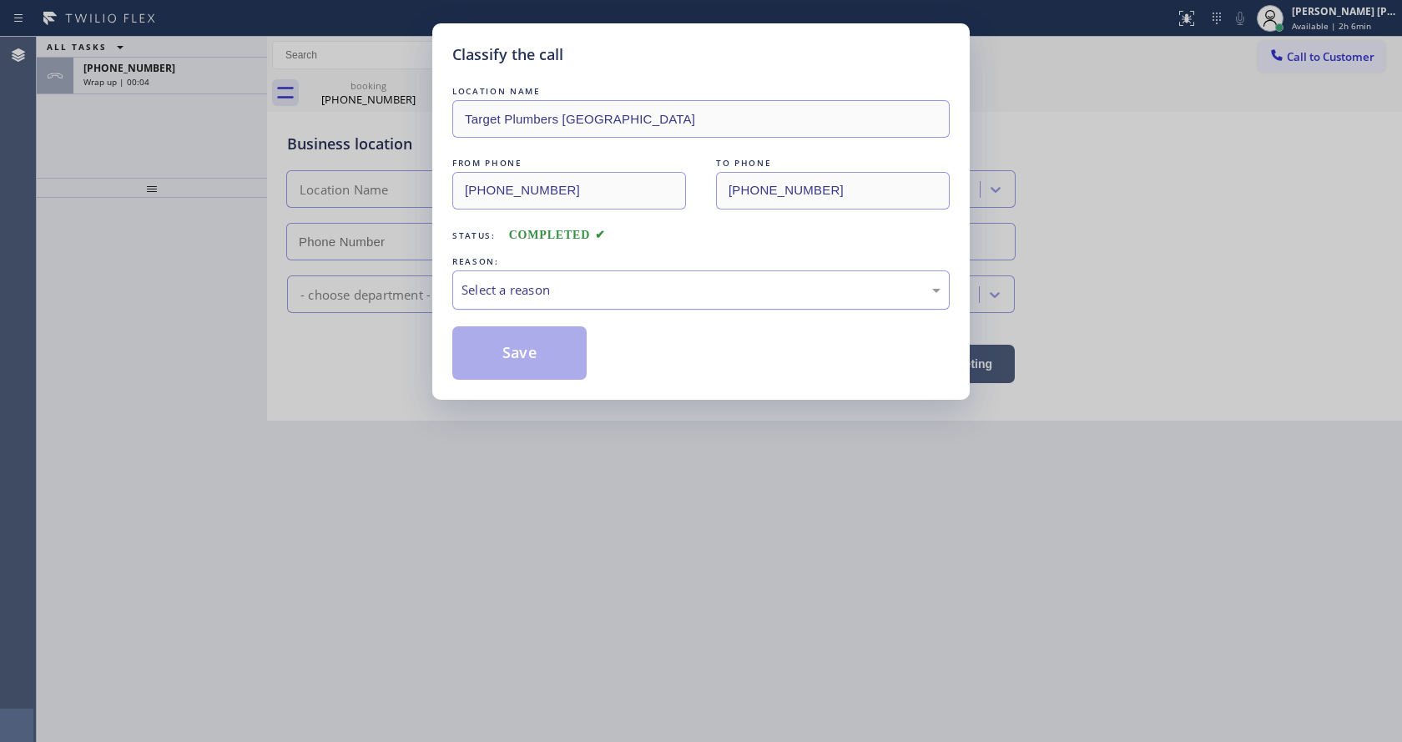
click at [548, 290] on div "Select a reason" at bounding box center [701, 289] width 479 height 19
click at [527, 355] on button "Save" at bounding box center [519, 352] width 134 height 53
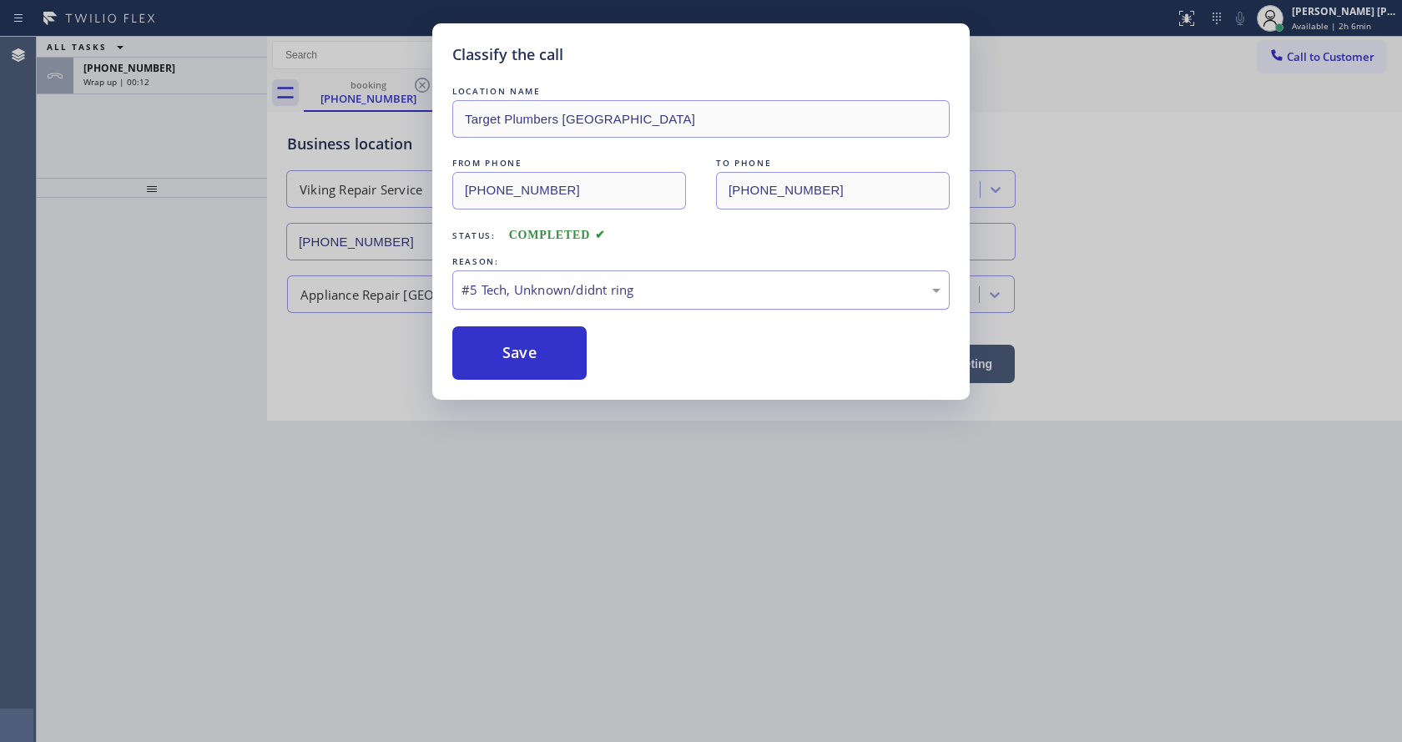
click at [489, 298] on div "#5 Tech, Unknown/didnt ring" at bounding box center [701, 289] width 479 height 19
click at [515, 364] on button "Save" at bounding box center [519, 352] width 134 height 53
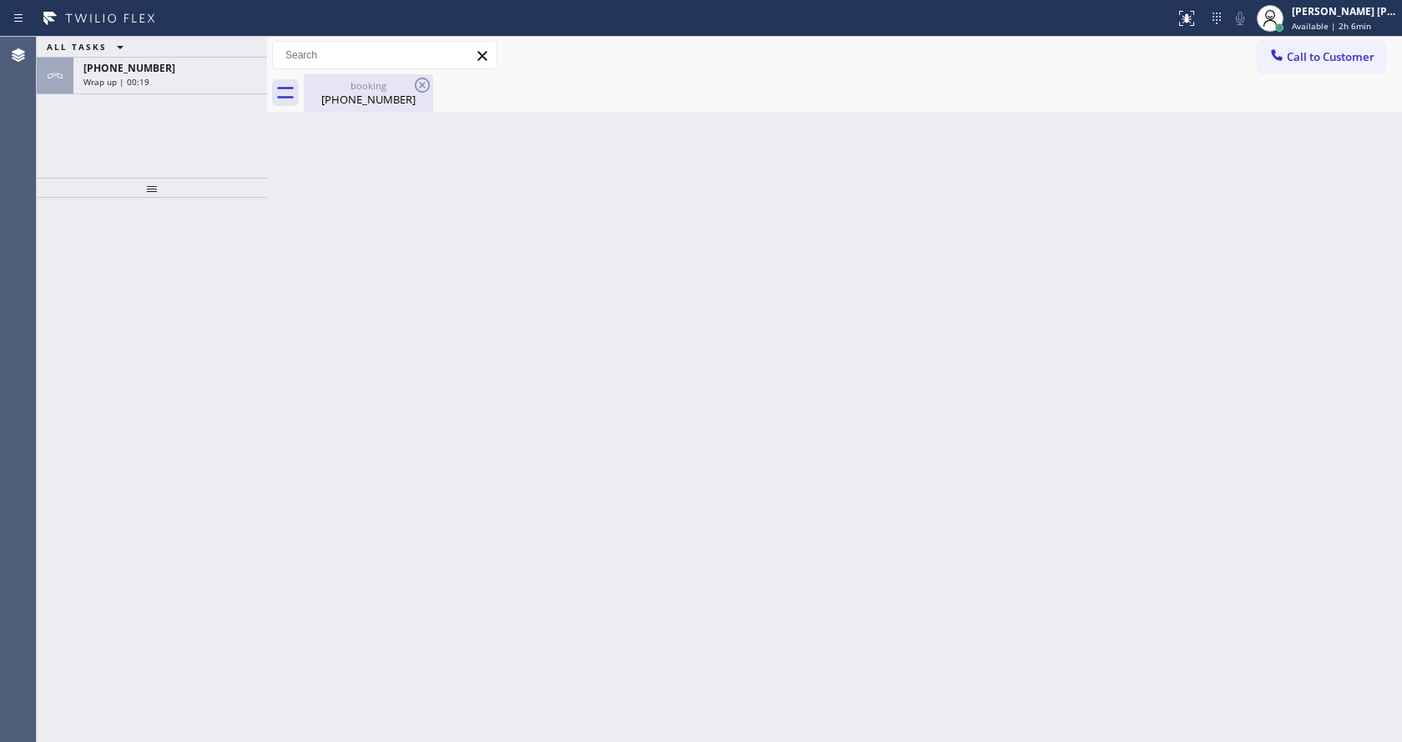
click at [338, 97] on div "[PHONE_NUMBER]" at bounding box center [368, 99] width 126 height 15
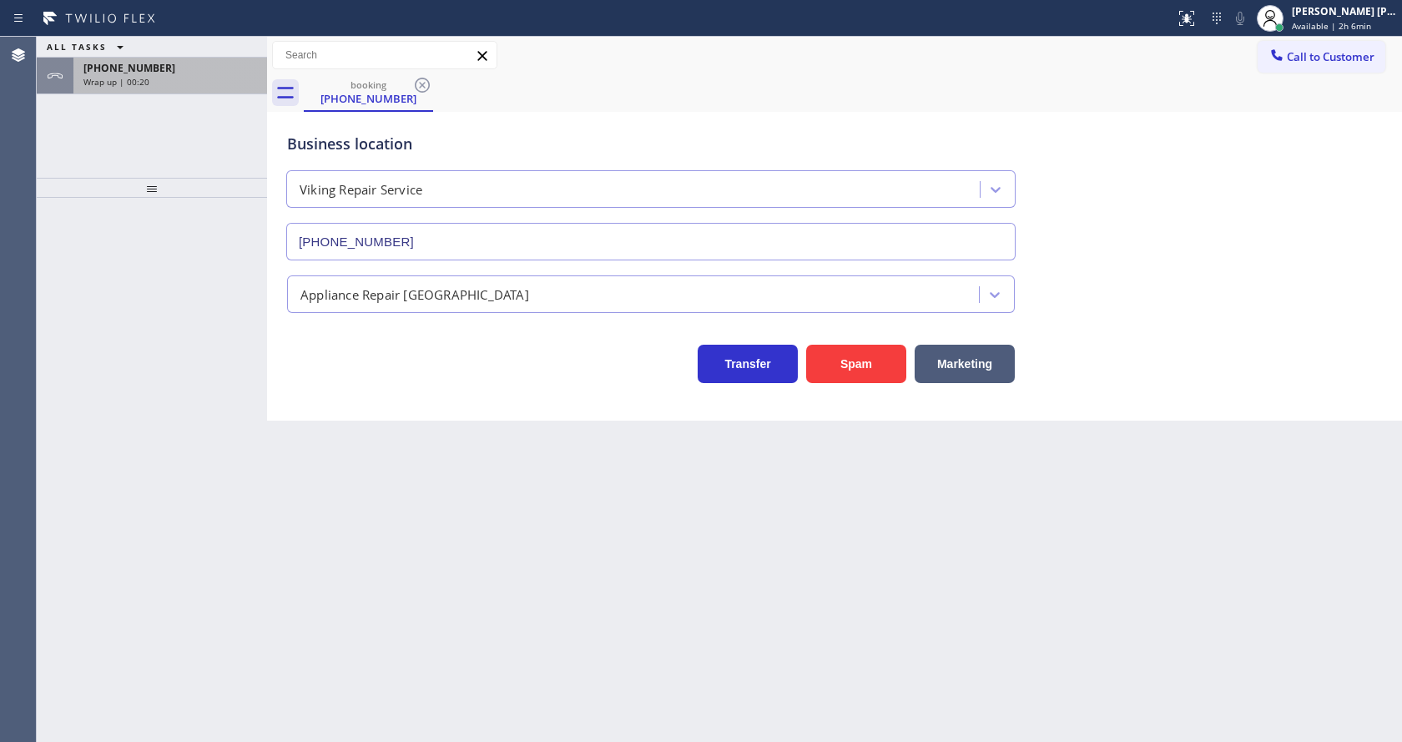
click at [240, 80] on div "Wrap up | 00:20" at bounding box center [170, 82] width 174 height 12
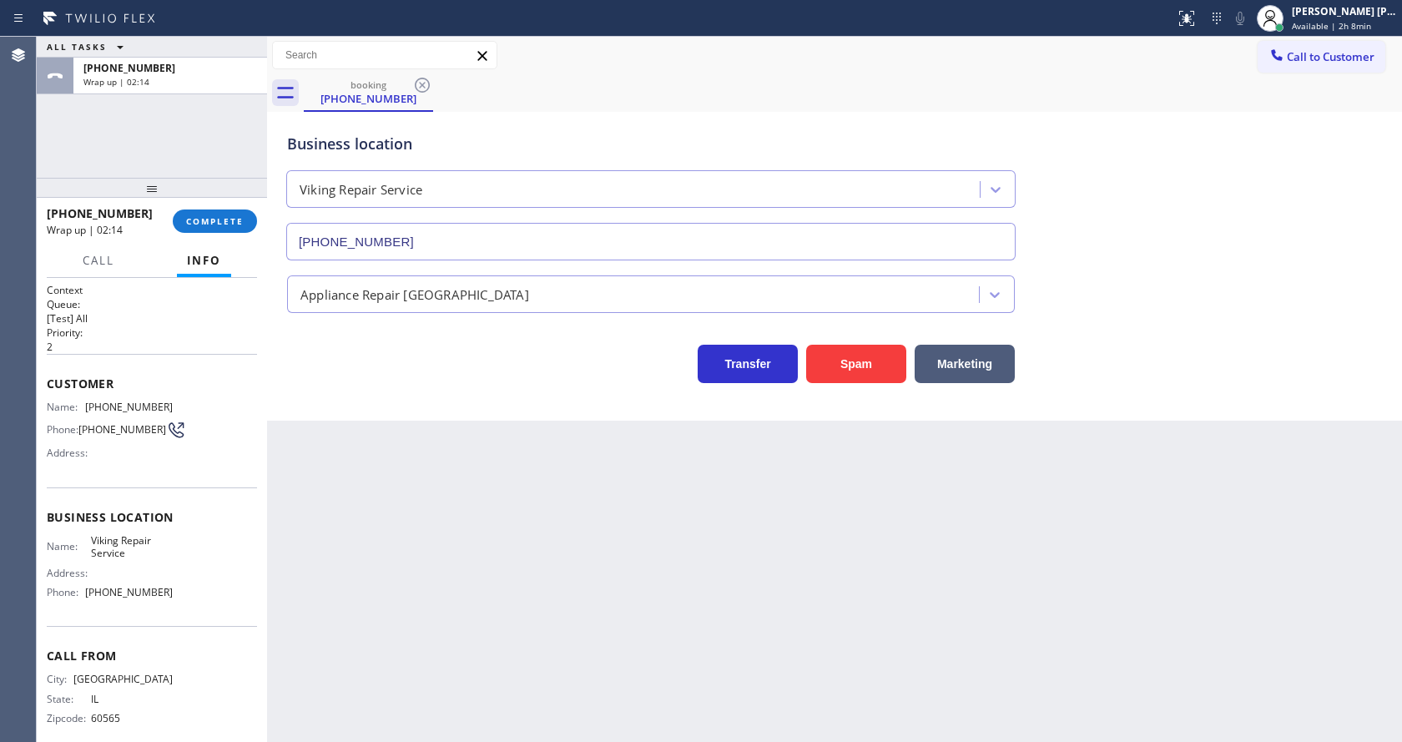
click at [472, 506] on div "Back to Dashboard Change Sender ID Customers Technicians Select a contact Outbo…" at bounding box center [834, 389] width 1135 height 705
click at [654, 623] on div "Back to Dashboard Change Sender ID Customers Technicians Select a contact Outbo…" at bounding box center [834, 389] width 1135 height 705
drag, startPoint x: 346, startPoint y: 444, endPoint x: 250, endPoint y: 123, distance: 335.1
click at [346, 444] on div "Back to Dashboard Change Sender ID Customers Technicians Select a contact Outbo…" at bounding box center [834, 389] width 1135 height 705
click at [668, 524] on div "Back to Dashboard Change Sender ID Customers Technicians Select a contact Outbo…" at bounding box center [834, 389] width 1135 height 705
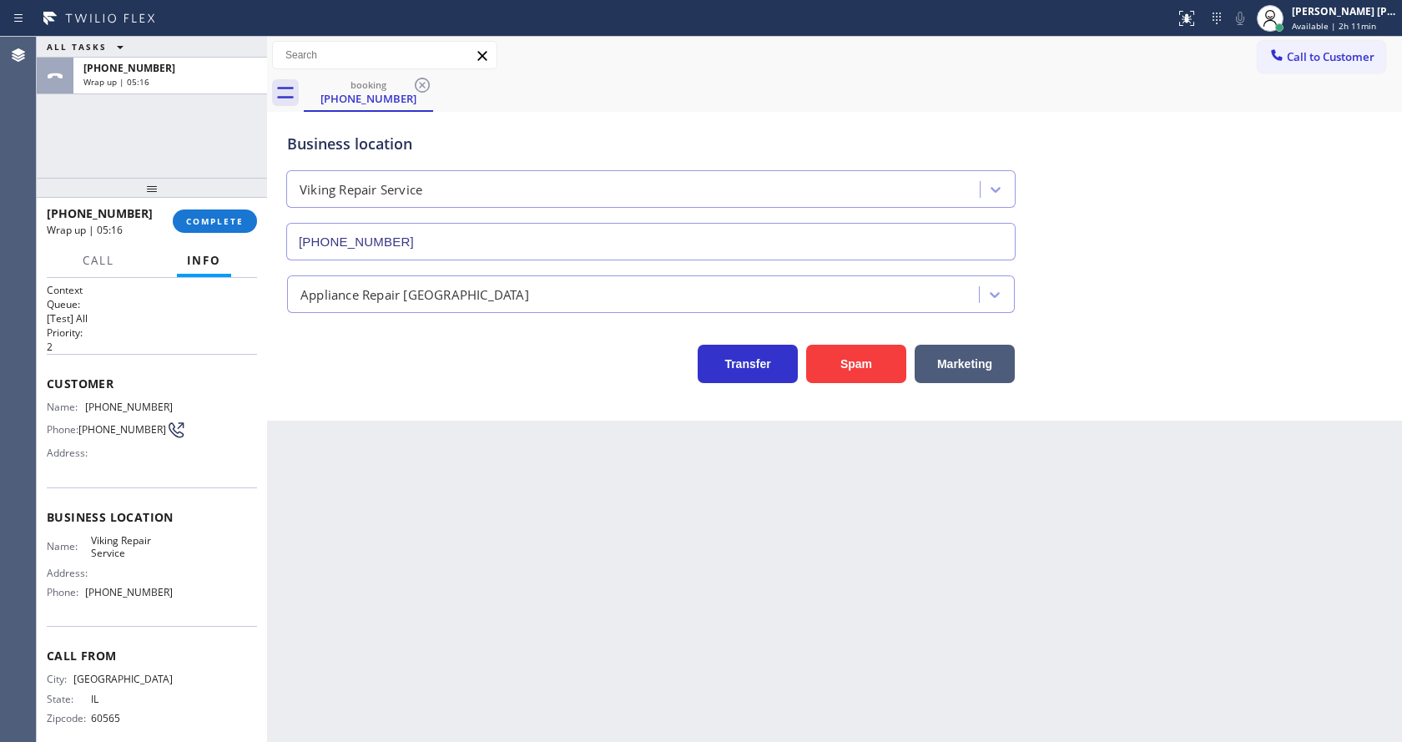
click at [635, 563] on div "Back to Dashboard Change Sender ID Customers Technicians Select a contact Outbo…" at bounding box center [834, 389] width 1135 height 705
click at [202, 219] on span "COMPLETE" at bounding box center [215, 221] width 58 height 12
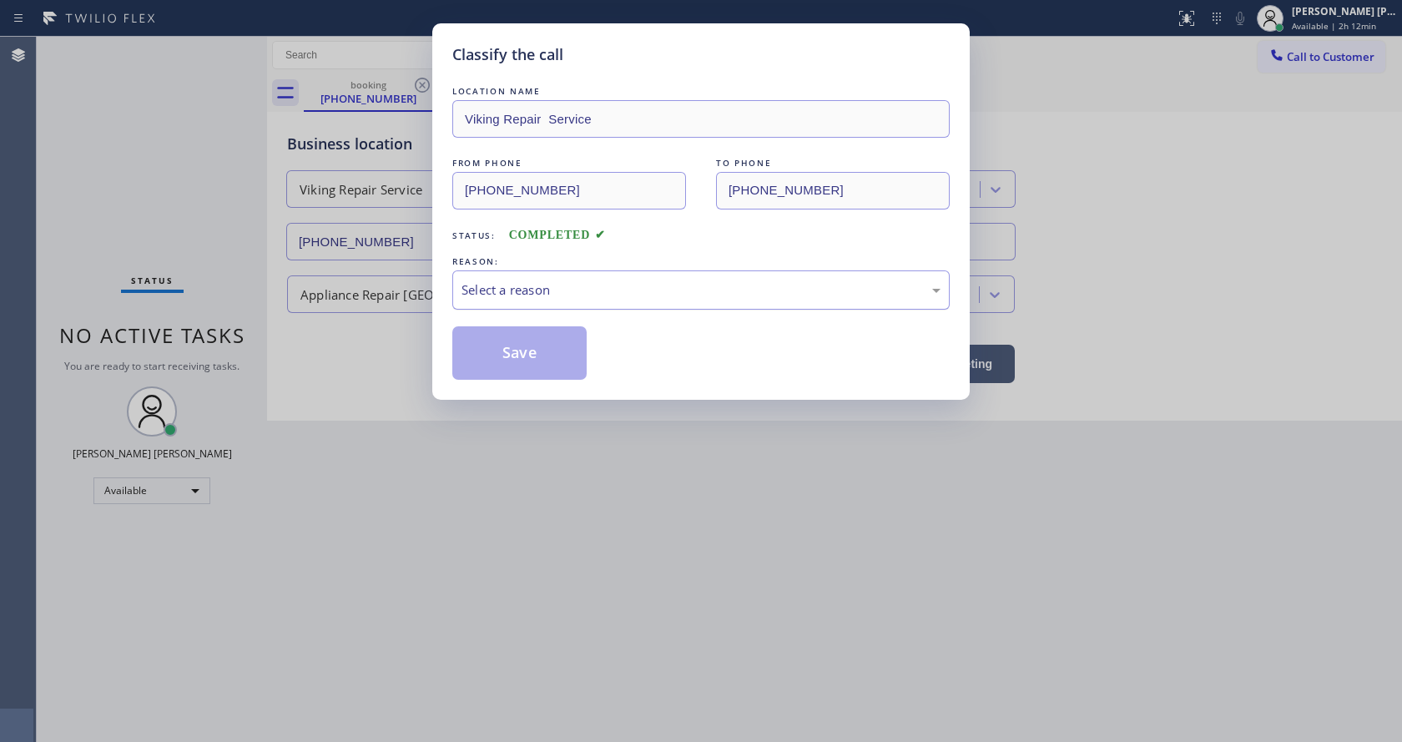
click at [540, 304] on div "Select a reason" at bounding box center [700, 289] width 497 height 39
click at [516, 355] on button "Save" at bounding box center [519, 352] width 134 height 53
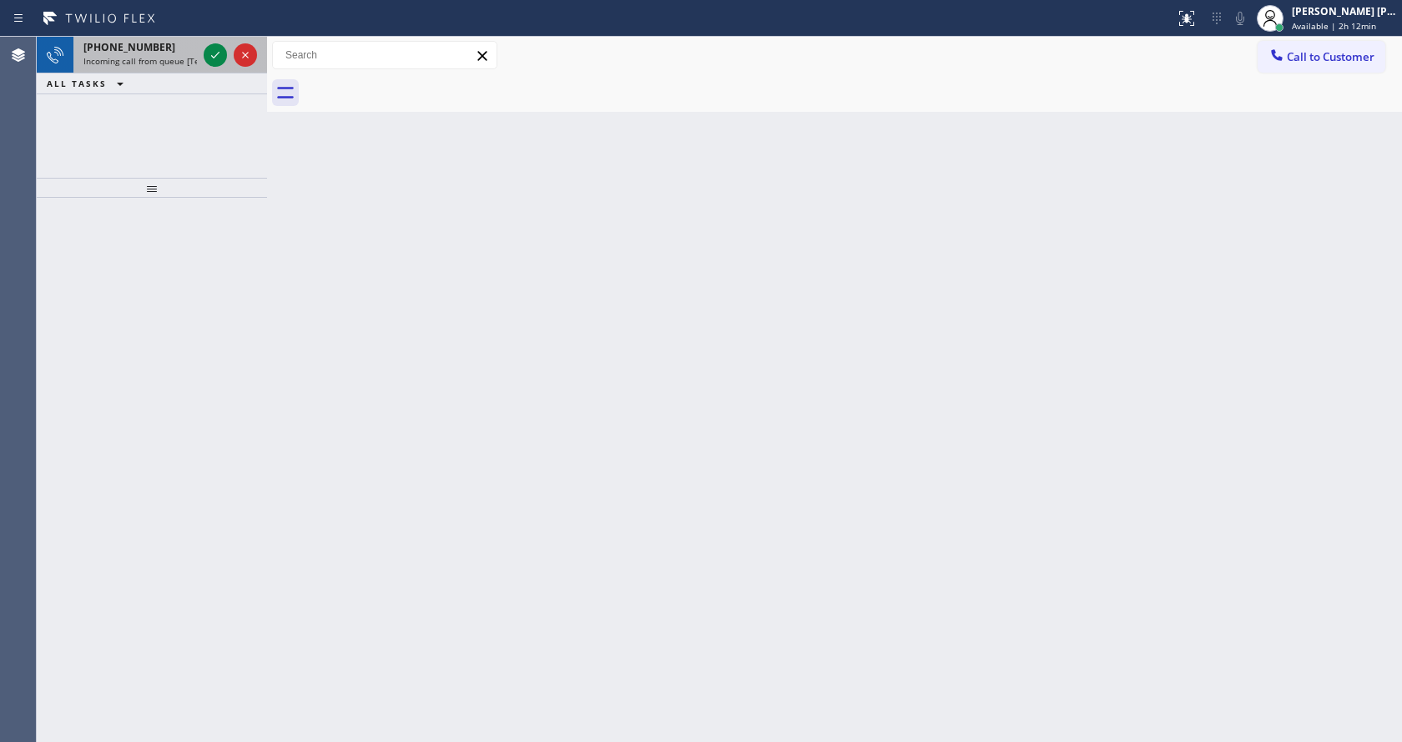
click at [156, 47] on div "[PHONE_NUMBER]" at bounding box center [140, 47] width 114 height 14
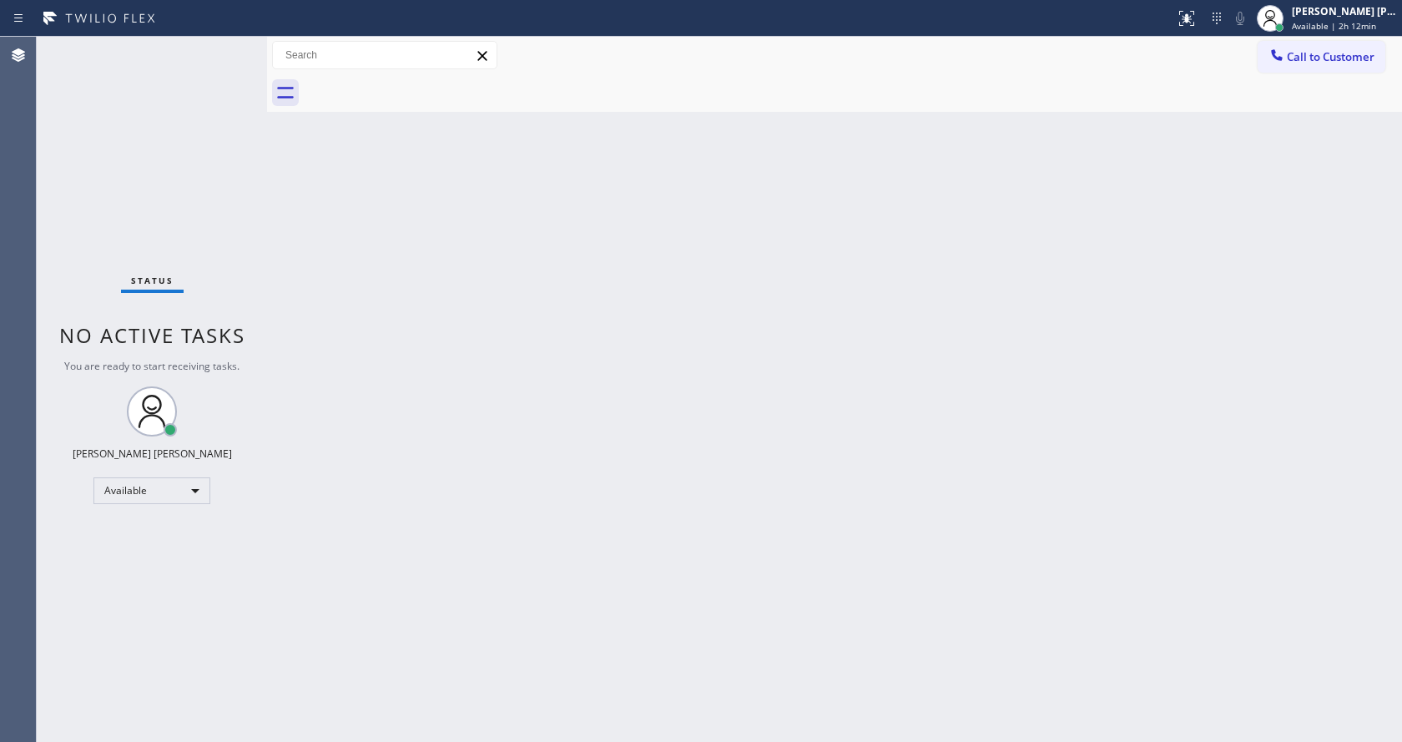
click at [626, 366] on div "Back to Dashboard Change Sender ID Customers Technicians Select a contact Outbo…" at bounding box center [834, 389] width 1135 height 705
click at [759, 376] on div "Back to Dashboard Change Sender ID Customers Technicians Select a contact Outbo…" at bounding box center [834, 389] width 1135 height 705
click at [641, 404] on div "Back to Dashboard Change Sender ID Customers Technicians Select a contact Outbo…" at bounding box center [834, 389] width 1135 height 705
click at [639, 404] on div "Back to Dashboard Change Sender ID Customers Technicians Select a contact Outbo…" at bounding box center [834, 389] width 1135 height 705
click at [794, 523] on div "Back to Dashboard Change Sender ID Customers Technicians Select a contact Outbo…" at bounding box center [834, 389] width 1135 height 705
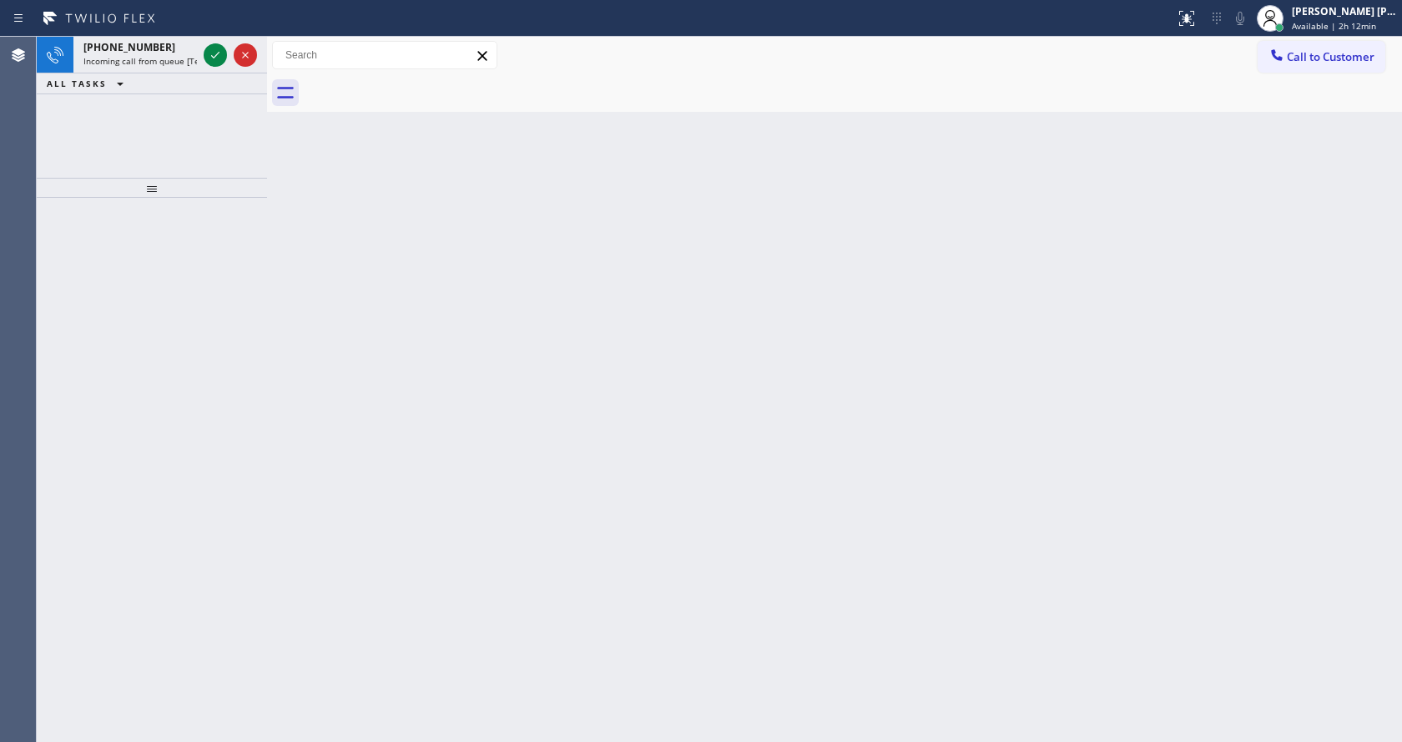
click at [243, 189] on div at bounding box center [152, 188] width 230 height 20
click at [214, 51] on icon at bounding box center [215, 55] width 20 height 20
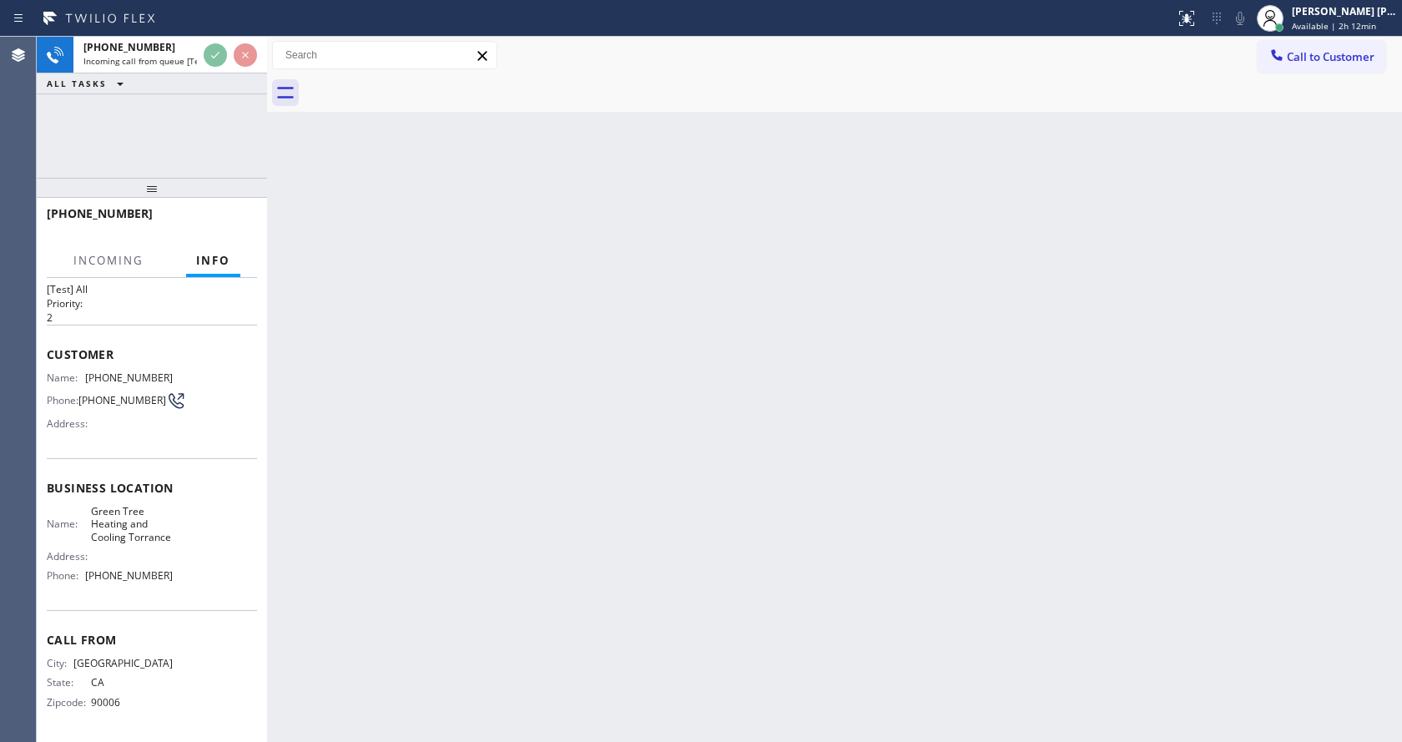
scroll to position [48, 0]
click at [472, 564] on div "Back to Dashboard Change Sender ID Customers Technicians Select a contact Outbo…" at bounding box center [834, 389] width 1135 height 705
click at [814, 513] on div "Back to Dashboard Change Sender ID Customers Technicians Select a contact Outbo…" at bounding box center [834, 389] width 1135 height 705
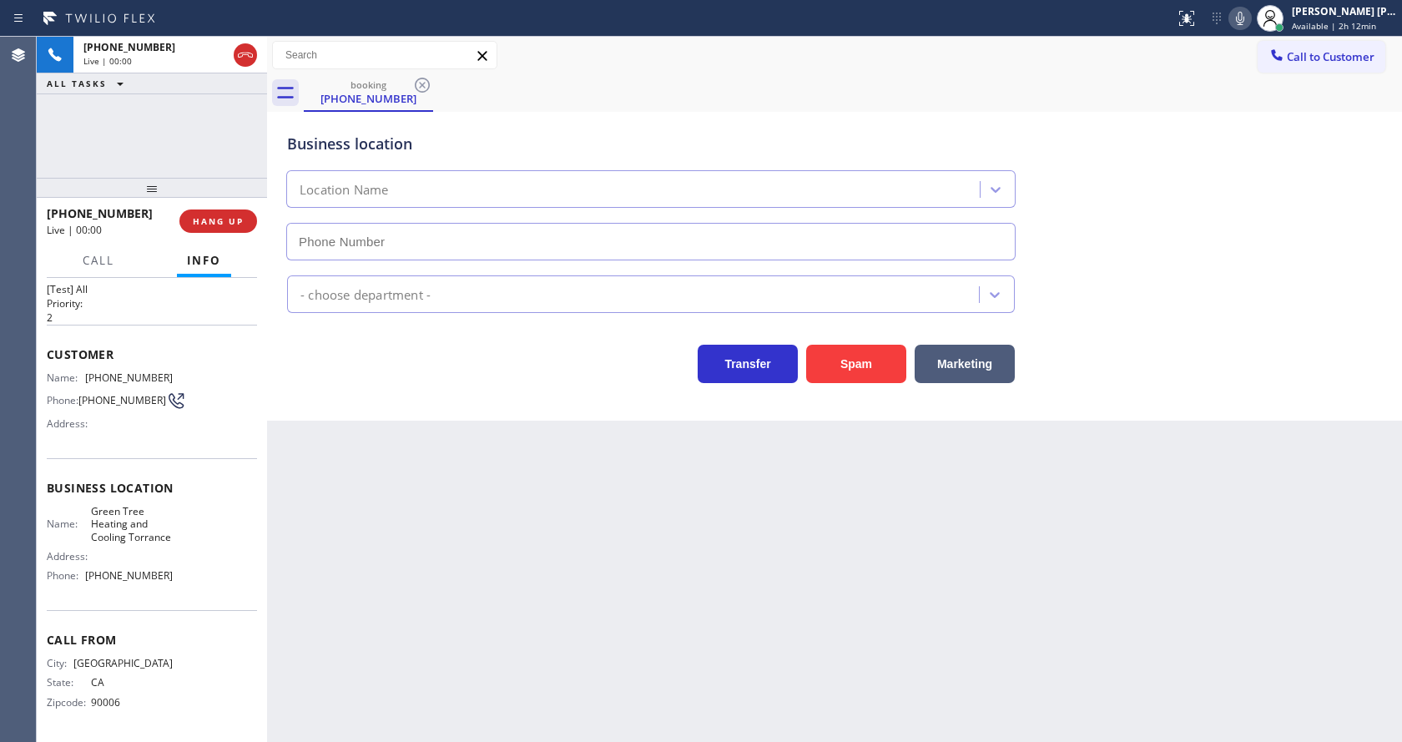
type input "[PHONE_NUMBER]"
click at [614, 553] on div "Back to Dashboard Change Sender ID Customers Technicians Select a contact Outbo…" at bounding box center [834, 389] width 1135 height 705
click at [574, 568] on div "Back to Dashboard Change Sender ID Customers Technicians Select a contact Outbo…" at bounding box center [834, 389] width 1135 height 705
click at [406, 470] on div "Back to Dashboard Change Sender ID Customers Technicians Select a contact Outbo…" at bounding box center [834, 389] width 1135 height 705
click at [825, 369] on button "Spam" at bounding box center [856, 364] width 100 height 38
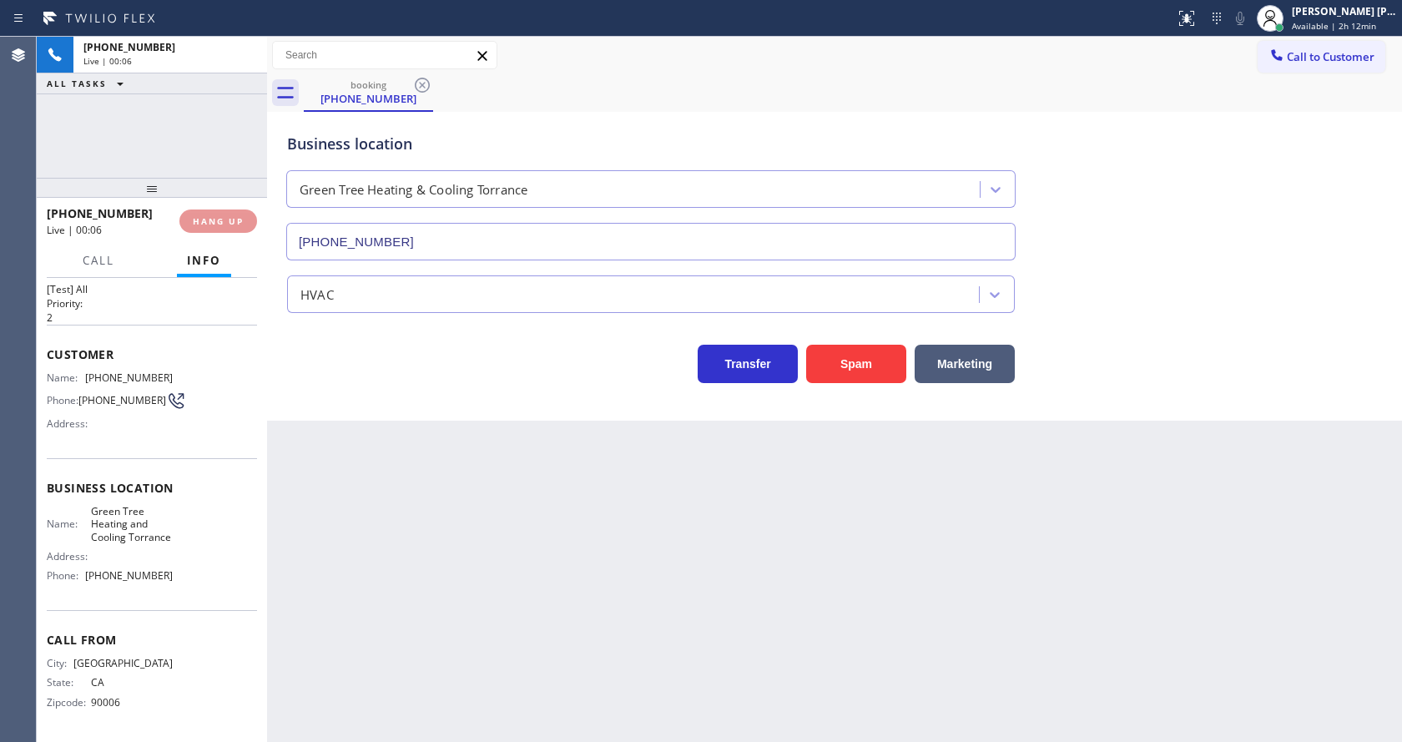
click at [689, 613] on div "Back to Dashboard Change Sender ID Customers Technicians Select a contact Outbo…" at bounding box center [834, 389] width 1135 height 705
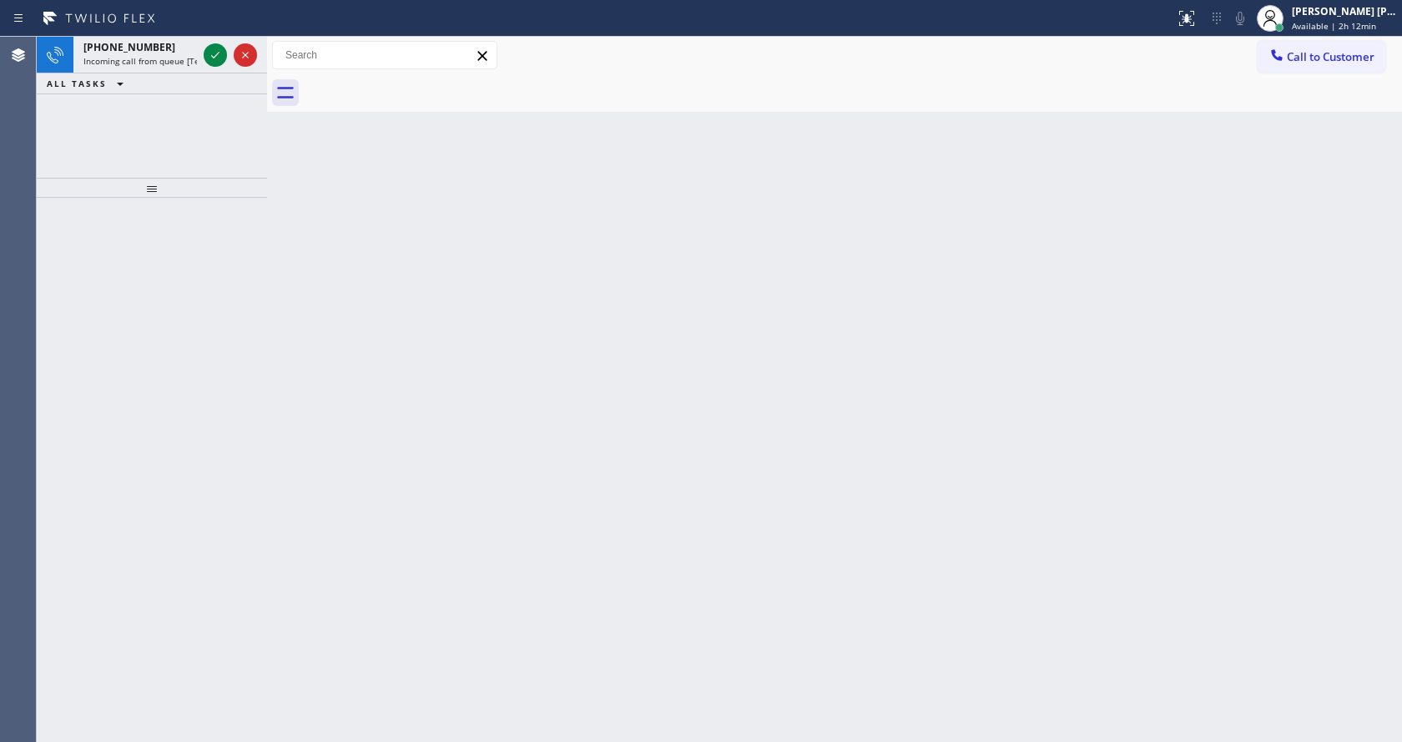
click at [830, 367] on div "Back to Dashboard Change Sender ID Customers Technicians Select a contact Outbo…" at bounding box center [834, 389] width 1135 height 705
click at [210, 54] on icon at bounding box center [215, 55] width 20 height 20
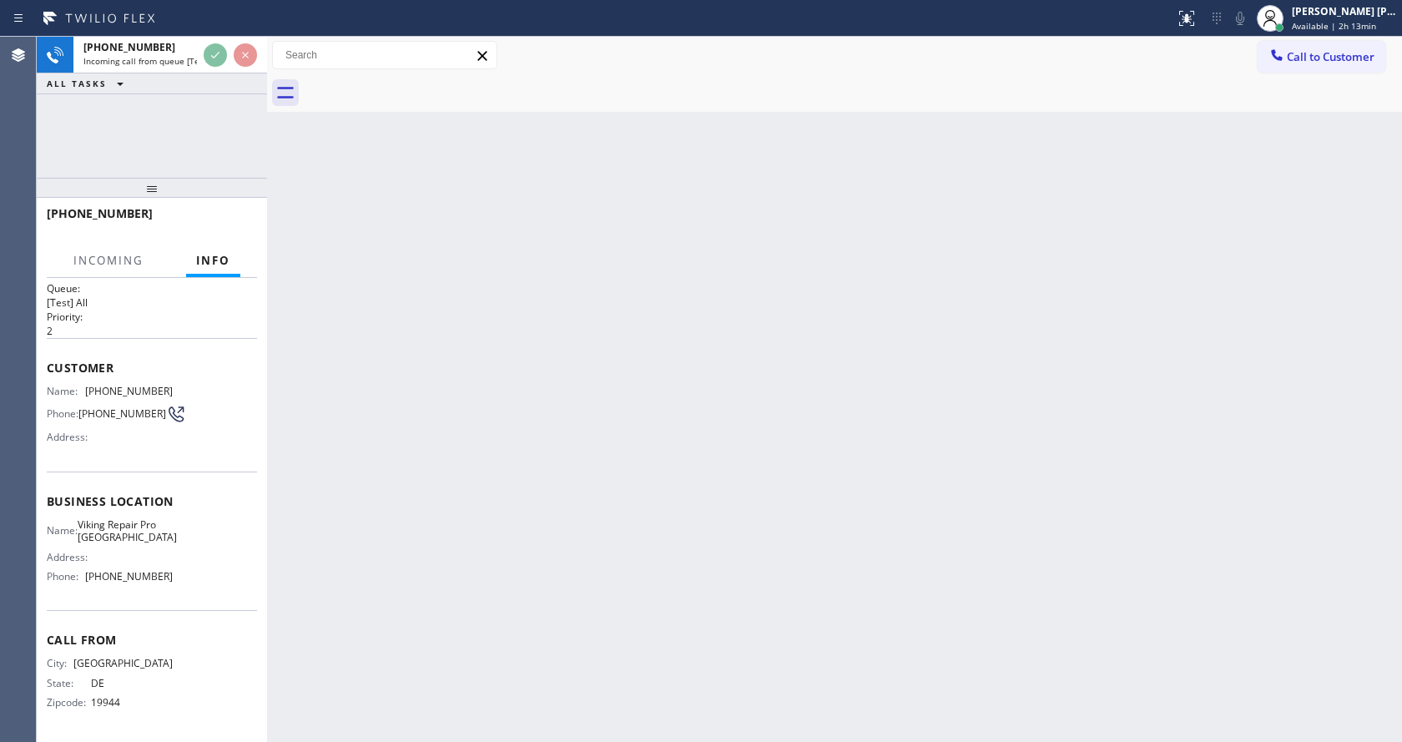
scroll to position [22, 0]
click at [636, 492] on div "Back to Dashboard Change Sender ID Customers Technicians Select a contact Outbo…" at bounding box center [834, 389] width 1135 height 705
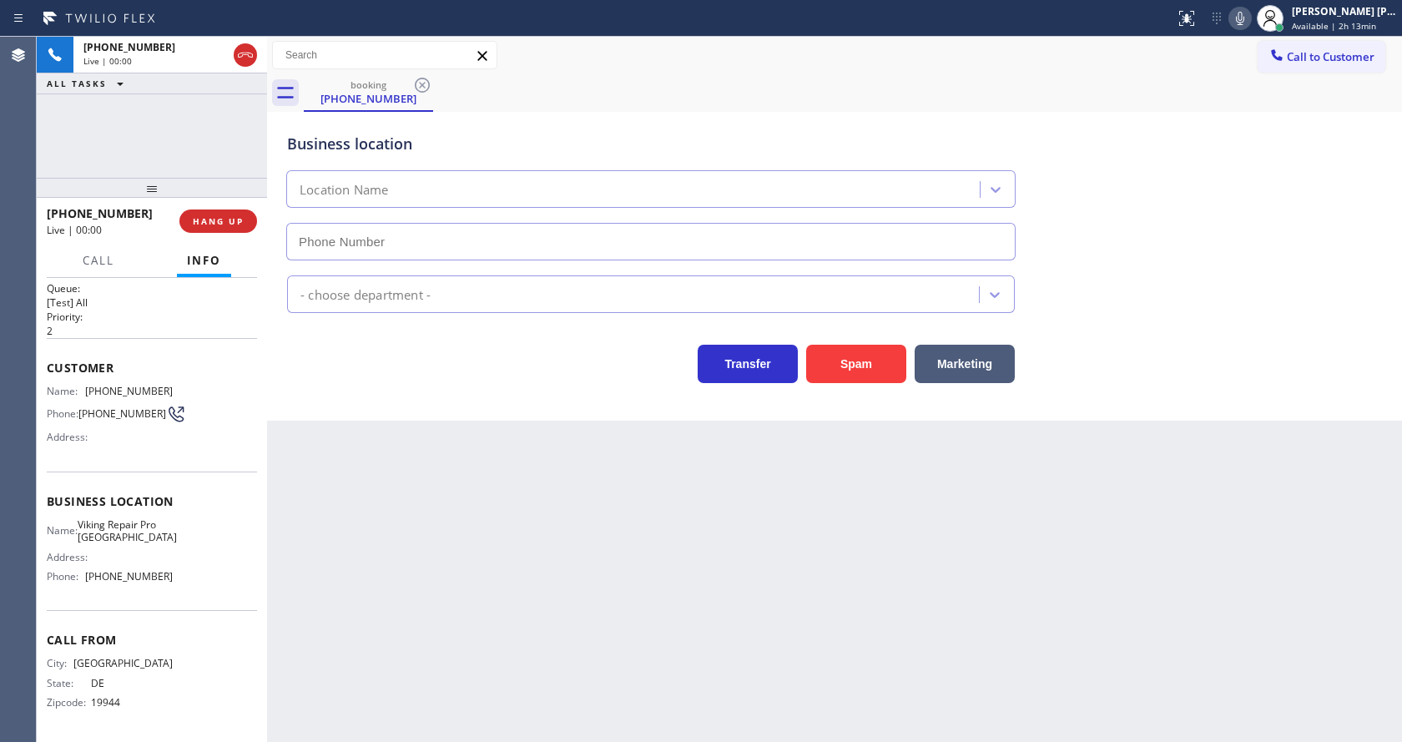
type input "[PHONE_NUMBER]"
click at [523, 532] on div "Back to Dashboard Change Sender ID Customers Technicians Select a contact Outbo…" at bounding box center [834, 389] width 1135 height 705
click at [867, 358] on button "Spam" at bounding box center [856, 364] width 100 height 38
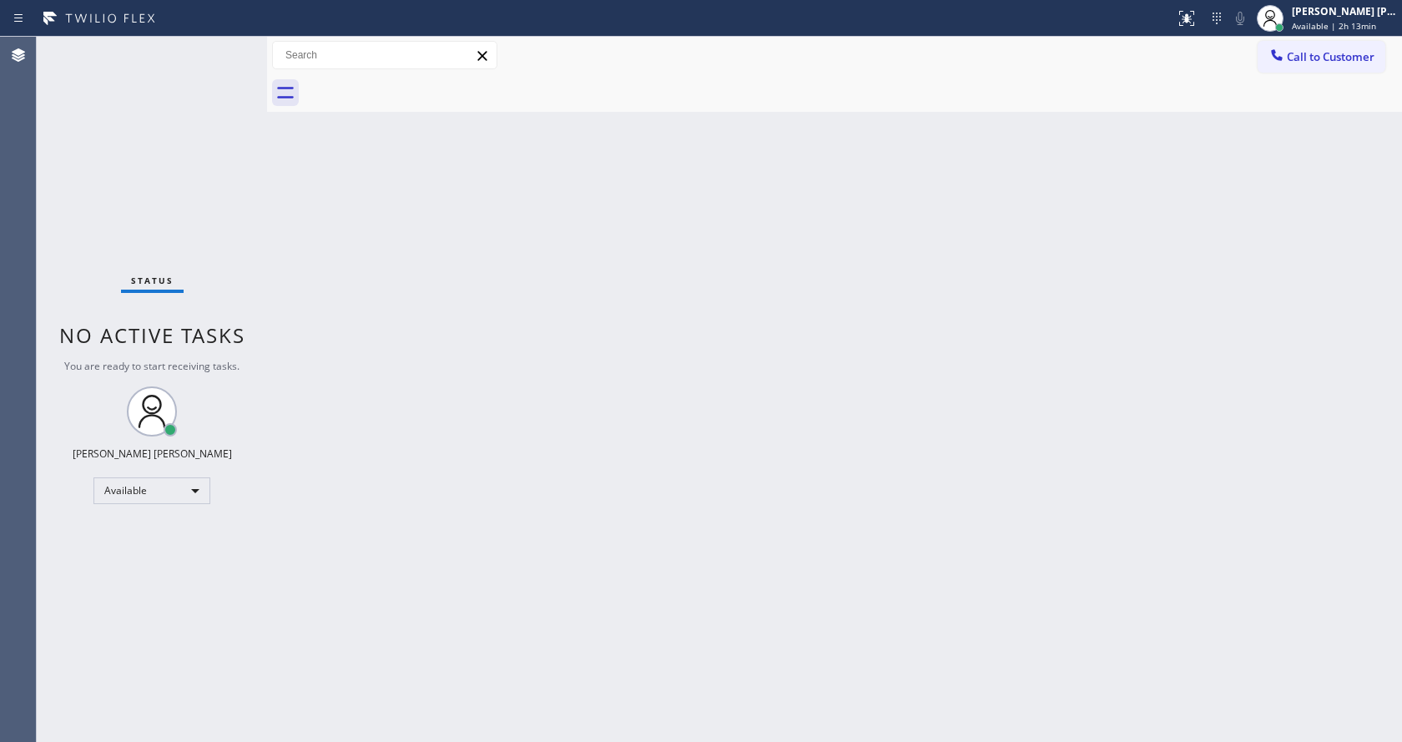
click at [685, 667] on div "Back to Dashboard Change Sender ID Customers Technicians Select a contact Outbo…" at bounding box center [834, 389] width 1135 height 705
drag, startPoint x: 330, startPoint y: 230, endPoint x: 350, endPoint y: 240, distance: 22.8
click at [330, 230] on div "Back to Dashboard Change Sender ID Customers Technicians Select a contact Outbo…" at bounding box center [834, 389] width 1135 height 705
click at [689, 475] on div "Back to Dashboard Change Sender ID Customers Technicians Select a contact Outbo…" at bounding box center [834, 389] width 1135 height 705
click at [504, 519] on div "Back to Dashboard Change Sender ID Customers Technicians Select a contact Outbo…" at bounding box center [834, 389] width 1135 height 705
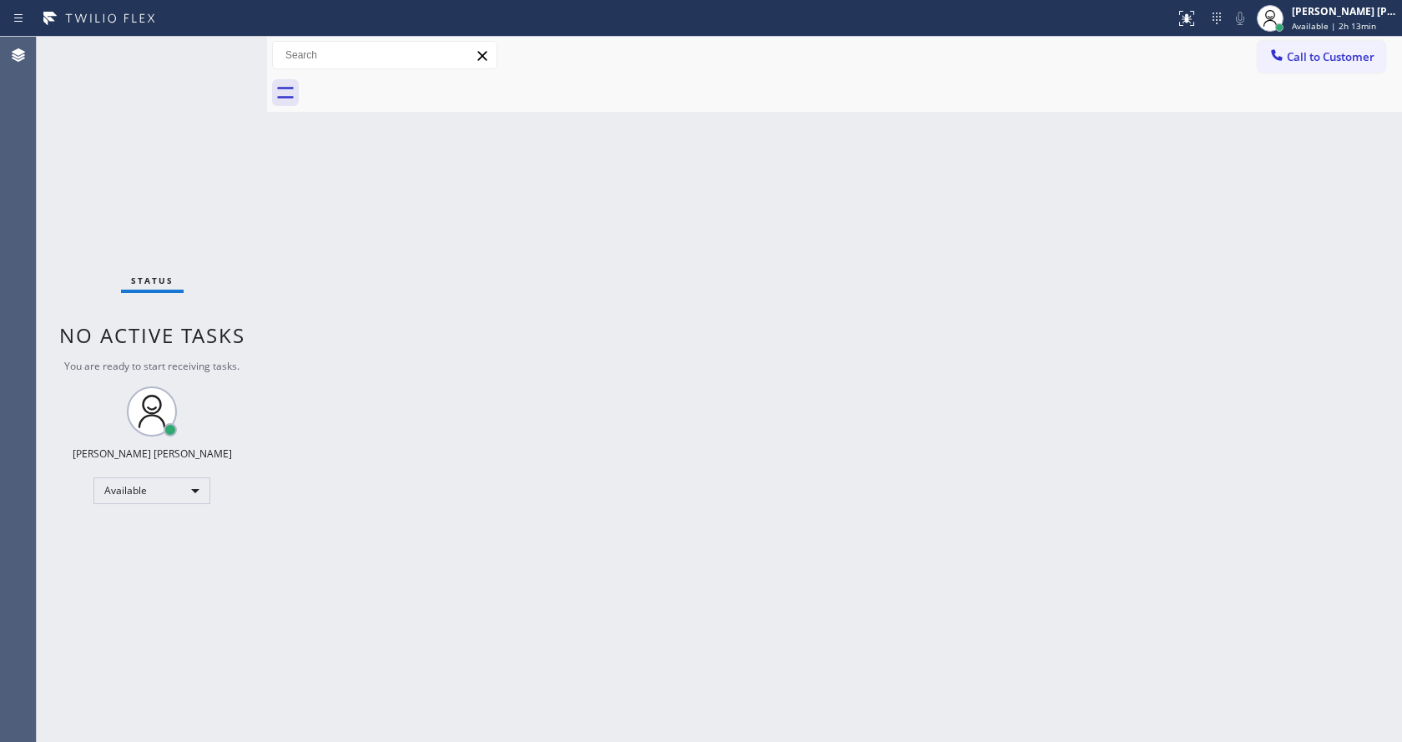
click at [717, 555] on div "Back to Dashboard Change Sender ID Customers Technicians Select a contact Outbo…" at bounding box center [834, 389] width 1135 height 705
click at [308, 272] on div "Back to Dashboard Change Sender ID Customers Technicians Select a contact Outbo…" at bounding box center [834, 389] width 1135 height 705
click at [334, 237] on div "Back to Dashboard Change Sender ID Customers Technicians Select a contact Outbo…" at bounding box center [834, 389] width 1135 height 705
drag, startPoint x: 267, startPoint y: 68, endPoint x: 235, endPoint y: 58, distance: 33.3
click at [235, 58] on div "Status No active tasks You are ready to start receiving tasks. [PERSON_NAME] [P…" at bounding box center [719, 389] width 1365 height 705
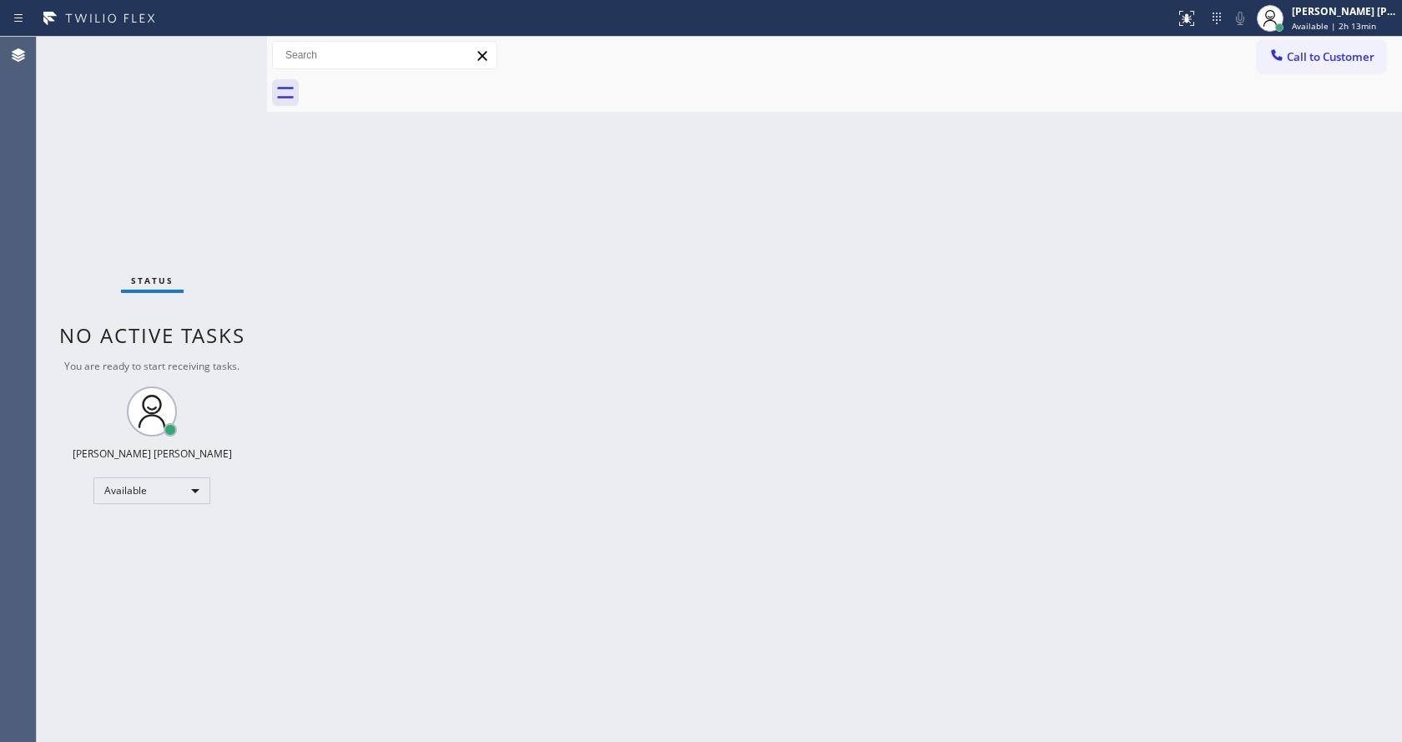
click at [224, 45] on div "Status No active tasks You are ready to start receiving tasks. [PERSON_NAME] [P…" at bounding box center [152, 389] width 230 height 705
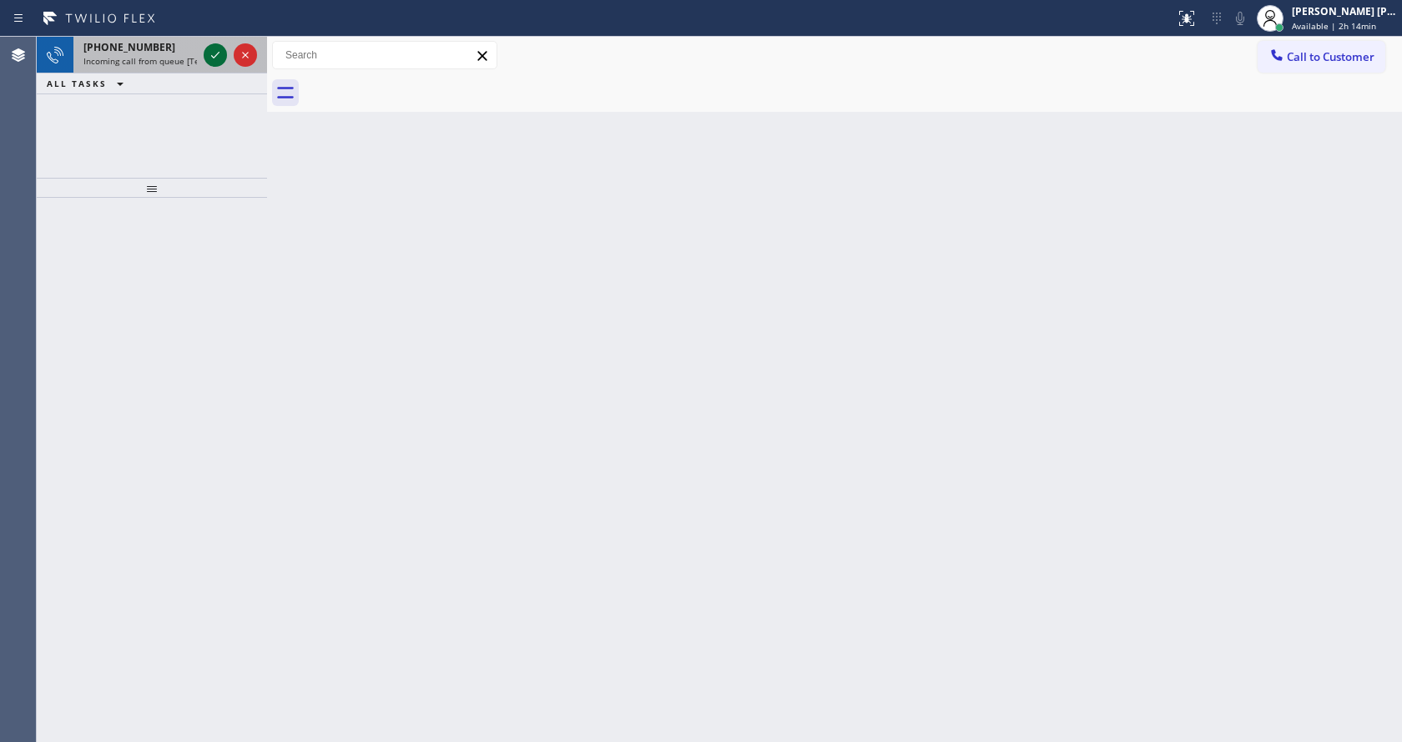
click at [224, 45] on icon at bounding box center [215, 55] width 20 height 20
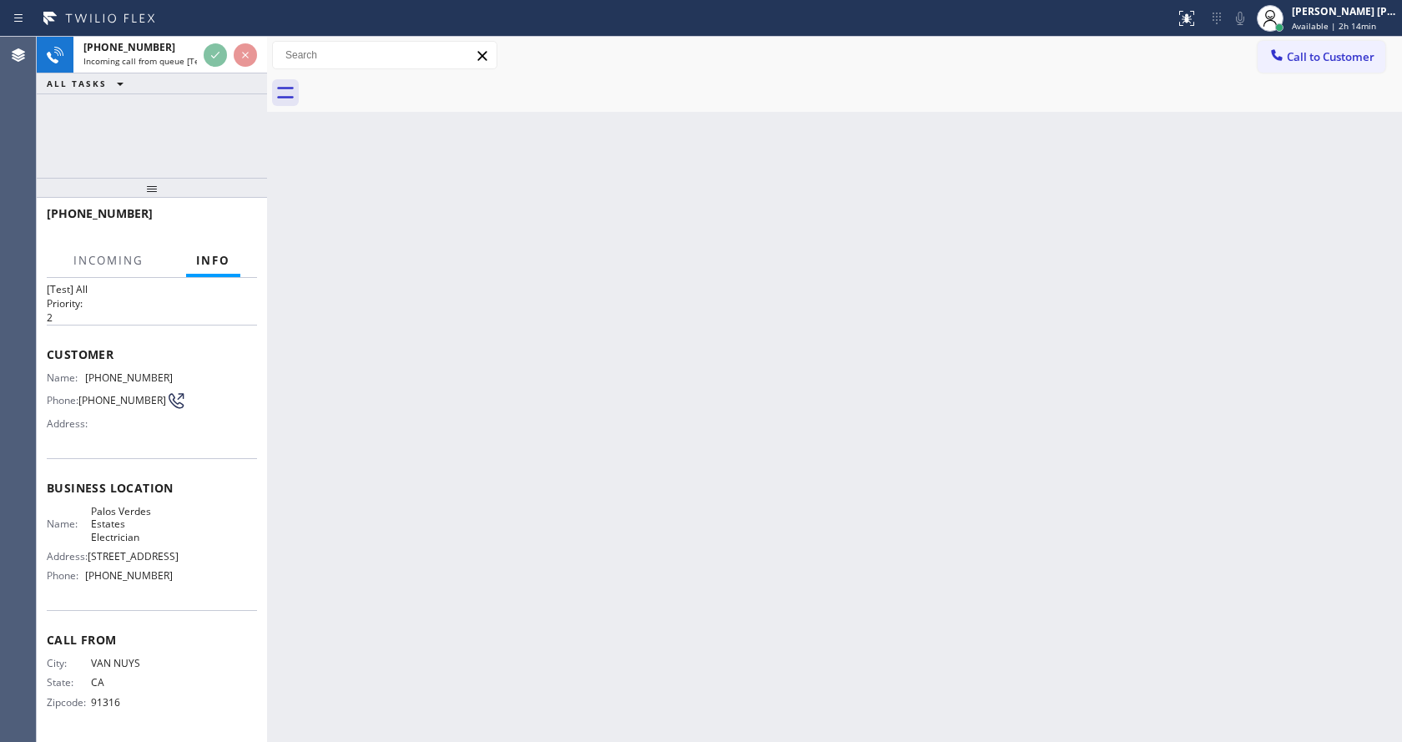
scroll to position [48, 0]
click at [510, 591] on div "Back to Dashboard Change Sender ID Customers Technicians Select a contact Outbo…" at bounding box center [834, 389] width 1135 height 705
click at [418, 448] on div "Back to Dashboard Change Sender ID Customers Technicians Select a contact Outbo…" at bounding box center [834, 389] width 1135 height 705
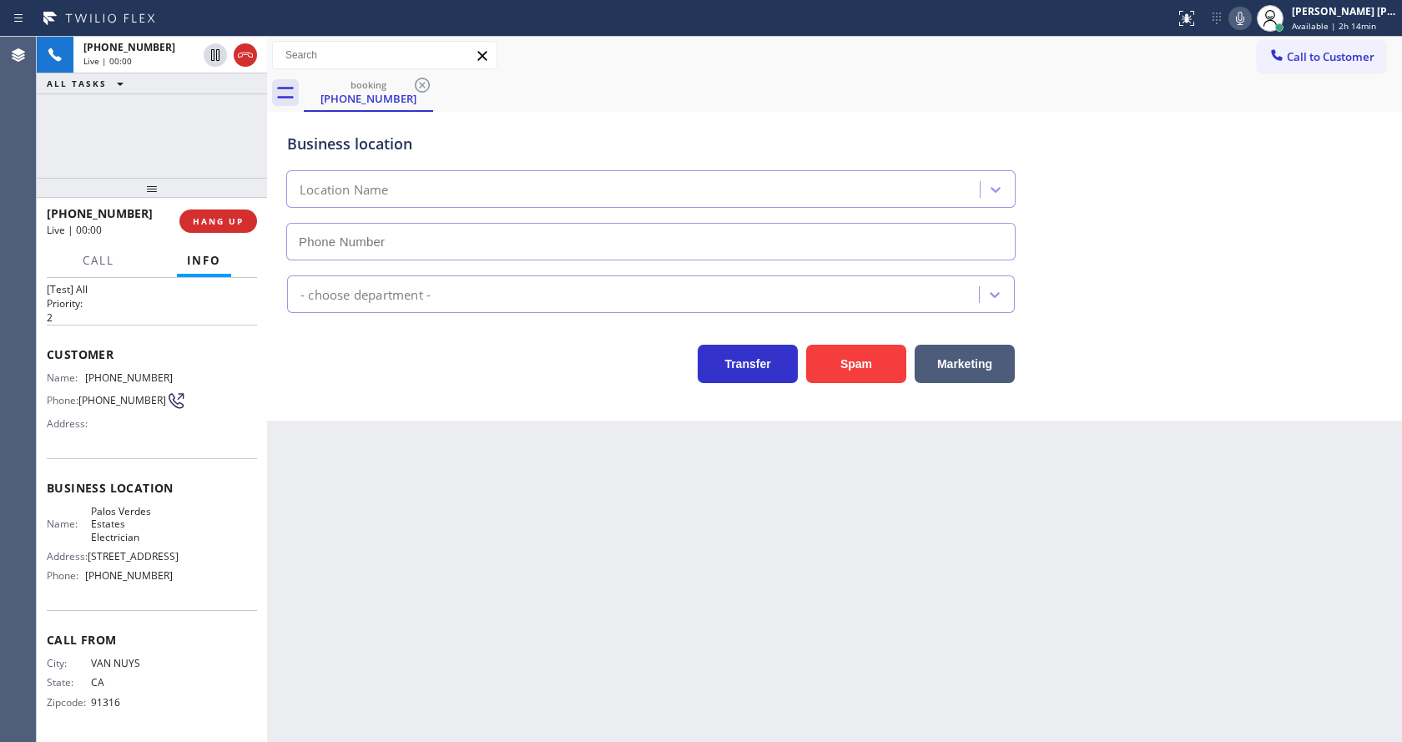
type input "[PHONE_NUMBER]"
click at [608, 521] on div "Back to Dashboard Change Sender ID Customers Technicians Select a contact Outbo…" at bounding box center [834, 389] width 1135 height 705
click at [439, 493] on div "Back to Dashboard Change Sender ID Customers Technicians Select a contact Outbo…" at bounding box center [834, 389] width 1135 height 705
click at [537, 561] on div "Back to Dashboard Change Sender ID Customers Technicians Select a contact Outbo…" at bounding box center [834, 389] width 1135 height 705
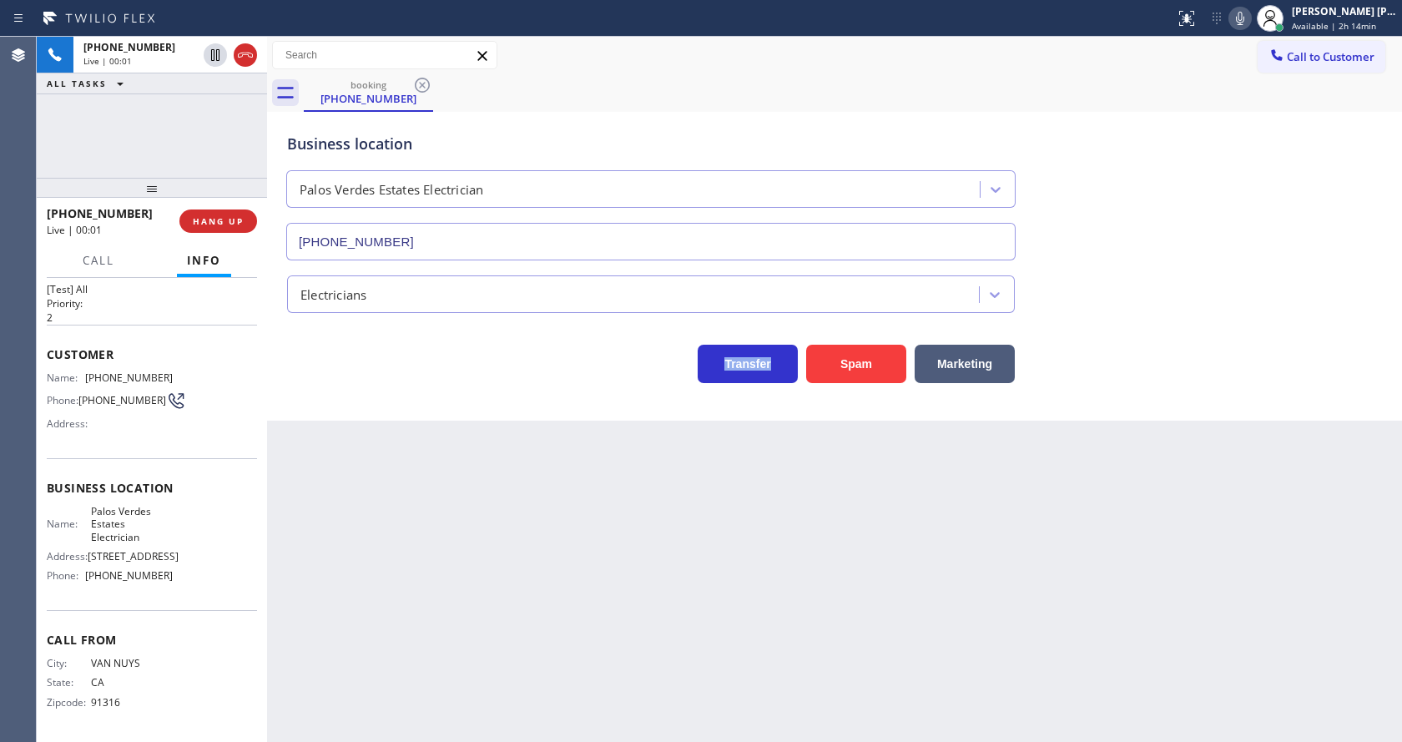
click at [537, 561] on div "Back to Dashboard Change Sender ID Customers Technicians Select a contact Outbo…" at bounding box center [834, 389] width 1135 height 705
click at [408, 411] on div "Business location [GEOGRAPHIC_DATA] Estates Electrician [PHONE_NUMBER] Electric…" at bounding box center [834, 266] width 1135 height 309
click at [831, 364] on button "Spam" at bounding box center [856, 364] width 100 height 38
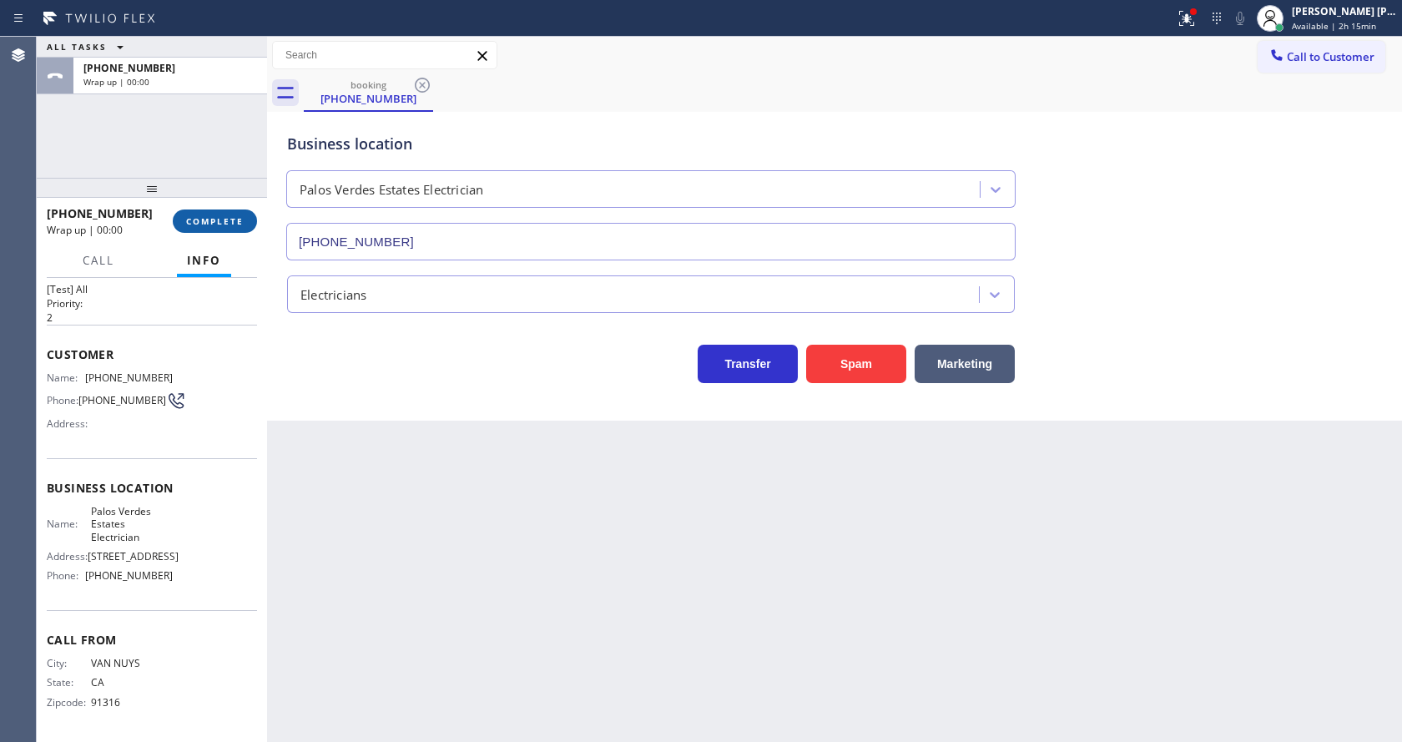
click at [209, 225] on span "COMPLETE" at bounding box center [215, 221] width 58 height 12
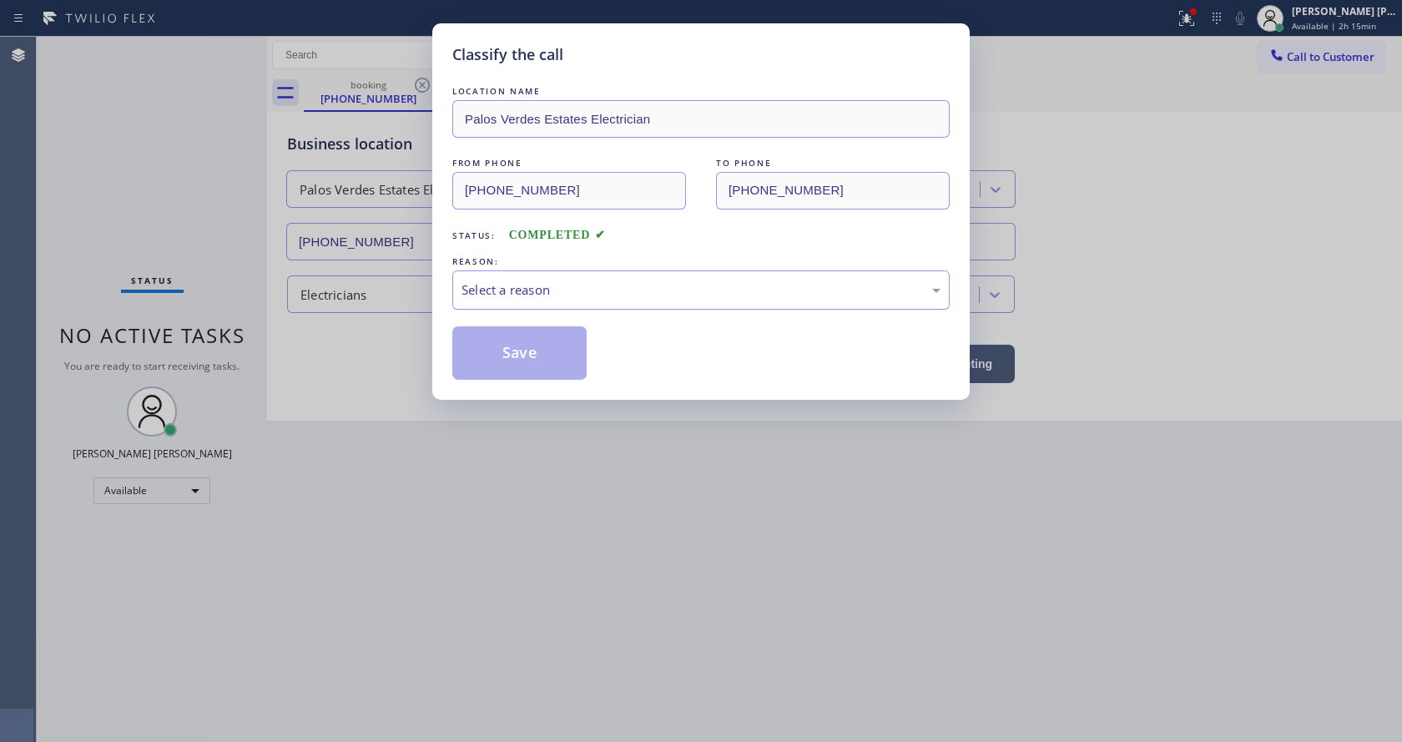
click at [516, 285] on div "Select a reason" at bounding box center [701, 289] width 479 height 19
click at [517, 338] on button "Save" at bounding box center [519, 352] width 134 height 53
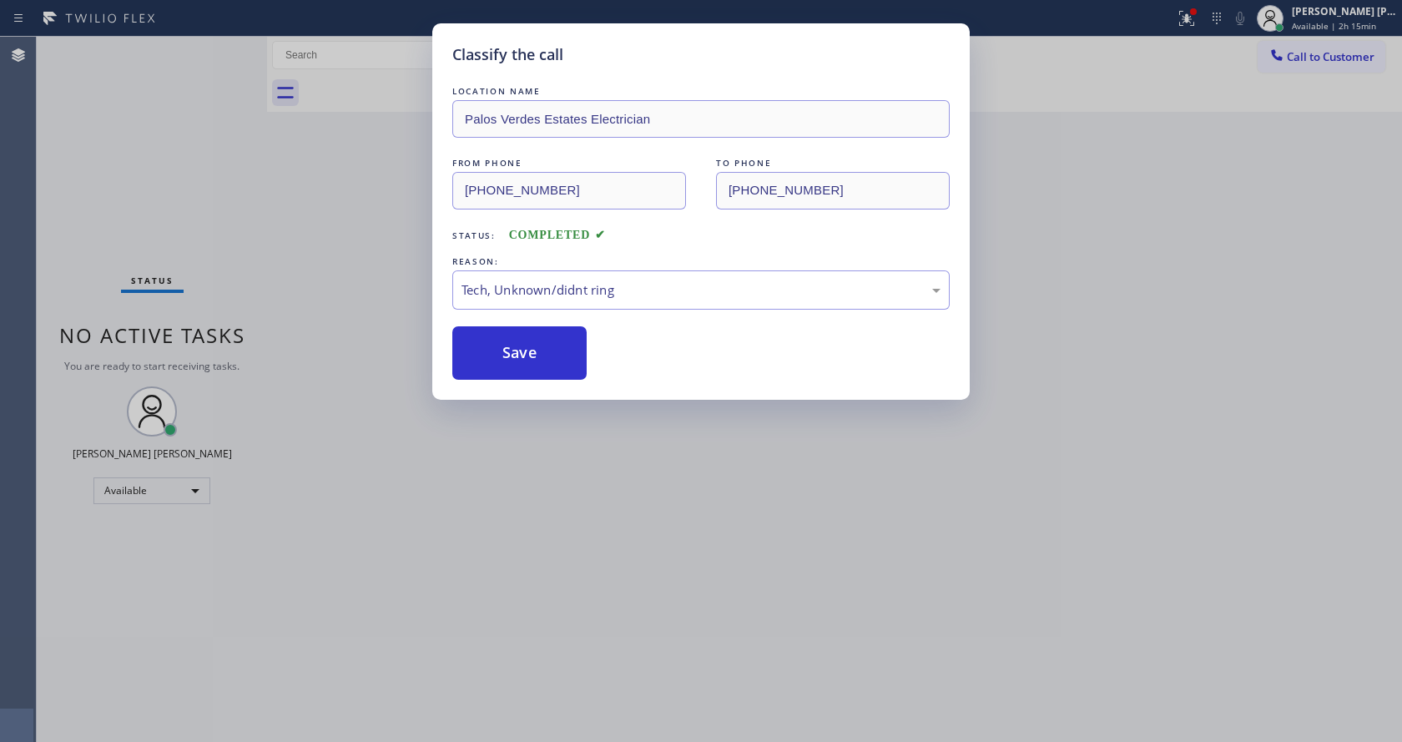
click at [641, 527] on div "Classify the call LOCATION NAME [GEOGRAPHIC_DATA] Estates Electrician FROM PHON…" at bounding box center [701, 371] width 1402 height 742
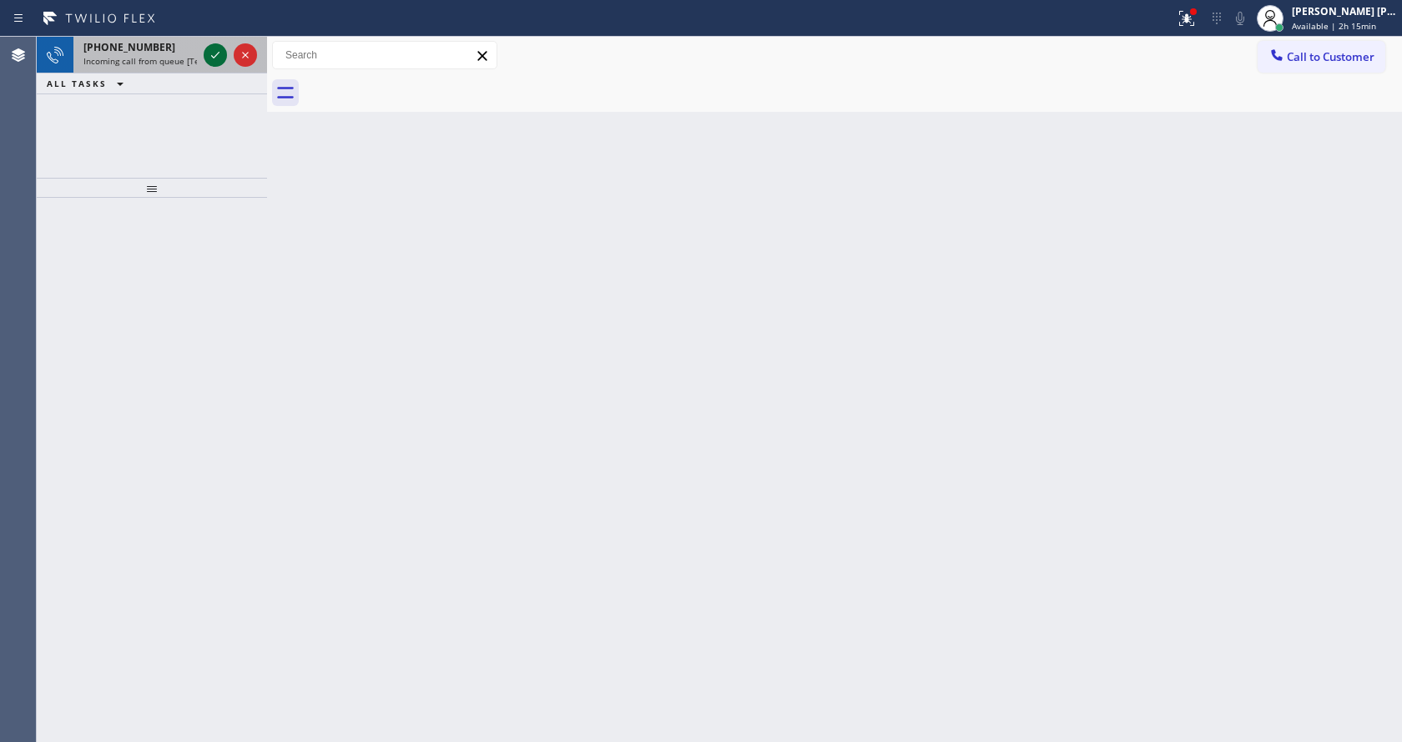
click at [217, 56] on icon at bounding box center [215, 55] width 20 height 20
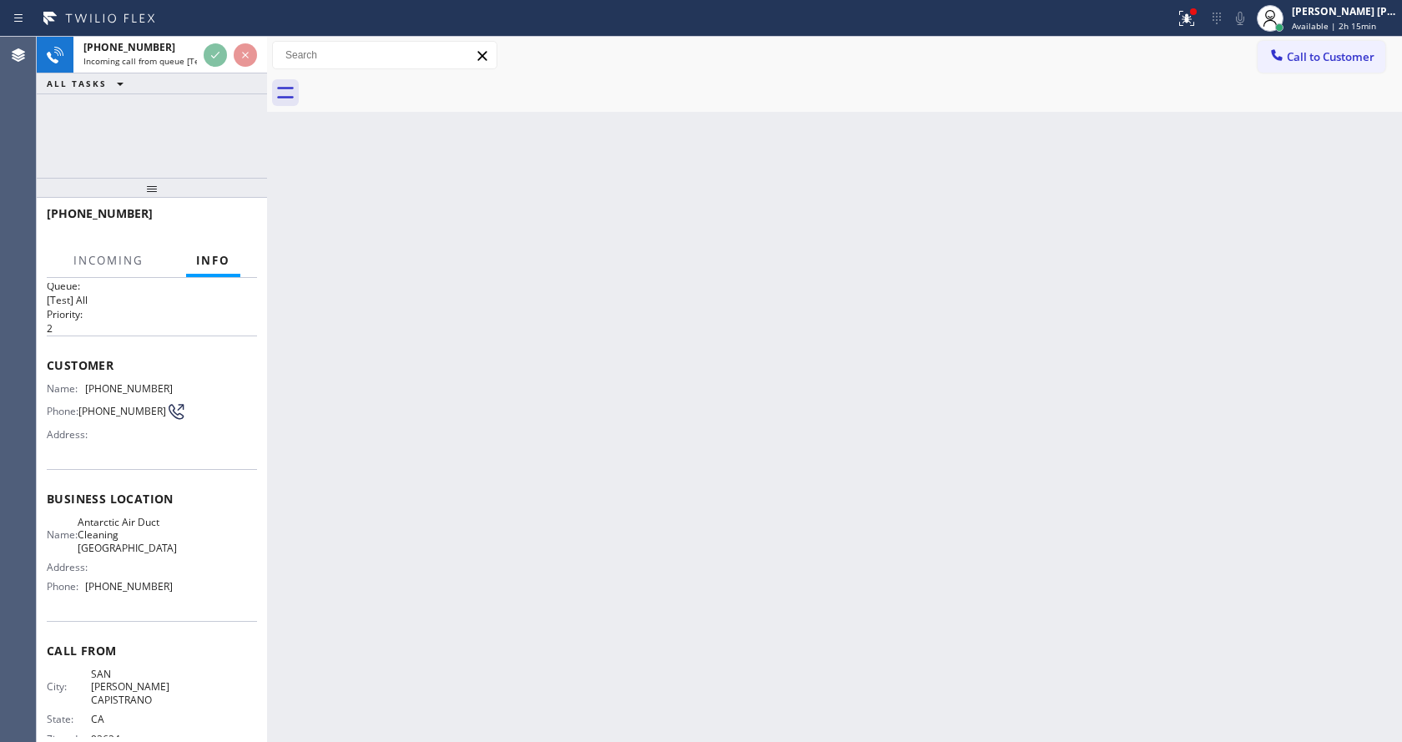
scroll to position [48, 0]
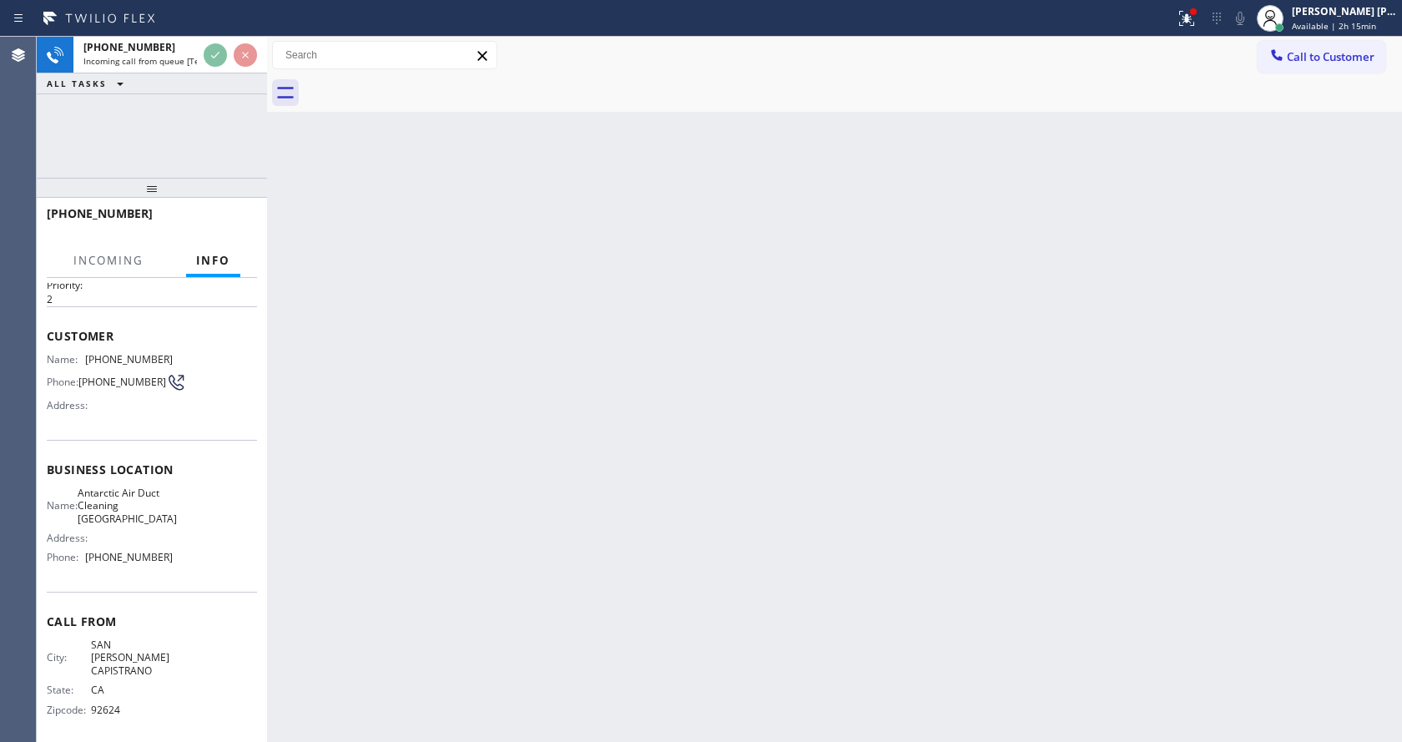
click at [548, 519] on div "Back to Dashboard Change Sender ID Customers Technicians Select a contact Outbo…" at bounding box center [834, 389] width 1135 height 705
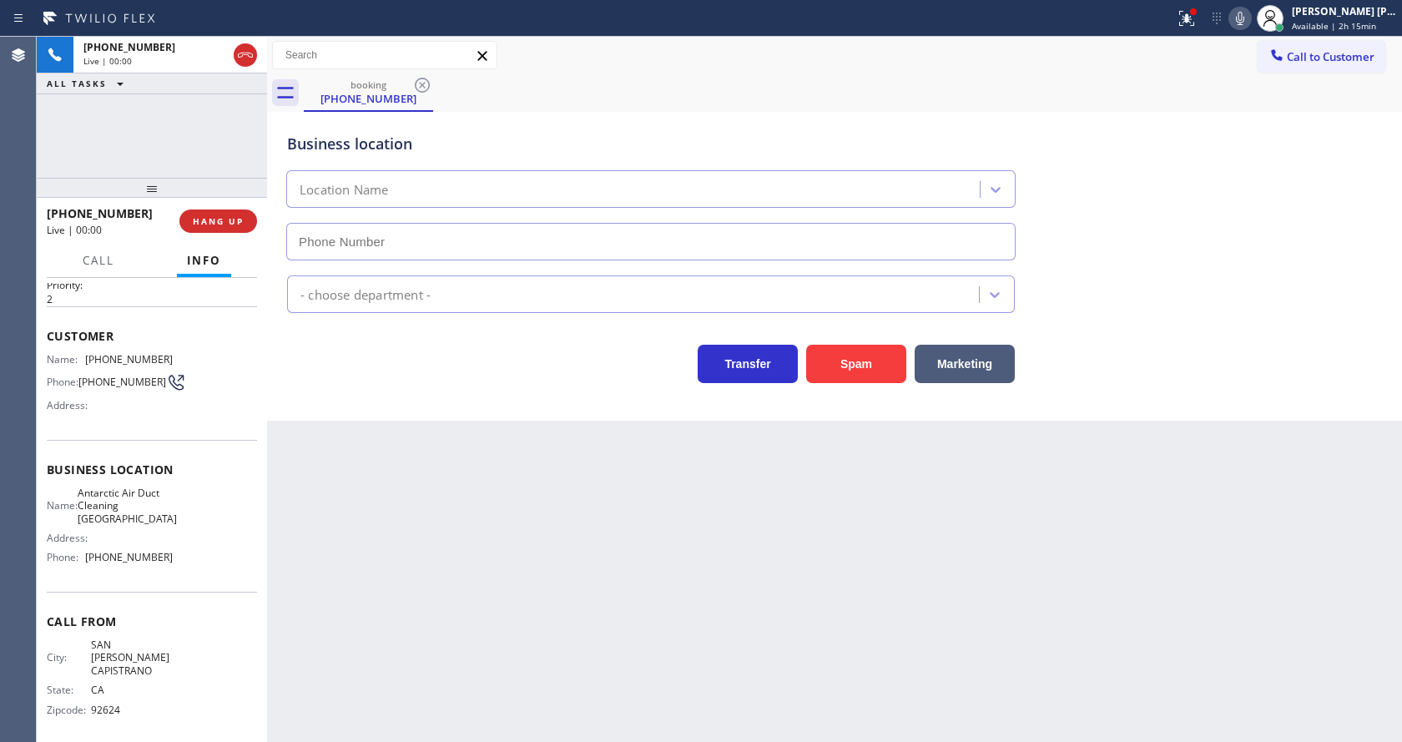
type input "[PHONE_NUMBER]"
click at [517, 546] on div "Back to Dashboard Change Sender ID Customers Technicians Select a contact Outbo…" at bounding box center [834, 389] width 1135 height 705
click at [505, 552] on div "Back to Dashboard Change Sender ID Customers Technicians Select a contact Outbo…" at bounding box center [834, 389] width 1135 height 705
click at [593, 669] on div "Back to Dashboard Change Sender ID Customers Technicians Select a contact Outbo…" at bounding box center [834, 389] width 1135 height 705
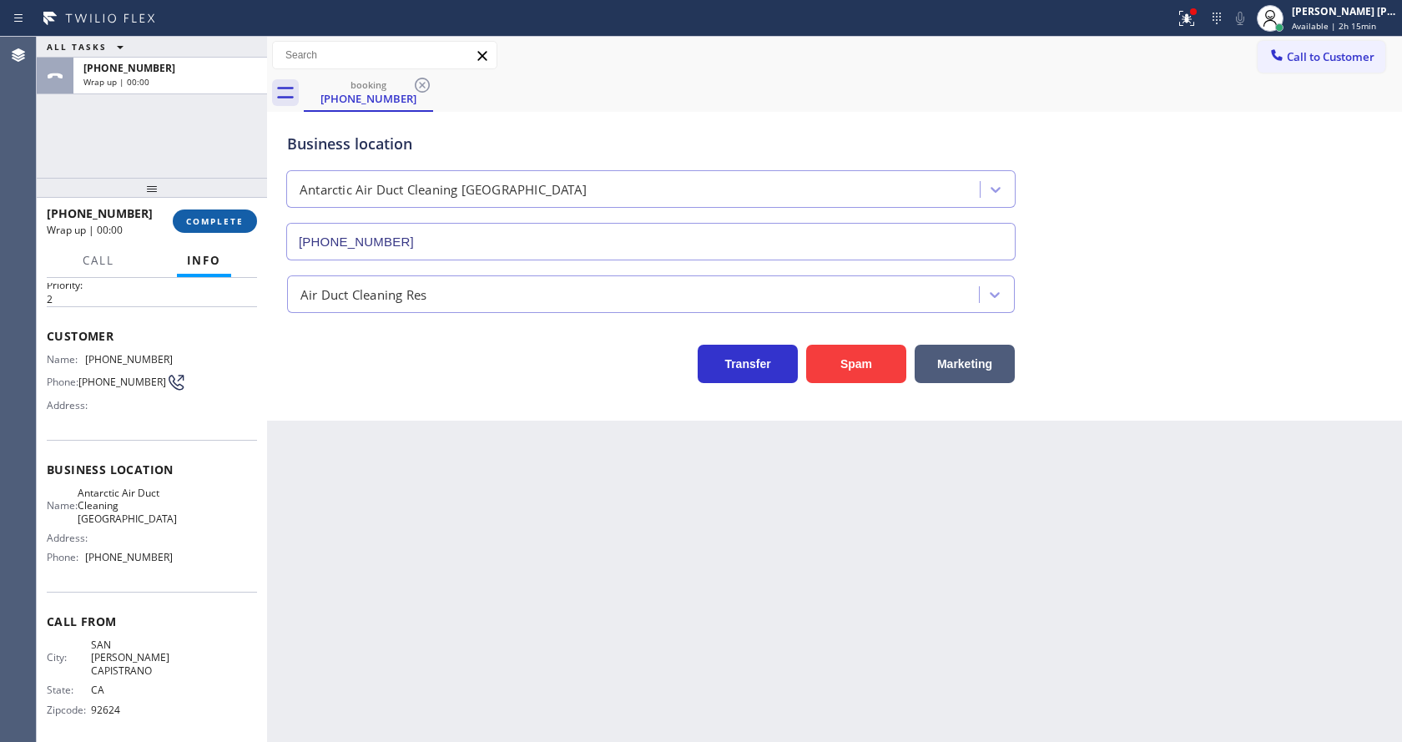
click at [236, 217] on span "COMPLETE" at bounding box center [215, 221] width 58 height 12
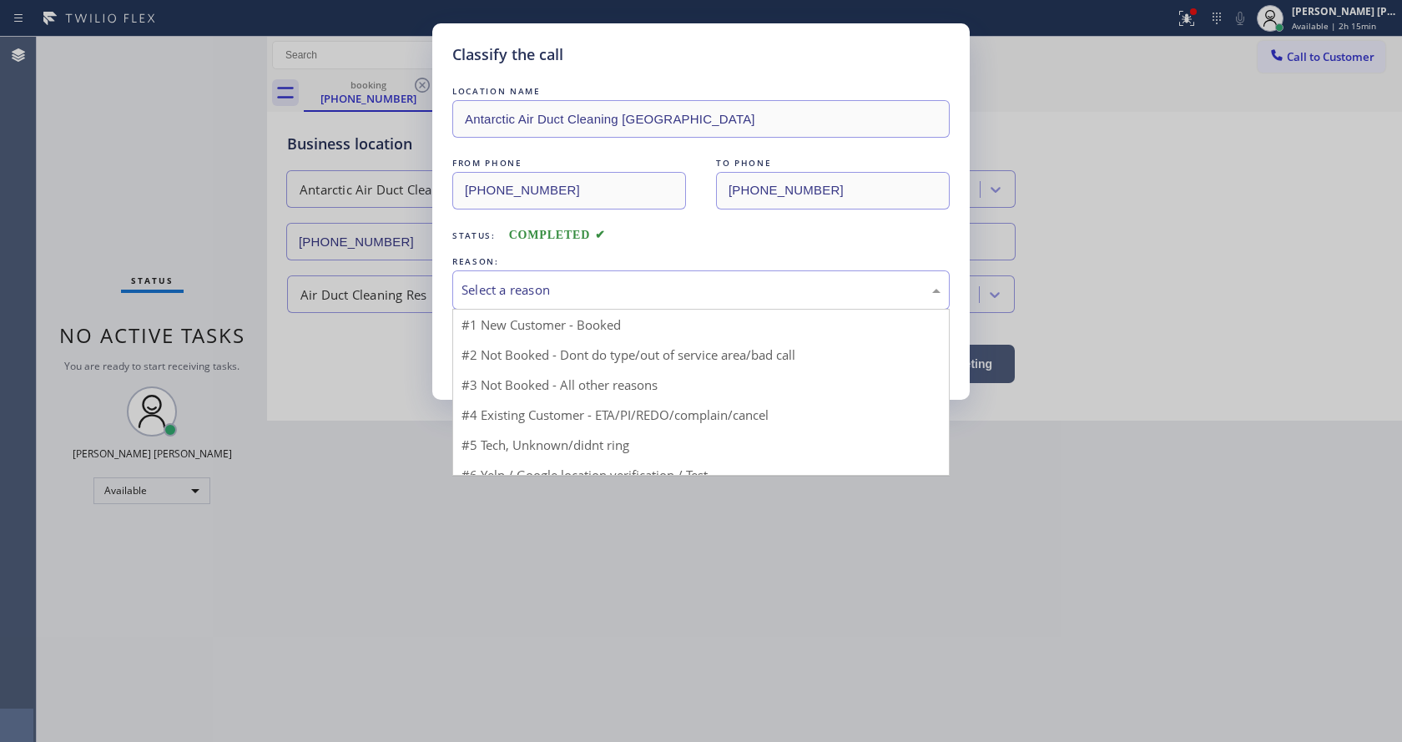
click at [518, 301] on div "Select a reason" at bounding box center [700, 289] width 497 height 39
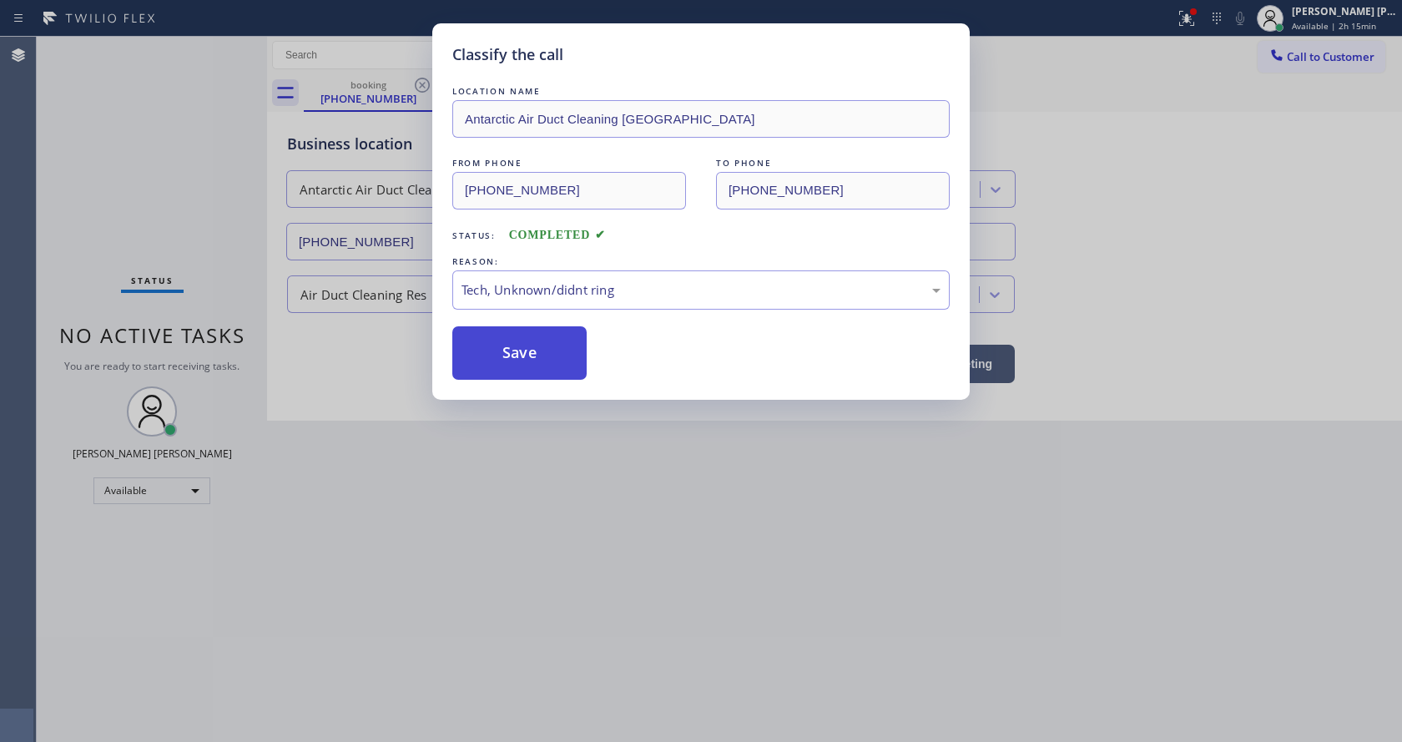
click at [520, 361] on button "Save" at bounding box center [519, 352] width 134 height 53
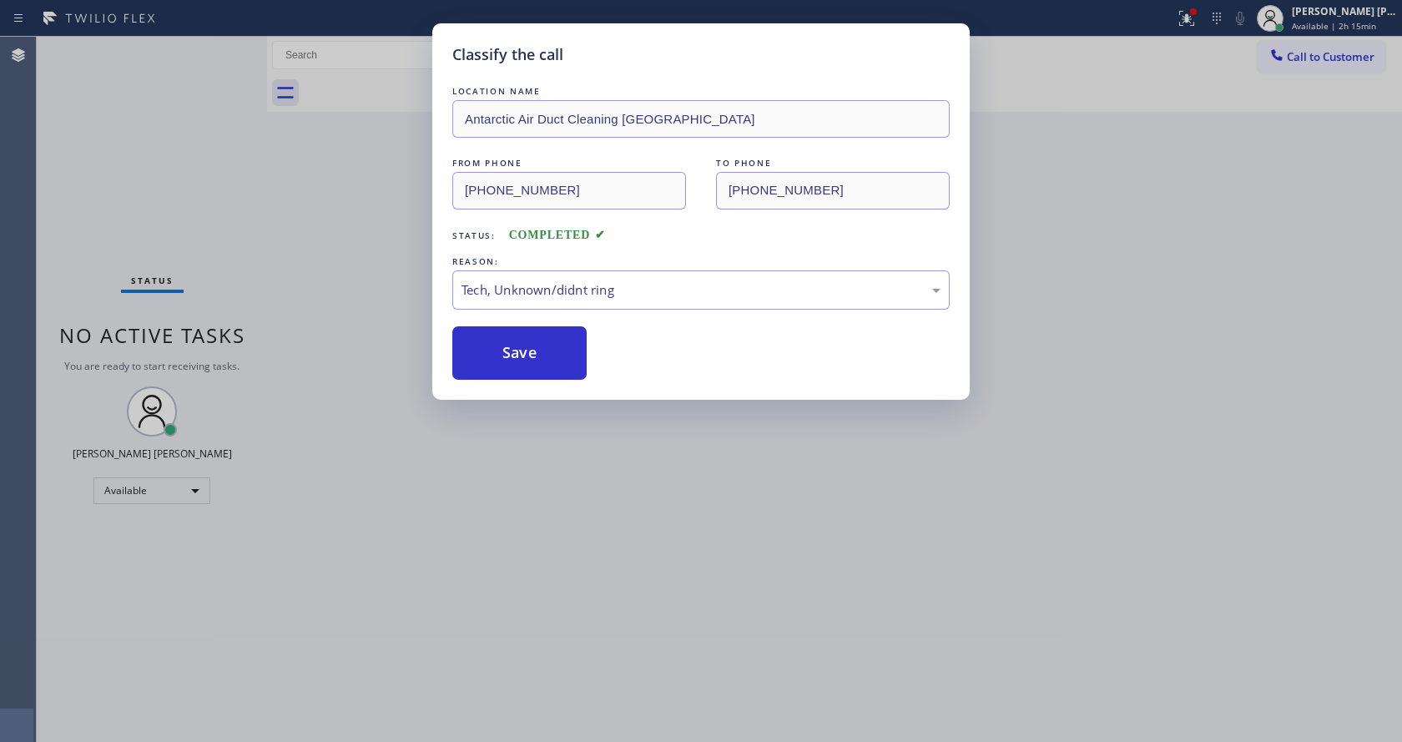
click at [562, 526] on div "Classify the call LOCATION NAME Antarctic Air Duct Cleaning [GEOGRAPHIC_DATA] F…" at bounding box center [701, 371] width 1402 height 742
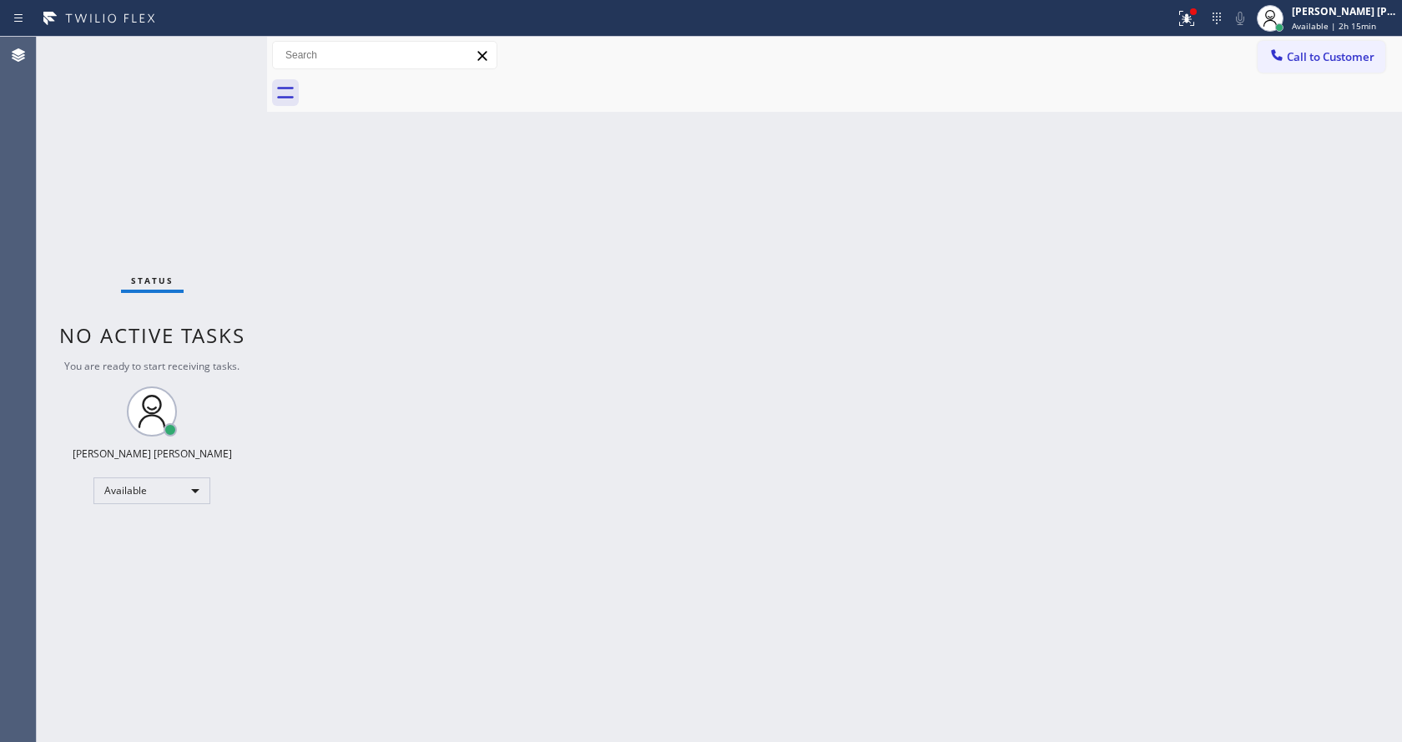
click at [767, 614] on div "Back to Dashboard Change Sender ID Customers Technicians Select a contact Outbo…" at bounding box center [834, 389] width 1135 height 705
click at [232, 255] on div "Status No active tasks You are ready to start receiving tasks. [PERSON_NAME] [P…" at bounding box center [152, 389] width 230 height 705
click at [484, 305] on div "Back to Dashboard Change Sender ID Customers Technicians Select a contact Outbo…" at bounding box center [834, 389] width 1135 height 705
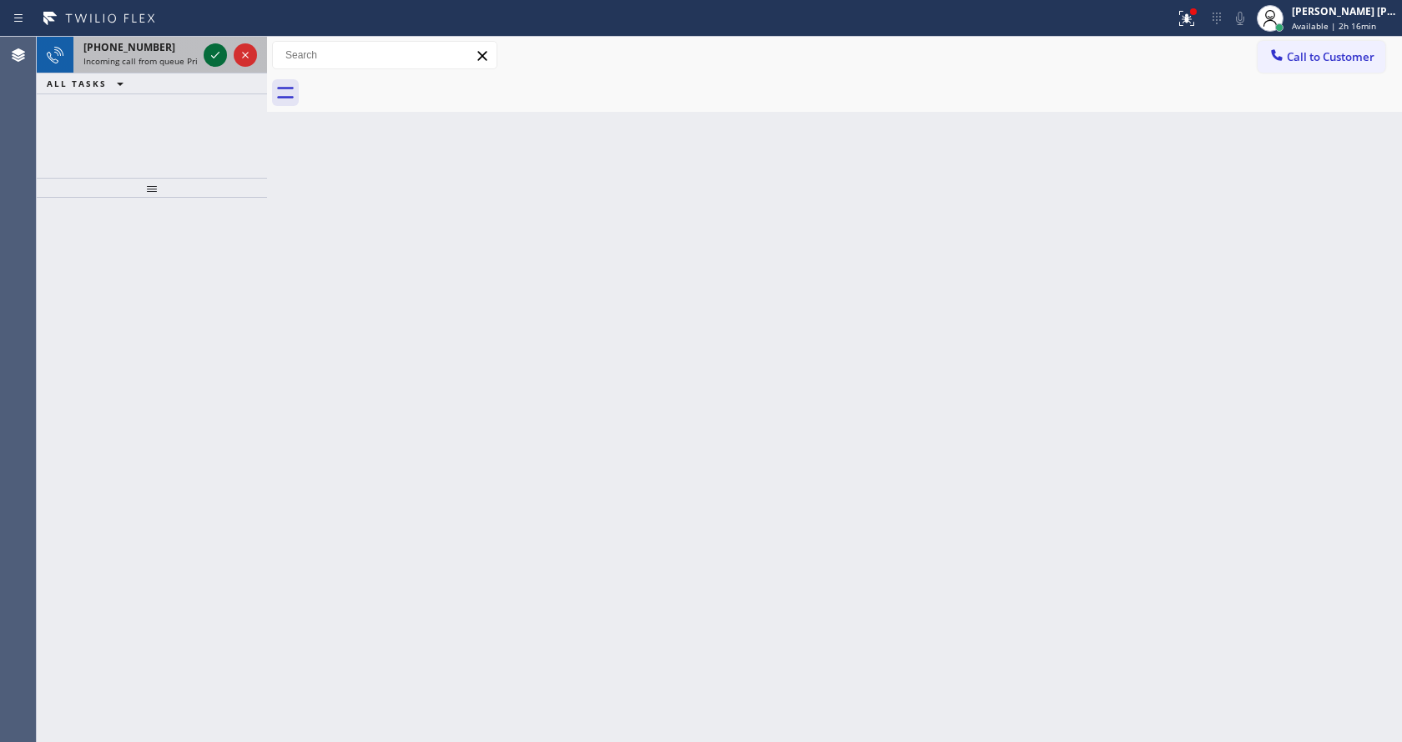
click at [216, 57] on icon at bounding box center [215, 55] width 20 height 20
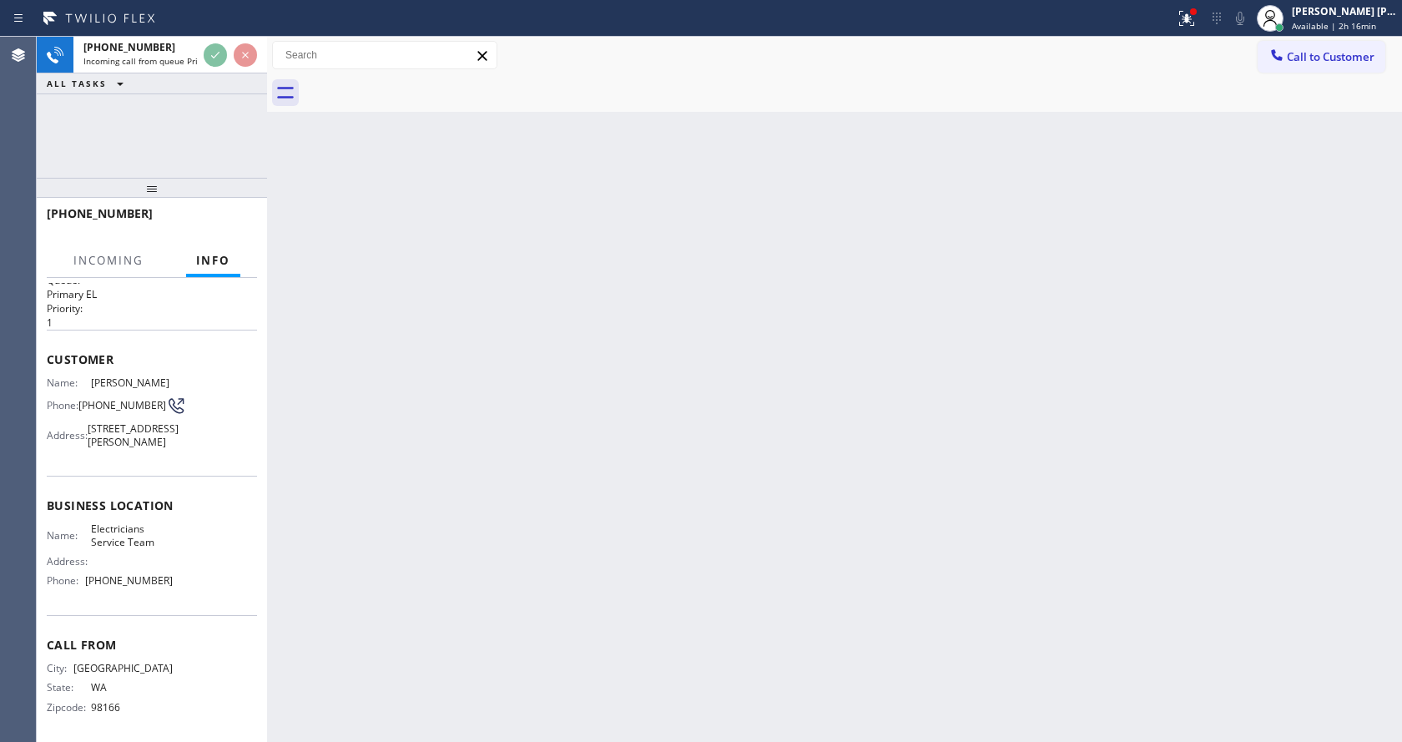
scroll to position [48, 0]
click at [638, 440] on div "Back to Dashboard Change Sender ID Customers Technicians Select a contact Outbo…" at bounding box center [834, 389] width 1135 height 705
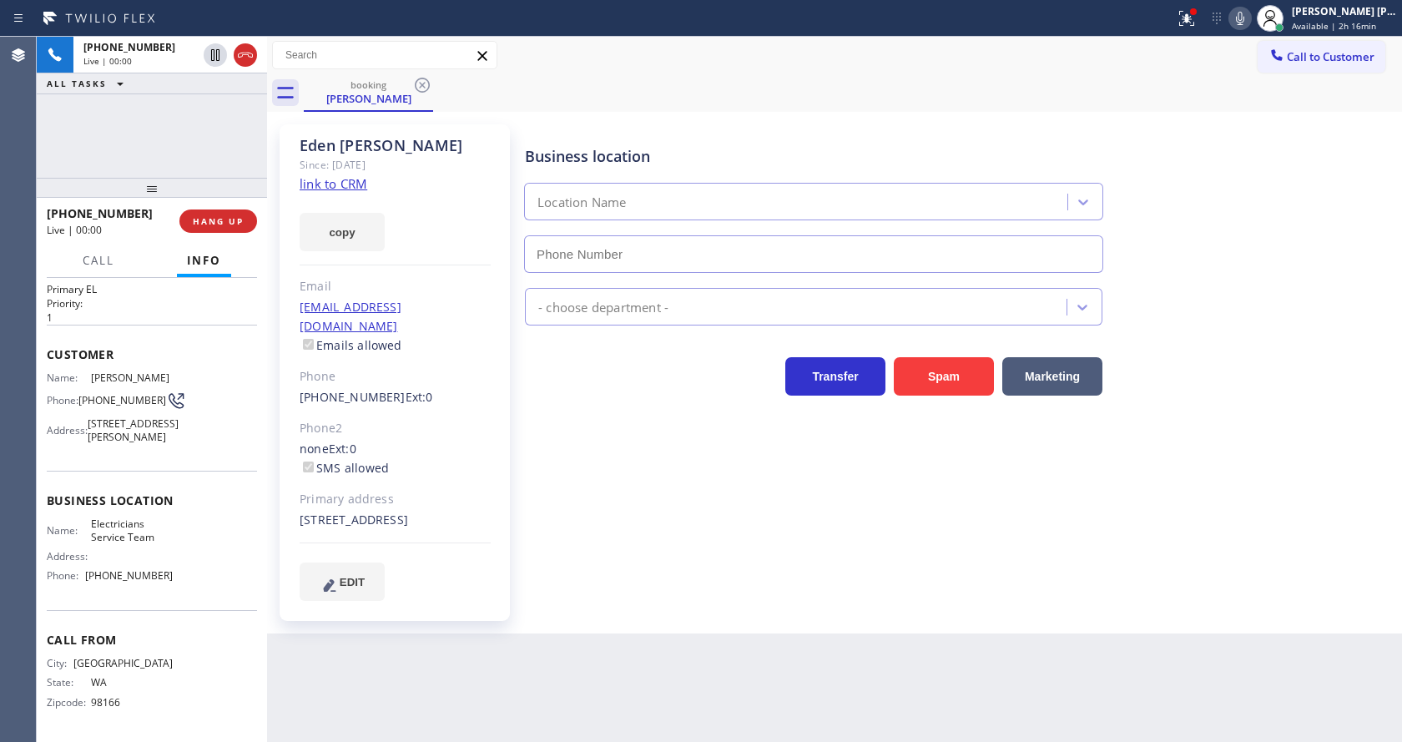
type input "[PHONE_NUMBER]"
click at [623, 533] on div "Business location Electricians Service Team [PHONE_NUMBER] Electricians Transfe…" at bounding box center [960, 362] width 876 height 467
click at [342, 173] on div "Since: [DATE]" at bounding box center [395, 164] width 191 height 19
click at [341, 193] on div "[PERSON_NAME] Since: [DATE] link to CRM copy Email [EMAIL_ADDRESS][DOMAIN_NAME]…" at bounding box center [395, 372] width 230 height 497
click at [343, 184] on link "link to CRM" at bounding box center [334, 183] width 68 height 17
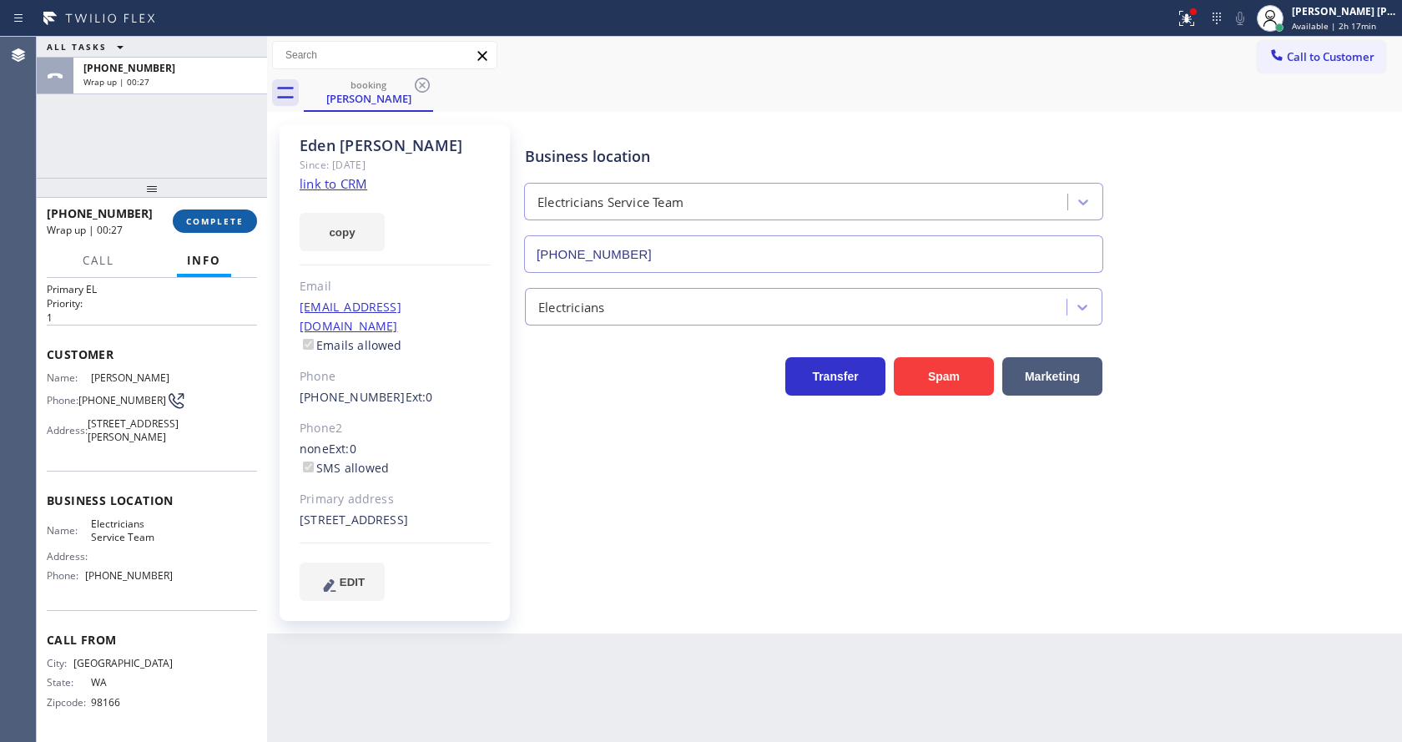
click at [204, 223] on span "COMPLETE" at bounding box center [215, 221] width 58 height 12
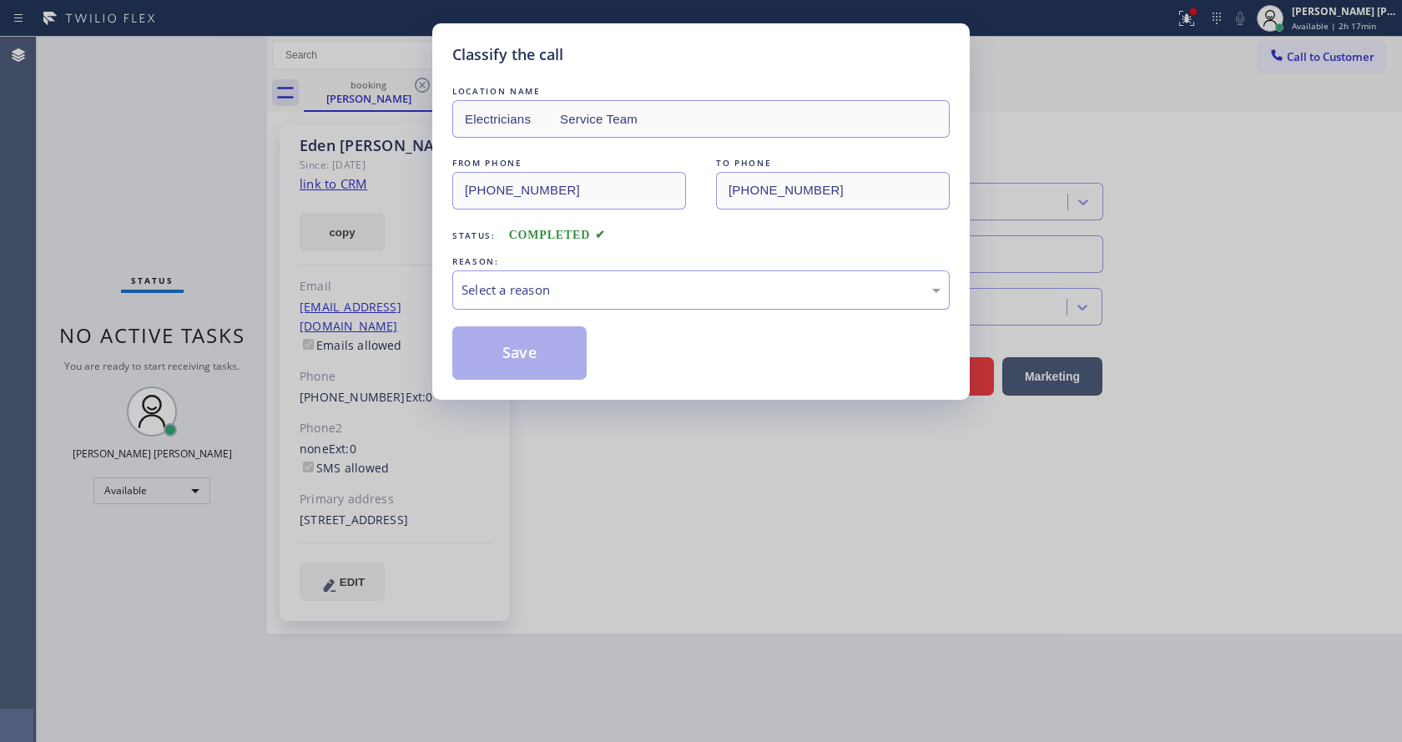
click at [466, 287] on div "Select a reason" at bounding box center [701, 289] width 479 height 19
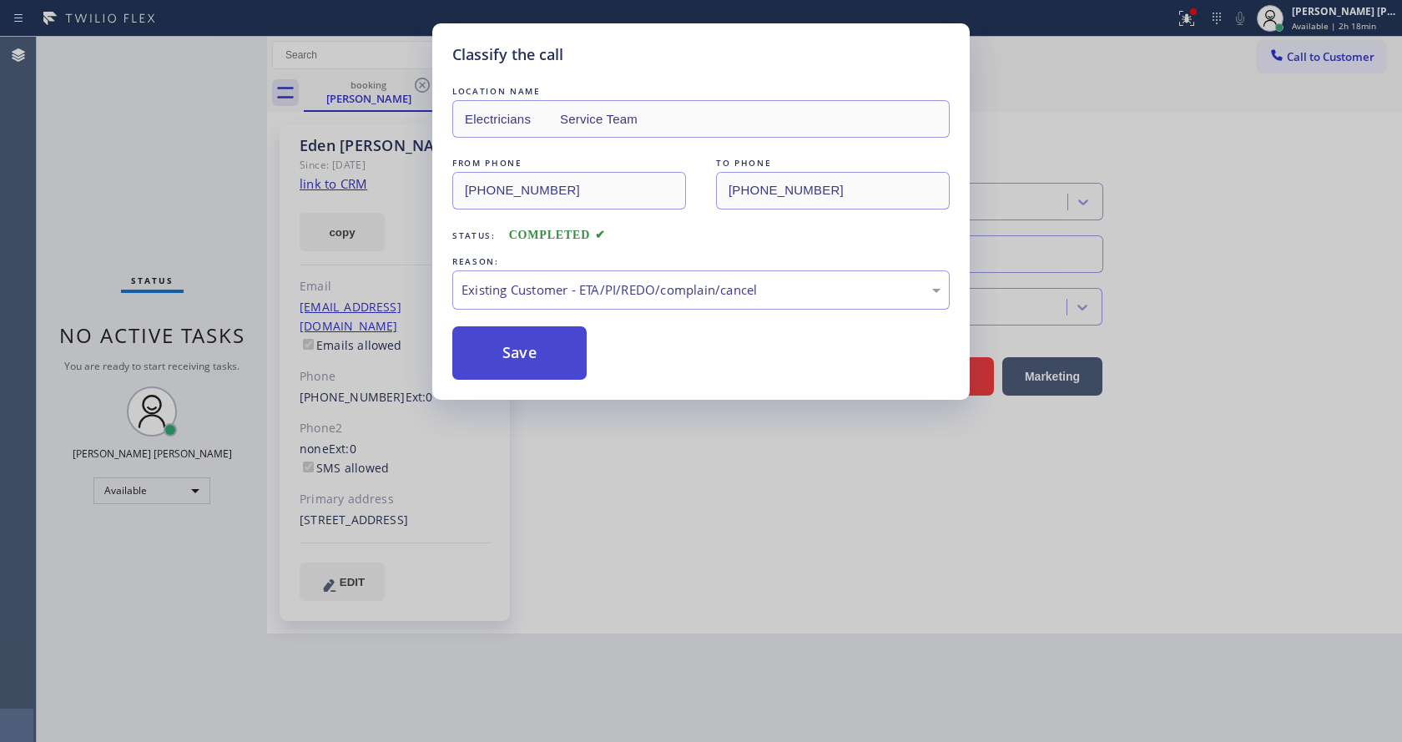
click at [529, 342] on button "Save" at bounding box center [519, 352] width 134 height 53
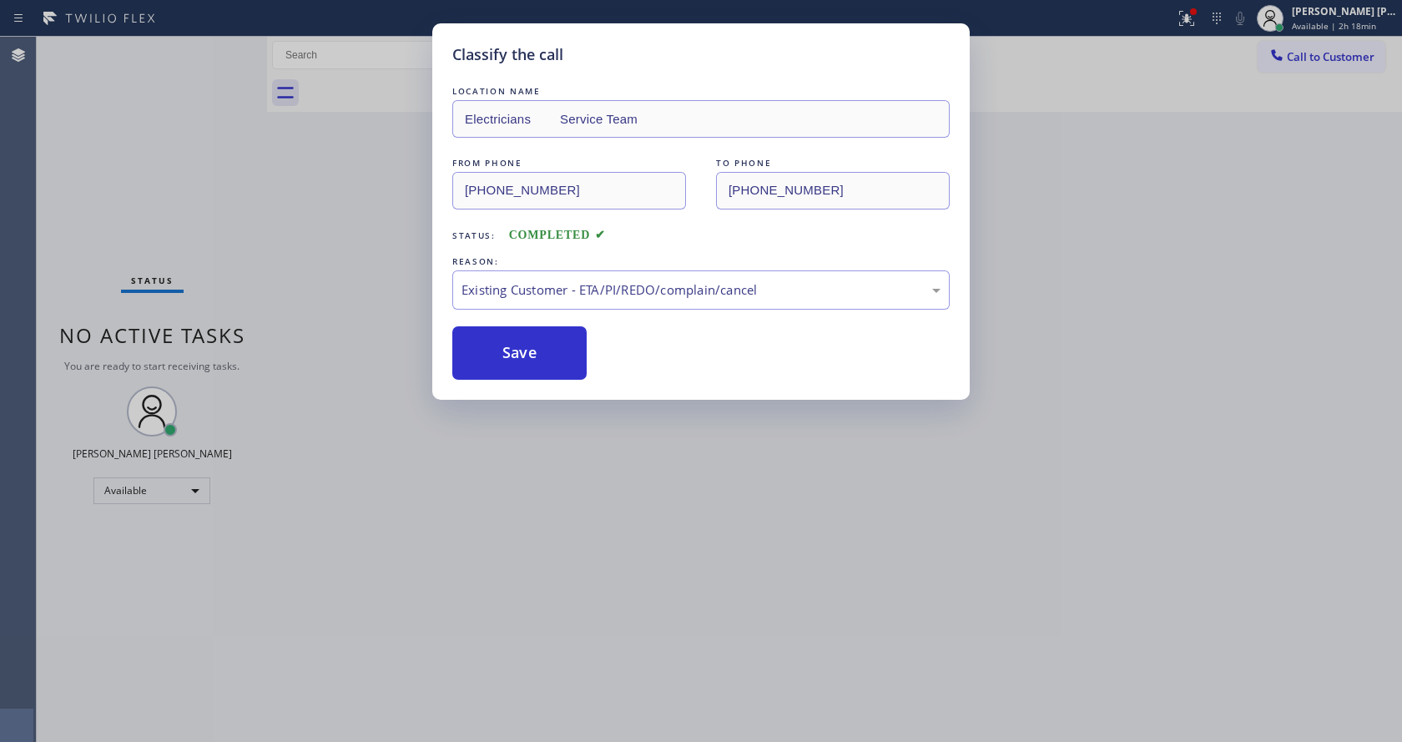
drag, startPoint x: 576, startPoint y: 641, endPoint x: 578, endPoint y: 662, distance: 21.0
click at [577, 654] on div "Classify the call LOCATION NAME Electricians Service Team FROM PHONE [PHONE_NUM…" at bounding box center [701, 371] width 1402 height 742
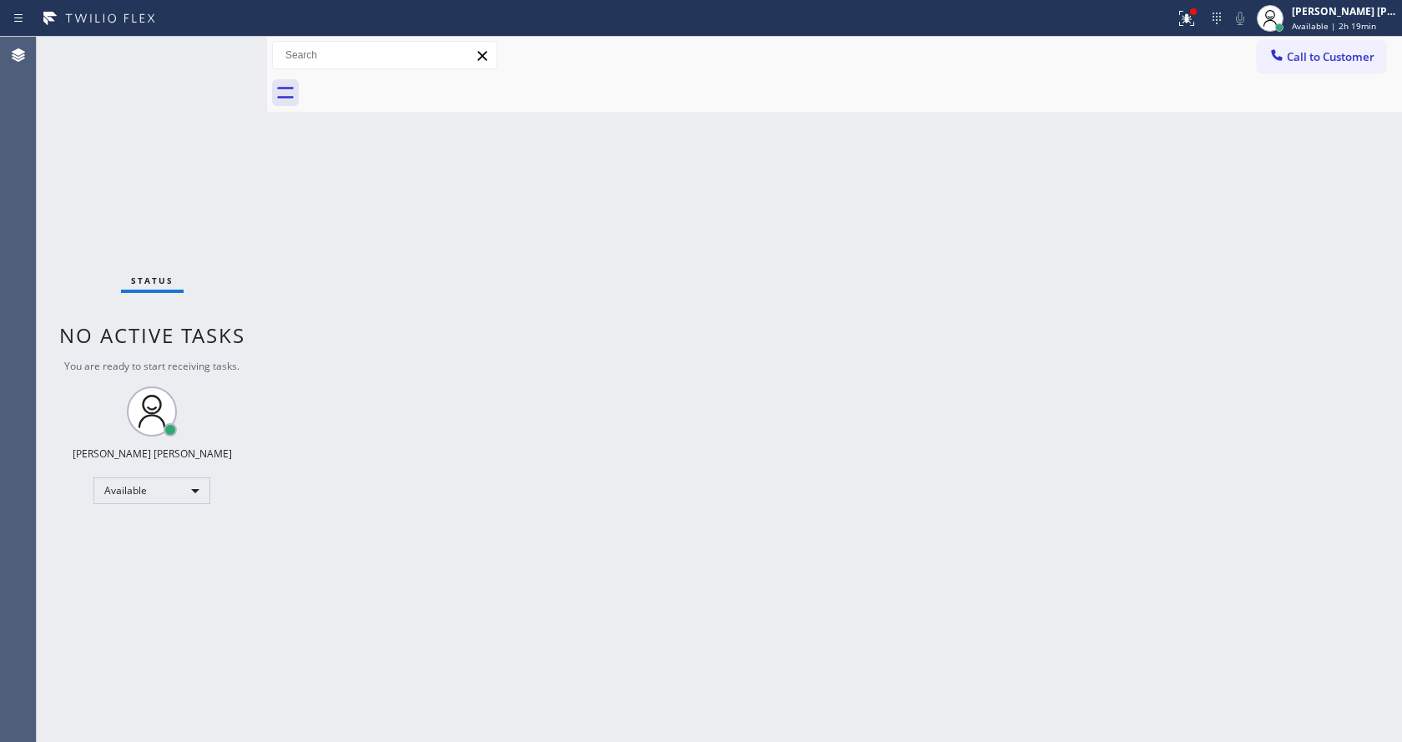
click at [315, 169] on div "Back to Dashboard Change Sender ID Customers Technicians Select a contact Outbo…" at bounding box center [834, 389] width 1135 height 705
click at [366, 256] on div "Back to Dashboard Change Sender ID Customers Technicians Select a contact Outbo…" at bounding box center [834, 389] width 1135 height 705
click at [336, 292] on div "Back to Dashboard Change Sender ID Customers Technicians Select a contact Outbo…" at bounding box center [834, 389] width 1135 height 705
click at [229, 43] on div "Status No active tasks You are ready to start receiving tasks. [PERSON_NAME] [P…" at bounding box center [152, 389] width 230 height 705
click at [602, 477] on div "Back to Dashboard Change Sender ID Customers Technicians Select a contact Outbo…" at bounding box center [834, 389] width 1135 height 705
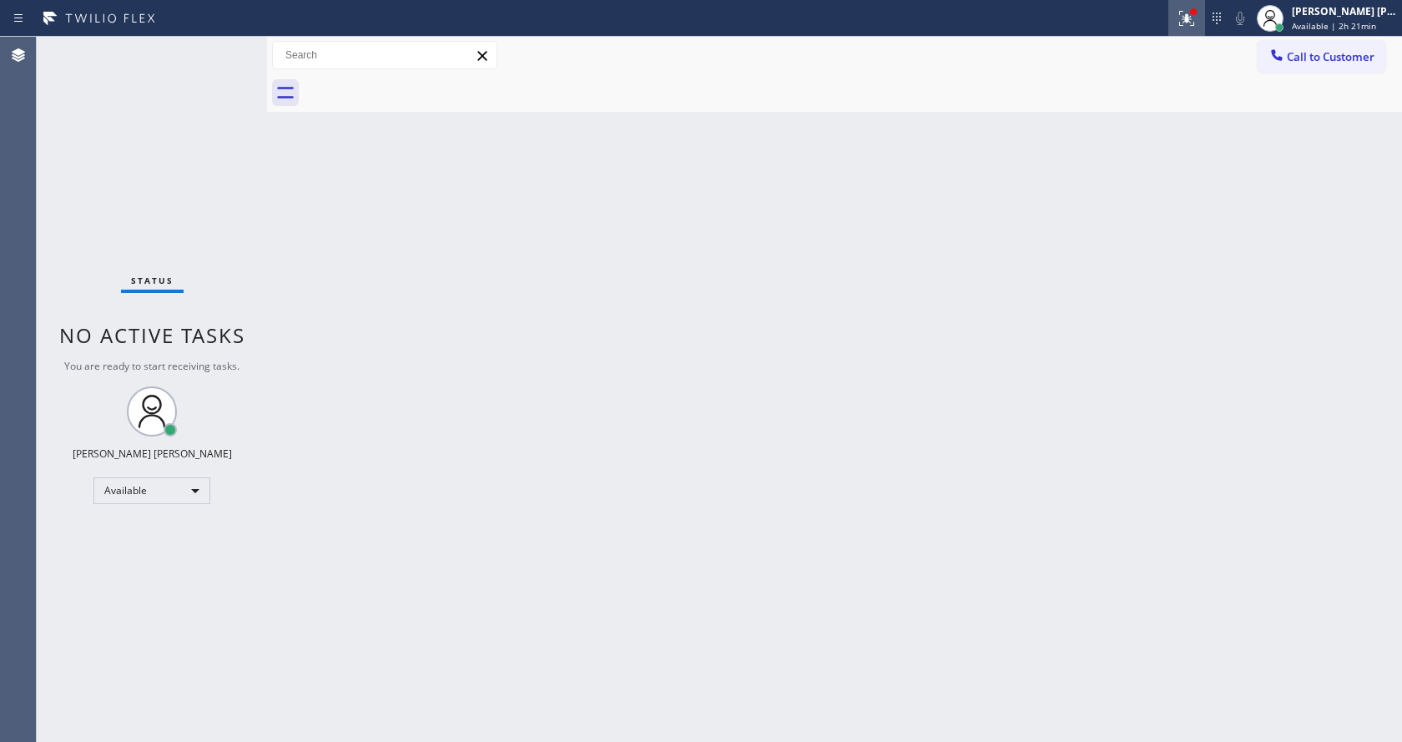
click at [1194, 10] on icon at bounding box center [1187, 18] width 20 height 20
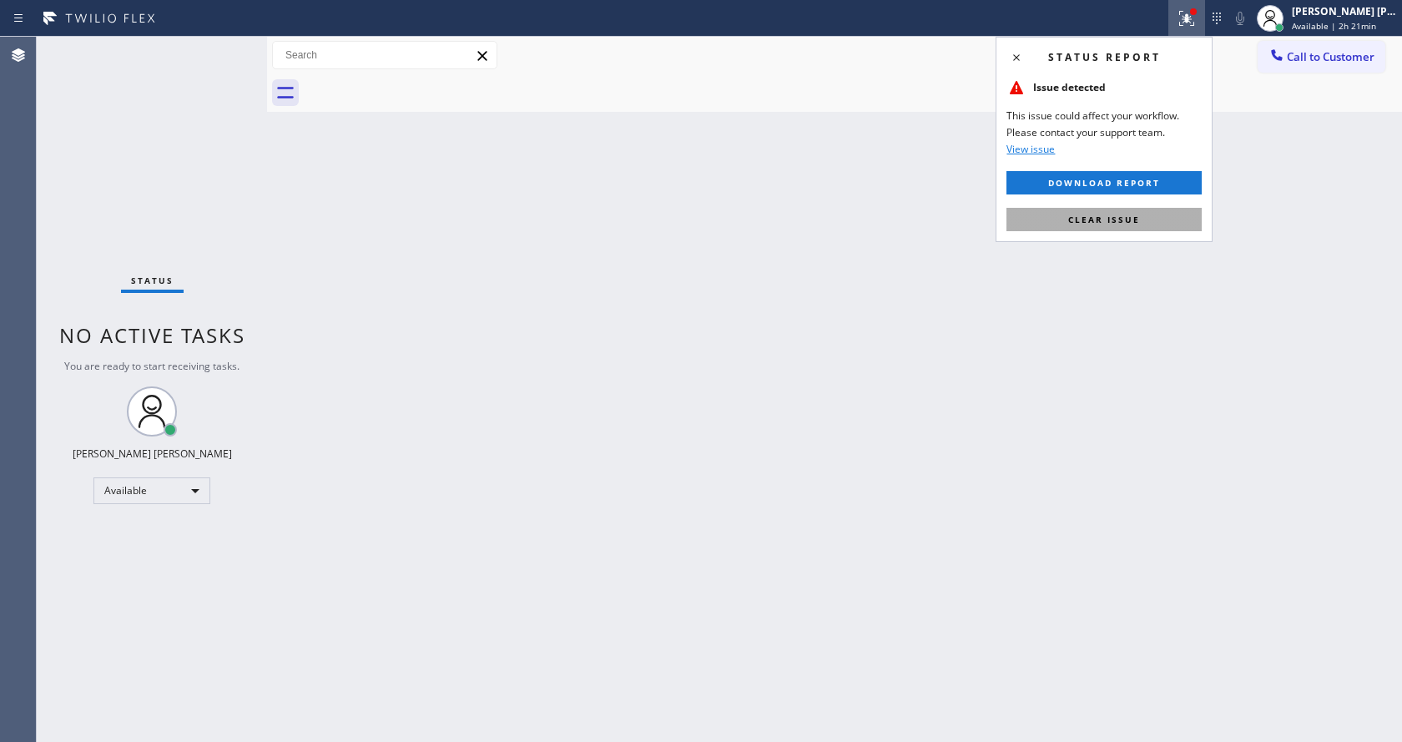
click at [1116, 214] on span "Clear issue" at bounding box center [1104, 220] width 72 height 12
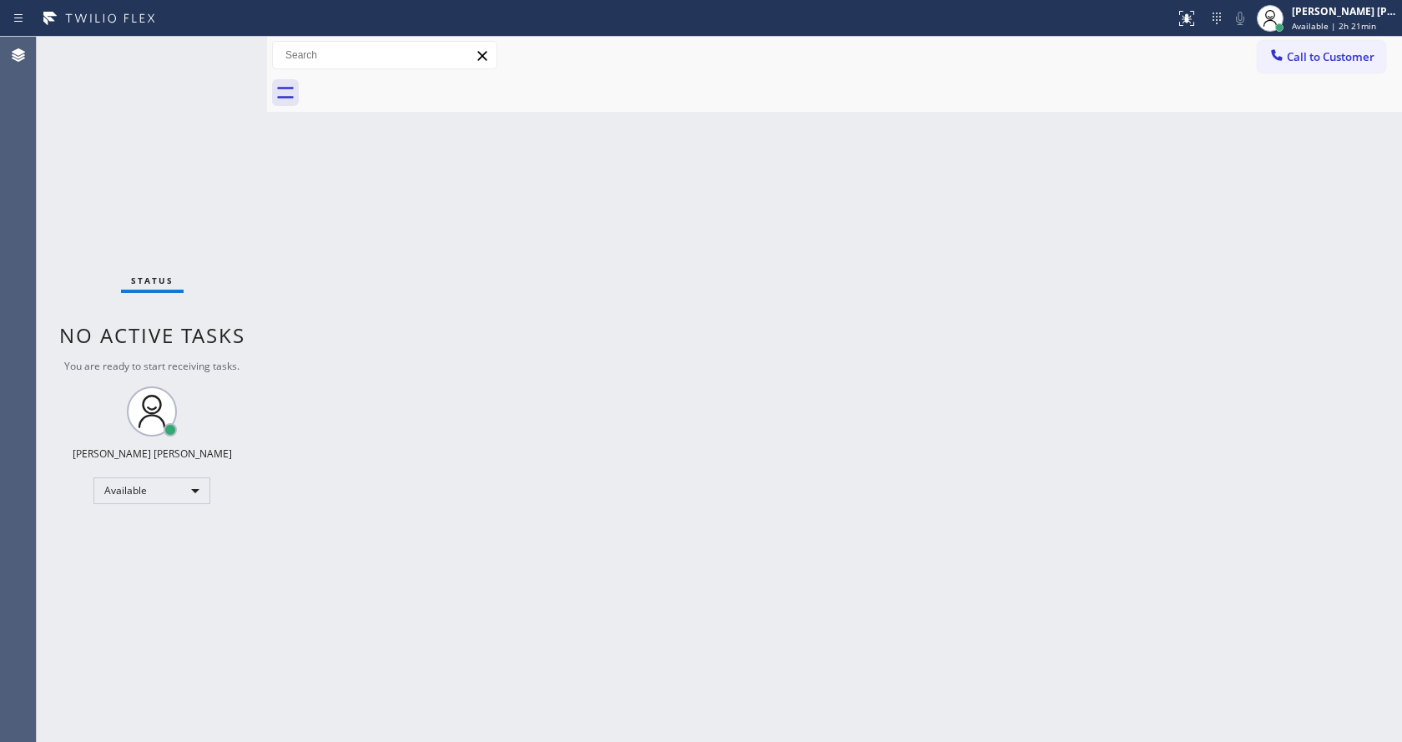
click at [1021, 354] on div "Back to Dashboard Change Sender ID Customers Technicians Select a contact Outbo…" at bounding box center [834, 389] width 1135 height 705
click at [709, 567] on div "Back to Dashboard Change Sender ID Customers Technicians Select a contact Outbo…" at bounding box center [834, 389] width 1135 height 705
click at [341, 302] on div "Back to Dashboard Change Sender ID Customers Technicians Select a contact Outbo…" at bounding box center [834, 389] width 1135 height 705
click at [226, 49] on div "Status No active tasks You are ready to start receiving tasks. [PERSON_NAME] [P…" at bounding box center [152, 389] width 230 height 705
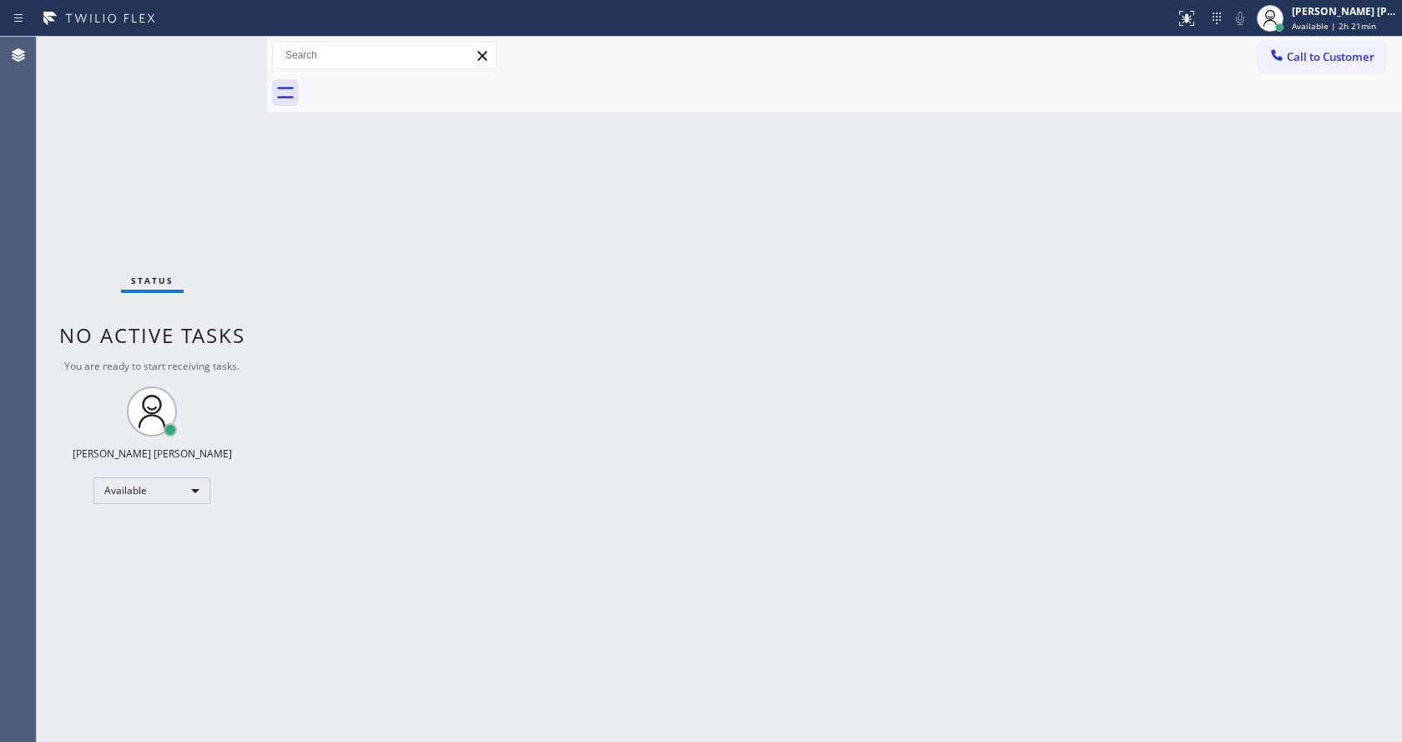
click at [619, 431] on div "Back to Dashboard Change Sender ID Customers Technicians Select a contact Outbo…" at bounding box center [834, 389] width 1135 height 705
click at [149, 179] on div "Status No active tasks You are ready to start receiving tasks. [PERSON_NAME] [P…" at bounding box center [152, 389] width 230 height 705
click at [933, 506] on div "Back to Dashboard Change Sender ID Customers Technicians Select a contact Outbo…" at bounding box center [834, 389] width 1135 height 705
click at [208, 160] on div "Status No active tasks You are ready to start receiving tasks. [PERSON_NAME] [P…" at bounding box center [152, 389] width 230 height 705
click at [225, 48] on div "Status No active tasks You are ready to start receiving tasks. [PERSON_NAME] [P…" at bounding box center [152, 389] width 230 height 705
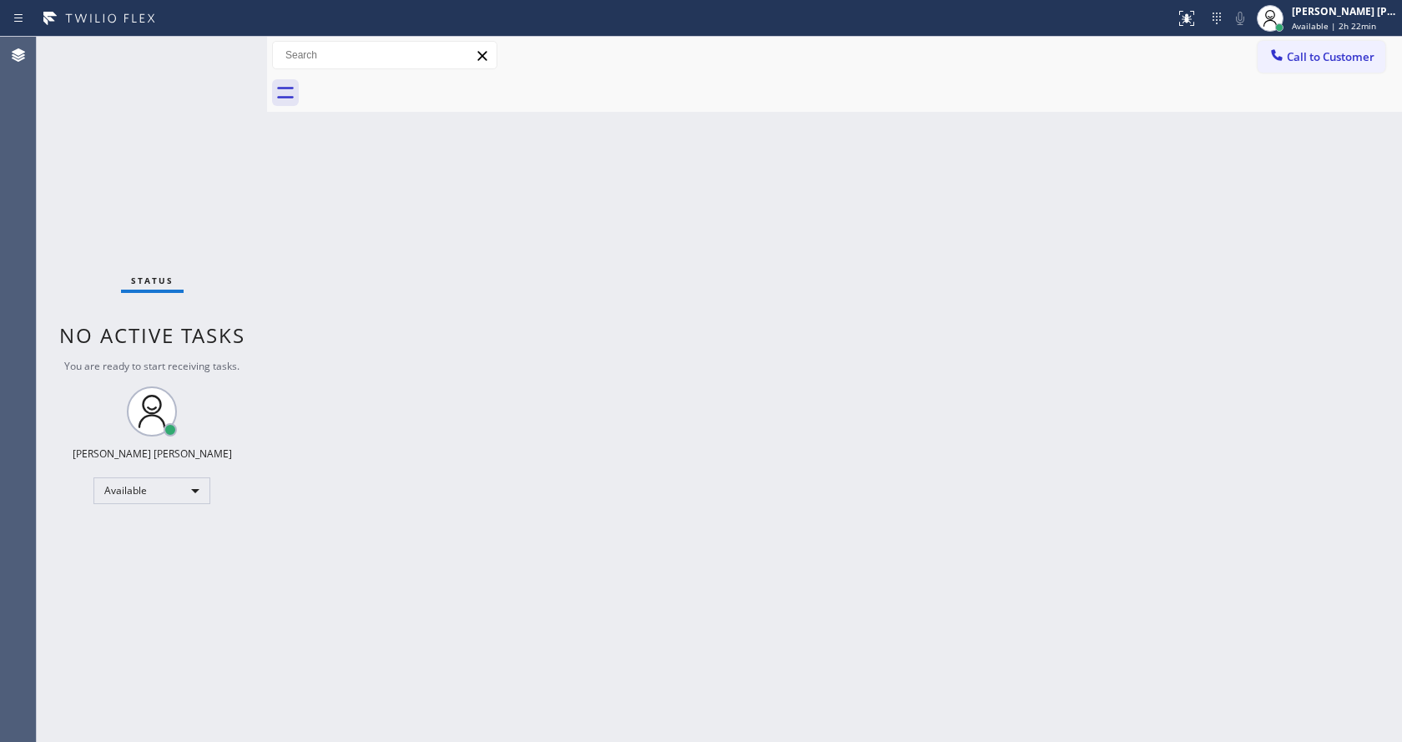
click at [249, 225] on div "Status No active tasks You are ready to start receiving tasks. [PERSON_NAME] [P…" at bounding box center [152, 389] width 230 height 705
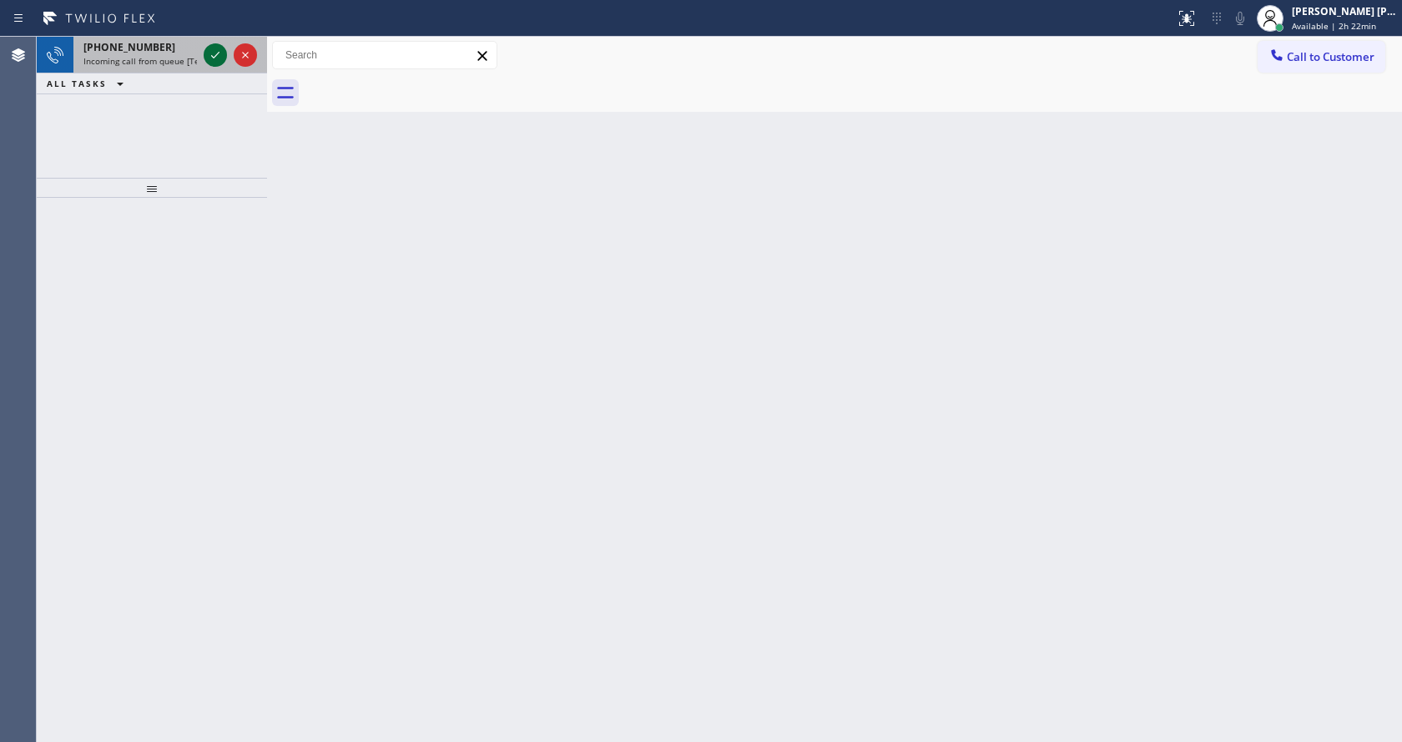
click at [217, 45] on icon at bounding box center [215, 55] width 20 height 20
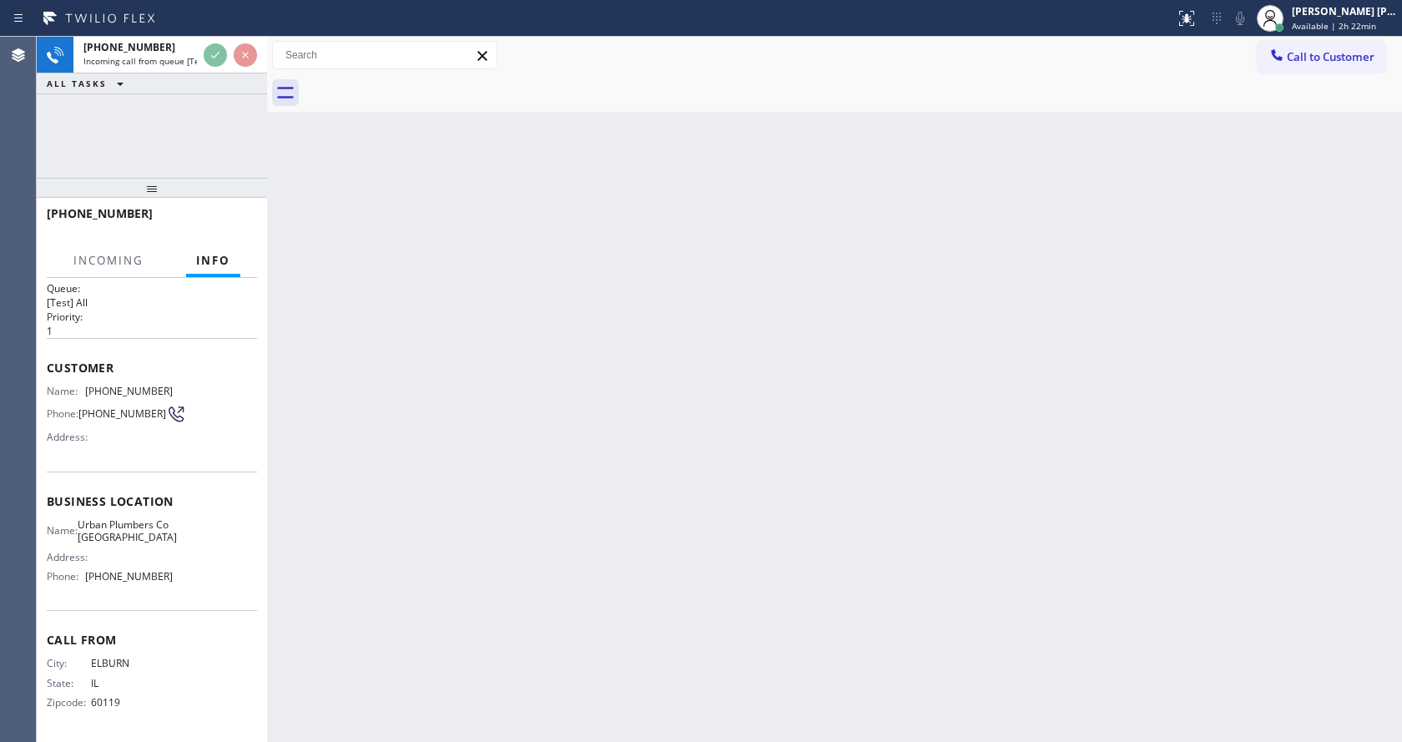
scroll to position [34, 0]
click at [532, 502] on div "Back to Dashboard Change Sender ID Customers Technicians Select a contact Outbo…" at bounding box center [834, 389] width 1135 height 705
click at [356, 476] on div "Back to Dashboard Change Sender ID Customers Technicians Select a contact Outbo…" at bounding box center [834, 389] width 1135 height 705
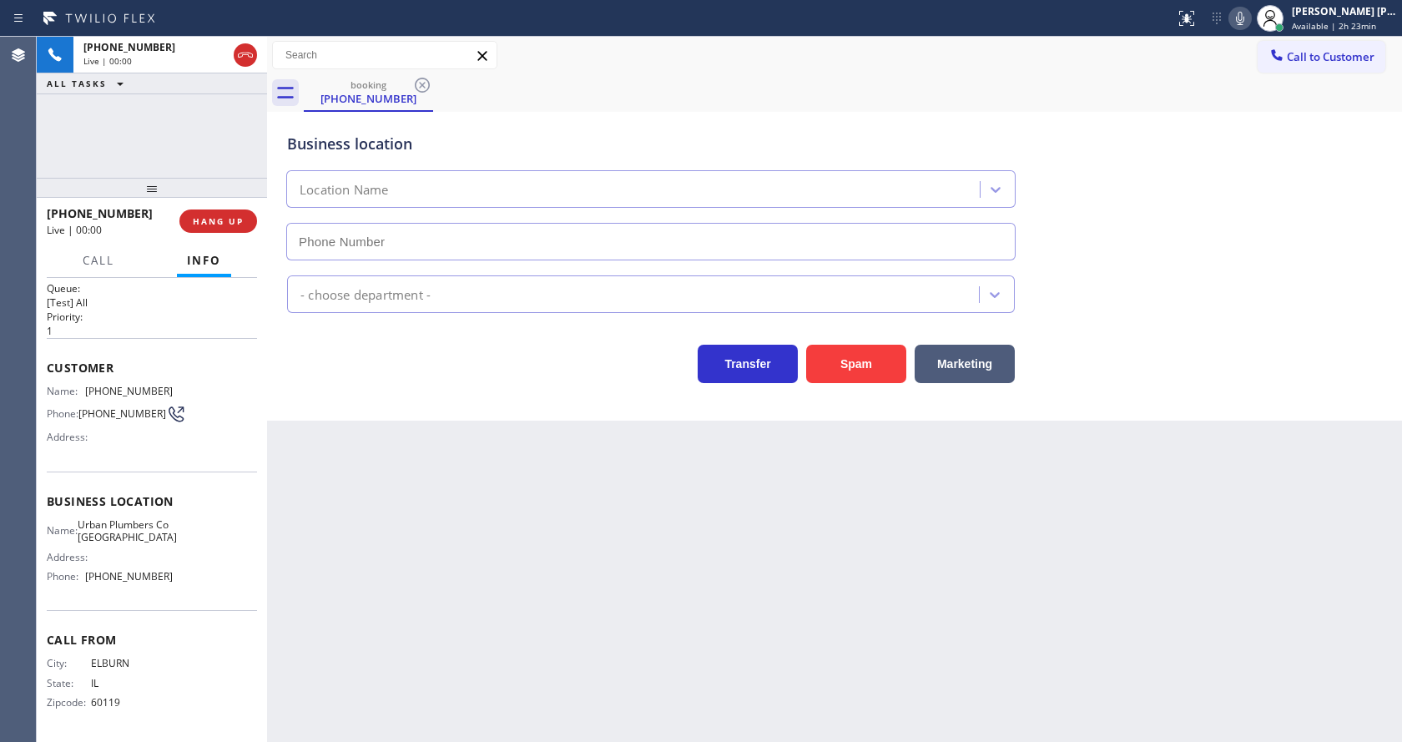
type input "[PHONE_NUMBER]"
click at [518, 535] on div "Back to Dashboard Change Sender ID Customers Technicians Select a contact Outbo…" at bounding box center [834, 389] width 1135 height 705
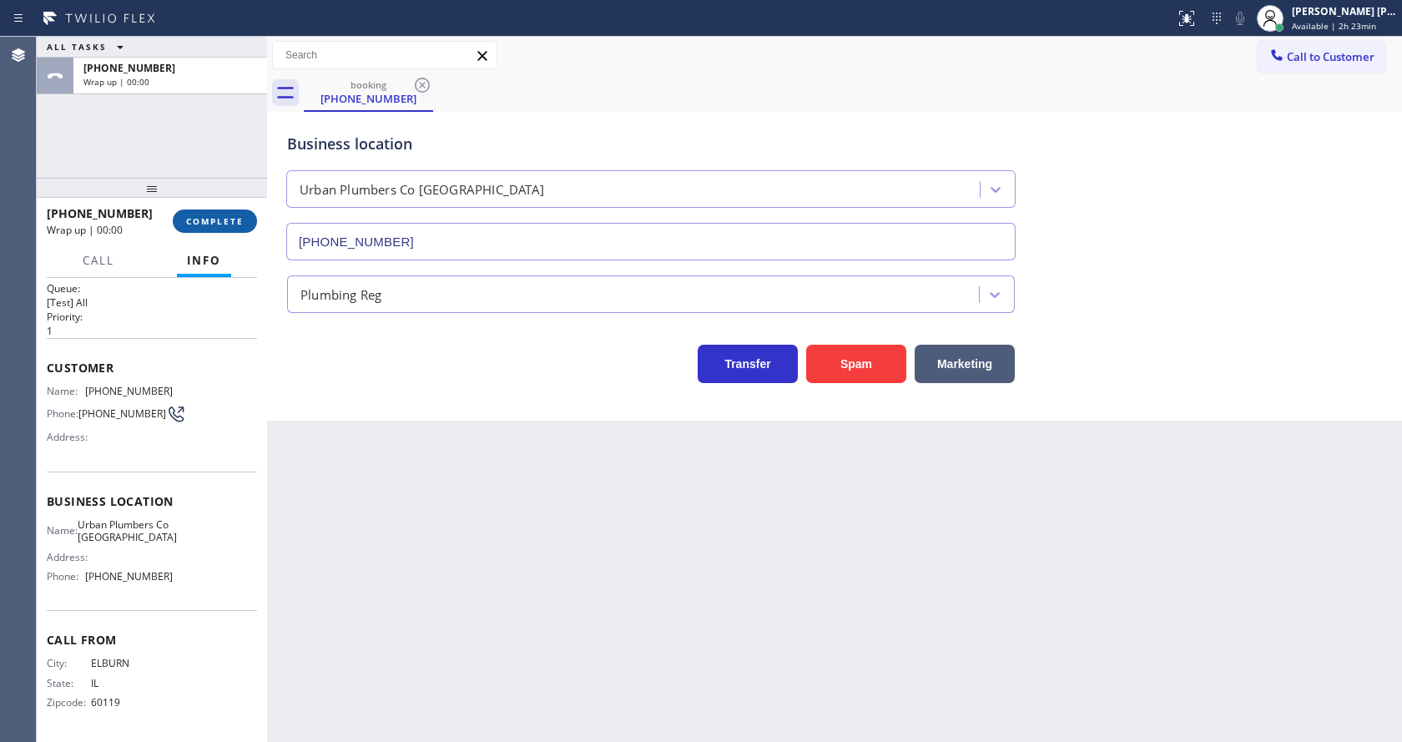
click at [208, 212] on button "COMPLETE" at bounding box center [215, 220] width 84 height 23
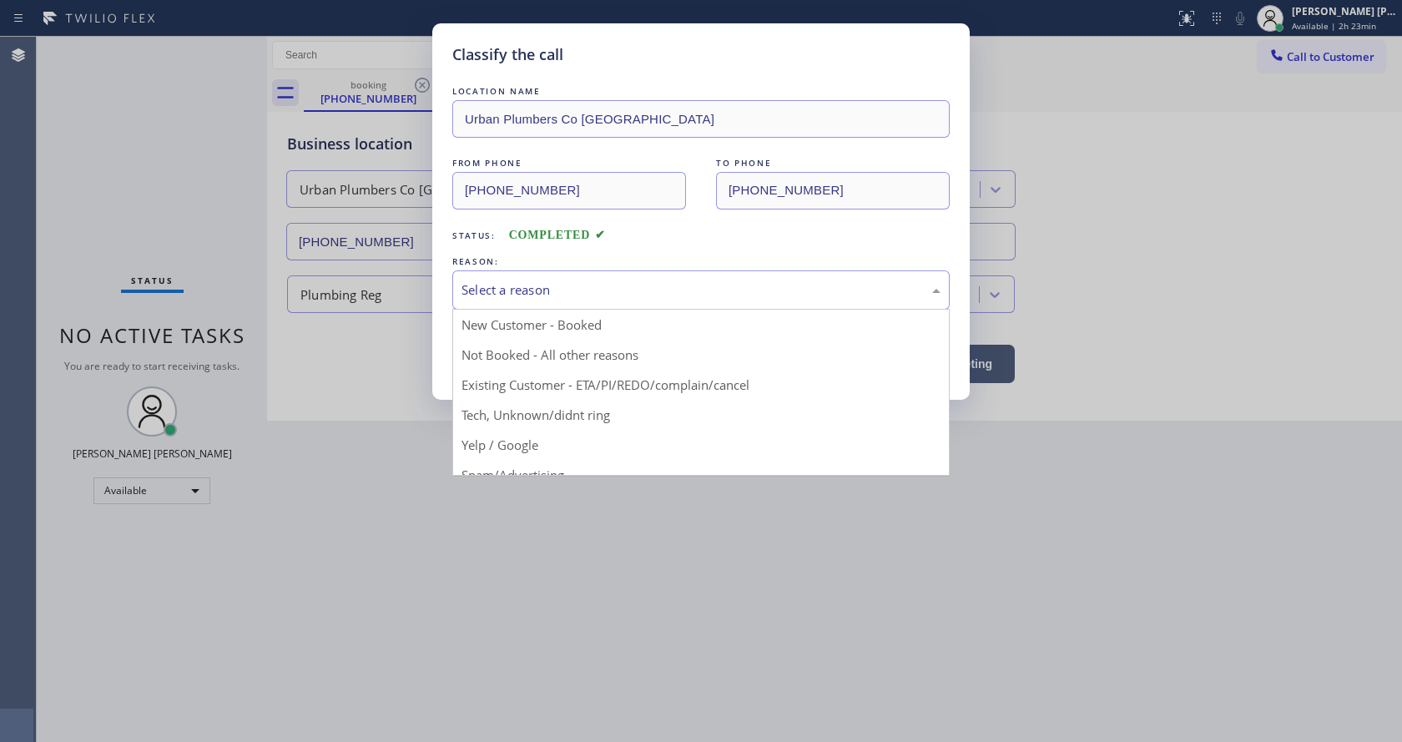
click at [564, 290] on div "Select a reason" at bounding box center [701, 289] width 479 height 19
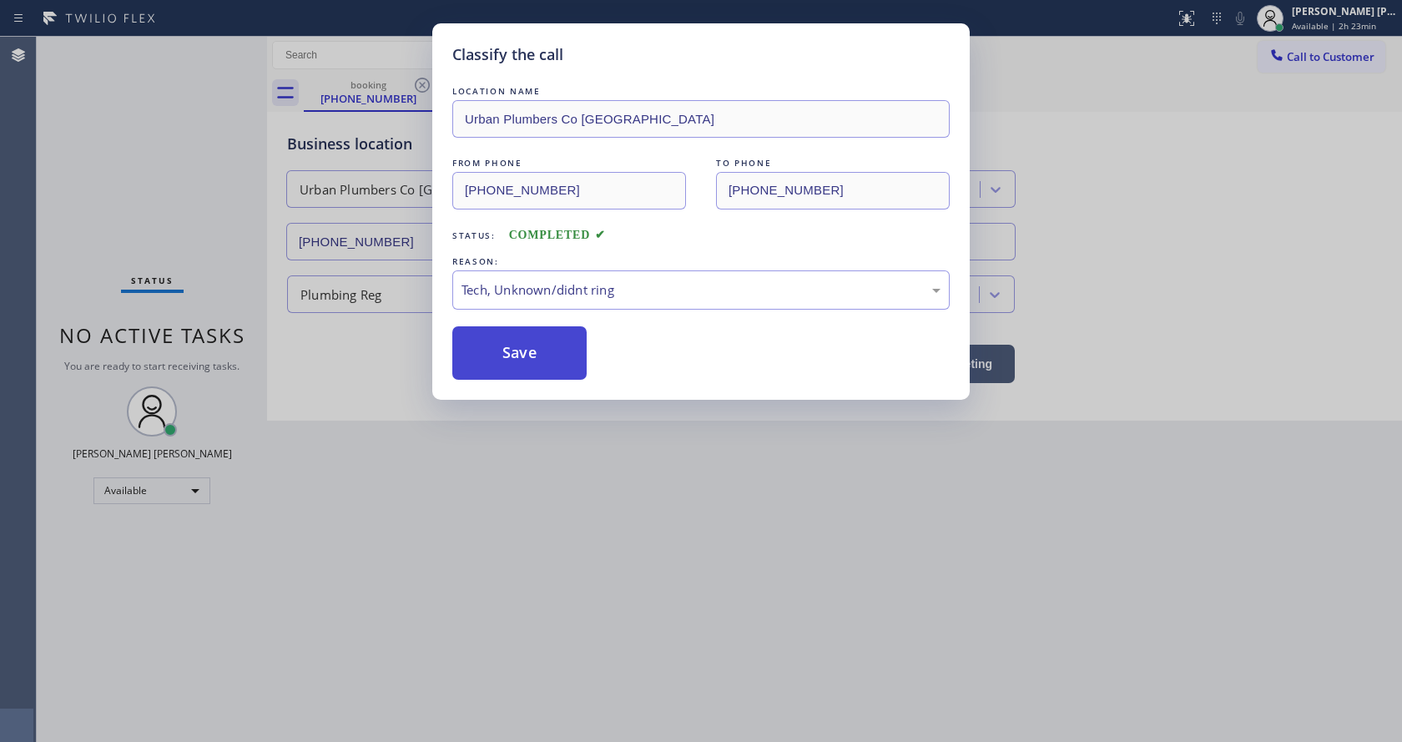
click at [528, 353] on button "Save" at bounding box center [519, 352] width 134 height 53
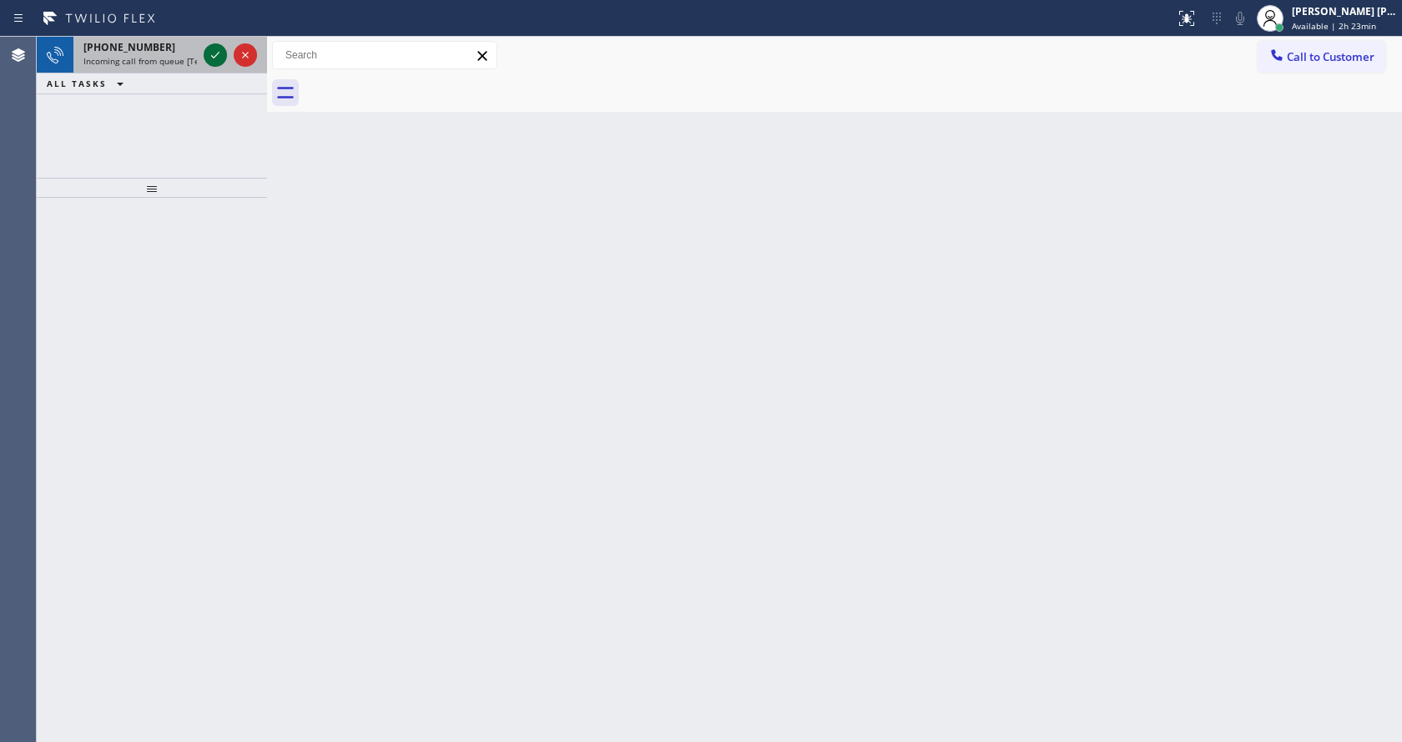
click at [215, 50] on icon at bounding box center [215, 55] width 20 height 20
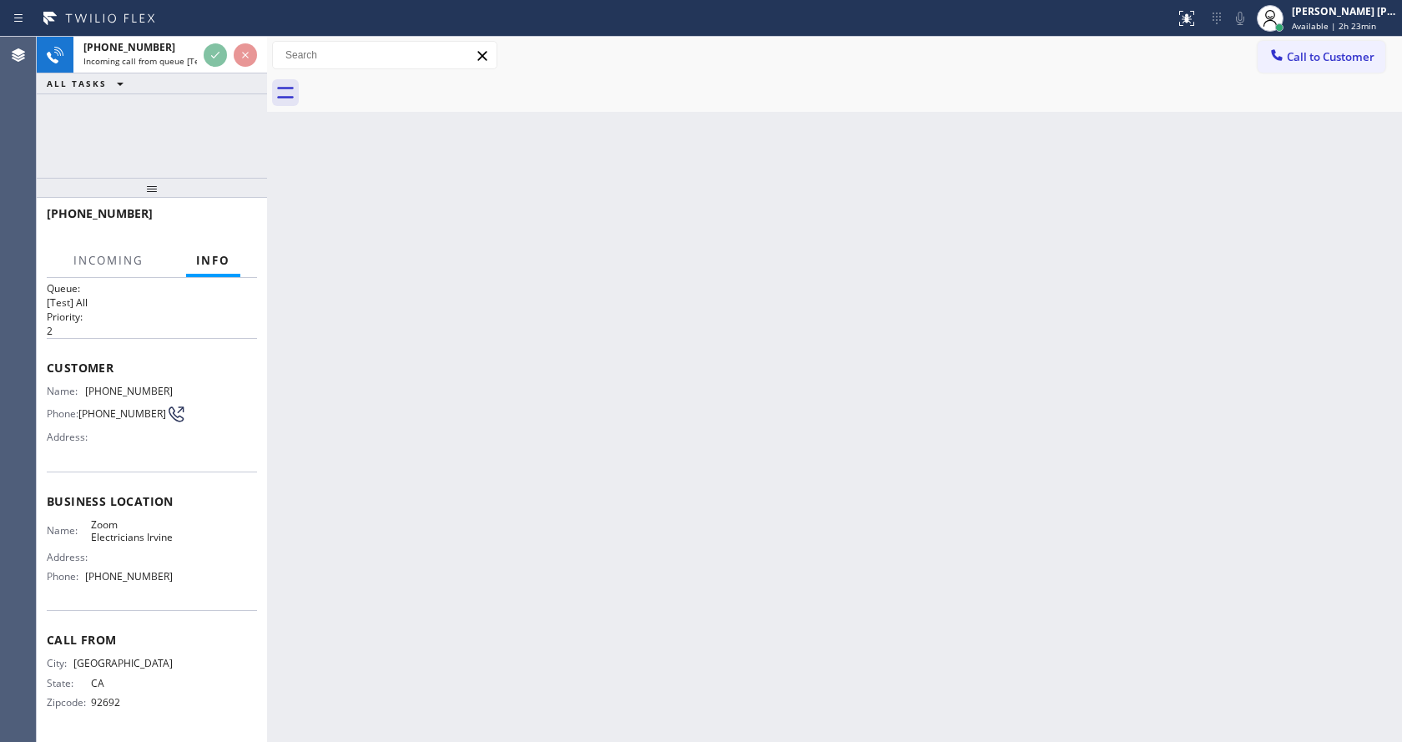
scroll to position [34, 0]
click at [631, 499] on div "Back to Dashboard Change Sender ID Customers Technicians Select a contact Outbo…" at bounding box center [834, 389] width 1135 height 705
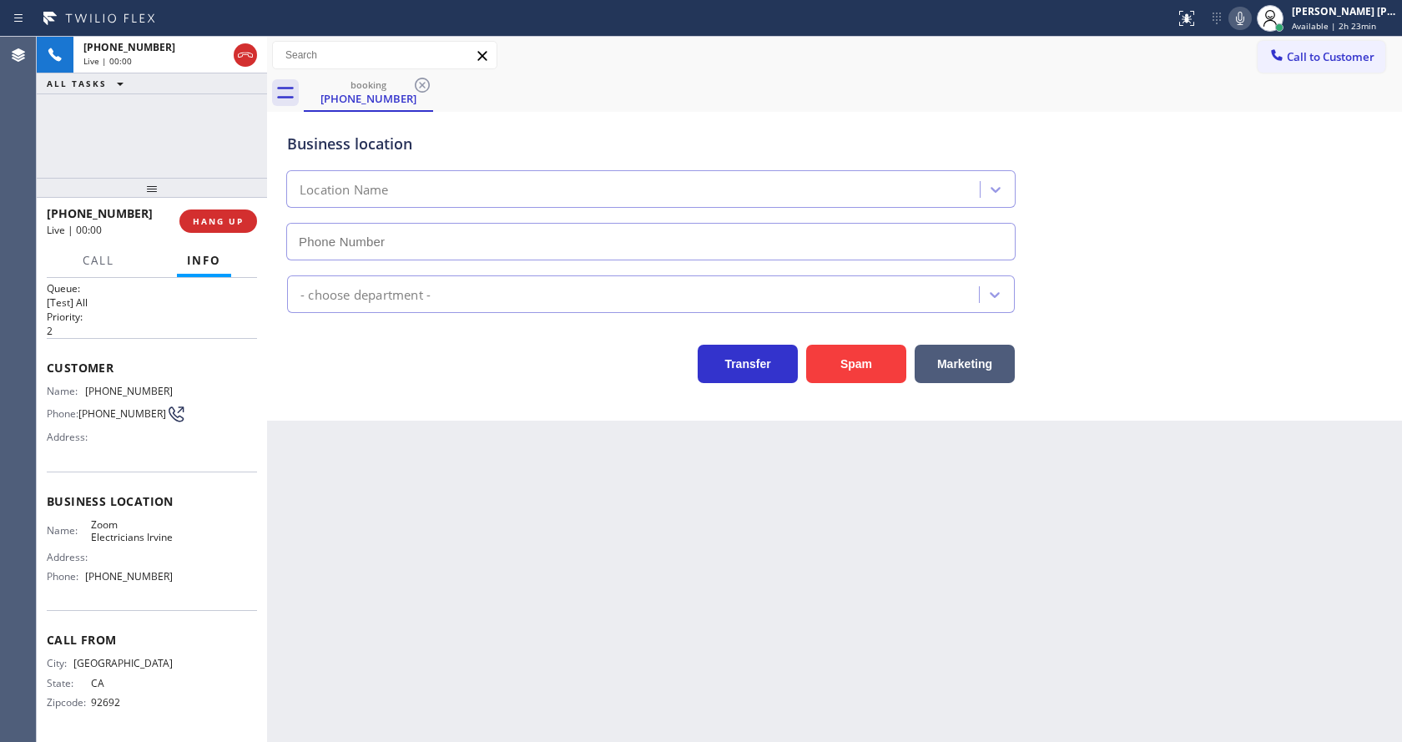
type input "[PHONE_NUMBER]"
click at [554, 513] on div "Back to Dashboard Change Sender ID Customers Technicians Select a contact Outbo…" at bounding box center [834, 389] width 1135 height 705
click at [411, 421] on div "Back to Dashboard Change Sender ID Customers Technicians Select a contact Outbo…" at bounding box center [834, 389] width 1135 height 705
click at [490, 588] on div "Back to Dashboard Change Sender ID Customers Technicians Select a contact Outbo…" at bounding box center [834, 389] width 1135 height 705
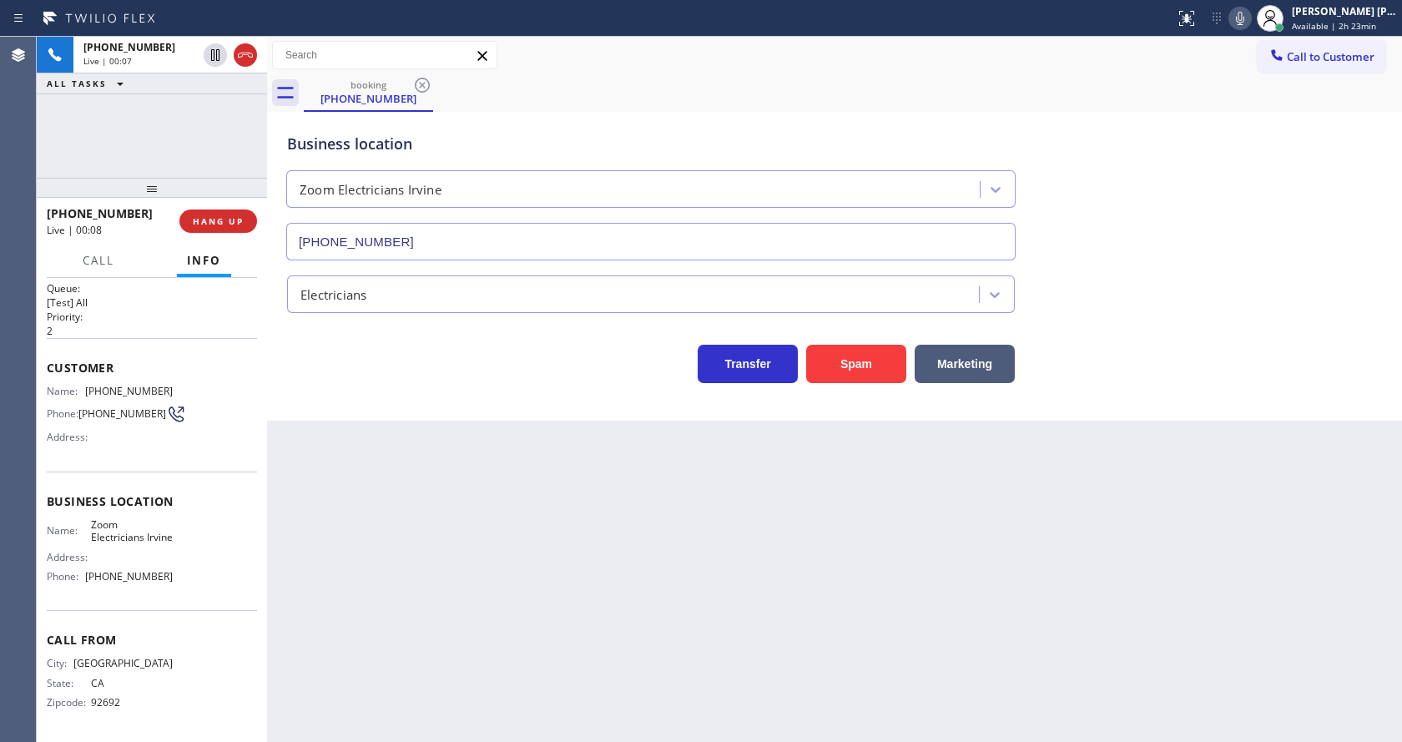
click at [752, 627] on div "Back to Dashboard Change Sender ID Customers Technicians Select a contact Outbo…" at bounding box center [834, 389] width 1135 height 705
click at [307, 527] on div "Back to Dashboard Change Sender ID Customers Technicians Select a contact Outbo…" at bounding box center [834, 389] width 1135 height 705
click at [628, 621] on div "Back to Dashboard Change Sender ID Customers Technicians Select a contact Outbo…" at bounding box center [834, 389] width 1135 height 705
click at [620, 539] on div "Back to Dashboard Change Sender ID Customers Technicians Select a contact Outbo…" at bounding box center [834, 389] width 1135 height 705
click at [380, 579] on div "Back to Dashboard Change Sender ID Customers Technicians Select a contact Outbo…" at bounding box center [834, 389] width 1135 height 705
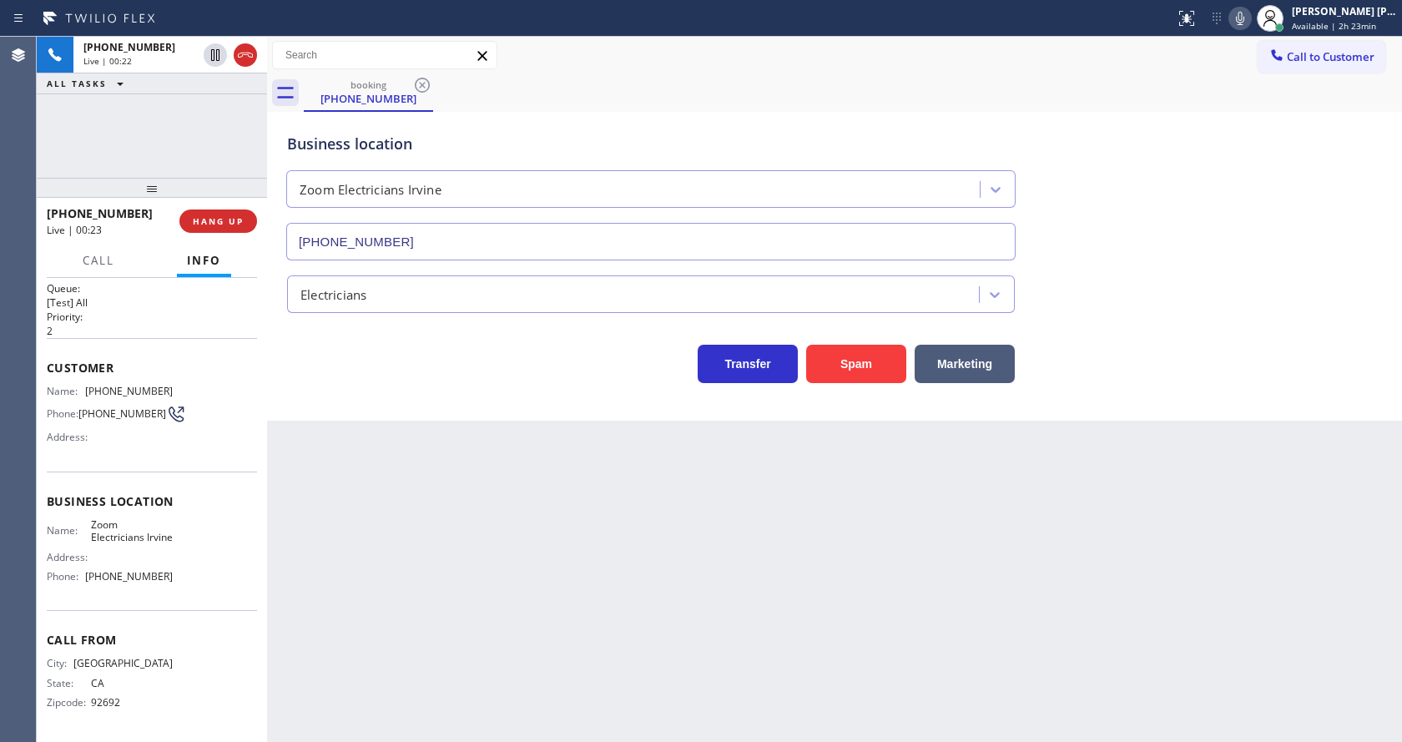
click at [462, 541] on div "Back to Dashboard Change Sender ID Customers Technicians Select a contact Outbo…" at bounding box center [834, 389] width 1135 height 705
click at [114, 452] on div "Customer Name: [PHONE_NUMBER] Phone: [PHONE_NUMBER] Address:" at bounding box center [152, 405] width 210 height 134
drag, startPoint x: 86, startPoint y: 369, endPoint x: 193, endPoint y: 371, distance: 106.8
click at [193, 385] on div "Name: [PHONE_NUMBER] Phone: [PHONE_NUMBER] Address:" at bounding box center [152, 418] width 210 height 66
copy div "[PHONE_NUMBER]"
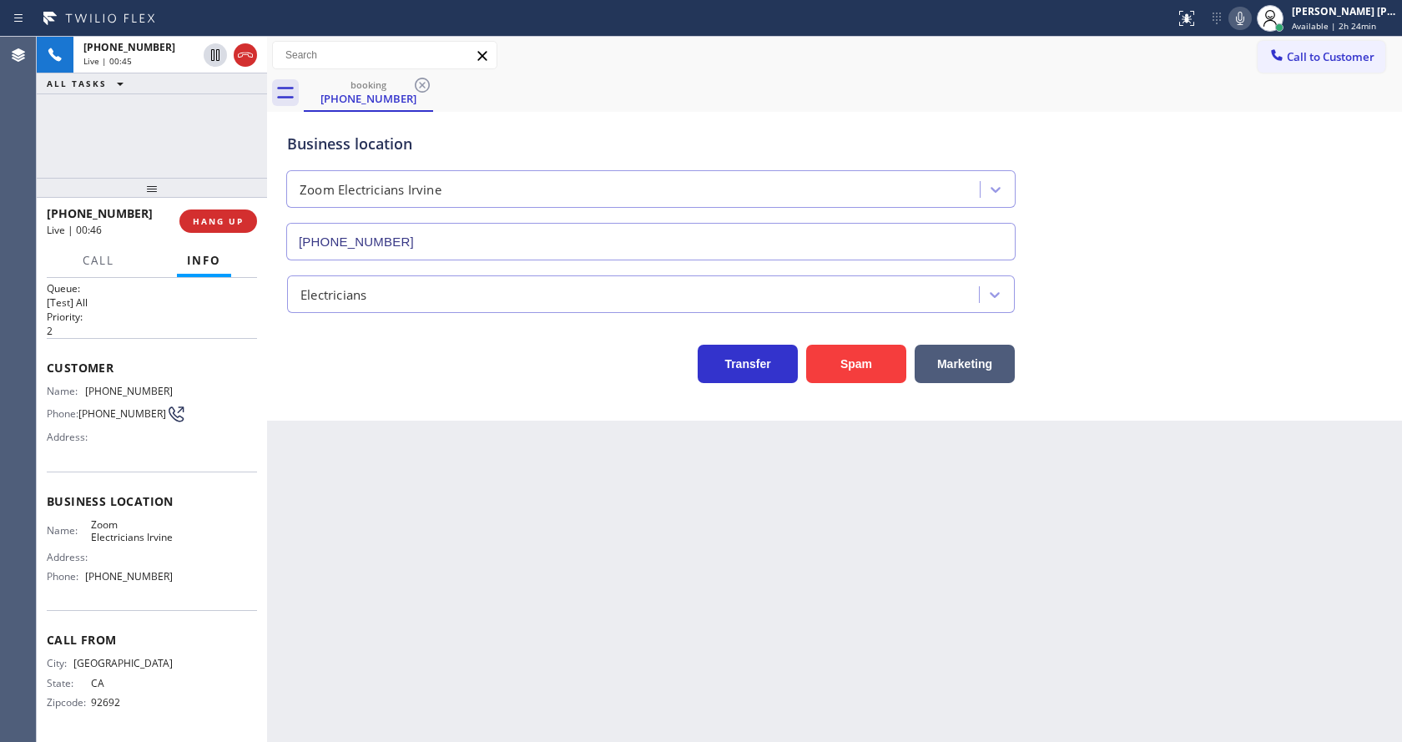
click at [392, 511] on div "Back to Dashboard Change Sender ID Customers Technicians Select a contact Outbo…" at bounding box center [834, 389] width 1135 height 705
click at [131, 548] on div "Name: Zoom Electricians Irvine Address: Phone: [PHONE_NUMBER]" at bounding box center [110, 554] width 126 height 72
drag, startPoint x: 85, startPoint y: 506, endPoint x: 126, endPoint y: 536, distance: 50.7
click at [126, 536] on div "Name: Zoom Electricians Irvine" at bounding box center [110, 531] width 126 height 26
click at [385, 586] on div "Back to Dashboard Change Sender ID Customers Technicians Select a contact Outbo…" at bounding box center [834, 389] width 1135 height 705
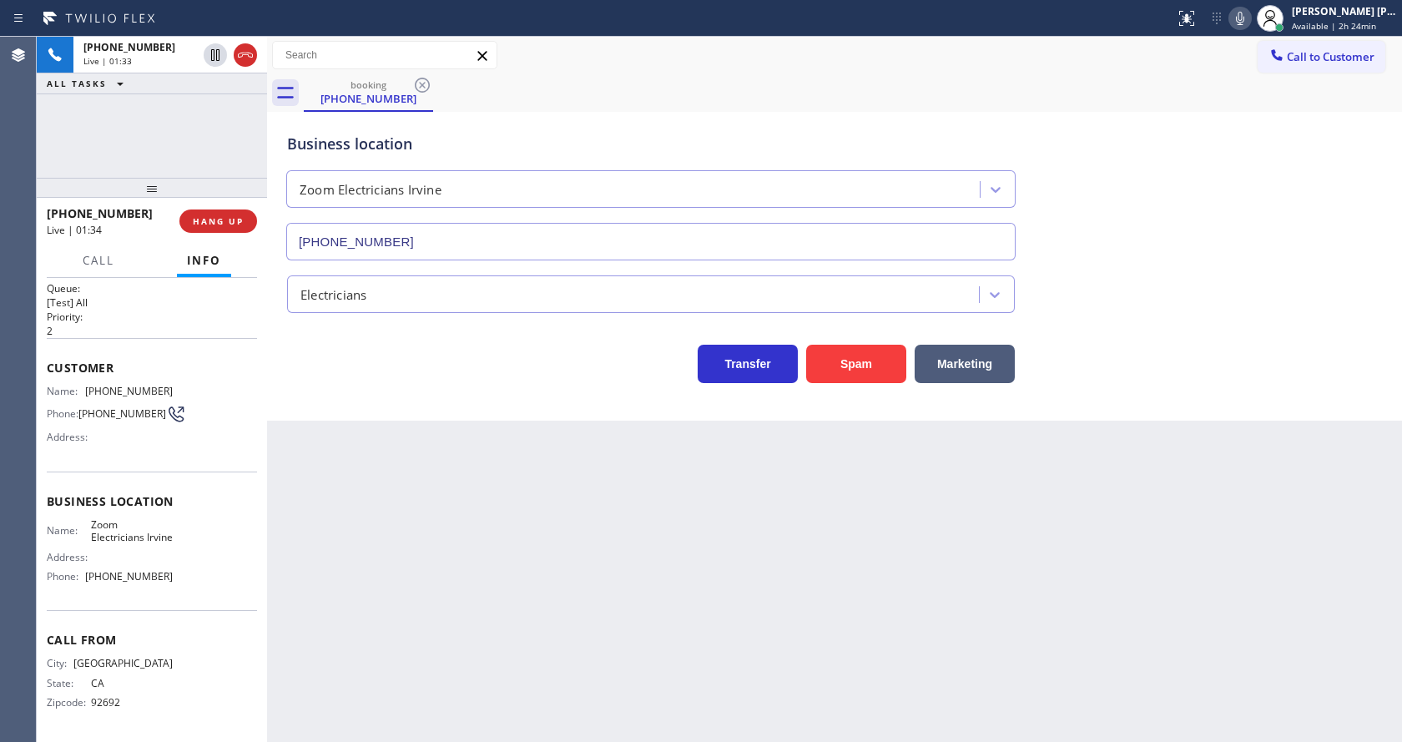
click at [123, 656] on div "Call From City: [GEOGRAPHIC_DATA]: [US_STATE] Zipcode: 92692" at bounding box center [152, 673] width 210 height 126
drag, startPoint x: 80, startPoint y: 579, endPoint x: 177, endPoint y: 576, distance: 96.9
click at [177, 576] on div "Name: Zoom Electricians Irvine Address: Phone: [PHONE_NUMBER]" at bounding box center [152, 554] width 210 height 72
drag, startPoint x: 400, startPoint y: 533, endPoint x: 398, endPoint y: 740, distance: 207.0
click at [400, 543] on div "Back to Dashboard Change Sender ID Customers Technicians Select a contact Outbo…" at bounding box center [834, 389] width 1135 height 705
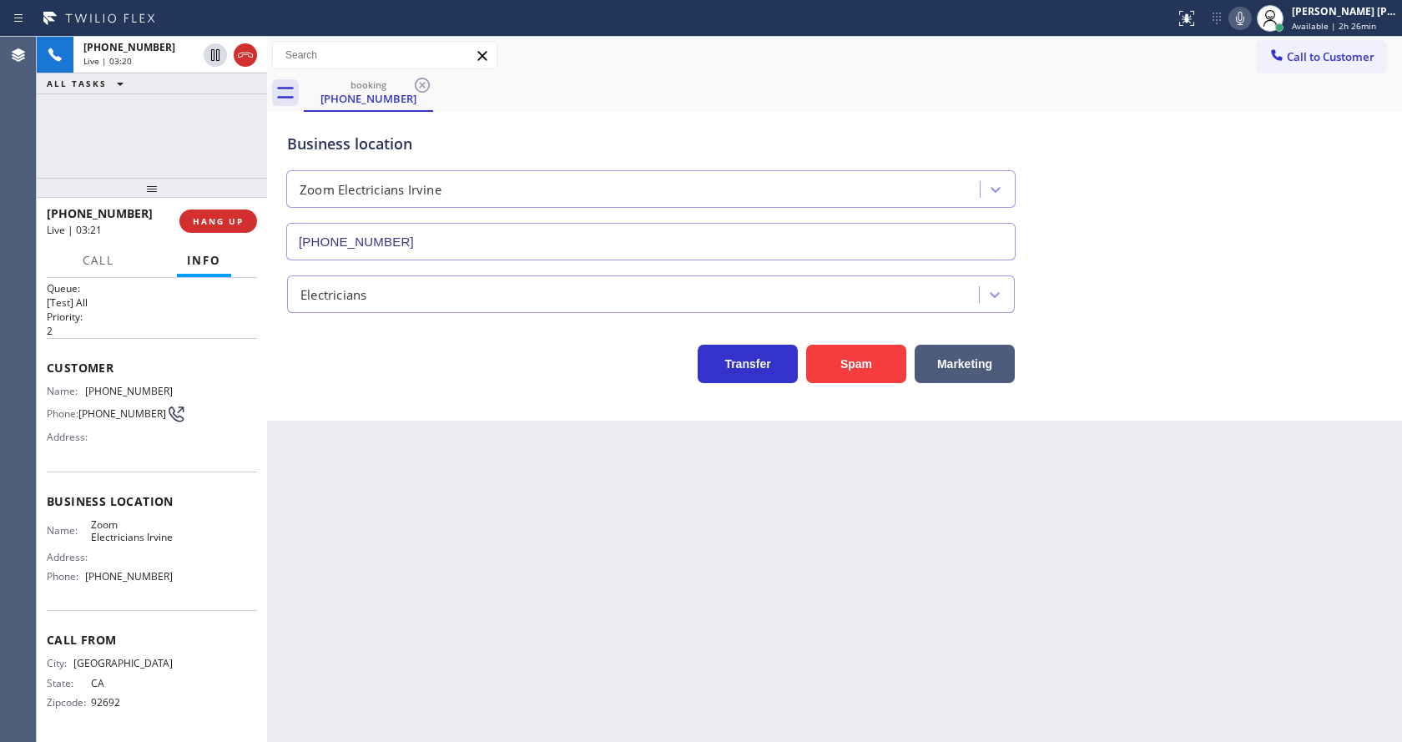
click at [493, 537] on div "Back to Dashboard Change Sender ID Customers Technicians Select a contact Outbo…" at bounding box center [834, 389] width 1135 height 705
click at [834, 618] on div "Back to Dashboard Change Sender ID Customers Technicians Select a contact Outbo…" at bounding box center [834, 389] width 1135 height 705
click at [404, 541] on div "Back to Dashboard Change Sender ID Customers Technicians Select a contact Outbo…" at bounding box center [834, 389] width 1135 height 705
click at [604, 541] on div "Back to Dashboard Change Sender ID Customers Technicians Select a contact Outbo…" at bounding box center [834, 389] width 1135 height 705
click at [545, 574] on div "Back to Dashboard Change Sender ID Customers Technicians Select a contact Outbo…" at bounding box center [834, 389] width 1135 height 705
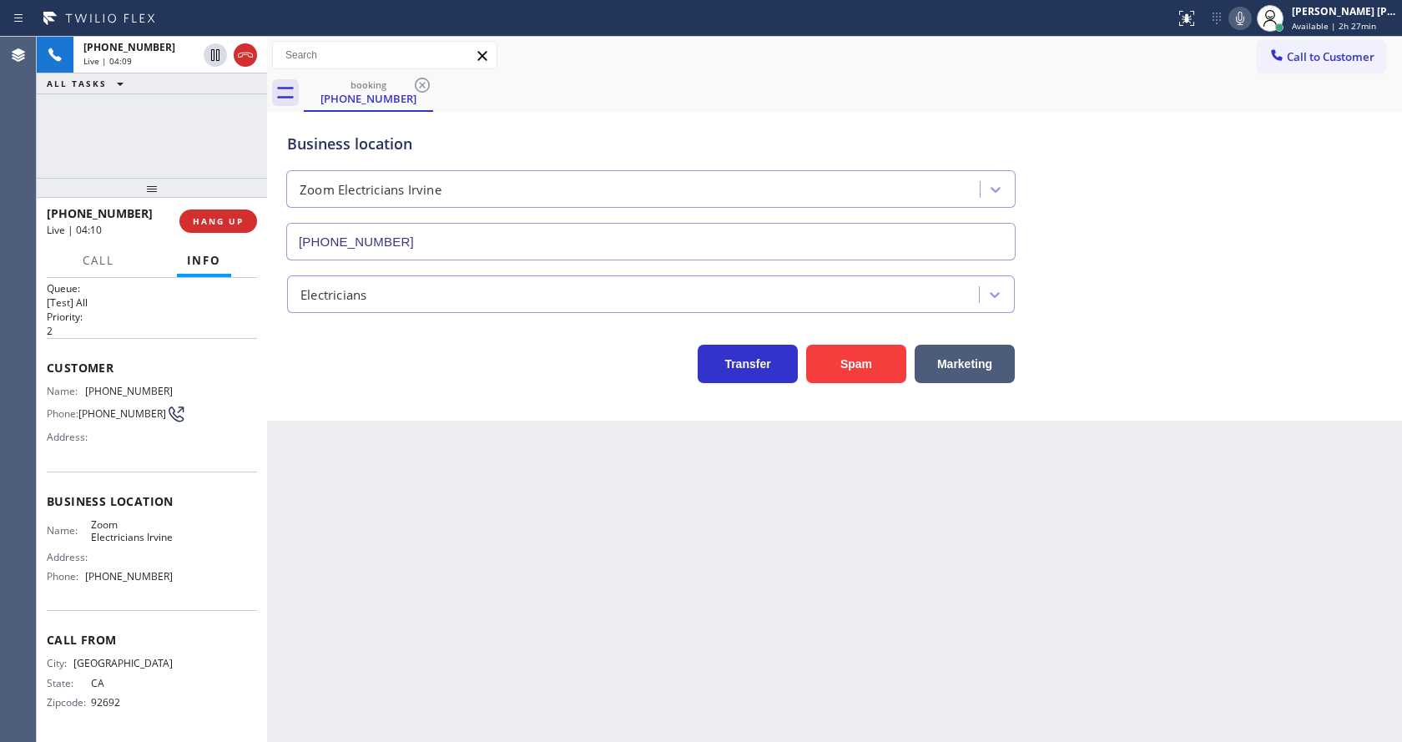
click at [1247, 18] on icon at bounding box center [1240, 18] width 20 height 20
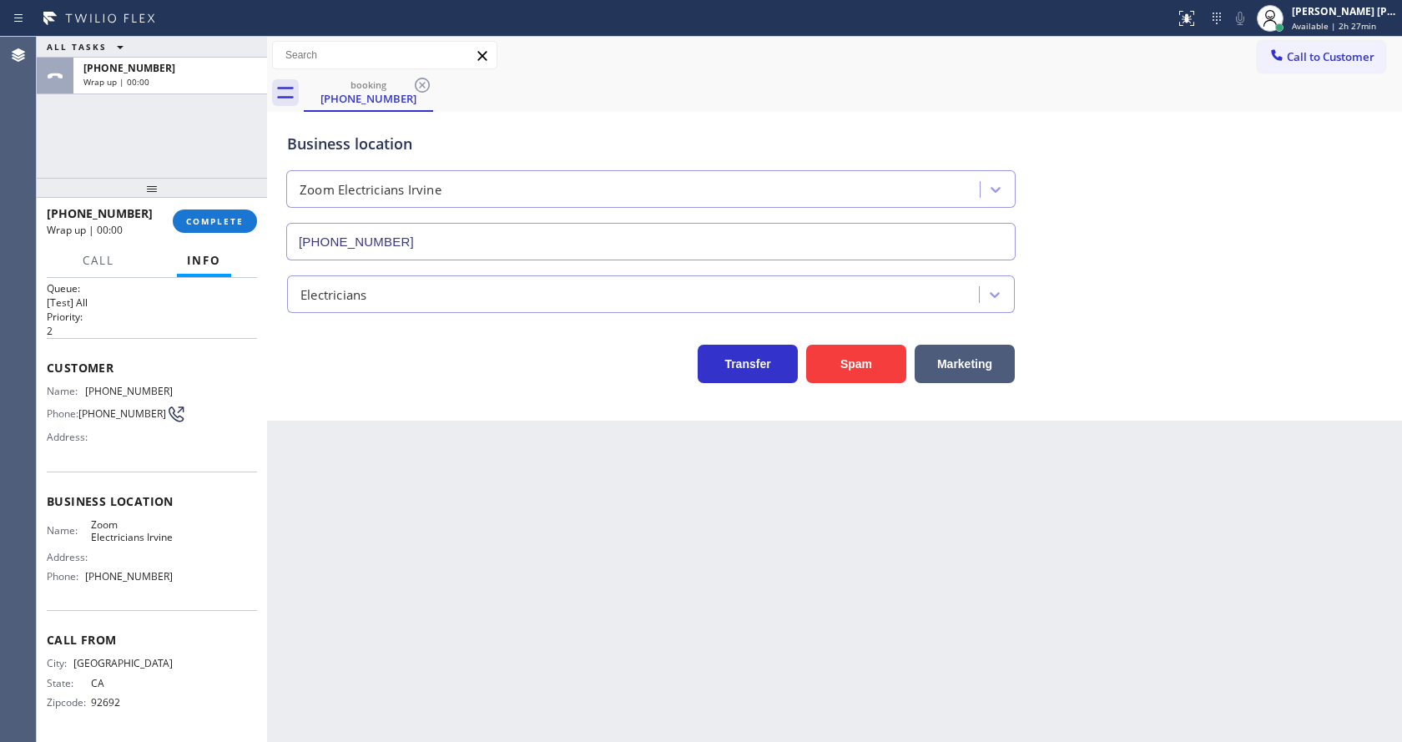
click at [455, 605] on div "Back to Dashboard Change Sender ID Customers Technicians Select a contact Outbo…" at bounding box center [834, 389] width 1135 height 705
click at [210, 219] on span "COMPLETE" at bounding box center [215, 221] width 58 height 12
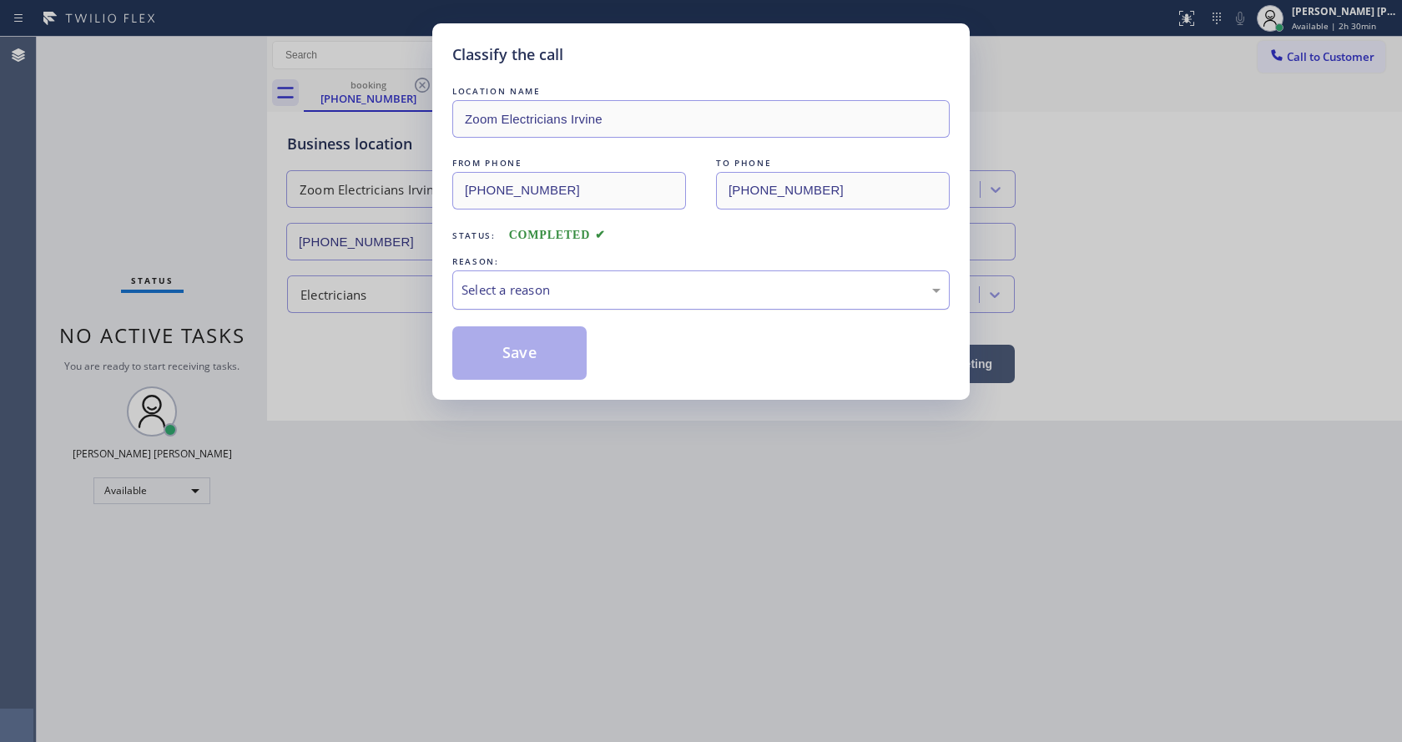
click at [517, 297] on div "Select a reason" at bounding box center [701, 289] width 479 height 19
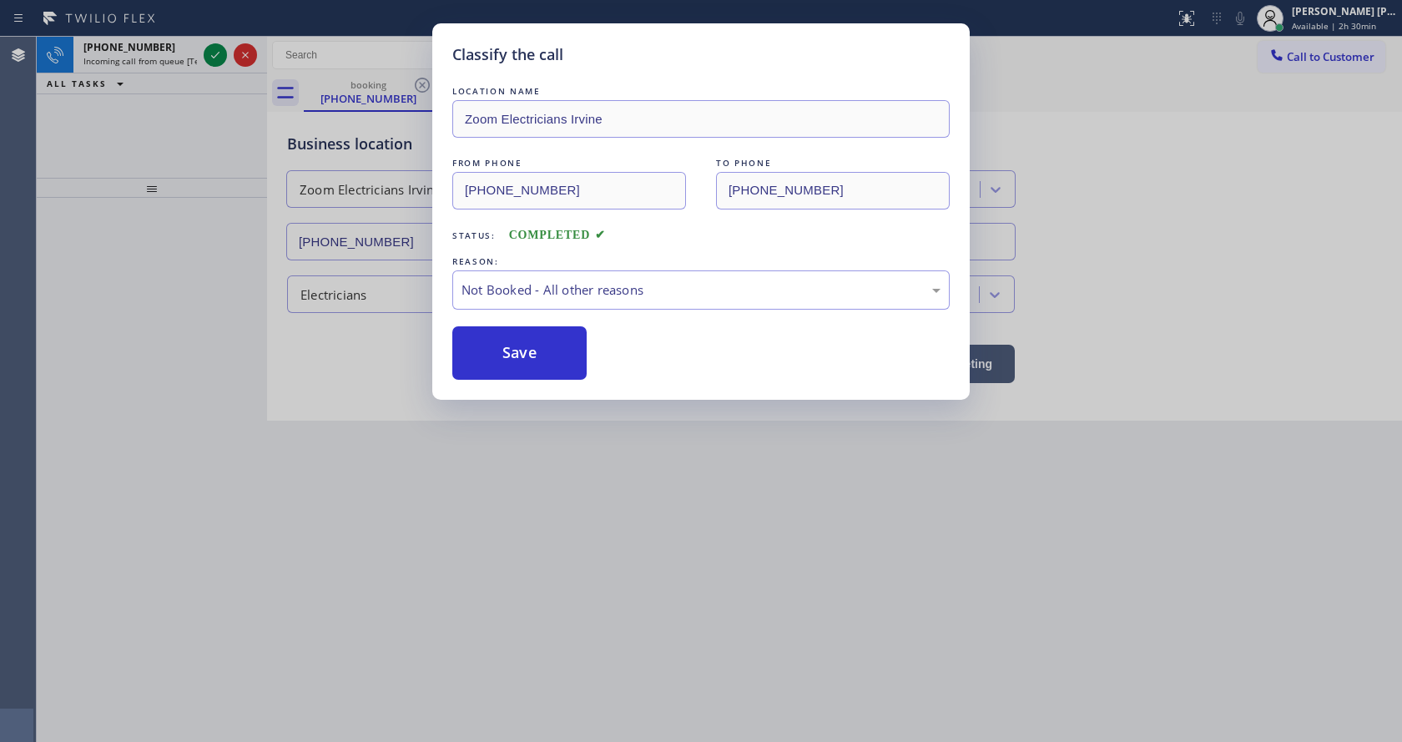
click at [517, 348] on button "Save" at bounding box center [519, 352] width 134 height 53
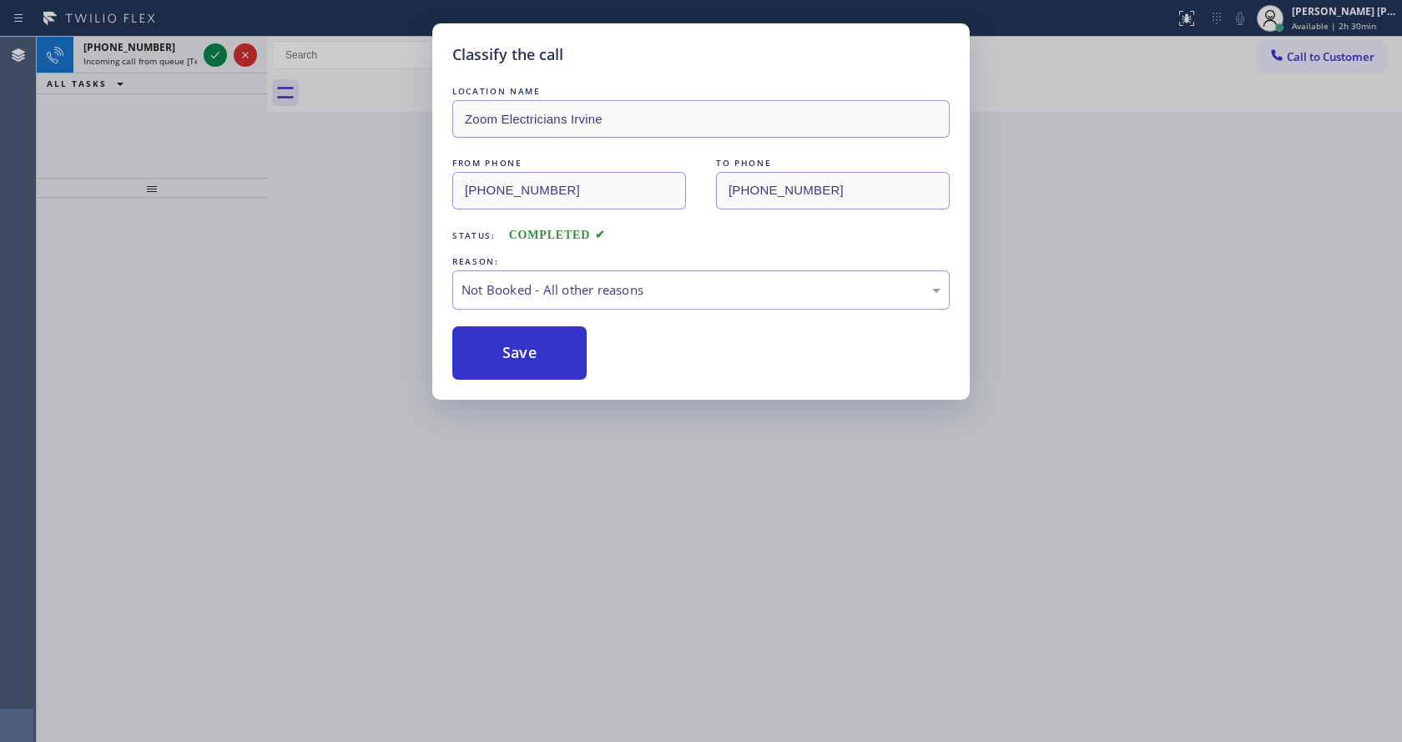
click at [1316, 27] on div "Classify the call LOCATION NAME Zoom Electricians Irvine FROM PHONE [PHONE_NUMB…" at bounding box center [701, 371] width 1402 height 742
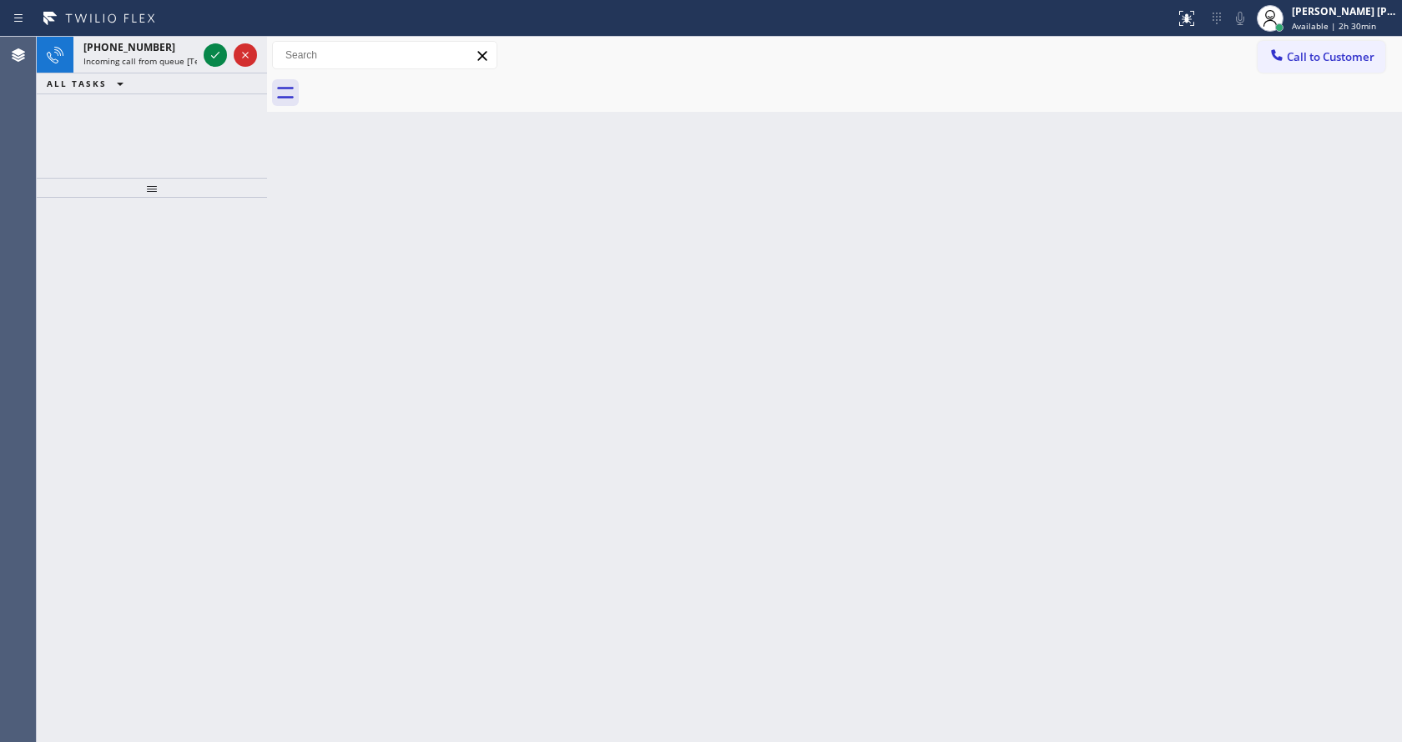
click at [1316, 27] on span "Available | 2h 30min" at bounding box center [1334, 26] width 84 height 12
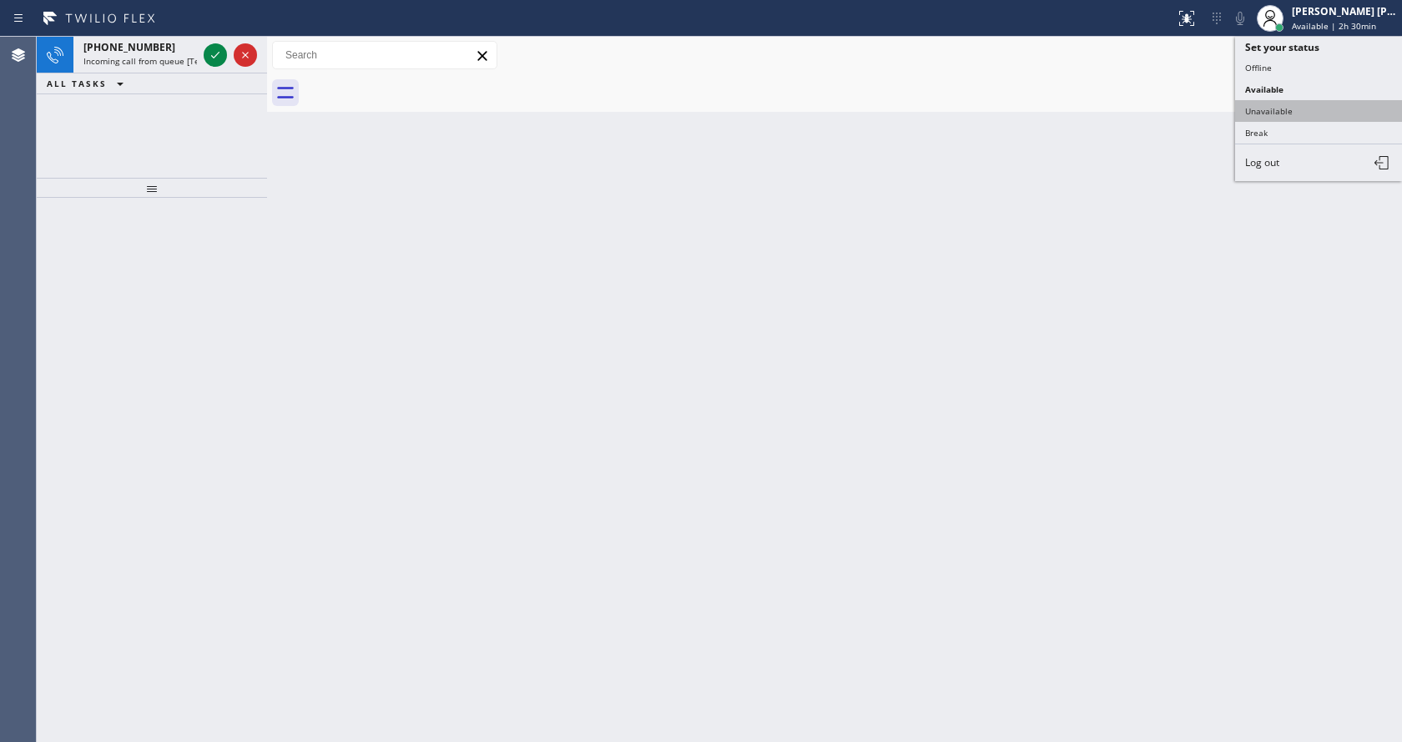
click at [1291, 113] on button "Unavailable" at bounding box center [1318, 111] width 167 height 22
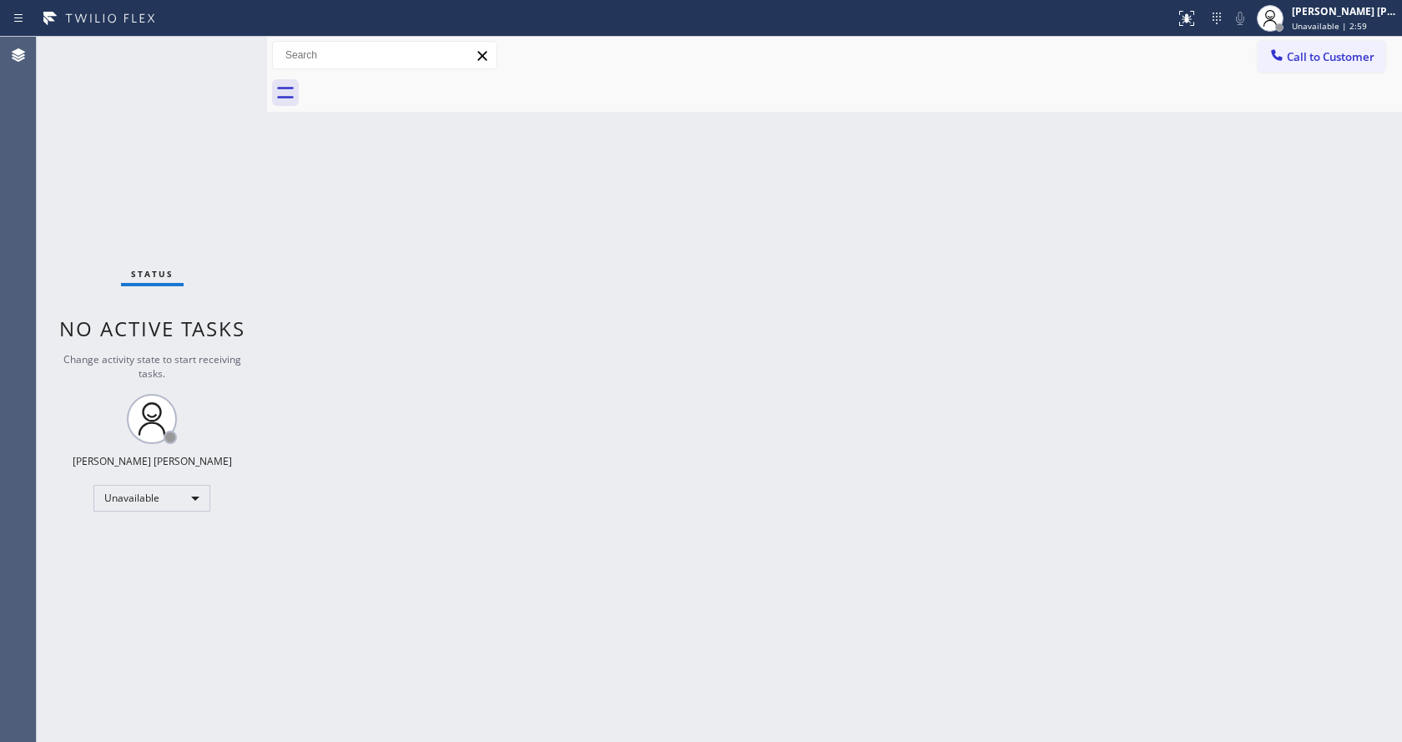
click at [1104, 360] on div "Back to Dashboard Change Sender ID Customers Technicians Select a contact Outbo…" at bounding box center [834, 389] width 1135 height 705
drag, startPoint x: 786, startPoint y: 548, endPoint x: 1042, endPoint y: 423, distance: 284.8
click at [786, 547] on div "Back to Dashboard Change Sender ID Customers Technicians Select a contact Outbo…" at bounding box center [834, 389] width 1135 height 705
click at [308, 458] on div "Back to Dashboard Change Sender ID Customers Technicians Select a contact Outbo…" at bounding box center [834, 389] width 1135 height 705
click at [1082, 311] on div "Back to Dashboard Change Sender ID Customers Technicians Select a contact Outbo…" at bounding box center [834, 389] width 1135 height 705
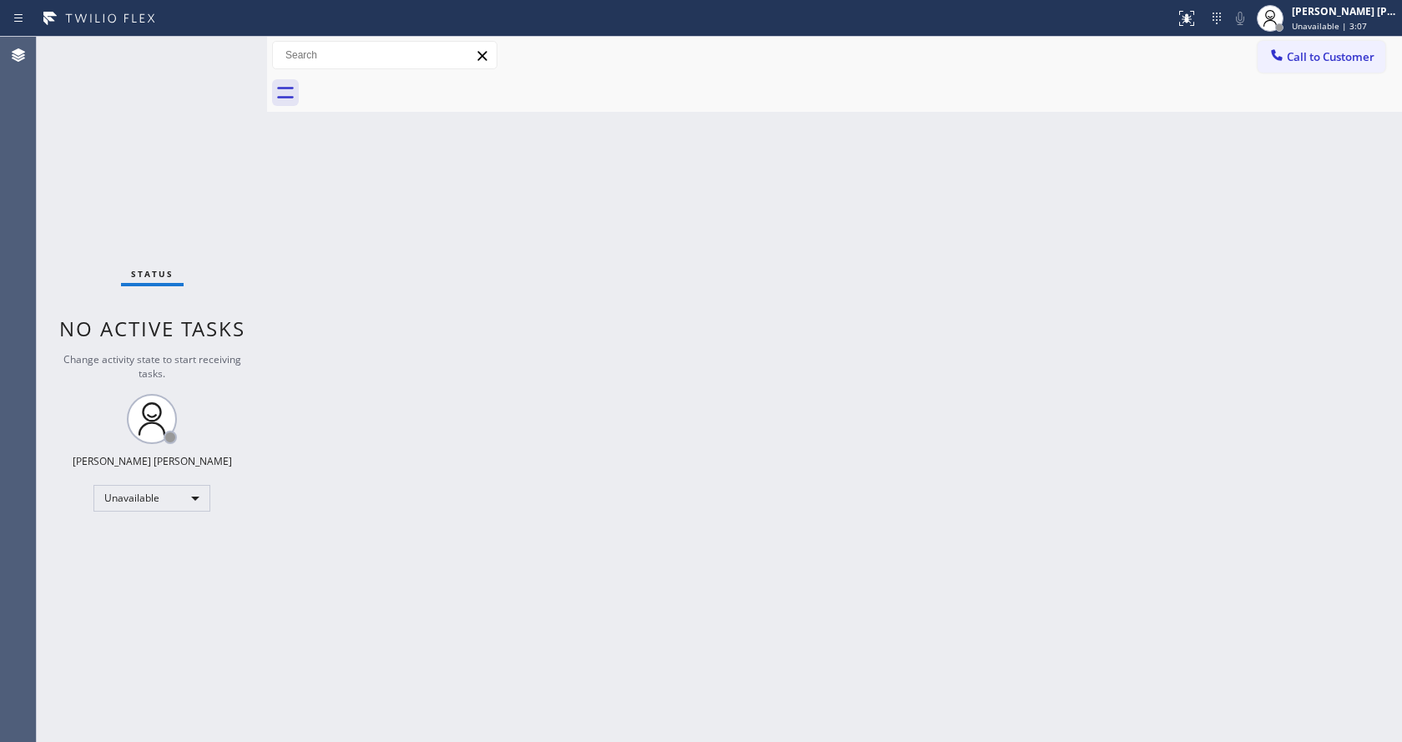
click at [613, 540] on div "Back to Dashboard Change Sender ID Customers Technicians Select a contact Outbo…" at bounding box center [834, 389] width 1135 height 705
drag, startPoint x: 201, startPoint y: 253, endPoint x: 1047, endPoint y: 95, distance: 860.9
click at [203, 253] on div "Status No active tasks Change activity state to start receiving tasks. [PERSON_…" at bounding box center [152, 389] width 230 height 705
click at [1354, 24] on span "Unavailable | 3:20" at bounding box center [1329, 26] width 75 height 12
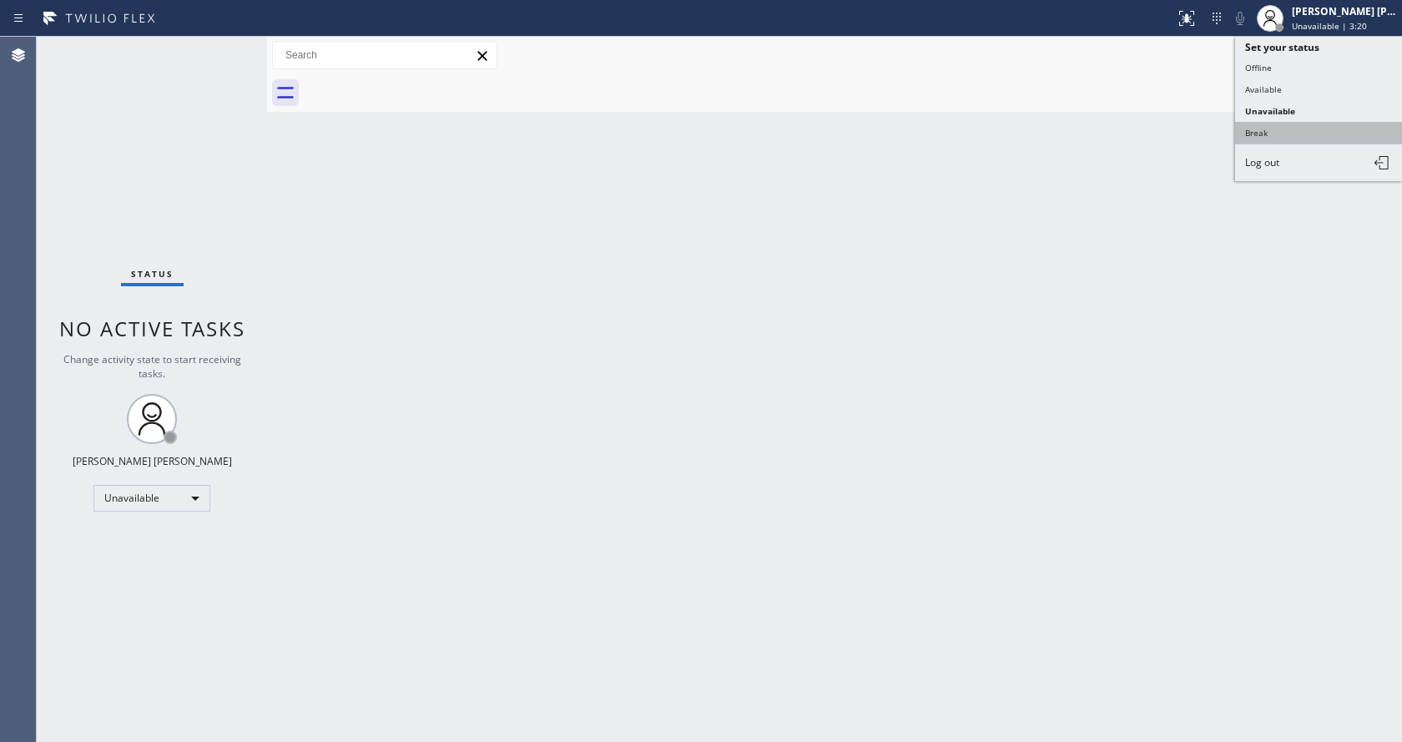
click at [1292, 124] on button "Break" at bounding box center [1318, 133] width 167 height 22
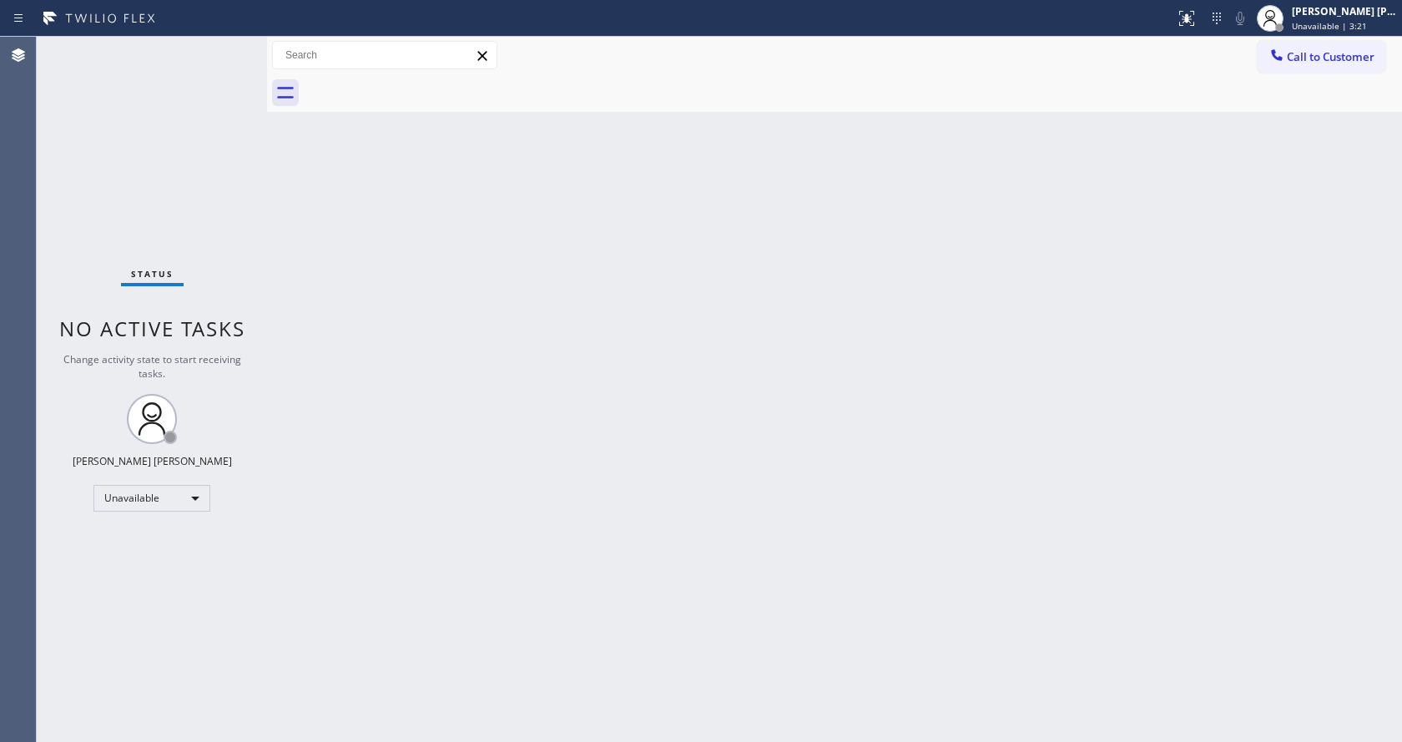
click at [610, 598] on div "Back to Dashboard Change Sender ID Customers Technicians Select a contact Outbo…" at bounding box center [834, 389] width 1135 height 705
click at [130, 234] on div "Status No active tasks Change activity state to start receiving tasks. [PERSON_…" at bounding box center [152, 389] width 230 height 705
click at [916, 371] on div "Back to Dashboard Change Sender ID Customers Technicians Select a contact Outbo…" at bounding box center [834, 389] width 1135 height 705
click at [426, 277] on div "Back to Dashboard Change Sender ID Customers Technicians Select a contact Outbo…" at bounding box center [834, 389] width 1135 height 705
drag, startPoint x: 777, startPoint y: 487, endPoint x: 769, endPoint y: 465, distance: 23.3
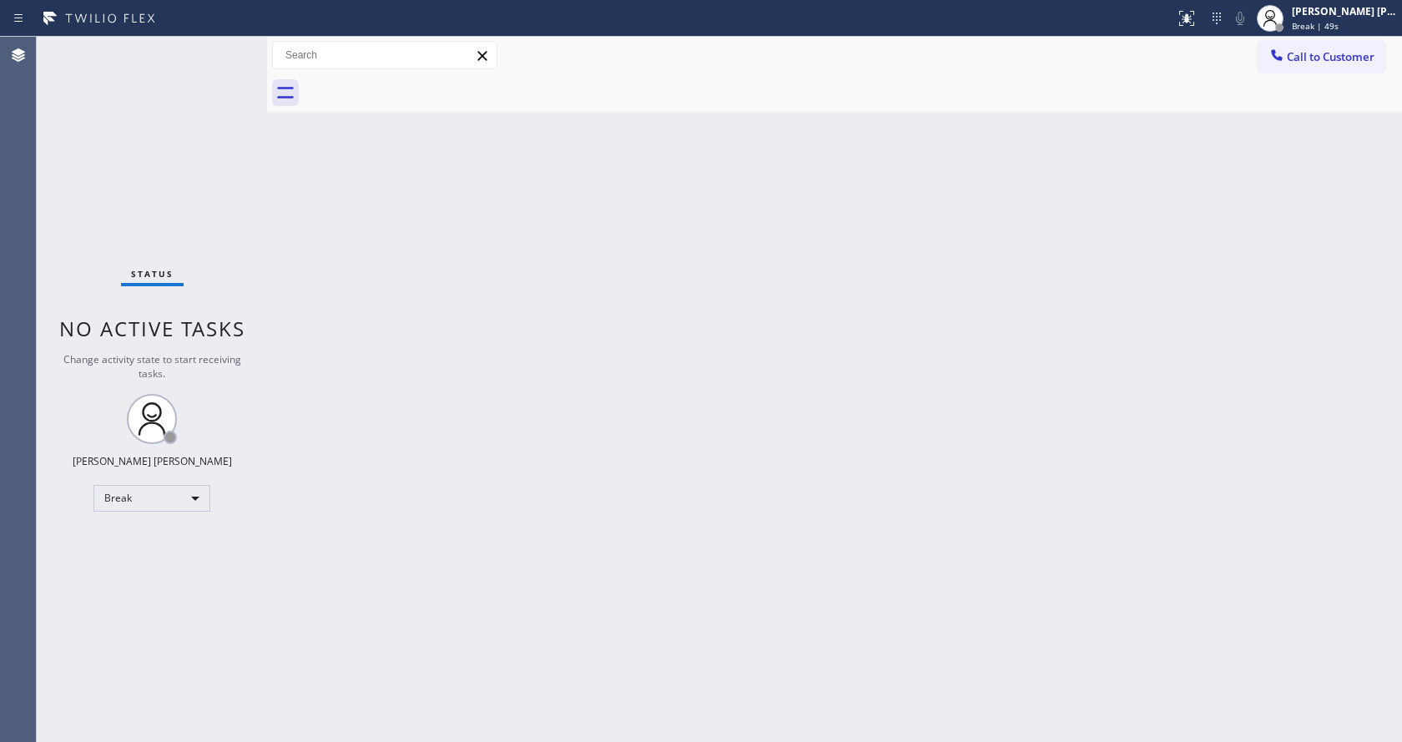
click at [777, 487] on div "Back to Dashboard Change Sender ID Customers Technicians Select a contact Outbo…" at bounding box center [834, 389] width 1135 height 705
click at [221, 43] on div "Status No active tasks Change activity state to start receiving tasks. [PERSON_…" at bounding box center [152, 389] width 230 height 705
click at [1308, 349] on div "Back to Dashboard Change Sender ID Customers Technicians Select a contact Outbo…" at bounding box center [834, 389] width 1135 height 705
click at [398, 237] on div "Back to Dashboard Change Sender ID Customers Technicians Select a contact Outbo…" at bounding box center [834, 389] width 1135 height 705
click at [496, 618] on div "Back to Dashboard Change Sender ID Customers Technicians Select a contact Outbo…" at bounding box center [834, 389] width 1135 height 705
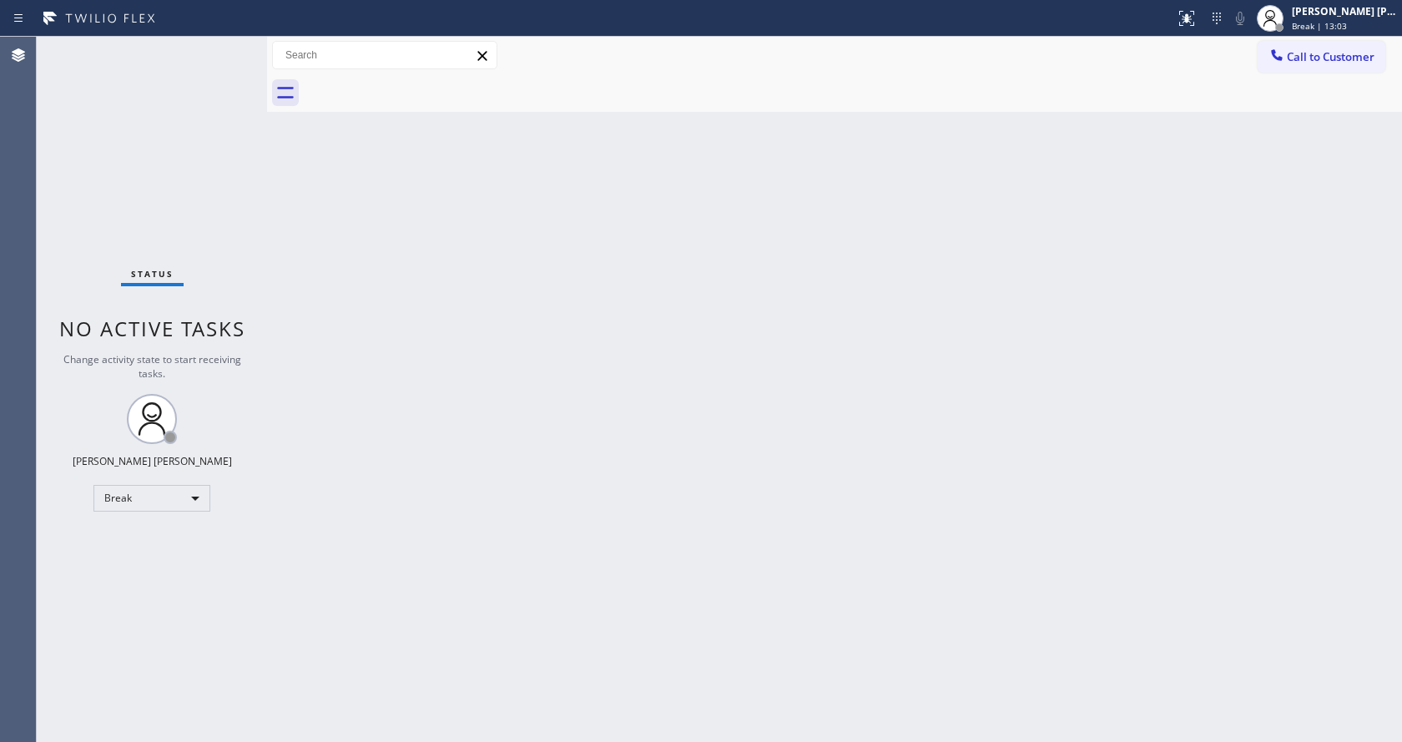
click at [532, 392] on div "Back to Dashboard Change Sender ID Customers Technicians Select a contact Outbo…" at bounding box center [834, 389] width 1135 height 705
click at [558, 579] on div "Back to Dashboard Change Sender ID Customers Technicians Select a contact Outbo…" at bounding box center [834, 389] width 1135 height 705
click at [279, 236] on div "Back to Dashboard Change Sender ID Customers Technicians Select a contact Outbo…" at bounding box center [834, 389] width 1135 height 705
drag, startPoint x: 268, startPoint y: 52, endPoint x: 248, endPoint y: 50, distance: 20.1
click at [248, 50] on div "Status No active tasks Change activity state to start receiving tasks. [PERSON_…" at bounding box center [719, 389] width 1365 height 705
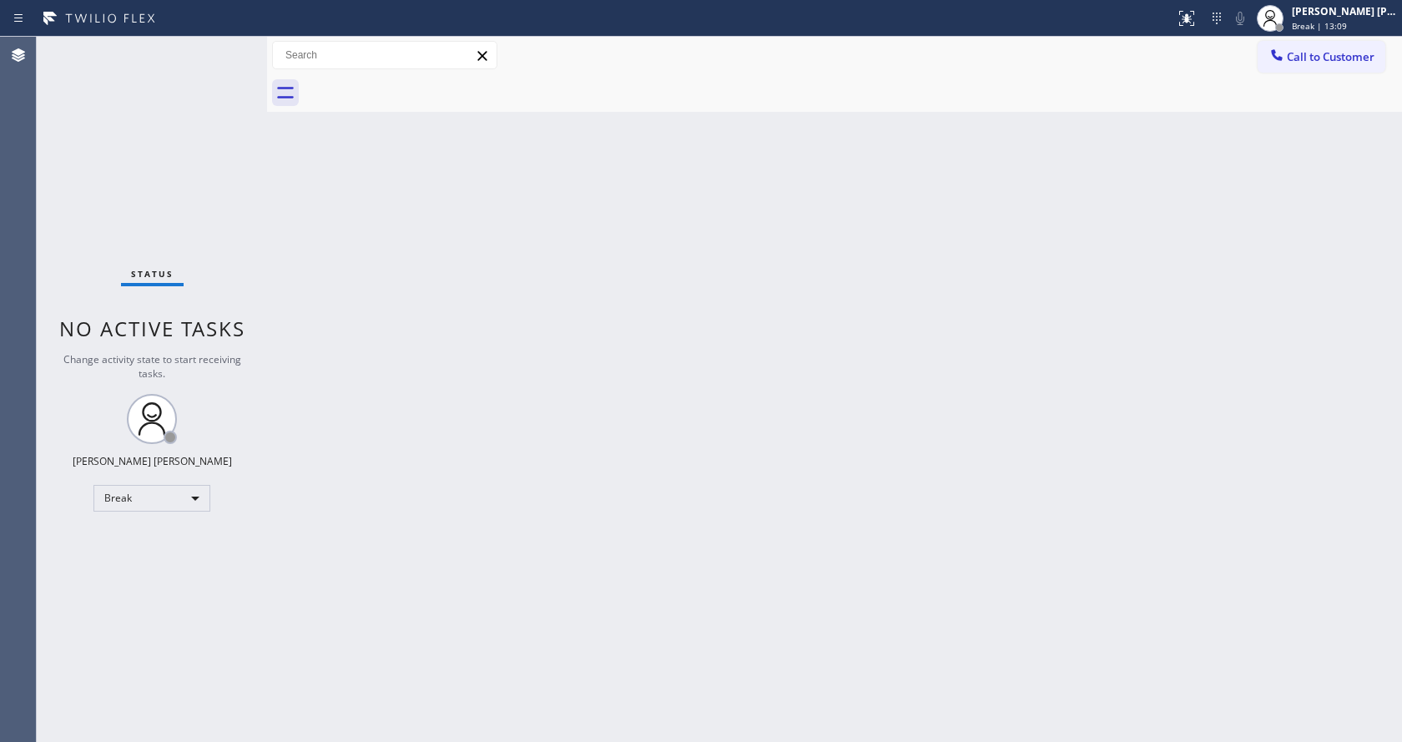
click at [226, 44] on div "Status No active tasks Change activity state to start receiving tasks. [PERSON_…" at bounding box center [152, 389] width 230 height 705
click at [315, 250] on div "Back to Dashboard Change Sender ID Customers Technicians Select a contact Outbo…" at bounding box center [834, 389] width 1135 height 705
click at [608, 351] on div "Back to Dashboard Change Sender ID Customers Technicians Select a contact Outbo…" at bounding box center [834, 389] width 1135 height 705
drag, startPoint x: 353, startPoint y: 229, endPoint x: 280, endPoint y: 176, distance: 89.7
click at [353, 229] on div "Back to Dashboard Change Sender ID Customers Technicians Select a contact Outbo…" at bounding box center [834, 389] width 1135 height 705
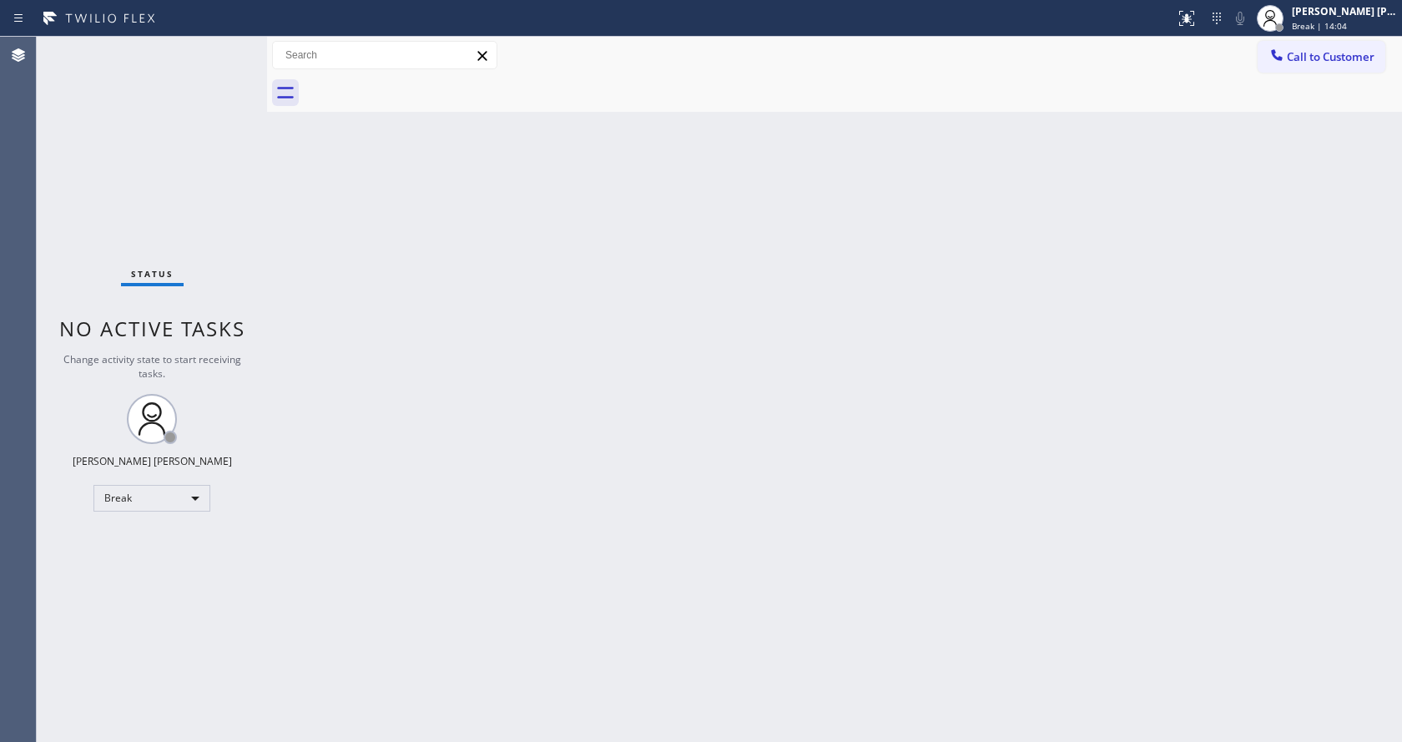
click at [225, 46] on div "Status No active tasks Change activity state to start receiving tasks. [PERSON_…" at bounding box center [152, 389] width 230 height 705
drag, startPoint x: 300, startPoint y: 308, endPoint x: 306, endPoint y: 318, distance: 11.6
click at [300, 308] on div "Back to Dashboard Change Sender ID Customers Technicians Select a contact Outbo…" at bounding box center [834, 389] width 1135 height 705
click at [178, 140] on div "Status No active tasks Change activity state to start receiving tasks. [PERSON_…" at bounding box center [152, 389] width 230 height 705
click at [1372, 31] on div "Break | 15:14" at bounding box center [1344, 26] width 105 height 12
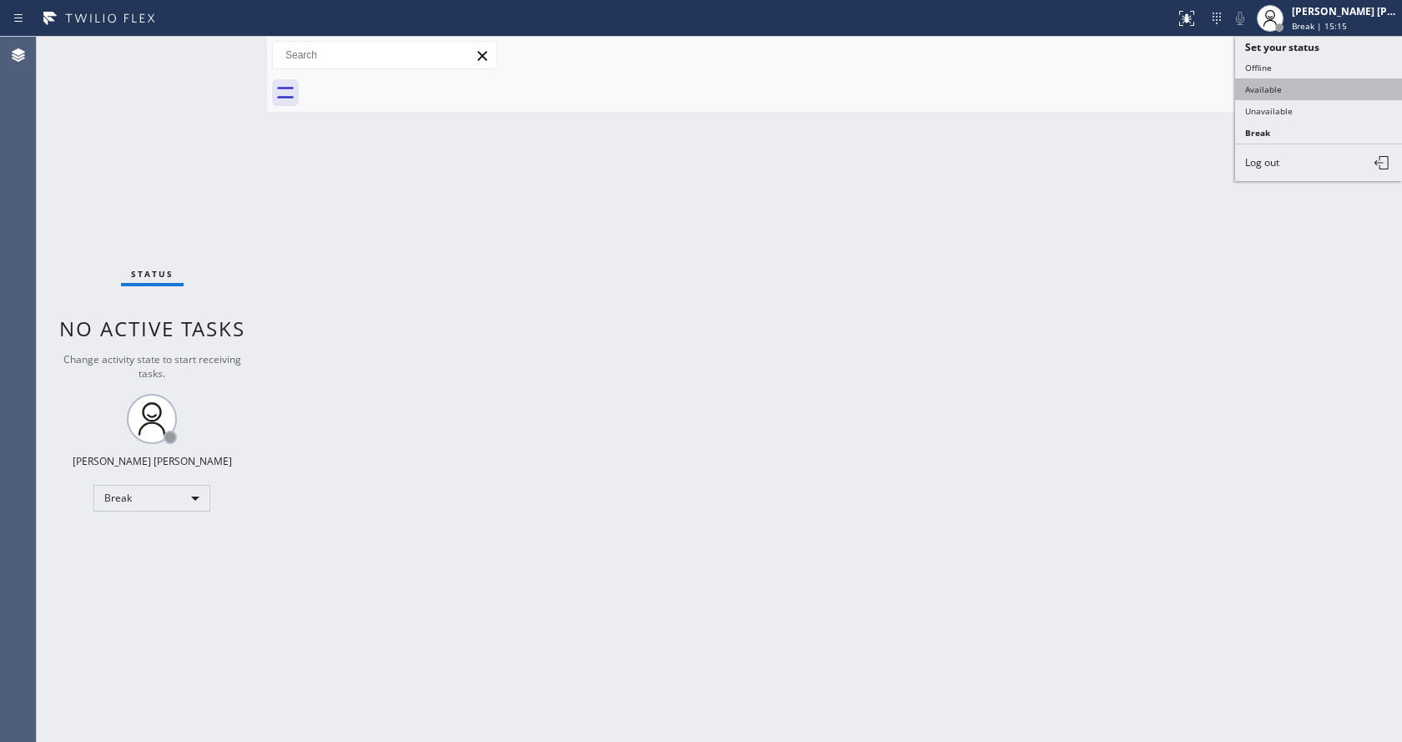
click at [1308, 91] on button "Available" at bounding box center [1318, 89] width 167 height 22
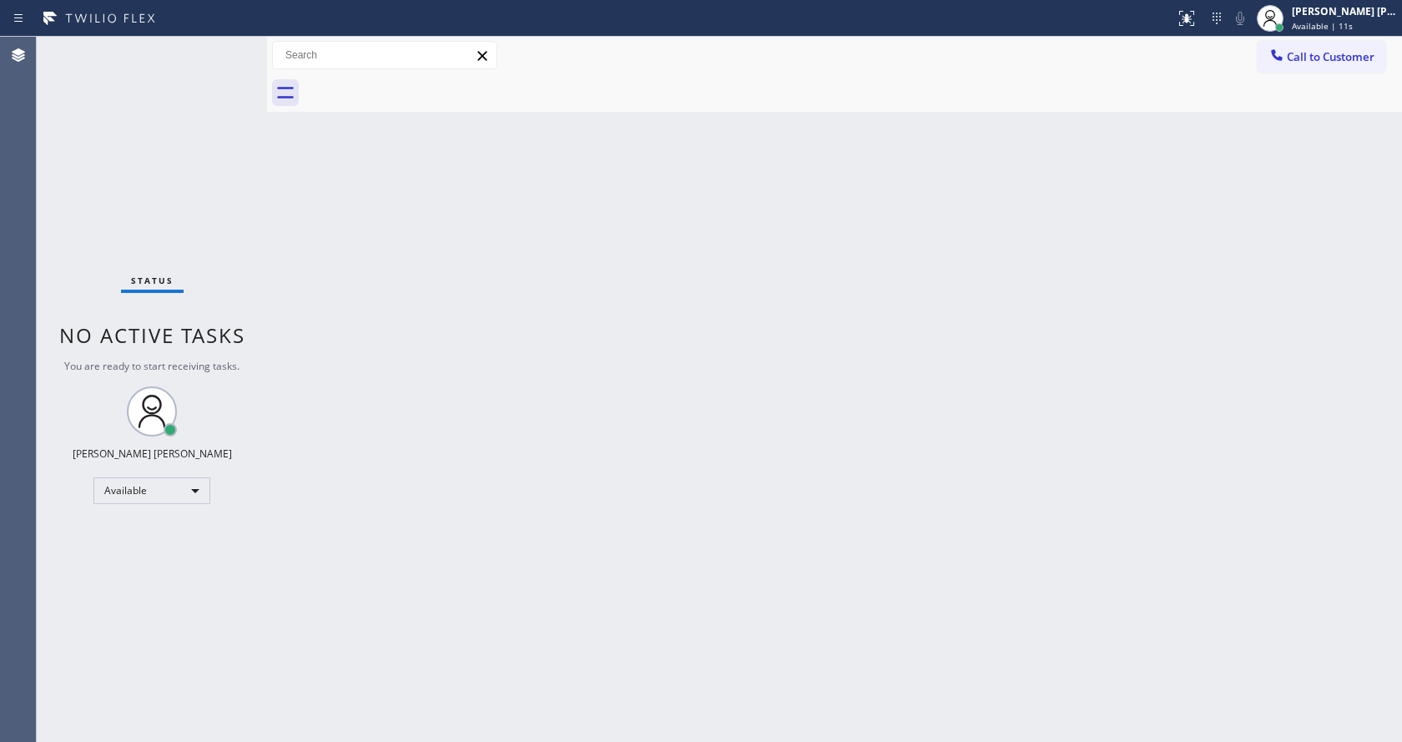
click at [421, 312] on div "Back to Dashboard Change Sender ID Customers Technicians Select a contact Outbo…" at bounding box center [834, 389] width 1135 height 705
click at [429, 529] on div "Back to Dashboard Change Sender ID Customers Technicians Select a contact Outbo…" at bounding box center [834, 389] width 1135 height 705
click at [239, 255] on div "Status No active tasks You are ready to start receiving tasks. [PERSON_NAME] [P…" at bounding box center [152, 389] width 230 height 705
click at [377, 366] on div "Back to Dashboard Change Sender ID Customers Technicians Select a contact Outbo…" at bounding box center [834, 389] width 1135 height 705
click at [552, 448] on div "Back to Dashboard Change Sender ID Customers Technicians Select a contact Outbo…" at bounding box center [834, 389] width 1135 height 705
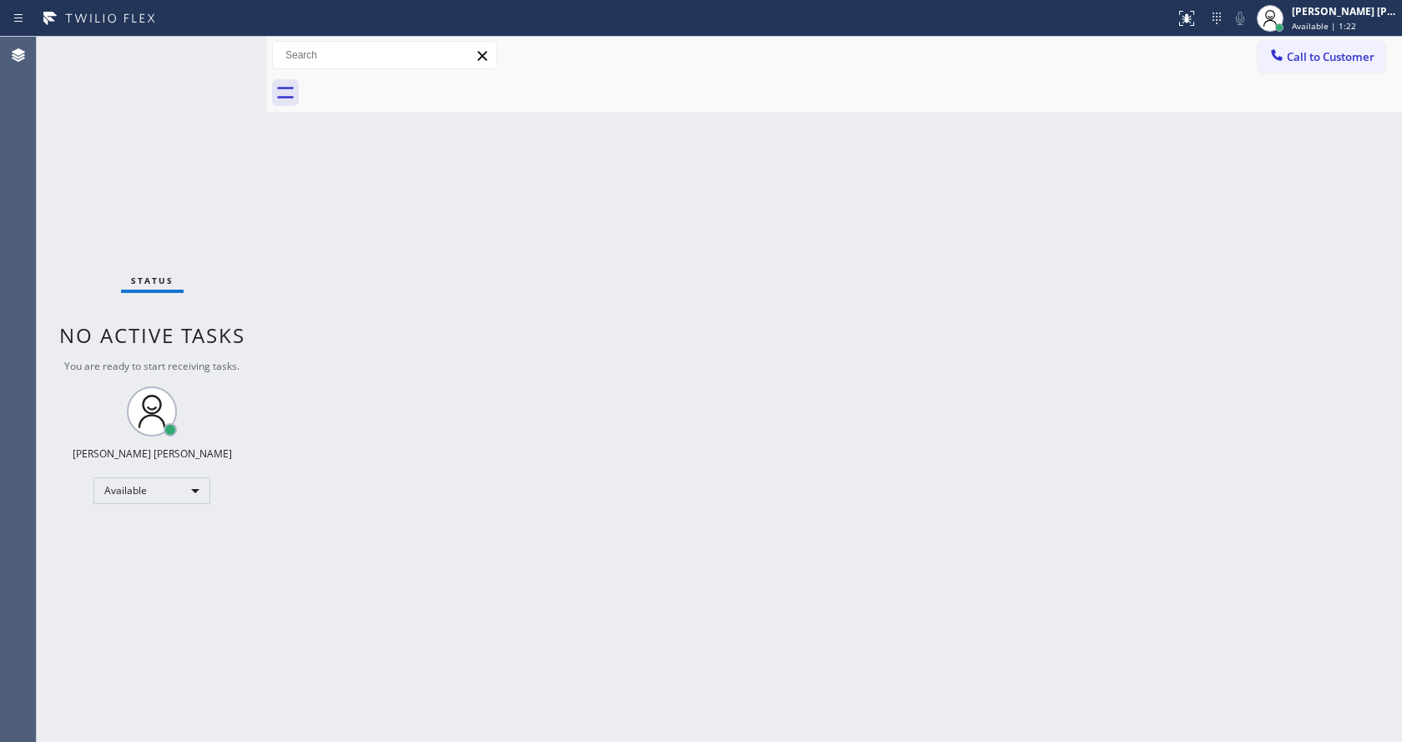
click at [319, 356] on div "Back to Dashboard Change Sender ID Customers Technicians Select a contact Outbo…" at bounding box center [834, 389] width 1135 height 705
click at [422, 238] on div "Back to Dashboard Change Sender ID Customers Technicians Select a contact Outbo…" at bounding box center [834, 389] width 1135 height 705
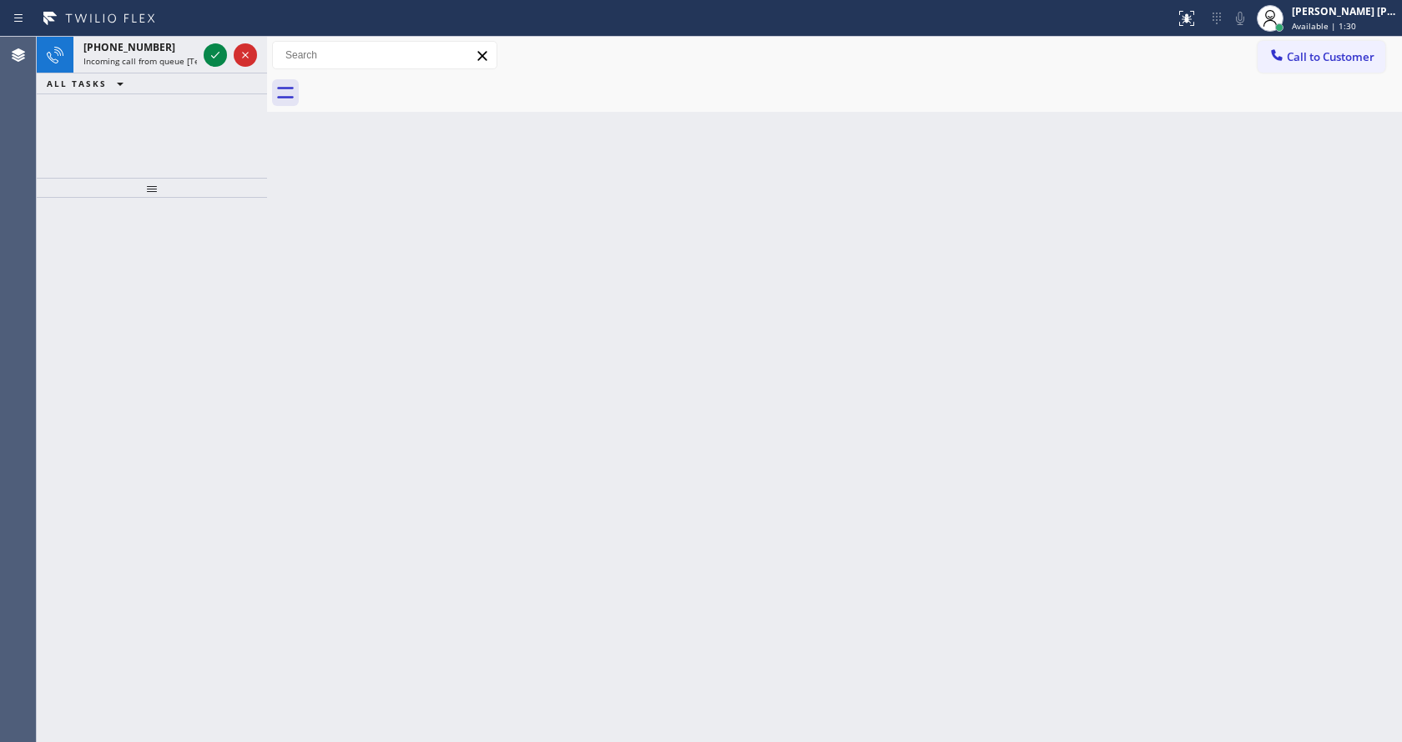
click at [714, 464] on div "Back to Dashboard Change Sender ID Customers Technicians Select a contact Outbo…" at bounding box center [834, 389] width 1135 height 705
click at [214, 60] on icon at bounding box center [215, 55] width 20 height 20
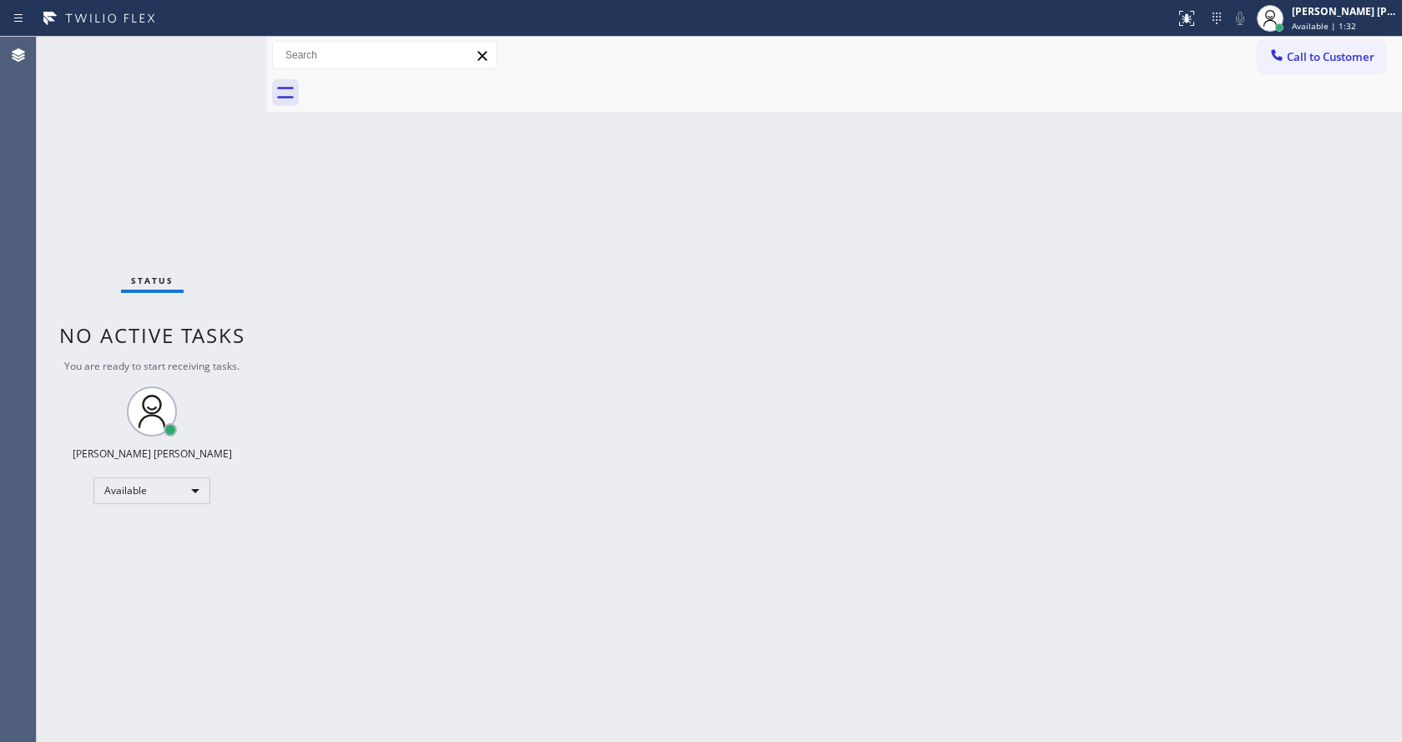
click at [736, 509] on div "Back to Dashboard Change Sender ID Customers Technicians Select a contact Outbo…" at bounding box center [834, 389] width 1135 height 705
click at [220, 179] on div "Status No active tasks You are ready to start receiving tasks. [PERSON_NAME] [P…" at bounding box center [152, 389] width 230 height 705
click at [230, 45] on div "Status No active tasks You are ready to start receiving tasks. [PERSON_NAME] [P…" at bounding box center [152, 389] width 230 height 705
click at [1190, 19] on icon at bounding box center [1187, 18] width 20 height 20
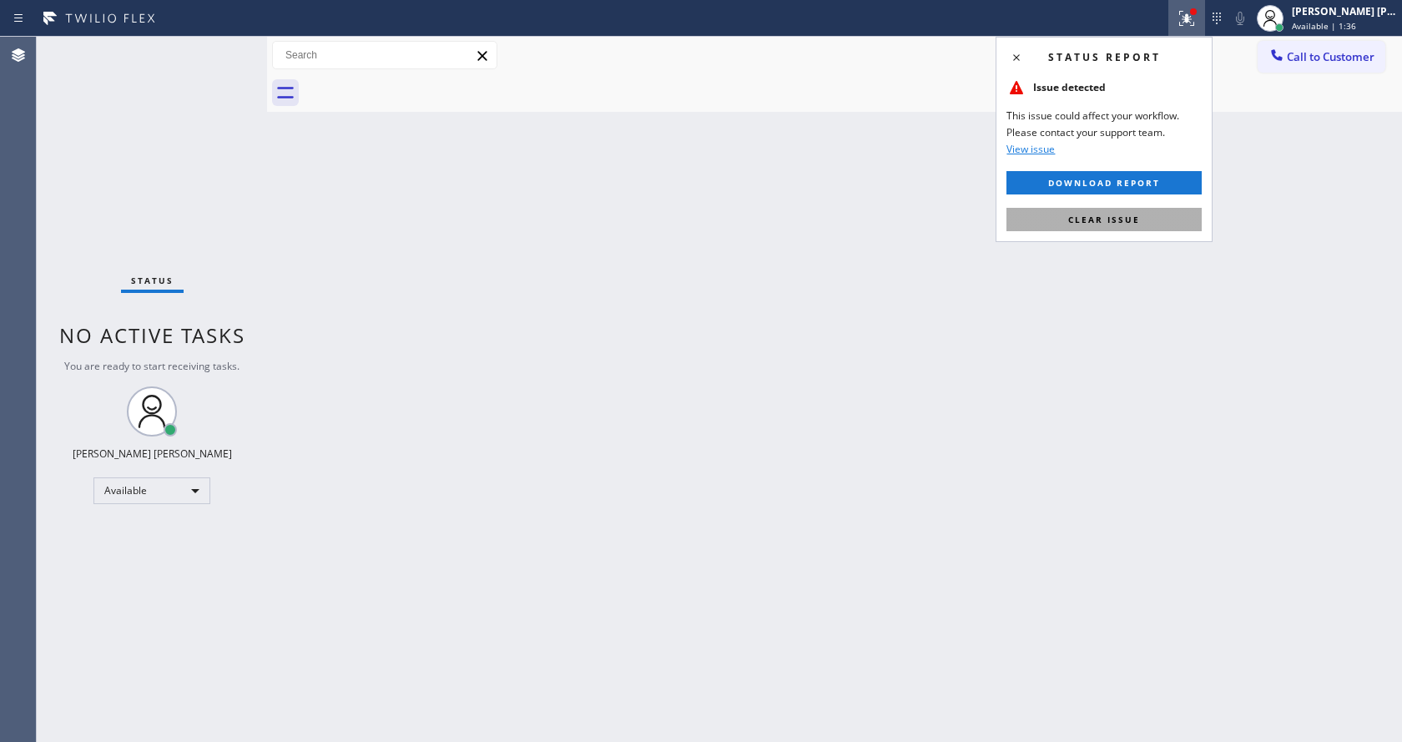
click at [1121, 223] on span "Clear issue" at bounding box center [1104, 220] width 72 height 12
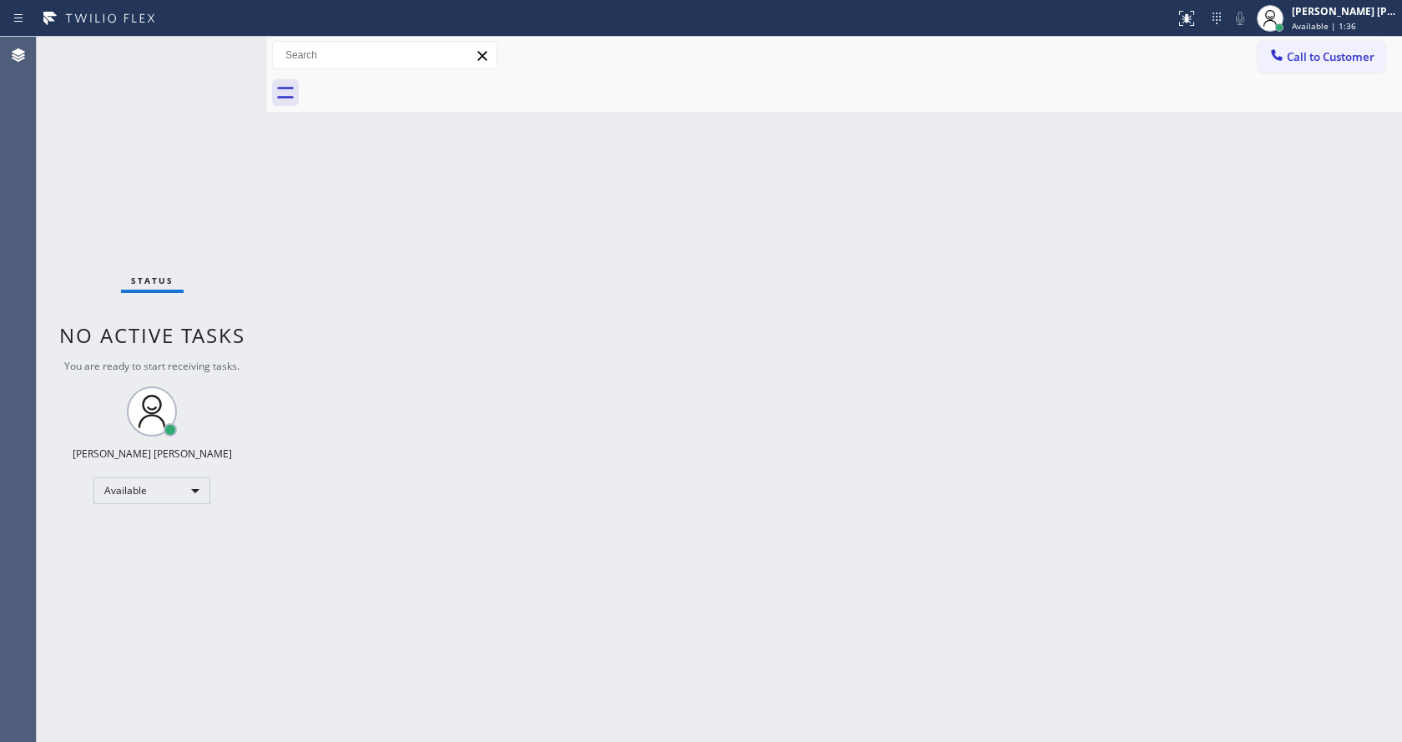
click at [1121, 223] on div "Back to Dashboard Change Sender ID Customers Technicians Select a contact Outbo…" at bounding box center [834, 389] width 1135 height 705
click at [217, 195] on div "Status No active tasks You are ready to start receiving tasks. [PERSON_NAME] [P…" at bounding box center [152, 389] width 230 height 705
click at [224, 42] on div "Status No active tasks You are ready to start receiving tasks. [PERSON_NAME] [P…" at bounding box center [152, 389] width 230 height 705
click at [224, 48] on div "Status No active tasks You are ready to start receiving tasks. [PERSON_NAME] [P…" at bounding box center [152, 389] width 230 height 705
click at [475, 386] on div "Back to Dashboard Change Sender ID Customers Technicians Select a contact Outbo…" at bounding box center [834, 389] width 1135 height 705
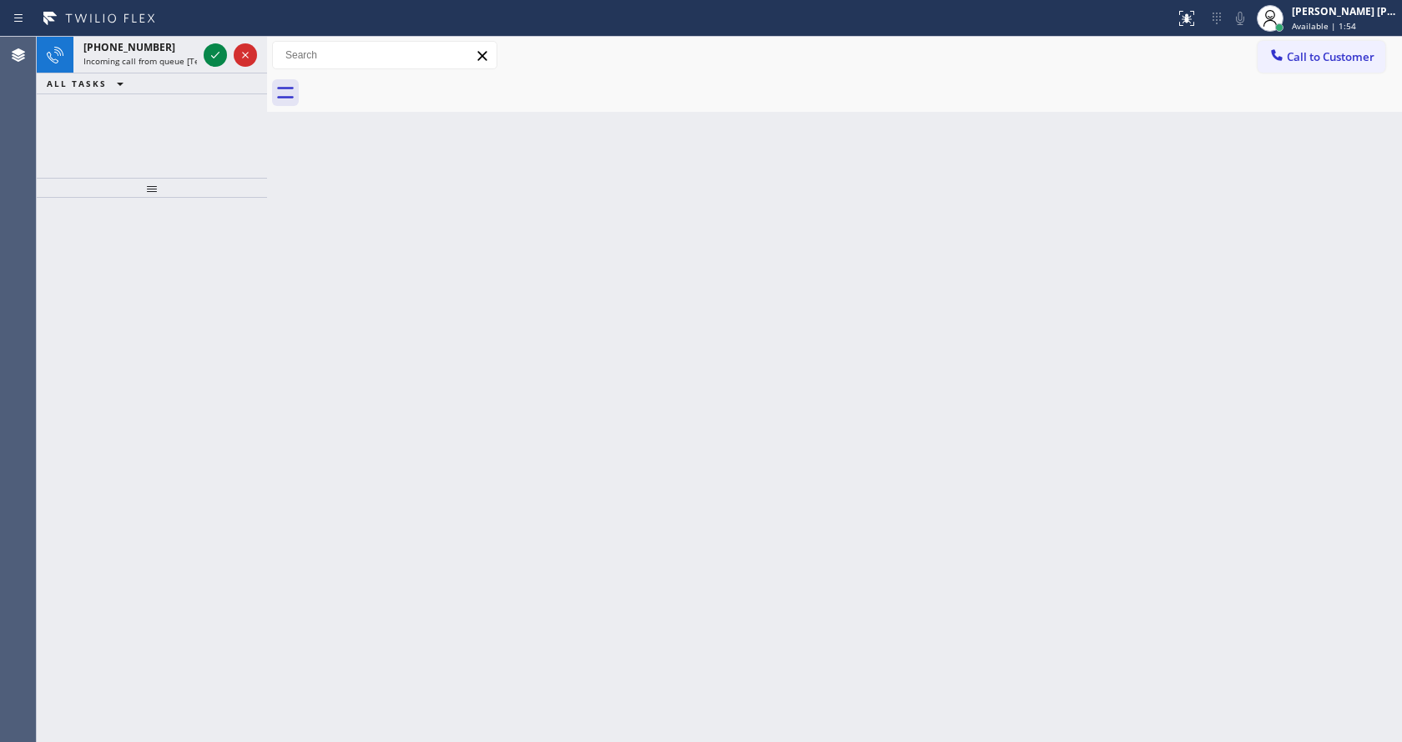
click at [262, 253] on div at bounding box center [152, 470] width 230 height 544
click at [166, 69] on div "[PHONE_NUMBER] Incoming call from queue [Test] All" at bounding box center [136, 55] width 127 height 37
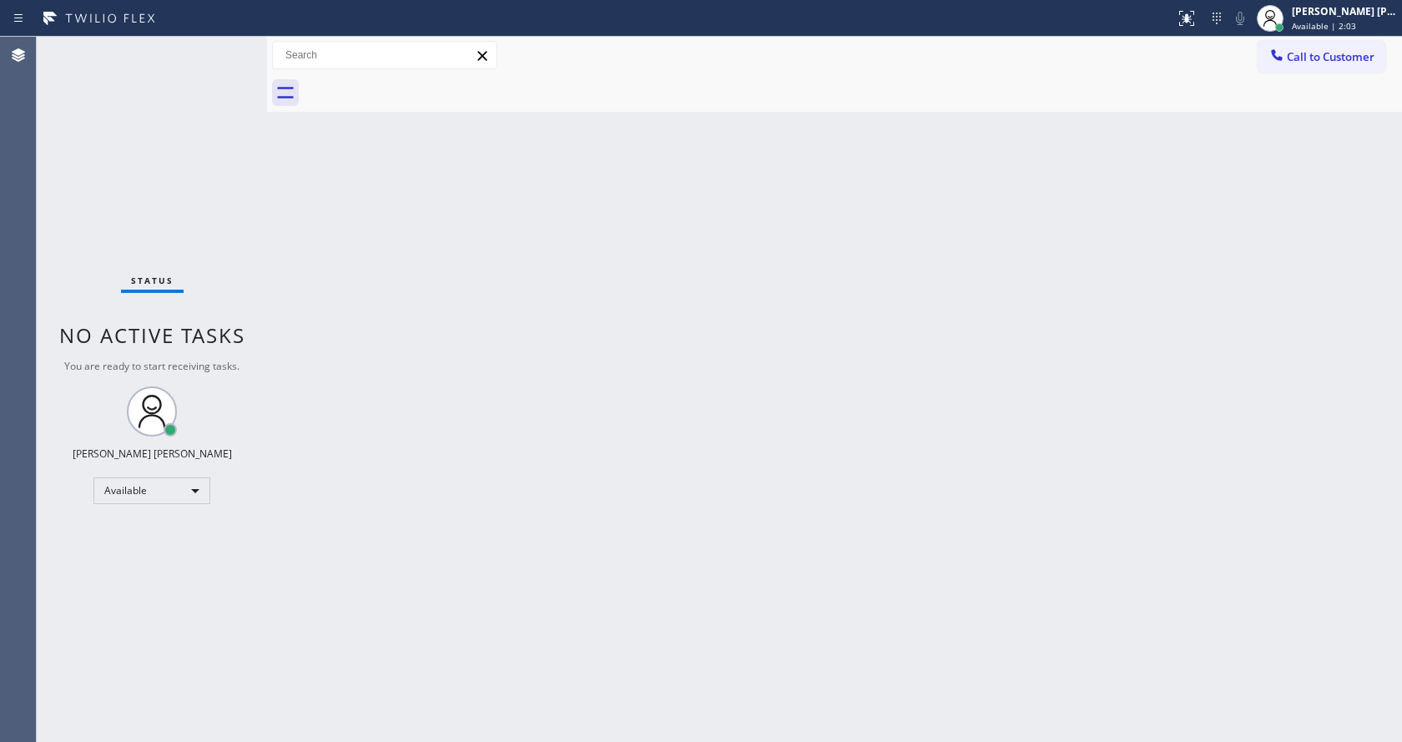
click at [255, 80] on div "Status No active tasks You are ready to start receiving tasks. [PERSON_NAME] [P…" at bounding box center [152, 389] width 230 height 705
click at [666, 556] on div "Back to Dashboard Change Sender ID Customers Technicians Select a contact Outbo…" at bounding box center [834, 389] width 1135 height 705
click at [212, 174] on div "Status No active tasks You are ready to start receiving tasks. [PERSON_NAME] [P…" at bounding box center [152, 389] width 230 height 705
click at [230, 48] on div "Status No active tasks You are ready to start receiving tasks. [PERSON_NAME] [P…" at bounding box center [152, 389] width 230 height 705
click at [237, 44] on div "Status No active tasks You are ready to start receiving tasks. [PERSON_NAME] [P…" at bounding box center [152, 389] width 230 height 705
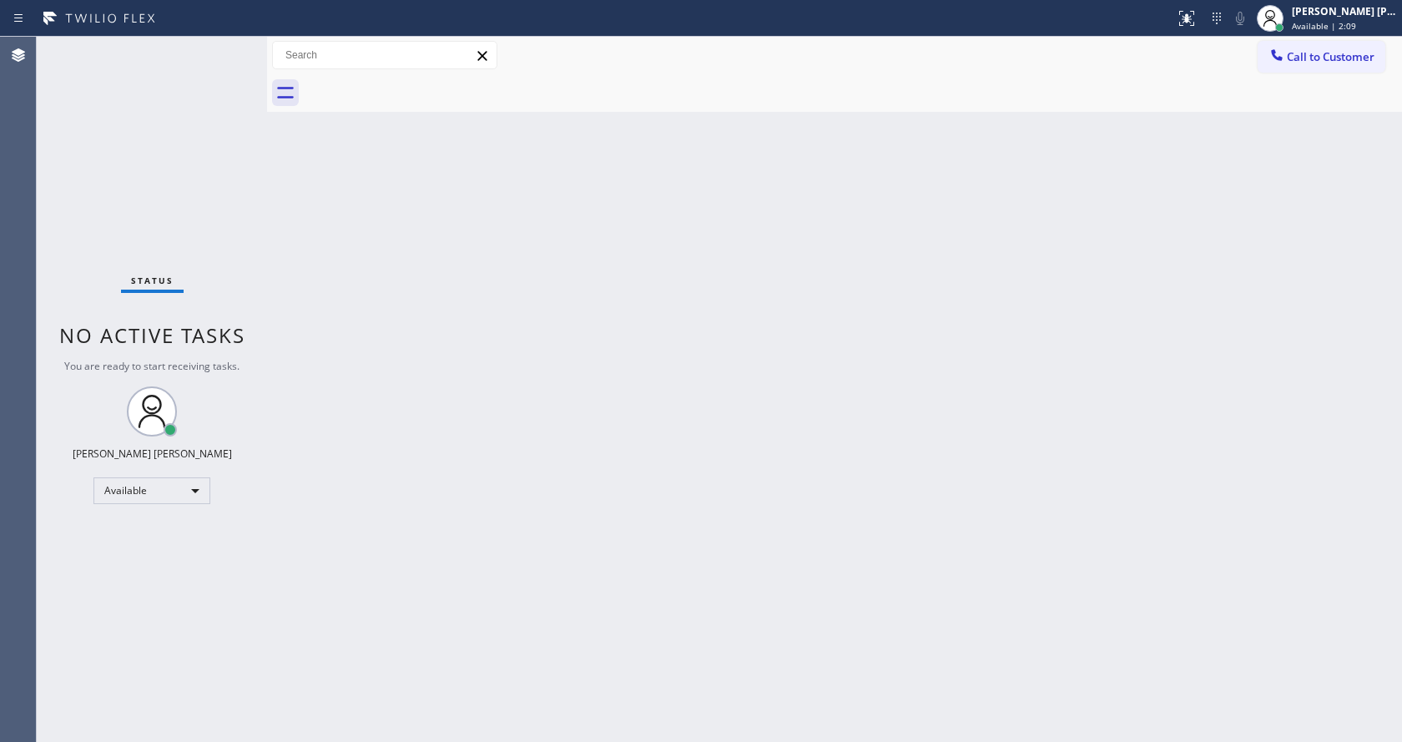
click at [1113, 305] on div "Back to Dashboard Change Sender ID Customers Technicians Select a contact Outbo…" at bounding box center [834, 389] width 1135 height 705
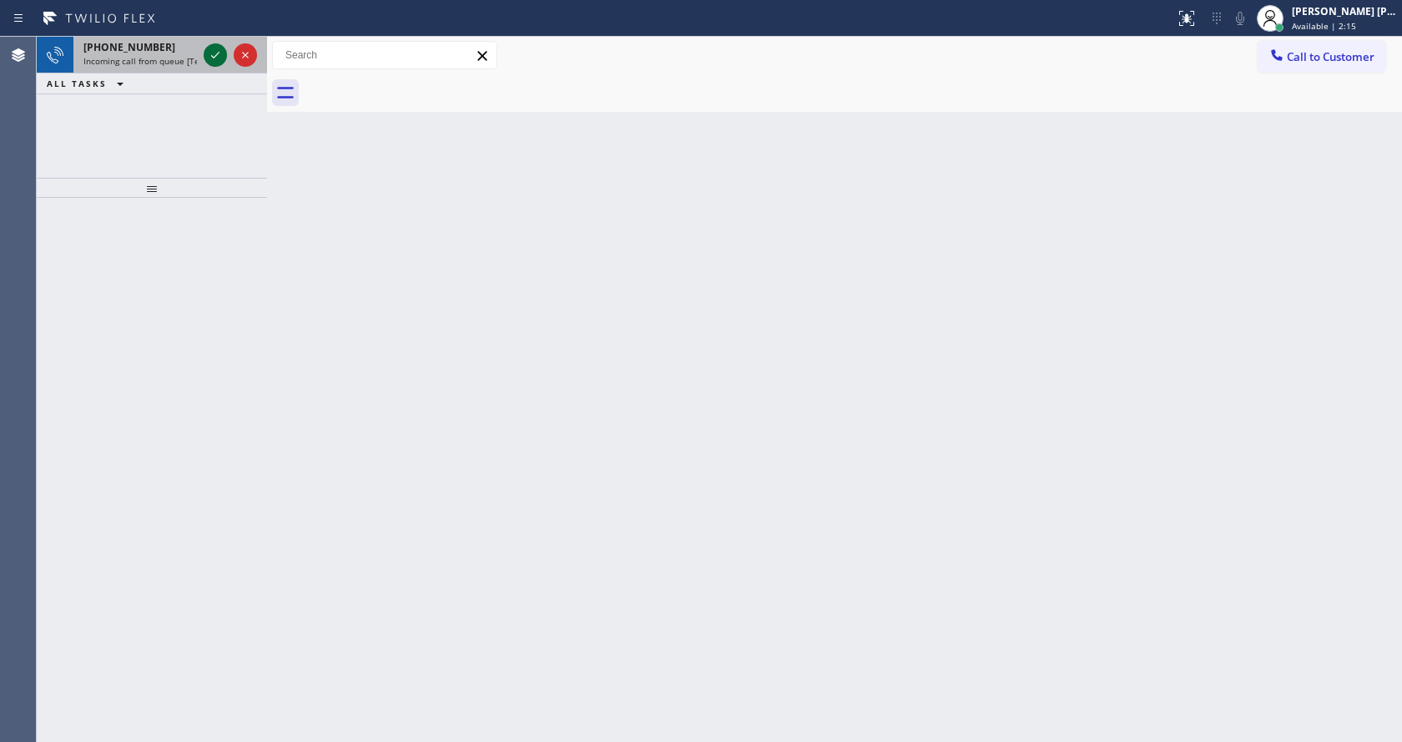
click at [212, 51] on icon at bounding box center [215, 55] width 20 height 20
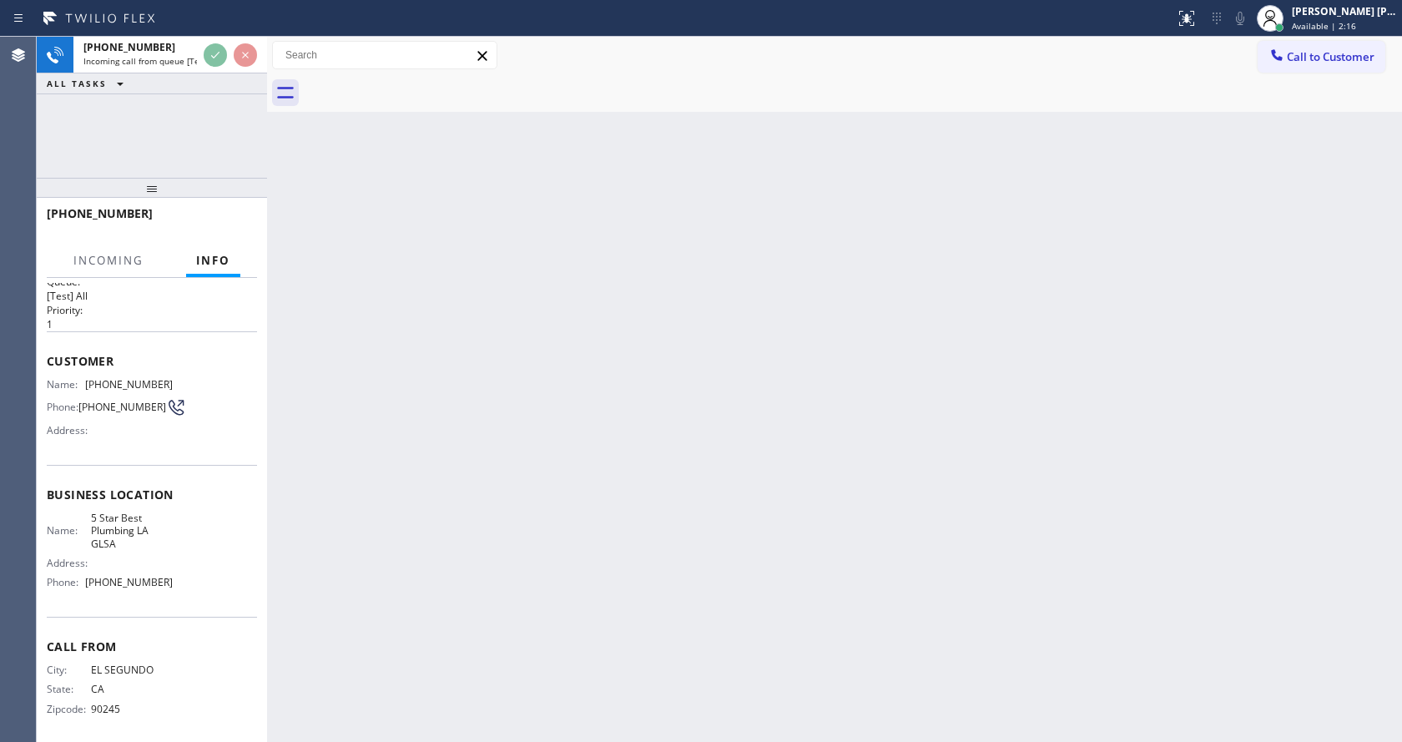
scroll to position [34, 0]
click at [529, 448] on div "Back to Dashboard Change Sender ID Customers Technicians Select a contact Outbo…" at bounding box center [834, 389] width 1135 height 705
click at [689, 381] on div "Back to Dashboard Change Sender ID Customers Technicians Select a contact Outbo…" at bounding box center [834, 389] width 1135 height 705
click at [159, 584] on div "Name: 5 Star Best Plumbing LA GLSA Address: Phone: [PHONE_NUMBER]" at bounding box center [110, 547] width 126 height 84
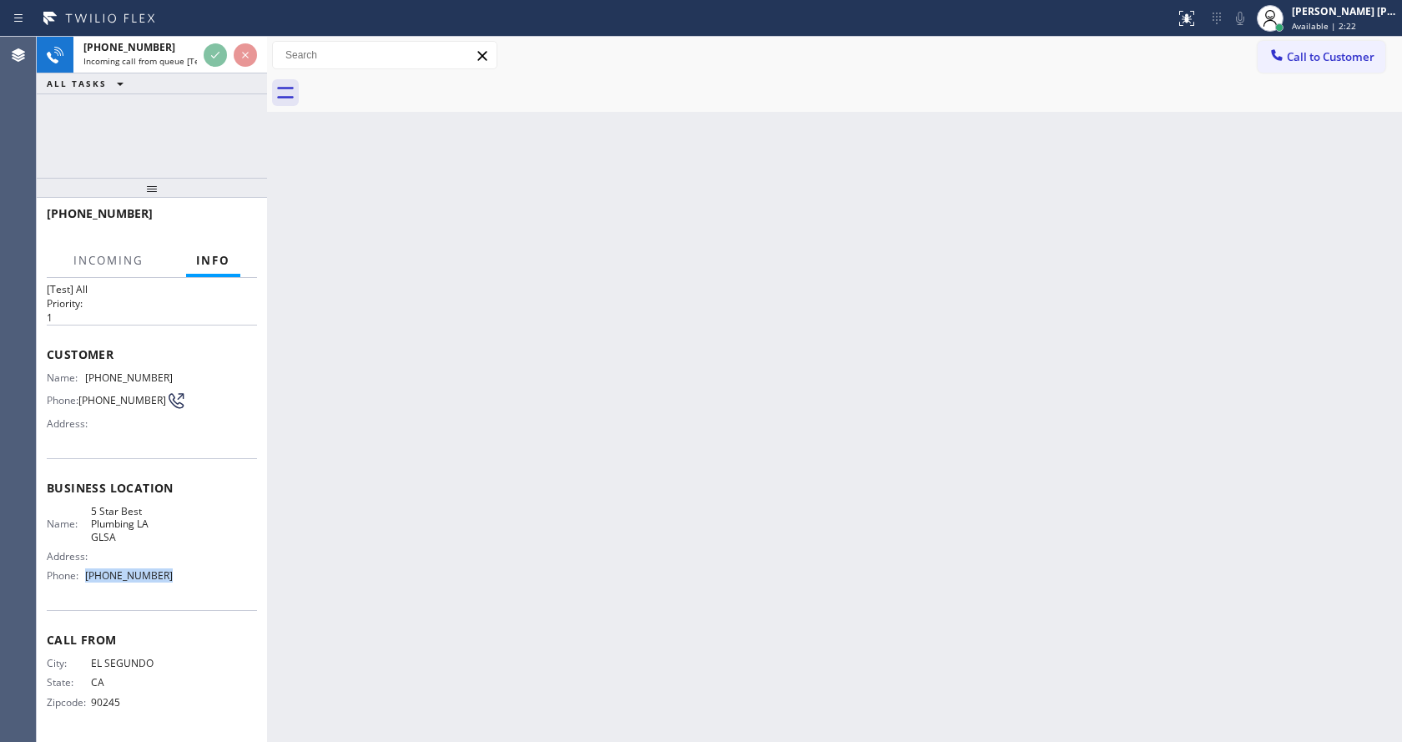
drag, startPoint x: 163, startPoint y: 570, endPoint x: 86, endPoint y: 578, distance: 77.2
click at [86, 578] on div "Phone: [PHONE_NUMBER]" at bounding box center [110, 575] width 126 height 13
drag, startPoint x: 515, startPoint y: 477, endPoint x: 255, endPoint y: 176, distance: 397.7
click at [512, 471] on div "Back to Dashboard Change Sender ID Customers Technicians Select a contact Outbo…" at bounding box center [834, 389] width 1135 height 705
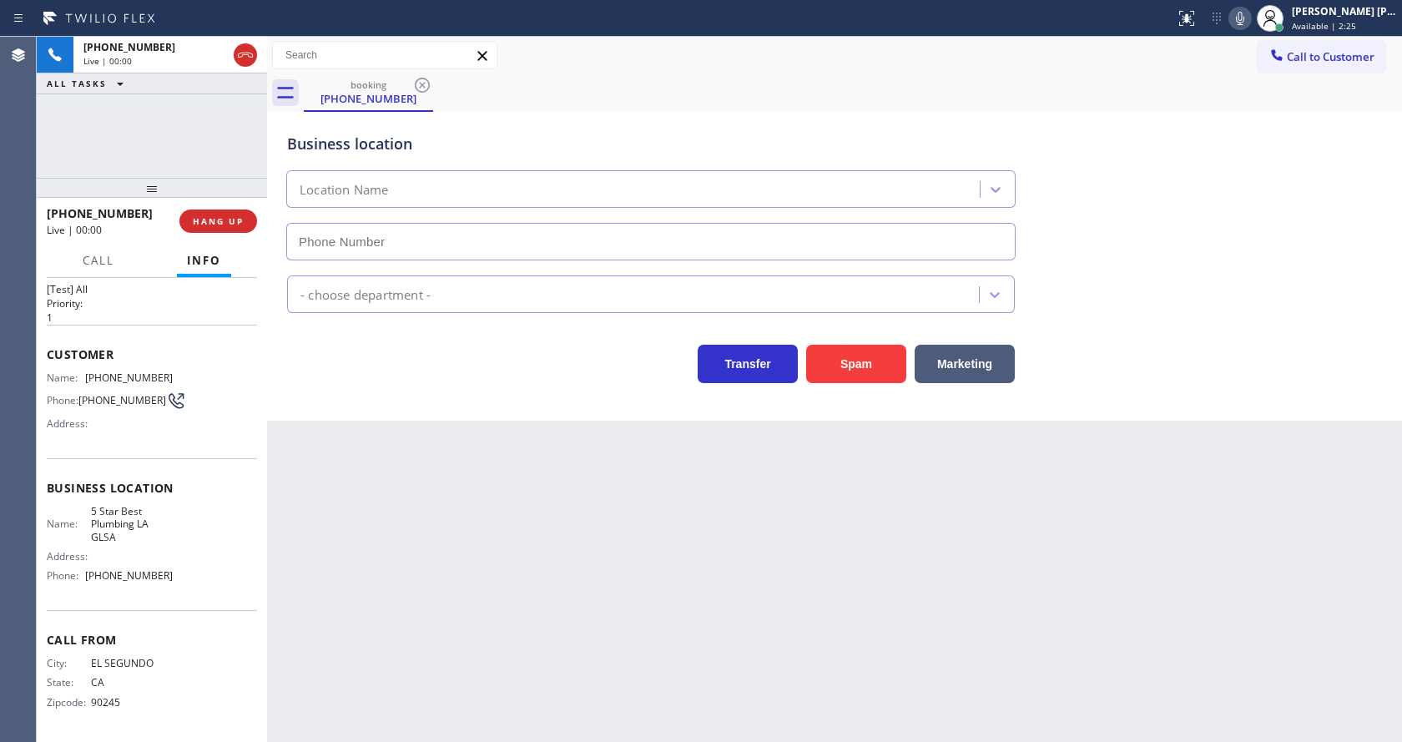
type input "[PHONE_NUMBER]"
click at [514, 496] on div "Back to Dashboard Change Sender ID Customers Technicians Select a contact Outbo…" at bounding box center [834, 389] width 1135 height 705
click at [399, 502] on div "Back to Dashboard Change Sender ID Customers Technicians Select a contact Outbo…" at bounding box center [834, 389] width 1135 height 705
click at [566, 586] on div "Back to Dashboard Change Sender ID Customers Technicians Select a contact Outbo…" at bounding box center [834, 389] width 1135 height 705
click at [354, 468] on div "Back to Dashboard Change Sender ID Customers Technicians Select a contact Outbo…" at bounding box center [834, 389] width 1135 height 705
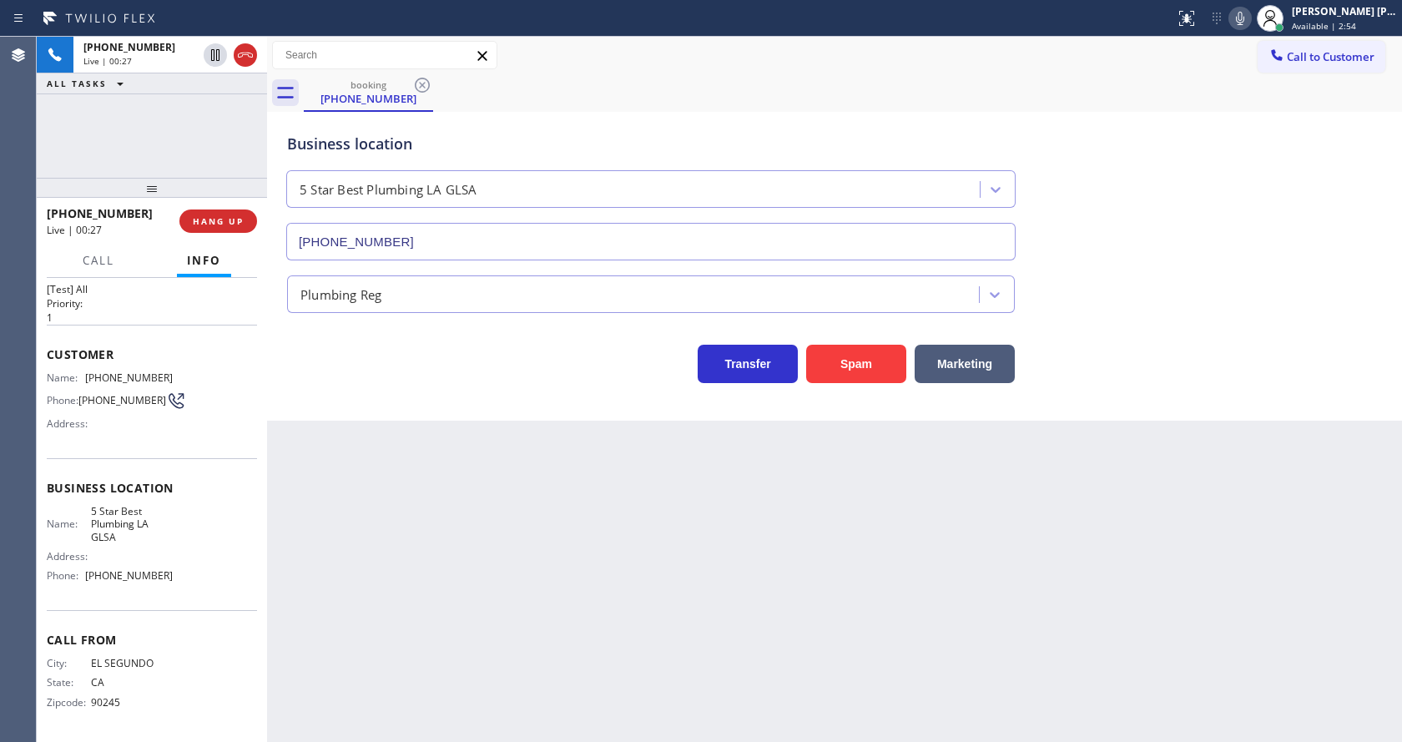
click at [508, 515] on div "Back to Dashboard Change Sender ID Customers Technicians Select a contact Outbo…" at bounding box center [834, 389] width 1135 height 705
click at [400, 568] on div "Back to Dashboard Change Sender ID Customers Technicians Select a contact Outbo…" at bounding box center [834, 389] width 1135 height 705
click at [606, 541] on div "Back to Dashboard Change Sender ID Customers Technicians Select a contact Outbo…" at bounding box center [834, 389] width 1135 height 705
click at [533, 654] on div "Back to Dashboard Change Sender ID Customers Technicians Select a contact Outbo…" at bounding box center [834, 389] width 1135 height 705
click at [336, 488] on div "Back to Dashboard Change Sender ID Customers Technicians Select a contact Outbo…" at bounding box center [834, 389] width 1135 height 705
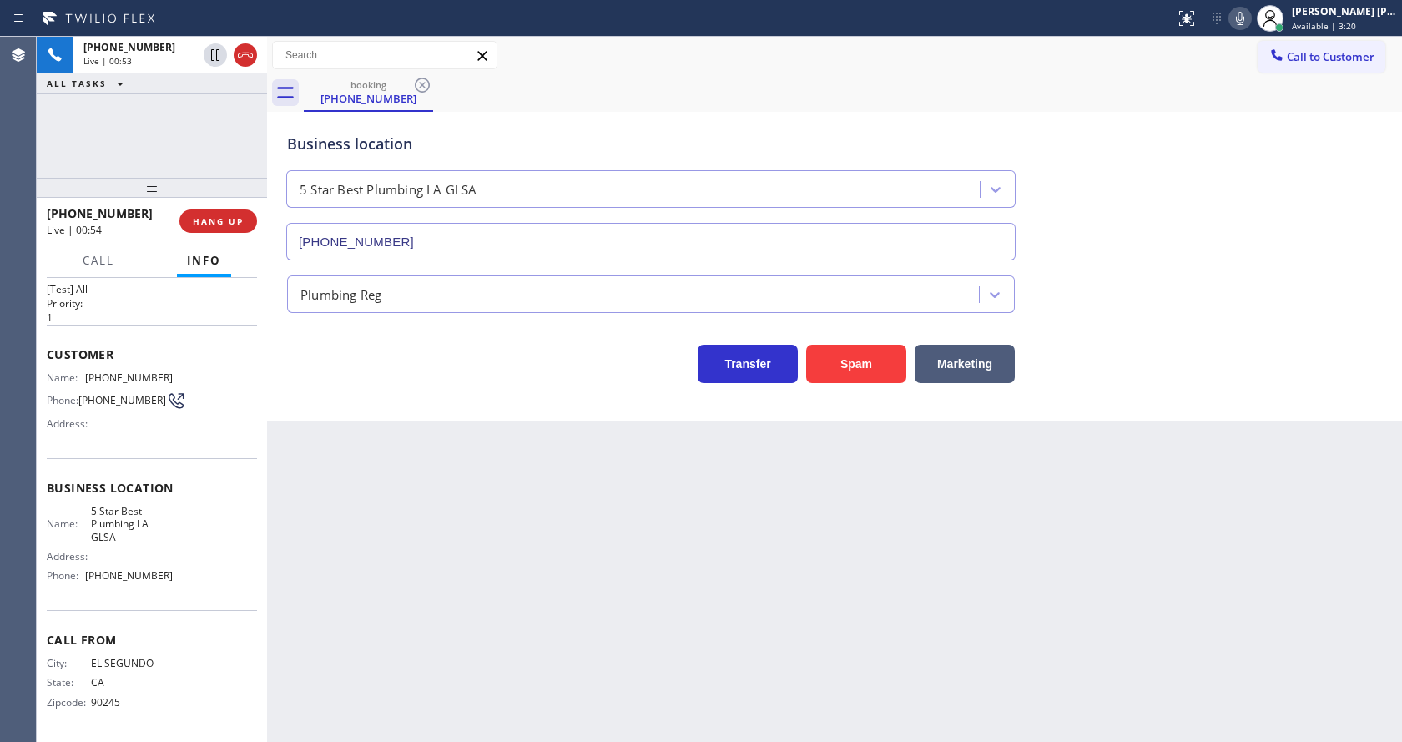
click at [724, 586] on div "Back to Dashboard Change Sender ID Customers Technicians Select a contact Outbo…" at bounding box center [834, 389] width 1135 height 705
click at [726, 585] on div "Back to Dashboard Change Sender ID Customers Technicians Select a contact Outbo…" at bounding box center [834, 389] width 1135 height 705
click at [1244, 18] on icon at bounding box center [1240, 18] width 20 height 20
click at [1244, 16] on icon at bounding box center [1240, 18] width 20 height 20
click at [1242, 158] on div "Business location 5 Star Best Plumbing LA GLSA [PHONE_NUMBER]" at bounding box center [835, 184] width 1102 height 151
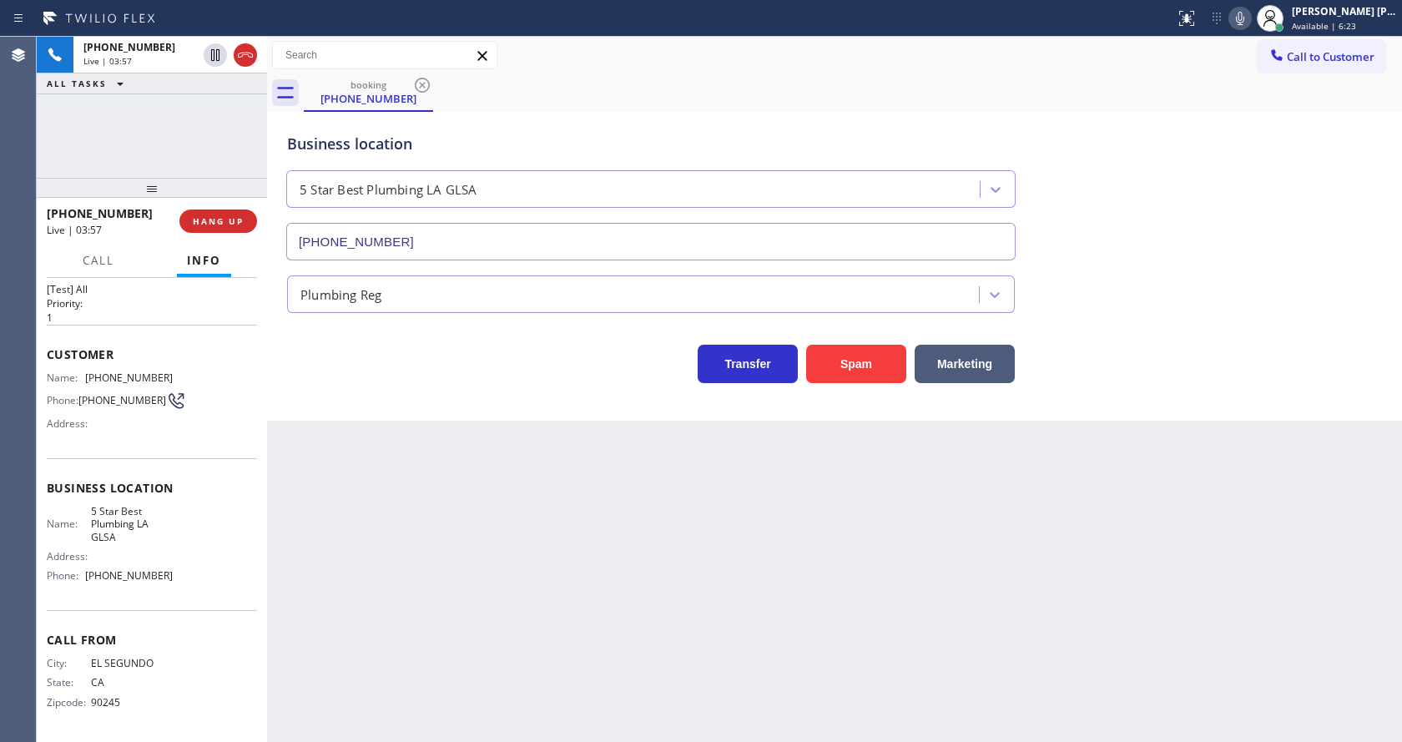
click at [370, 460] on div "Back to Dashboard Change Sender ID Customers Technicians Select a contact Outbo…" at bounding box center [834, 389] width 1135 height 705
click at [694, 588] on div "Back to Dashboard Change Sender ID Customers Technicians Select a contact Outbo…" at bounding box center [834, 389] width 1135 height 705
drag, startPoint x: 417, startPoint y: 511, endPoint x: 371, endPoint y: 454, distance: 73.0
click at [417, 511] on div "Back to Dashboard Change Sender ID Customers Technicians Select a contact Outbo…" at bounding box center [834, 389] width 1135 height 705
click at [622, 529] on div "Back to Dashboard Change Sender ID Customers Technicians Select a contact Outbo…" at bounding box center [834, 389] width 1135 height 705
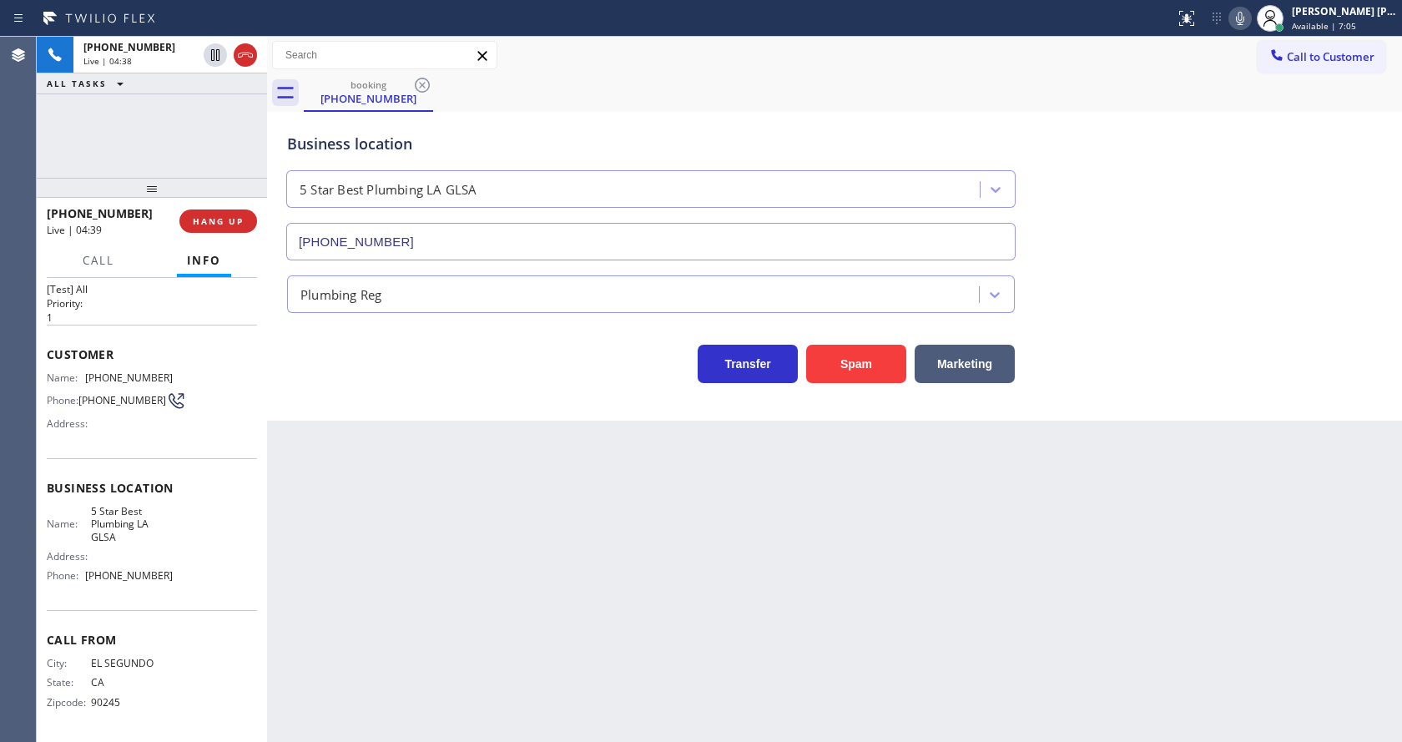
click at [384, 536] on div "Back to Dashboard Change Sender ID Customers Technicians Select a contact Outbo…" at bounding box center [834, 389] width 1135 height 705
drag, startPoint x: 509, startPoint y: 658, endPoint x: 515, endPoint y: 727, distance: 69.5
click at [510, 658] on div "Back to Dashboard Change Sender ID Customers Technicians Select a contact Outbo…" at bounding box center [834, 389] width 1135 height 705
click at [393, 432] on div "Back to Dashboard Change Sender ID Customers Technicians Select a contact Outbo…" at bounding box center [834, 389] width 1135 height 705
click at [538, 492] on div "Back to Dashboard Change Sender ID Customers Technicians Select a contact Outbo…" at bounding box center [834, 389] width 1135 height 705
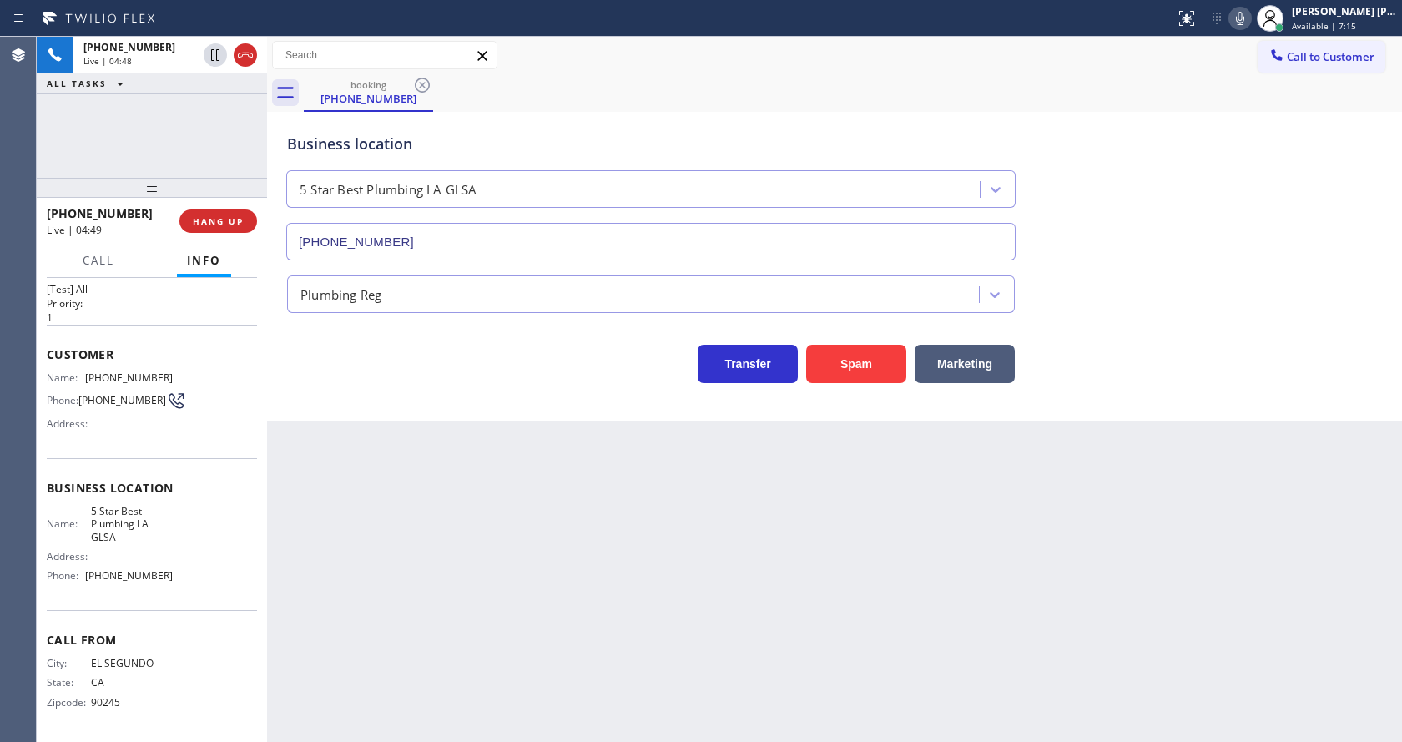
click at [397, 497] on div "Back to Dashboard Change Sender ID Customers Technicians Select a contact Outbo…" at bounding box center [834, 389] width 1135 height 705
click at [316, 617] on div "Back to Dashboard Change Sender ID Customers Technicians Select a contact Outbo…" at bounding box center [834, 389] width 1135 height 705
click at [462, 593] on div "Back to Dashboard Change Sender ID Customers Technicians Select a contact Outbo…" at bounding box center [834, 389] width 1135 height 705
click at [401, 479] on div "Back to Dashboard Change Sender ID Customers Technicians Select a contact Outbo…" at bounding box center [834, 389] width 1135 height 705
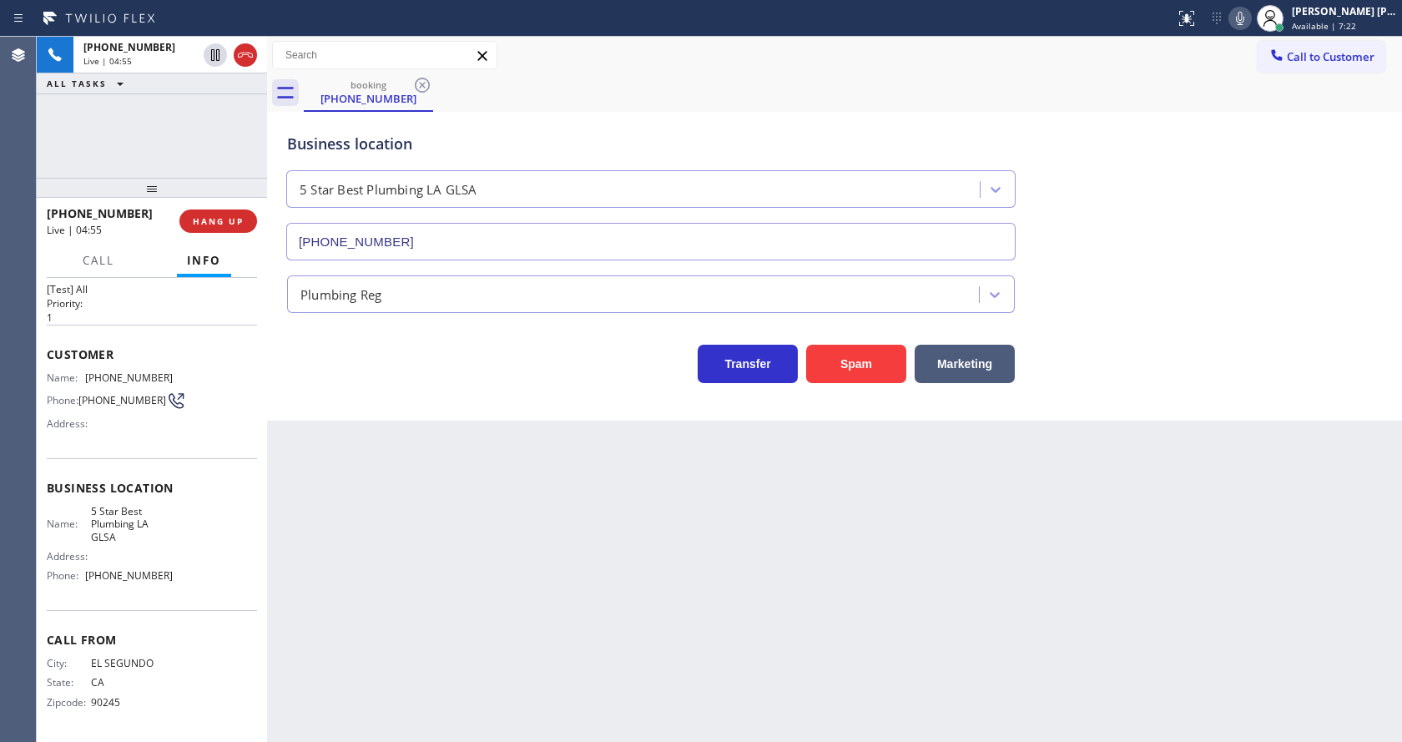
click at [401, 479] on div "Back to Dashboard Change Sender ID Customers Technicians Select a contact Outbo…" at bounding box center [834, 389] width 1135 height 705
click at [687, 618] on div "Back to Dashboard Change Sender ID Customers Technicians Select a contact Outbo…" at bounding box center [834, 389] width 1135 height 705
drag, startPoint x: 710, startPoint y: 564, endPoint x: 685, endPoint y: 561, distance: 25.3
click at [710, 564] on div "Back to Dashboard Change Sender ID Customers Technicians Select a contact Outbo…" at bounding box center [834, 389] width 1135 height 705
click at [341, 521] on div "Back to Dashboard Change Sender ID Customers Technicians Select a contact Outbo…" at bounding box center [834, 389] width 1135 height 705
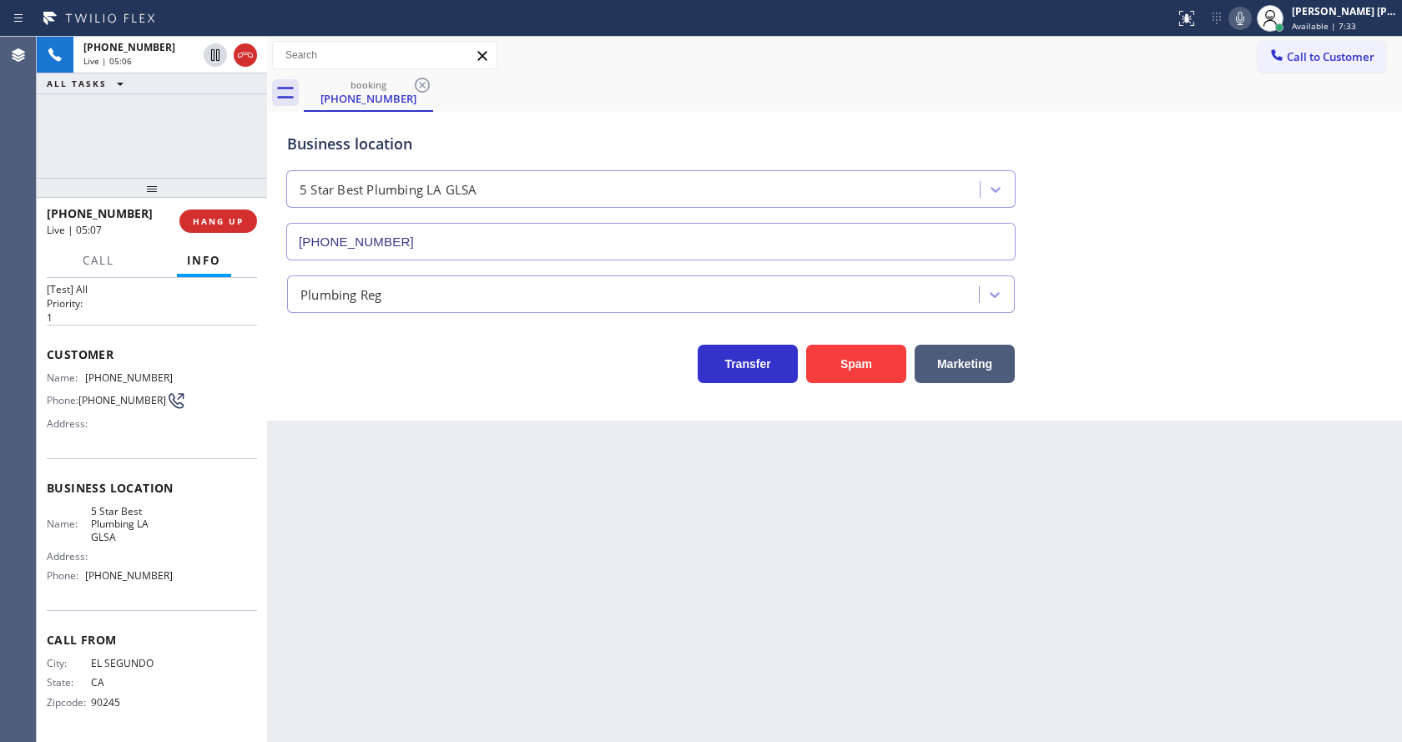
click at [442, 504] on div "Back to Dashboard Change Sender ID Customers Technicians Select a contact Outbo…" at bounding box center [834, 389] width 1135 height 705
click at [214, 220] on span "HANG UP" at bounding box center [218, 221] width 51 height 12
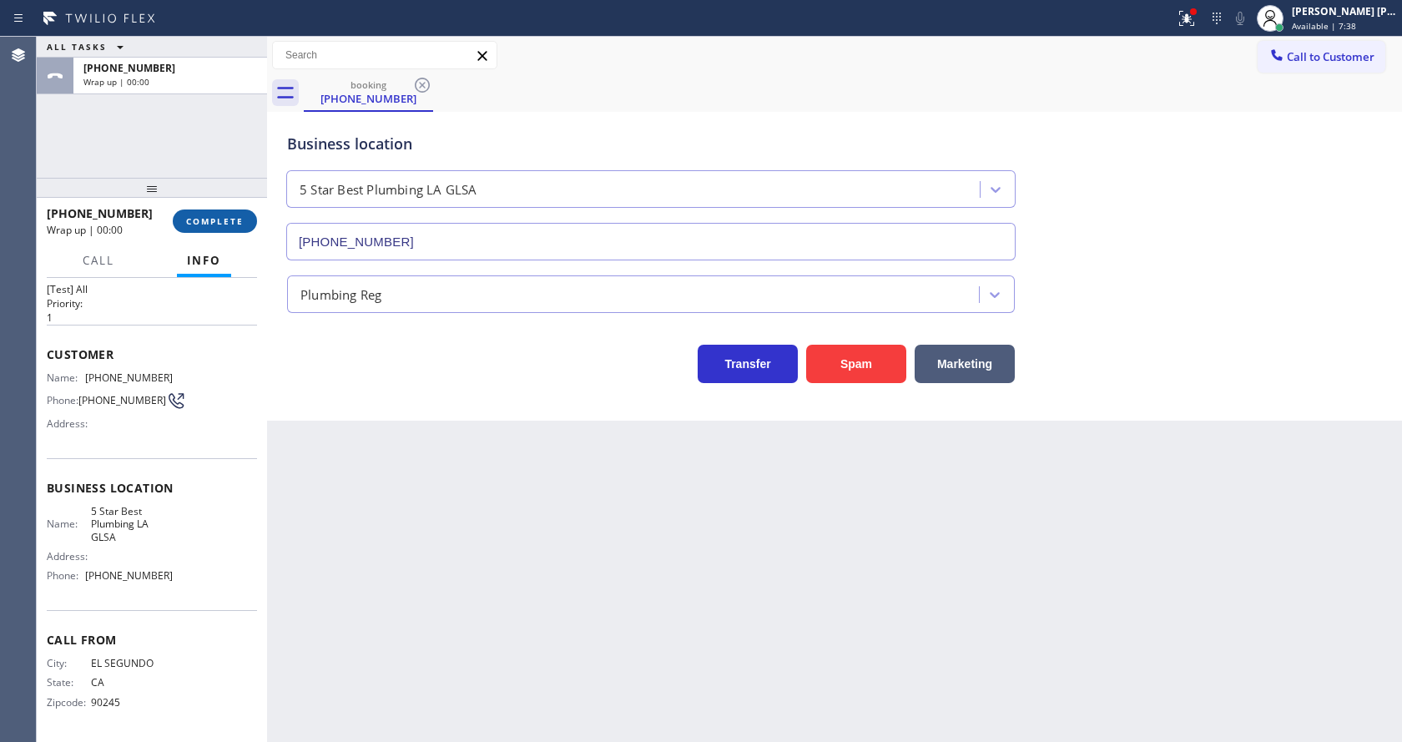
click at [214, 220] on span "COMPLETE" at bounding box center [215, 221] width 58 height 12
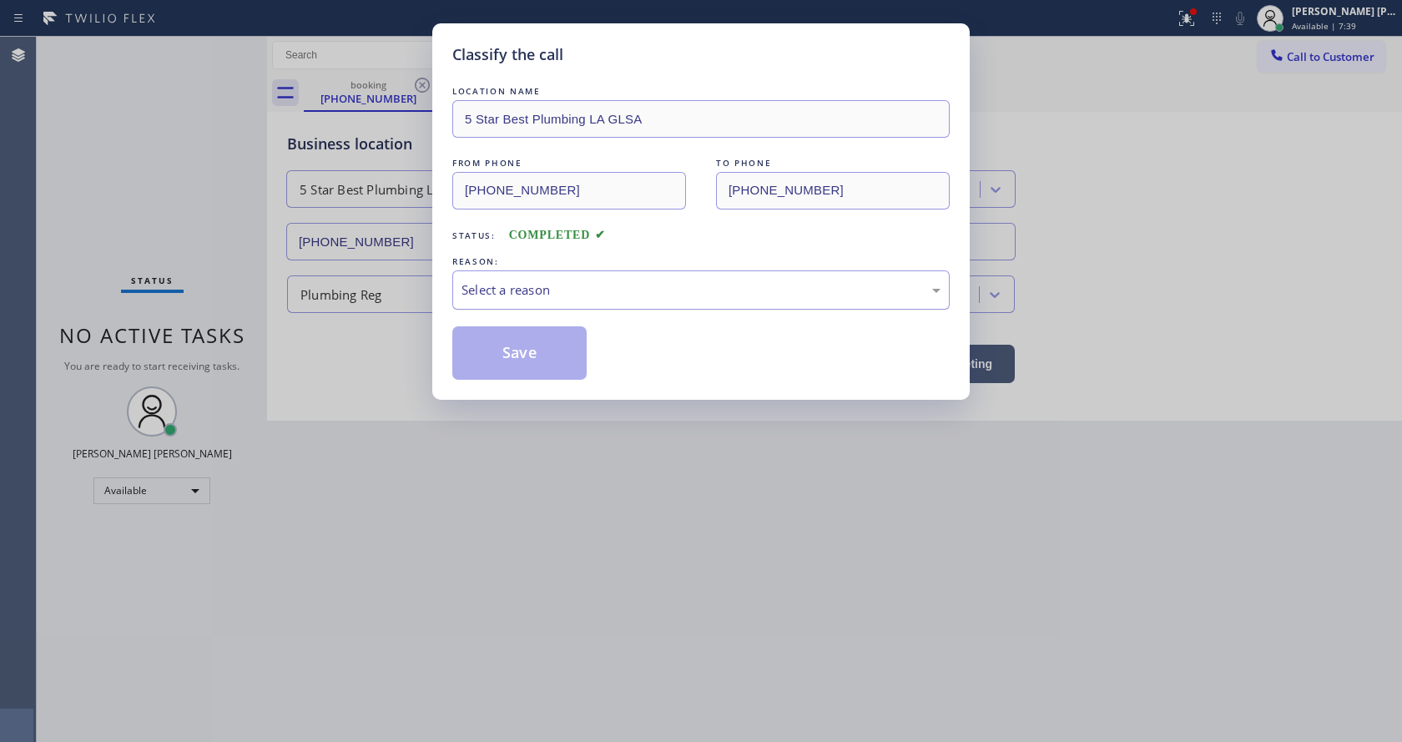
click at [511, 306] on div "Select a reason" at bounding box center [700, 289] width 497 height 39
click at [512, 346] on button "Save" at bounding box center [519, 352] width 134 height 53
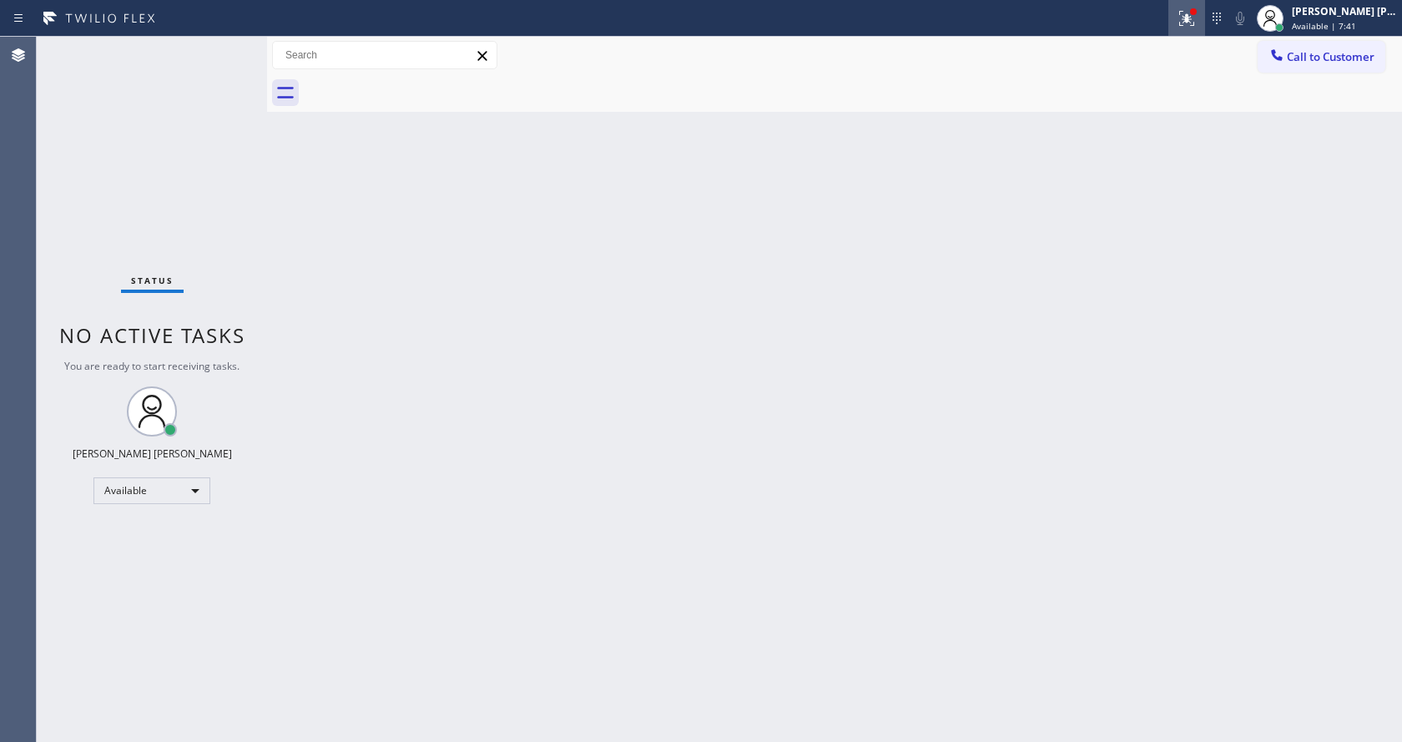
click at [1190, 14] on icon at bounding box center [1187, 18] width 20 height 20
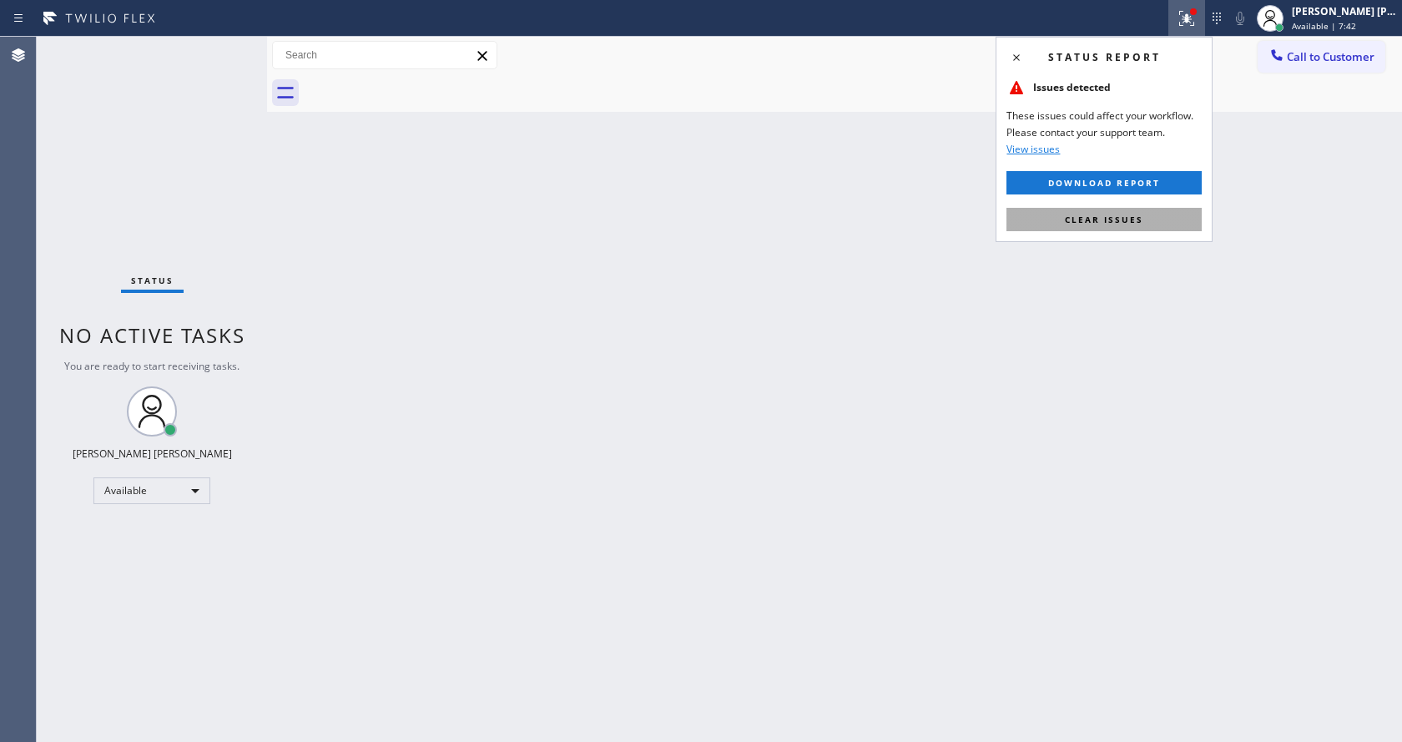
click at [1086, 221] on span "Clear issues" at bounding box center [1104, 220] width 78 height 12
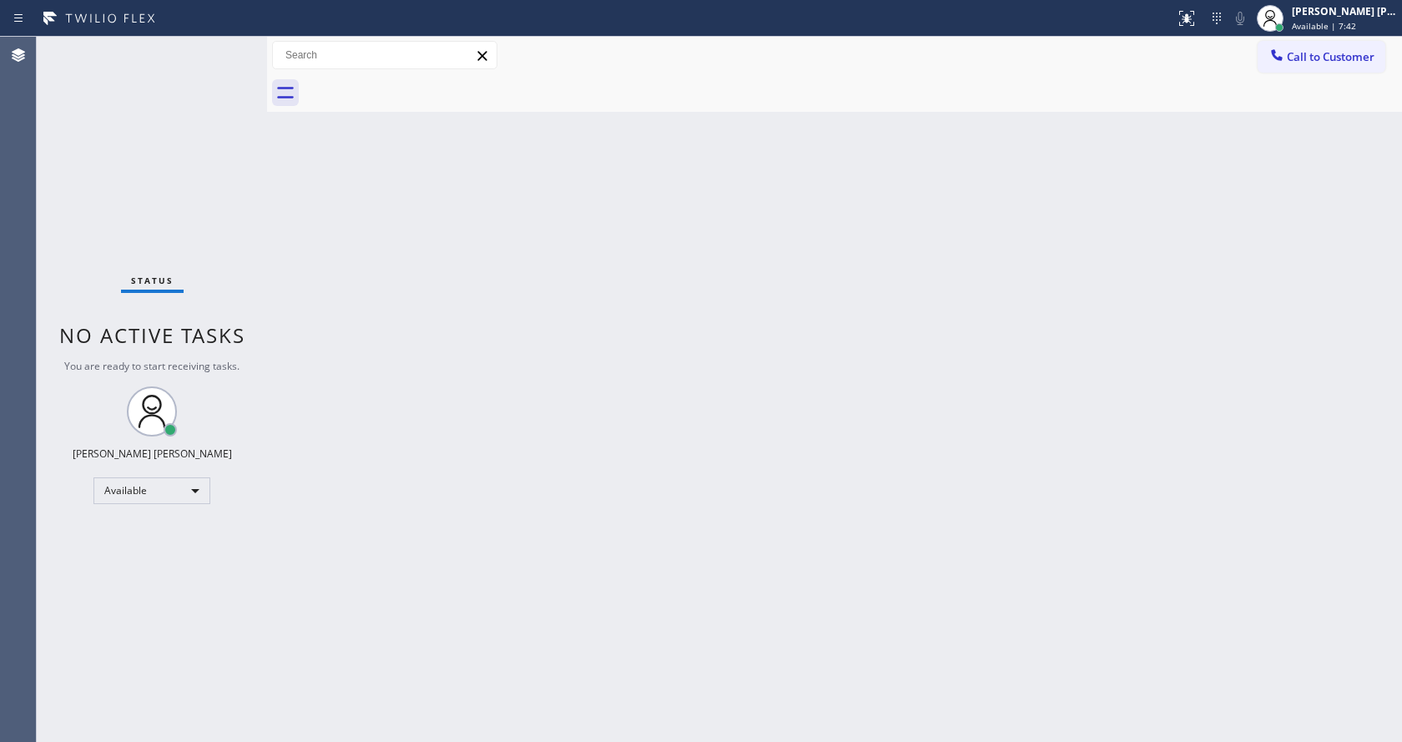
drag, startPoint x: 1163, startPoint y: 234, endPoint x: 653, endPoint y: 502, distance: 576.8
click at [1163, 234] on div "Back to Dashboard Change Sender ID Customers Technicians Select a contact Outbo…" at bounding box center [834, 389] width 1135 height 705
drag, startPoint x: 328, startPoint y: 293, endPoint x: 444, endPoint y: 281, distance: 116.6
click at [399, 293] on div "Back to Dashboard Change Sender ID Customers Technicians Select a contact Outbo…" at bounding box center [834, 389] width 1135 height 705
click at [461, 343] on div "Back to Dashboard Change Sender ID Customers Technicians Select a contact Outbo…" at bounding box center [834, 389] width 1135 height 705
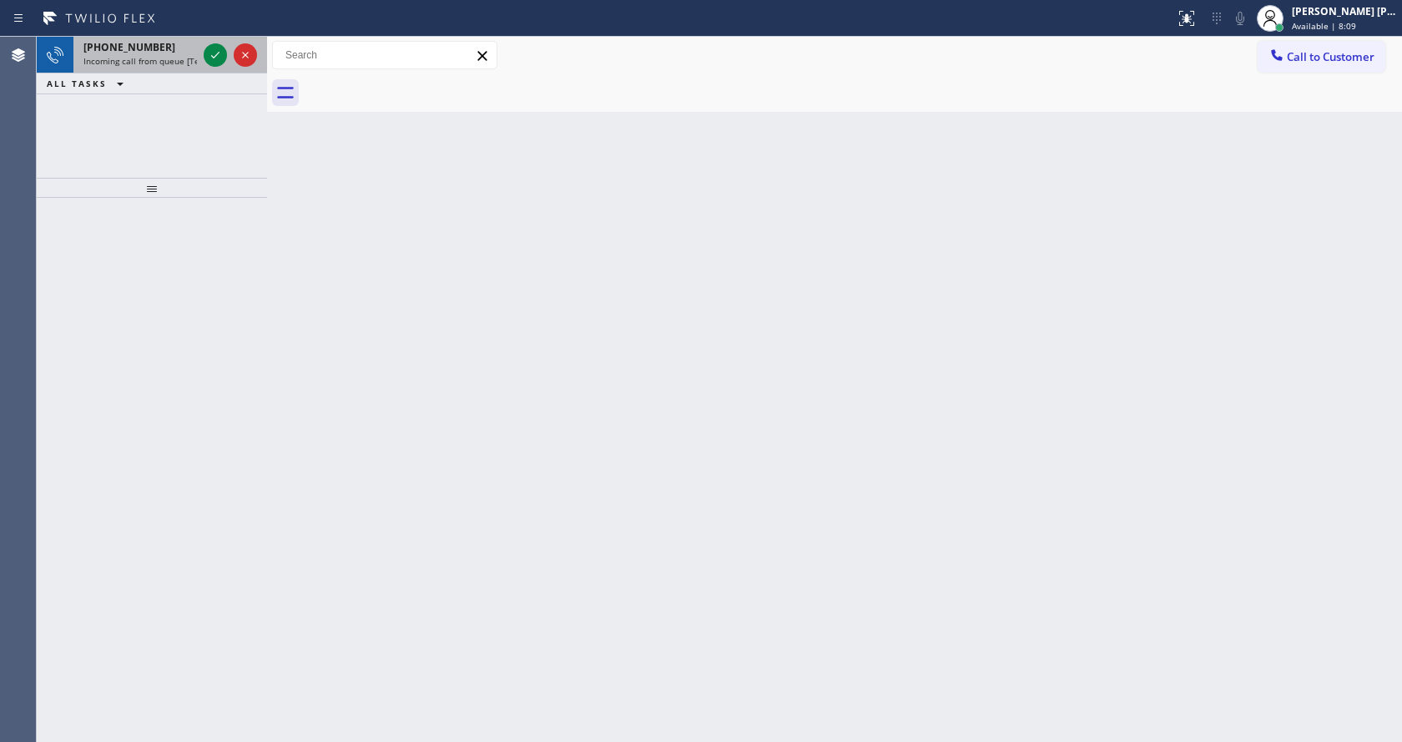
click at [173, 58] on span "Incoming call from queue [Test] All" at bounding box center [152, 61] width 139 height 12
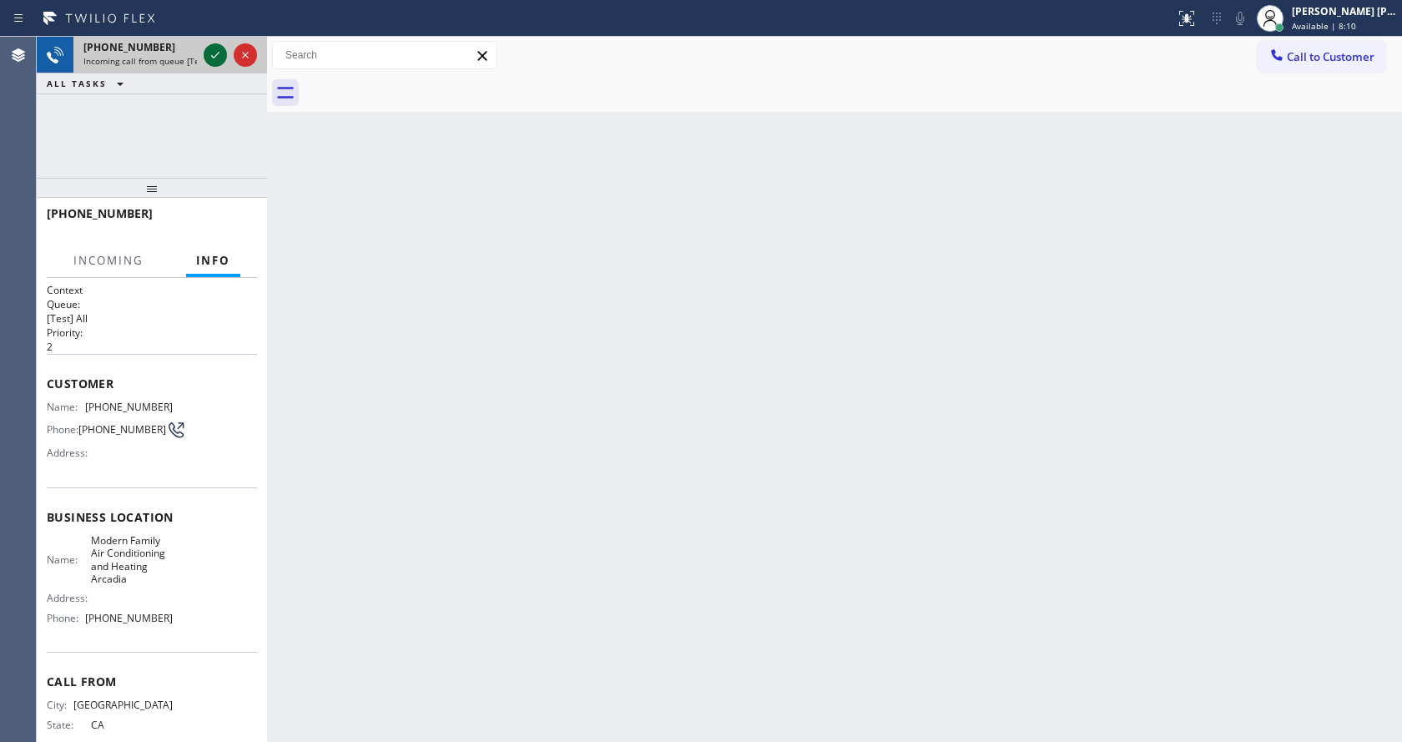
click at [213, 53] on icon at bounding box center [215, 55] width 20 height 20
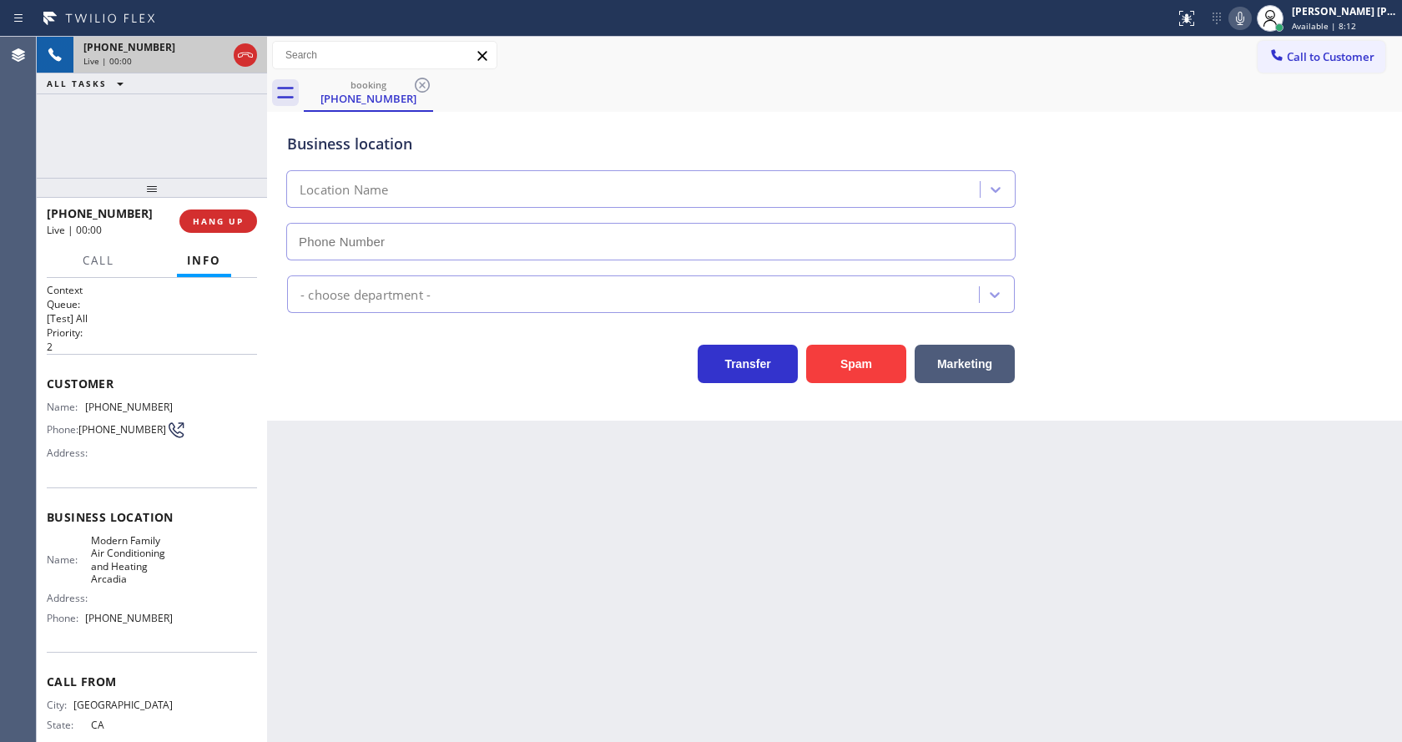
type input "[PHONE_NUMBER]"
click at [869, 367] on button "Spam" at bounding box center [856, 364] width 100 height 38
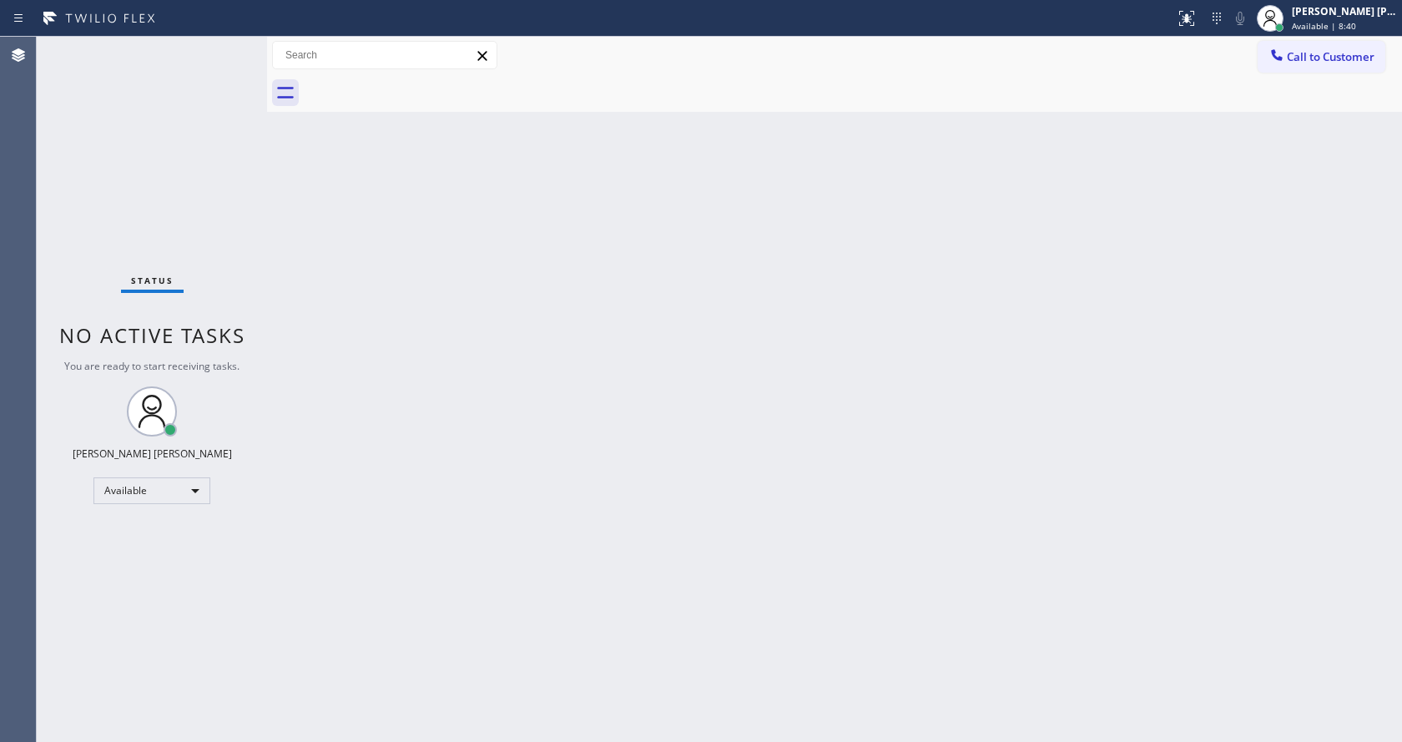
click at [378, 364] on div "Back to Dashboard Change Sender ID Customers Technicians Select a contact Outbo…" at bounding box center [834, 389] width 1135 height 705
click at [230, 43] on div "Status No active tasks You are ready to start receiving tasks. [PERSON_NAME] [P…" at bounding box center [152, 389] width 230 height 705
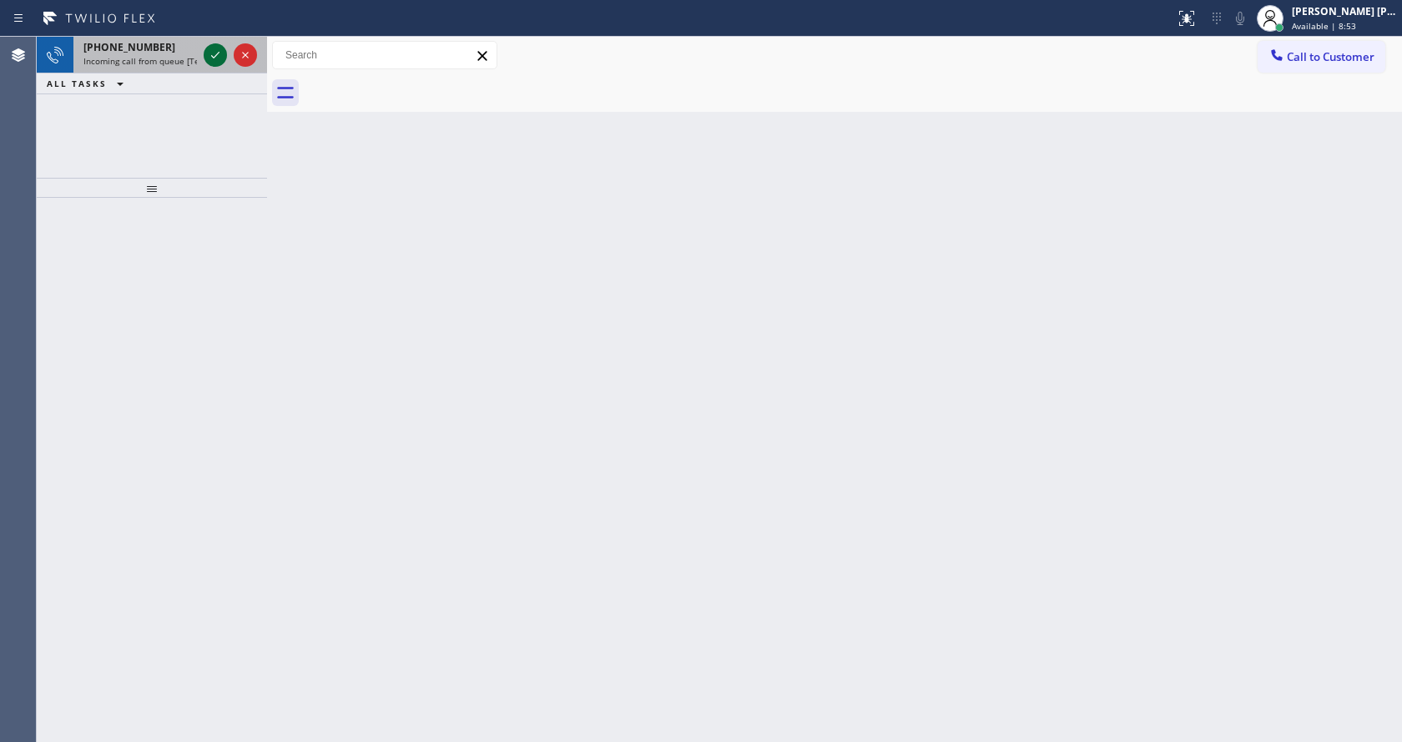
click at [220, 59] on icon at bounding box center [215, 55] width 20 height 20
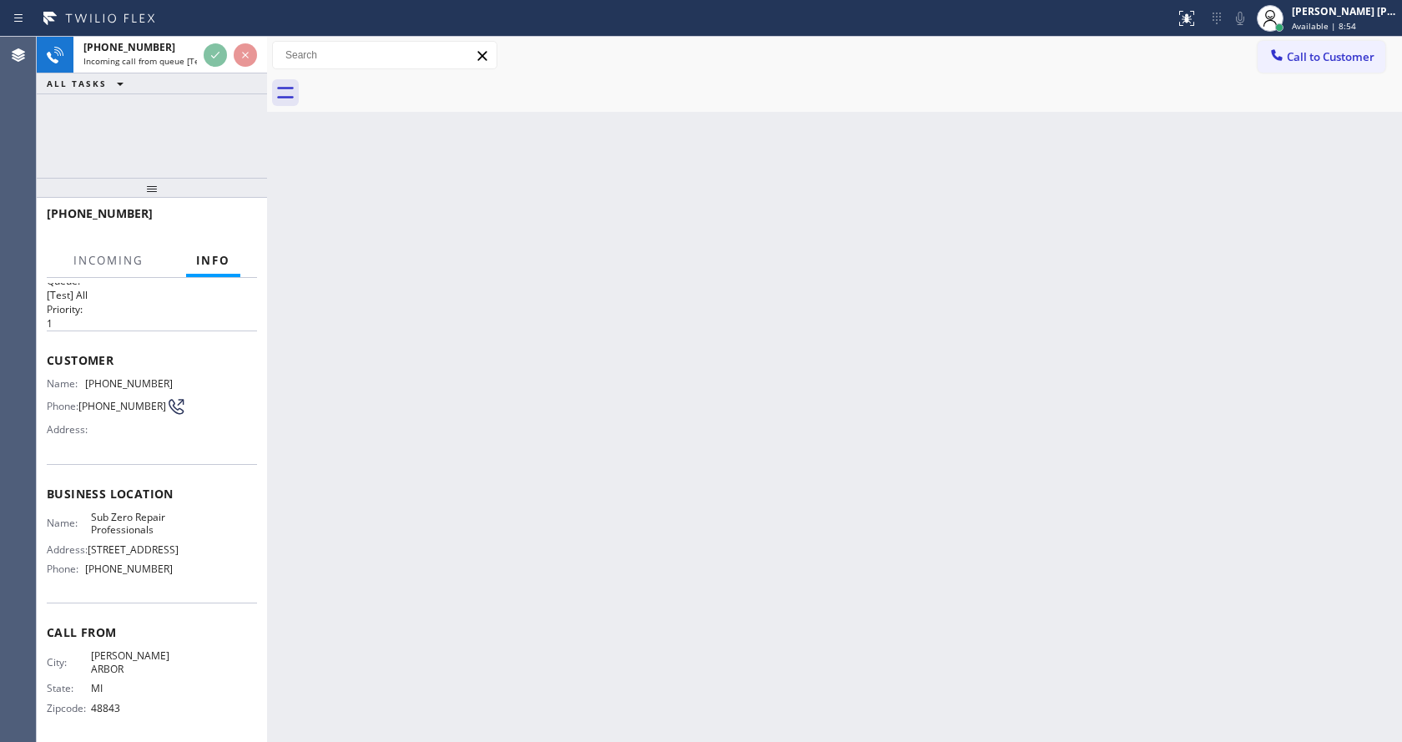
scroll to position [34, 0]
click at [575, 529] on div "Back to Dashboard Change Sender ID Customers Technicians Select a contact Outbo…" at bounding box center [834, 389] width 1135 height 705
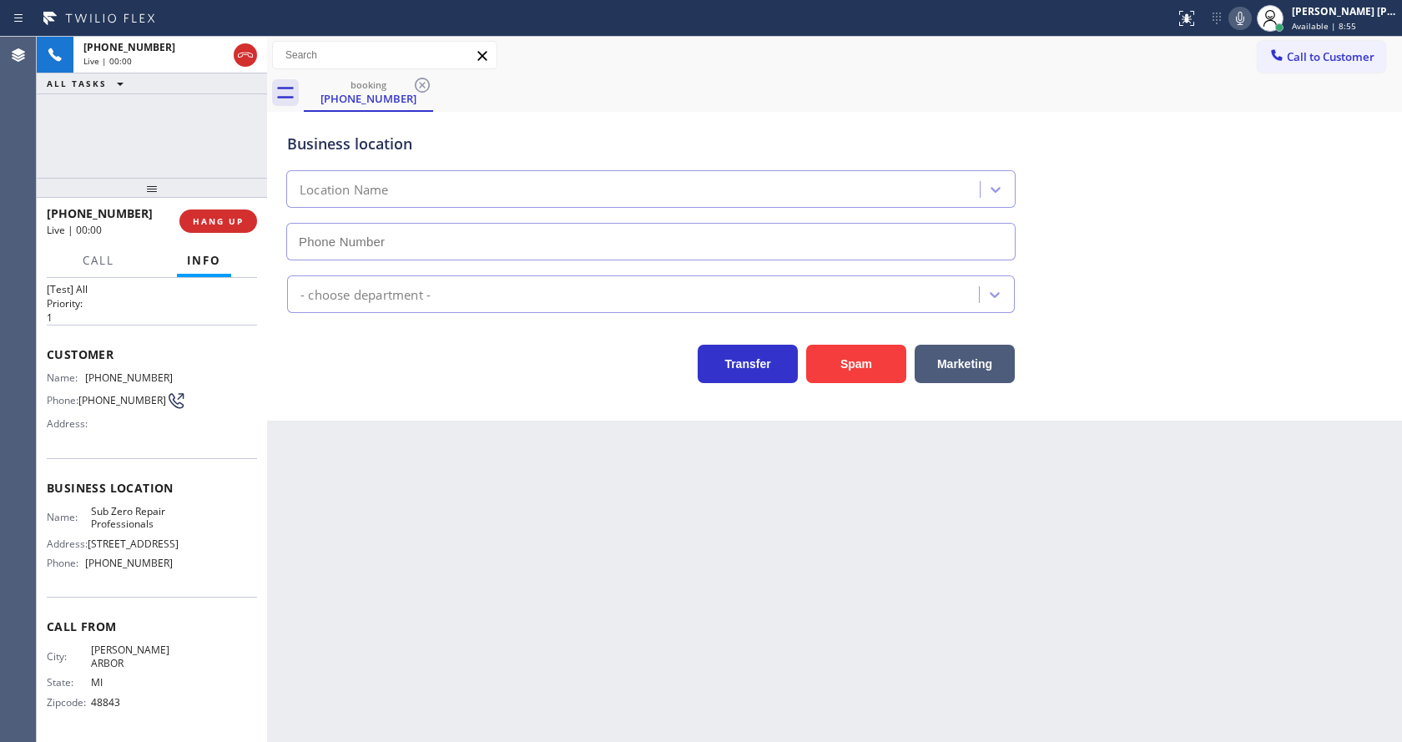
type input "[PHONE_NUMBER]"
click at [553, 541] on div "Back to Dashboard Change Sender ID Customers Technicians Select a contact Outbo…" at bounding box center [834, 389] width 1135 height 705
click at [301, 451] on div "Back to Dashboard Change Sender ID Customers Technicians Select a contact Outbo…" at bounding box center [834, 389] width 1135 height 705
click at [1244, 21] on icon at bounding box center [1240, 18] width 20 height 20
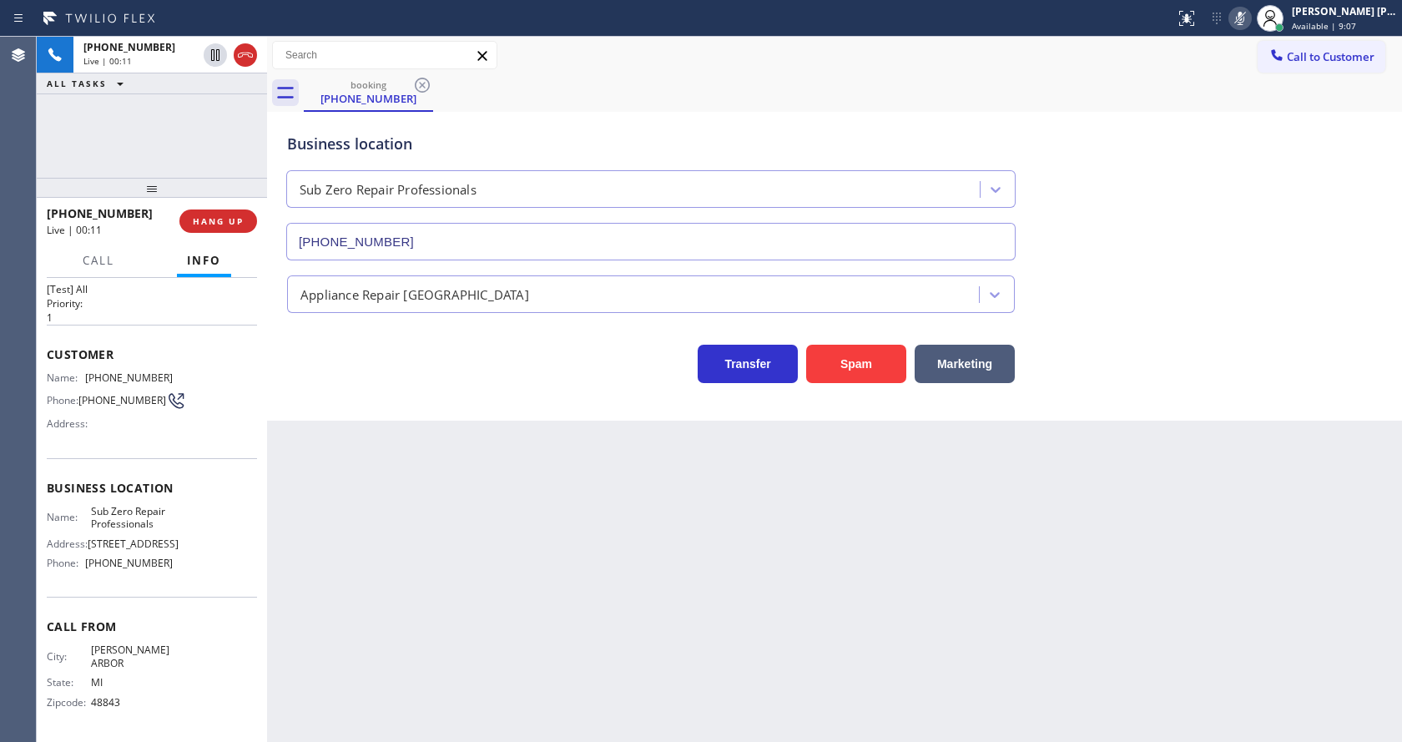
click at [1239, 21] on icon at bounding box center [1240, 18] width 20 height 20
click at [1207, 457] on div "Back to Dashboard Change Sender ID Customers Technicians Select a contact Outbo…" at bounding box center [834, 389] width 1135 height 705
drag, startPoint x: 583, startPoint y: 698, endPoint x: 576, endPoint y: 710, distance: 14.2
click at [583, 697] on div "Back to Dashboard Change Sender ID Customers Technicians Select a contact Outbo…" at bounding box center [834, 389] width 1135 height 705
click at [381, 607] on div "Back to Dashboard Change Sender ID Customers Technicians Select a contact Outbo…" at bounding box center [834, 389] width 1135 height 705
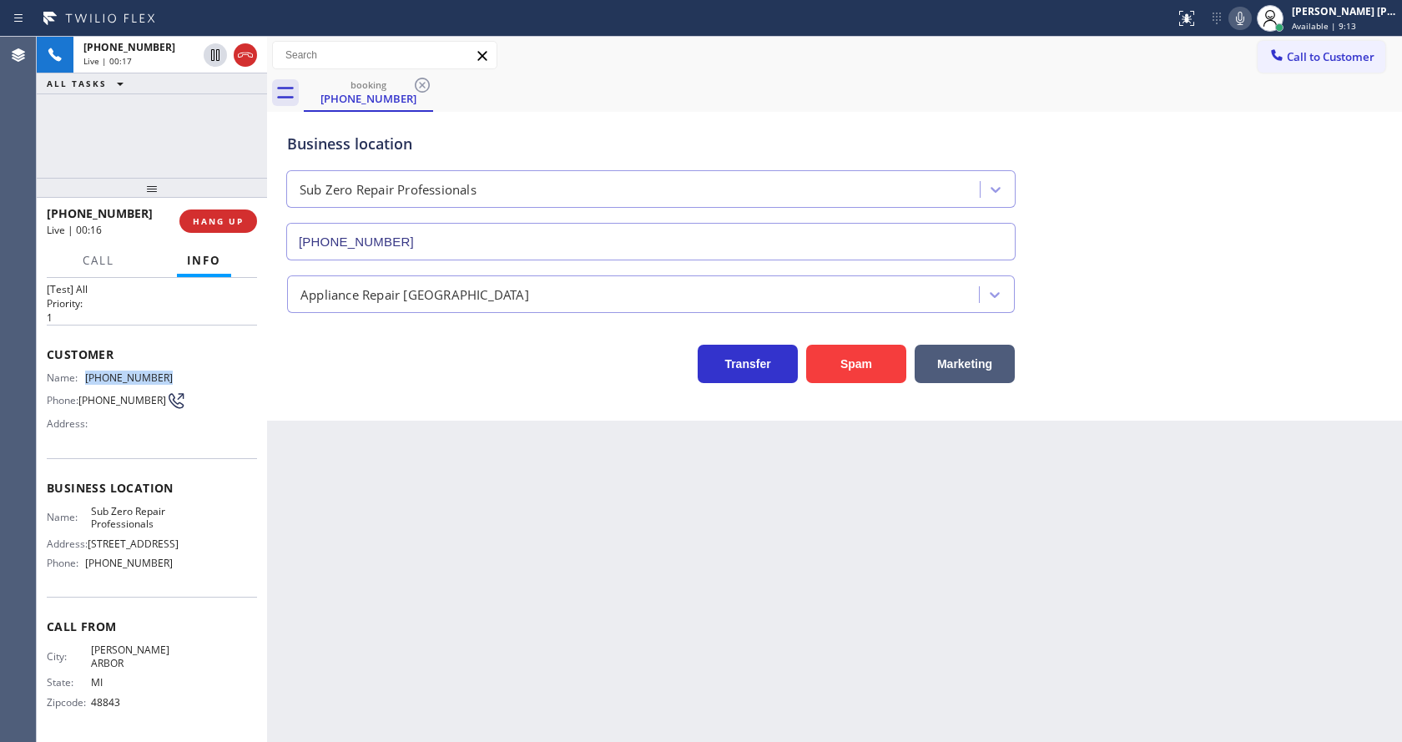
drag, startPoint x: 158, startPoint y: 368, endPoint x: 81, endPoint y: 374, distance: 77.0
click at [81, 374] on div "Name: [PHONE_NUMBER]" at bounding box center [110, 377] width 126 height 13
click at [459, 566] on div "Back to Dashboard Change Sender ID Customers Technicians Select a contact Outbo…" at bounding box center [834, 389] width 1135 height 705
click at [401, 447] on div "Back to Dashboard Change Sender ID Customers Technicians Select a contact Outbo…" at bounding box center [834, 389] width 1135 height 705
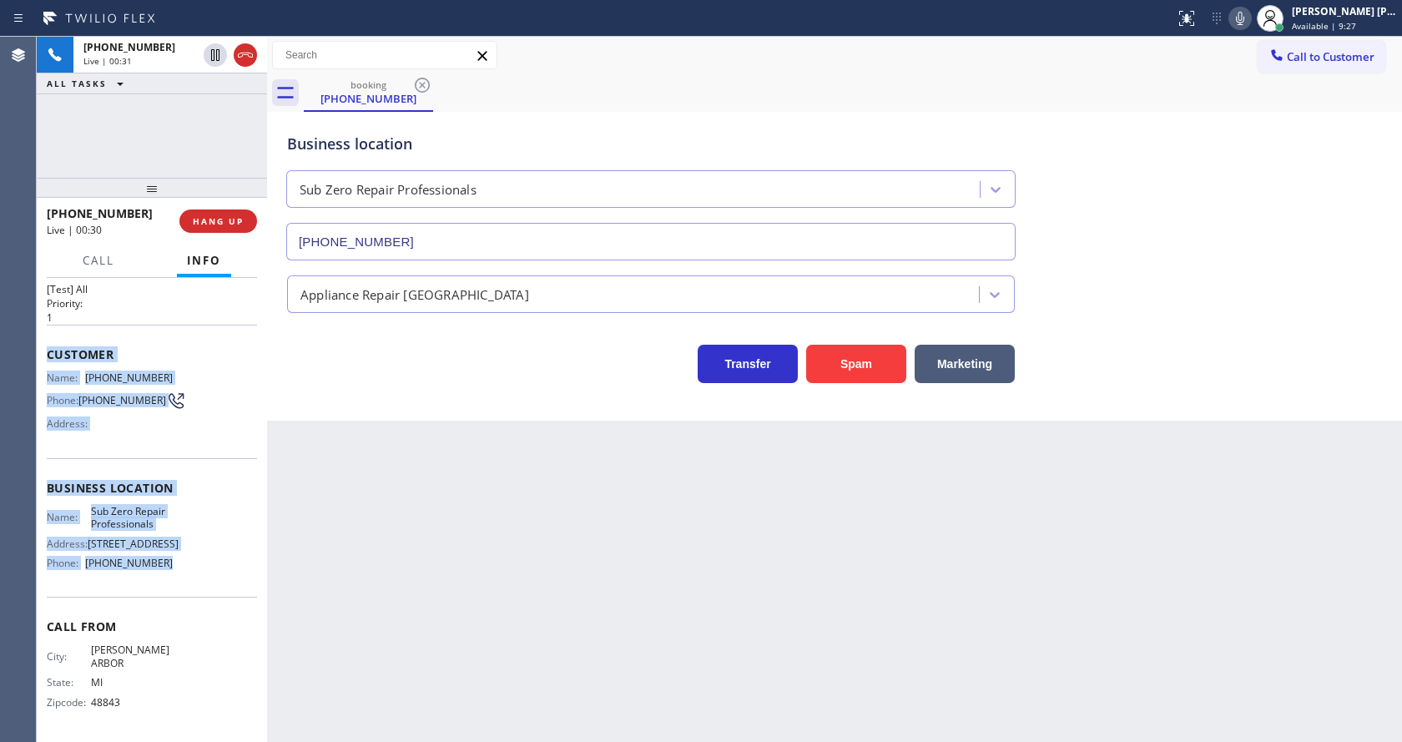
drag, startPoint x: 45, startPoint y: 341, endPoint x: 164, endPoint y: 570, distance: 258.0
click at [164, 570] on div "Context Queue: [Test] All Priority: 1 Customer Name: [PHONE_NUMBER] Phone: [PHO…" at bounding box center [152, 510] width 230 height 464
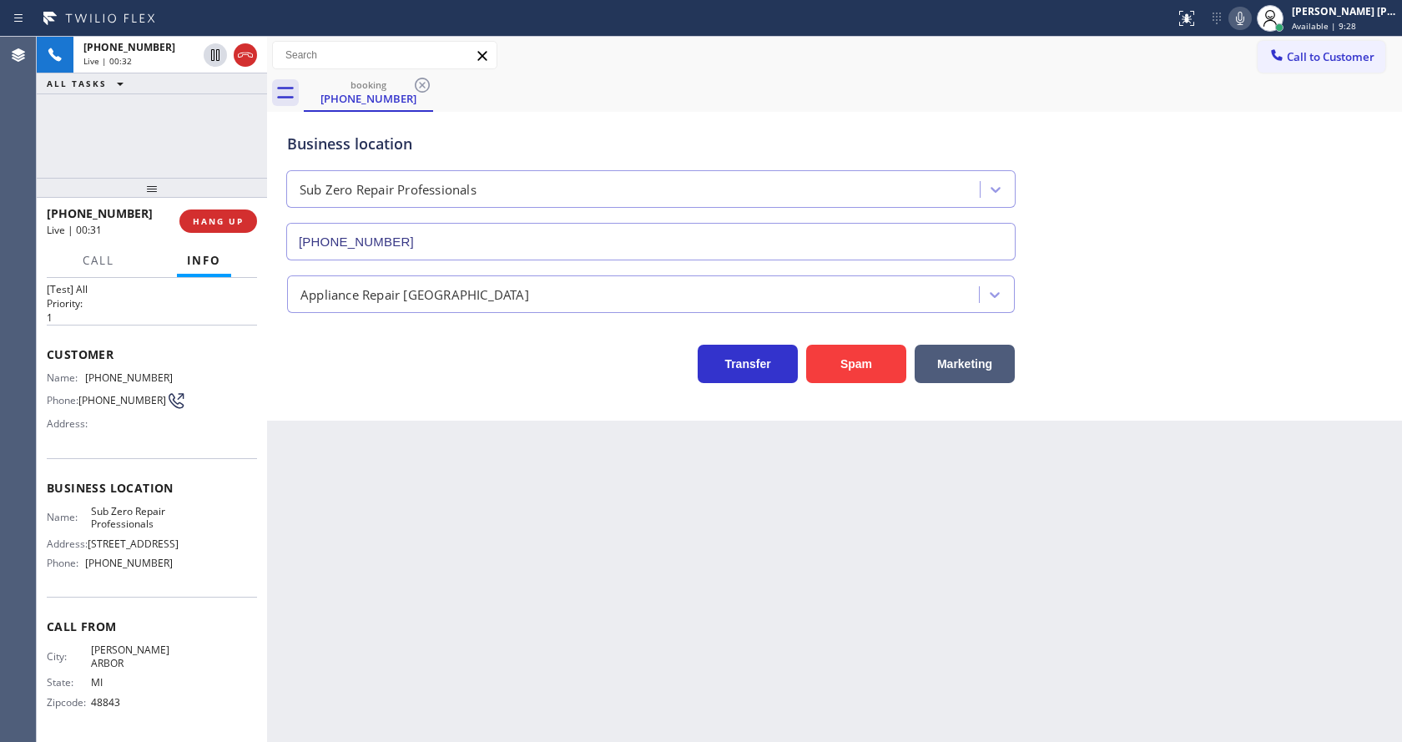
drag, startPoint x: 437, startPoint y: 549, endPoint x: 664, endPoint y: 439, distance: 252.3
click at [442, 544] on div "Back to Dashboard Change Sender ID Customers Technicians Select a contact Outbo…" at bounding box center [834, 389] width 1135 height 705
click at [1250, 13] on icon at bounding box center [1240, 18] width 20 height 20
click at [212, 51] on icon at bounding box center [215, 55] width 8 height 12
click at [495, 512] on div "Back to Dashboard Change Sender ID Customers Technicians Select a contact Outbo…" at bounding box center [834, 389] width 1135 height 705
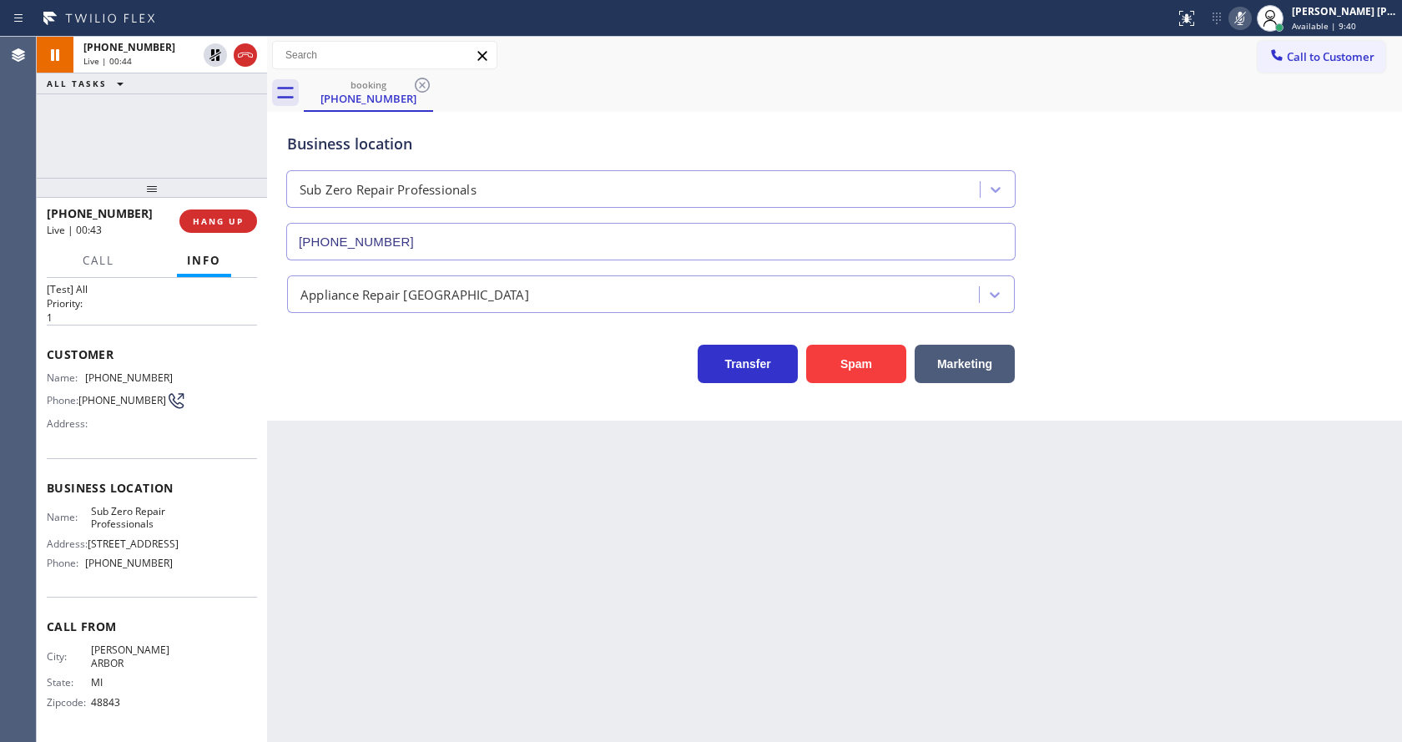
click at [338, 441] on div "Back to Dashboard Change Sender ID Customers Technicians Select a contact Outbo…" at bounding box center [834, 389] width 1135 height 705
click at [318, 528] on div "Back to Dashboard Change Sender ID Customers Technicians Select a contact Outbo…" at bounding box center [834, 389] width 1135 height 705
click at [445, 507] on div "Back to Dashboard Change Sender ID Customers Technicians Select a contact Outbo…" at bounding box center [834, 389] width 1135 height 705
click at [411, 479] on div "Back to Dashboard Change Sender ID Customers Technicians Select a contact Outbo…" at bounding box center [834, 389] width 1135 height 705
click at [414, 520] on div "Back to Dashboard Change Sender ID Customers Technicians Select a contact Outbo…" at bounding box center [834, 389] width 1135 height 705
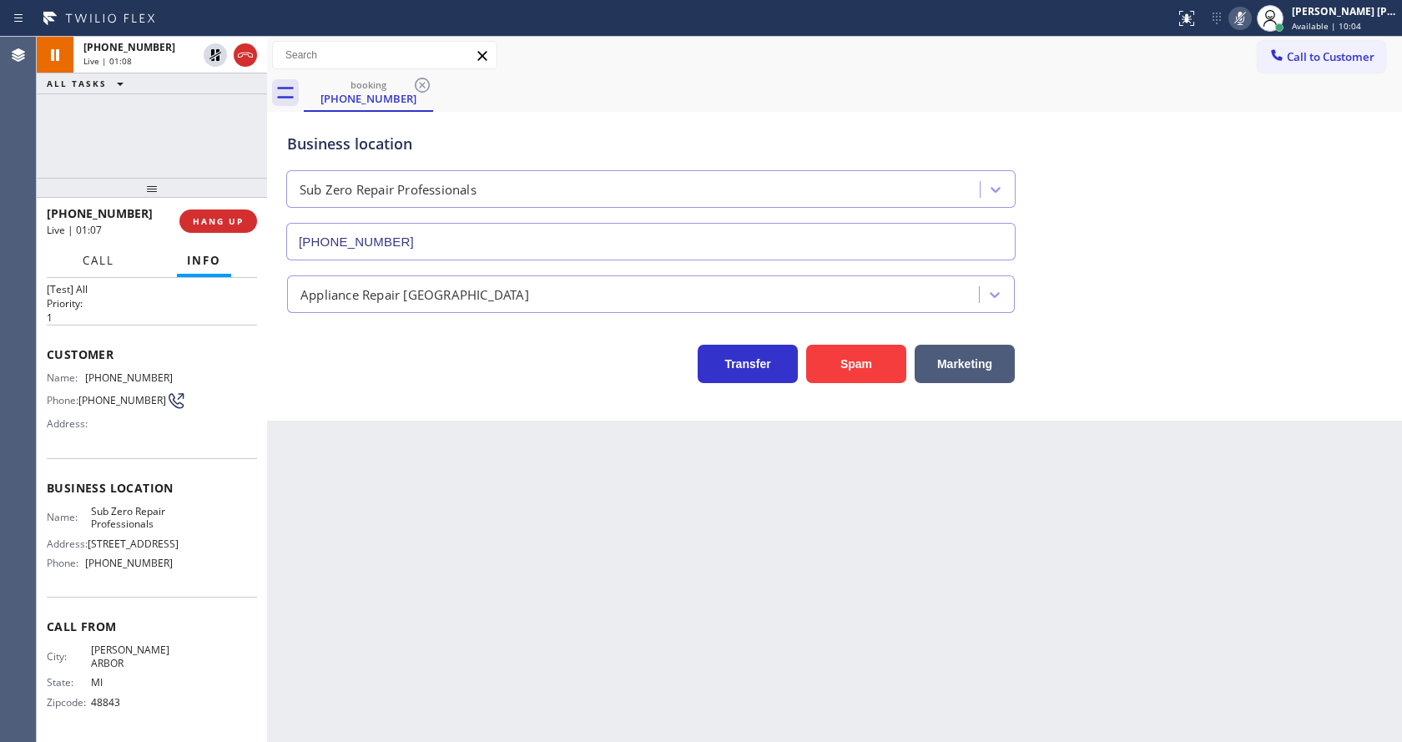
click at [89, 254] on span "Call" at bounding box center [99, 260] width 32 height 15
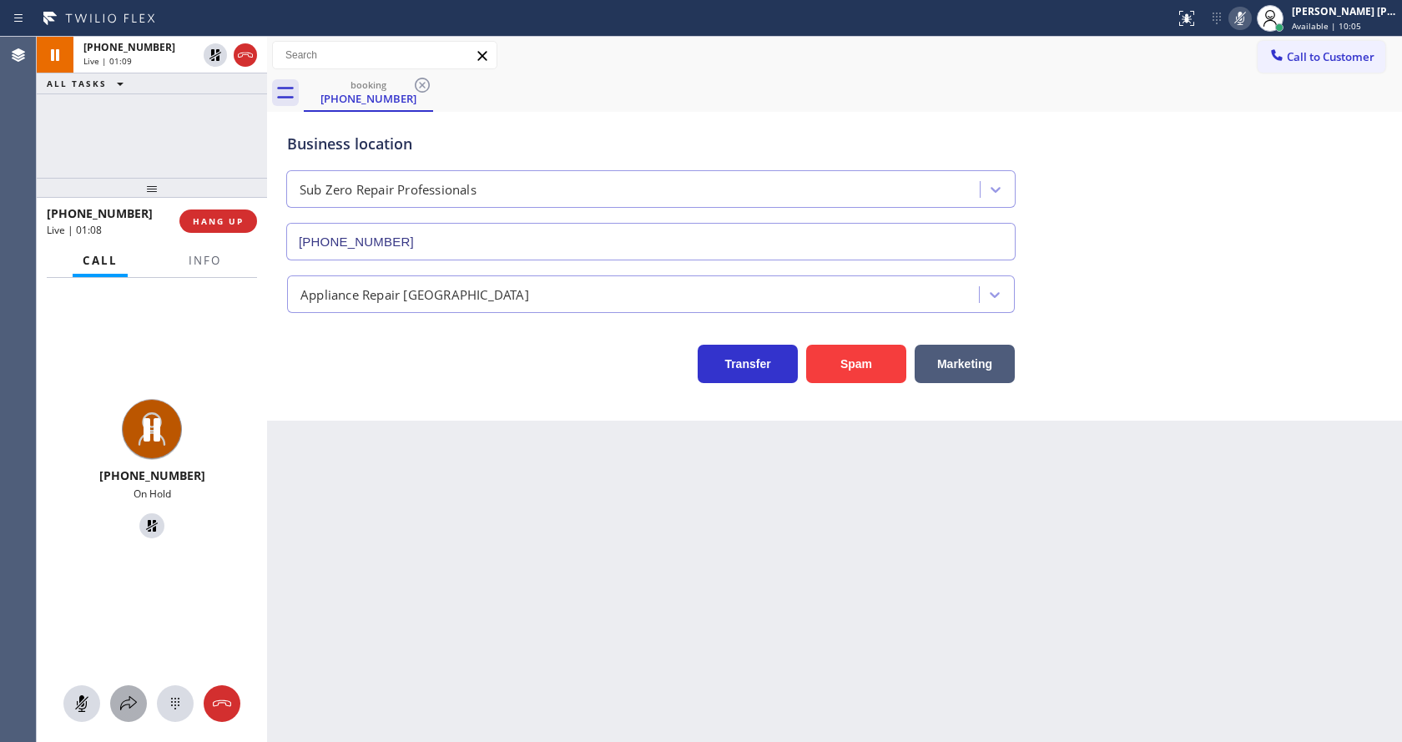
click at [131, 709] on icon at bounding box center [129, 704] width 20 height 20
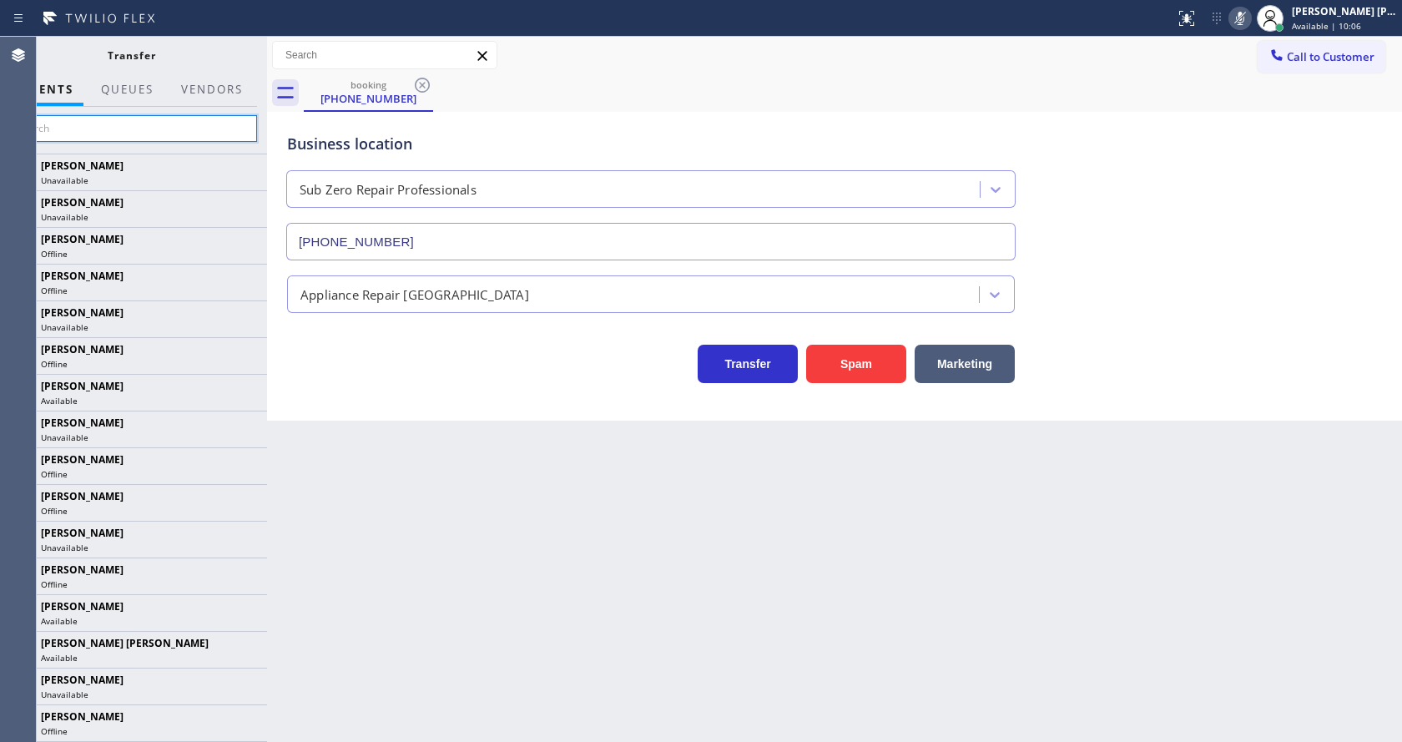
click at [184, 129] on input "text" at bounding box center [131, 128] width 251 height 27
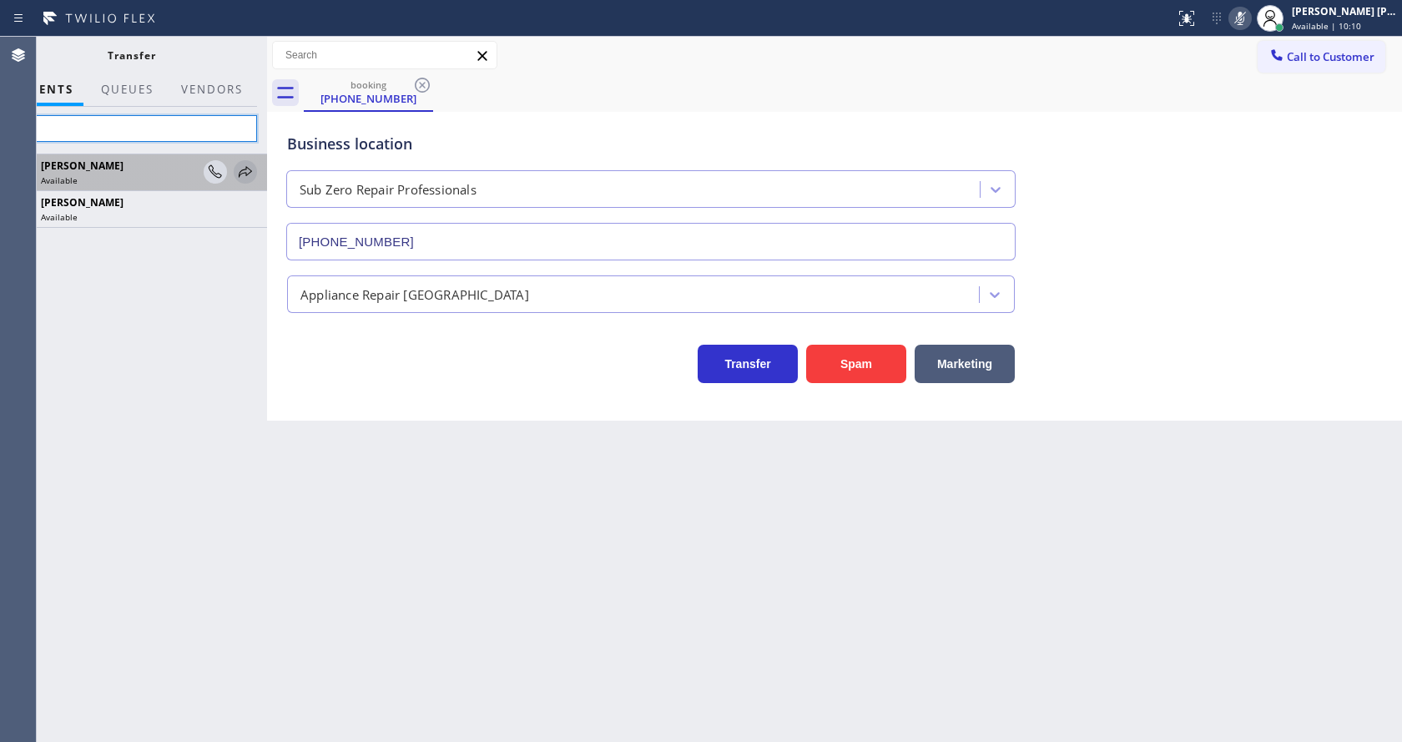
type input "Arn"
click at [250, 168] on icon at bounding box center [245, 172] width 20 height 20
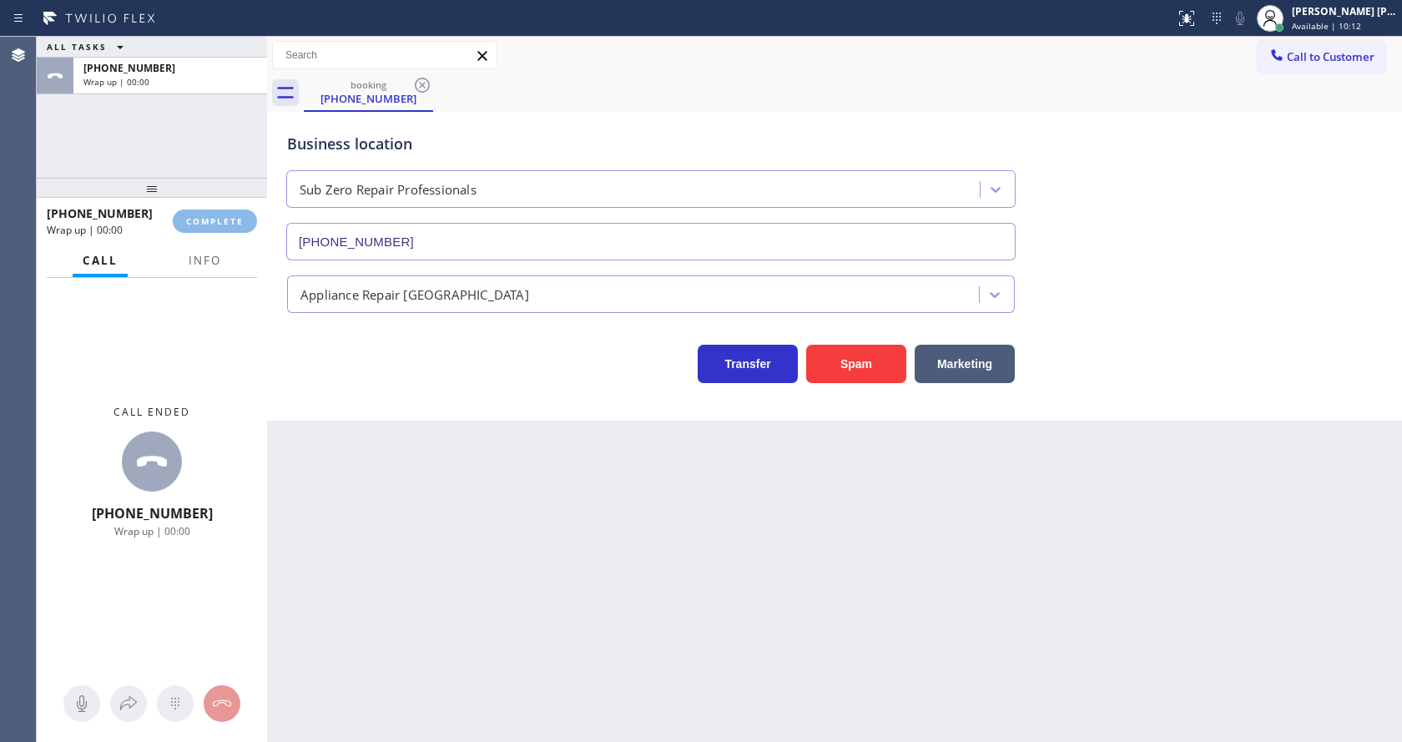
click at [598, 608] on div "Back to Dashboard Change Sender ID Customers Technicians Select a contact Outbo…" at bounding box center [834, 389] width 1135 height 705
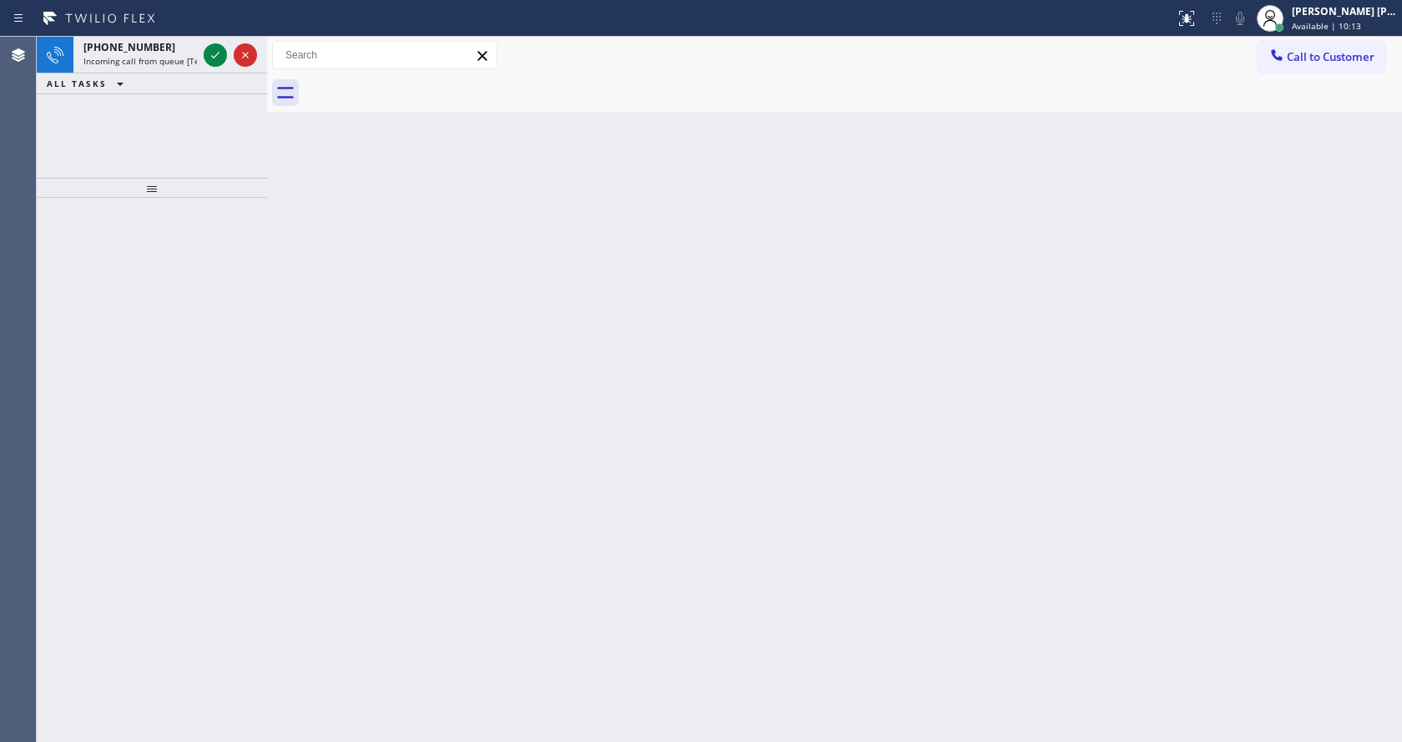
drag, startPoint x: 305, startPoint y: 249, endPoint x: 245, endPoint y: 163, distance: 104.4
click at [305, 249] on div "Back to Dashboard Change Sender ID Customers Technicians Select a contact Outbo…" at bounding box center [834, 389] width 1135 height 705
click at [169, 46] on div "[PHONE_NUMBER]" at bounding box center [140, 47] width 114 height 14
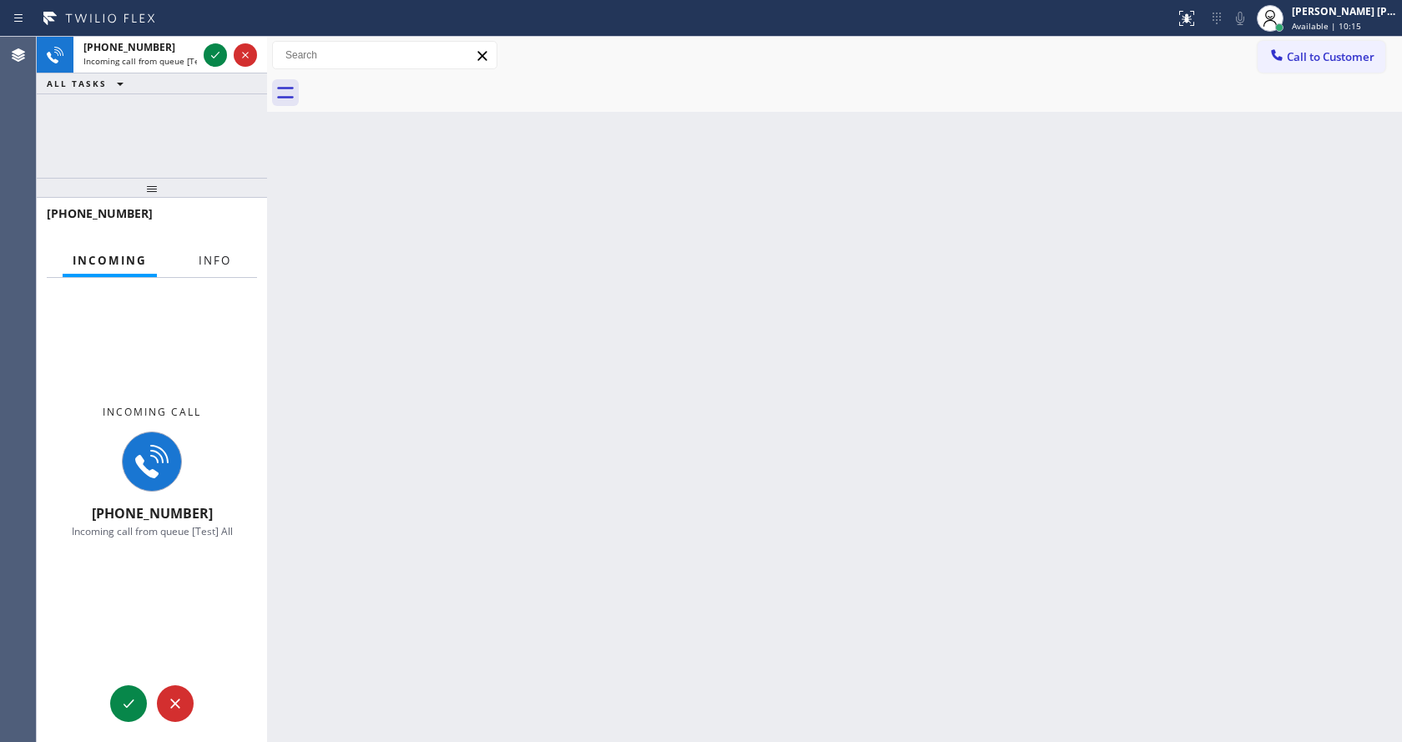
click at [219, 260] on span "Info" at bounding box center [215, 260] width 33 height 15
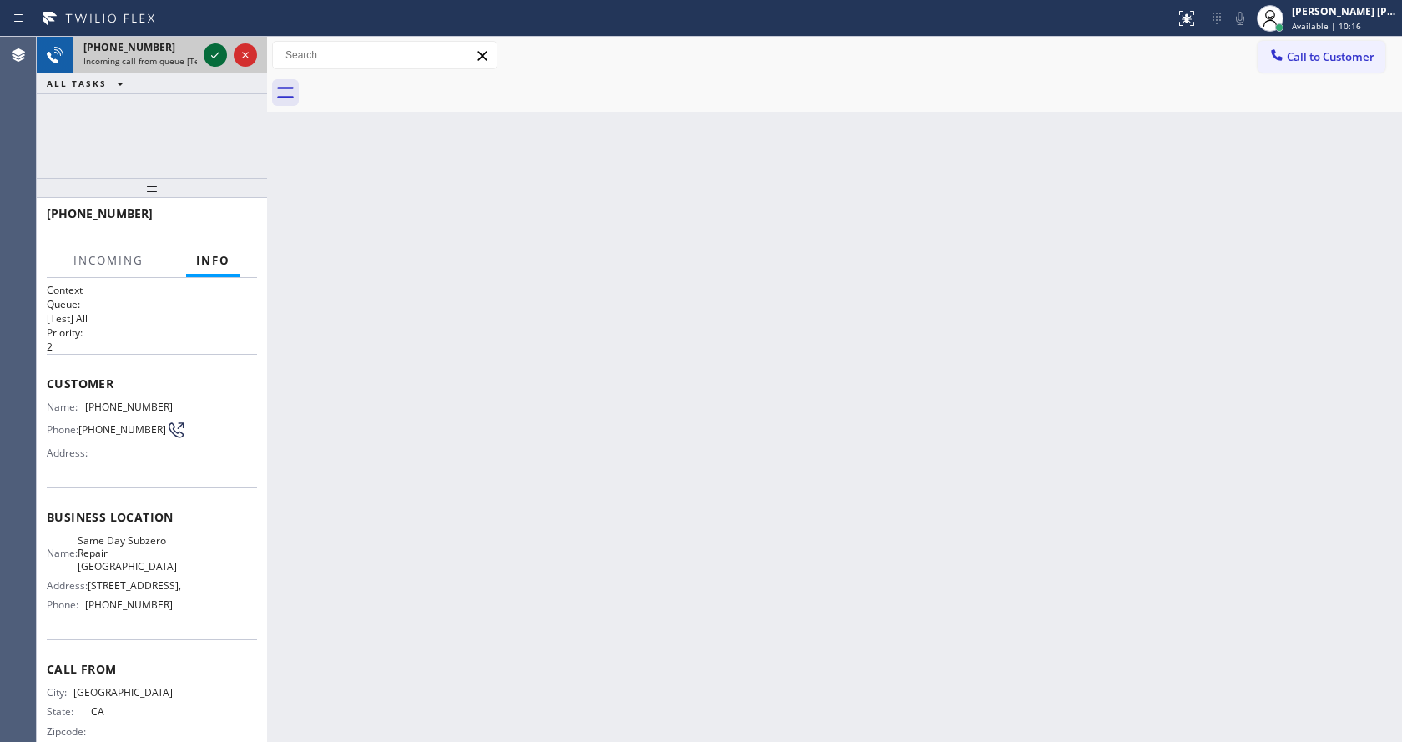
click at [215, 54] on icon at bounding box center [215, 55] width 20 height 20
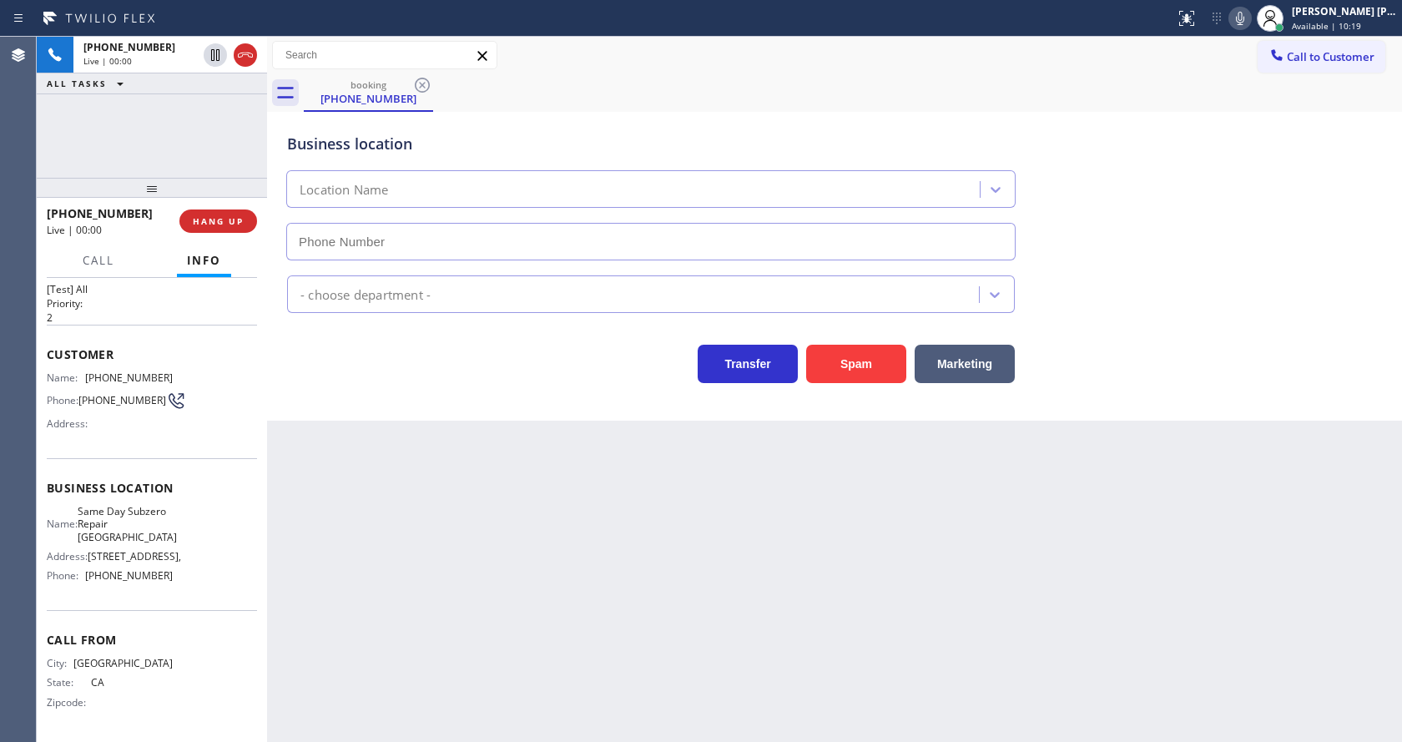
type input "[PHONE_NUMBER]"
click at [845, 366] on button "Spam" at bounding box center [856, 364] width 100 height 38
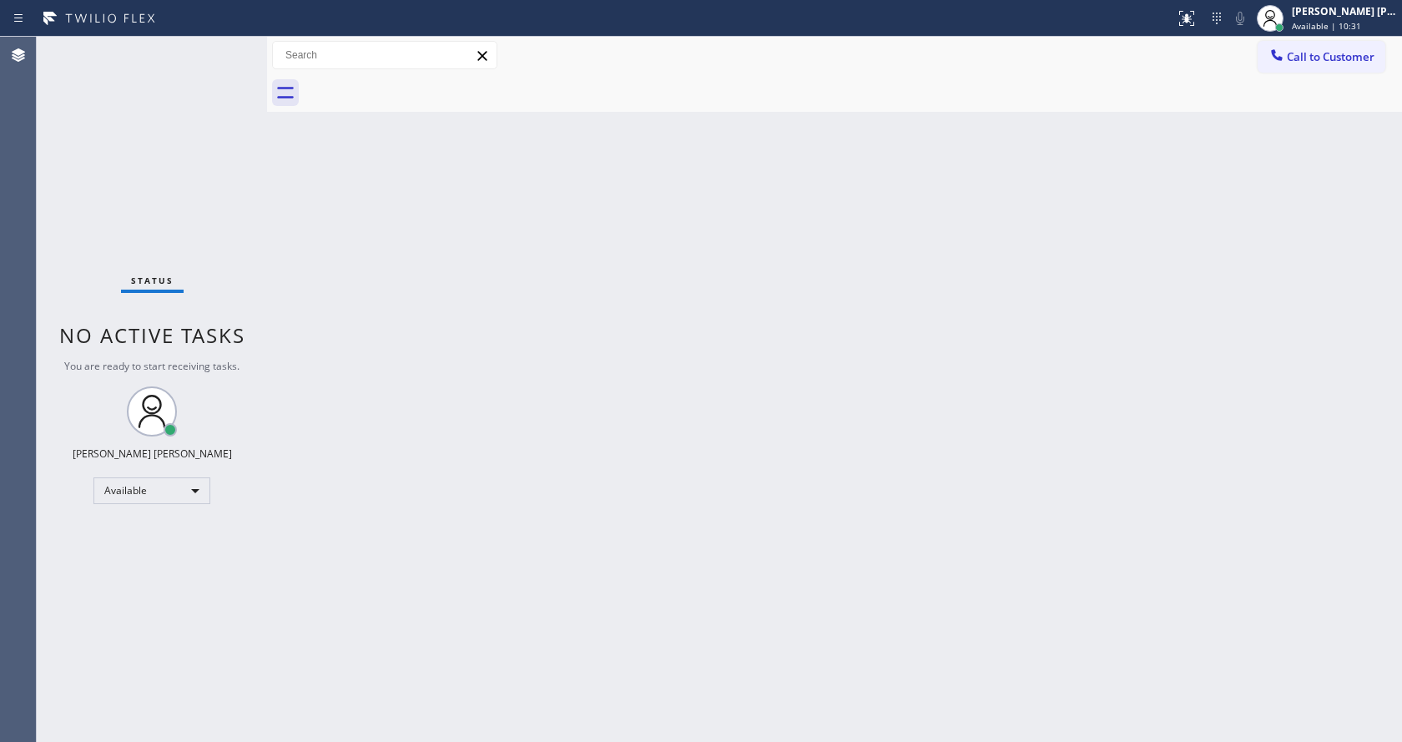
click at [521, 472] on div "Back to Dashboard Change Sender ID Customers Technicians Select a contact Outbo…" at bounding box center [834, 389] width 1135 height 705
click at [458, 409] on div "Back to Dashboard Change Sender ID Customers Technicians Select a contact Outbo…" at bounding box center [834, 389] width 1135 height 705
click at [958, 307] on div "Back to Dashboard Change Sender ID Customers Technicians Select a contact Outbo…" at bounding box center [834, 389] width 1135 height 705
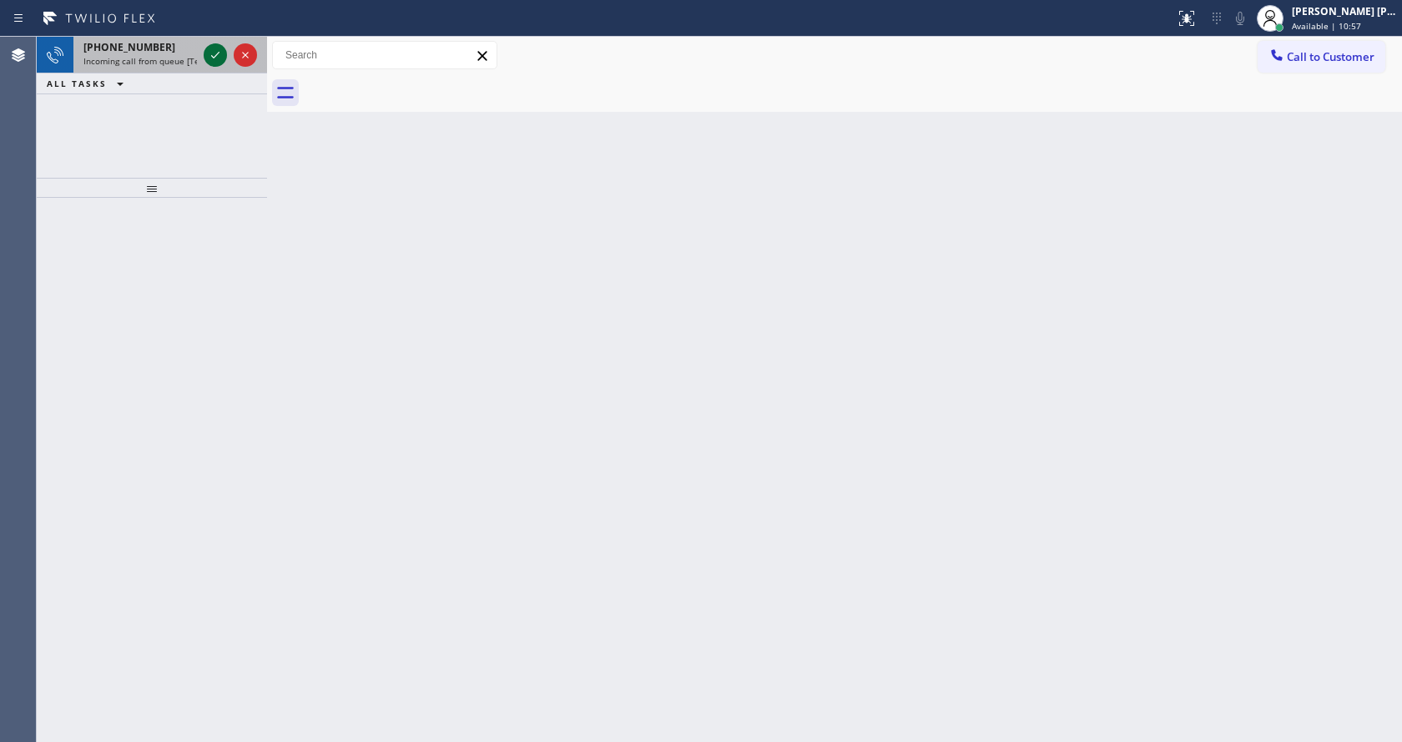
click at [210, 48] on icon at bounding box center [215, 55] width 20 height 20
click at [342, 268] on div "Back to Dashboard Change Sender ID Customers Technicians Select a contact Outbo…" at bounding box center [834, 389] width 1135 height 705
click at [199, 57] on div "[PHONE_NUMBER] Incoming call from queue [Test] All" at bounding box center [136, 55] width 127 height 37
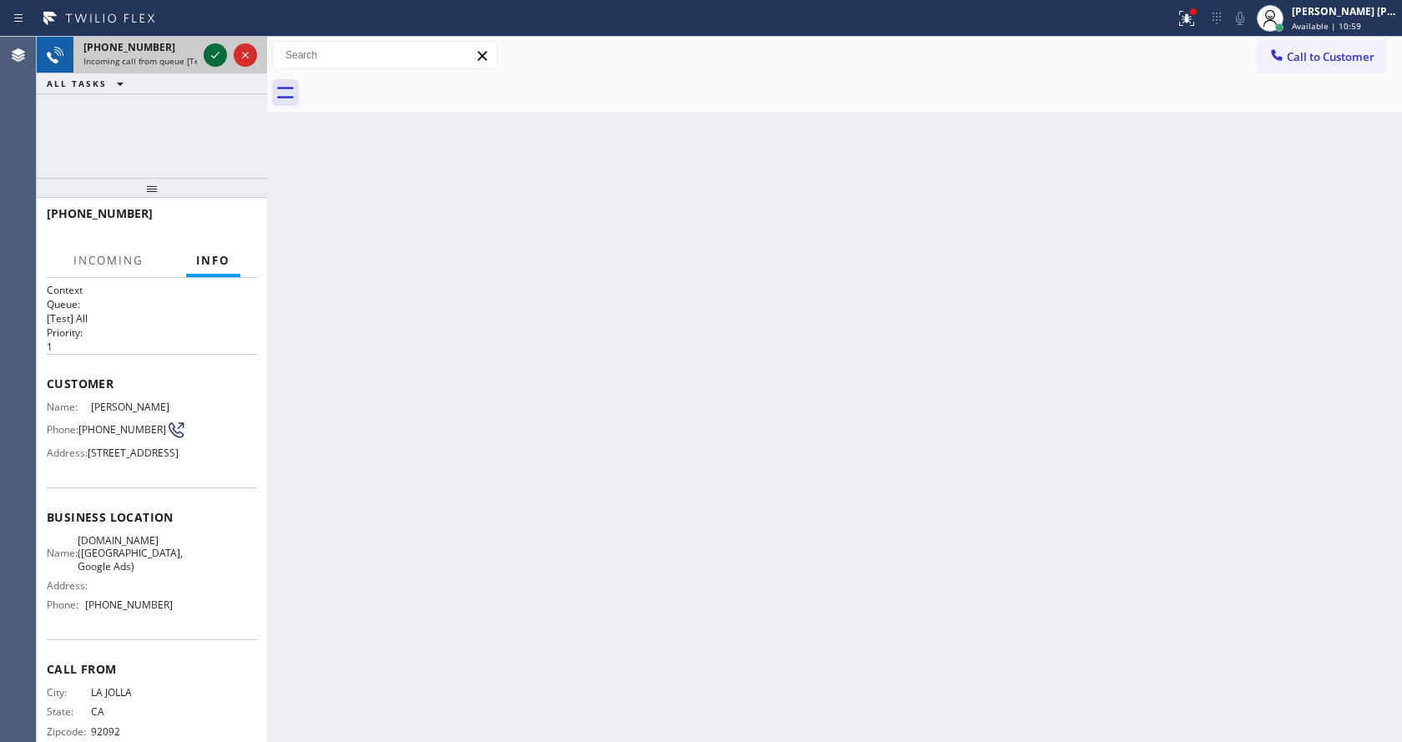
click at [215, 58] on icon at bounding box center [215, 55] width 20 height 20
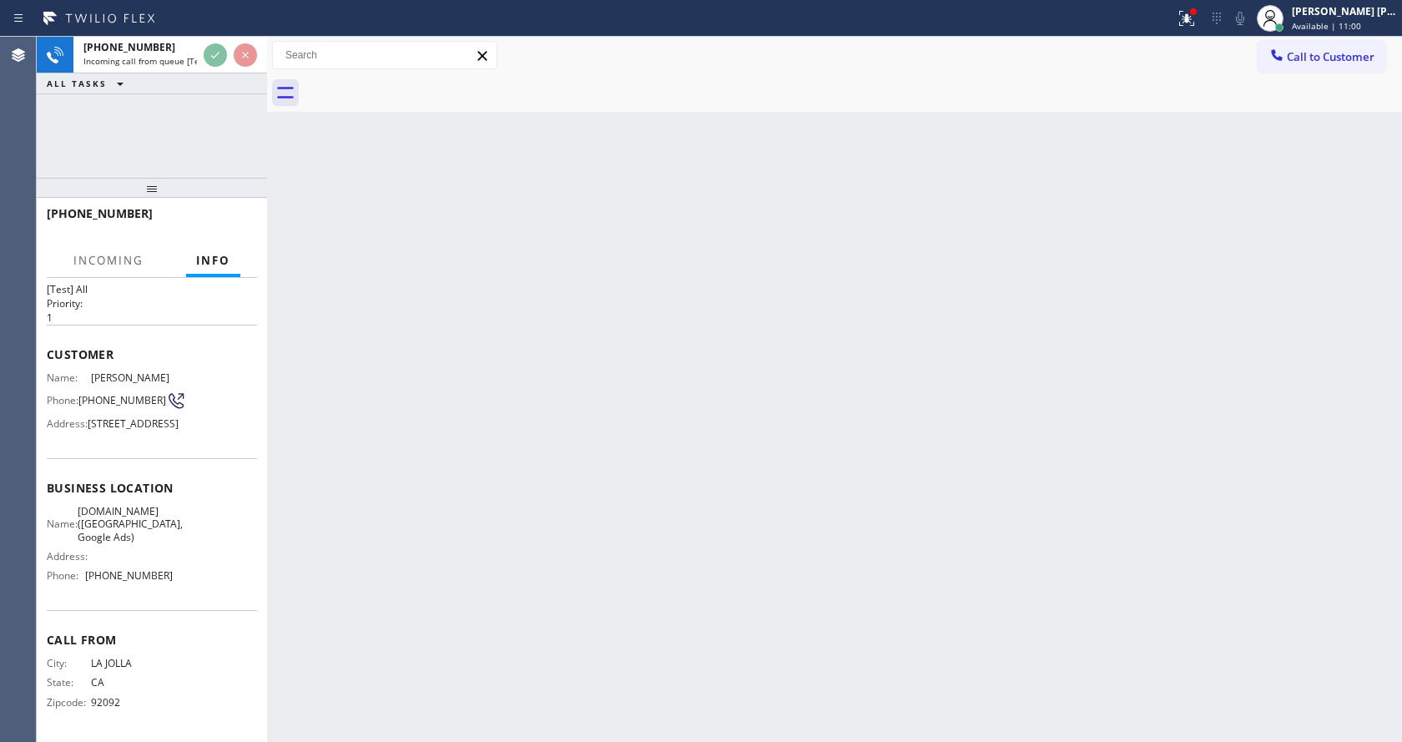
scroll to position [73, 0]
click at [627, 398] on div "Back to Dashboard Change Sender ID Customers Technicians Select a contact Outbo…" at bounding box center [834, 389] width 1135 height 705
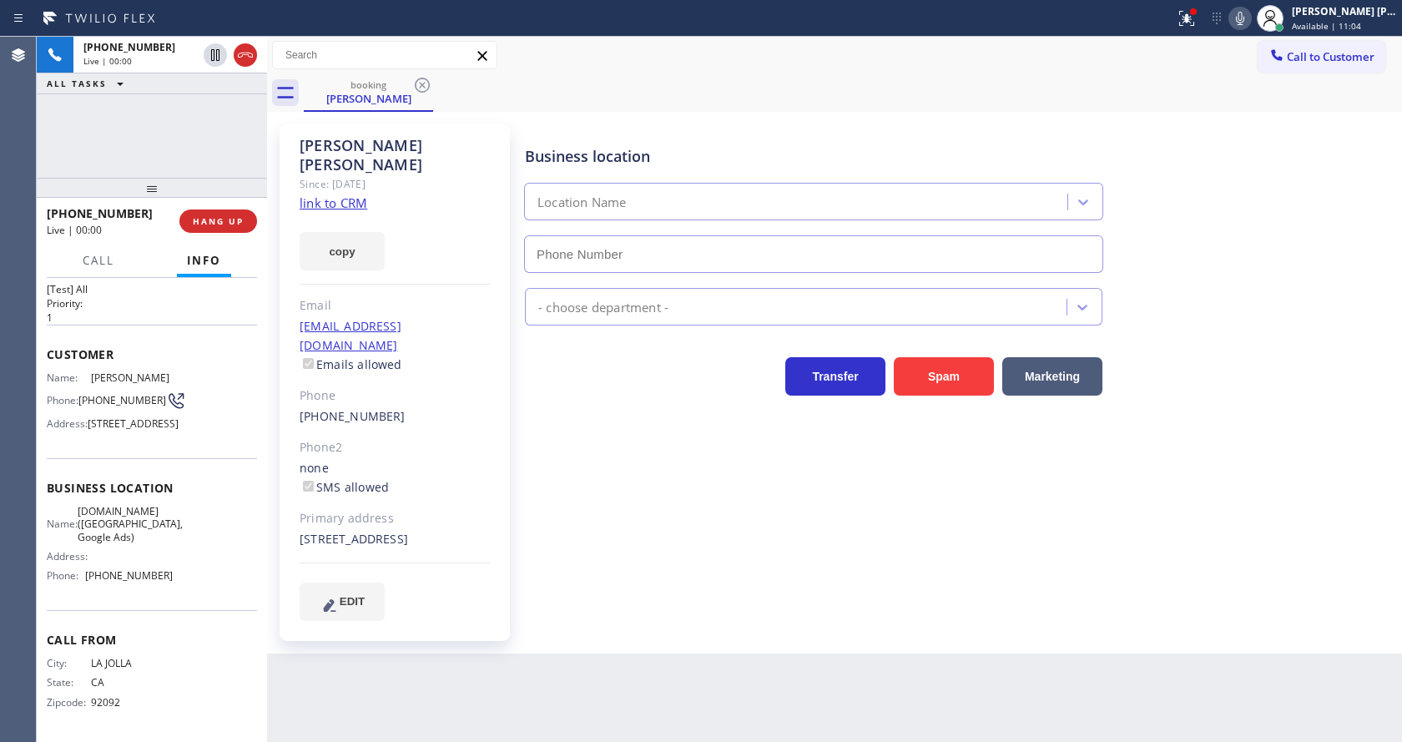
type input "[PHONE_NUMBER]"
drag, startPoint x: 645, startPoint y: 538, endPoint x: 657, endPoint y: 544, distance: 13.5
click at [657, 544] on div "Business location [DOMAIN_NAME] ([GEOGRAPHIC_DATA], Google Ads) [PHONE_NUMBER] …" at bounding box center [960, 372] width 876 height 487
click at [355, 194] on link "link to CRM" at bounding box center [334, 202] width 68 height 17
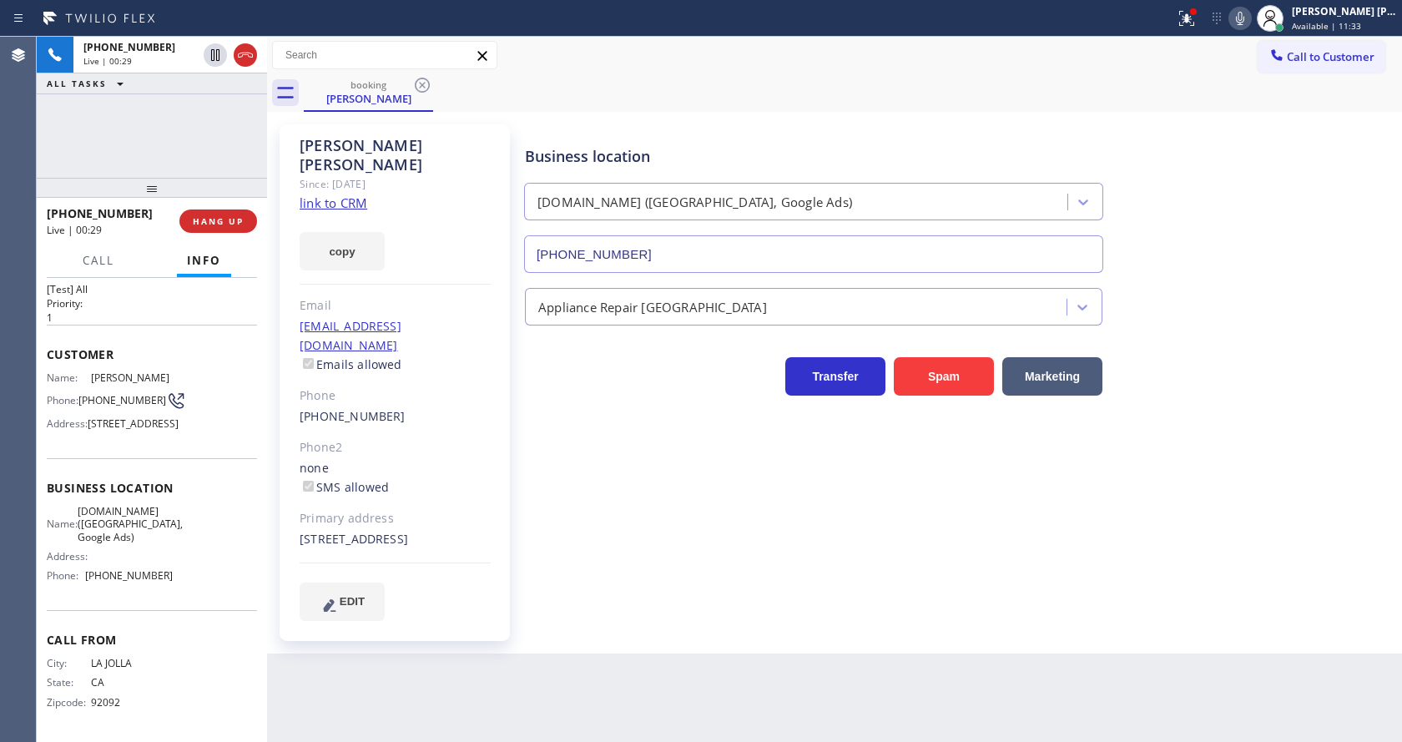
drag, startPoint x: 566, startPoint y: 593, endPoint x: 573, endPoint y: 598, distance: 9.5
click at [568, 594] on div "Business location [DOMAIN_NAME] ([GEOGRAPHIC_DATA], Google Ads) [PHONE_NUMBER] …" at bounding box center [960, 372] width 876 height 487
click at [1214, 225] on div "Business location [DOMAIN_NAME] ([GEOGRAPHIC_DATA], Google Ads) [PHONE_NUMBER]" at bounding box center [960, 197] width 876 height 151
click at [1197, 22] on icon at bounding box center [1187, 18] width 20 height 20
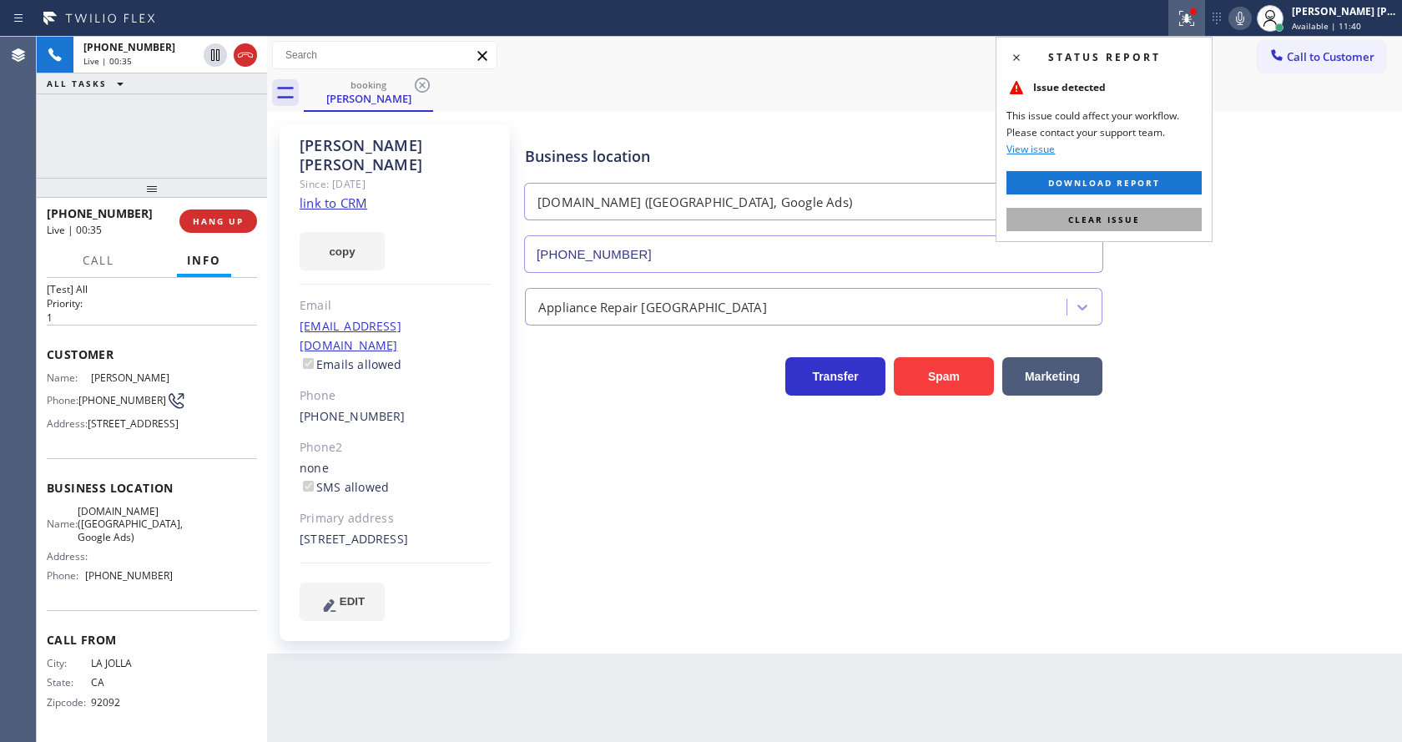
click at [1153, 217] on button "Clear issue" at bounding box center [1104, 219] width 195 height 23
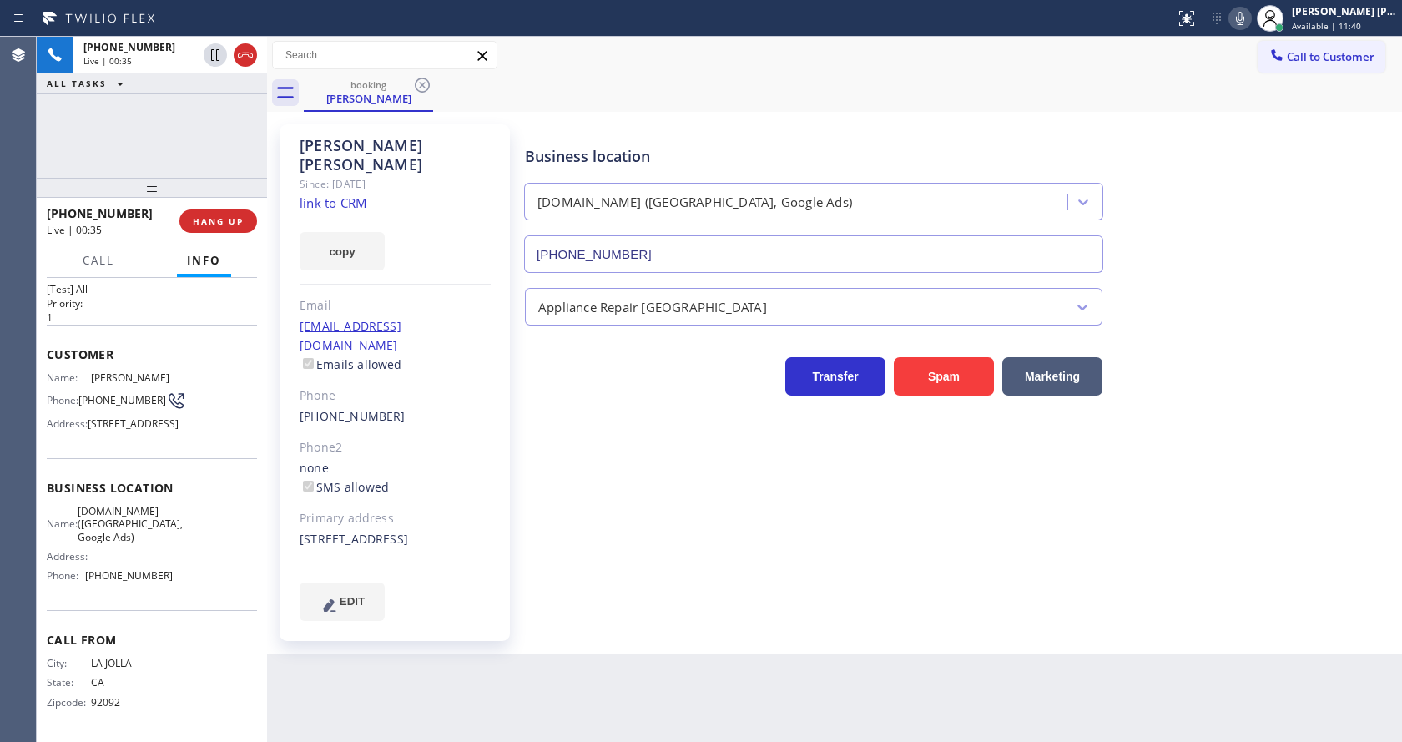
click at [1189, 202] on div "Business location [DOMAIN_NAME] ([GEOGRAPHIC_DATA], Google Ads) [PHONE_NUMBER]" at bounding box center [960, 197] width 876 height 151
click at [1242, 25] on icon at bounding box center [1240, 18] width 20 height 20
click at [211, 54] on icon at bounding box center [215, 55] width 8 height 12
drag, startPoint x: 689, startPoint y: 612, endPoint x: 663, endPoint y: 618, distance: 27.5
click at [678, 594] on div "Business location [DOMAIN_NAME] ([GEOGRAPHIC_DATA], Google Ads) [PHONE_NUMBER] …" at bounding box center [960, 389] width 876 height 521
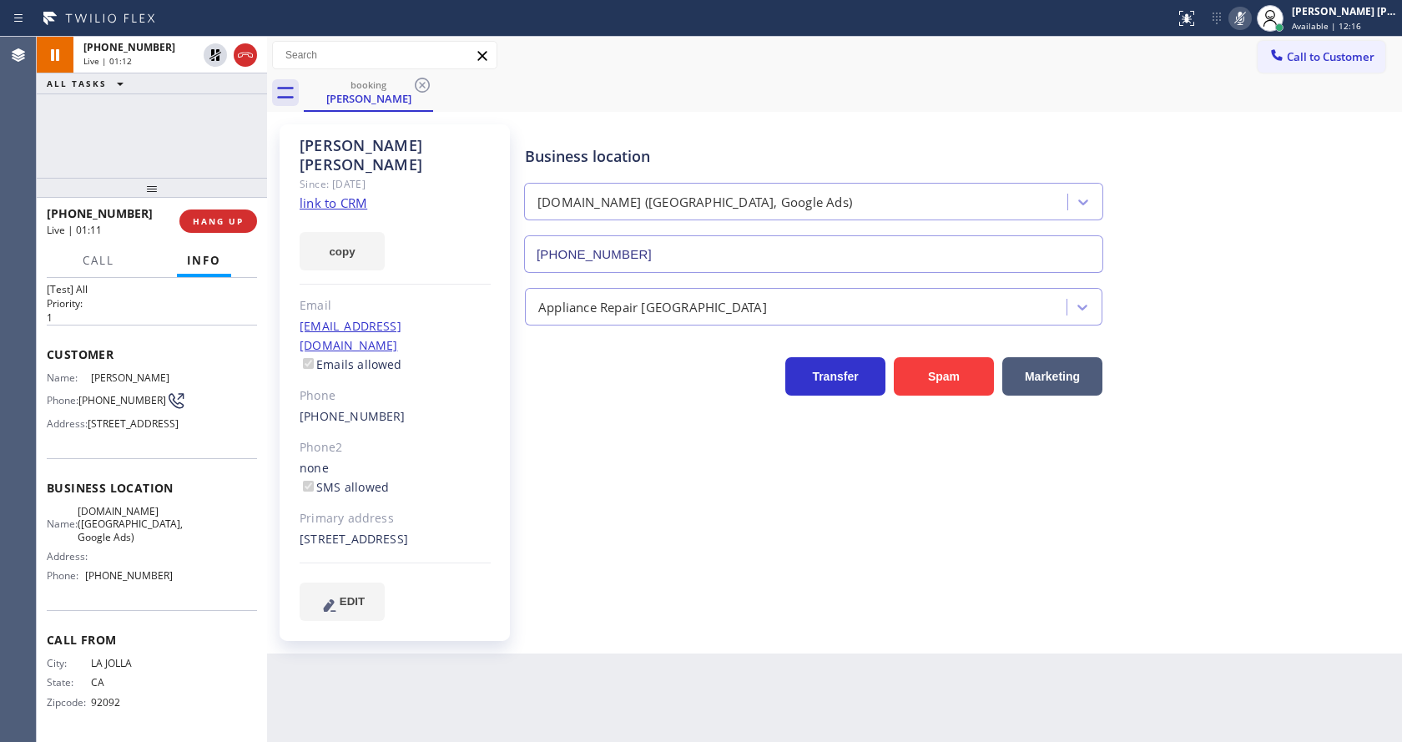
click at [1299, 376] on div "Transfer Spam Marketing" at bounding box center [960, 368] width 876 height 53
click at [573, 502] on div "Business location [DOMAIN_NAME] ([GEOGRAPHIC_DATA], Google Ads) [PHONE_NUMBER] …" at bounding box center [960, 372] width 876 height 487
click at [630, 583] on div "Business location [DOMAIN_NAME] ([GEOGRAPHIC_DATA], Google Ads) [PHONE_NUMBER] …" at bounding box center [960, 372] width 876 height 487
click at [1214, 230] on div "Business location [DOMAIN_NAME] ([GEOGRAPHIC_DATA], Google Ads) [PHONE_NUMBER]" at bounding box center [960, 197] width 876 height 151
click at [1250, 11] on icon at bounding box center [1240, 18] width 20 height 20
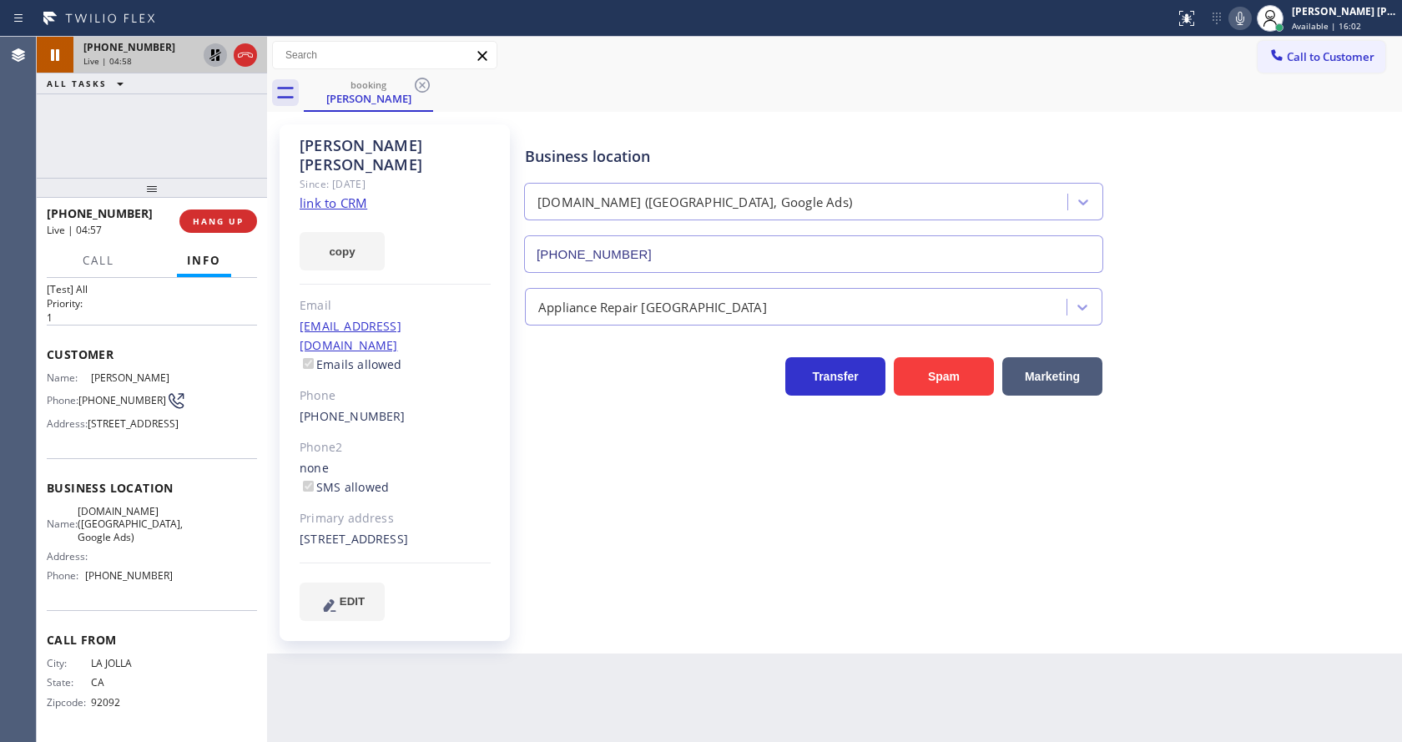
click at [211, 53] on icon at bounding box center [215, 55] width 12 height 12
click at [627, 546] on div "Business location [DOMAIN_NAME] ([GEOGRAPHIC_DATA], Google Ads) [PHONE_NUMBER] …" at bounding box center [960, 372] width 876 height 487
click at [180, 108] on div "[PHONE_NUMBER] Live | 05:02 ALL TASKS ALL TASKS ACTIVE TASKS TASKS IN WRAP UP" at bounding box center [152, 107] width 230 height 141
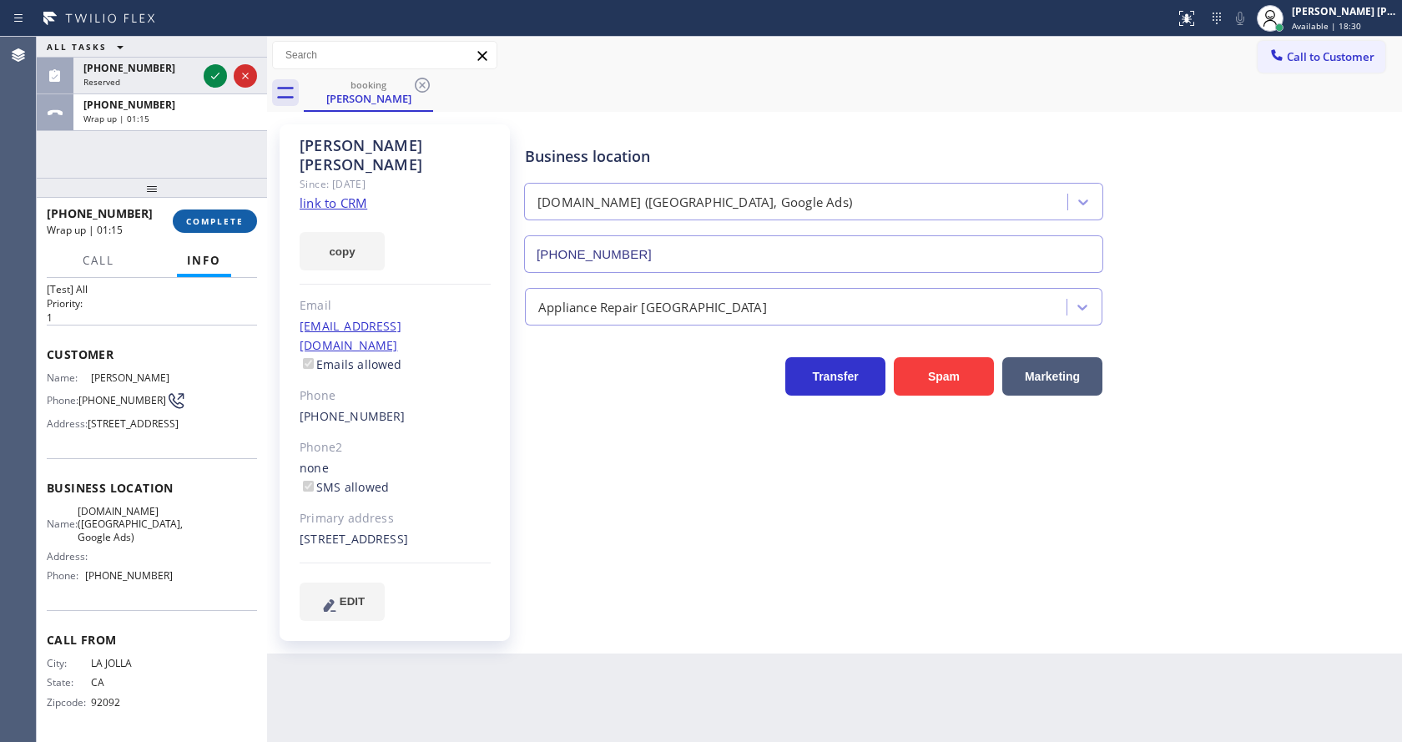
click at [198, 222] on span "COMPLETE" at bounding box center [215, 221] width 58 height 12
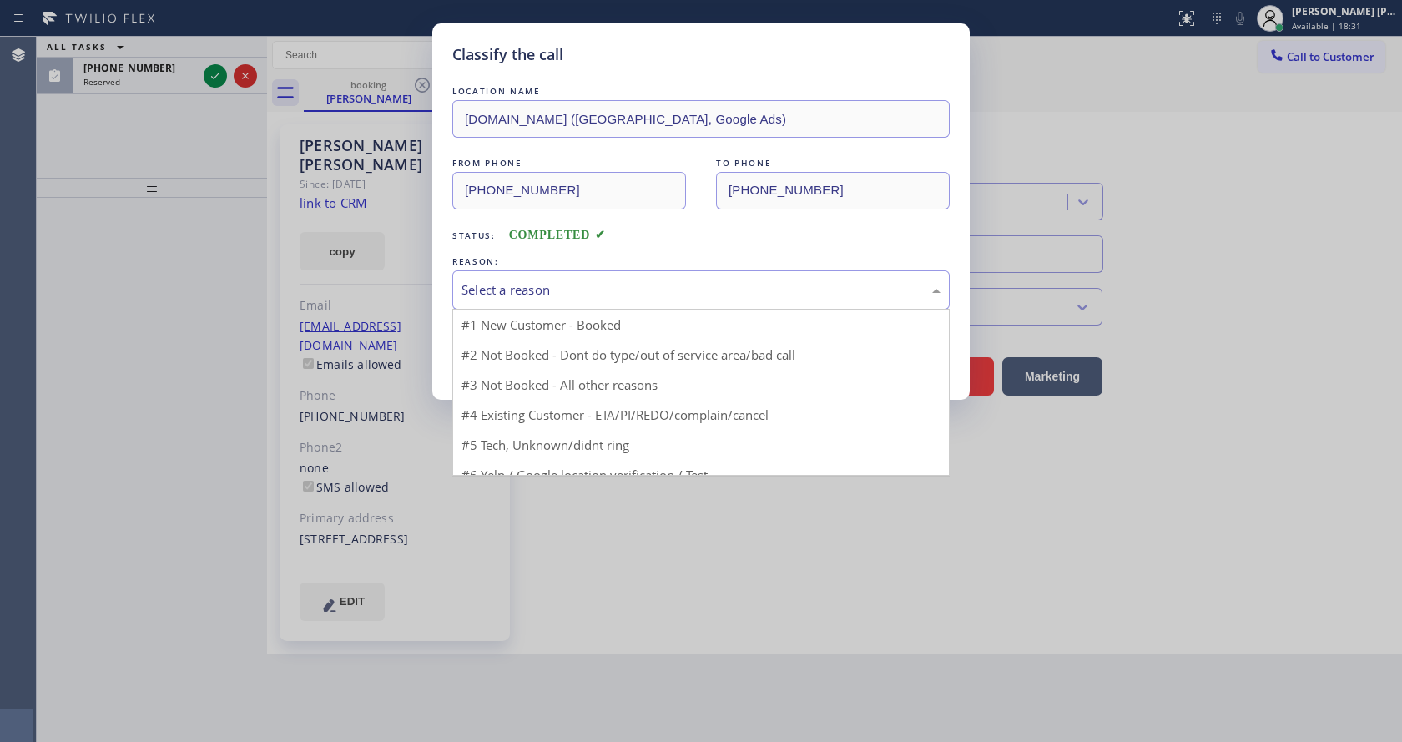
click at [544, 279] on div "Select a reason" at bounding box center [700, 289] width 497 height 39
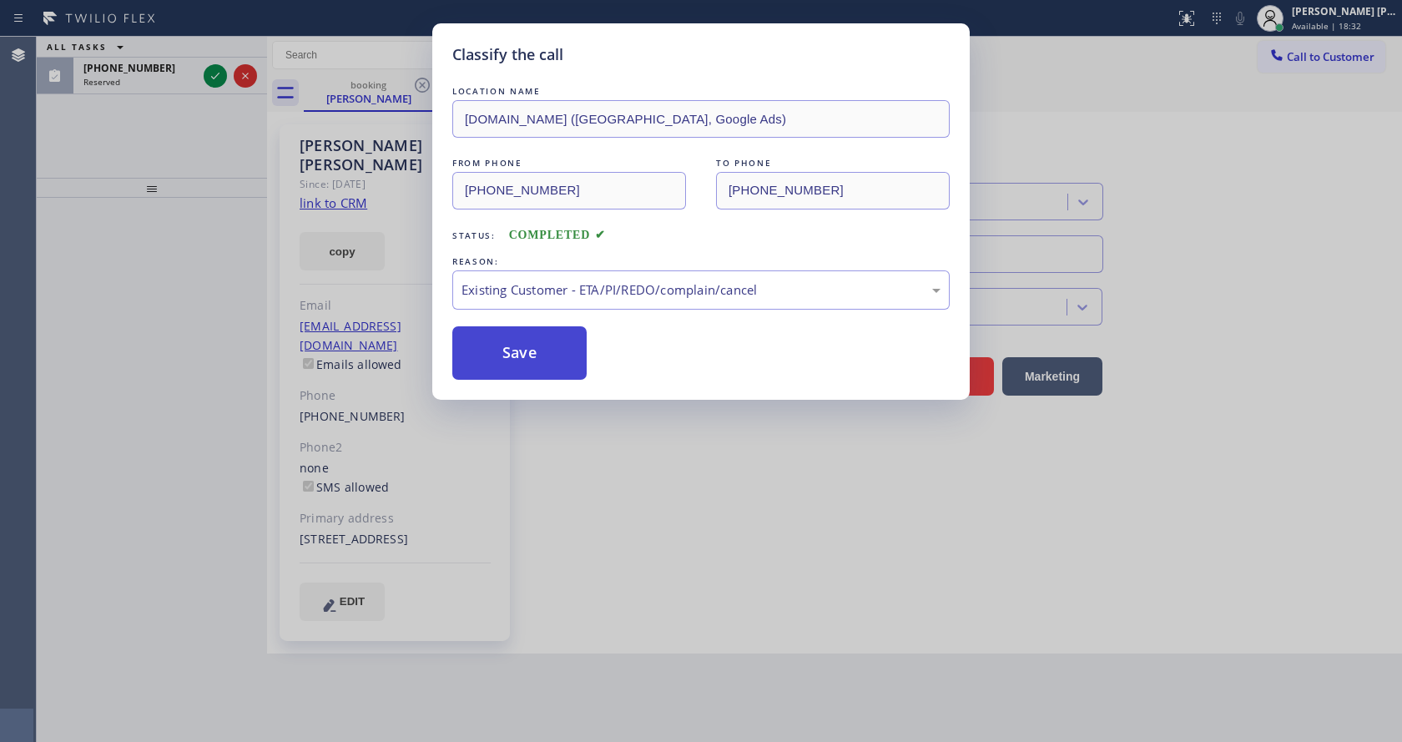
click at [522, 349] on button "Save" at bounding box center [519, 352] width 134 height 53
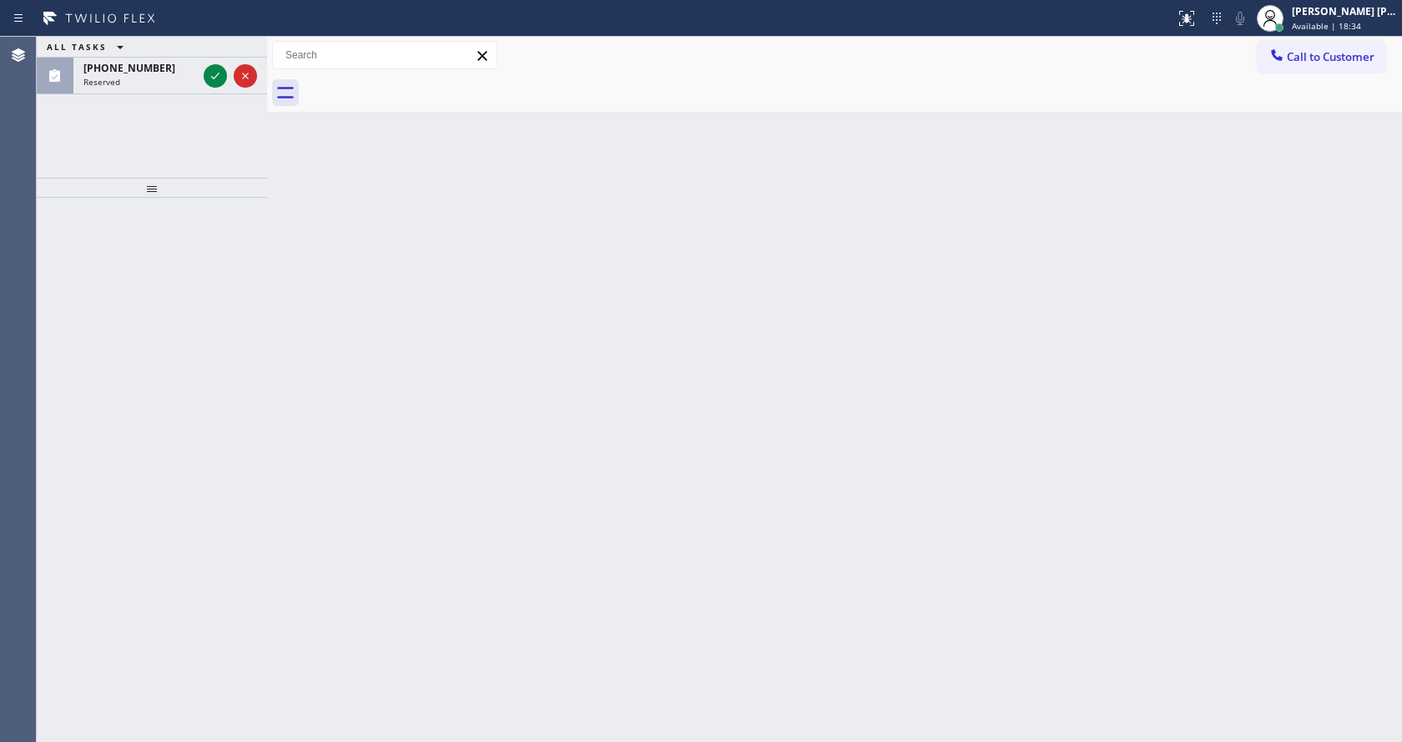
click at [215, 75] on icon at bounding box center [215, 76] width 20 height 20
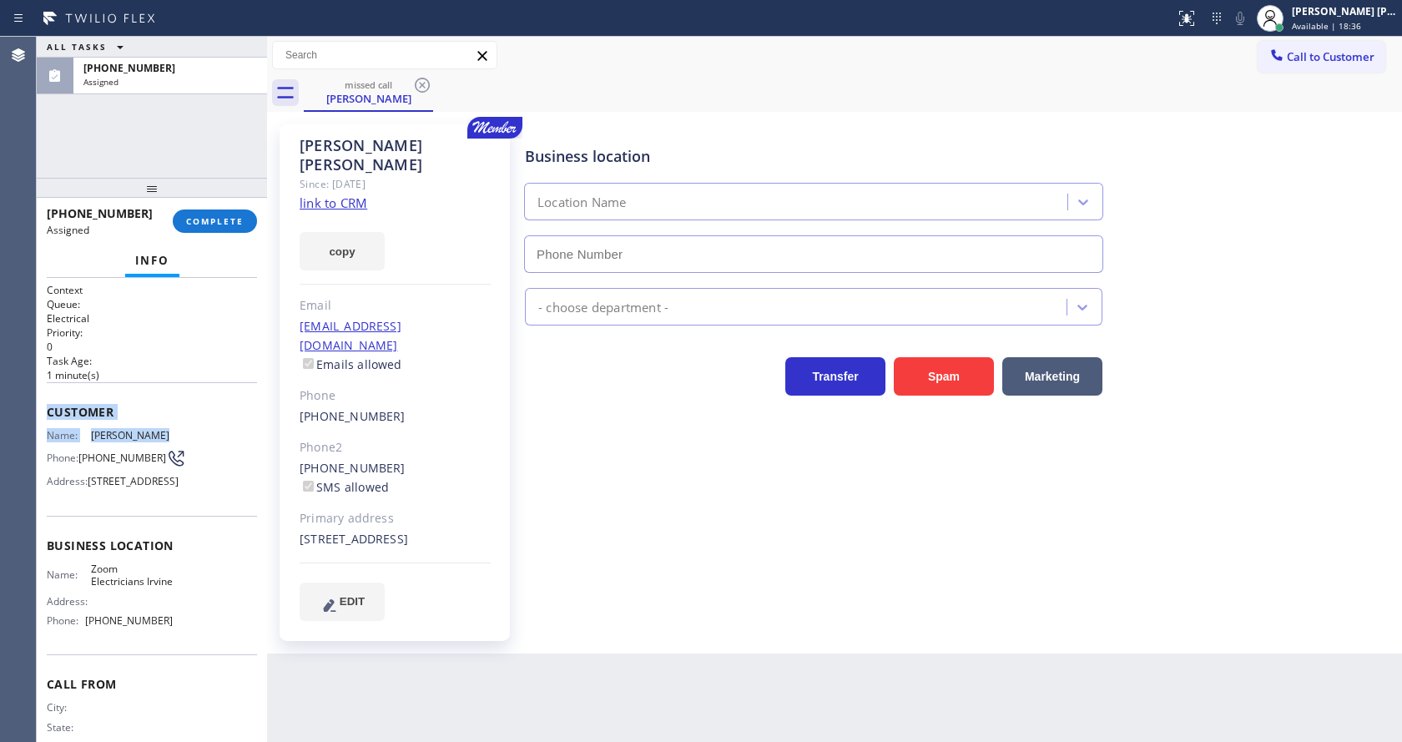
type input "[PHONE_NUMBER]"
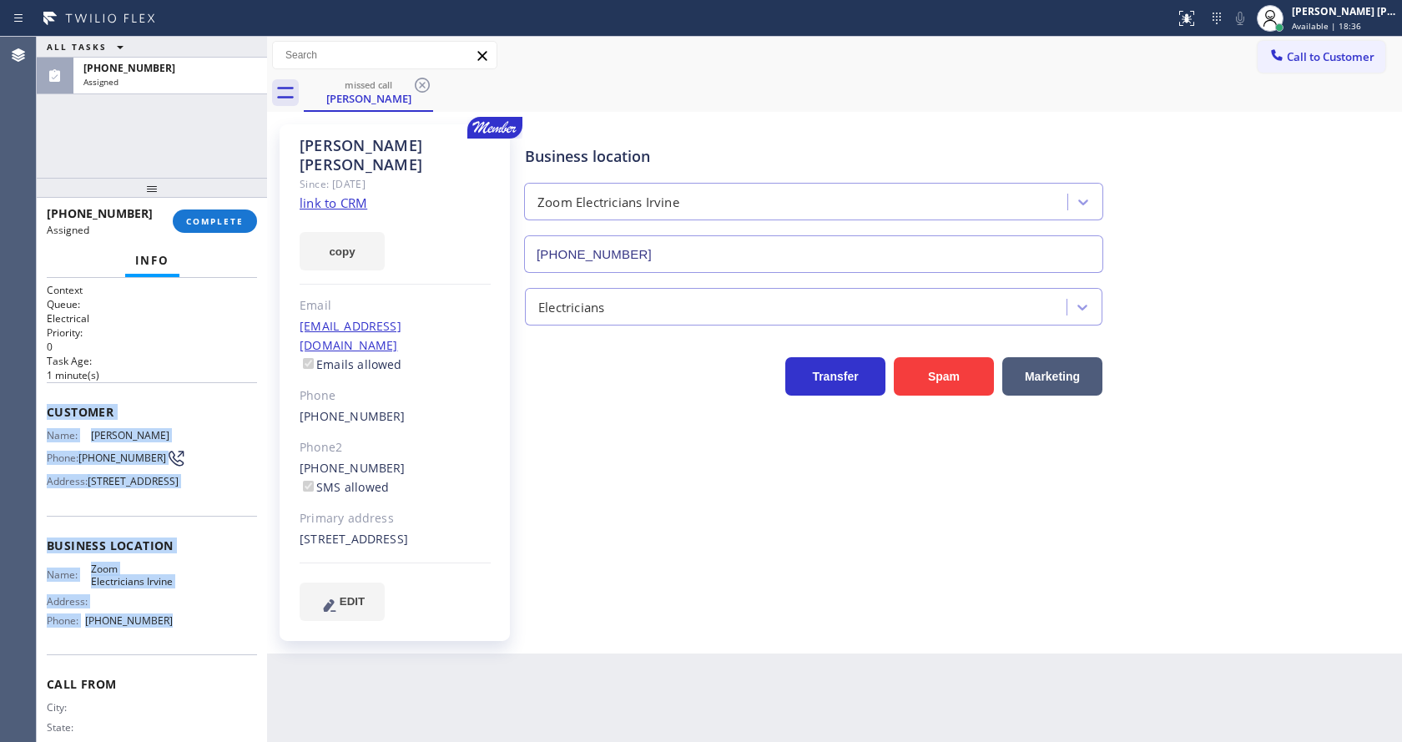
drag, startPoint x: 47, startPoint y: 400, endPoint x: 159, endPoint y: 655, distance: 279.1
click at [159, 655] on div "Context Queue: Electrical Priority: 0 Task Age: [DEMOGRAPHIC_DATA] minute(s) Cu…" at bounding box center [152, 532] width 210 height 498
click at [237, 226] on span "COMPLETE" at bounding box center [215, 221] width 58 height 12
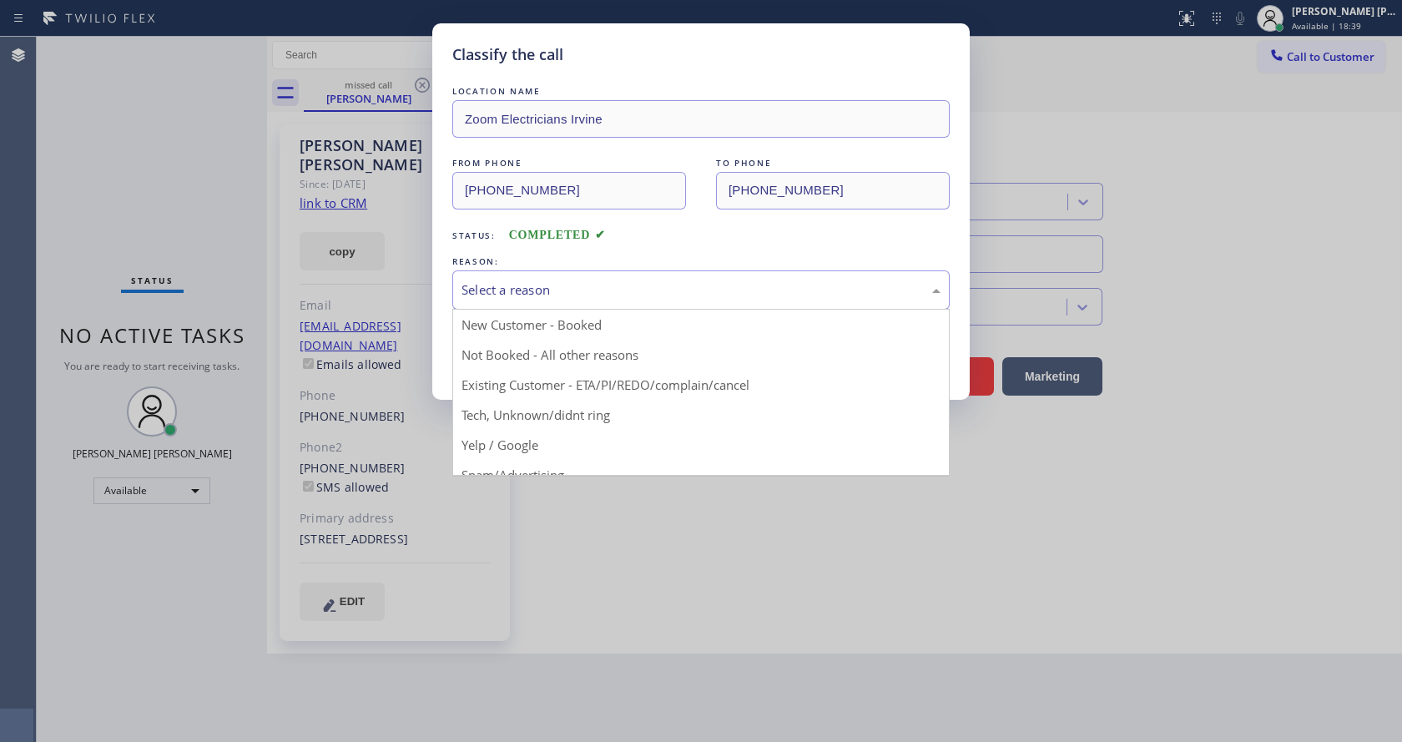
click at [538, 291] on div "Select a reason" at bounding box center [701, 289] width 479 height 19
drag, startPoint x: 544, startPoint y: 408, endPoint x: 527, endPoint y: 341, distance: 68.8
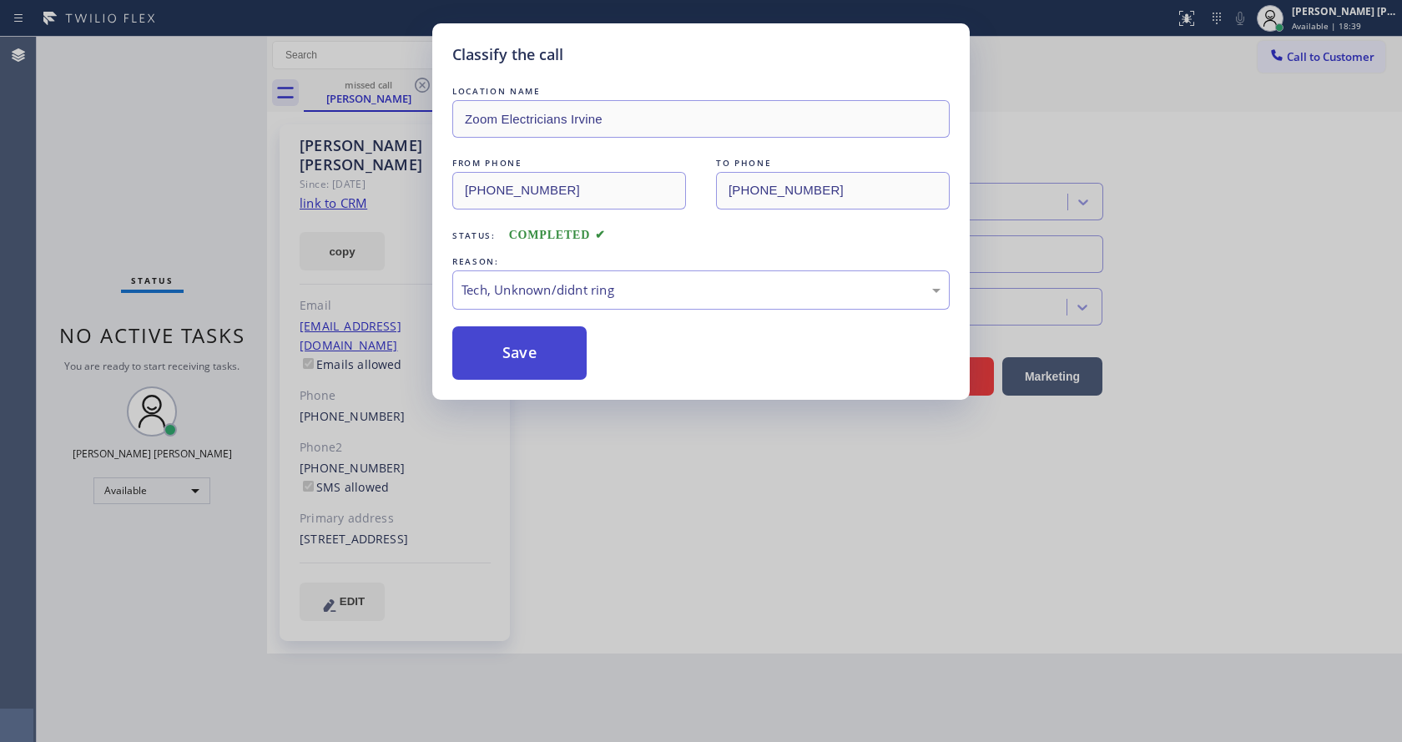
drag, startPoint x: 527, startPoint y: 341, endPoint x: 669, endPoint y: 490, distance: 204.9
click at [529, 346] on button "Save" at bounding box center [519, 352] width 134 height 53
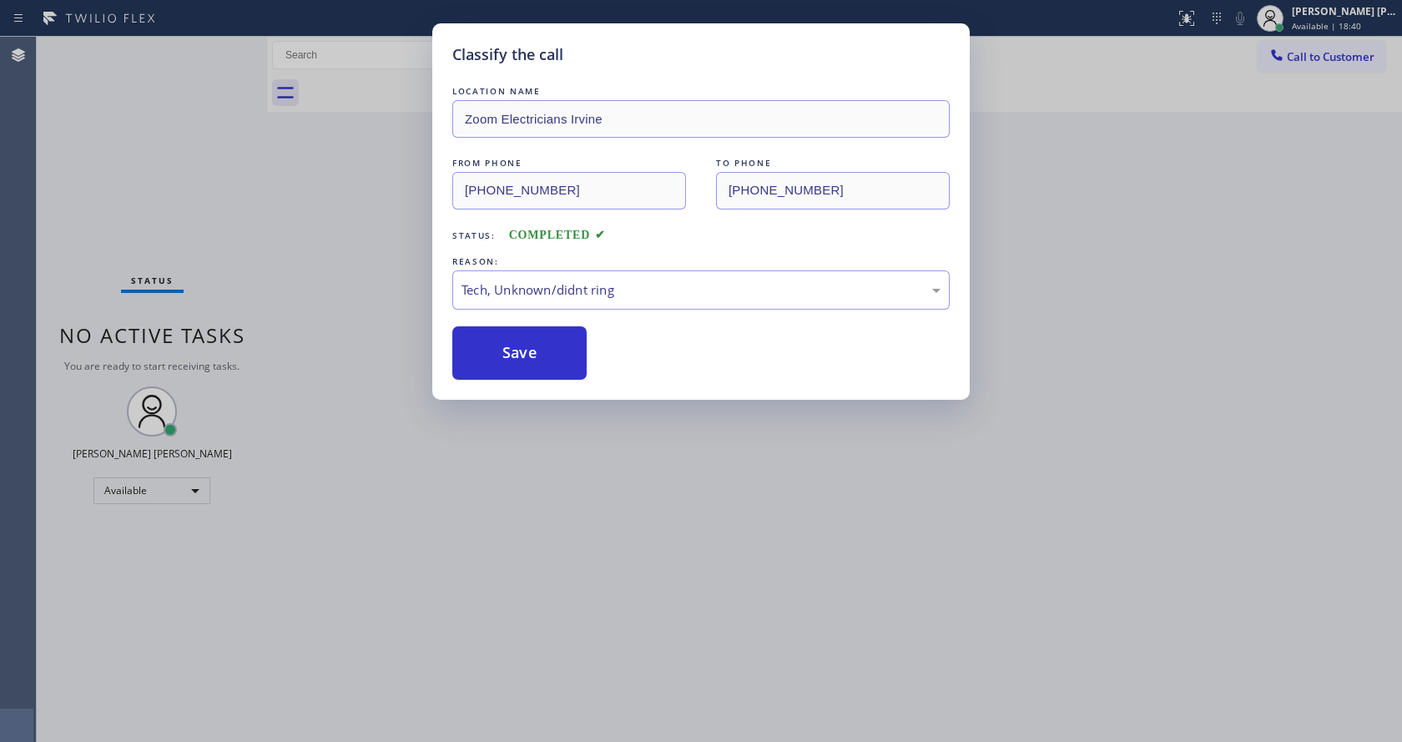
drag, startPoint x: 669, startPoint y: 490, endPoint x: 561, endPoint y: 727, distance: 260.3
click at [659, 515] on div "Classify the call LOCATION NAME Zoom Electricians Irvine FROM PHONE [PHONE_NUMB…" at bounding box center [701, 371] width 1402 height 742
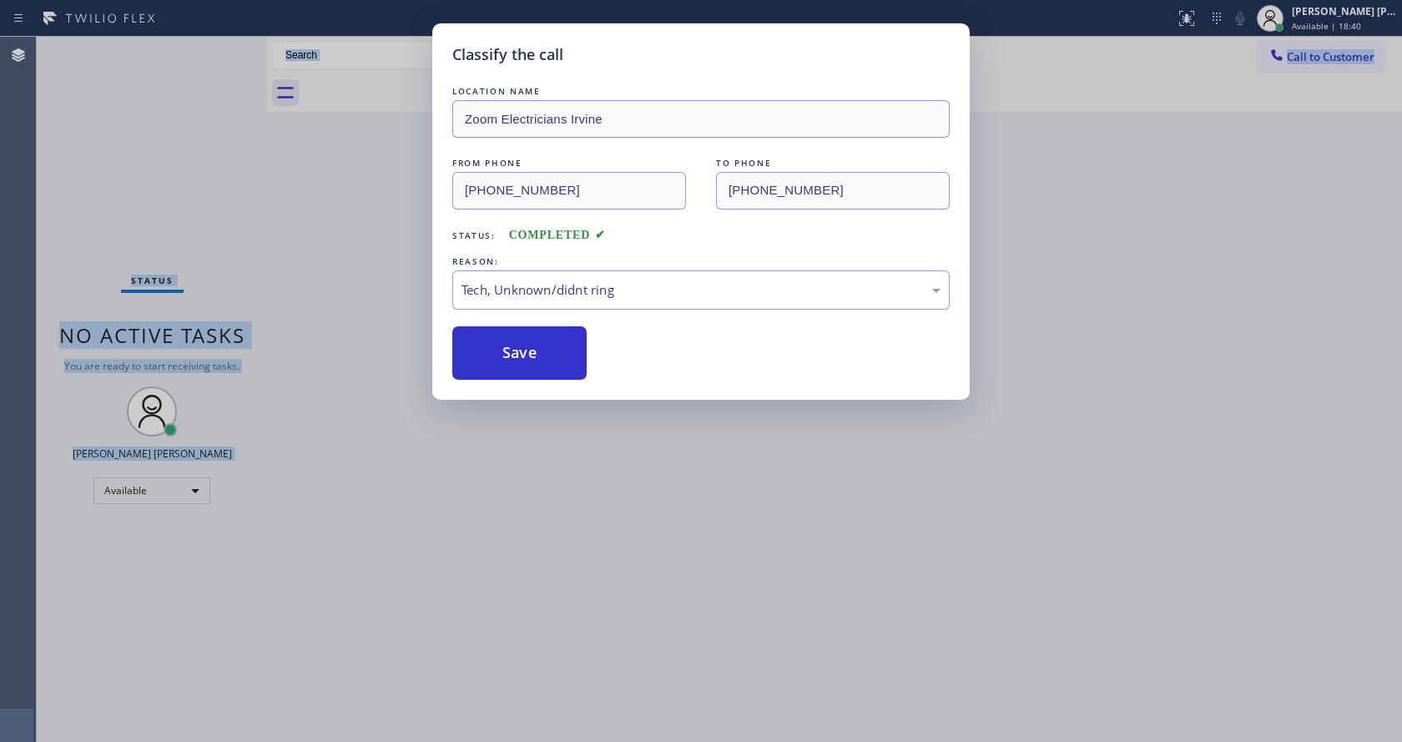
click at [550, 741] on html "Status report No issues detected If you experience an issue, please download th…" at bounding box center [701, 371] width 1402 height 742
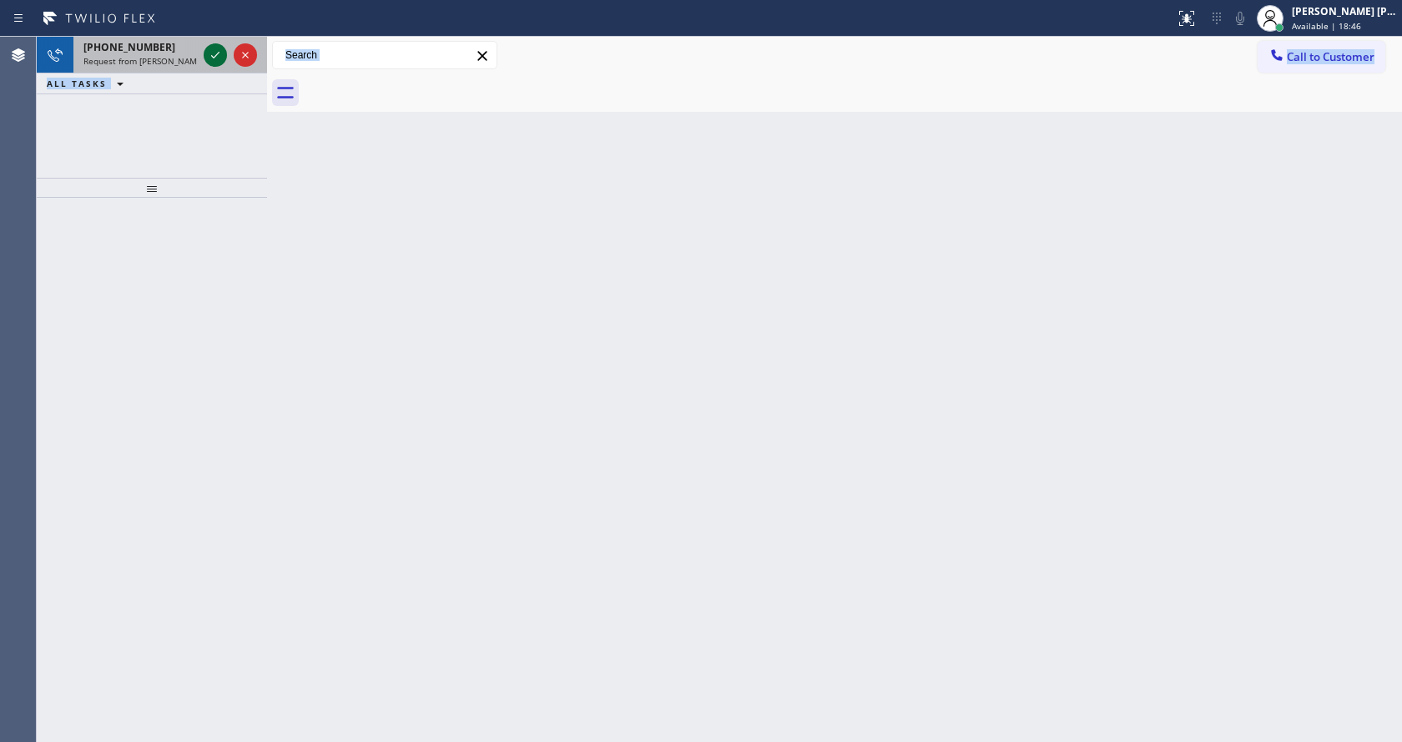
click at [217, 60] on icon at bounding box center [215, 55] width 20 height 20
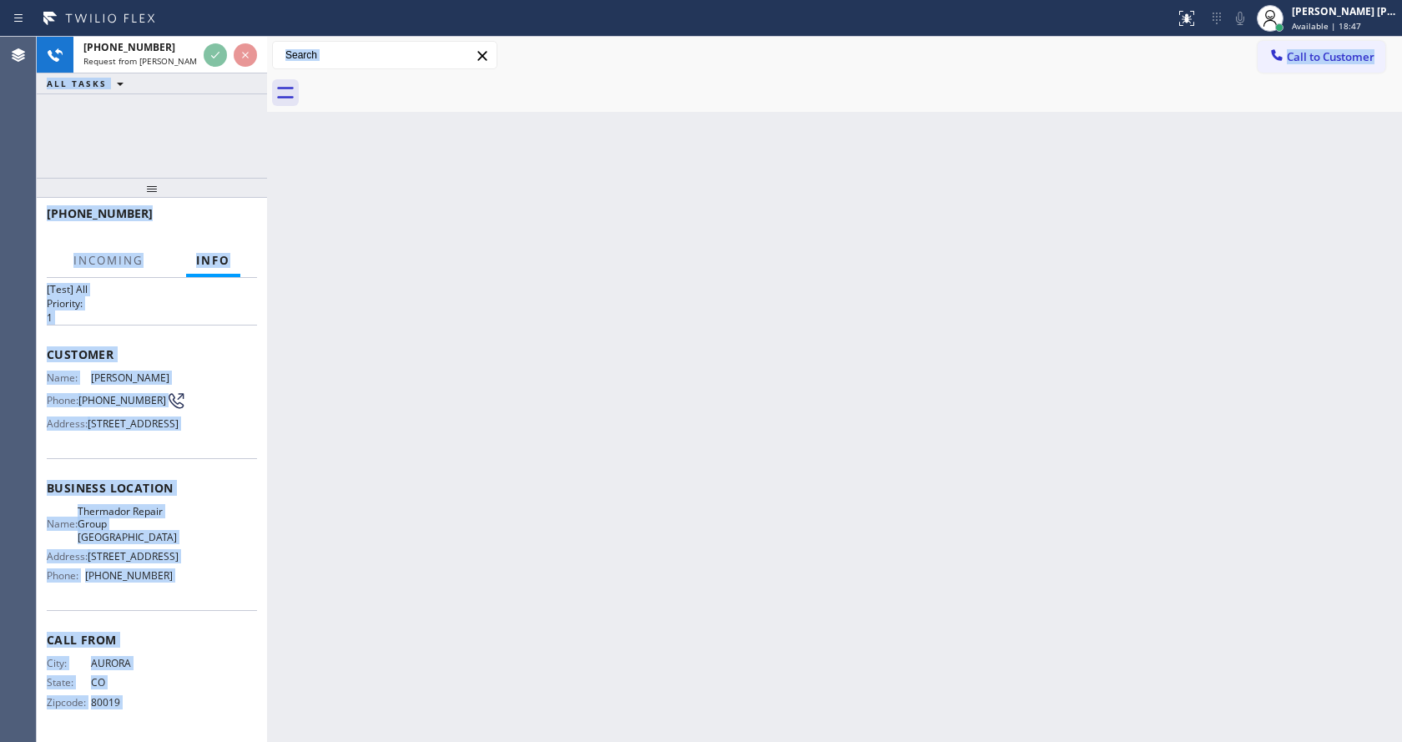
scroll to position [73, 0]
click at [442, 433] on div "Back to Dashboard Change Sender ID Customers Technicians Select a contact Outbo…" at bounding box center [834, 389] width 1135 height 705
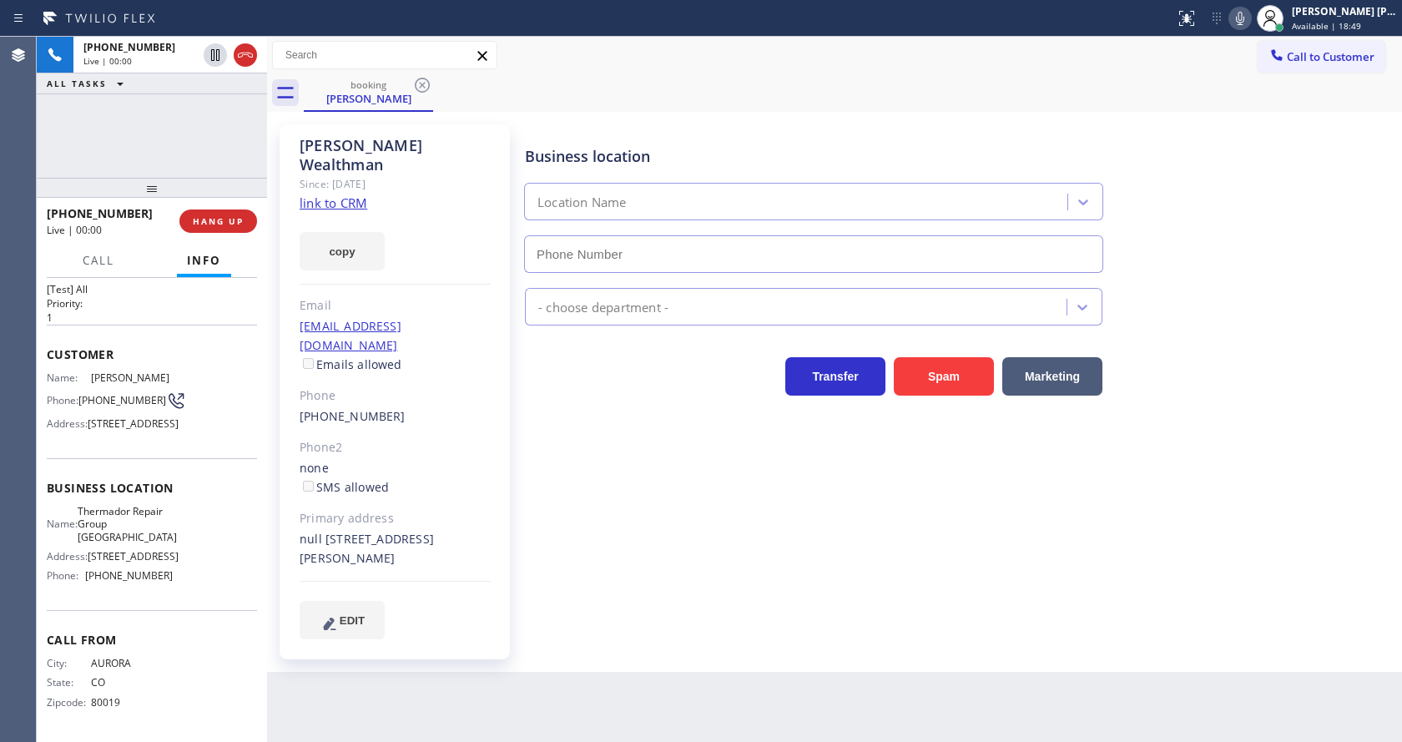
type input "[PHONE_NUMBER]"
click at [405, 238] on div "copy" at bounding box center [395, 242] width 191 height 58
click at [334, 194] on link "link to CRM" at bounding box center [334, 202] width 68 height 17
click at [479, 509] on div "Primary address" at bounding box center [395, 518] width 191 height 19
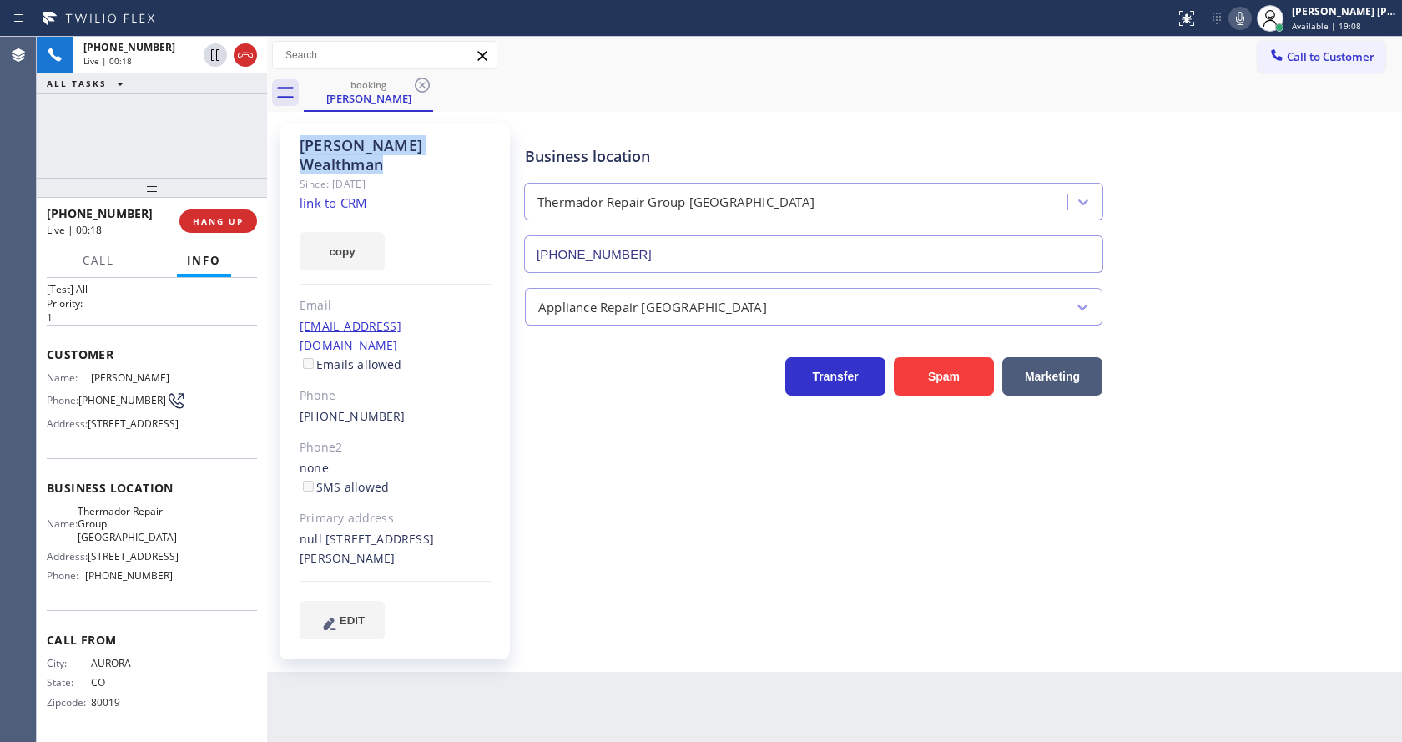
drag, startPoint x: 300, startPoint y: 144, endPoint x: 447, endPoint y: 144, distance: 146.9
click at [447, 144] on div "[PERSON_NAME]" at bounding box center [395, 155] width 191 height 38
click at [686, 643] on div "Back to Dashboard Change Sender ID Customers Technicians Select a contact Outbo…" at bounding box center [834, 389] width 1135 height 705
drag, startPoint x: 215, startPoint y: 533, endPoint x: 151, endPoint y: 527, distance: 63.8
click at [215, 533] on div "Name: Thermador Repair Group [GEOGRAPHIC_DATA] Address: [STREET_ADDRESS] Phone:…" at bounding box center [152, 547] width 210 height 84
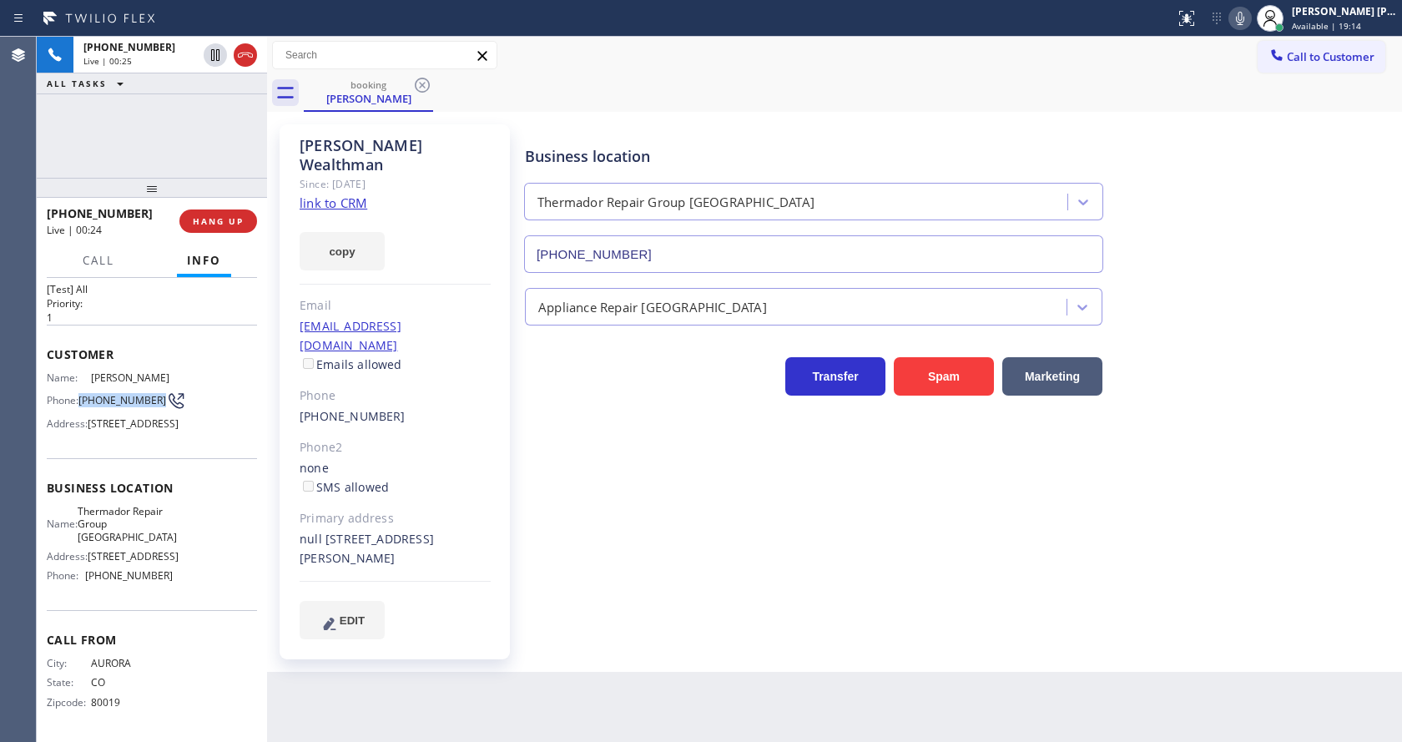
drag, startPoint x: 79, startPoint y: 361, endPoint x: 120, endPoint y: 386, distance: 47.5
click at [120, 386] on div "Name: [PERSON_NAME] Phone: [PHONE_NUMBER] Address: [STREET_ADDRESS]" at bounding box center [110, 404] width 126 height 66
click at [583, 573] on div "Business location Thermador Repair Group [GEOGRAPHIC_DATA] [PHONE_NUMBER] Appli…" at bounding box center [960, 382] width 876 height 506
click at [87, 543] on div "Name: Thermador Repair Group [GEOGRAPHIC_DATA]" at bounding box center [110, 524] width 126 height 38
drag, startPoint x: 89, startPoint y: 506, endPoint x: 204, endPoint y: 539, distance: 119.9
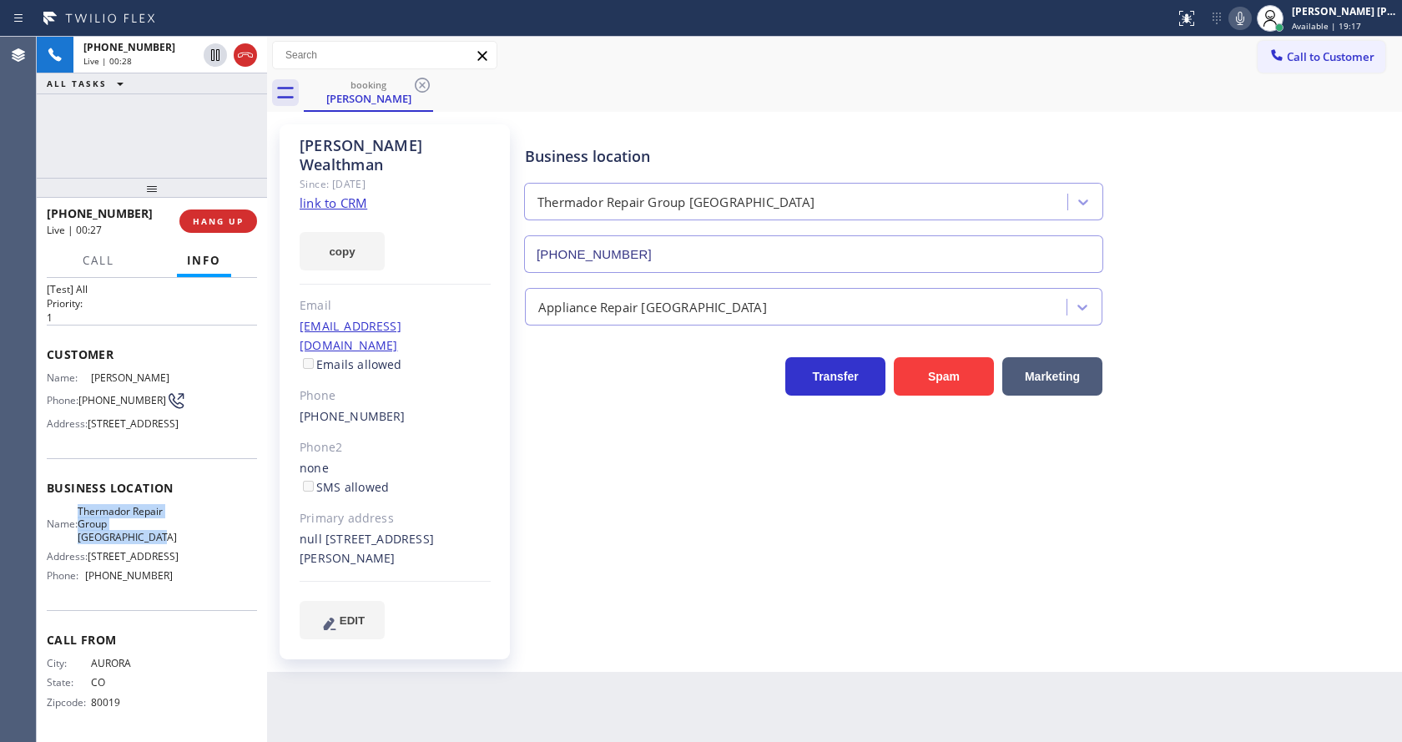
click at [204, 539] on div "Name: Thermador Repair Group [GEOGRAPHIC_DATA] Address: [STREET_ADDRESS] Phone:…" at bounding box center [152, 547] width 210 height 84
drag, startPoint x: 421, startPoint y: 636, endPoint x: 420, endPoint y: 731, distance: 95.2
click at [421, 638] on div "Back to Dashboard Change Sender ID Customers Technicians Select a contact Outbo…" at bounding box center [834, 389] width 1135 height 705
click at [878, 577] on div "Business location Thermador Repair Group [GEOGRAPHIC_DATA] [PHONE_NUMBER] Appli…" at bounding box center [960, 382] width 876 height 506
click at [892, 622] on div "Business location Thermador Repair Group [GEOGRAPHIC_DATA] [PHONE_NUMBER] Appli…" at bounding box center [960, 398] width 876 height 539
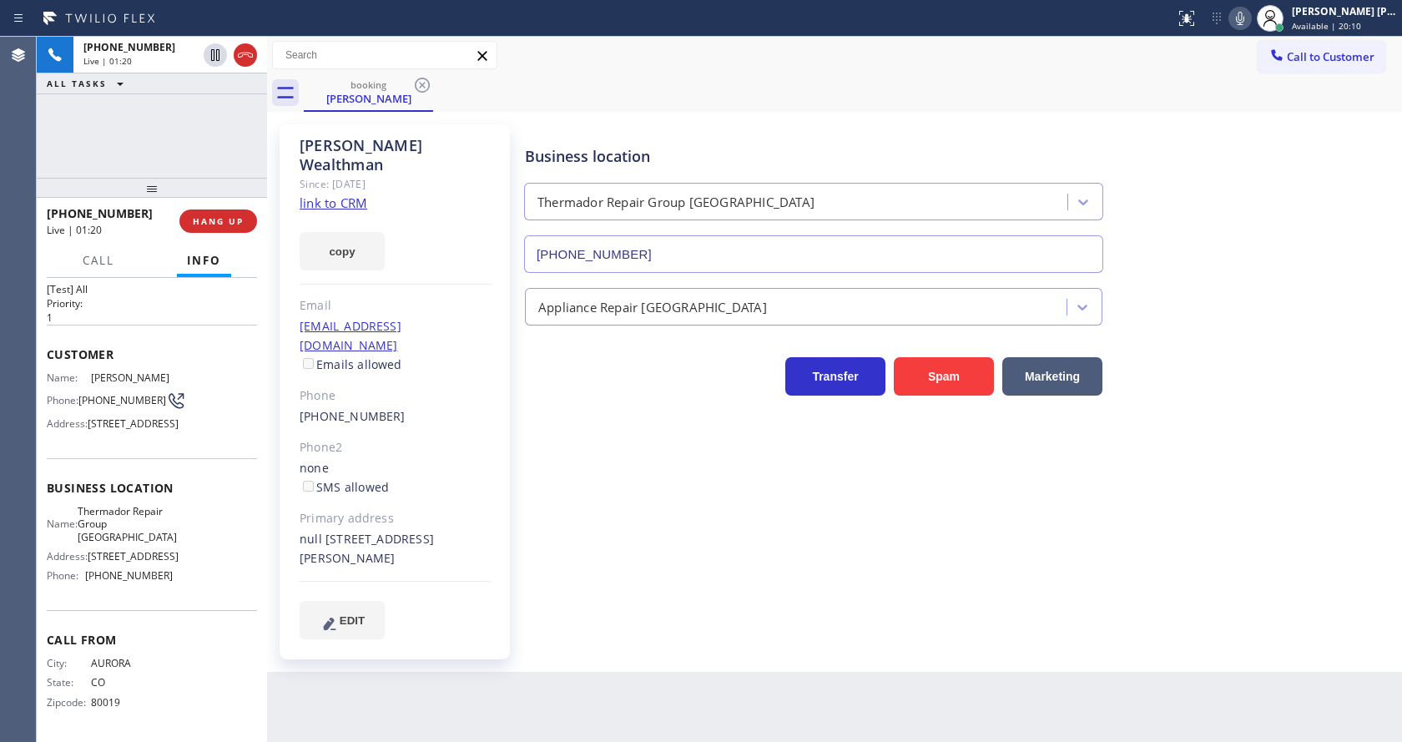
click at [589, 481] on div "Business location Thermador Repair Group [GEOGRAPHIC_DATA] [PHONE_NUMBER] Appli…" at bounding box center [960, 382] width 876 height 506
click at [1244, 18] on icon at bounding box center [1240, 18] width 8 height 13
click at [1232, 241] on div "Business location Thermador Repair Group [GEOGRAPHIC_DATA] [PHONE_NUMBER]" at bounding box center [960, 197] width 876 height 151
click at [1250, 19] on icon at bounding box center [1240, 18] width 20 height 20
click at [1250, 265] on div "Business location Thermador Repair Group [GEOGRAPHIC_DATA] [PHONE_NUMBER]" at bounding box center [960, 197] width 876 height 151
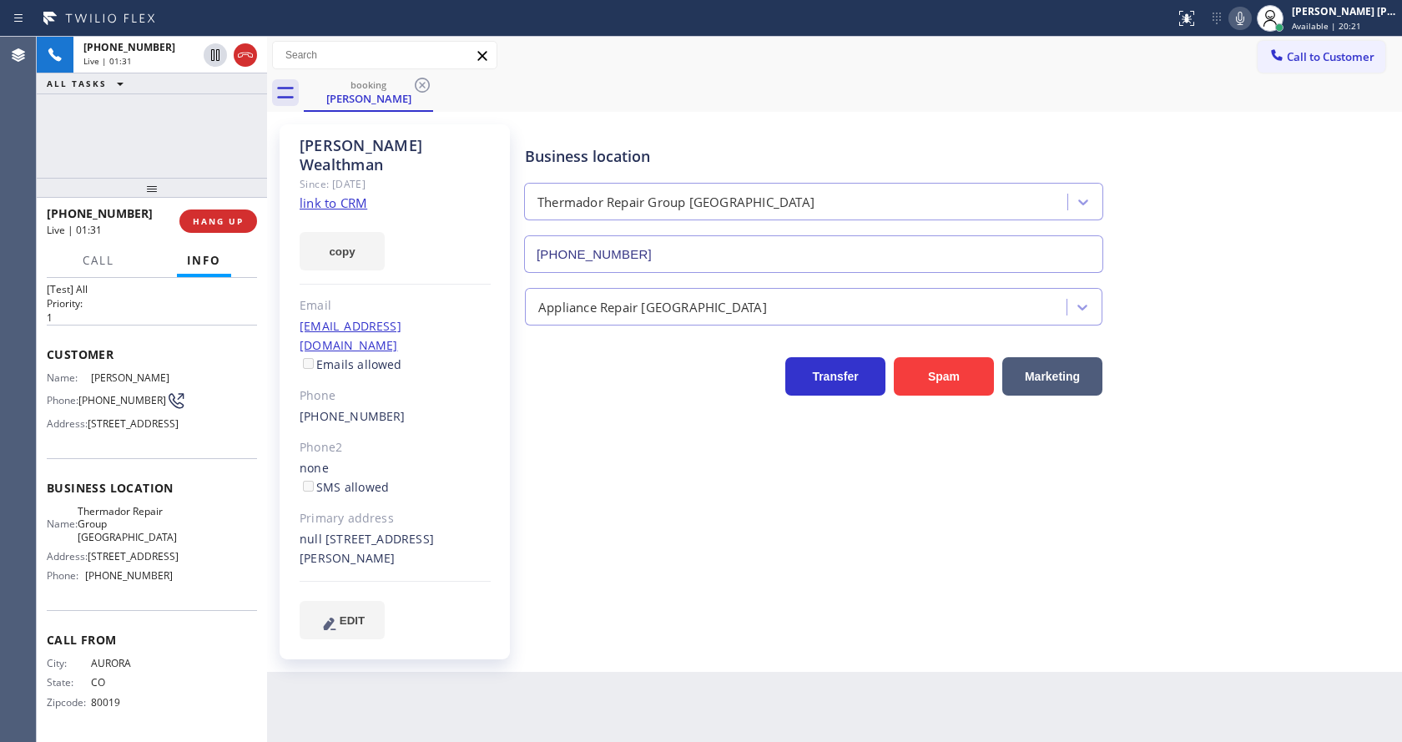
click at [516, 695] on div "Back to Dashboard Change Sender ID Customers Technicians Select a contact Outbo…" at bounding box center [834, 389] width 1135 height 705
click at [689, 670] on div "Back to Dashboard Change Sender ID Customers Technicians Select a contact Outbo…" at bounding box center [834, 389] width 1135 height 705
click at [661, 531] on div "Business location Thermador Repair Group [GEOGRAPHIC_DATA] [PHONE_NUMBER] Appli…" at bounding box center [960, 382] width 876 height 506
click at [644, 532] on div "Business location Thermador Repair Group [GEOGRAPHIC_DATA] [PHONE_NUMBER] Appli…" at bounding box center [960, 382] width 876 height 506
click at [463, 601] on div "EDIT" at bounding box center [395, 620] width 191 height 38
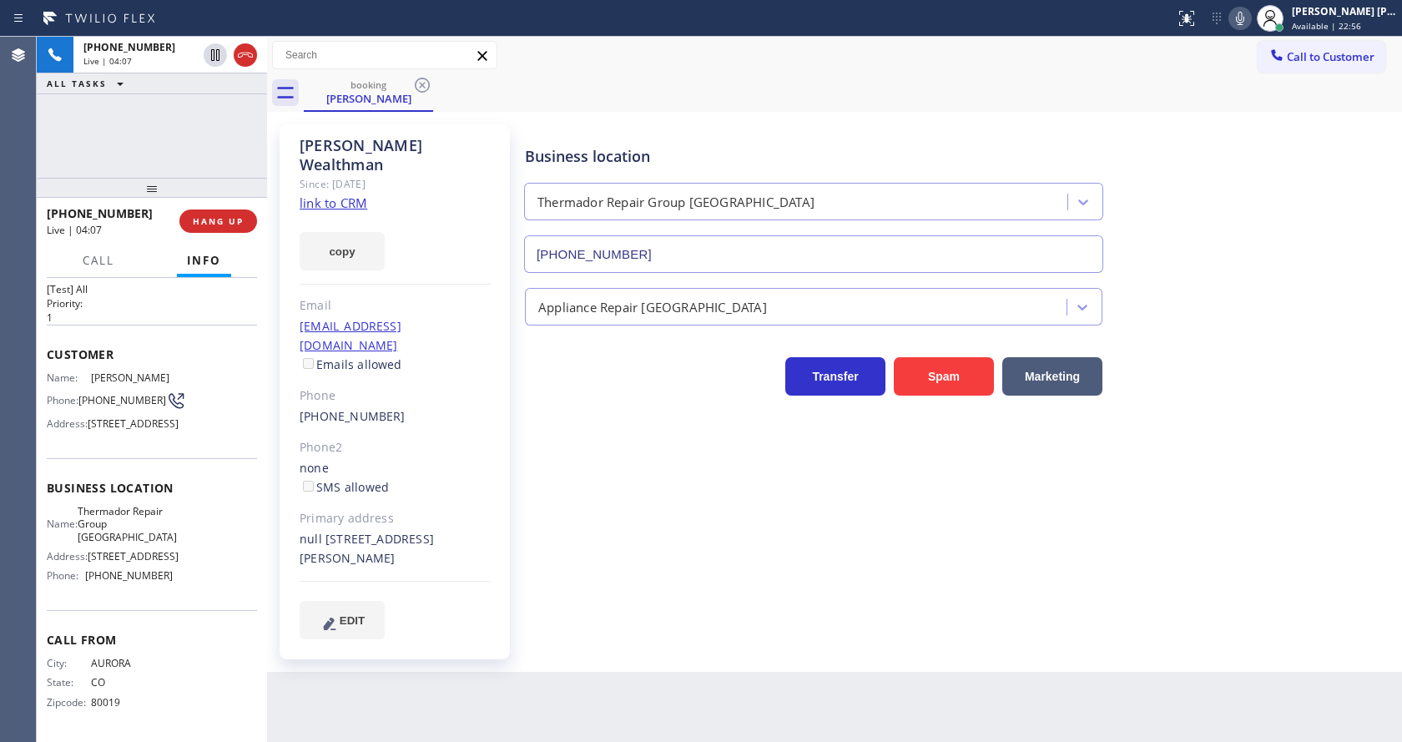
click at [674, 563] on div "Business location Thermador Repair Group [GEOGRAPHIC_DATA] [PHONE_NUMBER] Appli…" at bounding box center [960, 382] width 876 height 506
drag, startPoint x: 295, startPoint y: 305, endPoint x: 433, endPoint y: 310, distance: 137.8
click at [433, 310] on div "[PERSON_NAME] Since: [DATE] link to CRM copy Email [EMAIL_ADDRESS][DOMAIN_NAME]…" at bounding box center [395, 391] width 230 height 535
click at [613, 477] on div "Business location Thermador Repair Group [GEOGRAPHIC_DATA] [PHONE_NUMBER] Appli…" at bounding box center [960, 382] width 876 height 506
click at [592, 430] on div "Business location Thermador Repair Group [GEOGRAPHIC_DATA] [PHONE_NUMBER] Appli…" at bounding box center [960, 382] width 876 height 506
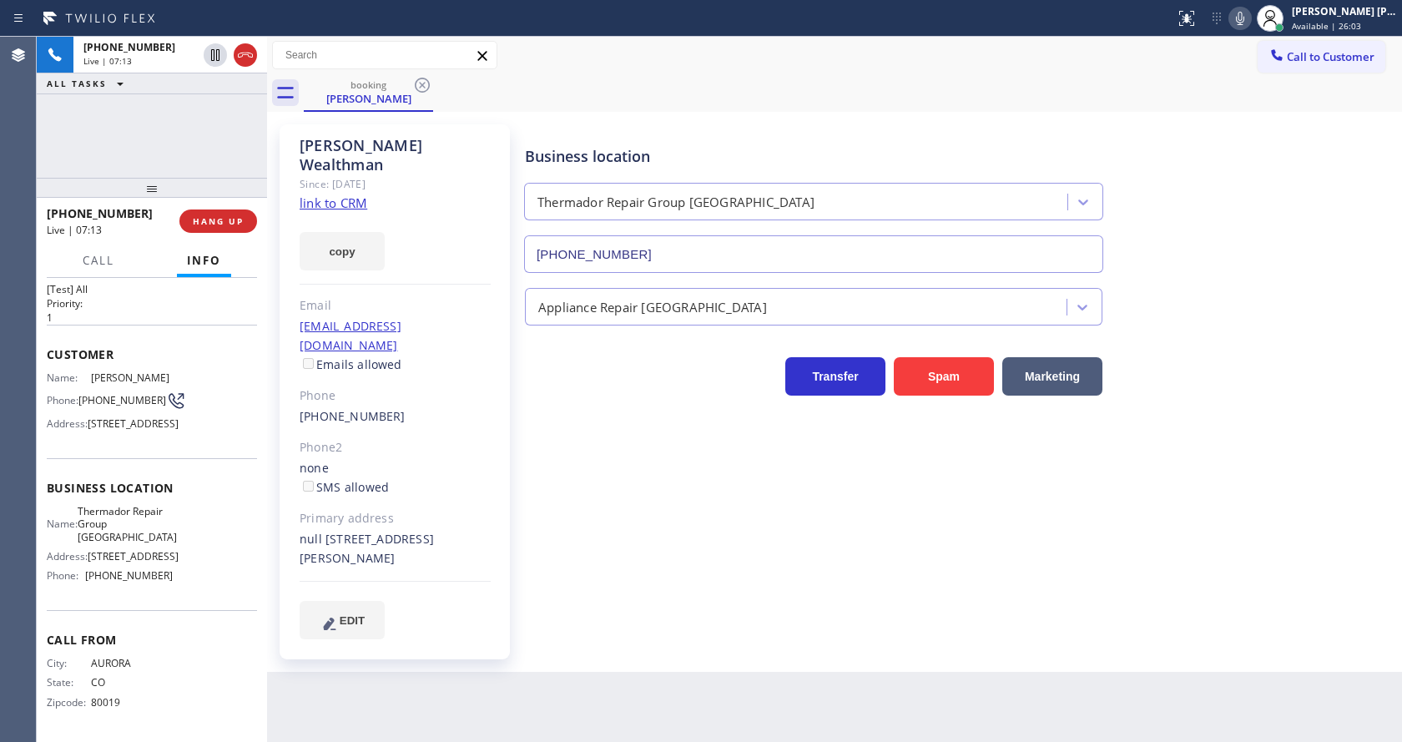
click at [518, 466] on div "[PERSON_NAME] Since: [DATE] link to CRM copy Email [EMAIL_ADDRESS][DOMAIN_NAME]…" at bounding box center [396, 392] width 250 height 552
click at [773, 654] on div "Back to Dashboard Change Sender ID Customers Technicians Select a contact Outbo…" at bounding box center [834, 389] width 1135 height 705
click at [718, 543] on div "Business location Thermador Repair Group [GEOGRAPHIC_DATA] [PHONE_NUMBER] Appli…" at bounding box center [960, 382] width 876 height 506
click at [1320, 342] on div "Transfer Spam Marketing" at bounding box center [960, 368] width 876 height 53
click at [491, 453] on div "[PERSON_NAME] Since: [DATE] link to CRM copy Email [EMAIL_ADDRESS][DOMAIN_NAME]…" at bounding box center [395, 391] width 230 height 535
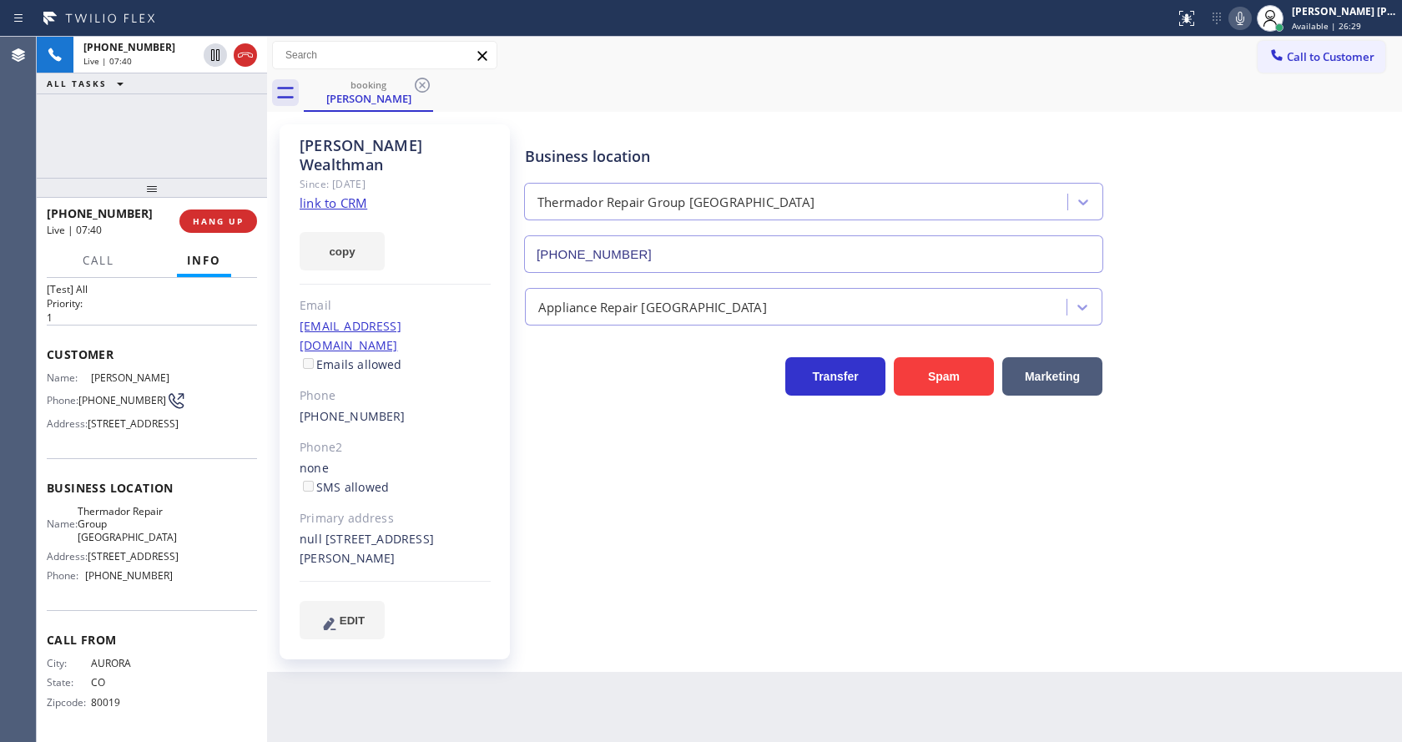
click at [413, 735] on div "Back to Dashboard Change Sender ID Customers Technicians Select a contact Outbo…" at bounding box center [834, 389] width 1135 height 705
click at [827, 609] on div "Business location Thermador Repair Group [GEOGRAPHIC_DATA] [PHONE_NUMBER] Appli…" at bounding box center [960, 398] width 876 height 539
click at [659, 645] on div "Back to Dashboard Change Sender ID Customers Technicians Select a contact Outbo…" at bounding box center [834, 389] width 1135 height 705
click at [680, 572] on div "Business location Thermador Repair Group [GEOGRAPHIC_DATA] [PHONE_NUMBER] Appli…" at bounding box center [960, 382] width 876 height 506
click at [1259, 602] on div "Business location Thermador Repair Group [GEOGRAPHIC_DATA] [PHONE_NUMBER] Appli…" at bounding box center [960, 398] width 876 height 539
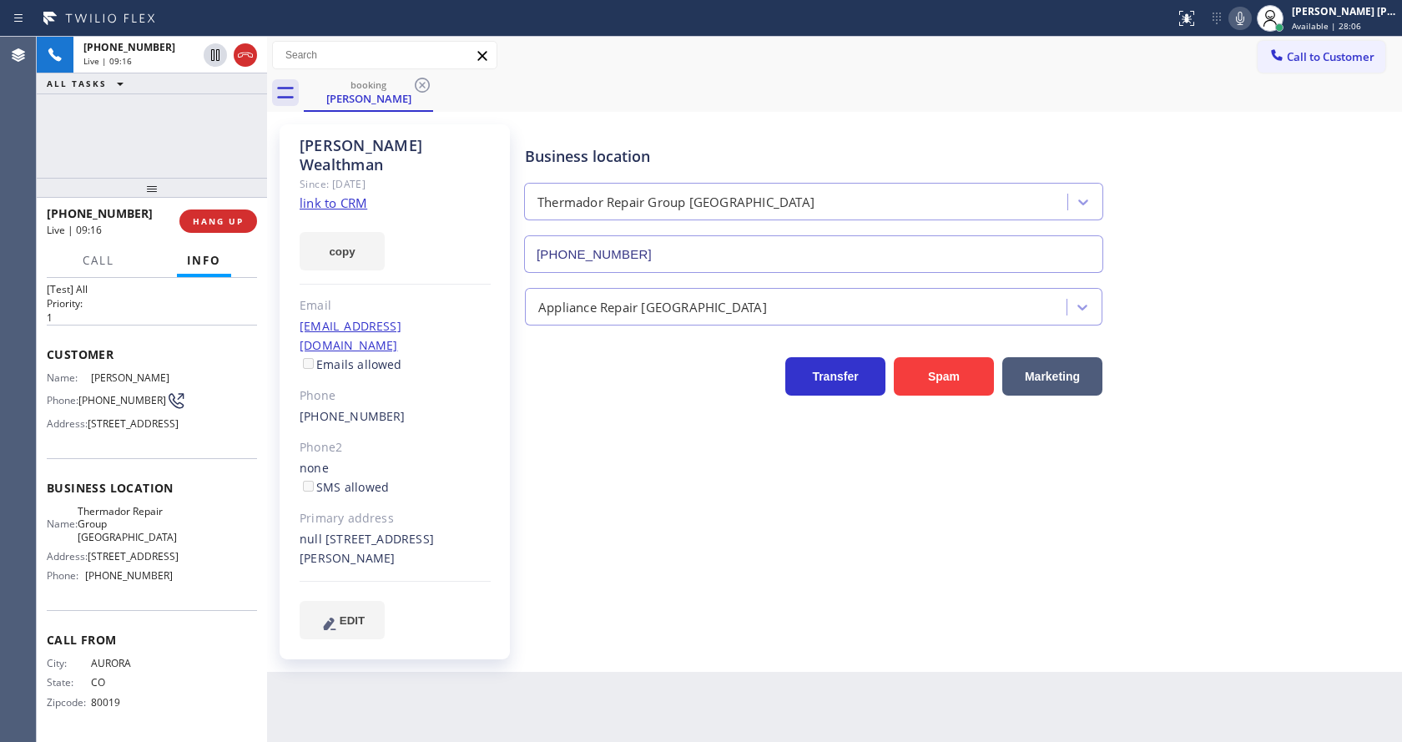
click at [656, 568] on div "Business location Thermador Repair Group [GEOGRAPHIC_DATA] [PHONE_NUMBER] Appli…" at bounding box center [960, 382] width 876 height 506
click at [635, 593] on div "Business location Thermador Repair Group [GEOGRAPHIC_DATA] [PHONE_NUMBER] Appli…" at bounding box center [960, 382] width 876 height 506
click at [621, 586] on div "Business location Thermador Repair Group [GEOGRAPHIC_DATA] [PHONE_NUMBER] Appli…" at bounding box center [960, 382] width 876 height 506
click at [810, 630] on div "[PERSON_NAME] Since: [DATE] link to CRM copy Email [EMAIL_ADDRESS][DOMAIN_NAME]…" at bounding box center [834, 392] width 1135 height 560
click at [764, 578] on div "Business location Thermador Repair Group [GEOGRAPHIC_DATA] [PHONE_NUMBER] Appli…" at bounding box center [960, 382] width 876 height 506
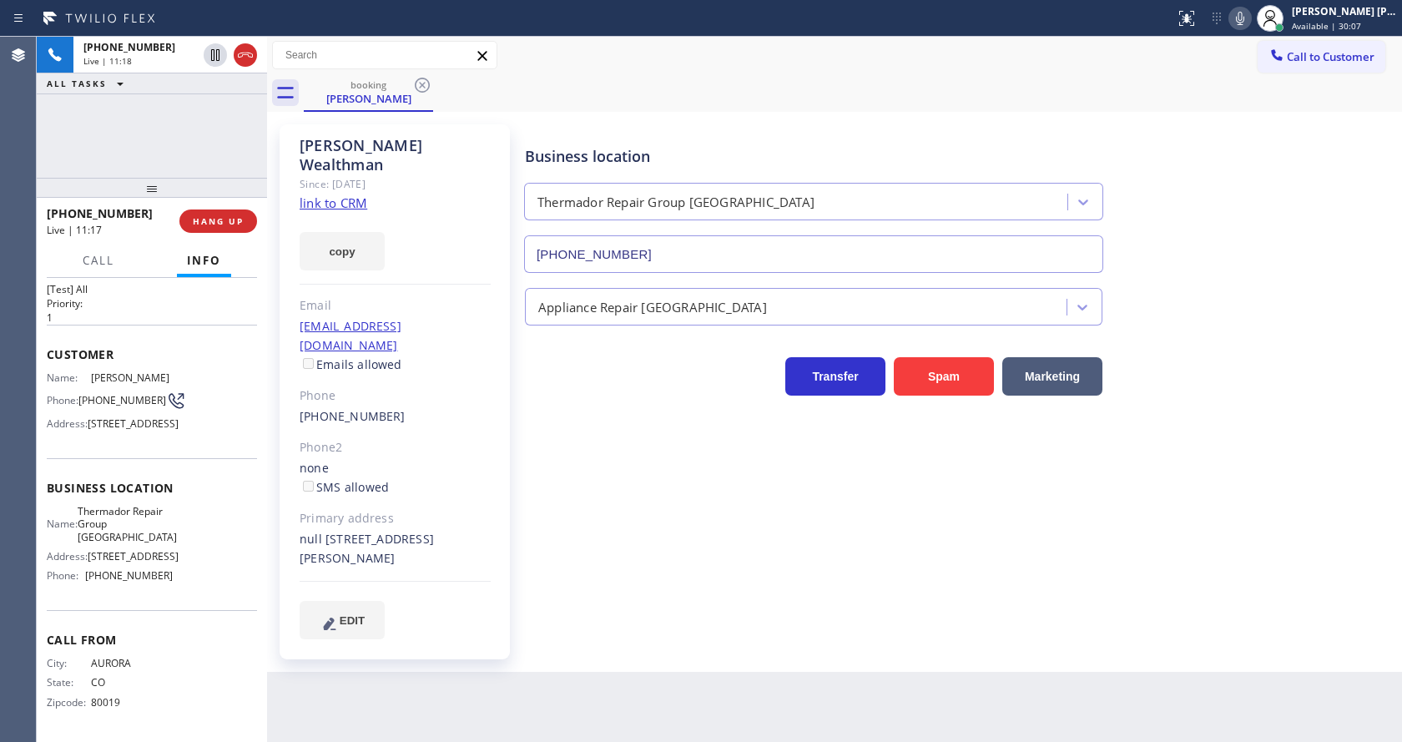
click at [576, 553] on div "Business location Thermador Repair Group [GEOGRAPHIC_DATA] [PHONE_NUMBER] Appli…" at bounding box center [960, 382] width 876 height 506
click at [778, 565] on div "Business location Thermador Repair Group [GEOGRAPHIC_DATA] [PHONE_NUMBER] Appli…" at bounding box center [960, 382] width 876 height 506
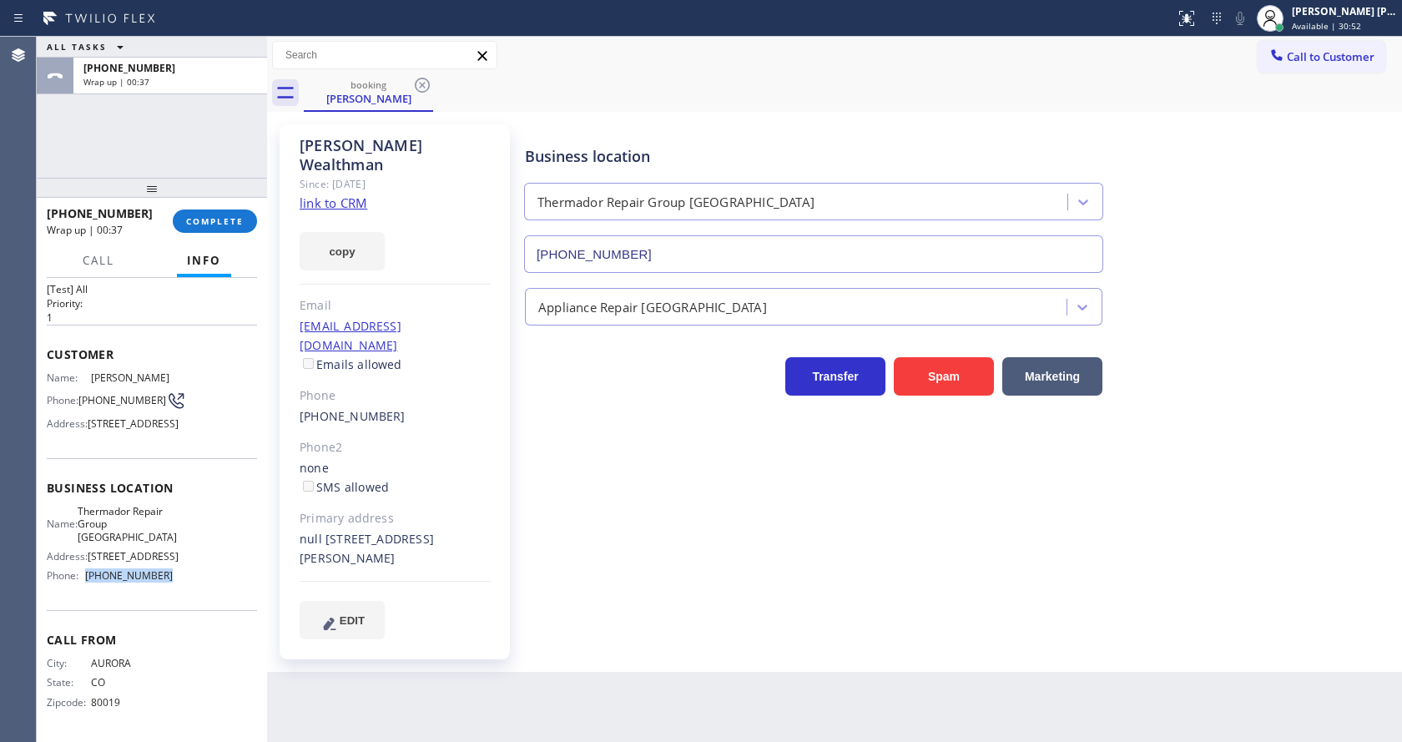
drag, startPoint x: 163, startPoint y: 578, endPoint x: 86, endPoint y: 578, distance: 76.8
click at [86, 578] on div "Phone: [PHONE_NUMBER]" at bounding box center [110, 575] width 126 height 13
click at [699, 587] on div "Business location Thermador Repair Group [GEOGRAPHIC_DATA] [PHONE_NUMBER] Appli…" at bounding box center [960, 382] width 876 height 506
click at [801, 591] on div "Business location Thermador Repair Group [GEOGRAPHIC_DATA] [PHONE_NUMBER] Appli…" at bounding box center [960, 382] width 876 height 506
click at [401, 438] on div "Phone2" at bounding box center [395, 447] width 191 height 19
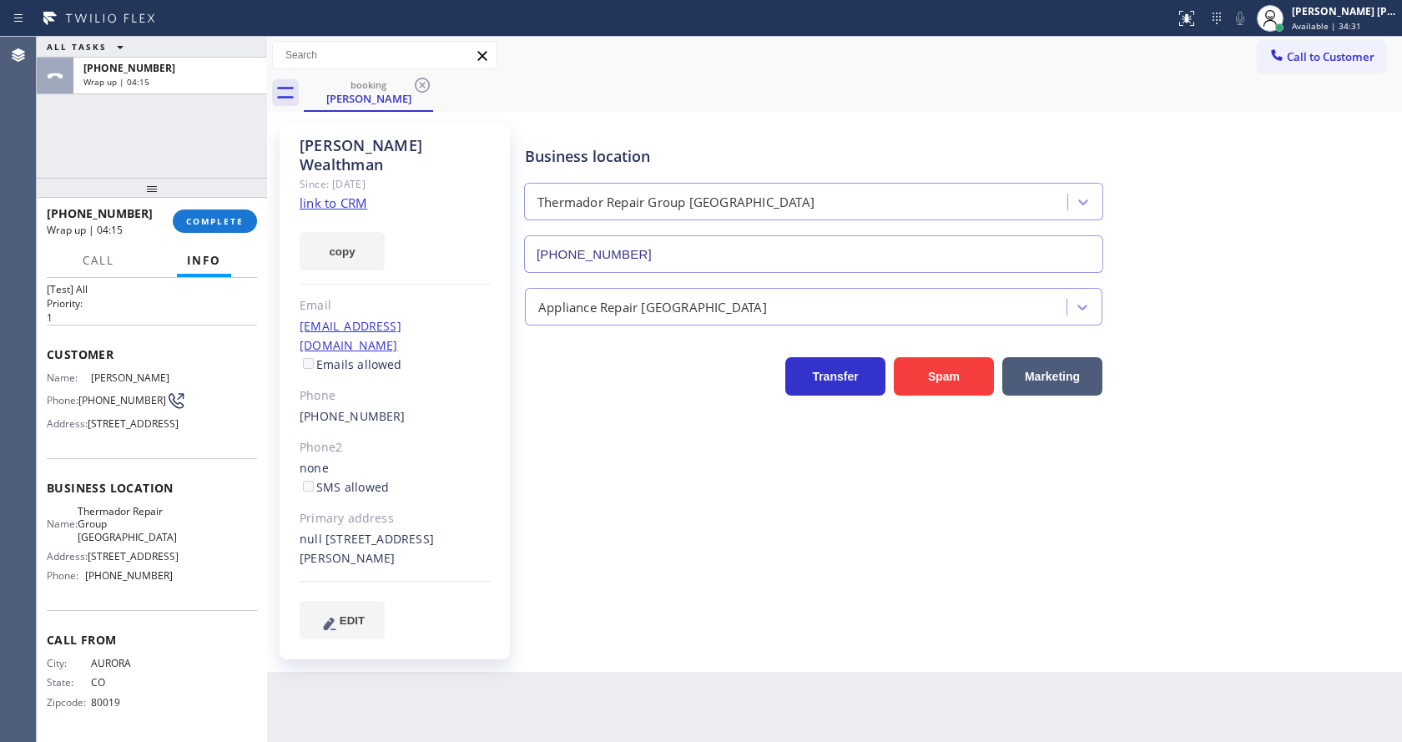
click at [467, 734] on div "Back to Dashboard Change Sender ID Customers Technicians Select a contact Outbo…" at bounding box center [834, 389] width 1135 height 705
click at [722, 627] on div "Business location Thermador Repair Group [GEOGRAPHIC_DATA] [PHONE_NUMBER] Appli…" at bounding box center [960, 398] width 876 height 539
click at [227, 220] on span "COMPLETE" at bounding box center [215, 221] width 58 height 12
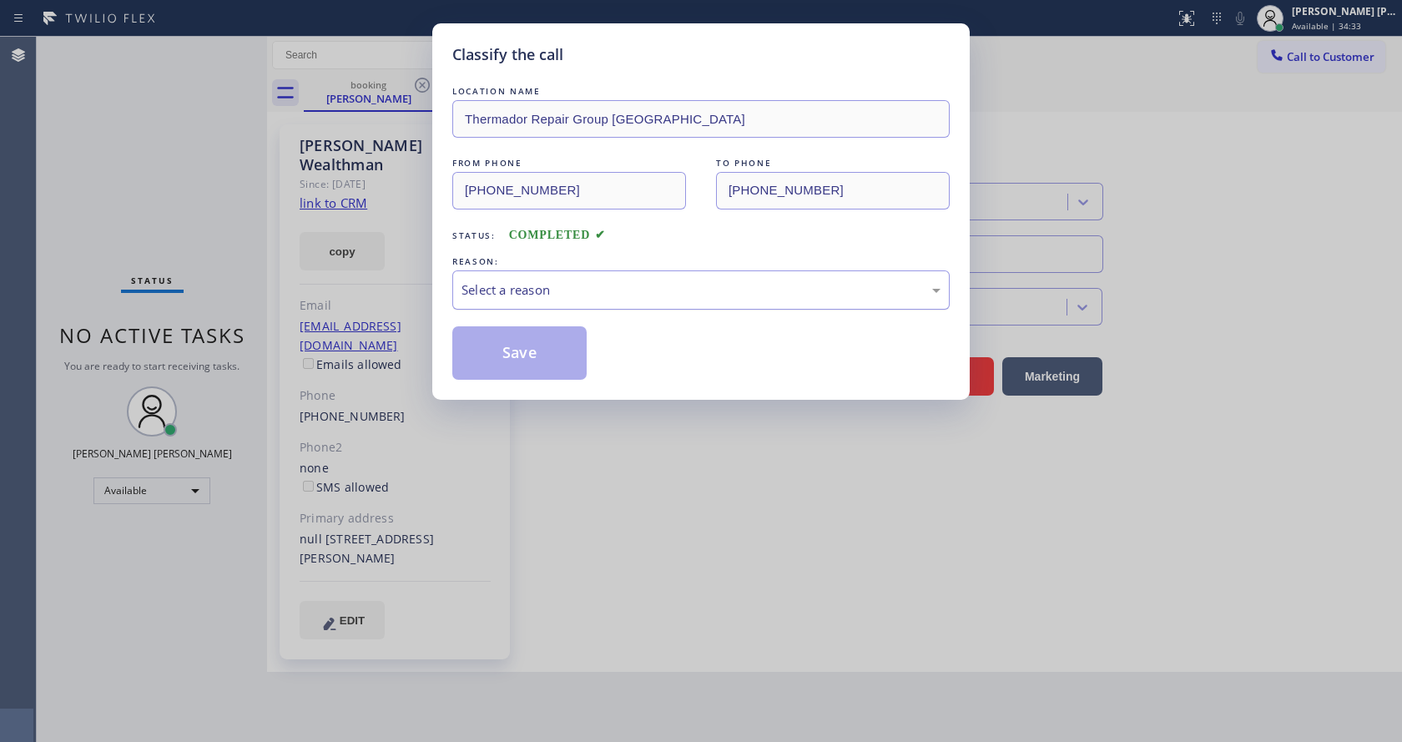
click at [532, 290] on div "Select a reason" at bounding box center [701, 289] width 479 height 19
click at [523, 357] on button "Save" at bounding box center [519, 352] width 134 height 53
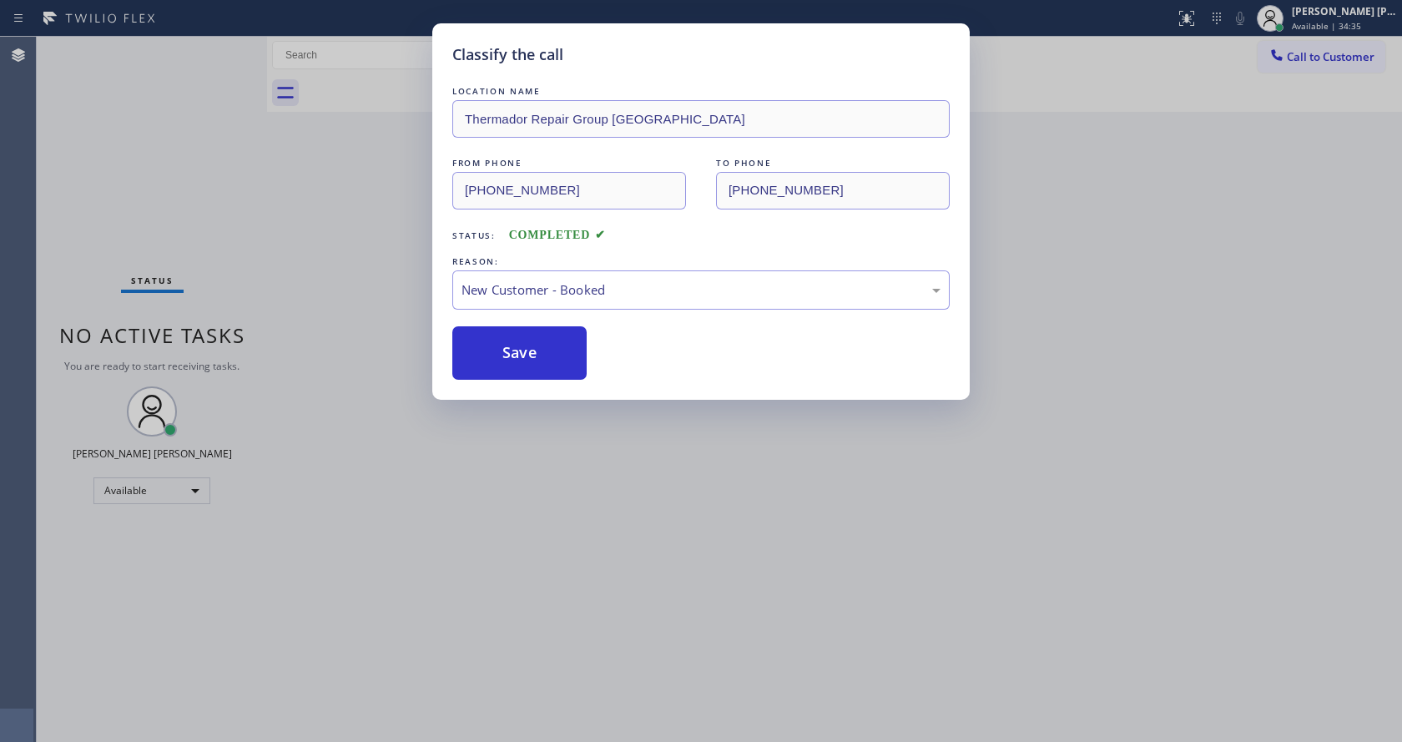
click at [560, 649] on div "Classify the call LOCATION NAME Thermador Repair Group [GEOGRAPHIC_DATA] FROM P…" at bounding box center [701, 371] width 1402 height 742
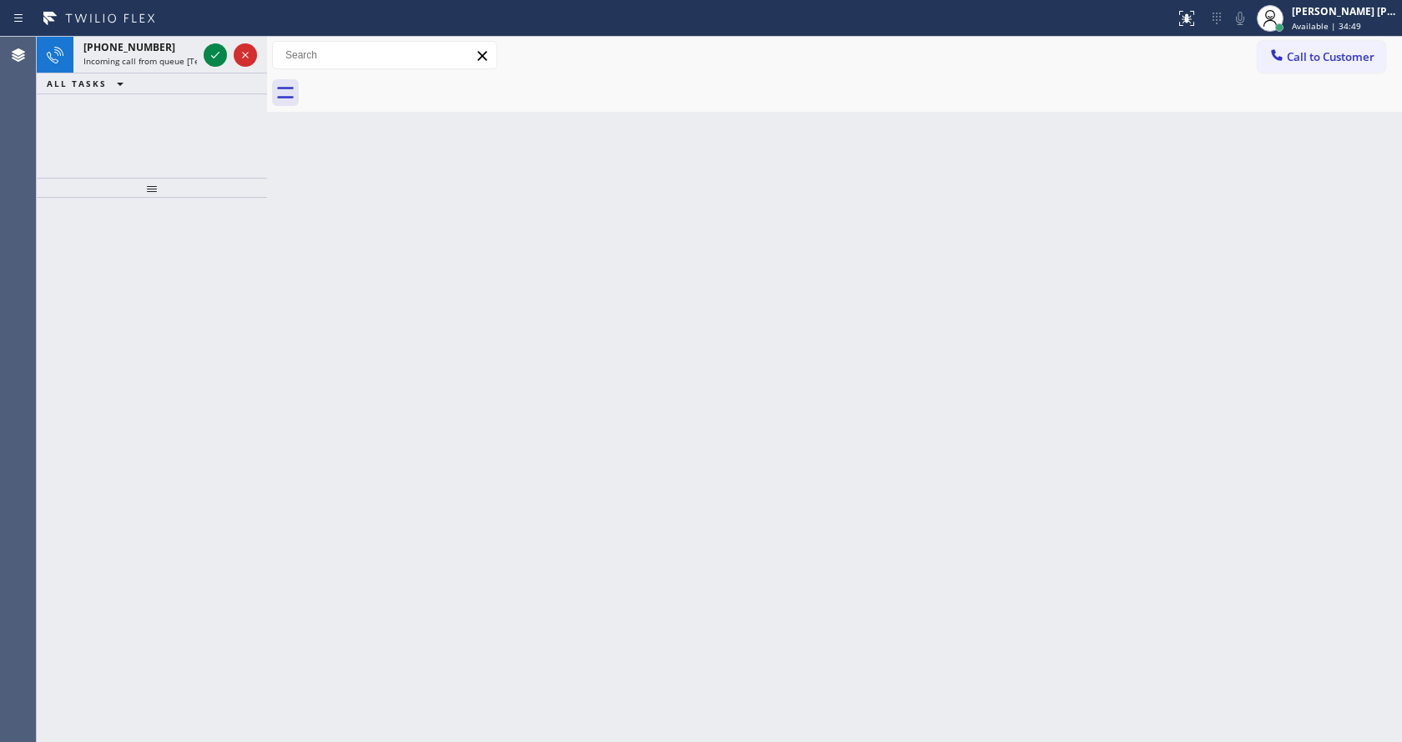
click at [284, 304] on div "Back to Dashboard Change Sender ID Customers Technicians Select a contact Outbo…" at bounding box center [834, 389] width 1135 height 705
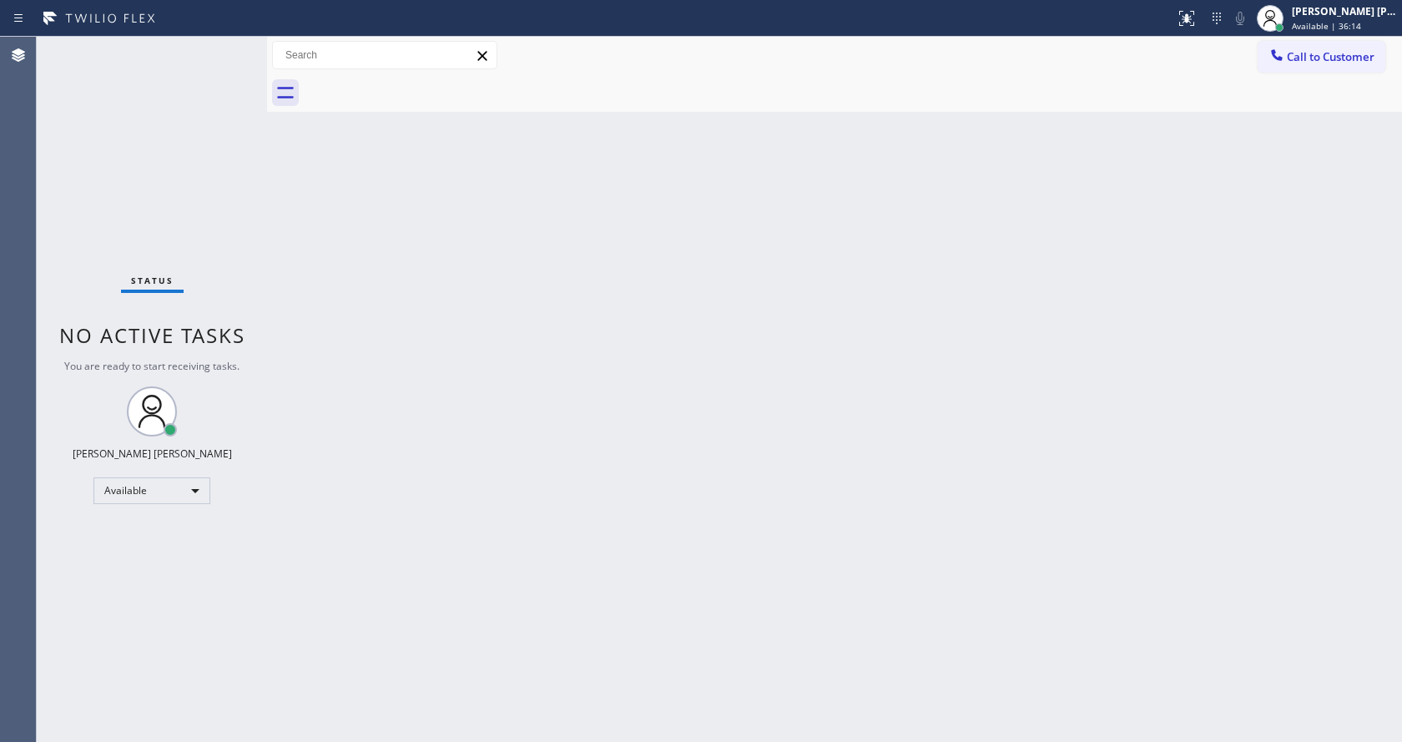
click at [468, 316] on div "Back to Dashboard Change Sender ID Customers Technicians Select a contact Outbo…" at bounding box center [834, 389] width 1135 height 705
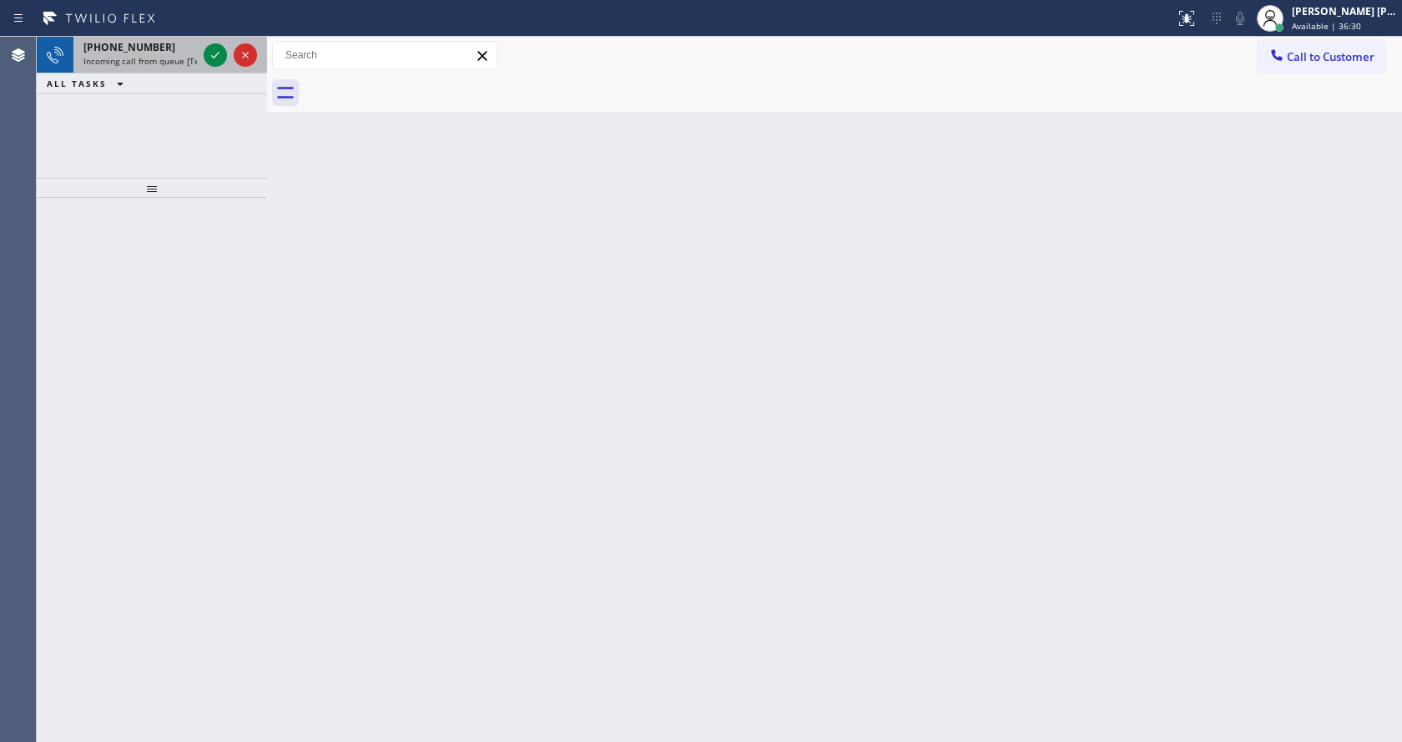
click at [185, 57] on span "Incoming call from queue [Test] All" at bounding box center [152, 61] width 139 height 12
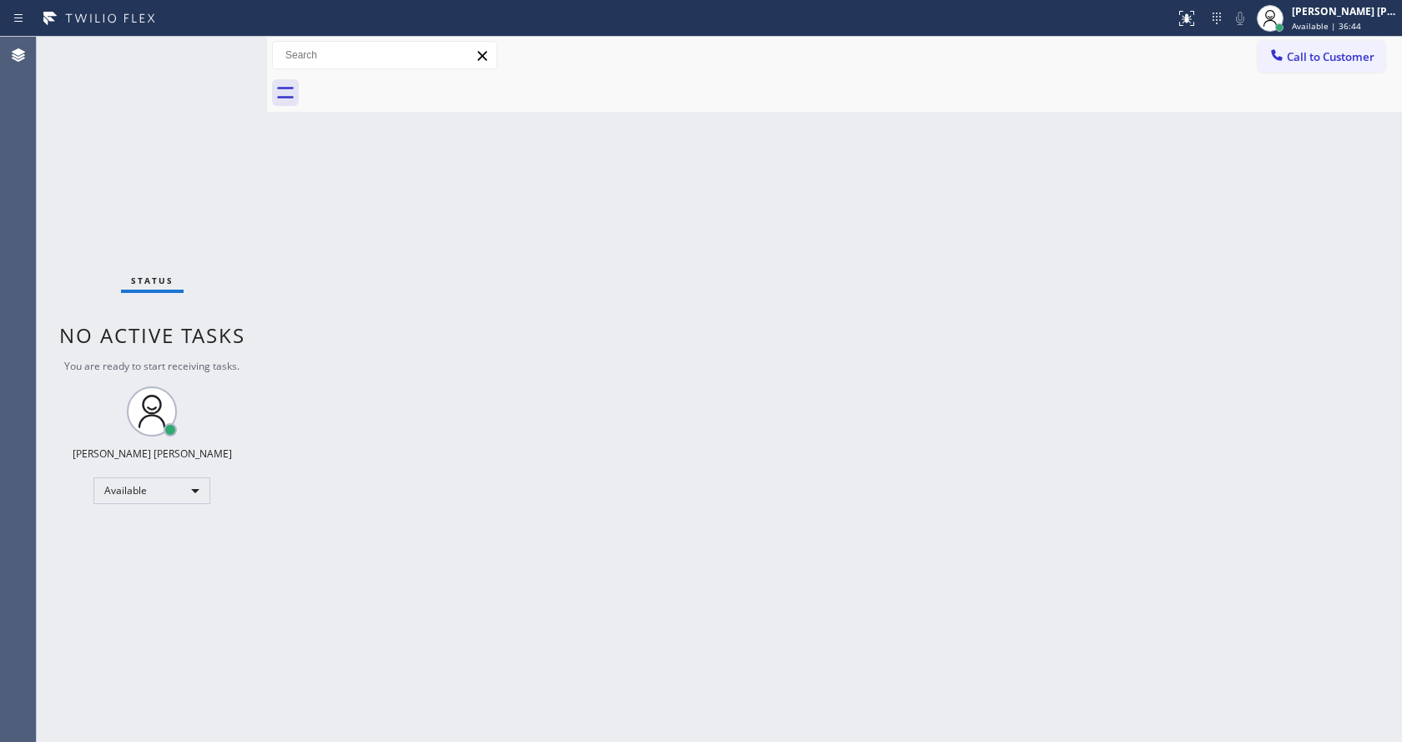
click at [608, 420] on div "Back to Dashboard Change Sender ID Customers Technicians Select a contact Outbo…" at bounding box center [834, 389] width 1135 height 705
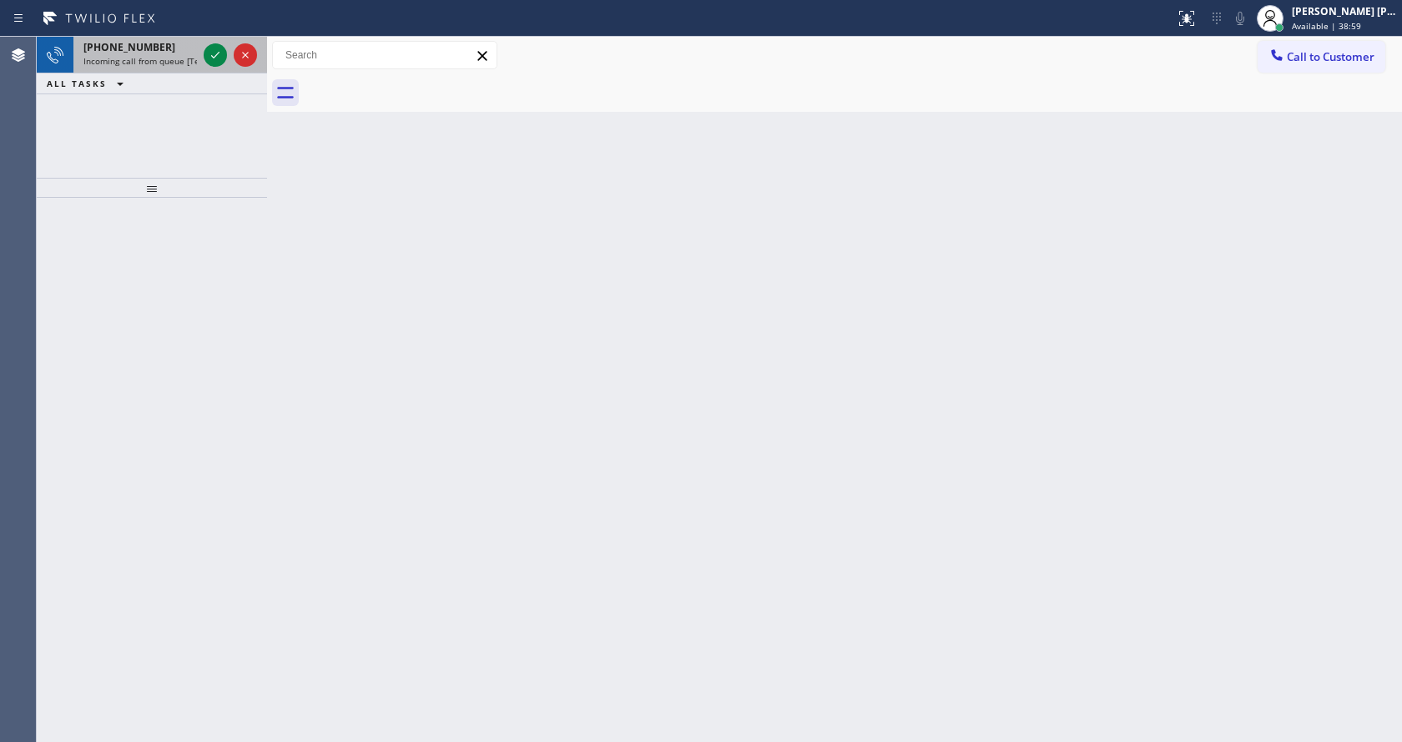
click at [174, 59] on span "Incoming call from queue [Test] All" at bounding box center [152, 61] width 139 height 12
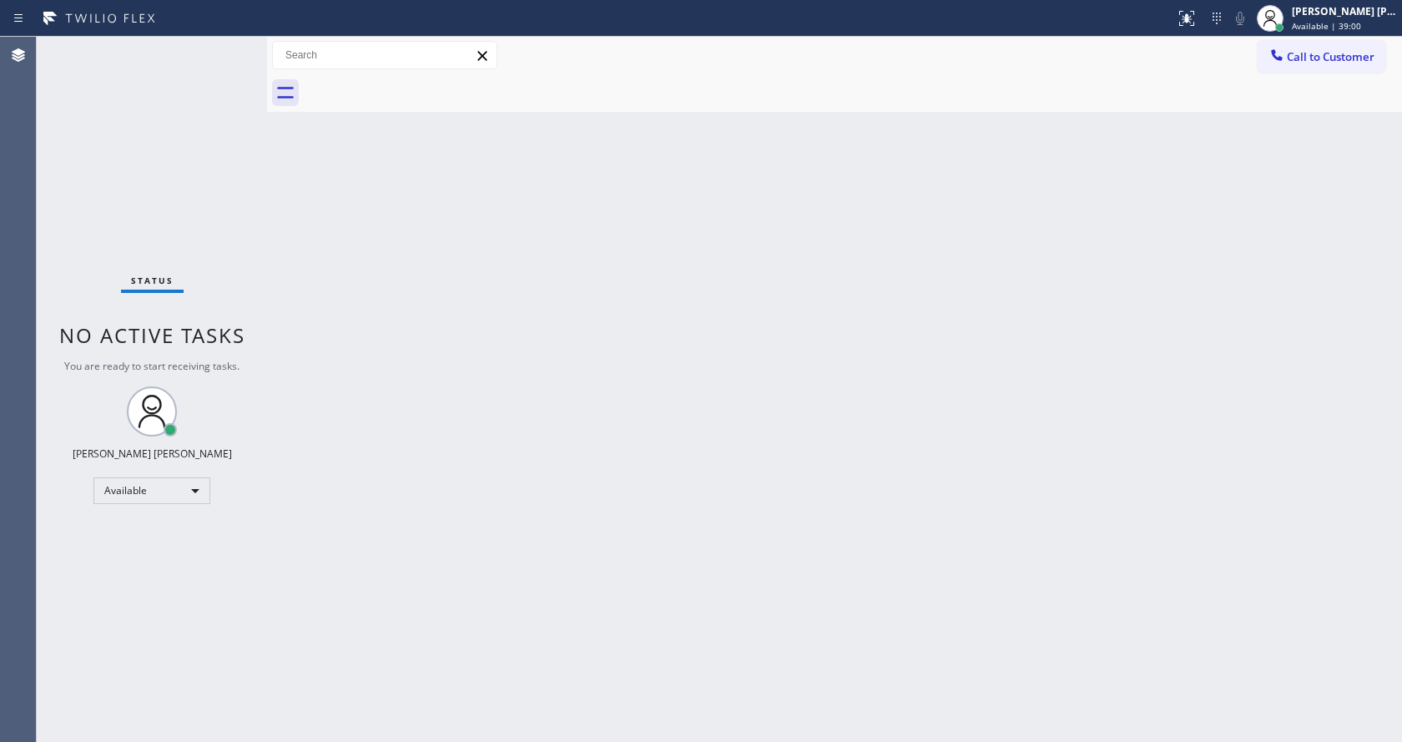
click at [574, 623] on div "Back to Dashboard Change Sender ID Customers Technicians Select a contact Outbo…" at bounding box center [834, 389] width 1135 height 705
click at [277, 268] on div "Back to Dashboard Change Sender ID Customers Technicians Select a contact Outbo…" at bounding box center [834, 389] width 1135 height 705
click at [383, 338] on div "Back to Dashboard Change Sender ID Customers Technicians Select a contact Outbo…" at bounding box center [834, 389] width 1135 height 705
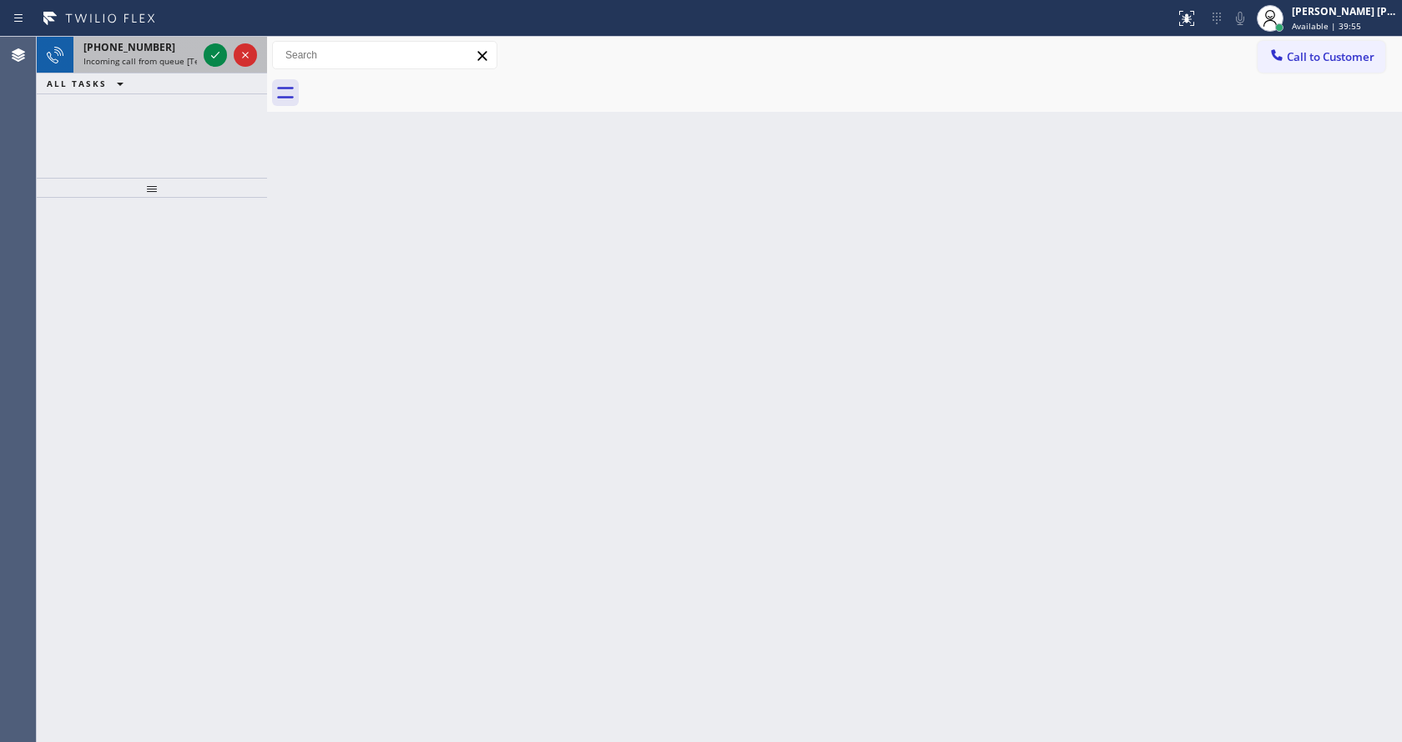
click at [189, 57] on span "Incoming call from queue [Test] All" at bounding box center [152, 61] width 139 height 12
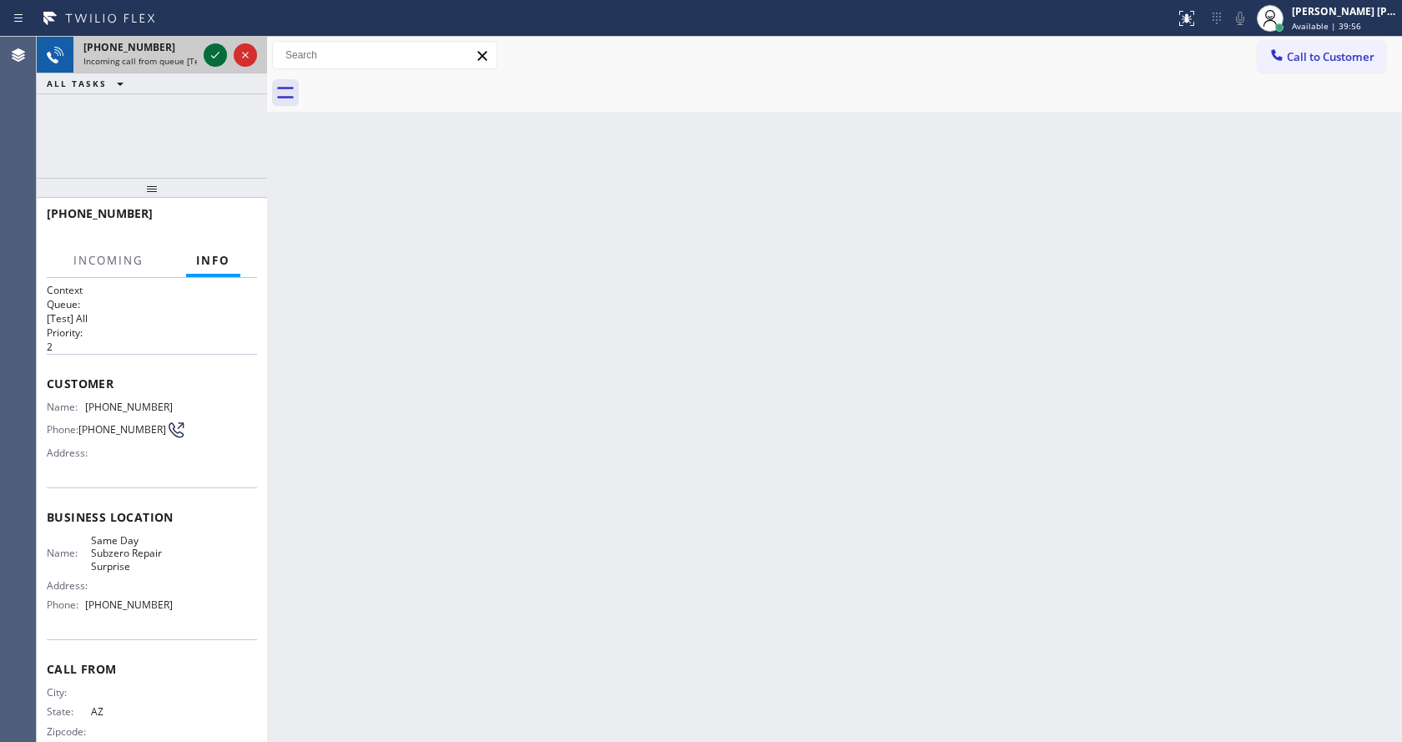
click at [217, 52] on icon at bounding box center [215, 55] width 20 height 20
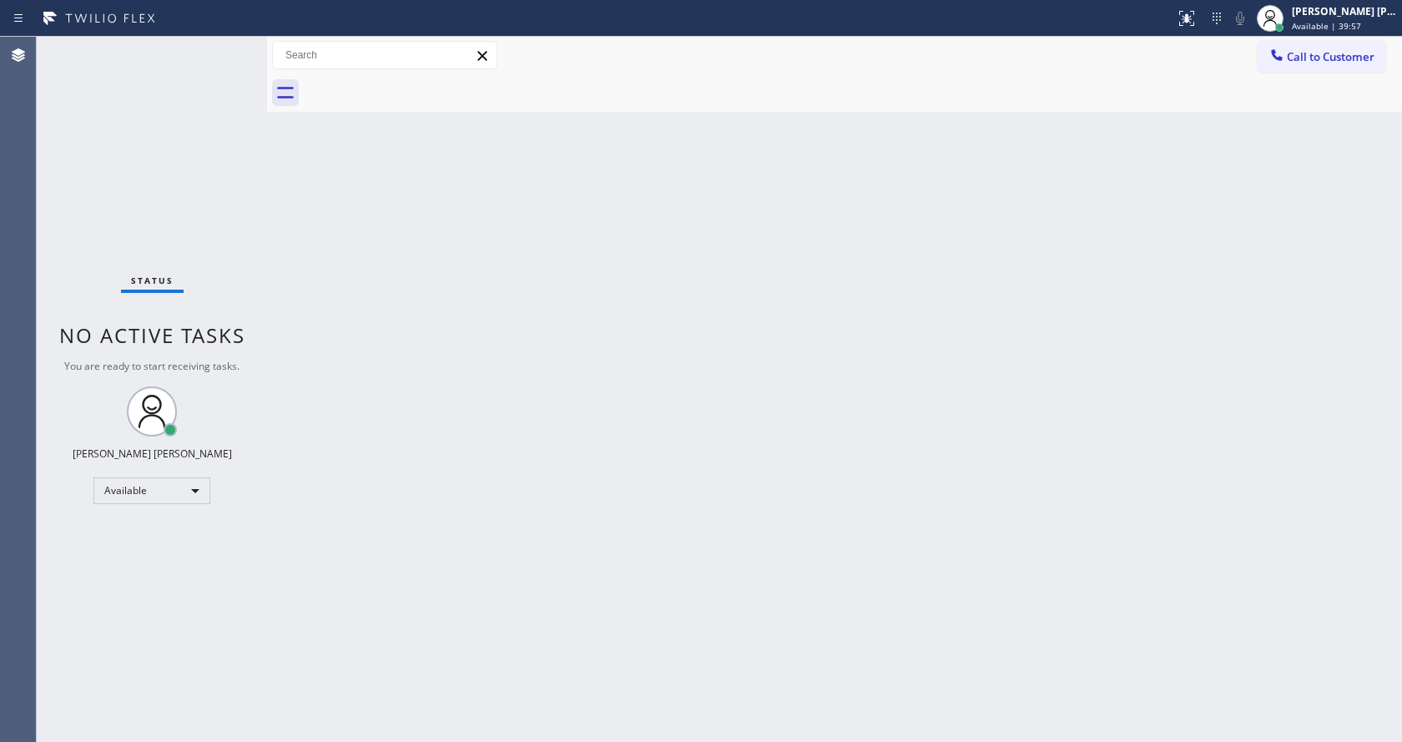
click at [616, 563] on div "Back to Dashboard Change Sender ID Customers Technicians Select a contact Outbo…" at bounding box center [834, 389] width 1135 height 705
click at [454, 431] on div "Back to Dashboard Change Sender ID Customers Technicians Select a contact Outbo…" at bounding box center [834, 389] width 1135 height 705
click at [1192, 14] on icon at bounding box center [1187, 16] width 10 height 6
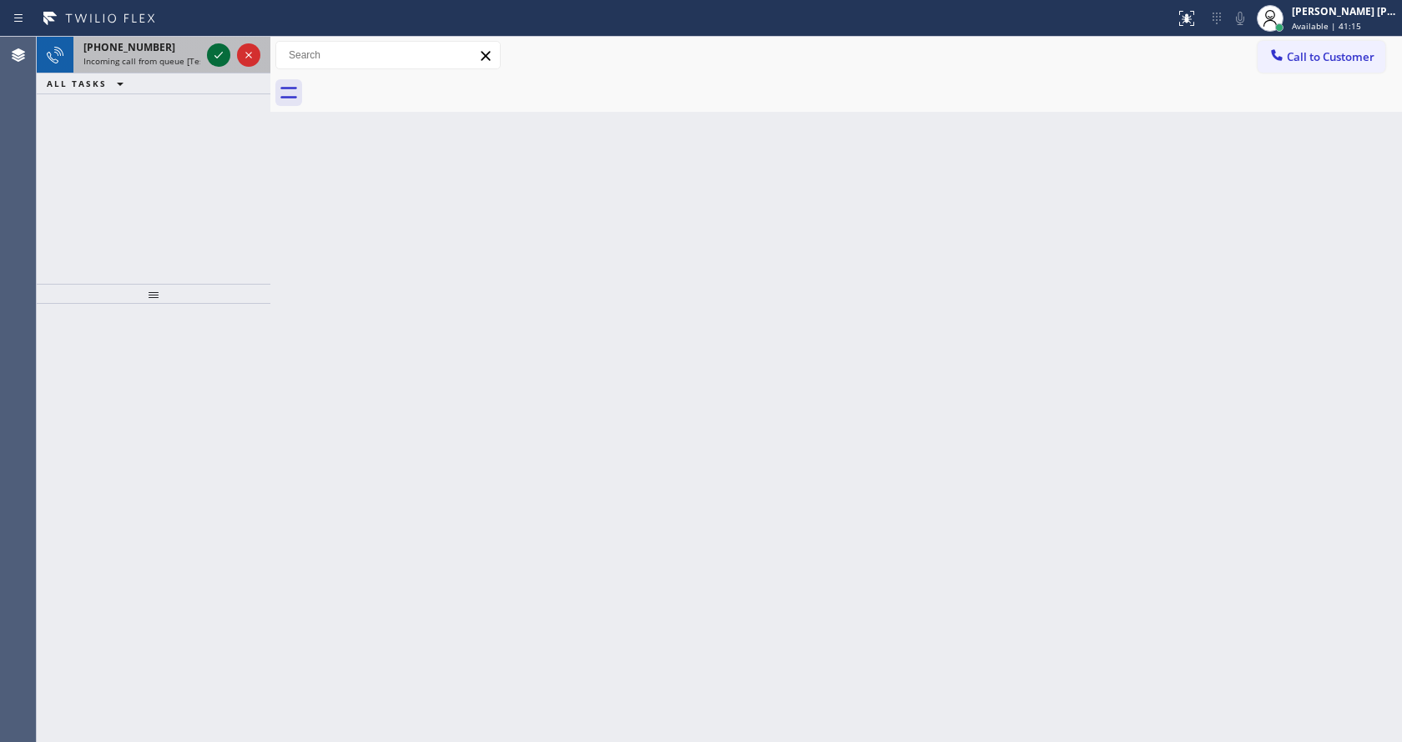
click at [220, 56] on icon at bounding box center [219, 55] width 20 height 20
click at [592, 427] on div "Back to Dashboard Change Sender ID Customers Technicians Select a contact Outbo…" at bounding box center [836, 389] width 1132 height 705
click at [218, 57] on icon at bounding box center [219, 55] width 8 height 7
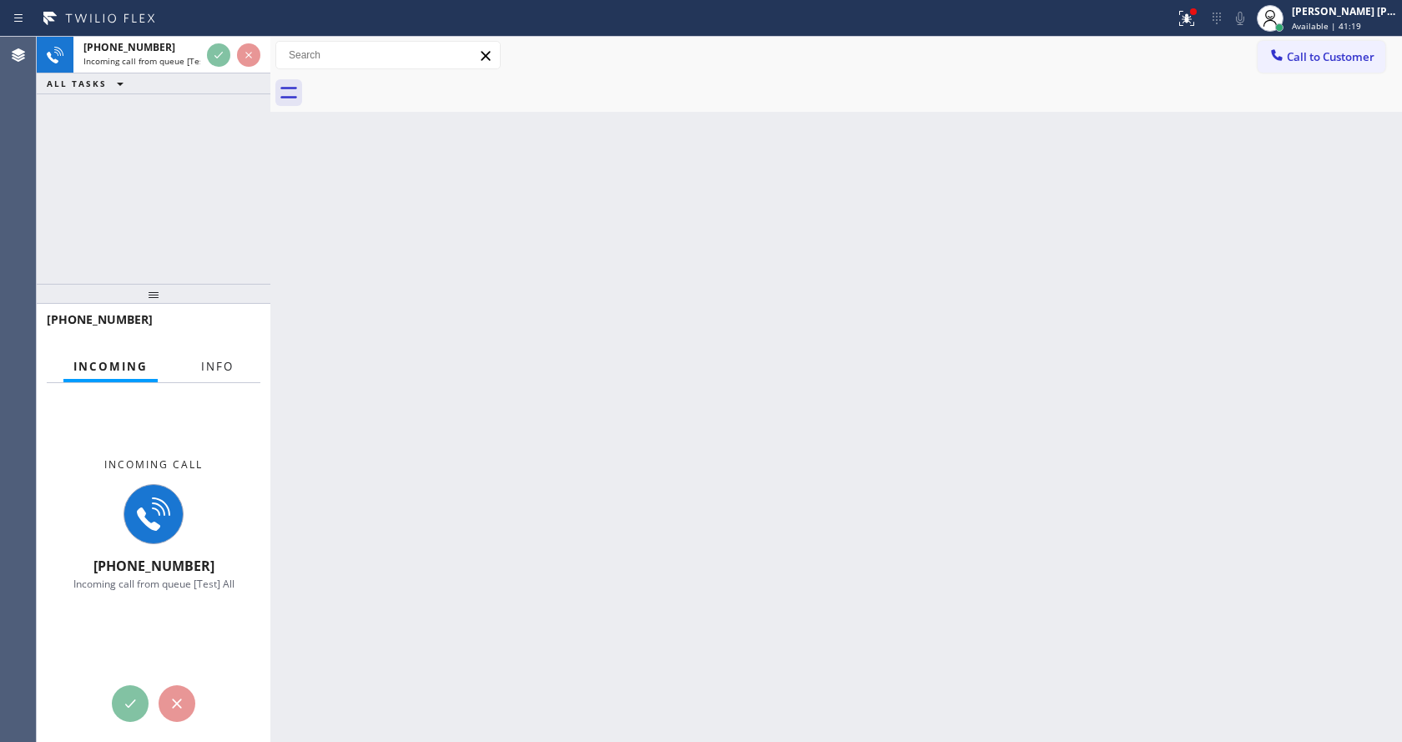
click at [215, 369] on span "Info" at bounding box center [217, 366] width 33 height 15
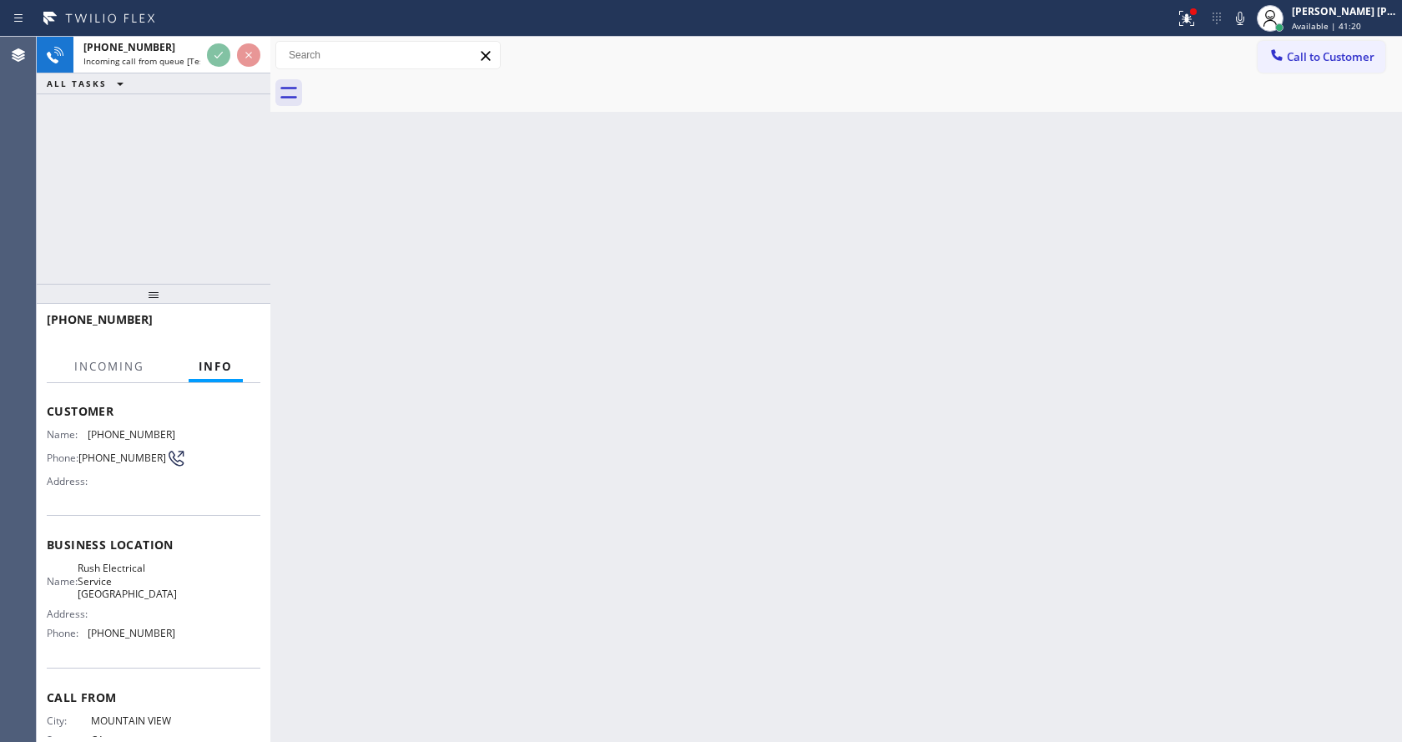
scroll to position [153, 0]
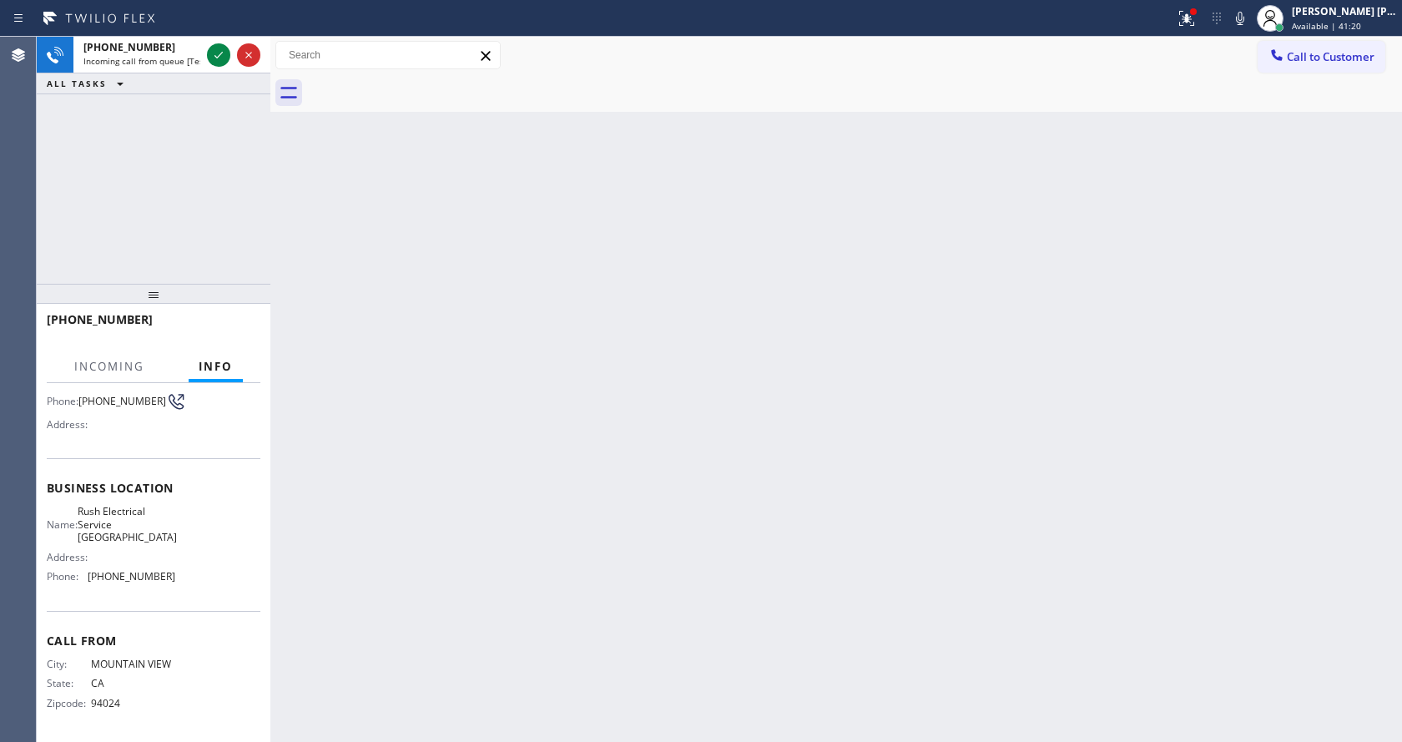
click at [580, 547] on div "Back to Dashboard Change Sender ID Customers Technicians Select a contact Outbo…" at bounding box center [836, 389] width 1132 height 705
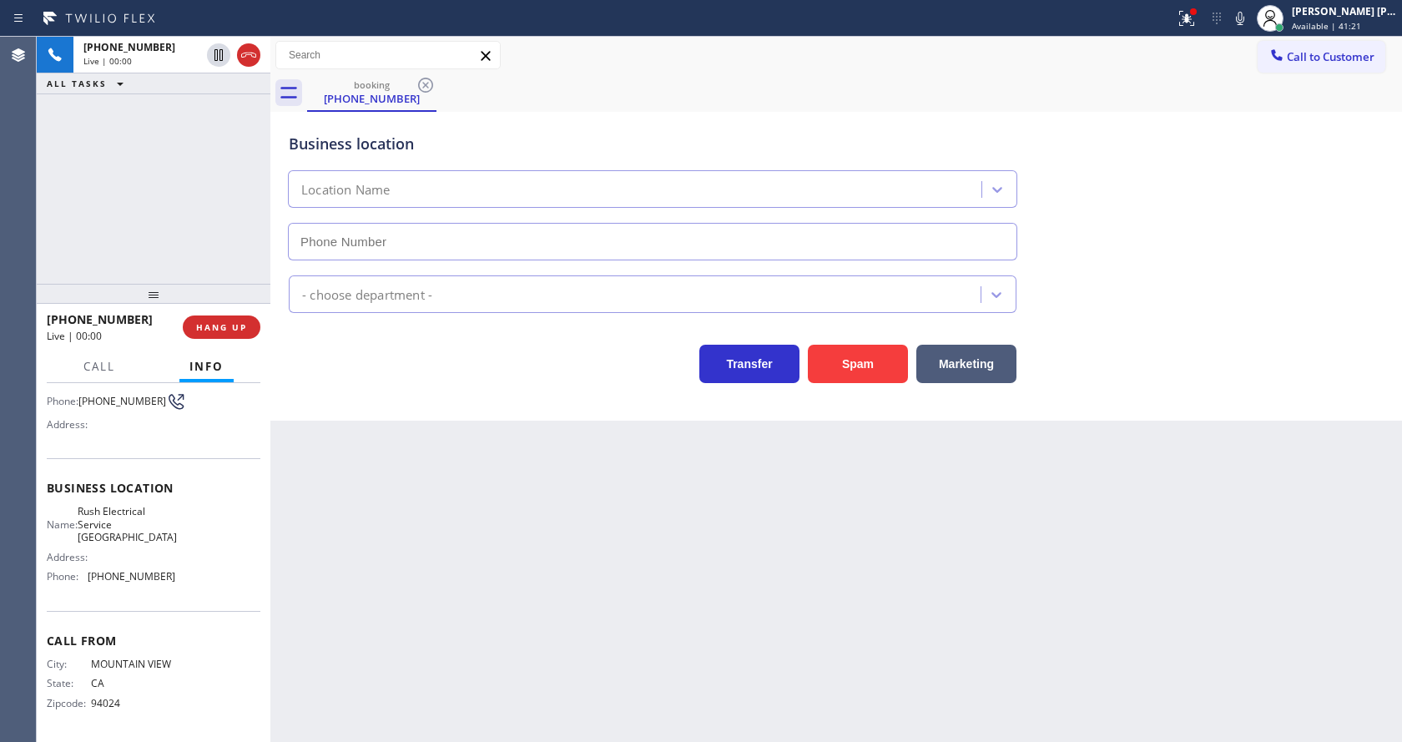
type input "(650) 456-2006"
click at [861, 364] on button "Spam" at bounding box center [858, 364] width 100 height 38
click at [543, 598] on div "Back to Dashboard Change Sender ID Customers Technicians Select a contact Outbo…" at bounding box center [836, 389] width 1132 height 705
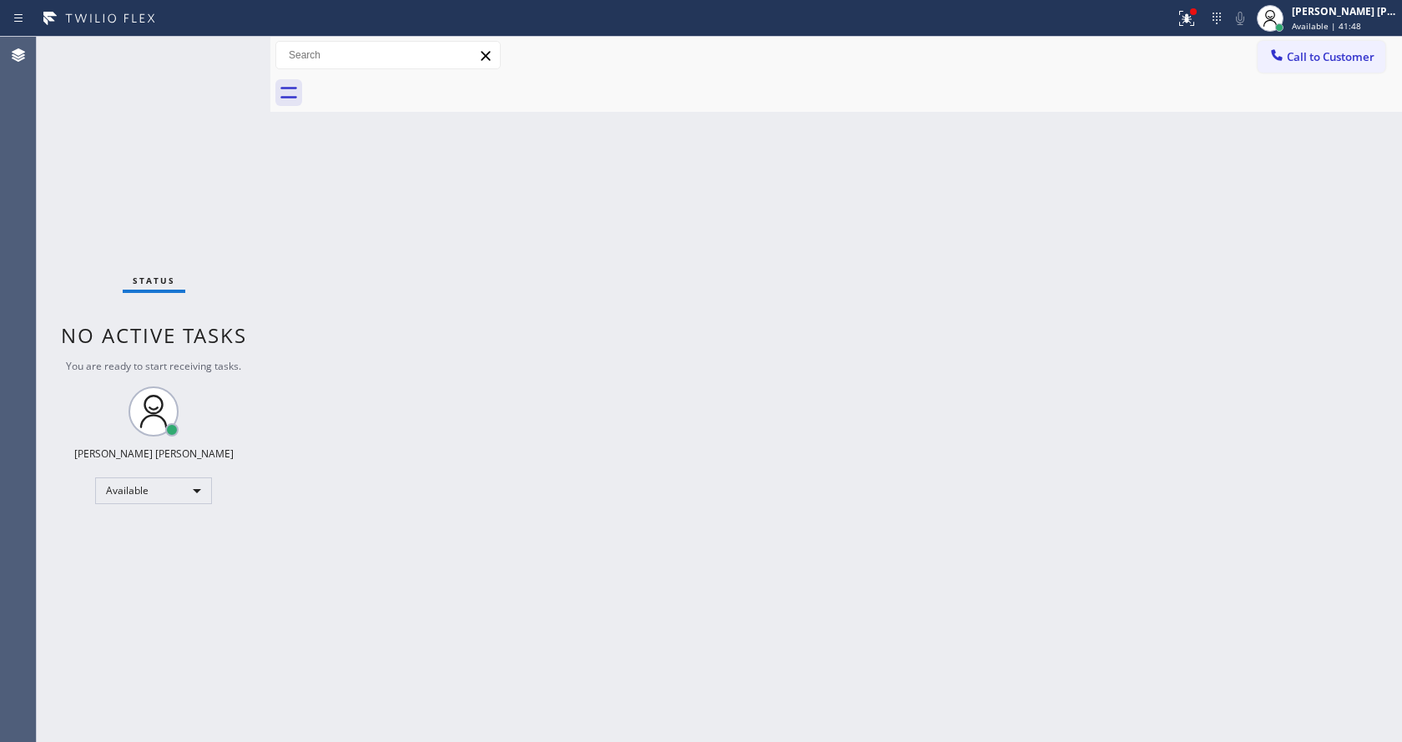
click at [346, 224] on div "Back to Dashboard Change Sender ID Customers Technicians Select a contact Outbo…" at bounding box center [836, 389] width 1132 height 705
click at [514, 701] on div "Back to Dashboard Change Sender ID Customers Technicians Select a contact Outbo…" at bounding box center [836, 389] width 1132 height 705
click at [306, 265] on div "Back to Dashboard Change Sender ID Customers Technicians Select a contact Outbo…" at bounding box center [836, 389] width 1132 height 705
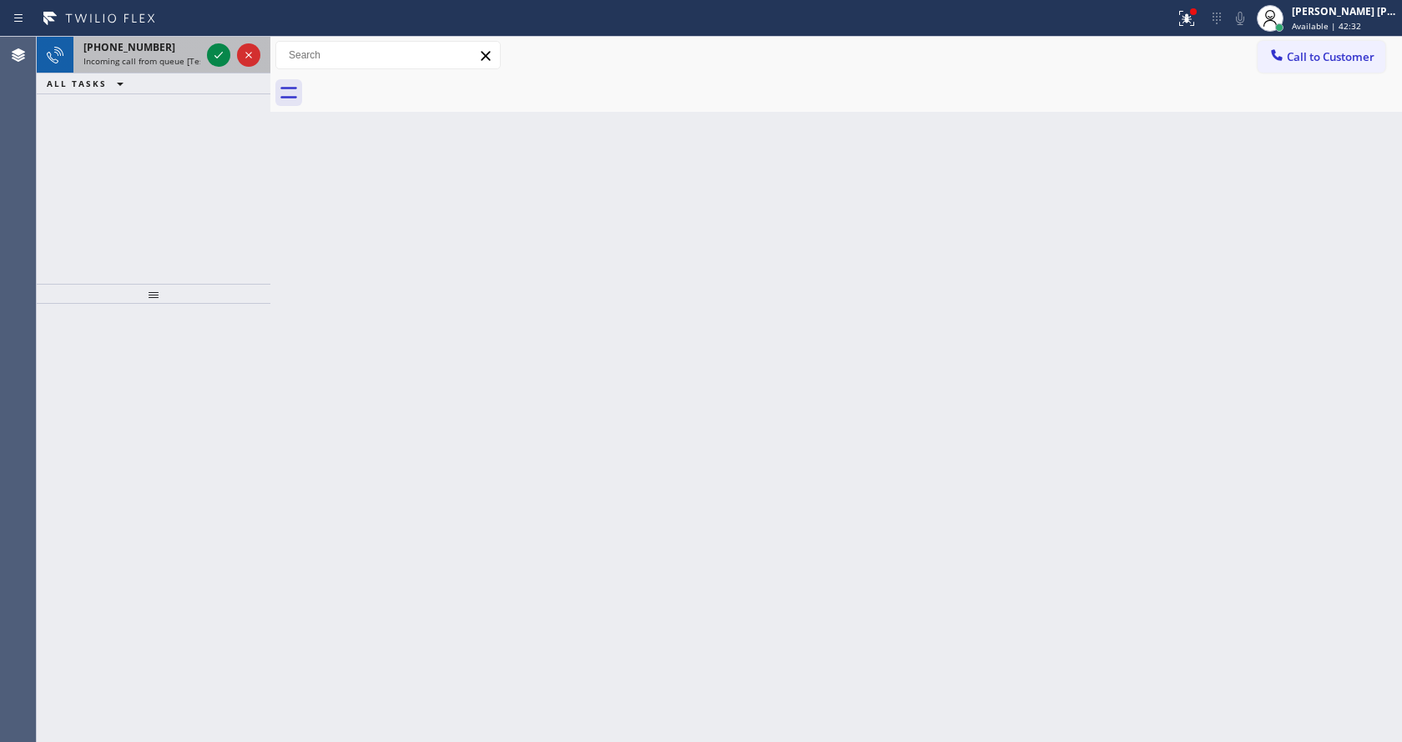
click at [199, 56] on span "Incoming call from queue [Test] All" at bounding box center [152, 61] width 139 height 12
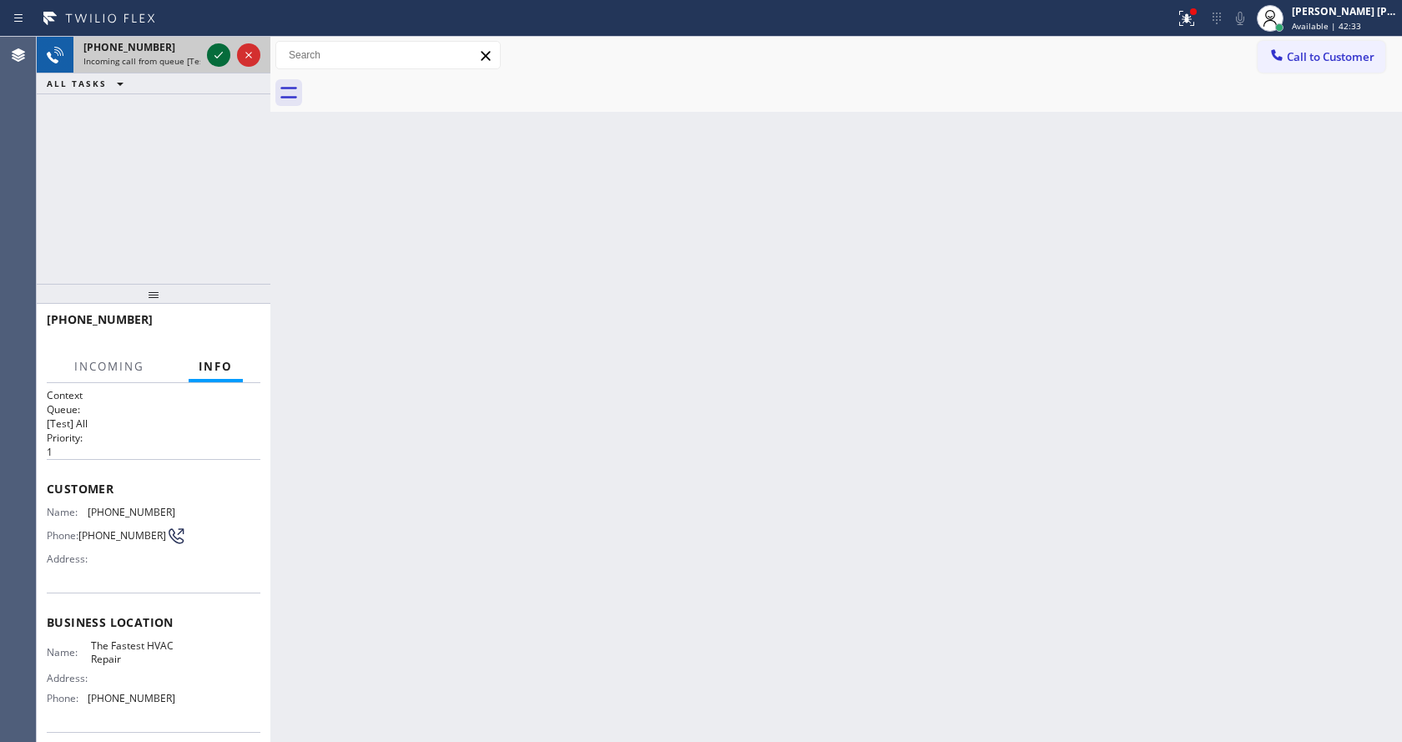
click at [212, 58] on icon at bounding box center [219, 55] width 20 height 20
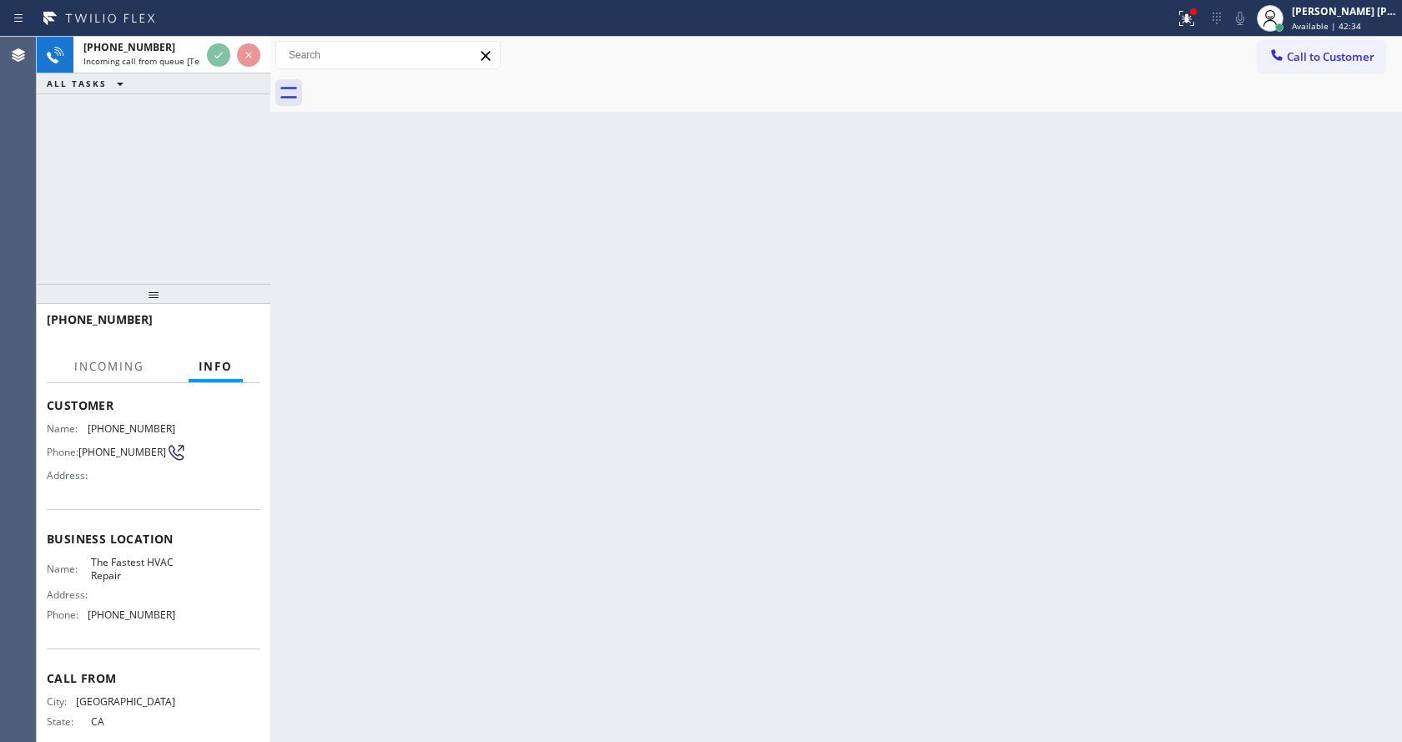
scroll to position [127, 0]
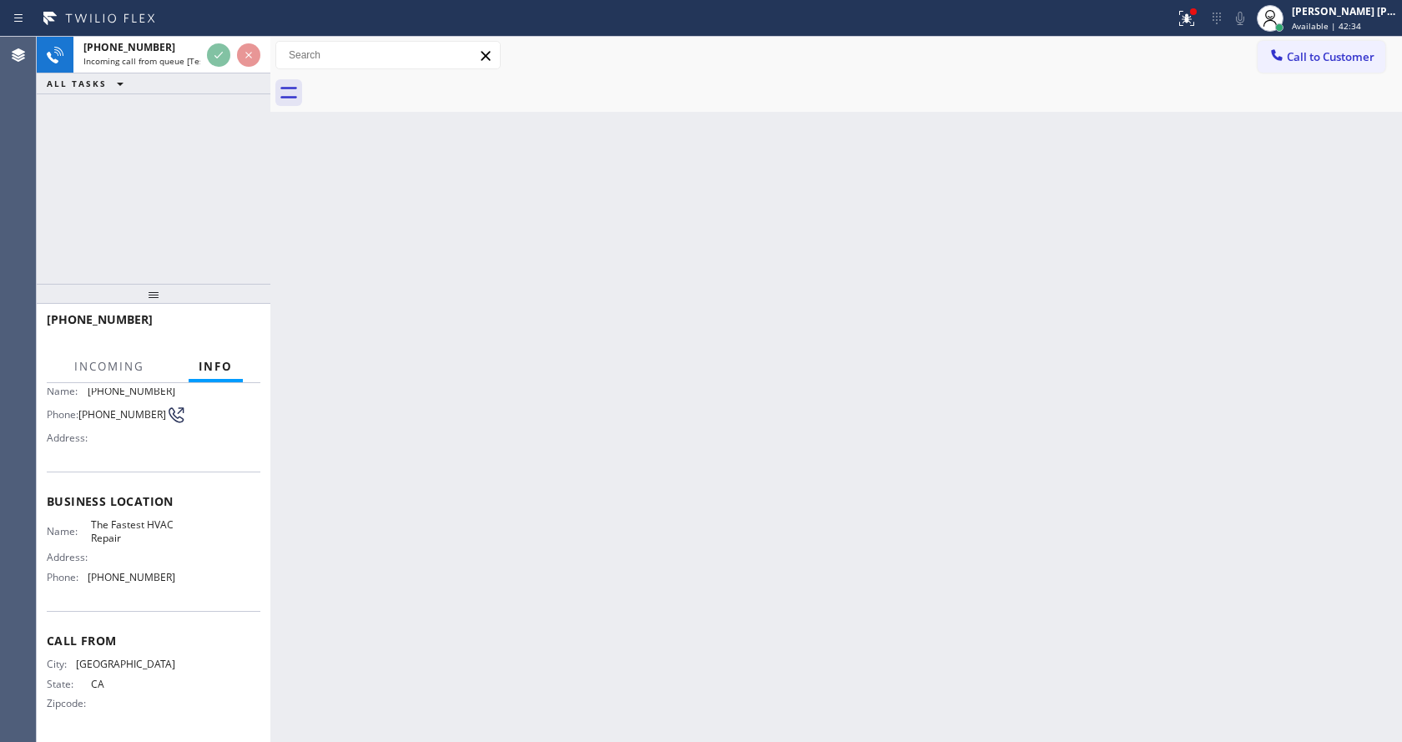
click at [568, 476] on div "Back to Dashboard Change Sender ID Customers Technicians Select a contact Outbo…" at bounding box center [836, 389] width 1132 height 705
click at [421, 430] on div "Back to Dashboard Change Sender ID Customers Technicians Select a contact Outbo…" at bounding box center [836, 389] width 1132 height 705
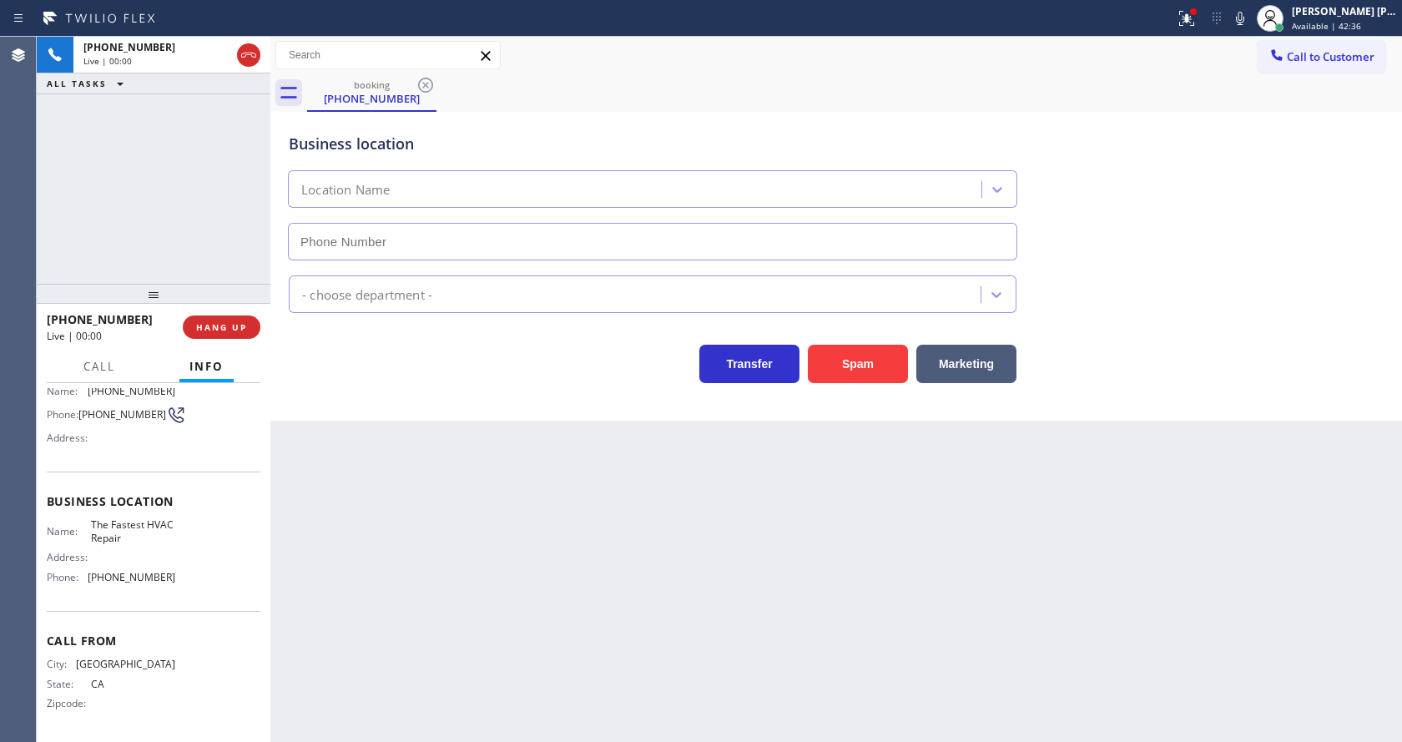
type input "(866) 540-7291"
click at [229, 321] on span "HANG UP" at bounding box center [221, 327] width 51 height 12
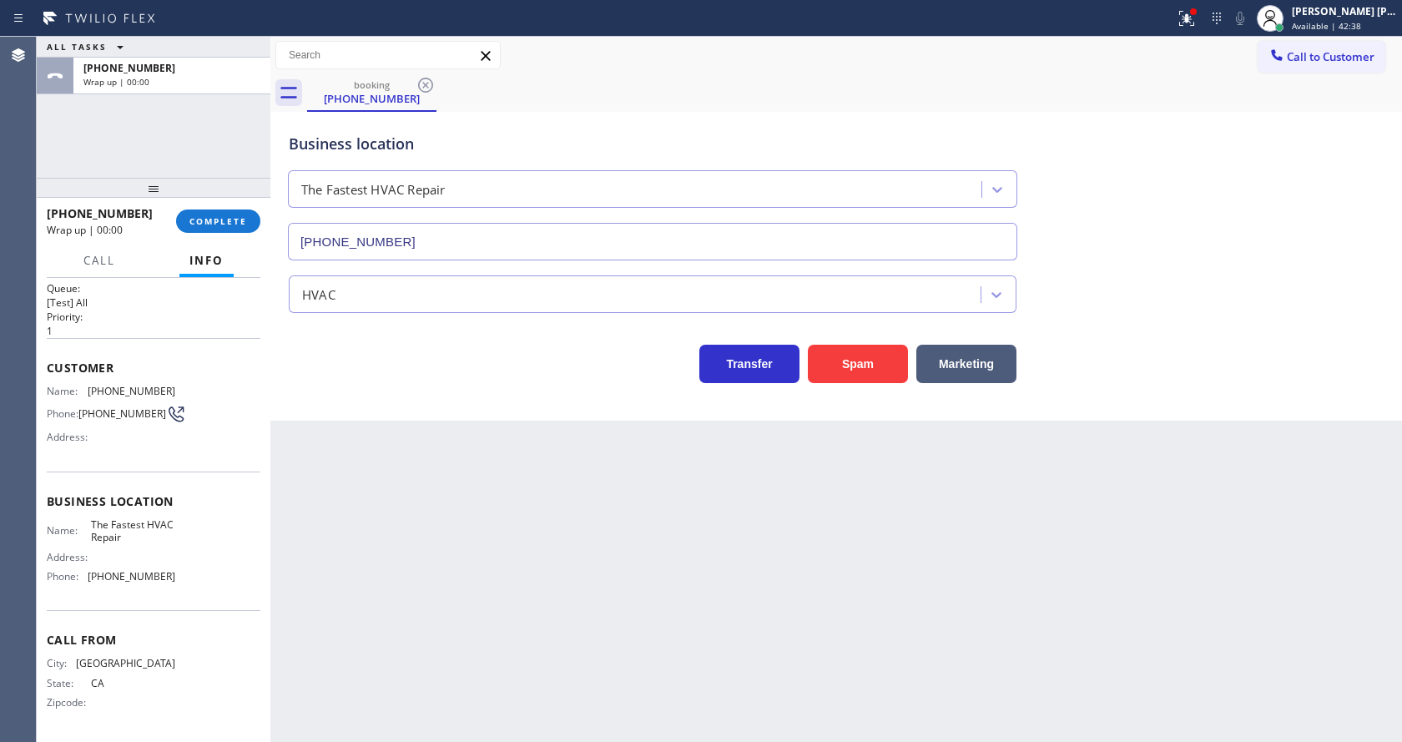
scroll to position [22, 0]
drag, startPoint x: 150, startPoint y: 295, endPoint x: 165, endPoint y: 140, distance: 155.1
click at [165, 140] on div "ALL TASKS ALL TASKS ACTIVE TASKS TASKS IN WRAP UP +17473580714 Wrap up | 00:00 …" at bounding box center [154, 389] width 234 height 705
click at [477, 409] on div "Business location The Fastest HVAC Repair (866) 540-7291 HVAC Transfer Spam Mar…" at bounding box center [836, 266] width 1132 height 309
click at [403, 386] on div "Business location The Fastest HVAC Repair (866) 540-7291 HVAC Transfer Spam Mar…" at bounding box center [836, 266] width 1132 height 309
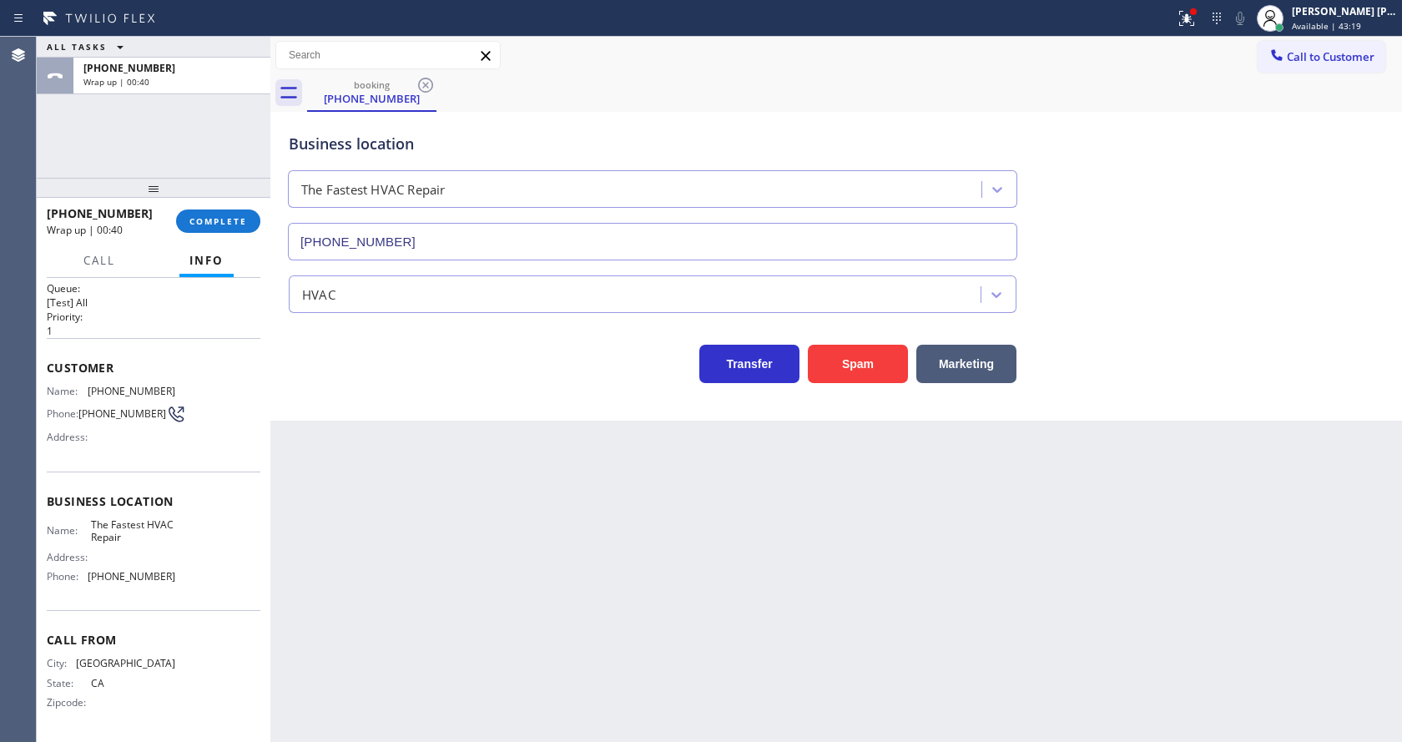
click at [454, 389] on div "Business location The Fastest HVAC Repair (866) 540-7291 HVAC Transfer Spam Mar…" at bounding box center [836, 266] width 1132 height 309
click at [1184, 16] on icon at bounding box center [1187, 18] width 20 height 20
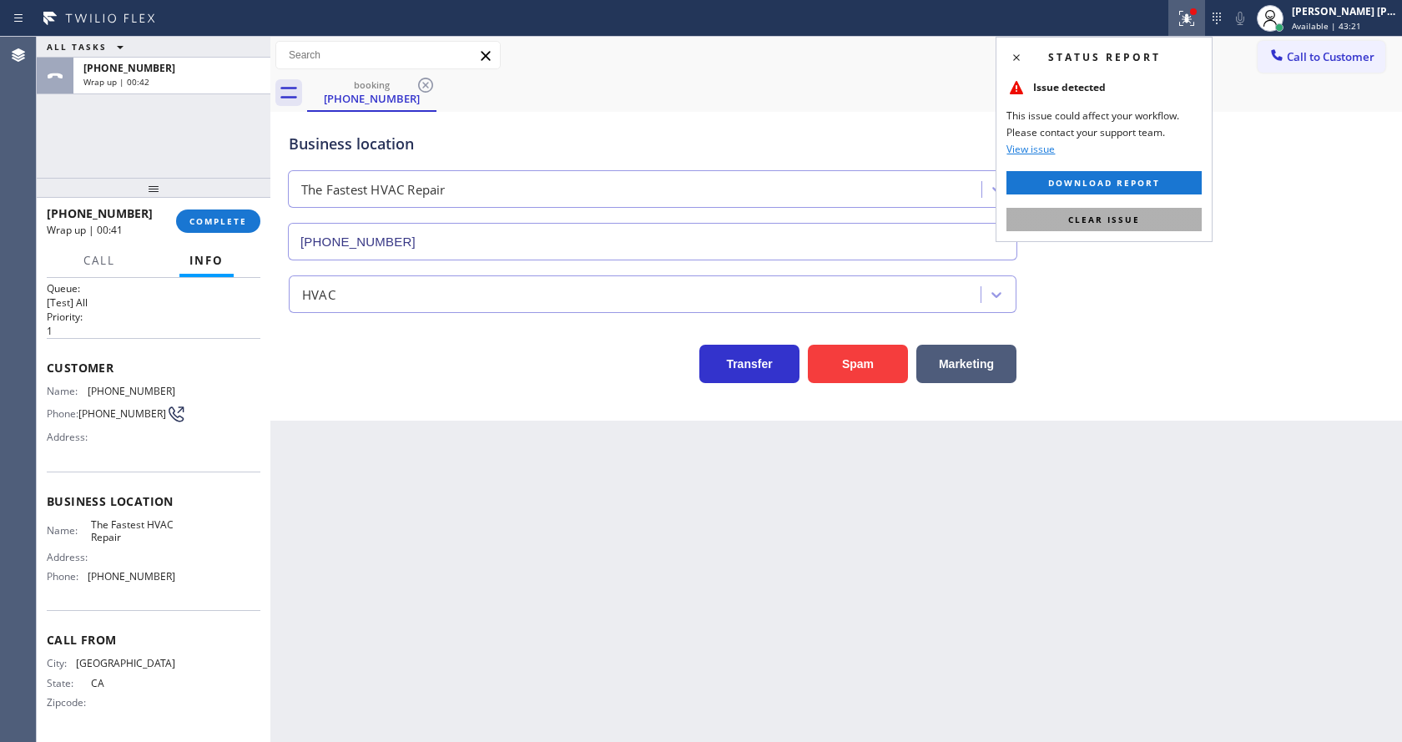
click at [1140, 220] on button "Clear issue" at bounding box center [1104, 219] width 195 height 23
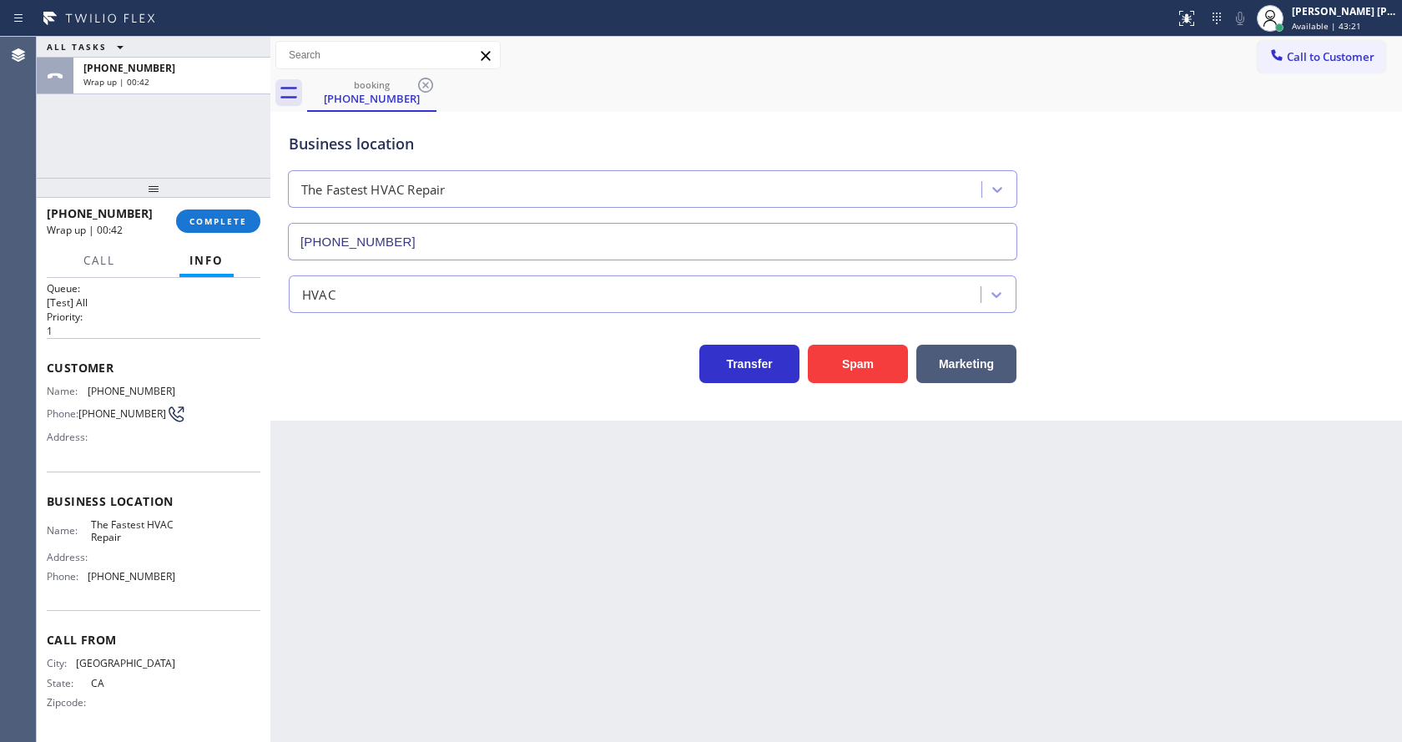
drag, startPoint x: 1163, startPoint y: 222, endPoint x: 1167, endPoint y: 200, distance: 22.1
click at [1165, 211] on div "Business location The Fastest HVAC Repair (866) 540-7291" at bounding box center [836, 184] width 1102 height 151
click at [936, 512] on div "Back to Dashboard Change Sender ID Customers Technicians Select a contact Outbo…" at bounding box center [836, 389] width 1132 height 705
click at [220, 213] on button "COMPLETE" at bounding box center [218, 220] width 84 height 23
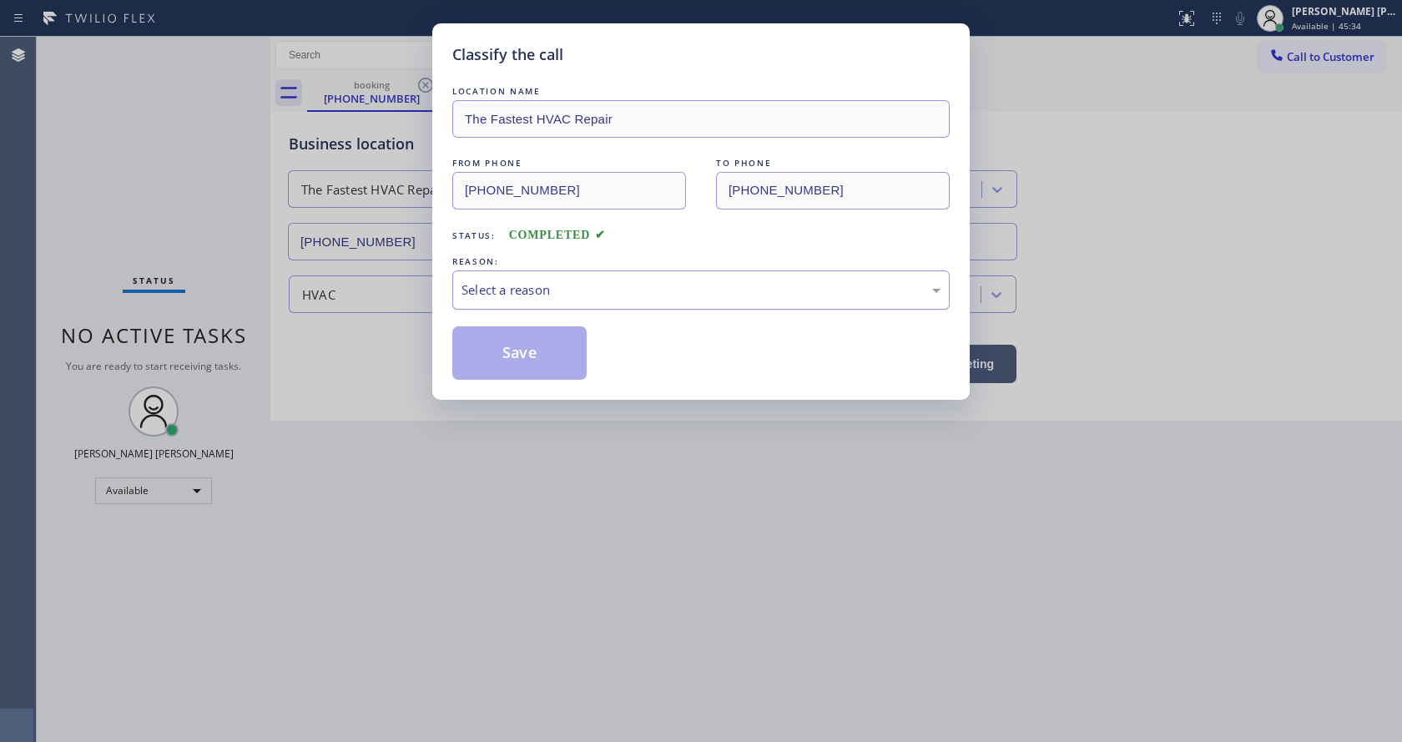
click at [517, 280] on div "Select a reason" at bounding box center [701, 289] width 479 height 19
click at [518, 347] on button "Save" at bounding box center [519, 352] width 134 height 53
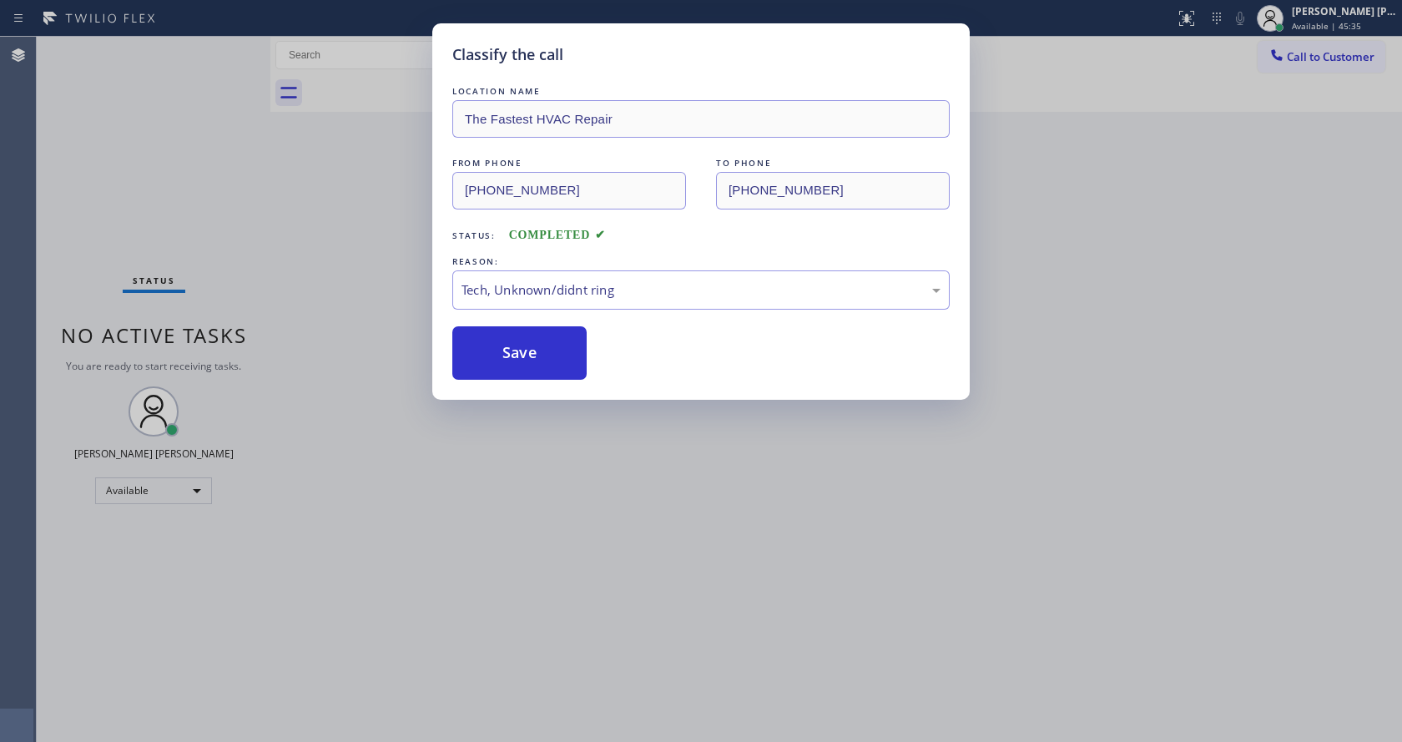
click at [638, 604] on div "Classify the call LOCATION NAME The Fastest HVAC Repair FROM PHONE (747) 358-07…" at bounding box center [701, 371] width 1402 height 742
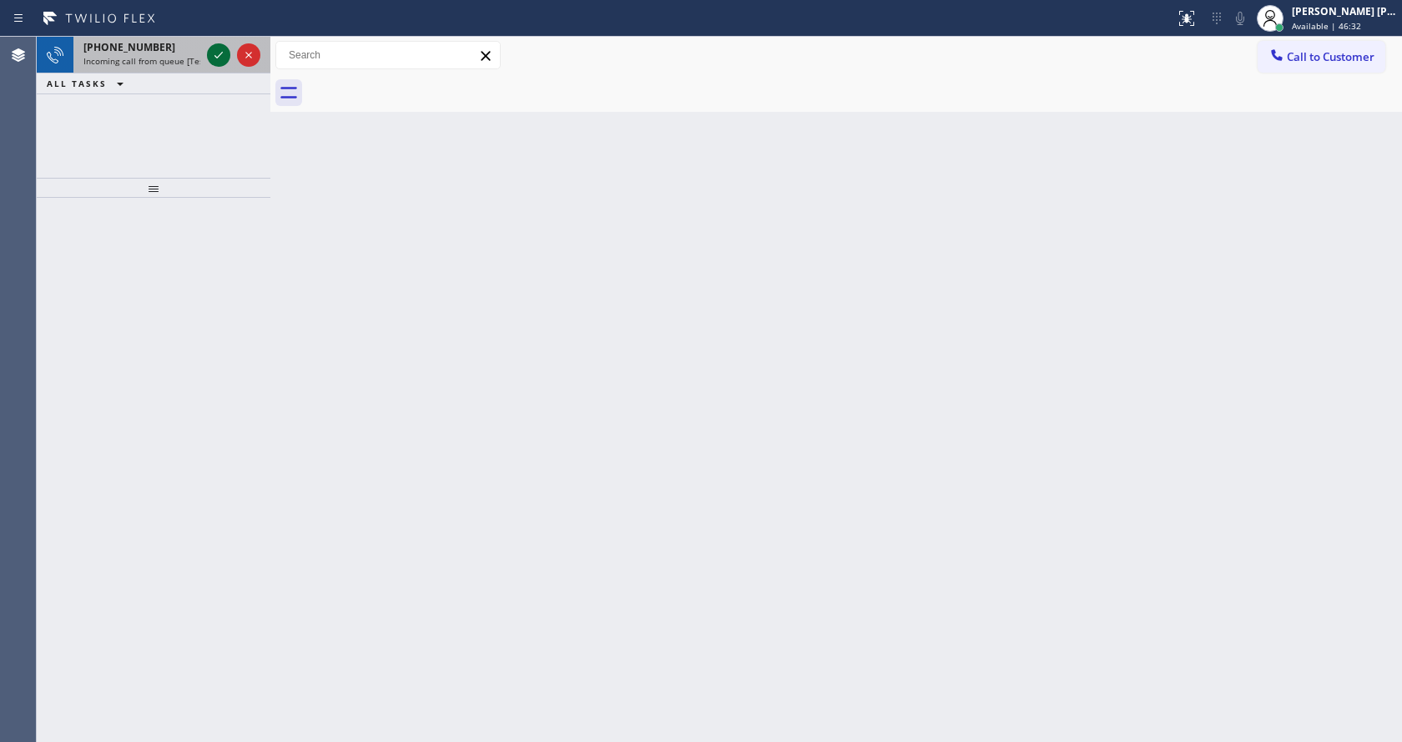
click at [220, 59] on icon at bounding box center [219, 55] width 20 height 20
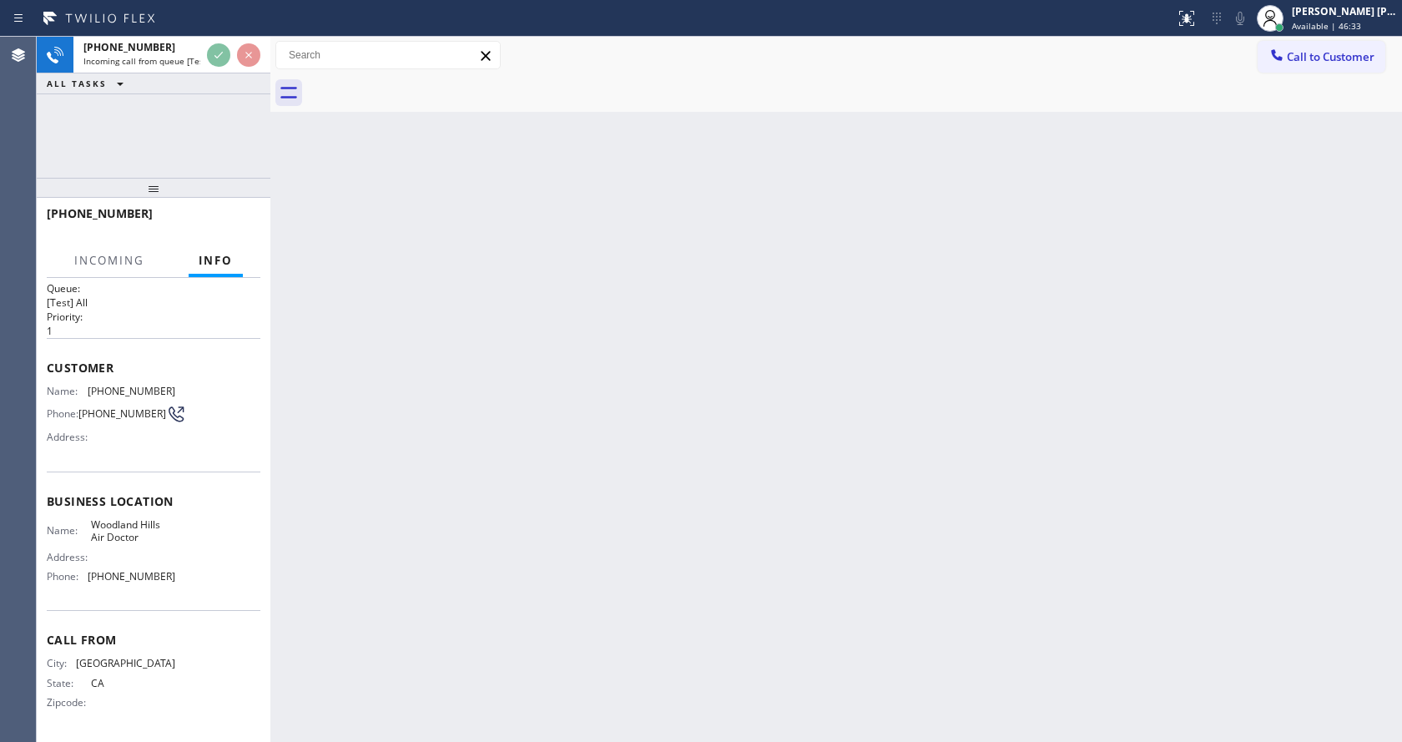
scroll to position [22, 0]
click at [492, 543] on div "Back to Dashboard Change Sender ID Customers Technicians Select a contact Outbo…" at bounding box center [836, 389] width 1132 height 705
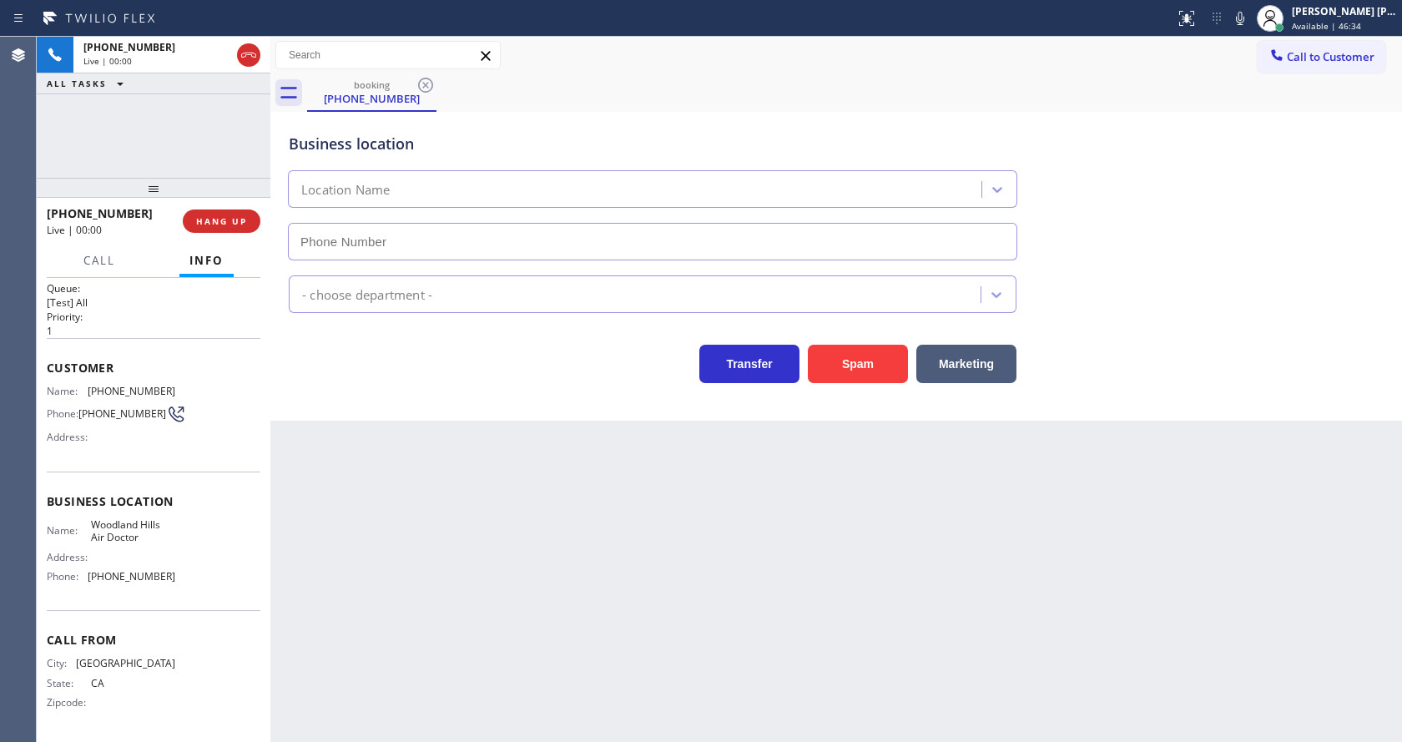
type input "(818) 806-9061"
click at [548, 579] on div "Back to Dashboard Change Sender ID Customers Technicians Select a contact Outbo…" at bounding box center [836, 389] width 1132 height 705
drag, startPoint x: 416, startPoint y: 497, endPoint x: 412, endPoint y: 573, distance: 76.0
click at [416, 497] on div "Back to Dashboard Change Sender ID Customers Technicians Select a contact Outbo…" at bounding box center [836, 389] width 1132 height 705
click at [870, 356] on button "Spam" at bounding box center [858, 364] width 100 height 38
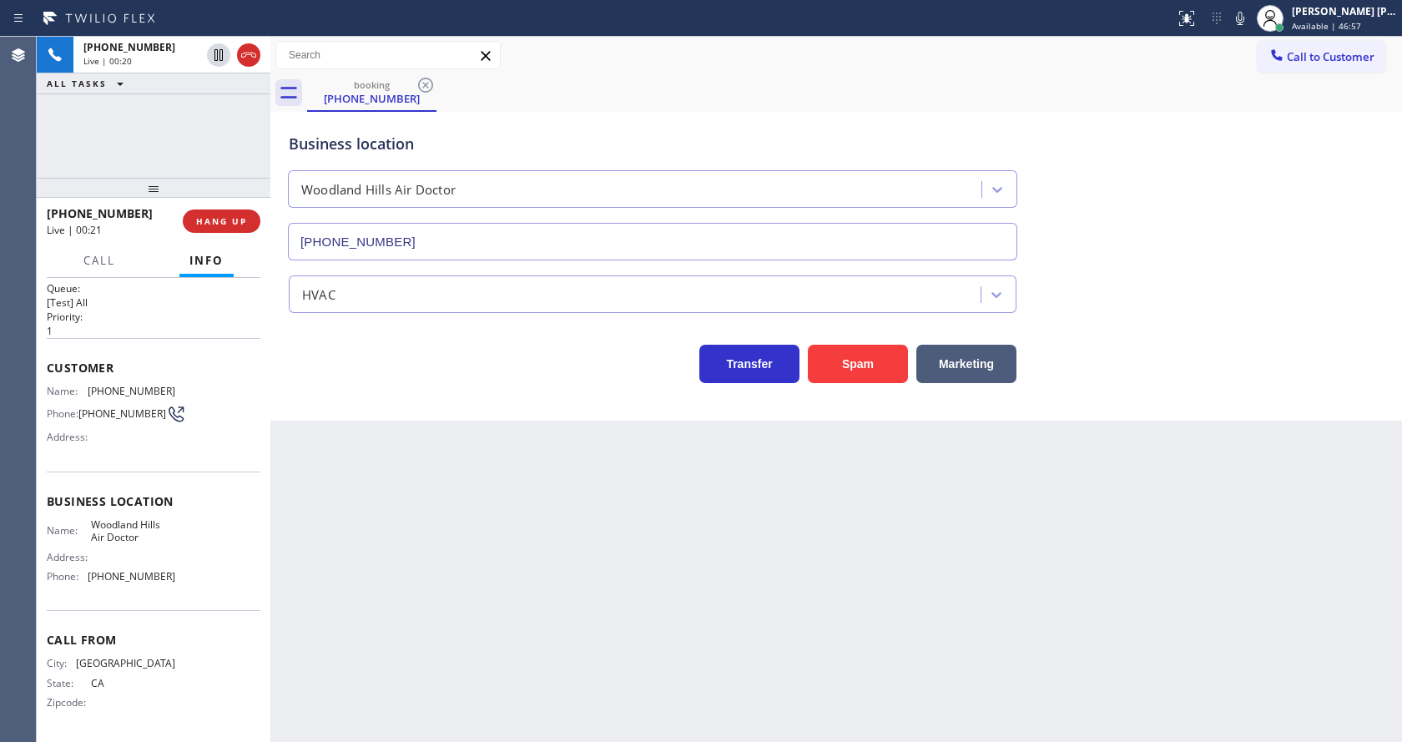
click at [451, 684] on div "Back to Dashboard Change Sender ID Customers Technicians Select a contact Outbo…" at bounding box center [836, 389] width 1132 height 705
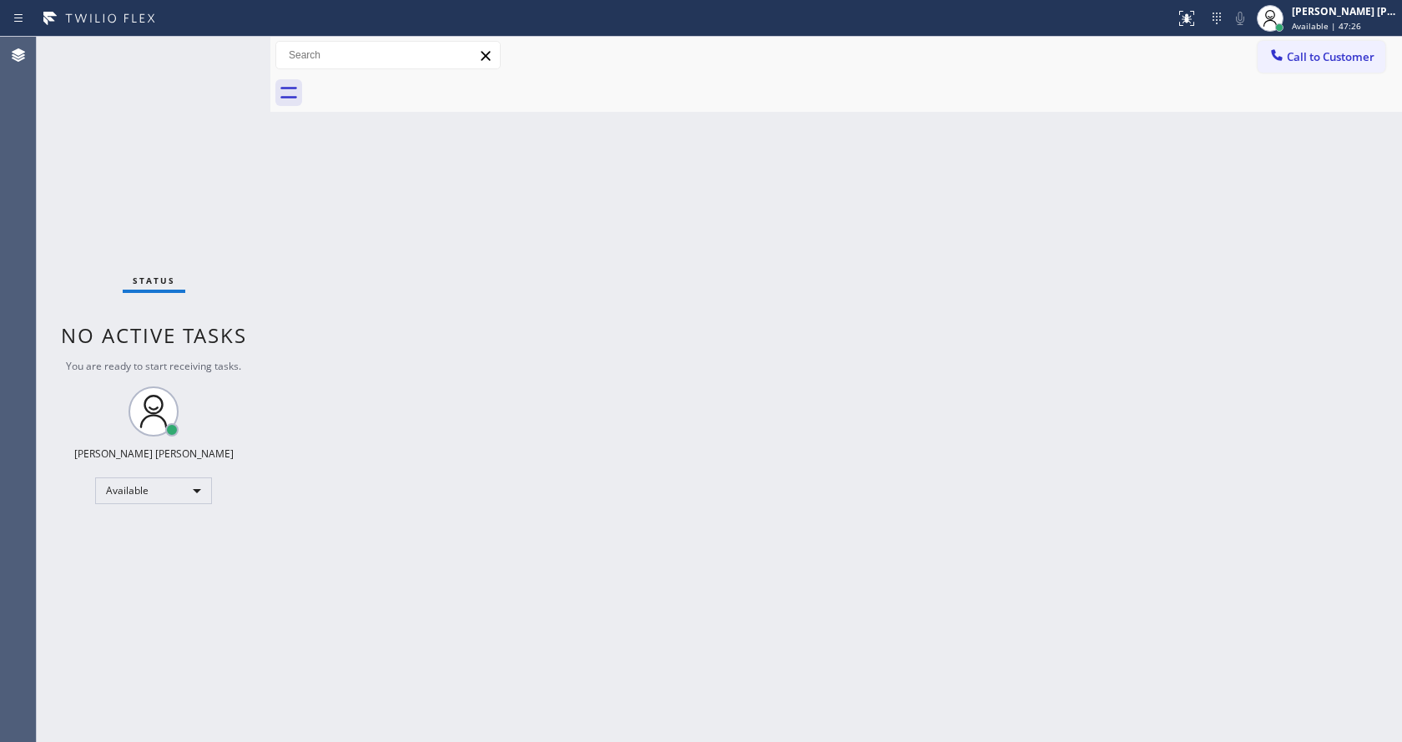
click at [346, 273] on div "Back to Dashboard Change Sender ID Customers Technicians Select a contact Outbo…" at bounding box center [836, 389] width 1132 height 705
click at [232, 45] on div "Status No active tasks You are ready to start receiving tasks. [PERSON_NAME] [P…" at bounding box center [154, 389] width 234 height 705
drag, startPoint x: 708, startPoint y: 305, endPoint x: 698, endPoint y: 309, distance: 10.6
click at [709, 305] on div "Back to Dashboard Change Sender ID Customers Technicians Select a contact Outbo…" at bounding box center [836, 389] width 1132 height 705
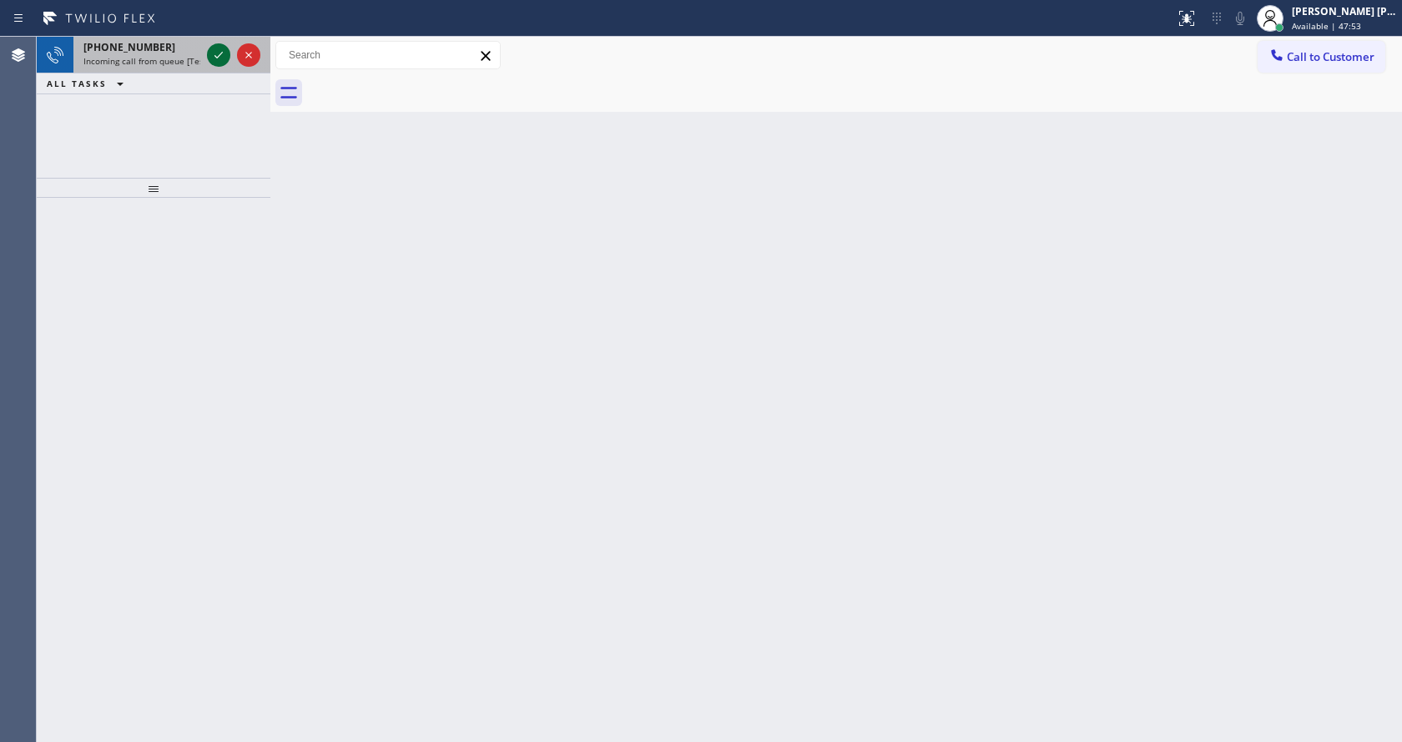
click at [216, 52] on icon at bounding box center [219, 55] width 20 height 20
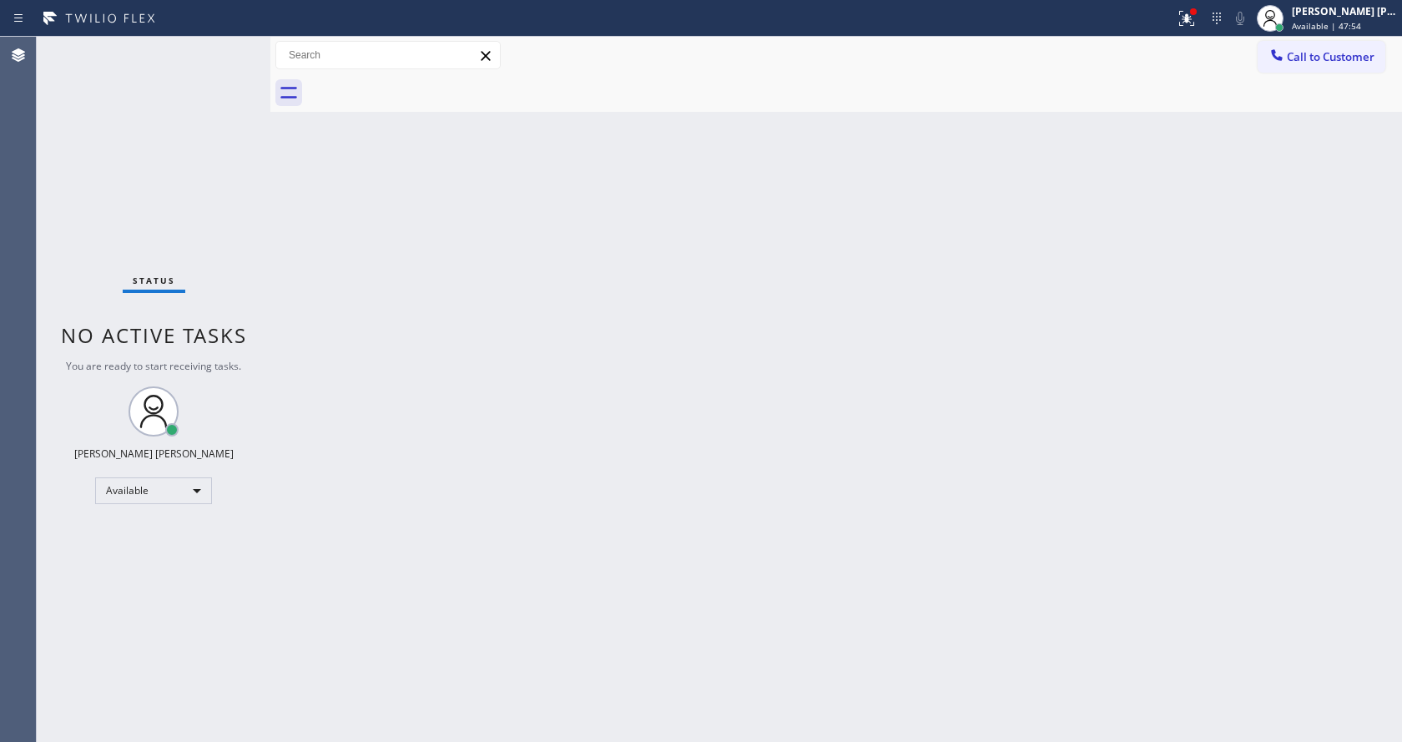
click at [608, 490] on div "Back to Dashboard Change Sender ID Customers Technicians Select a contact Outbo…" at bounding box center [836, 389] width 1132 height 705
click at [331, 358] on div "Back to Dashboard Change Sender ID Customers Technicians Select a contact Outbo…" at bounding box center [836, 389] width 1132 height 705
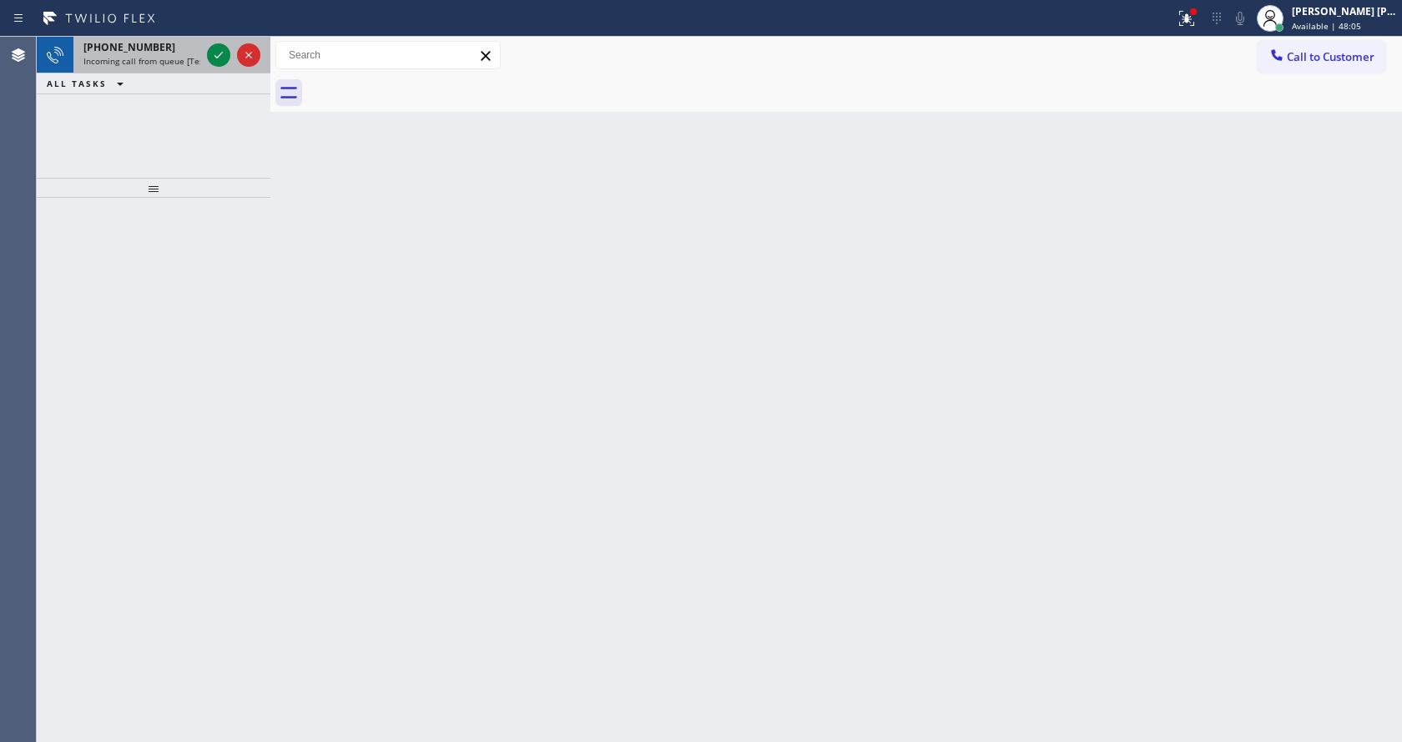
click at [182, 48] on div "+19088688894" at bounding box center [141, 47] width 117 height 14
click at [217, 52] on icon at bounding box center [219, 55] width 20 height 20
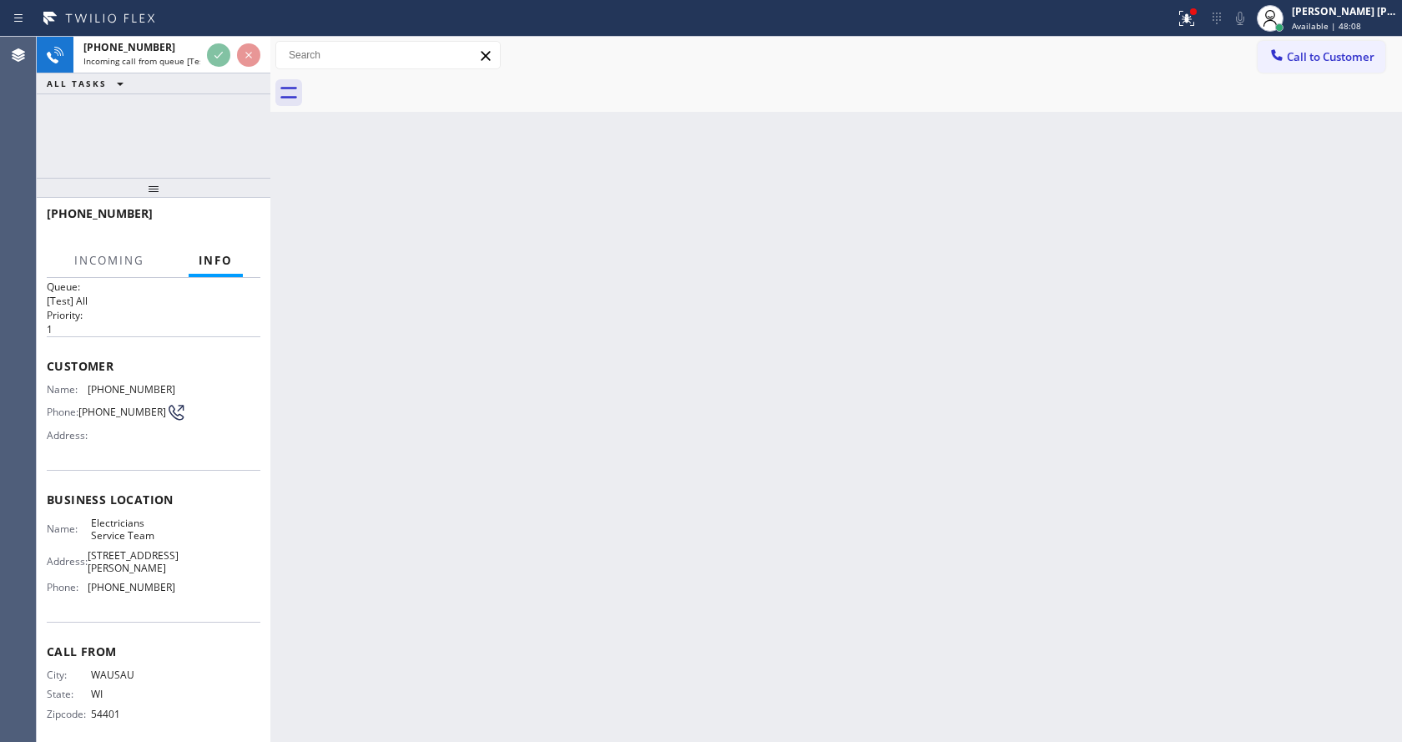
scroll to position [34, 0]
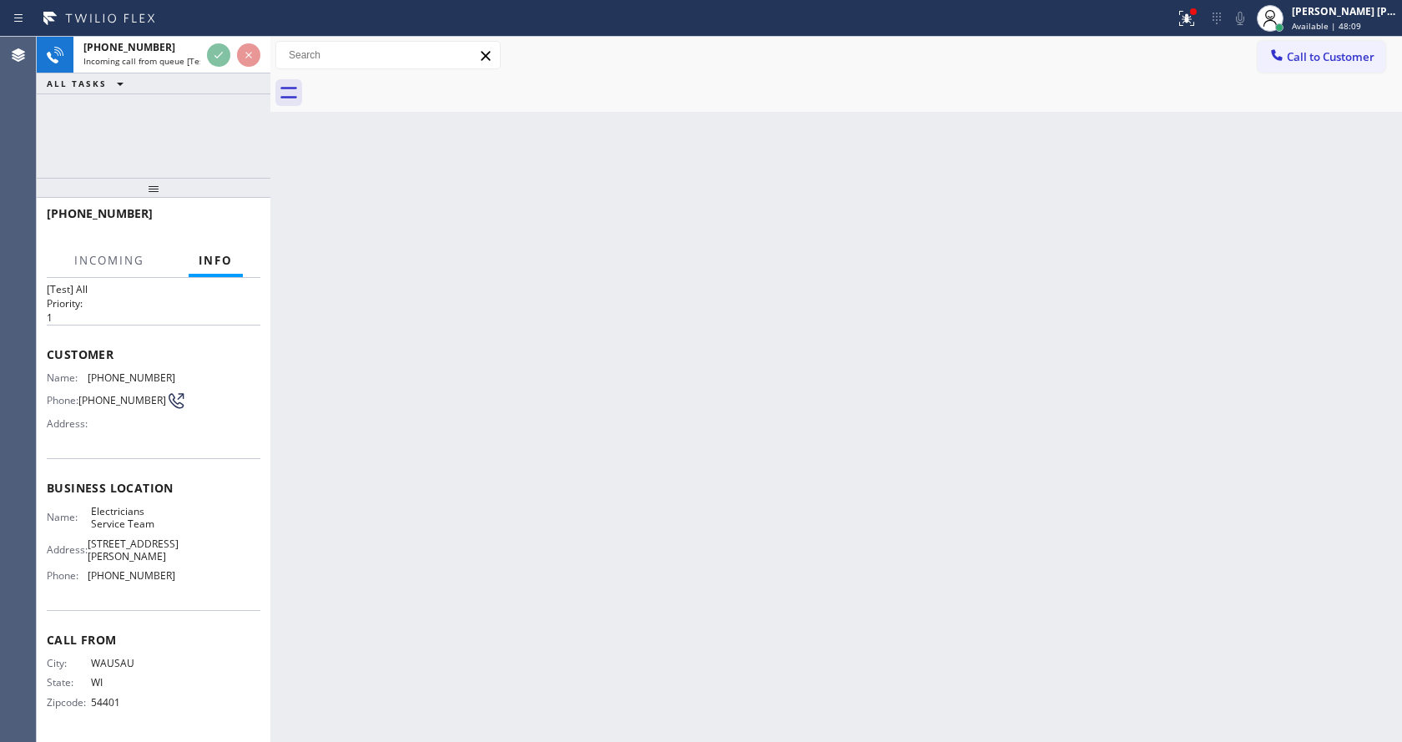
click at [534, 487] on div "Back to Dashboard Change Sender ID Customers Technicians Select a contact Outbo…" at bounding box center [836, 389] width 1132 height 705
click at [548, 532] on div "Back to Dashboard Change Sender ID Customers Technicians Select a contact Outbo…" at bounding box center [836, 389] width 1132 height 705
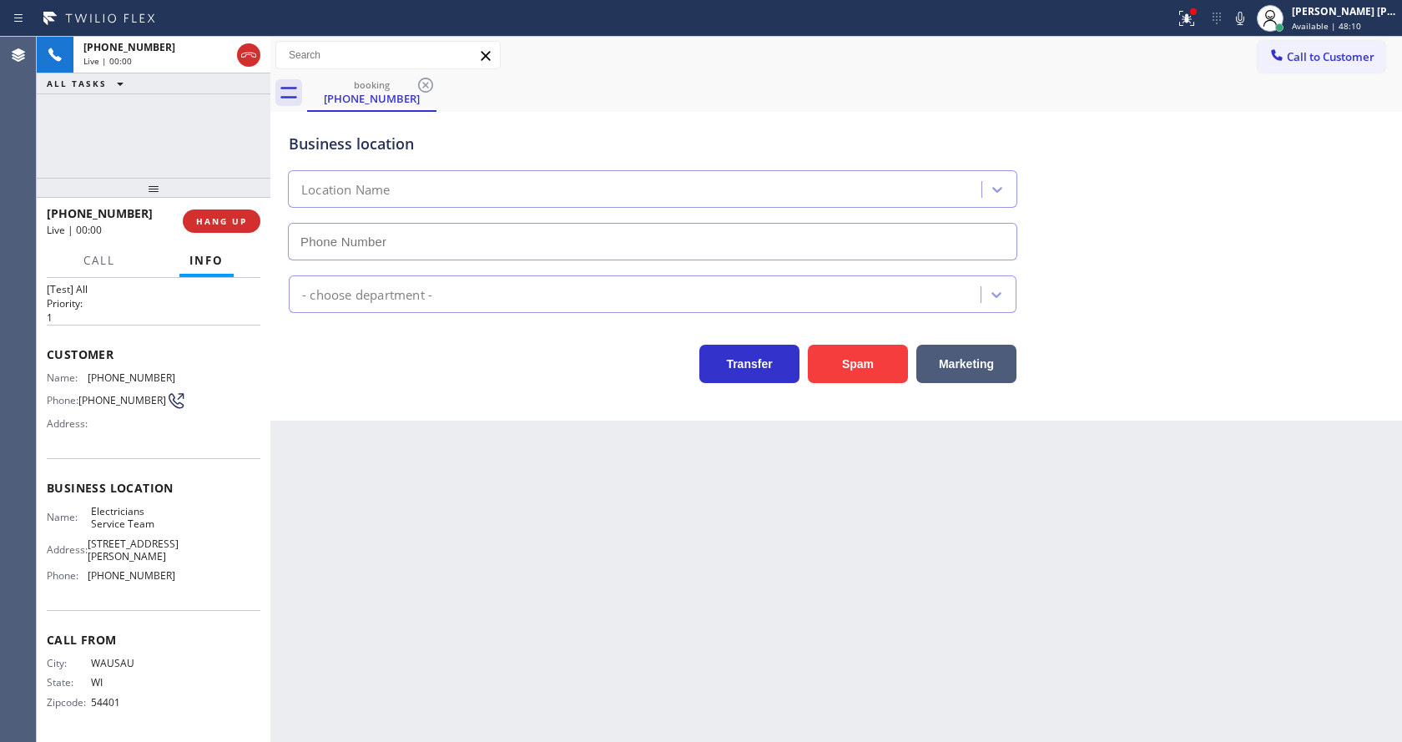
type input "(800) 568-8664"
click at [551, 538] on div "Back to Dashboard Change Sender ID Customers Technicians Select a contact Outbo…" at bounding box center [836, 389] width 1132 height 705
click at [462, 537] on div "Back to Dashboard Change Sender ID Customers Technicians Select a contact Outbo…" at bounding box center [836, 389] width 1132 height 705
click at [371, 566] on div "Back to Dashboard Change Sender ID Customers Technicians Select a contact Outbo…" at bounding box center [836, 389] width 1132 height 705
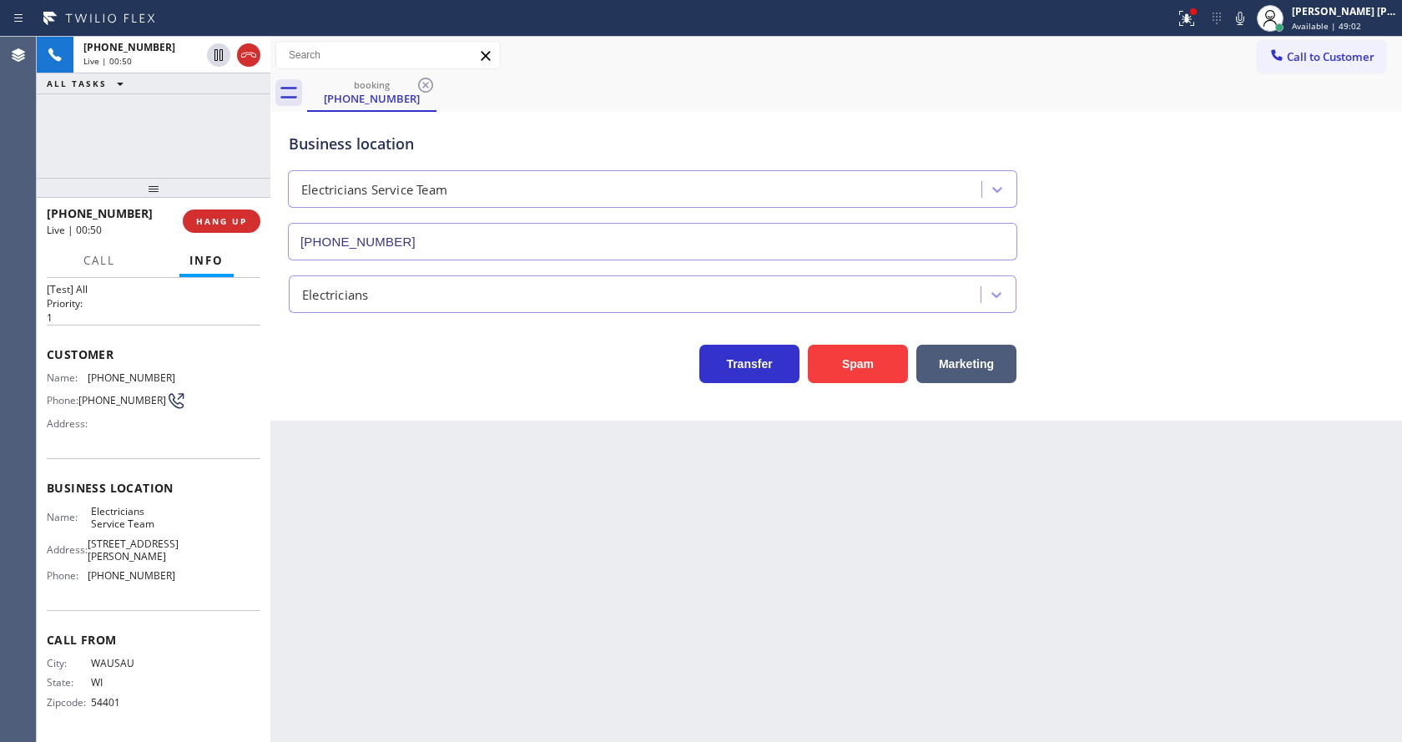
drag, startPoint x: 111, startPoint y: 507, endPoint x: 104, endPoint y: 447, distance: 61.3
click at [111, 507] on span "Electricians Service Team" at bounding box center [132, 518] width 83 height 26
drag, startPoint x: 81, startPoint y: 365, endPoint x: 182, endPoint y: 370, distance: 101.1
click at [182, 370] on div "Customer Name: (715) 575-8332 Phone: (715) 575-8332 Address:" at bounding box center [154, 392] width 214 height 134
copy div "(715) 575-8332"
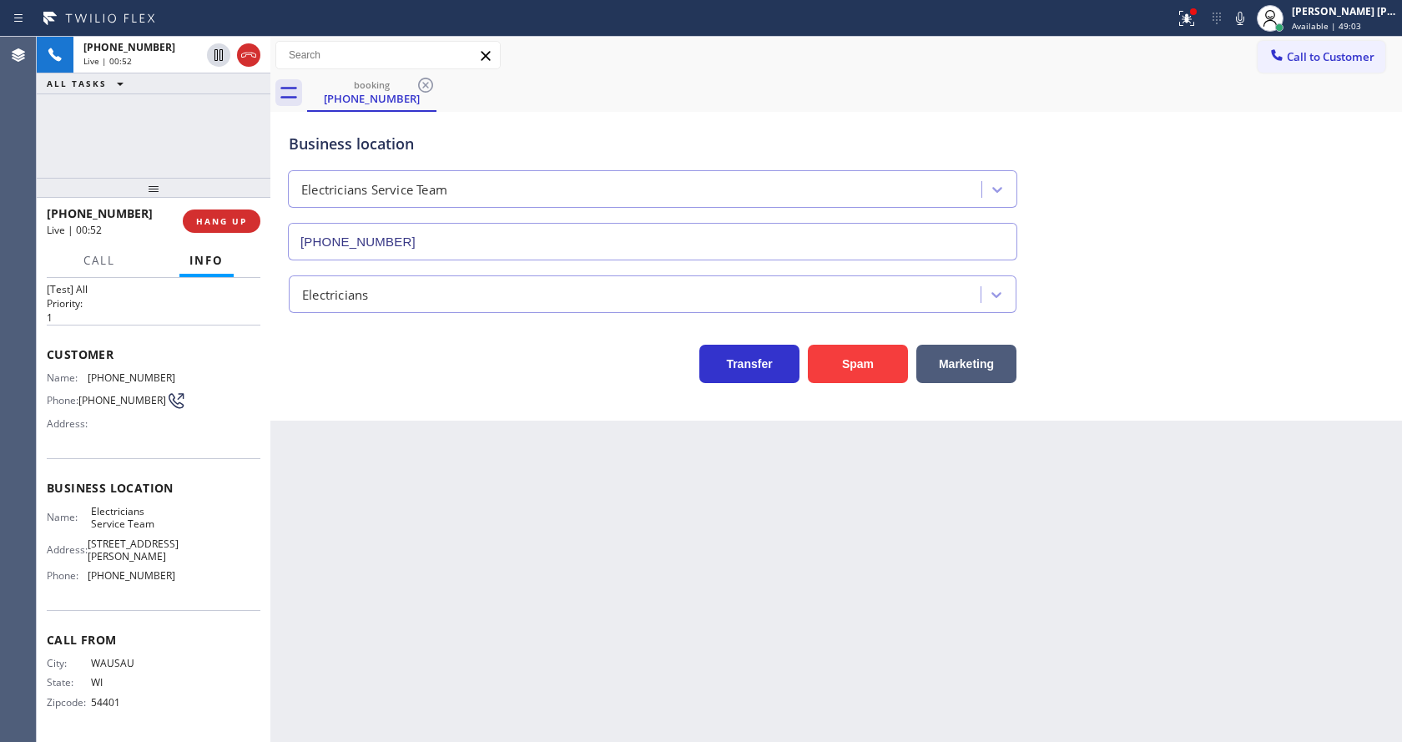
click at [393, 546] on div "Back to Dashboard Change Sender ID Customers Technicians Select a contact Outbo…" at bounding box center [836, 389] width 1132 height 705
click at [104, 527] on span "Electricians Service Team" at bounding box center [132, 518] width 83 height 26
drag, startPoint x: 85, startPoint y: 512, endPoint x: 173, endPoint y: 522, distance: 88.2
click at [173, 522] on div "Name: Electricians Service Team Address: 11950 San Vicente Blvd Phone: (800) 56…" at bounding box center [154, 547] width 214 height 84
copy div "Electricians Service Team"
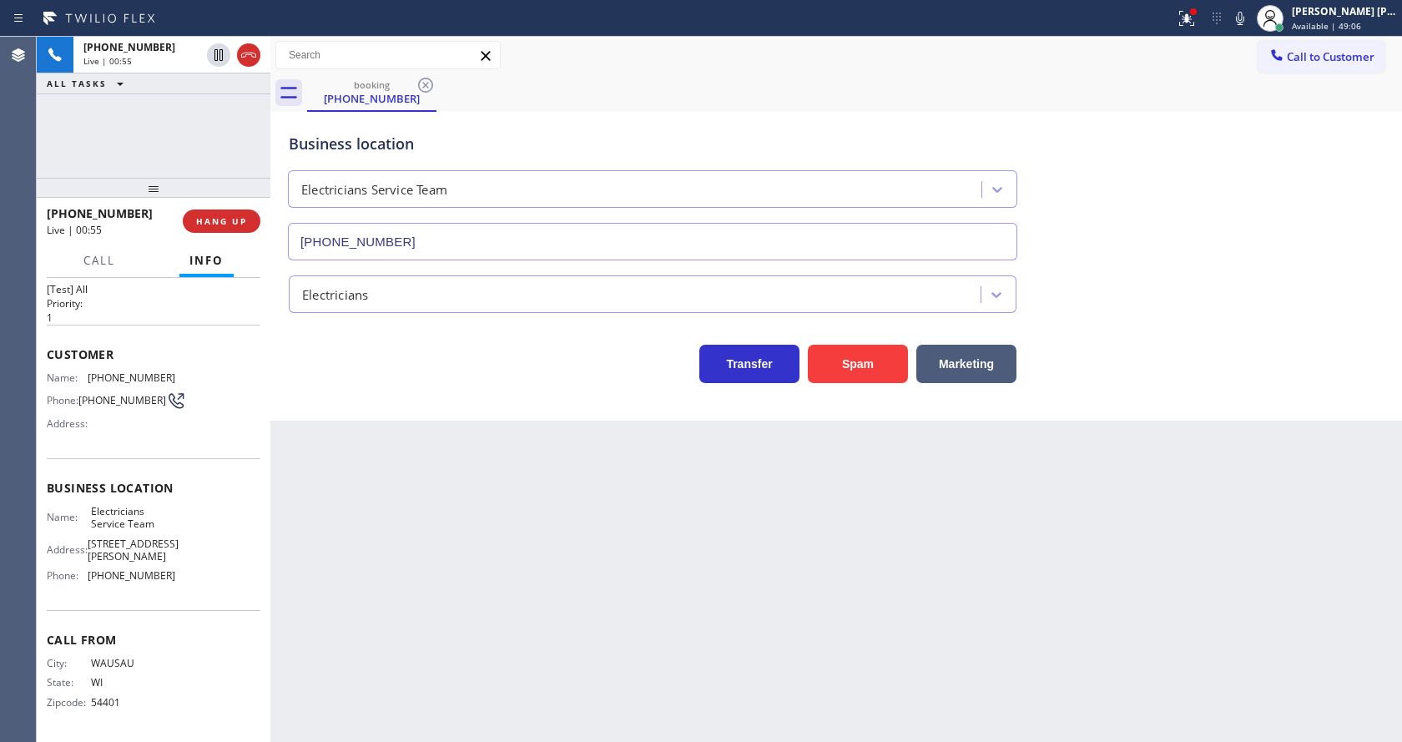
click at [372, 528] on div "Back to Dashboard Change Sender ID Customers Technicians Select a contact Outbo…" at bounding box center [836, 389] width 1132 height 705
click at [383, 737] on div "Back to Dashboard Change Sender ID Customers Technicians Select a contact Outbo…" at bounding box center [836, 389] width 1132 height 705
click at [466, 519] on div "Back to Dashboard Change Sender ID Customers Technicians Select a contact Outbo…" at bounding box center [836, 389] width 1132 height 705
click at [127, 588] on div "Name: Electricians Service Team Address: 11950 San Vicente Blvd Phone: (800) 56…" at bounding box center [111, 547] width 129 height 84
drag, startPoint x: 85, startPoint y: 577, endPoint x: 187, endPoint y: 575, distance: 101.8
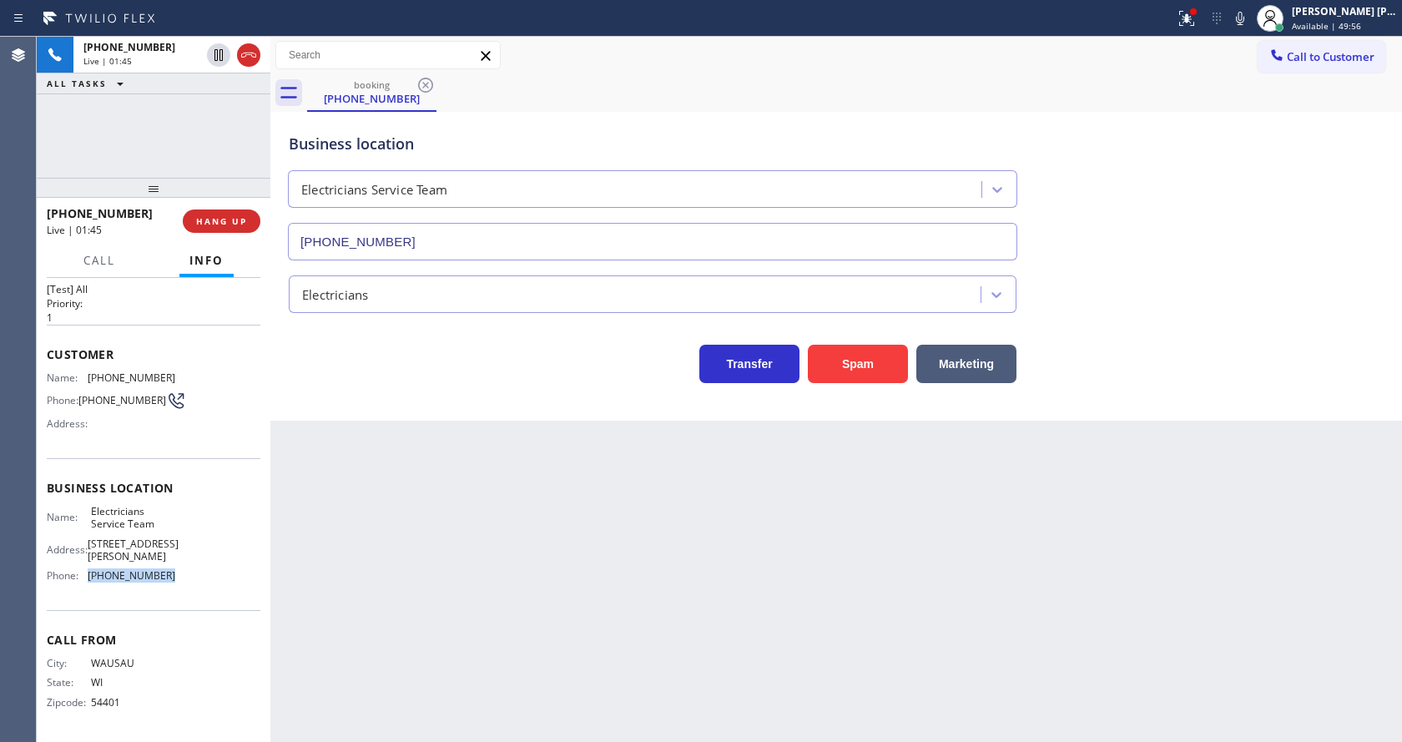
click at [187, 575] on div "Name: Electricians Service Team Address: 11950 San Vicente Blvd Phone: (800) 56…" at bounding box center [154, 547] width 214 height 84
copy div "(800) 568-8664"
click at [439, 562] on div "Back to Dashboard Change Sender ID Customers Technicians Select a contact Outbo…" at bounding box center [836, 389] width 1132 height 705
click at [647, 573] on div "Back to Dashboard Change Sender ID Customers Technicians Select a contact Outbo…" at bounding box center [836, 389] width 1132 height 705
drag, startPoint x: 1184, startPoint y: 18, endPoint x: 1176, endPoint y: 47, distance: 29.6
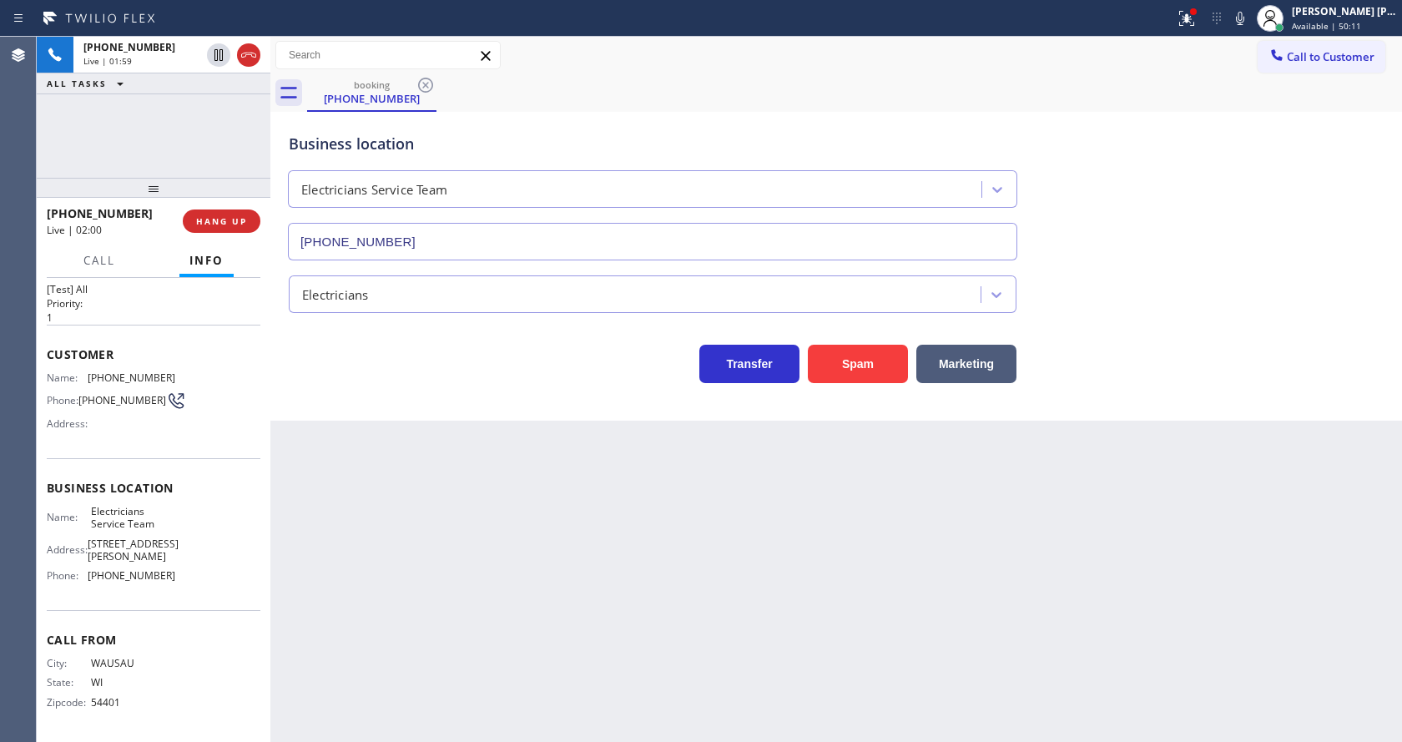
click at [1184, 18] on div at bounding box center [1186, 18] width 37 height 20
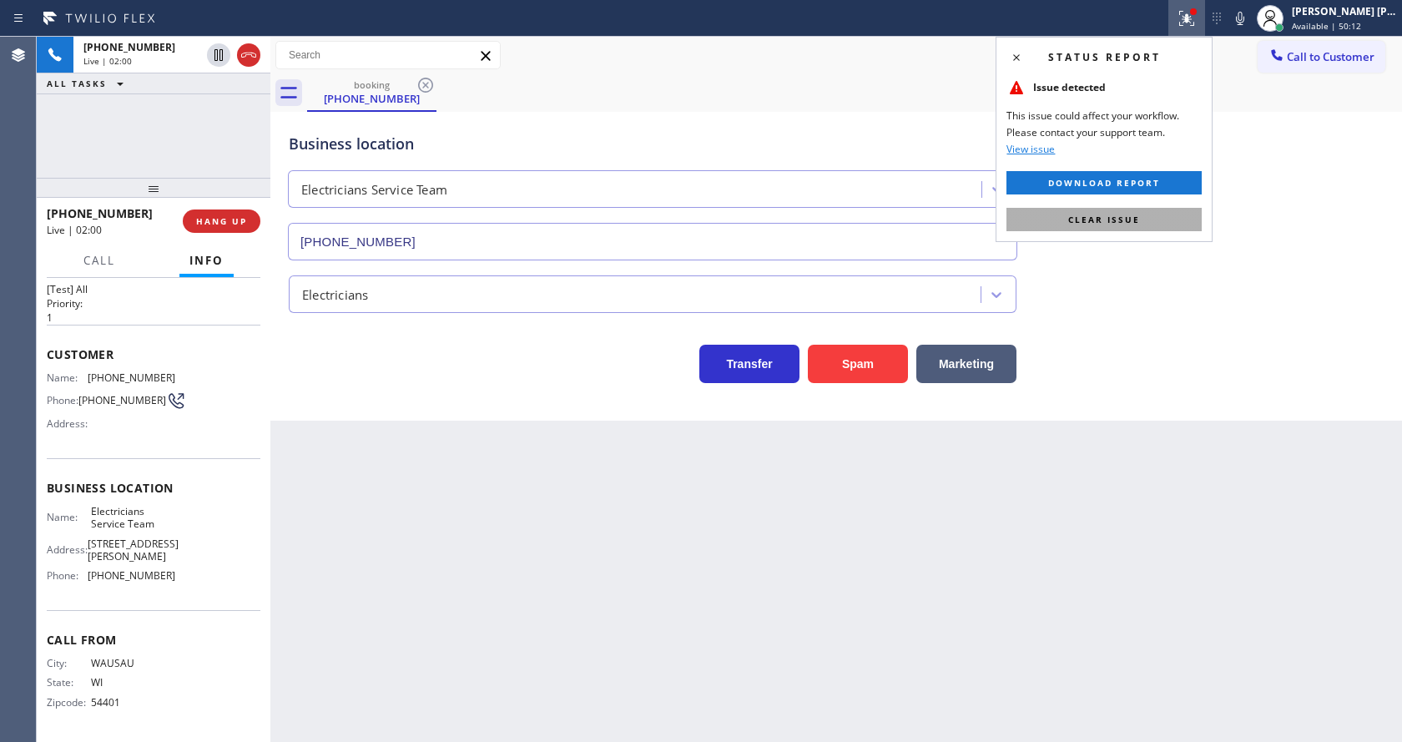
click at [1144, 220] on button "Clear issue" at bounding box center [1104, 219] width 195 height 23
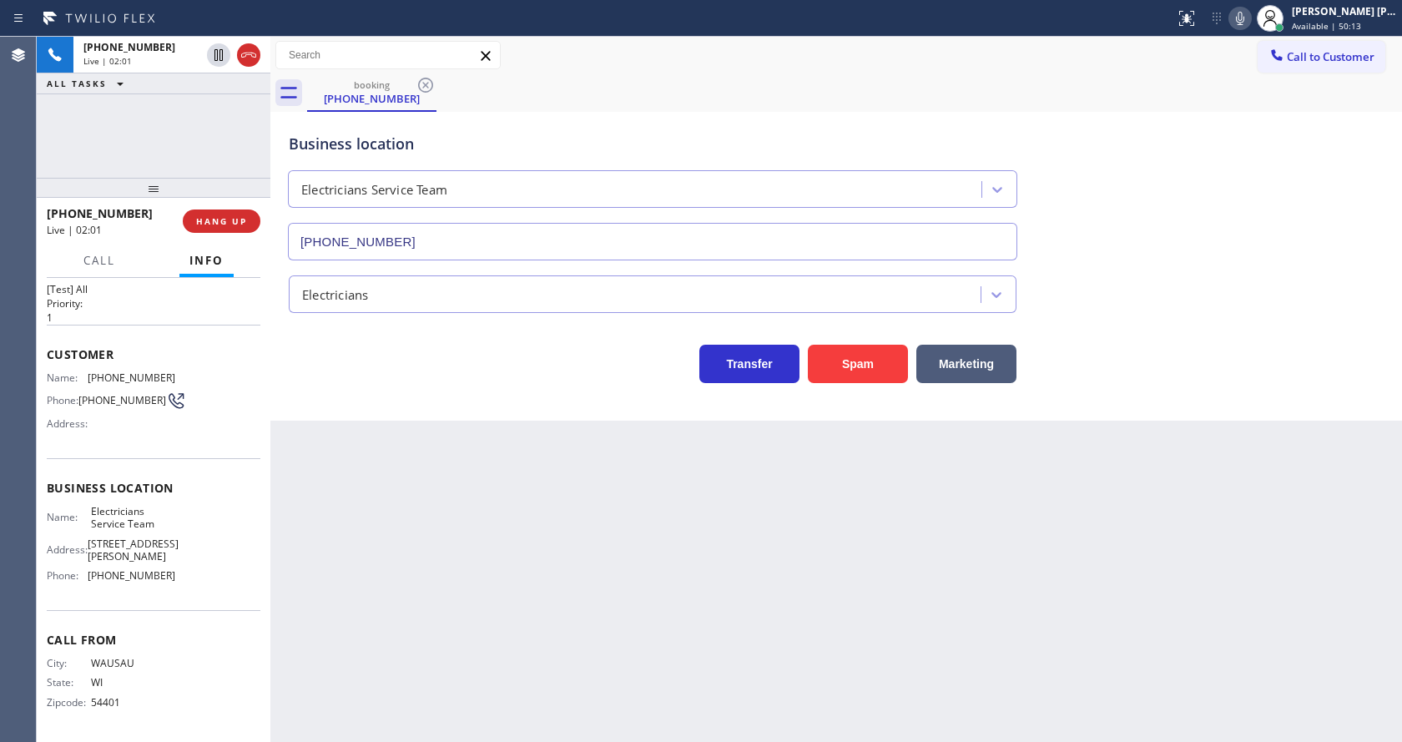
click at [1239, 21] on icon at bounding box center [1240, 18] width 20 height 20
click at [214, 50] on icon at bounding box center [219, 55] width 20 height 20
click at [572, 614] on div "Back to Dashboard Change Sender ID Customers Technicians Select a contact Outbo…" at bounding box center [836, 389] width 1132 height 705
click at [304, 511] on div "Back to Dashboard Change Sender ID Customers Technicians Select a contact Outbo…" at bounding box center [836, 389] width 1132 height 705
click at [744, 511] on div "Back to Dashboard Change Sender ID Customers Technicians Select a contact Outbo…" at bounding box center [836, 389] width 1132 height 705
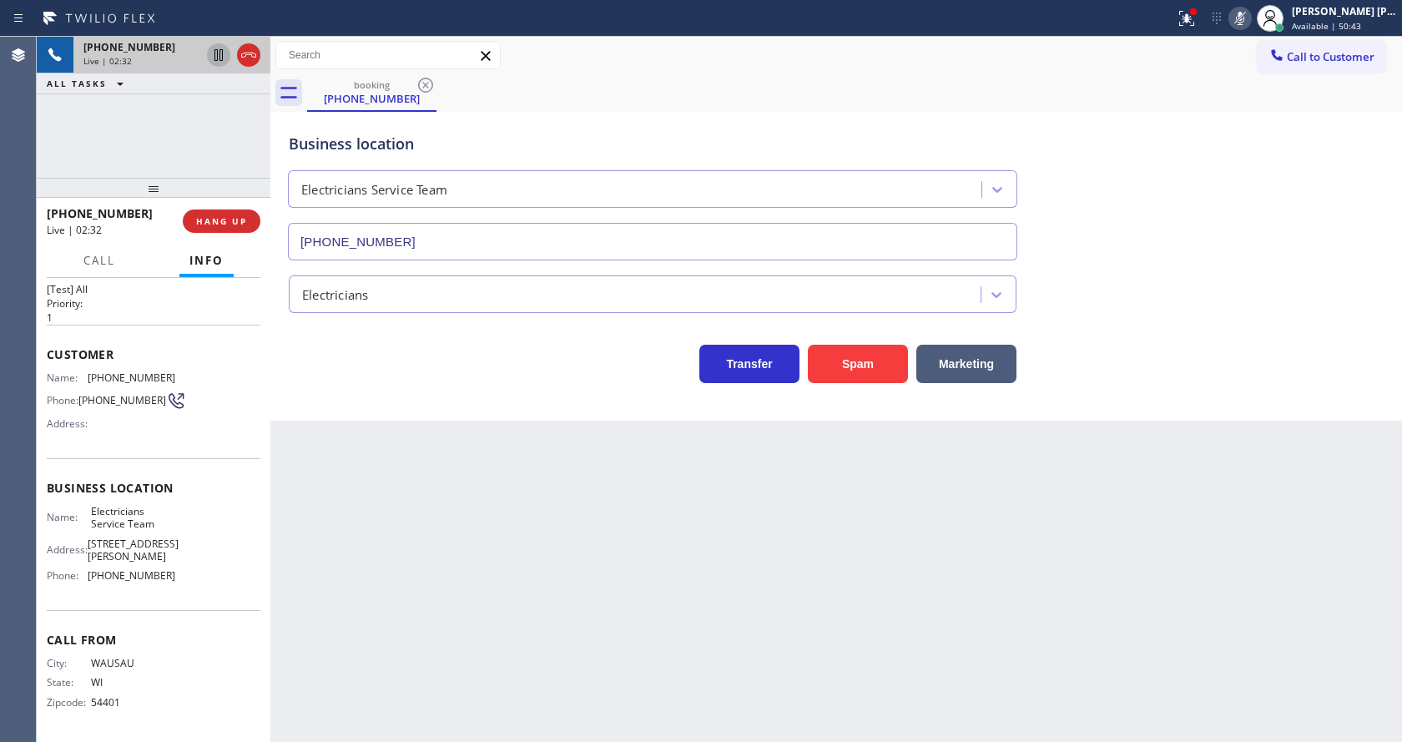
click at [214, 48] on icon at bounding box center [219, 55] width 20 height 20
click at [527, 591] on div "Back to Dashboard Change Sender ID Customers Technicians Select a contact Outbo…" at bounding box center [836, 389] width 1132 height 705
click at [640, 558] on div "Back to Dashboard Change Sender ID Customers Technicians Select a contact Outbo…" at bounding box center [836, 389] width 1132 height 705
drag, startPoint x: 672, startPoint y: 563, endPoint x: 503, endPoint y: 734, distance: 240.8
click at [669, 568] on div "Back to Dashboard Change Sender ID Customers Technicians Select a contact Outbo…" at bounding box center [836, 389] width 1132 height 705
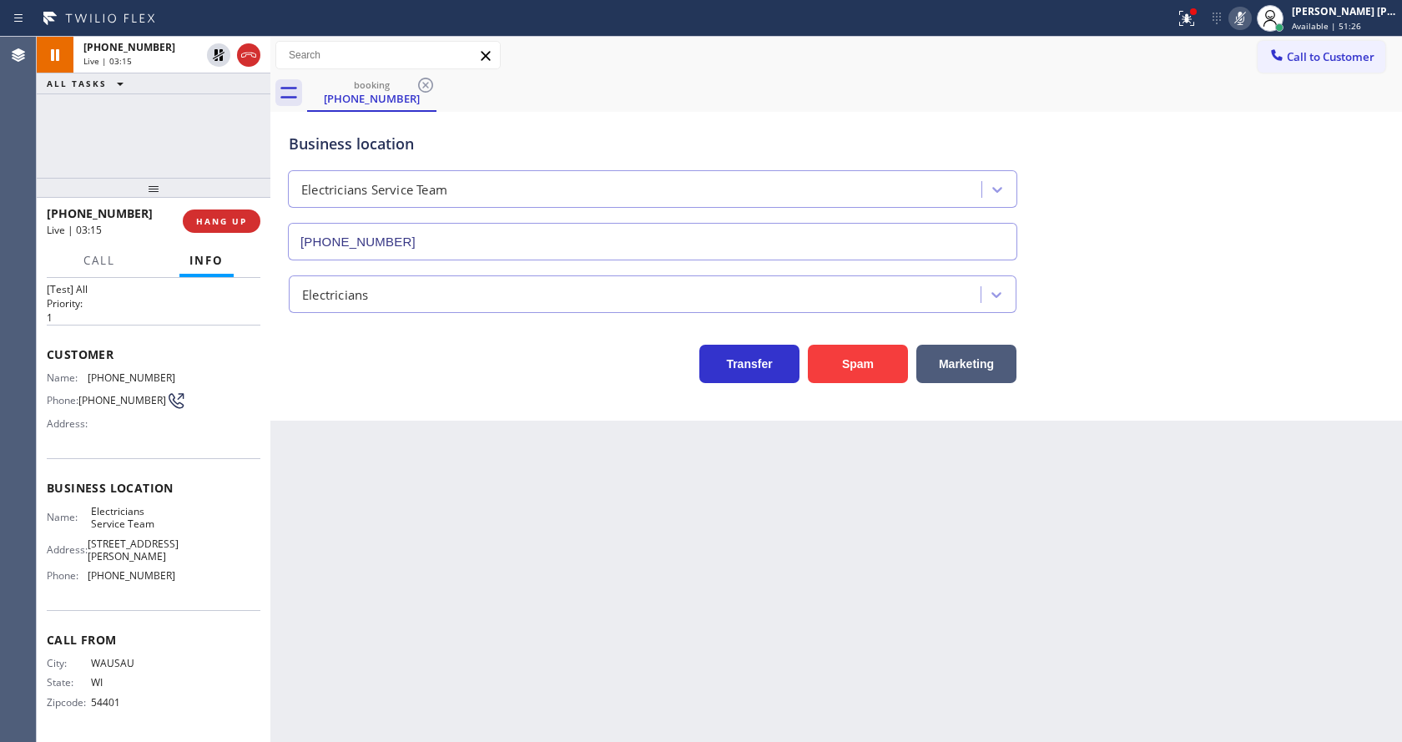
click at [377, 551] on div "Back to Dashboard Change Sender ID Customers Technicians Select a contact Outbo…" at bounding box center [836, 389] width 1132 height 705
drag, startPoint x: 616, startPoint y: 513, endPoint x: 459, endPoint y: 428, distance: 178.5
click at [616, 513] on div "Back to Dashboard Change Sender ID Customers Technicians Select a contact Outbo…" at bounding box center [836, 389] width 1132 height 705
click at [215, 48] on icon at bounding box center [219, 55] width 20 height 20
click at [1245, 10] on icon at bounding box center [1240, 18] width 20 height 20
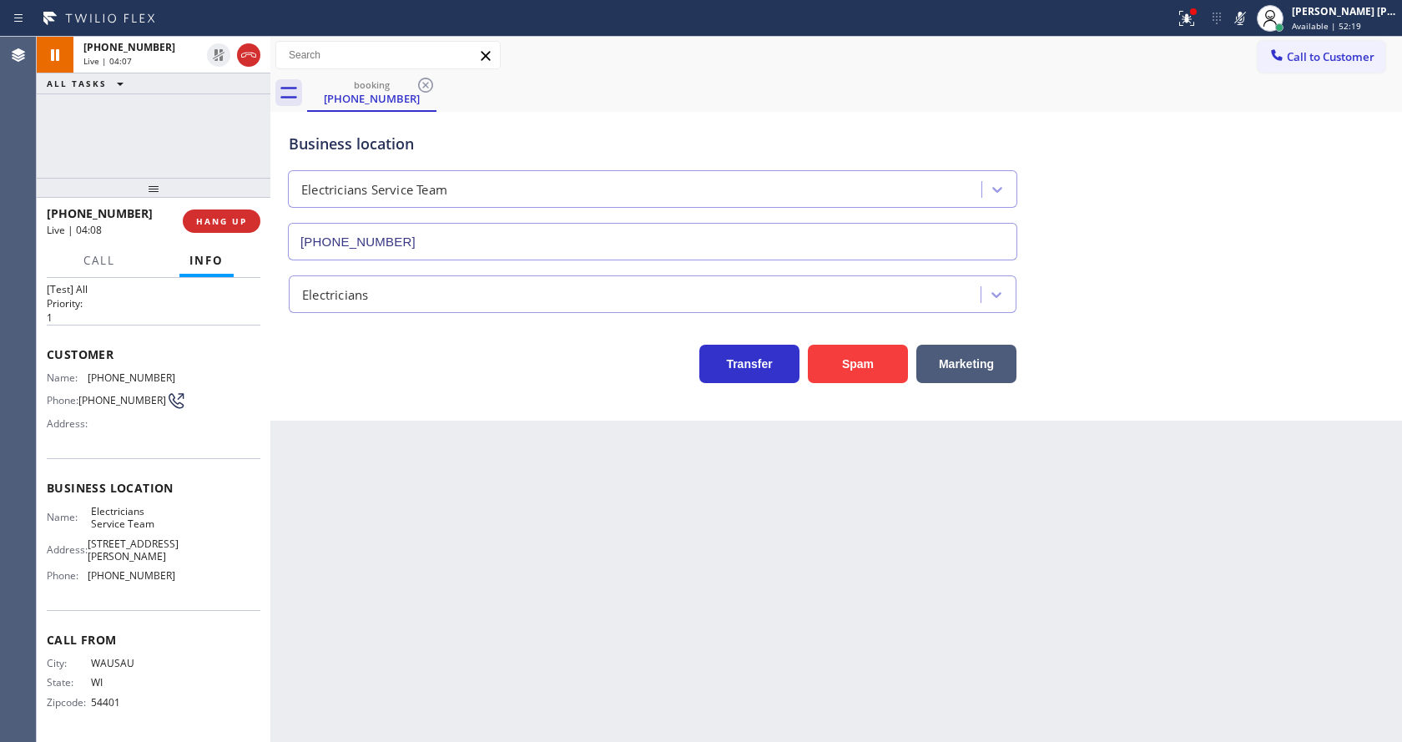
click at [1252, 73] on div "Call to Customer Outbound call Location Search location Your caller id phone nu…" at bounding box center [836, 56] width 1132 height 38
click at [1200, 30] on button at bounding box center [1186, 18] width 37 height 37
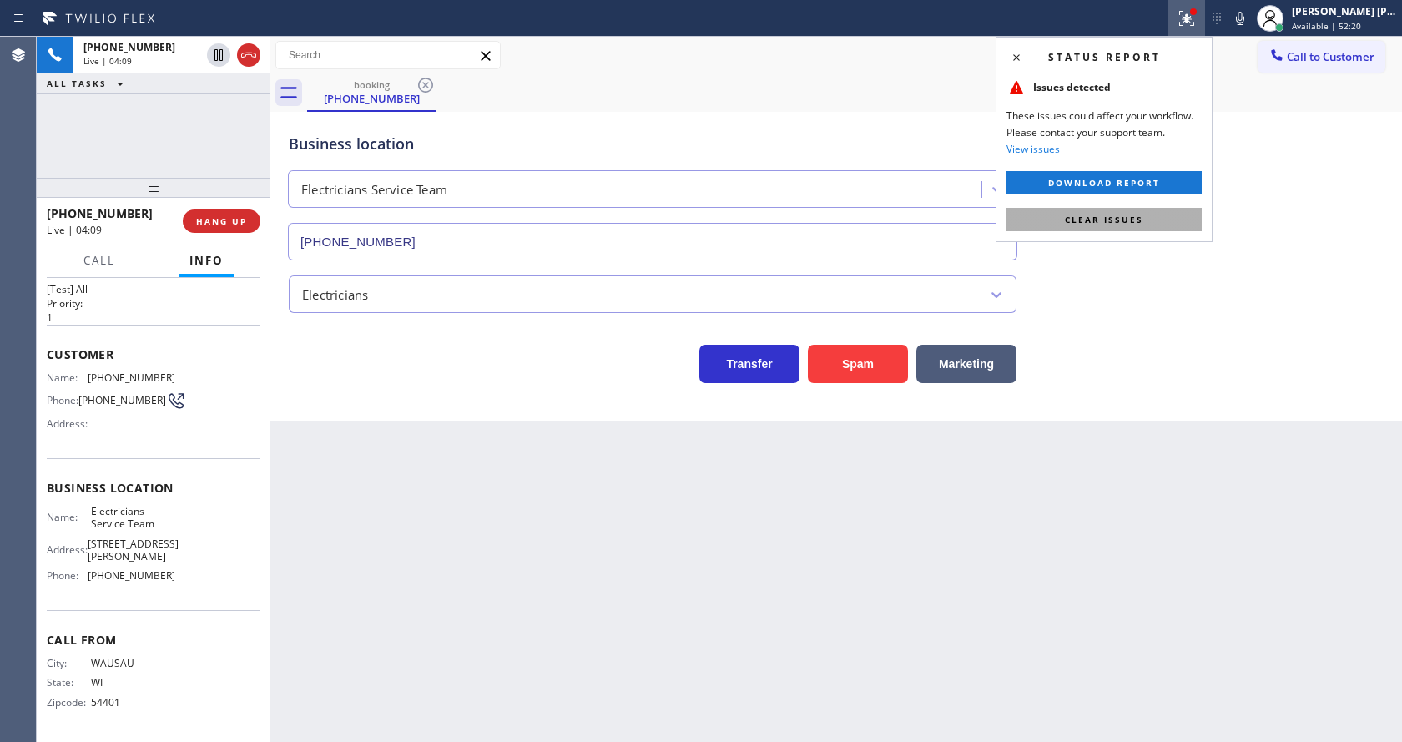
click at [1117, 225] on button "Clear issues" at bounding box center [1104, 219] width 195 height 23
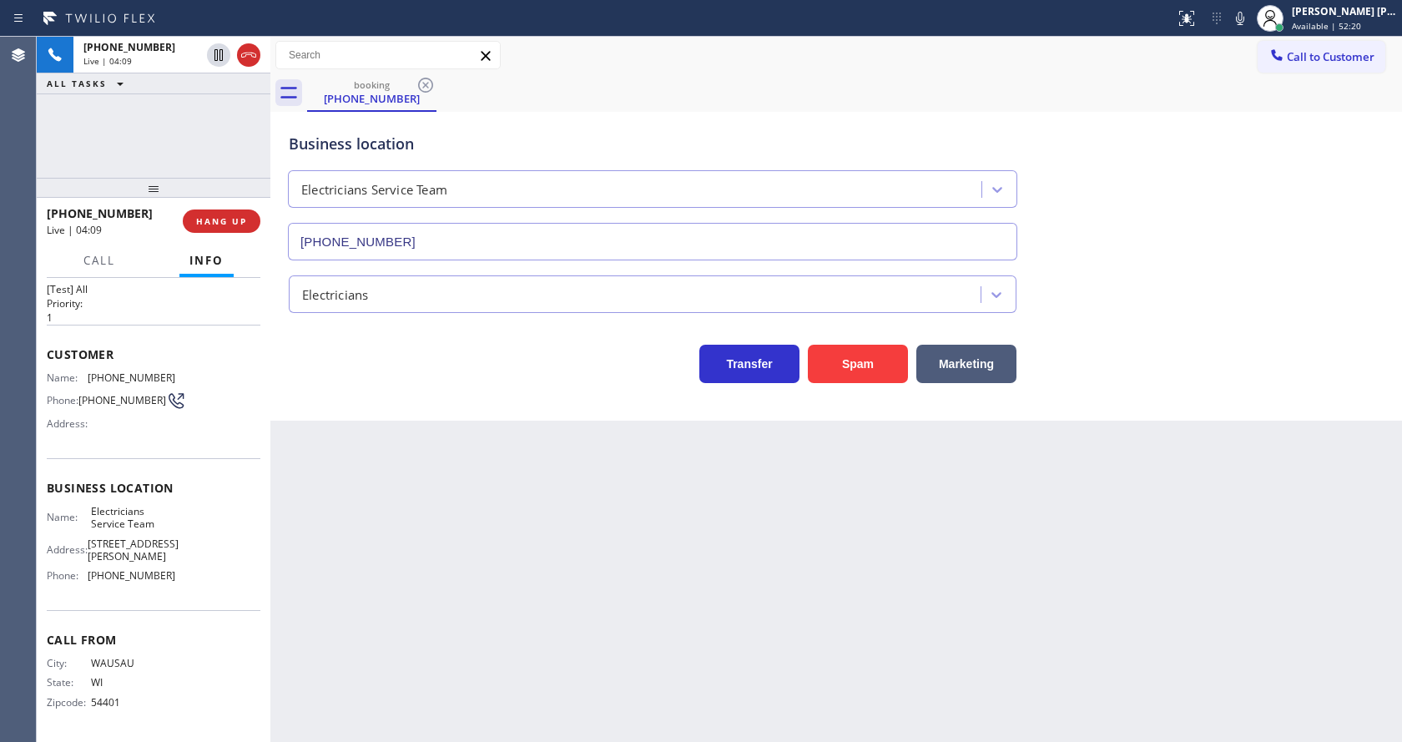
click at [1130, 231] on div "Business location Electricians Service Team (800) 568-8664" at bounding box center [836, 184] width 1102 height 151
click at [484, 586] on div "Back to Dashboard Change Sender ID Customers Technicians Select a contact Outbo…" at bounding box center [836, 389] width 1132 height 705
drag, startPoint x: 694, startPoint y: 507, endPoint x: 679, endPoint y: 501, distance: 15.3
click at [694, 507] on div "Back to Dashboard Change Sender ID Customers Technicians Select a contact Outbo…" at bounding box center [836, 389] width 1132 height 705
click at [613, 601] on div "Back to Dashboard Change Sender ID Customers Technicians Select a contact Outbo…" at bounding box center [836, 389] width 1132 height 705
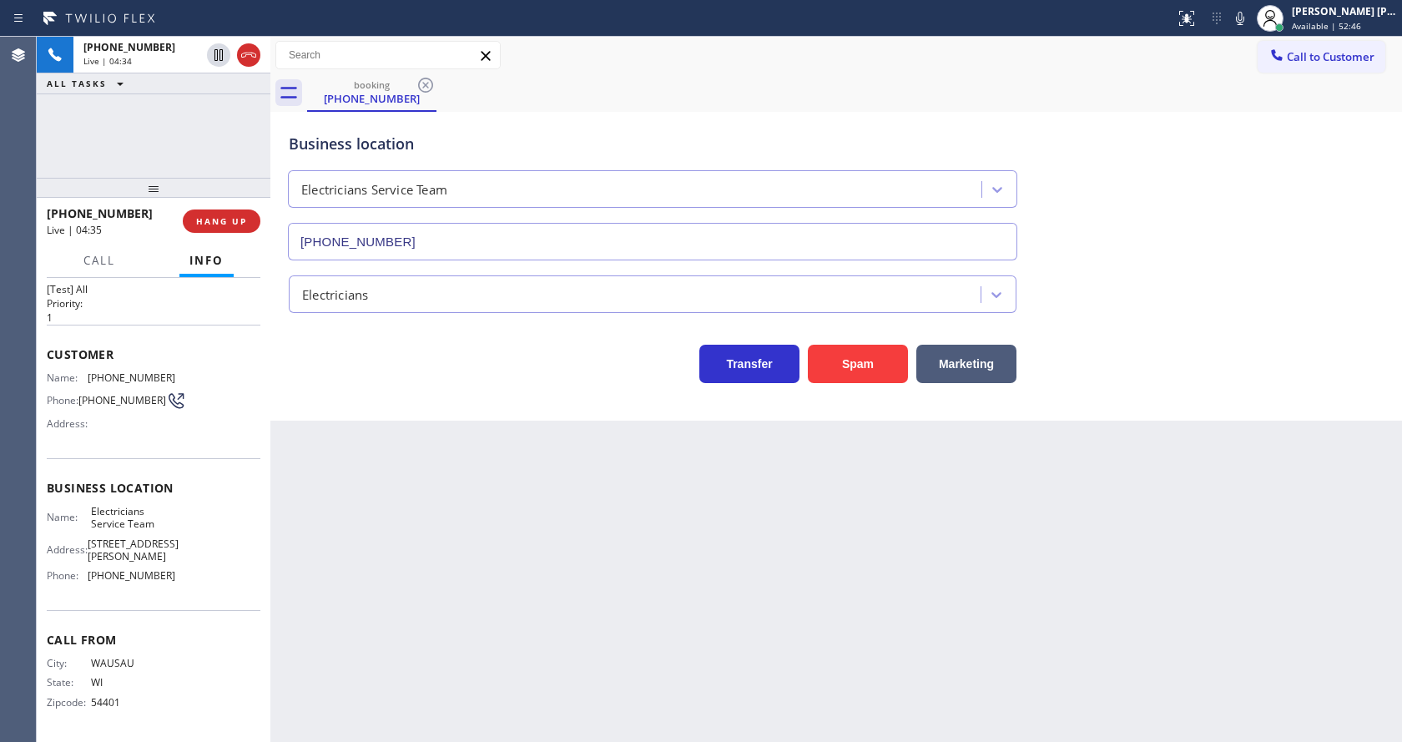
click at [871, 577] on div "Back to Dashboard Change Sender ID Customers Technicians Select a contact Outbo…" at bounding box center [836, 389] width 1132 height 705
click at [505, 547] on div "Back to Dashboard Change Sender ID Customers Technicians Select a contact Outbo…" at bounding box center [836, 389] width 1132 height 705
click at [582, 589] on div "Back to Dashboard Change Sender ID Customers Technicians Select a contact Outbo…" at bounding box center [836, 389] width 1132 height 705
click at [371, 535] on div "Back to Dashboard Change Sender ID Customers Technicians Select a contact Outbo…" at bounding box center [836, 389] width 1132 height 705
click at [682, 615] on div "Back to Dashboard Change Sender ID Customers Technicians Select a contact Outbo…" at bounding box center [836, 389] width 1132 height 705
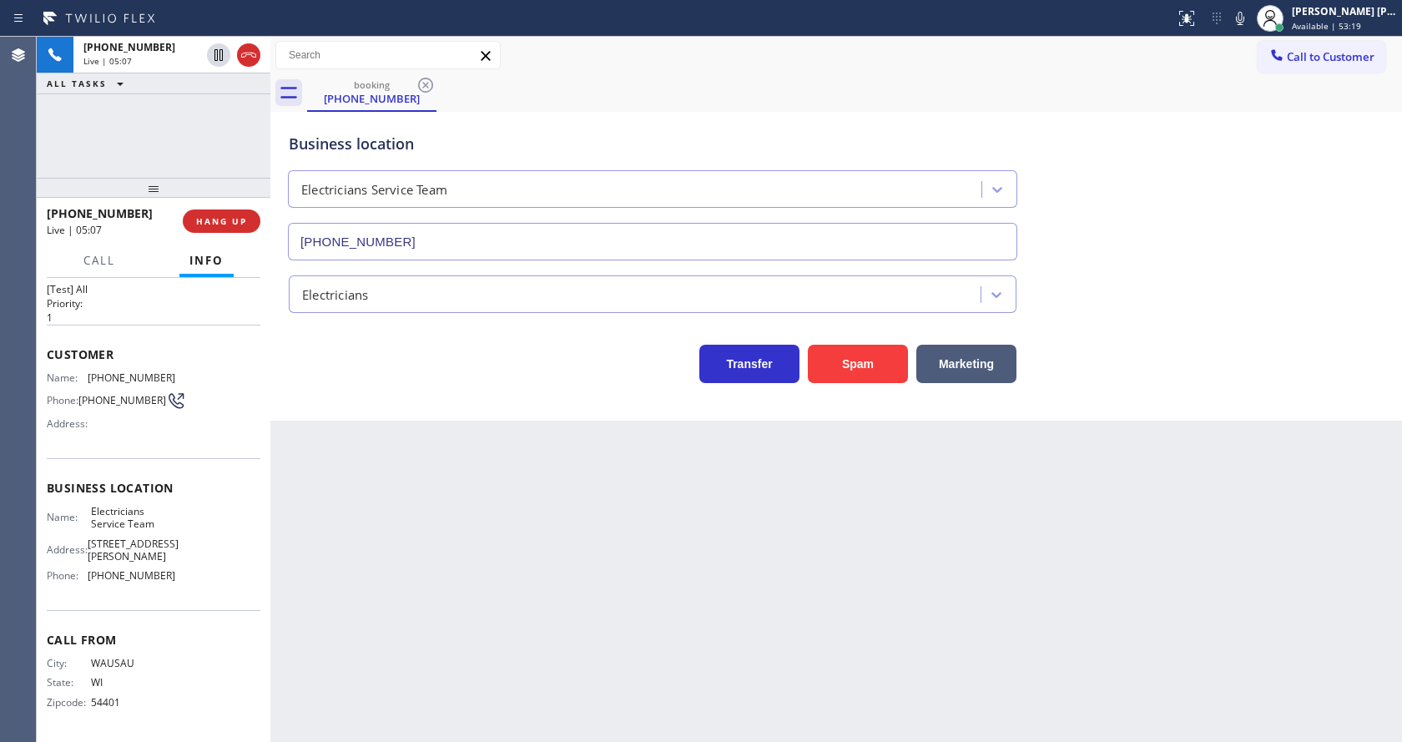
click at [281, 522] on div "Back to Dashboard Change Sender ID Customers Technicians Select a contact Outbo…" at bounding box center [836, 389] width 1132 height 705
click at [98, 253] on span "Call" at bounding box center [99, 260] width 32 height 15
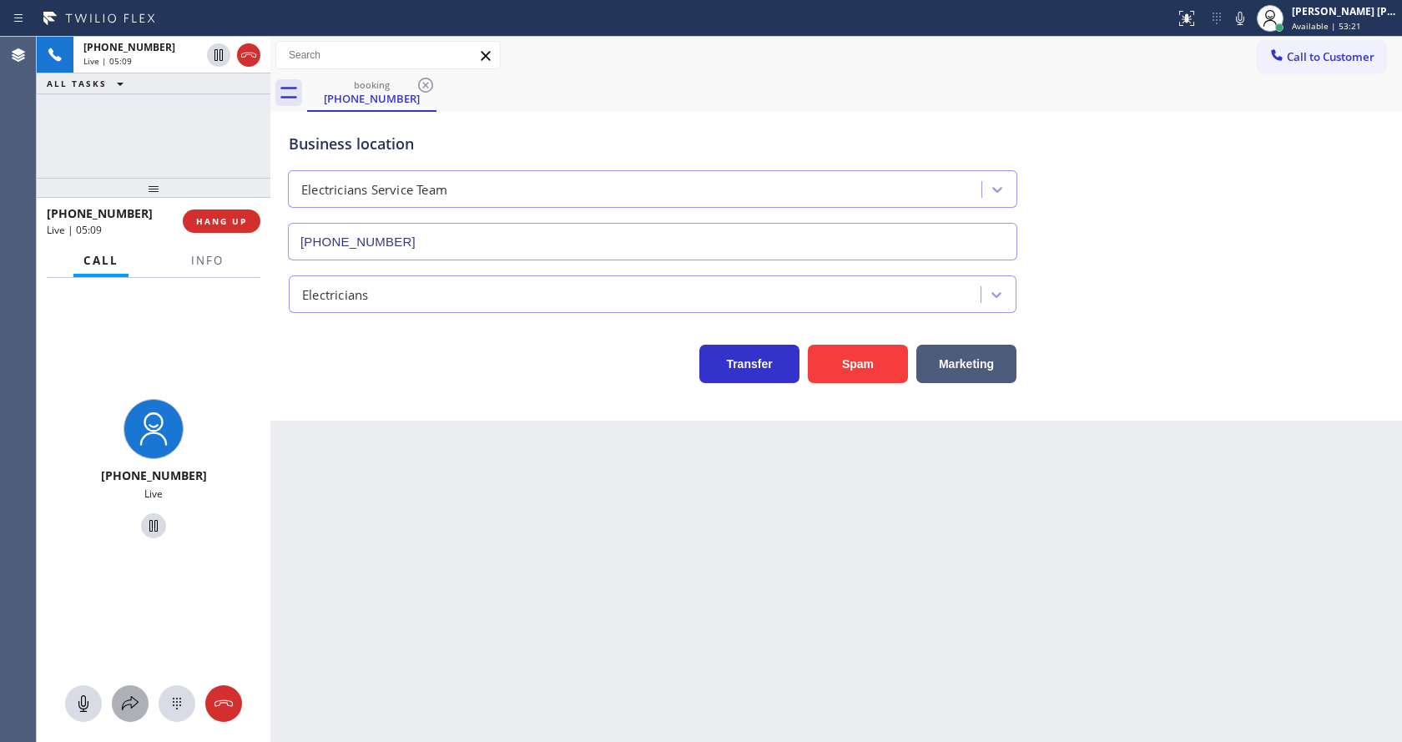
click at [124, 696] on icon at bounding box center [130, 704] width 20 height 20
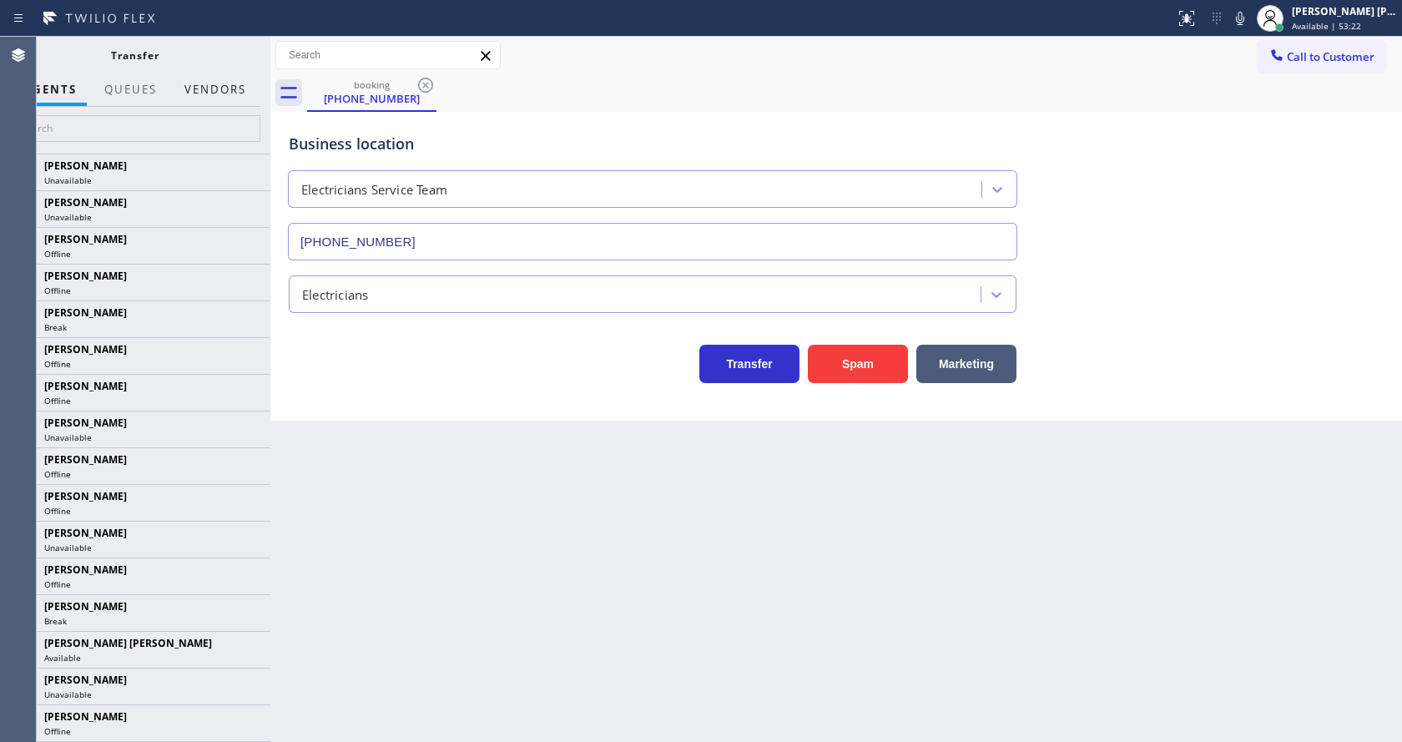
click at [225, 91] on button "Vendors" at bounding box center [215, 89] width 82 height 33
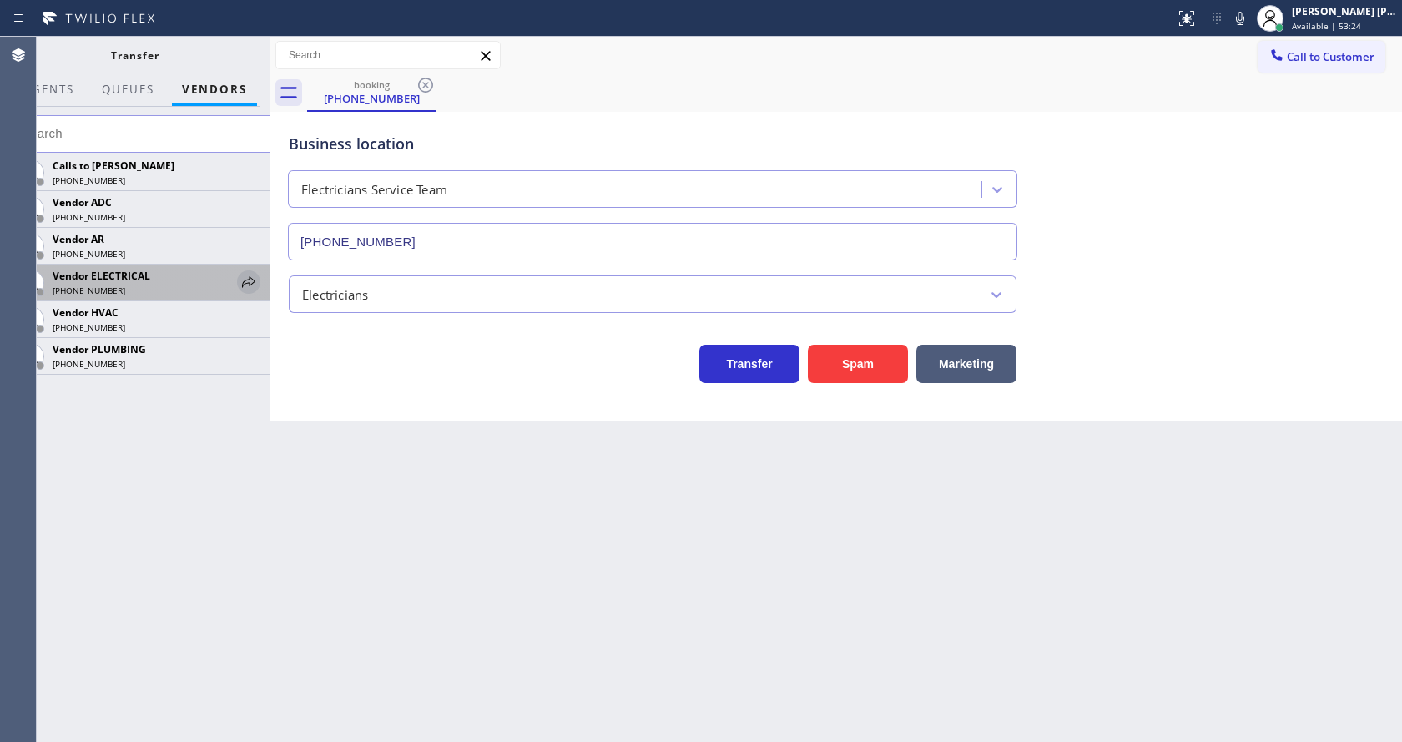
click at [242, 275] on icon at bounding box center [249, 282] width 20 height 20
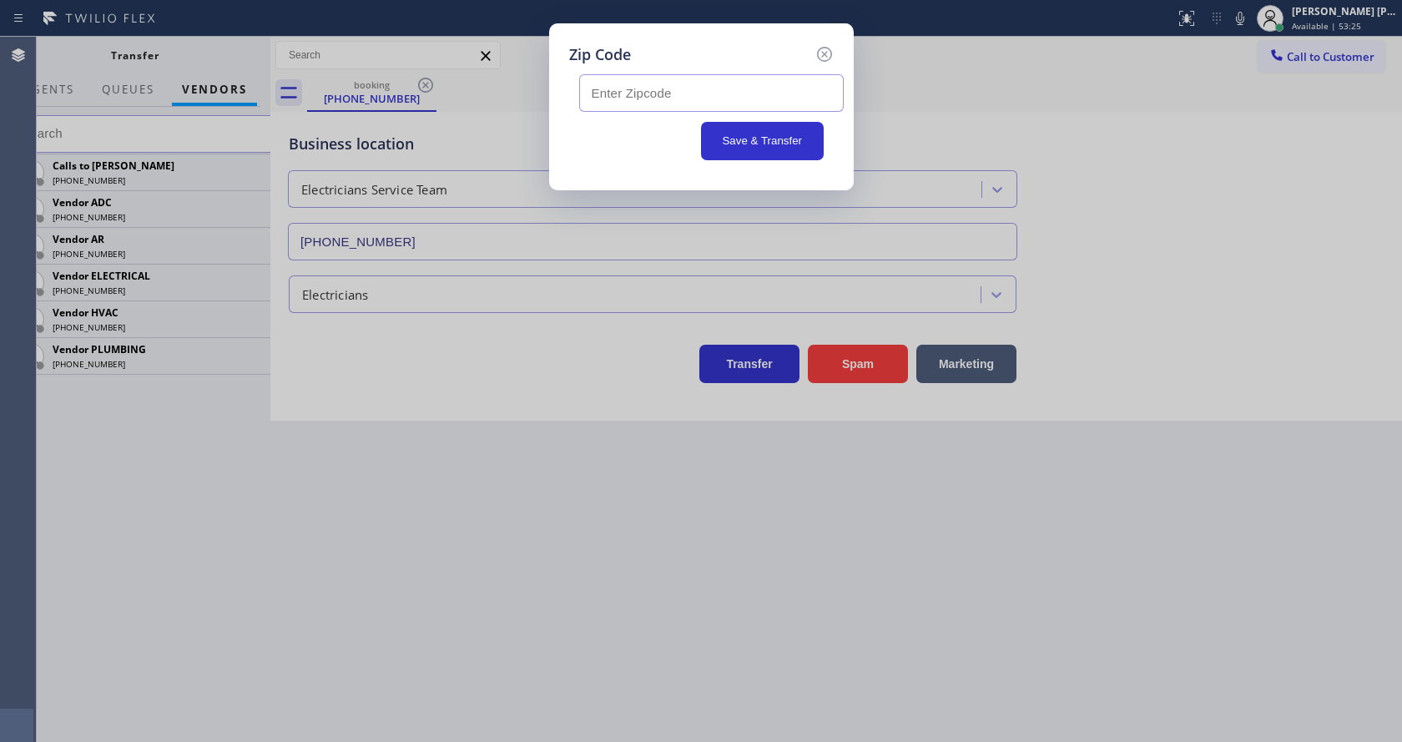
click at [626, 90] on input "text" at bounding box center [711, 93] width 265 height 38
paste input "54467"
type input "54467"
click at [734, 136] on button "Save & Transfer" at bounding box center [762, 141] width 123 height 38
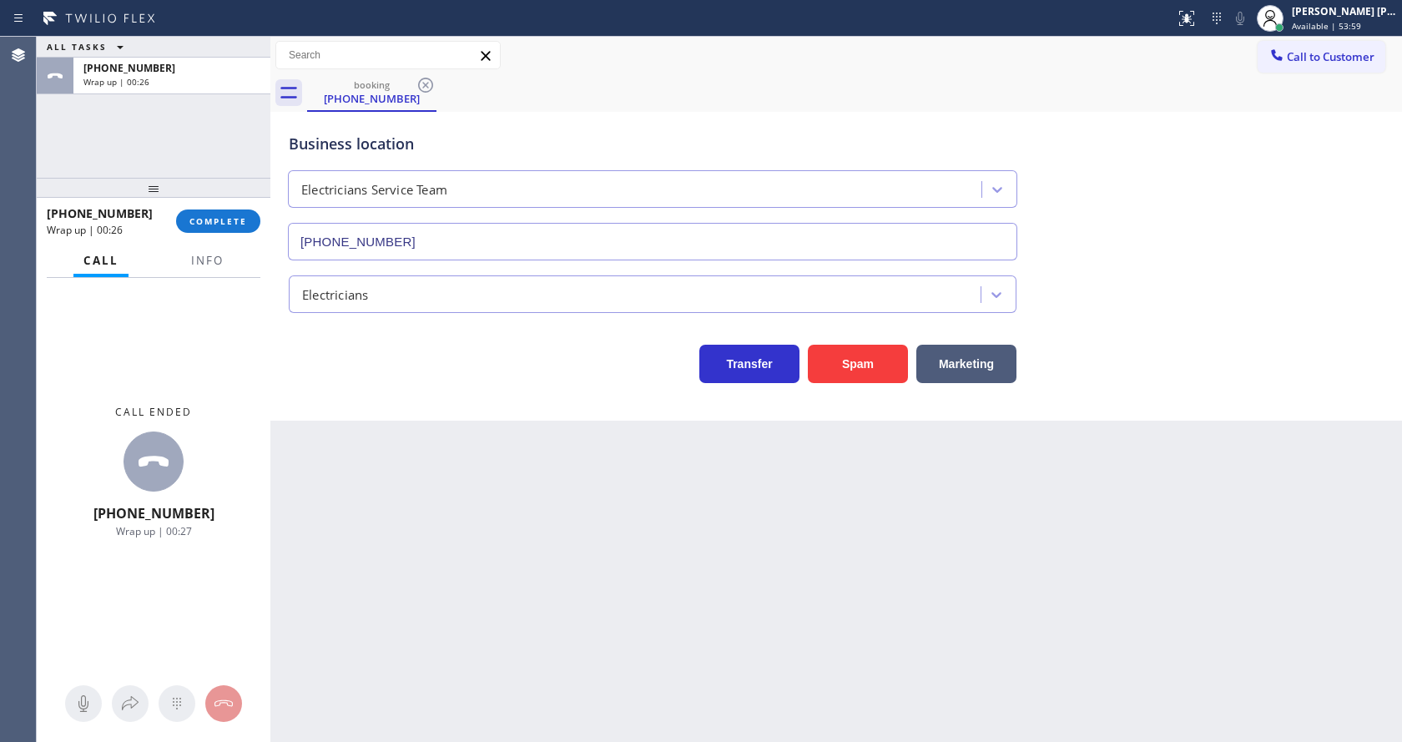
click at [582, 401] on div "Business location Electricians Service Team (800) 568-8664 Electricians Transfe…" at bounding box center [836, 266] width 1132 height 309
drag, startPoint x: 492, startPoint y: 726, endPoint x: 499, endPoint y: 737, distance: 12.7
click at [495, 736] on div "Back to Dashboard Change Sender ID Customers Technicians Select a contact Outbo…" at bounding box center [836, 389] width 1132 height 705
drag, startPoint x: 361, startPoint y: 445, endPoint x: 356, endPoint y: 427, distance: 18.5
click at [361, 445] on div "Back to Dashboard Change Sender ID Customers Technicians Select a contact Outbo…" at bounding box center [836, 389] width 1132 height 705
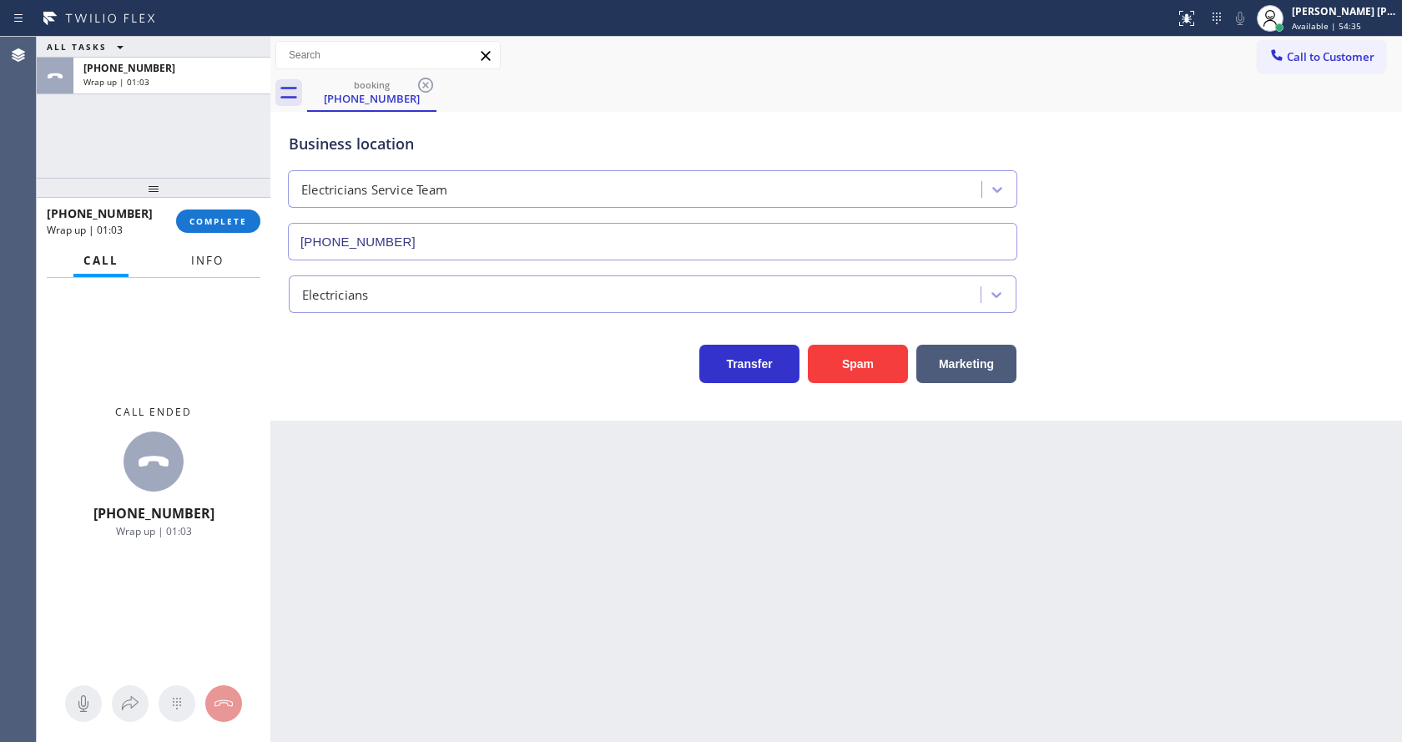
click at [199, 270] on button "Info" at bounding box center [207, 261] width 53 height 33
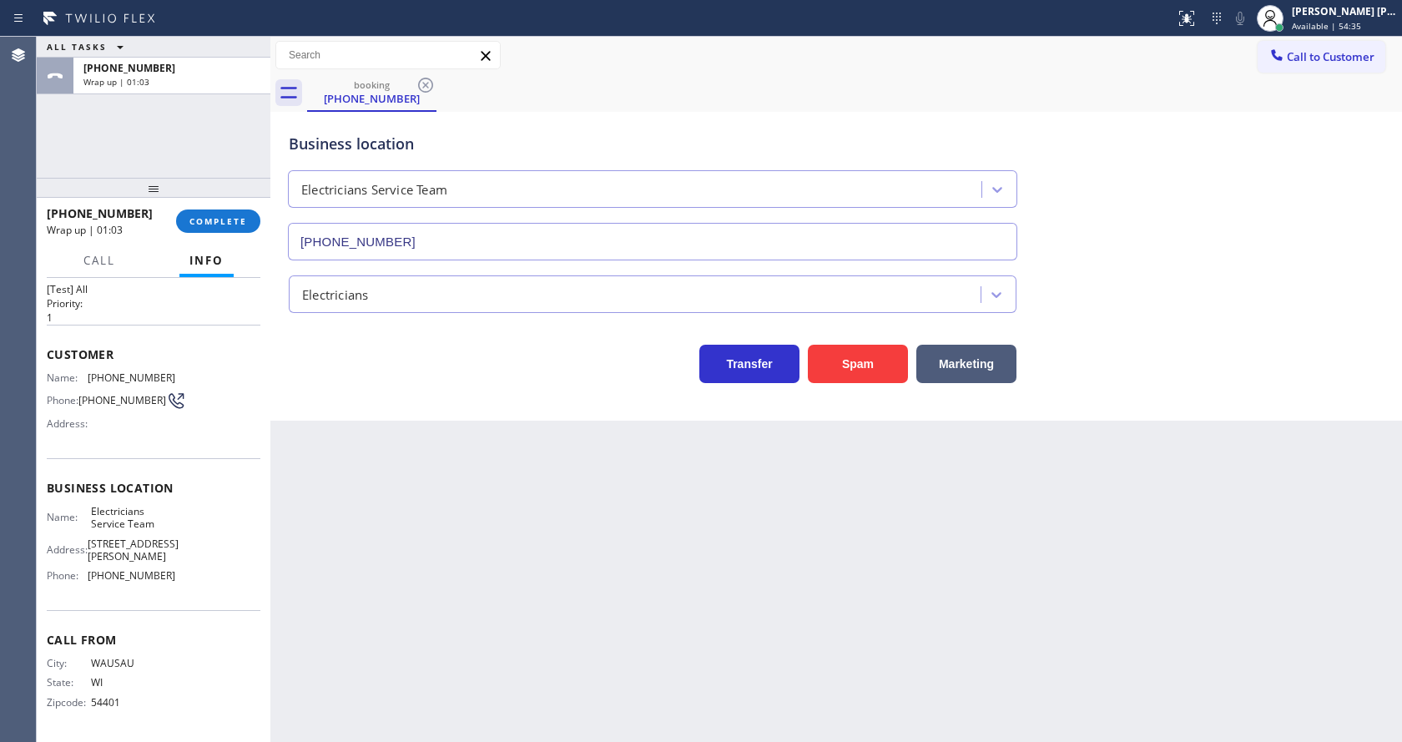
click at [386, 418] on div "Business location Electricians Service Team (800) 568-8664 Electricians Transfe…" at bounding box center [836, 266] width 1132 height 309
click at [204, 207] on div "+17155758332 Wrap up | 01:04 COMPLETE" at bounding box center [154, 220] width 214 height 43
click at [210, 224] on span "COMPLETE" at bounding box center [218, 221] width 58 height 12
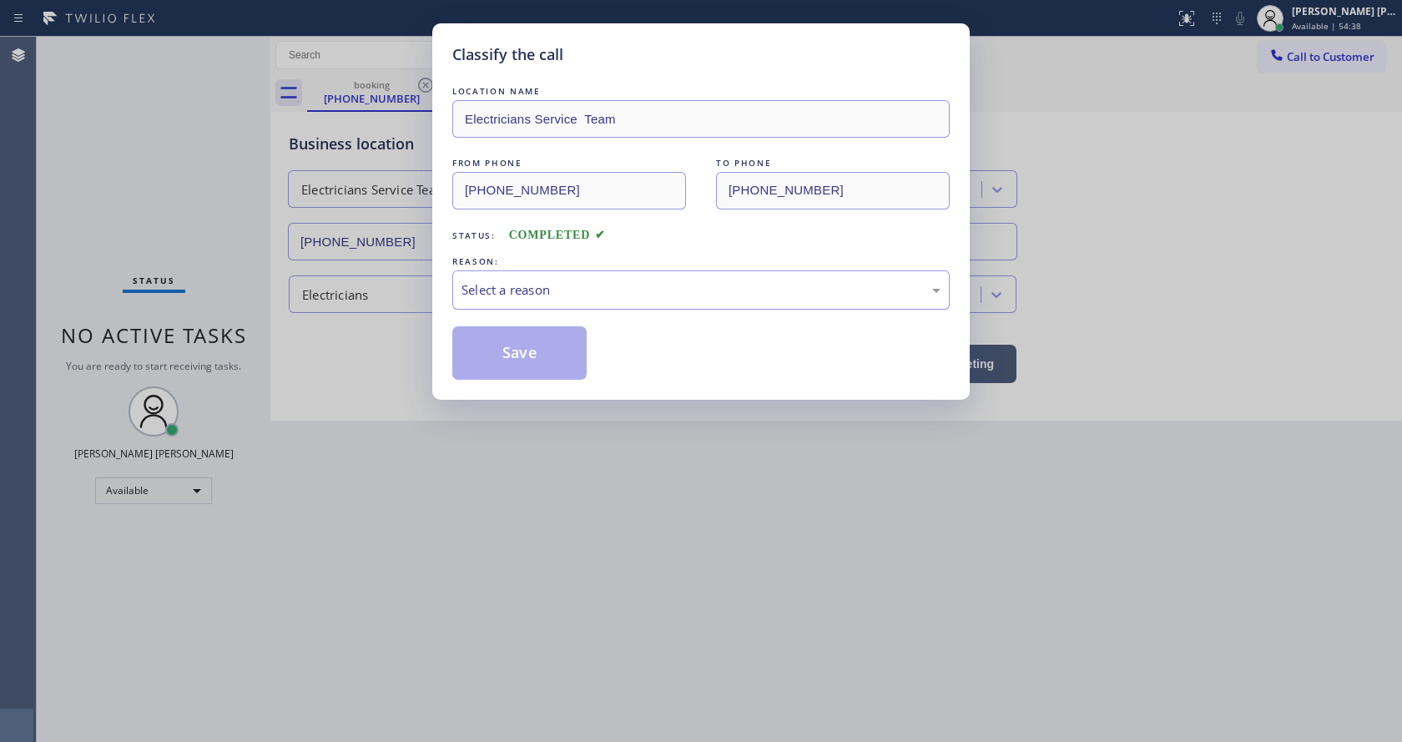
click at [547, 290] on div "Select a reason" at bounding box center [701, 289] width 479 height 19
click at [507, 348] on button "Save" at bounding box center [519, 352] width 134 height 53
drag, startPoint x: 507, startPoint y: 348, endPoint x: 511, endPoint y: 361, distance: 13.8
click at [507, 348] on button "Save" at bounding box center [519, 352] width 134 height 53
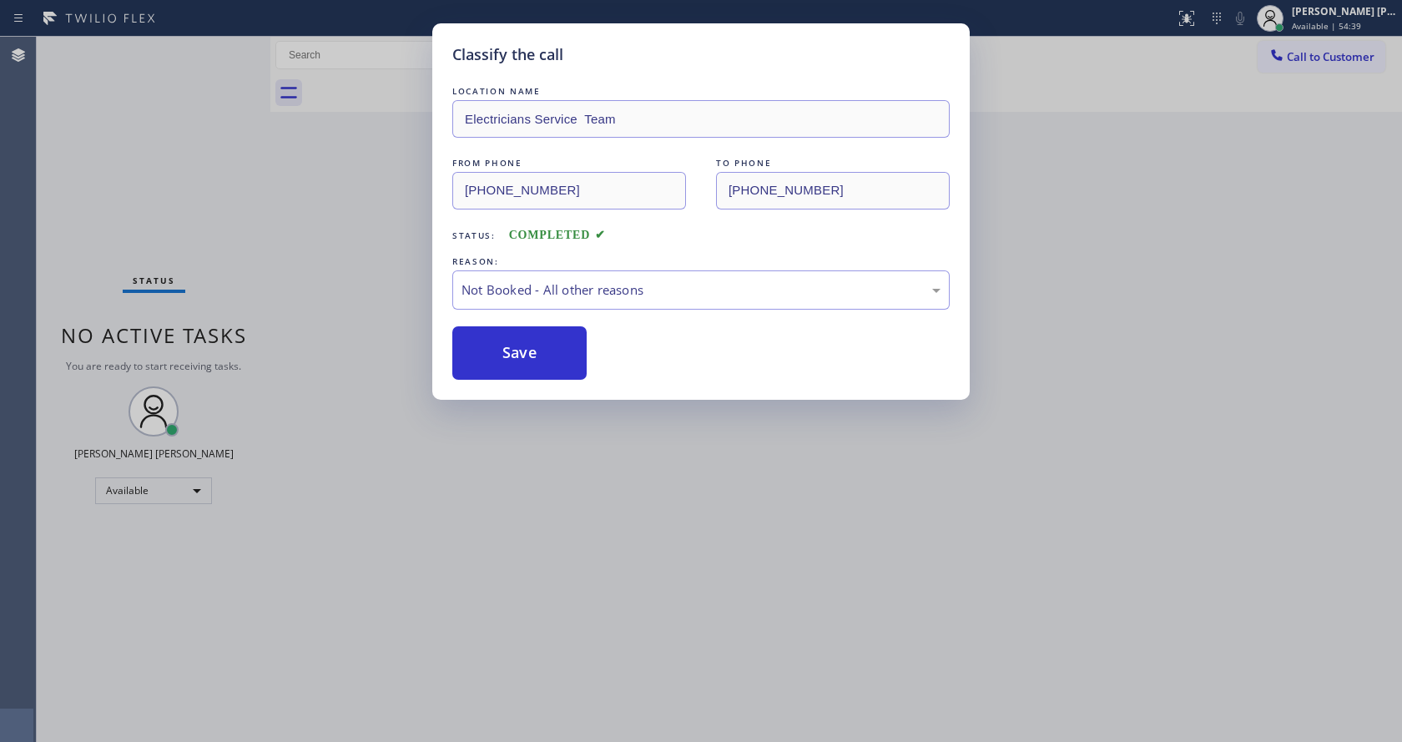
drag, startPoint x: 608, startPoint y: 512, endPoint x: 607, endPoint y: 529, distance: 17.5
click at [607, 529] on div "Classify the call LOCATION NAME Electricians Service Team FROM PHONE (715) 575-…" at bounding box center [701, 371] width 1402 height 742
click at [400, 548] on div "Back to Dashboard Change Sender ID Customers Technicians Select a contact Outbo…" at bounding box center [836, 389] width 1132 height 705
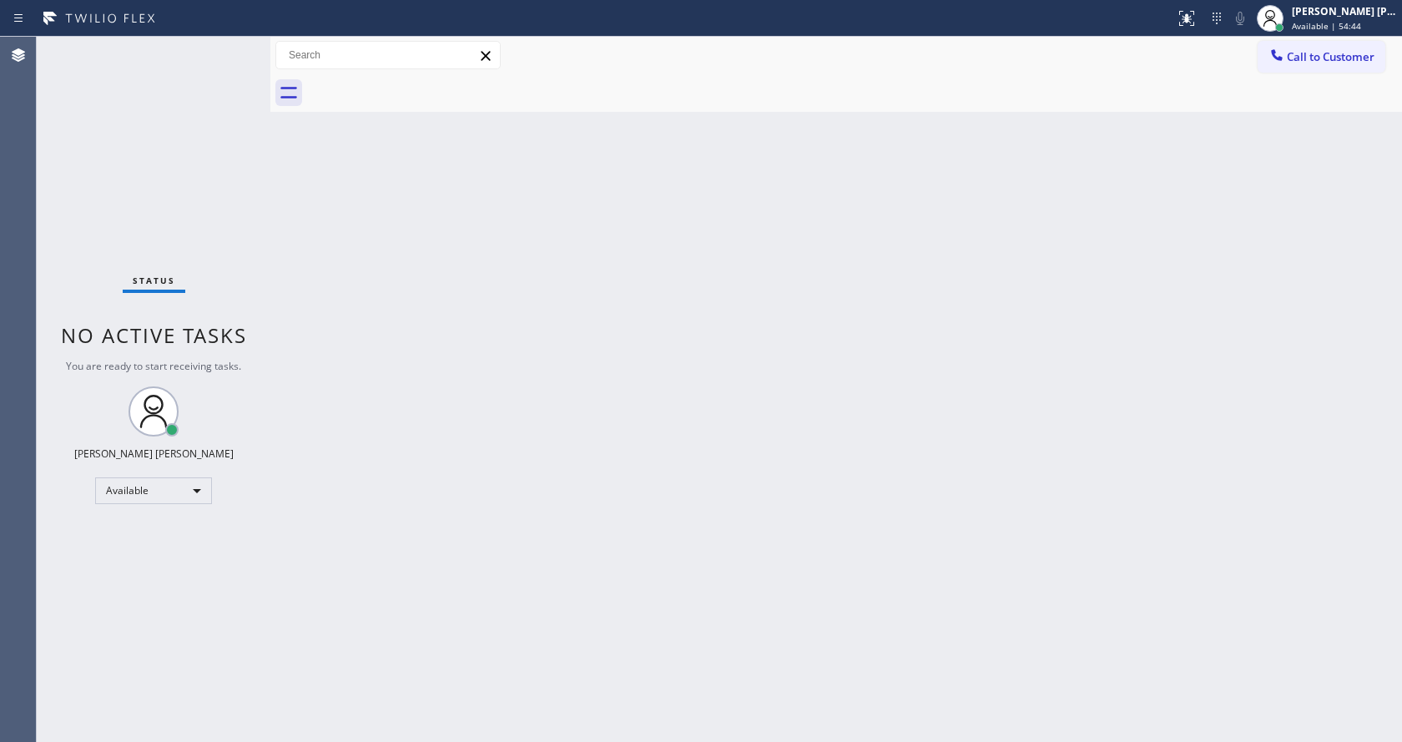
click at [876, 442] on div "Back to Dashboard Change Sender ID Customers Technicians Select a contact Outbo…" at bounding box center [836, 389] width 1132 height 705
click at [906, 296] on div "Back to Dashboard Change Sender ID Customers Technicians Select a contact Outbo…" at bounding box center [836, 389] width 1132 height 705
drag, startPoint x: 1401, startPoint y: 143, endPoint x: 1300, endPoint y: 21, distance: 158.3
click at [1401, 143] on div "Back to Dashboard Change Sender ID Customers Technicians Select a contact Outbo…" at bounding box center [836, 389] width 1132 height 705
click at [1309, 27] on span "Available | 55:37" at bounding box center [1326, 26] width 69 height 12
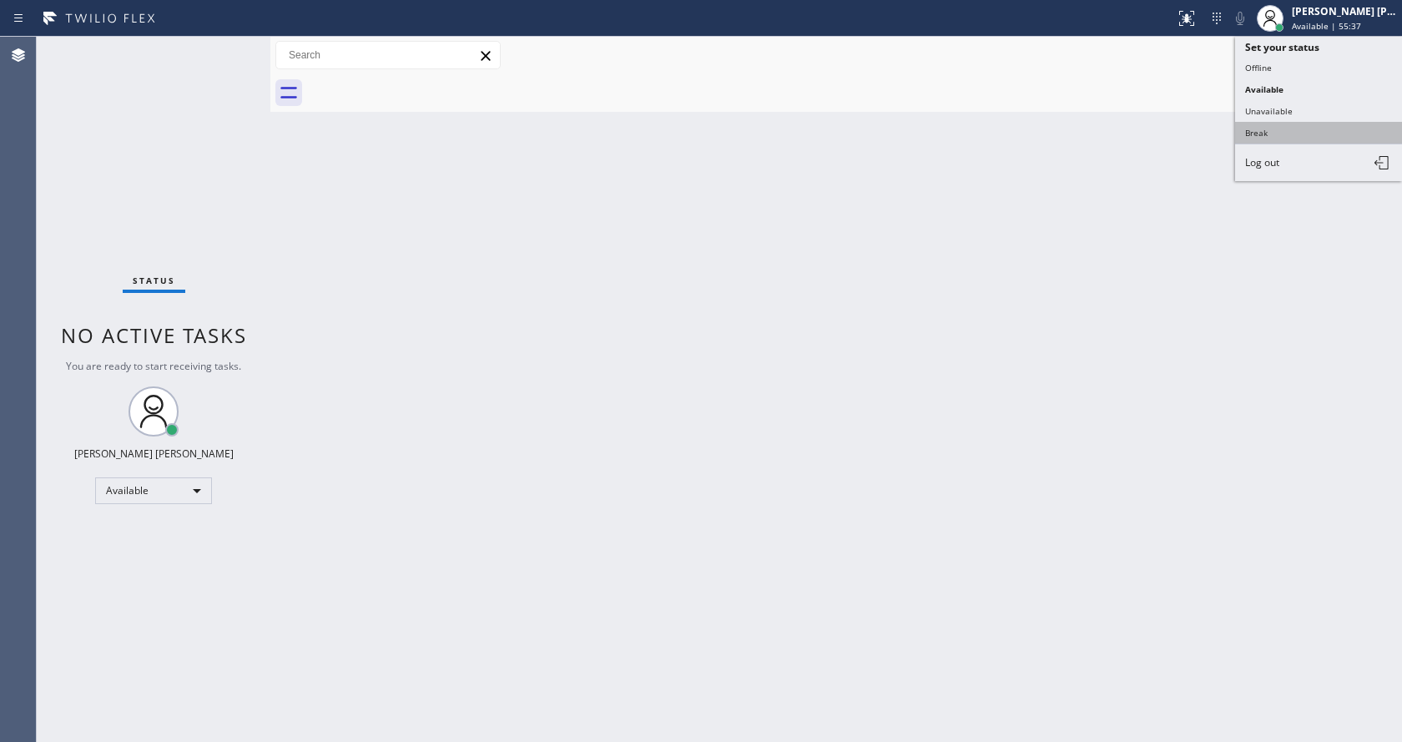
click at [1264, 129] on button "Break" at bounding box center [1318, 133] width 167 height 22
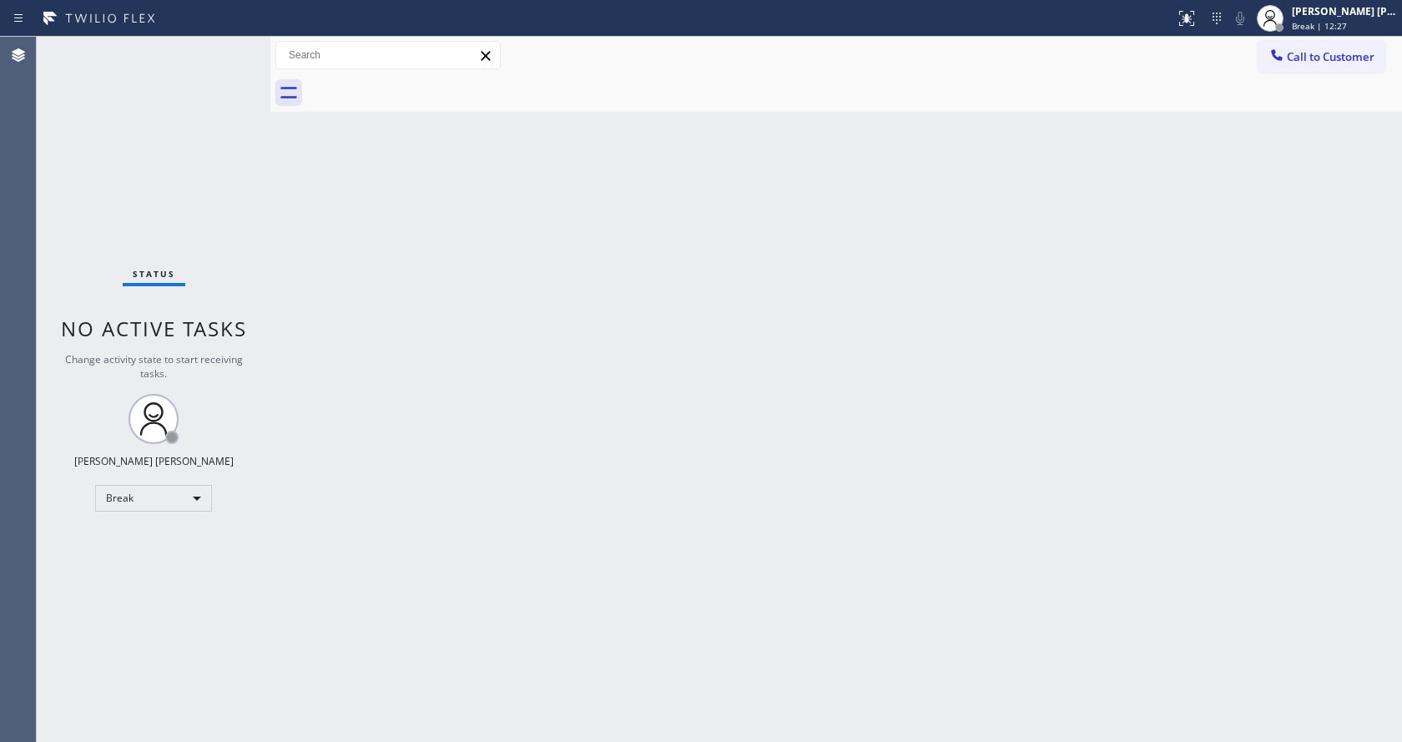
click at [1158, 355] on div "Back to Dashboard Change Sender ID Customers Technicians Select a contact Outbo…" at bounding box center [836, 389] width 1132 height 705
drag, startPoint x: 1165, startPoint y: 195, endPoint x: 1206, endPoint y: 139, distance: 70.0
click at [1165, 195] on div "Back to Dashboard Change Sender ID Customers Technicians Select a contact Outbo…" at bounding box center [836, 389] width 1132 height 705
click at [572, 522] on div "Back to Dashboard Change Sender ID Customers Technicians Select a contact Outbo…" at bounding box center [836, 389] width 1132 height 705
click at [1200, 381] on div "Back to Dashboard Change Sender ID Customers Technicians Select a contact Outbo…" at bounding box center [836, 389] width 1132 height 705
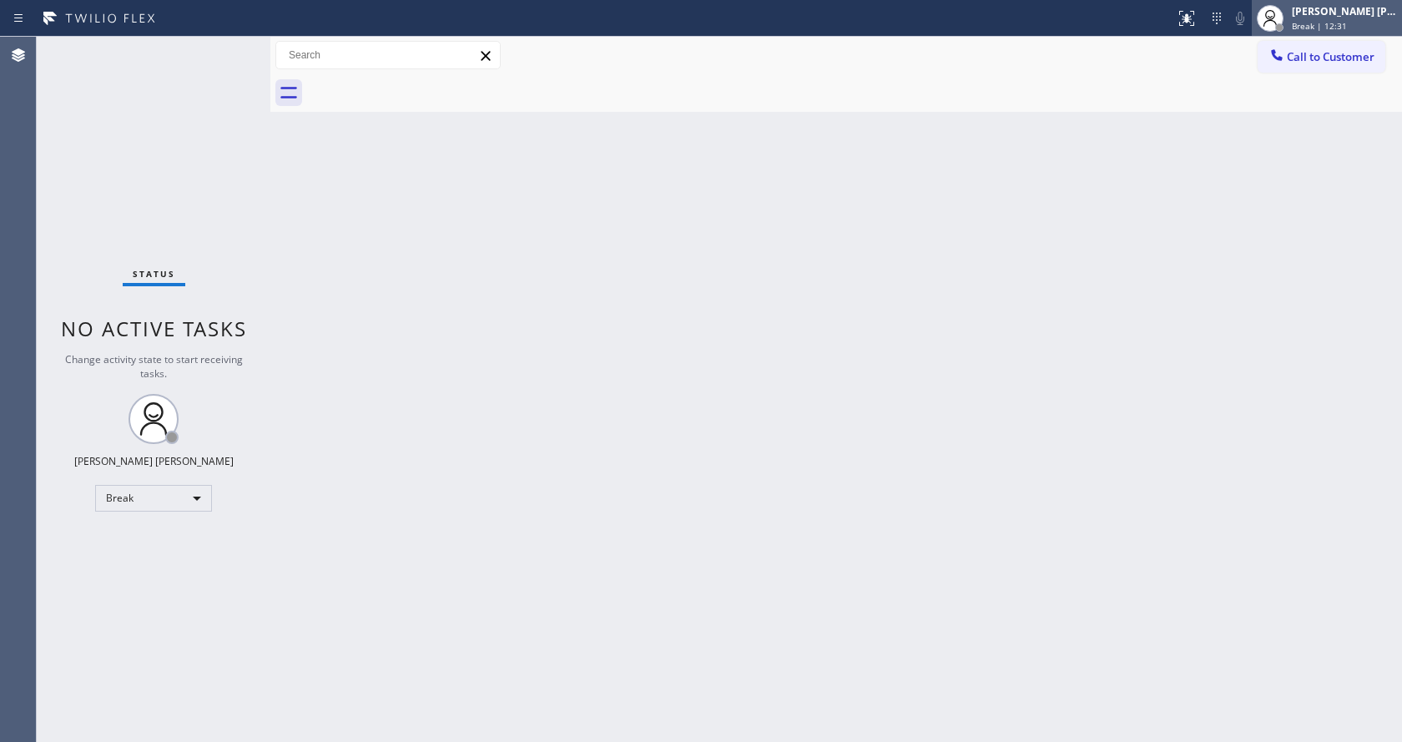
click at [1332, 17] on div "[PERSON_NAME] [PERSON_NAME]" at bounding box center [1344, 11] width 105 height 14
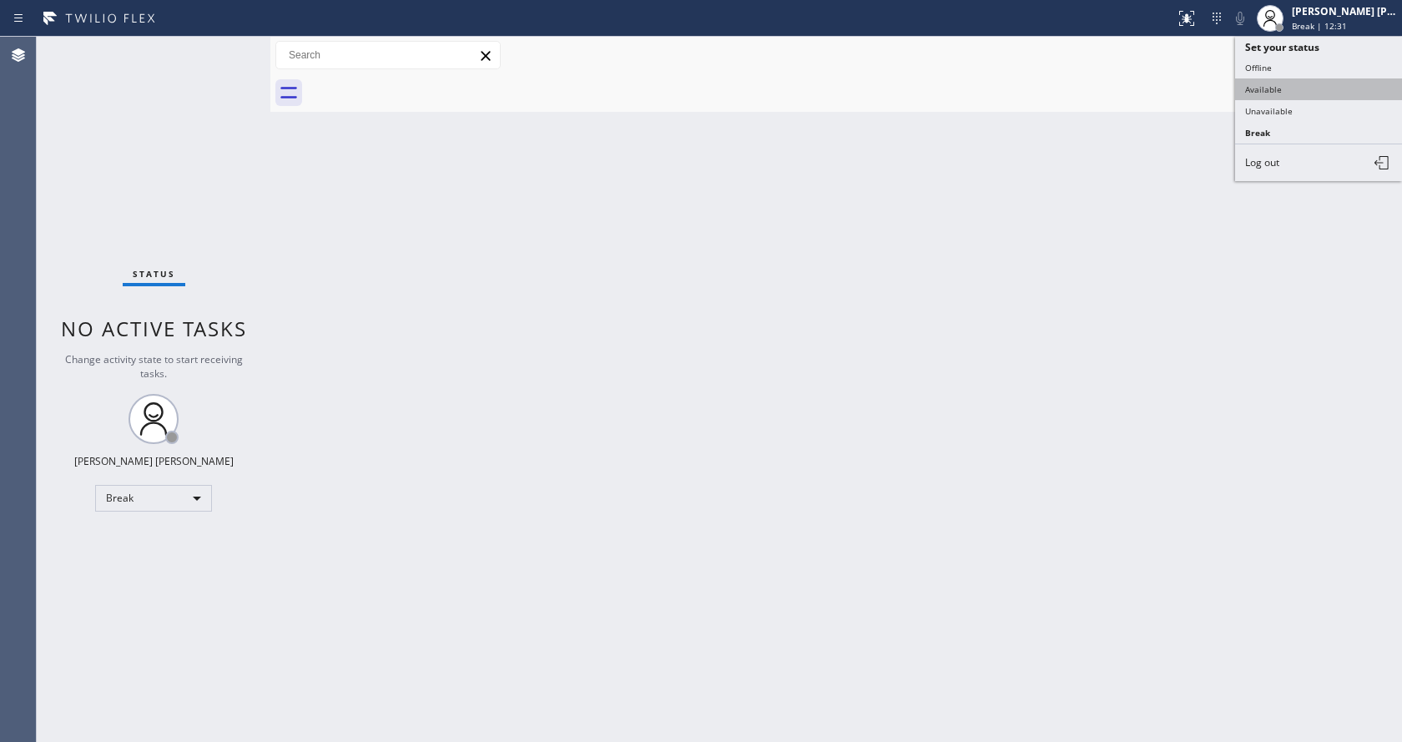
click at [1294, 84] on button "Available" at bounding box center [1318, 89] width 167 height 22
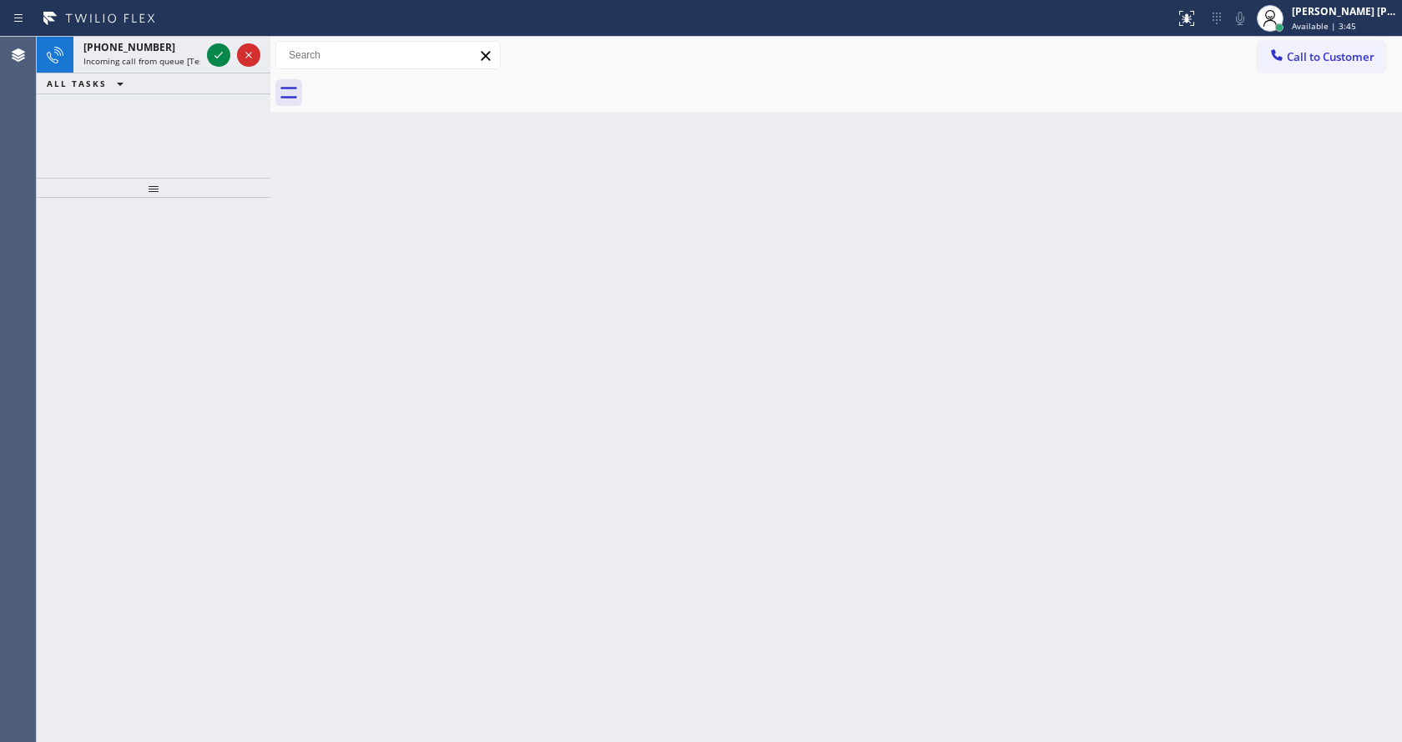
click at [179, 283] on div at bounding box center [154, 470] width 234 height 544
click at [277, 261] on div "Back to Dashboard Change Sender ID Customers Technicians Select a contact Outbo…" at bounding box center [836, 389] width 1132 height 705
click at [189, 53] on div "+12172008597" at bounding box center [141, 47] width 117 height 14
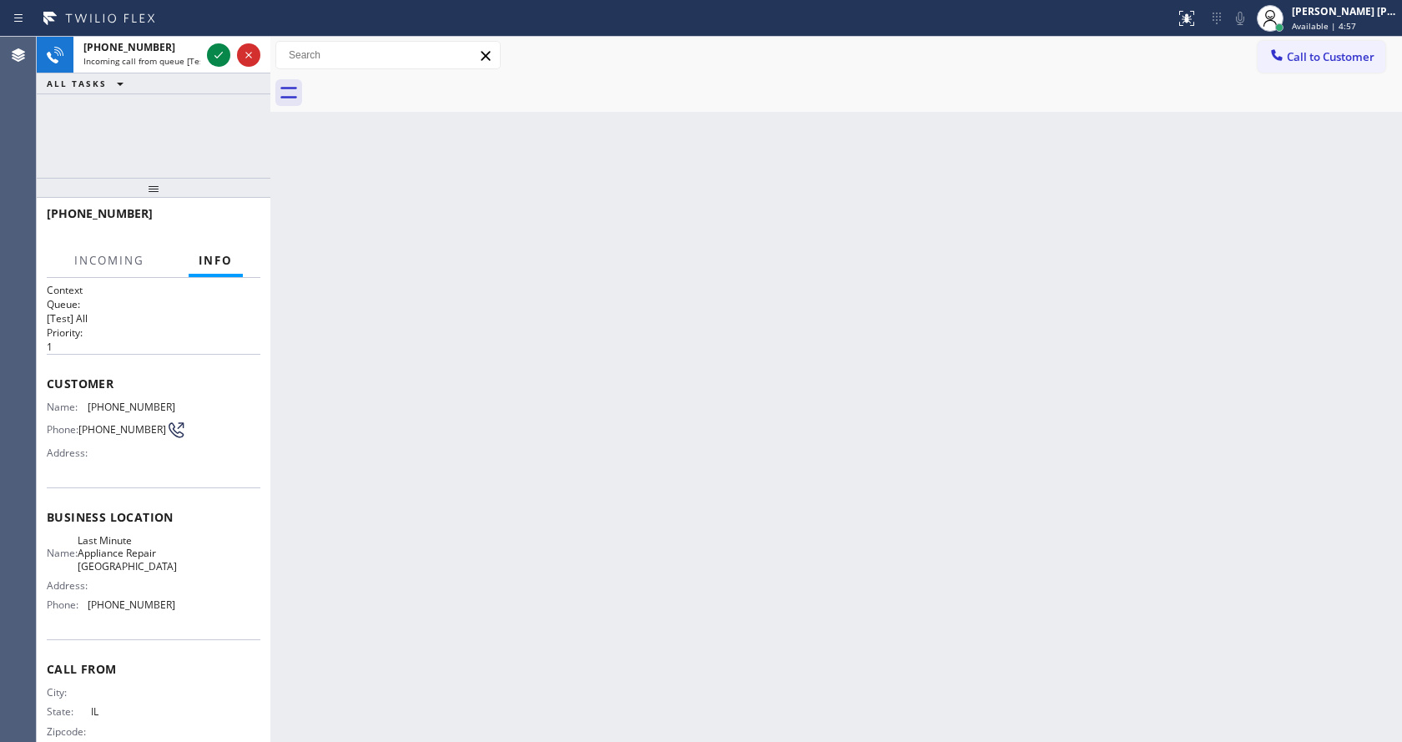
click at [877, 163] on div "Back to Dashboard Change Sender ID Customers Technicians Select a contact Outbo…" at bounding box center [836, 389] width 1132 height 705
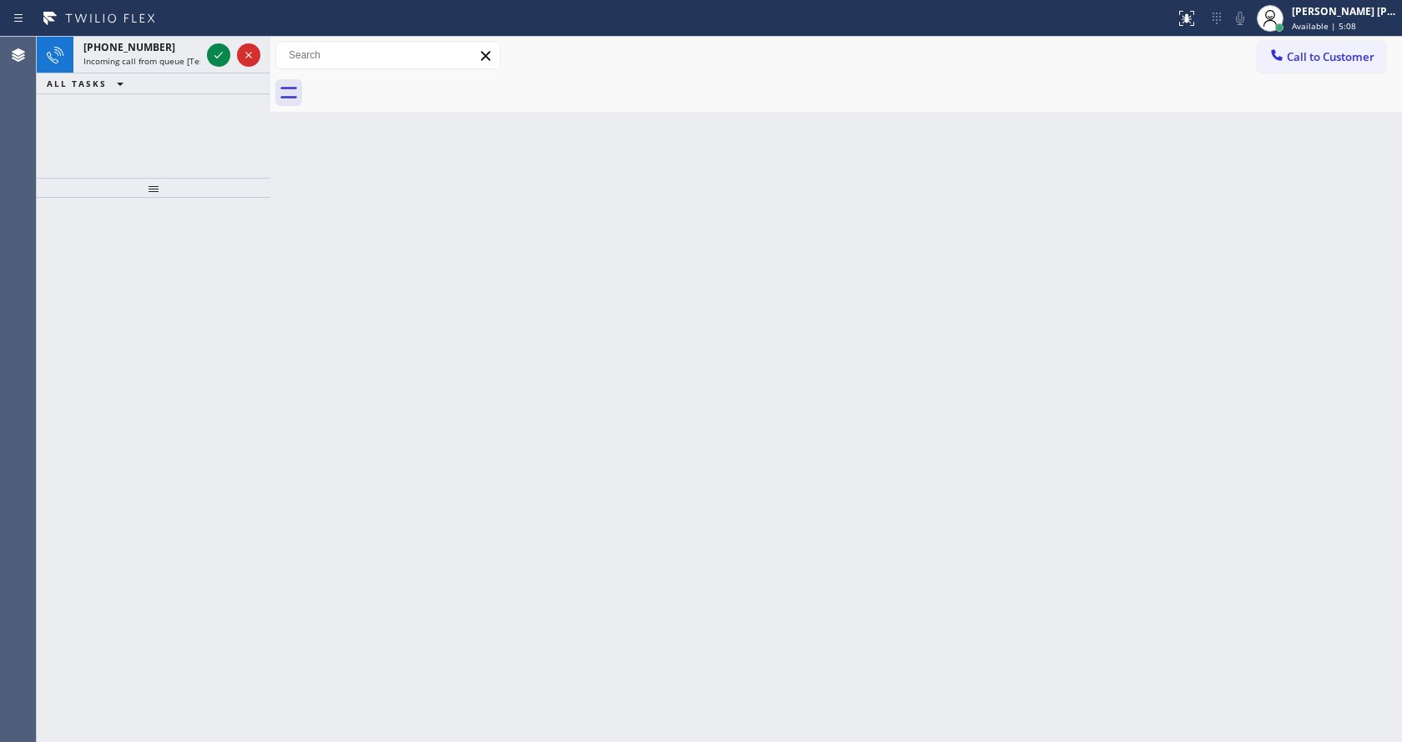
drag, startPoint x: 349, startPoint y: 382, endPoint x: 346, endPoint y: 372, distance: 10.3
click at [347, 373] on div "Back to Dashboard Change Sender ID Customers Technicians Select a contact Outbo…" at bounding box center [836, 389] width 1132 height 705
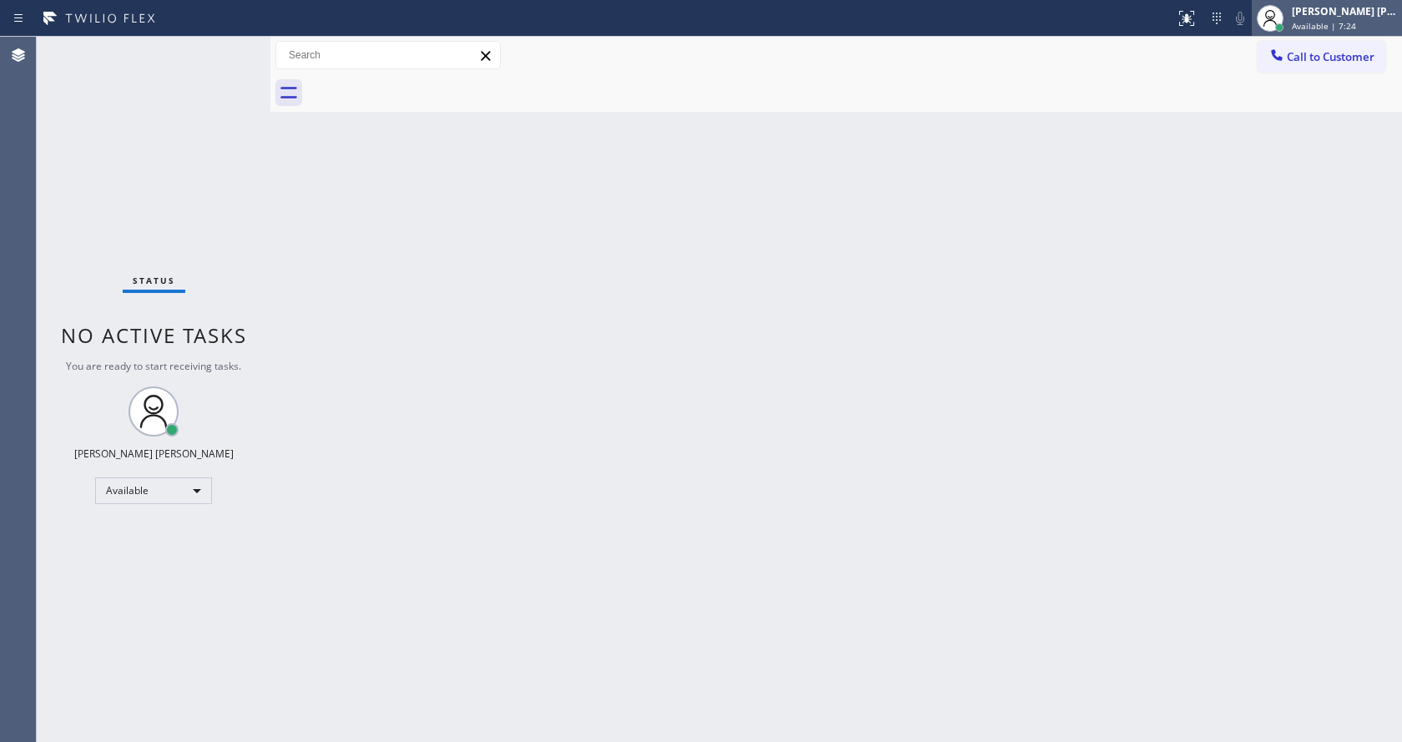
click at [1330, 26] on span "Available | 7:24" at bounding box center [1324, 26] width 64 height 12
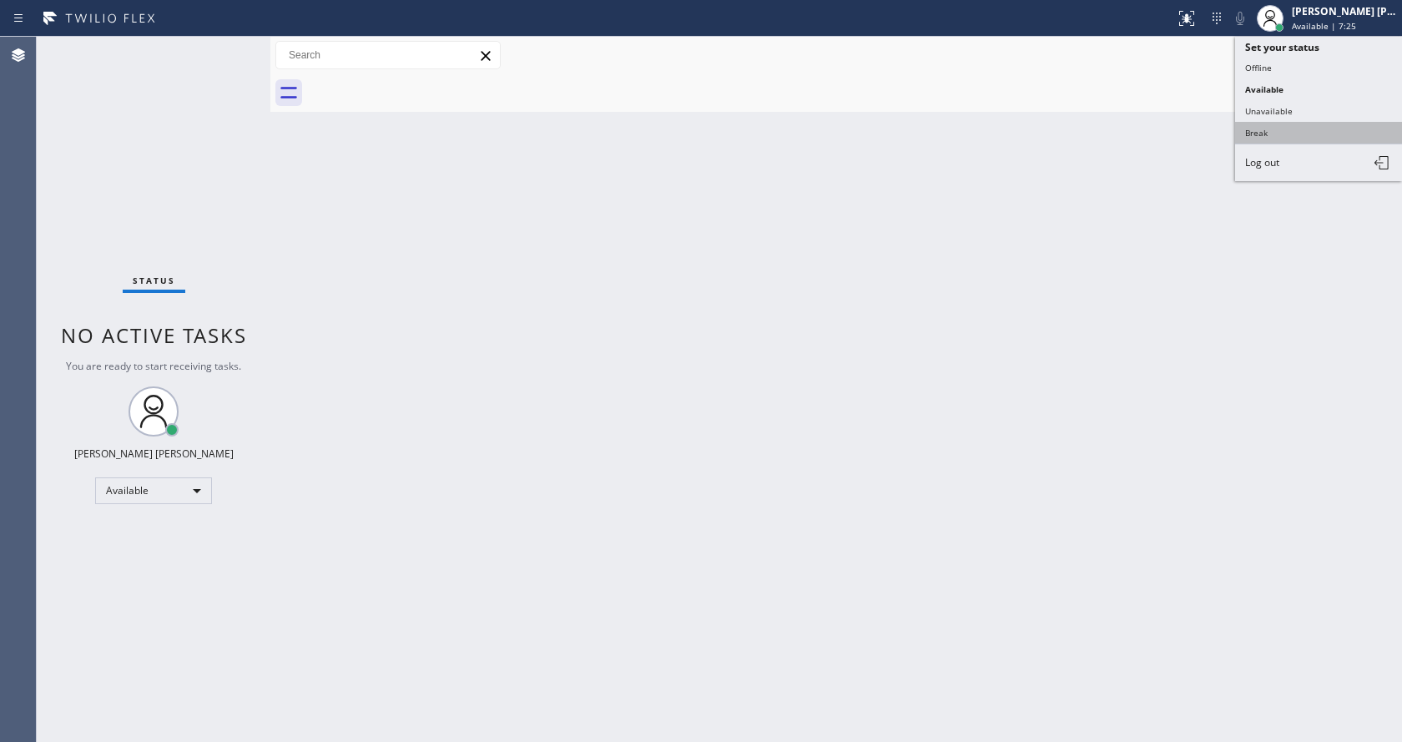
click at [1270, 126] on button "Break" at bounding box center [1318, 133] width 167 height 22
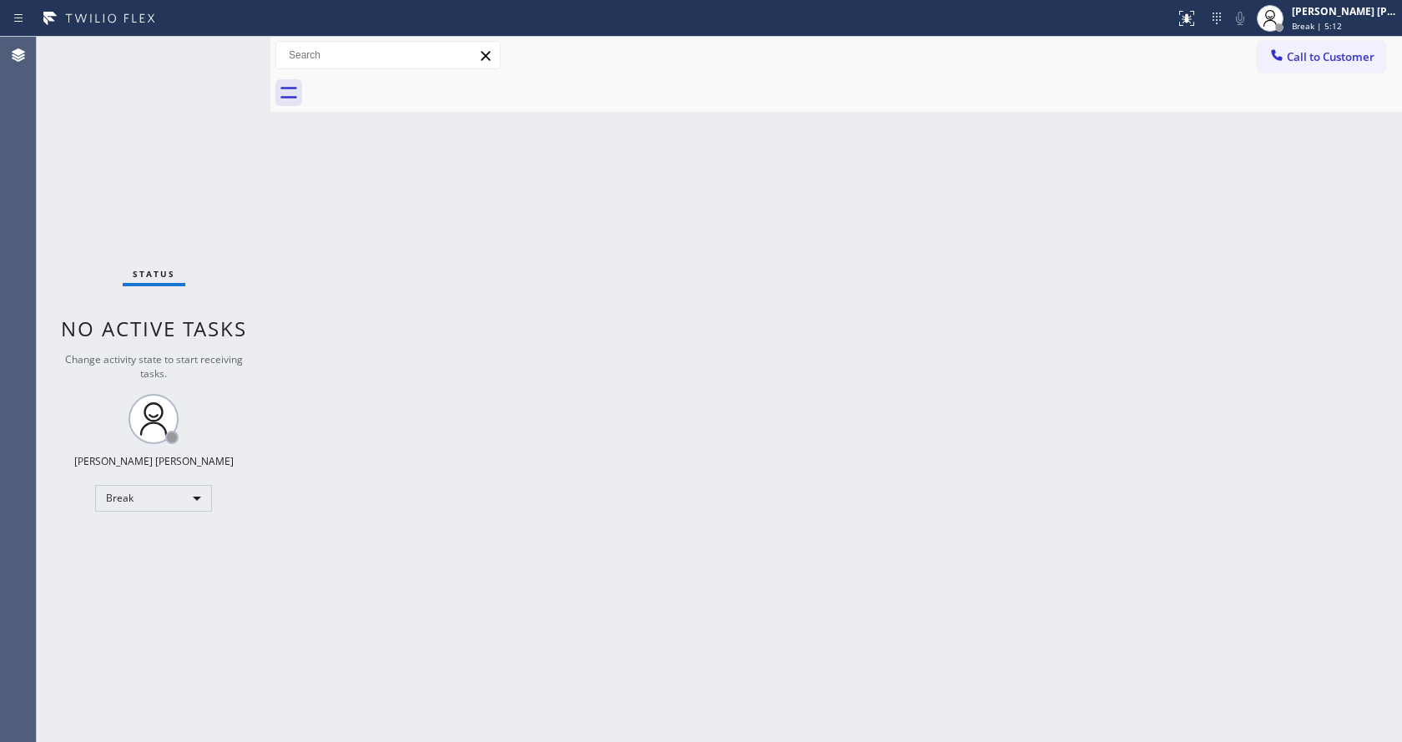
click at [371, 99] on div at bounding box center [854, 93] width 1095 height 38
click at [240, 216] on div "Status No active tasks Change activity state to start receiving tasks. [PERSON_…" at bounding box center [154, 389] width 234 height 705
click at [238, 43] on div "Status No active tasks Change activity state to start receiving tasks. [PERSON_…" at bounding box center [154, 389] width 234 height 705
drag, startPoint x: 270, startPoint y: 53, endPoint x: 238, endPoint y: 55, distance: 32.6
click at [238, 55] on div "Status No active tasks Change activity state to start receiving tasks. [PERSON_…" at bounding box center [719, 389] width 1365 height 705
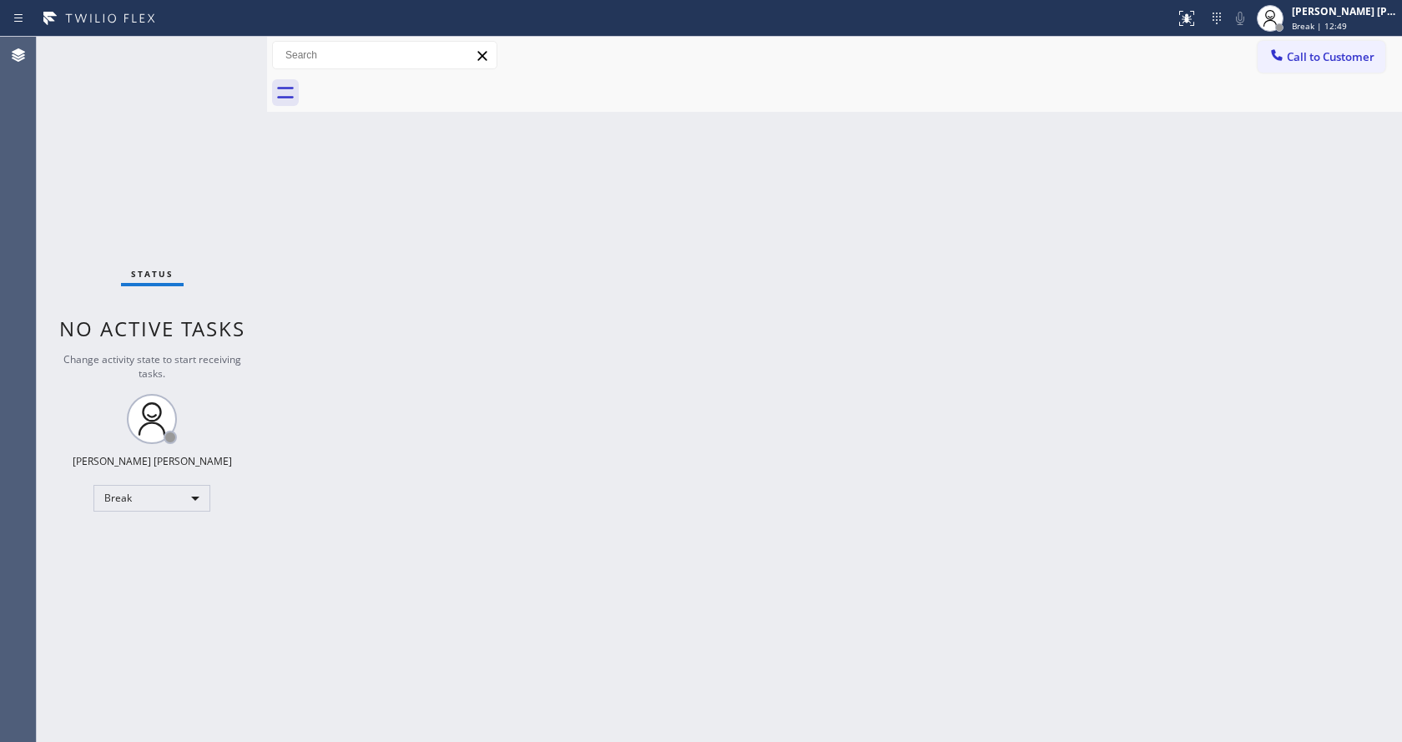
click at [224, 47] on div "Status No active tasks Change activity state to start receiving tasks. [PERSON_…" at bounding box center [152, 389] width 230 height 705
click at [228, 44] on div "Status No active tasks Change activity state to start receiving tasks. [PERSON_…" at bounding box center [152, 389] width 230 height 705
click at [313, 280] on div "Back to Dashboard Change Sender ID Customers Technicians Select a contact Outbo…" at bounding box center [834, 389] width 1135 height 705
click at [377, 243] on div "Back to Dashboard Change Sender ID Customers Technicians Select a contact Outbo…" at bounding box center [834, 389] width 1135 height 705
click at [564, 430] on div "Back to Dashboard Change Sender ID Customers Technicians Select a contact Outbo…" at bounding box center [834, 389] width 1135 height 705
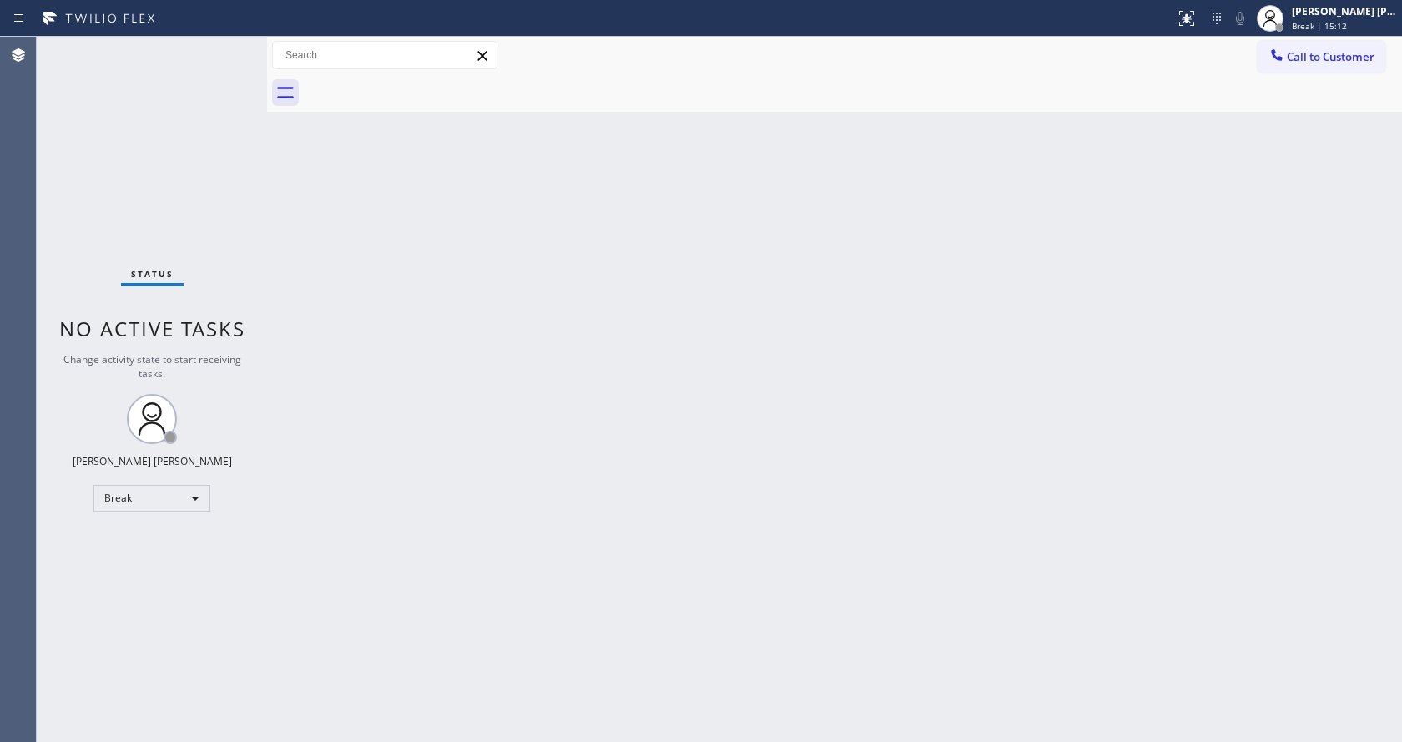
click at [559, 492] on div "Back to Dashboard Change Sender ID Customers Technicians Select a contact Outbo…" at bounding box center [834, 389] width 1135 height 705
click at [354, 271] on div "Back to Dashboard Change Sender ID Customers Technicians Select a contact Outbo…" at bounding box center [834, 389] width 1135 height 705
click at [328, 391] on div "Back to Dashboard Change Sender ID Customers Technicians Select a contact Outbo…" at bounding box center [834, 389] width 1135 height 705
click at [371, 300] on div "Back to Dashboard Change Sender ID Customers Technicians Select a contact Outbo…" at bounding box center [834, 389] width 1135 height 705
click at [227, 47] on div "Status No active tasks Change activity state to start receiving tasks. [PERSON_…" at bounding box center [152, 389] width 230 height 705
